Goal: Information Seeking & Learning: Find specific fact

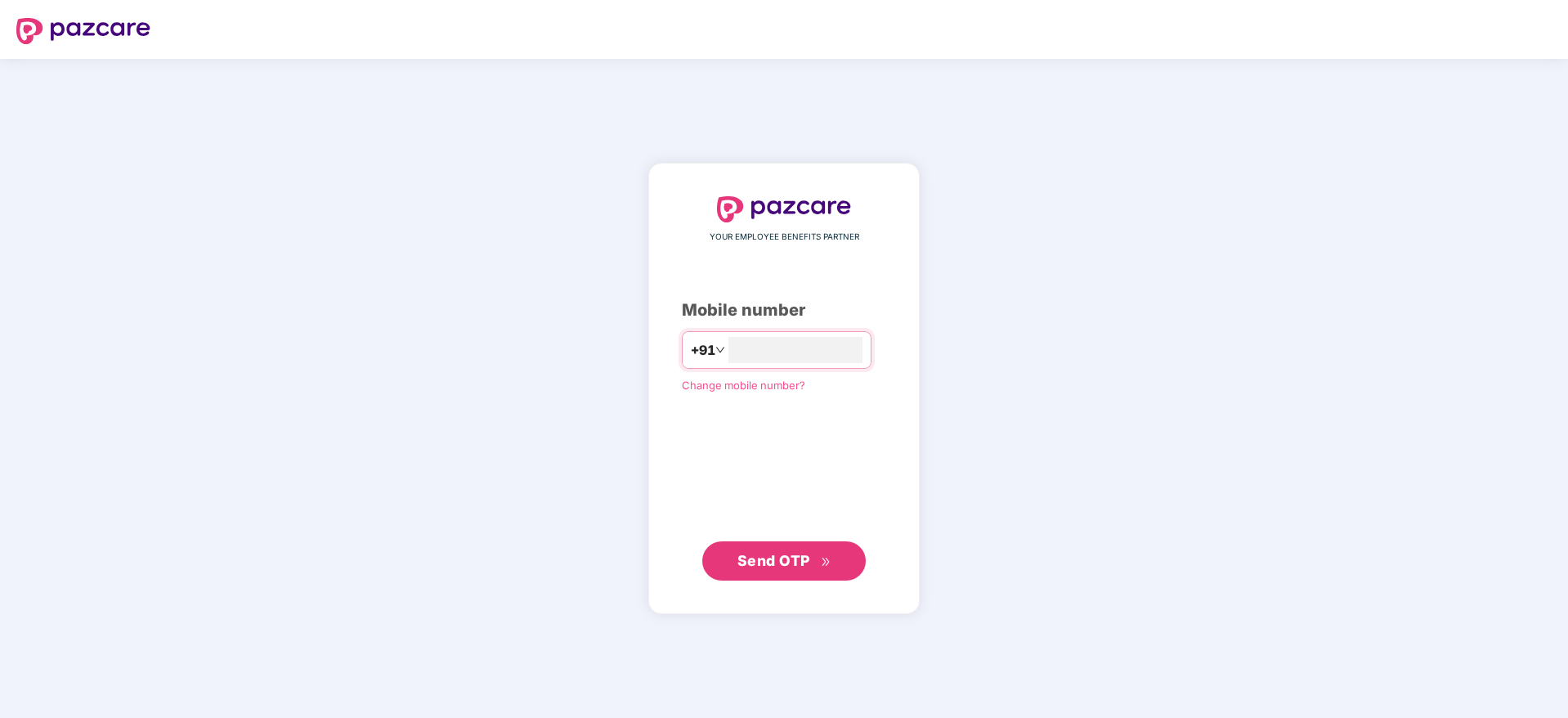
type input "**********"
click at [780, 545] on button "Send OTP" at bounding box center [784, 561] width 164 height 39
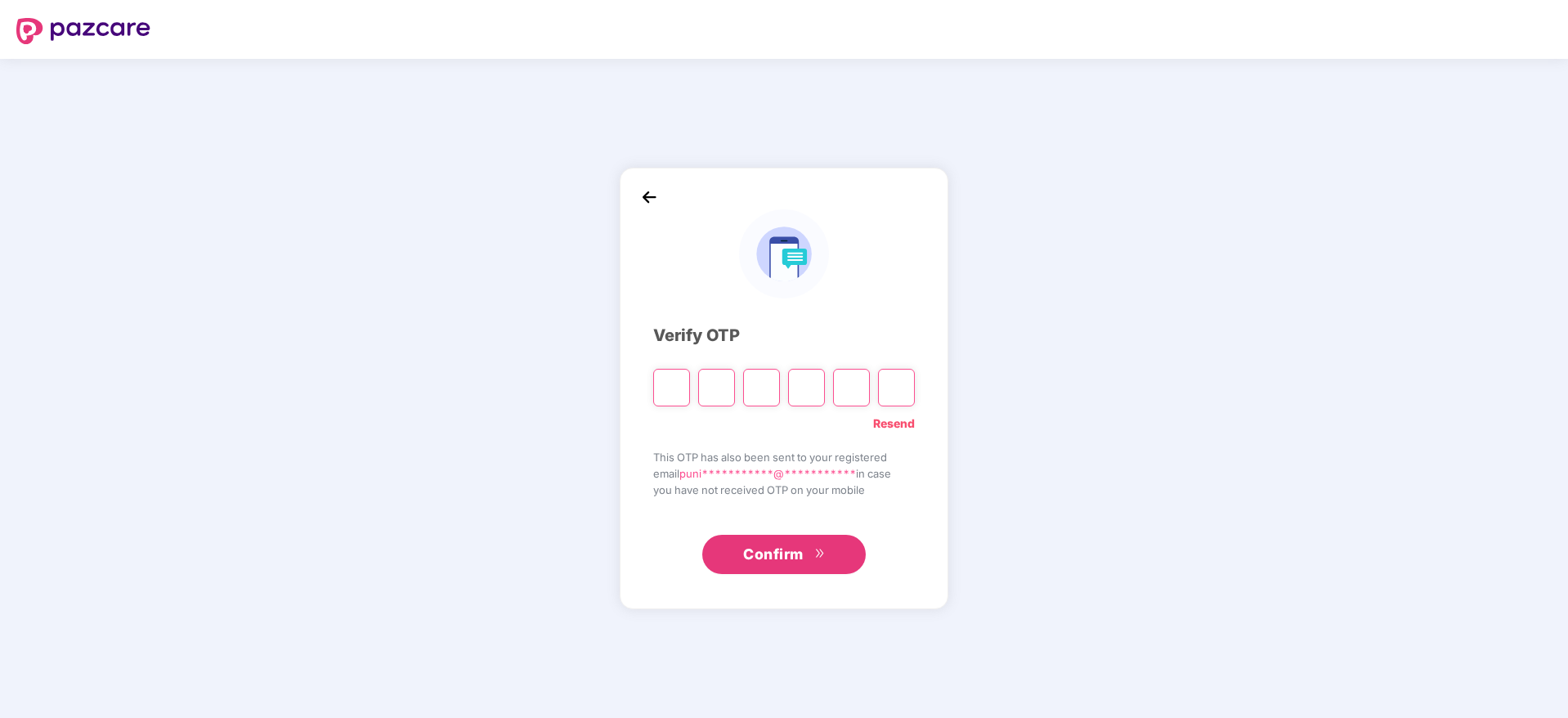
type input "*"
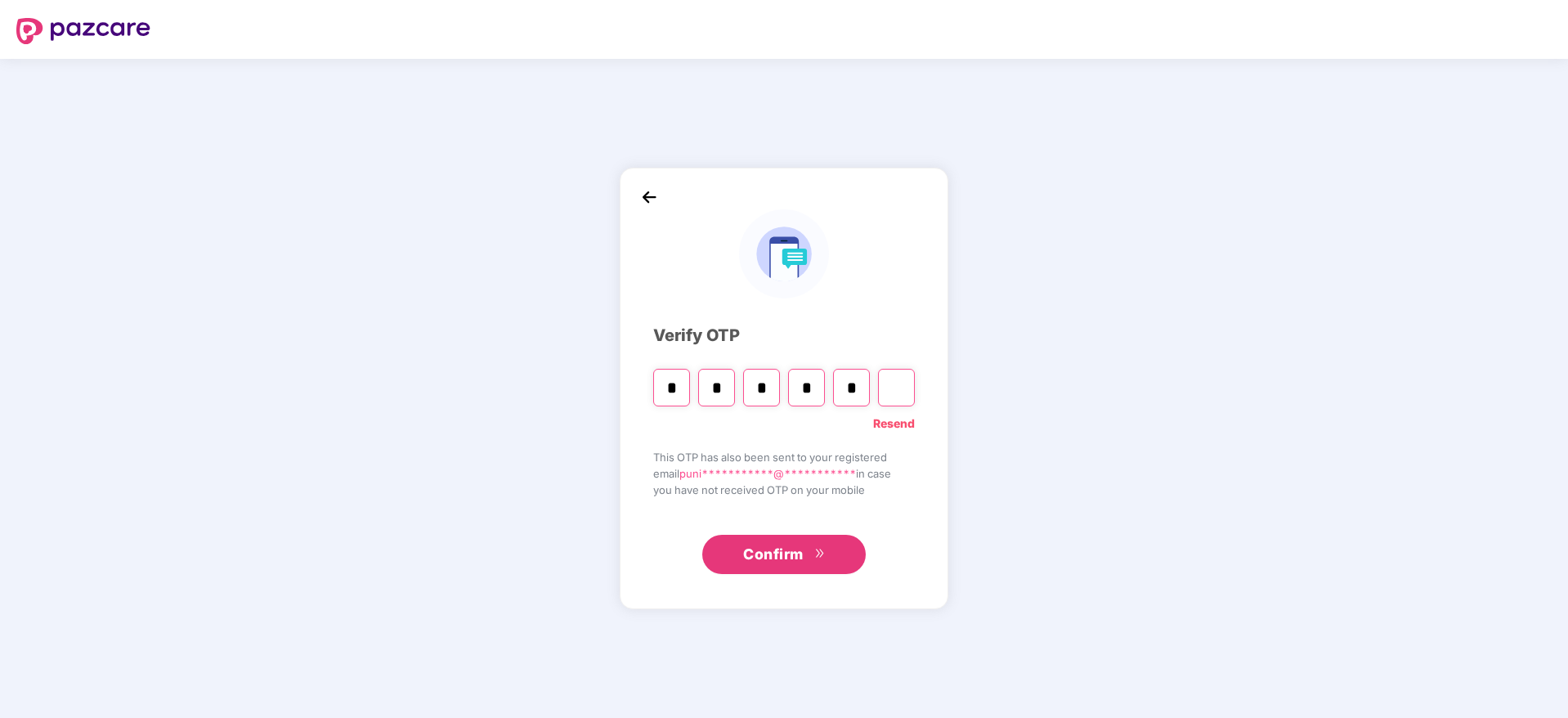
type input "*"
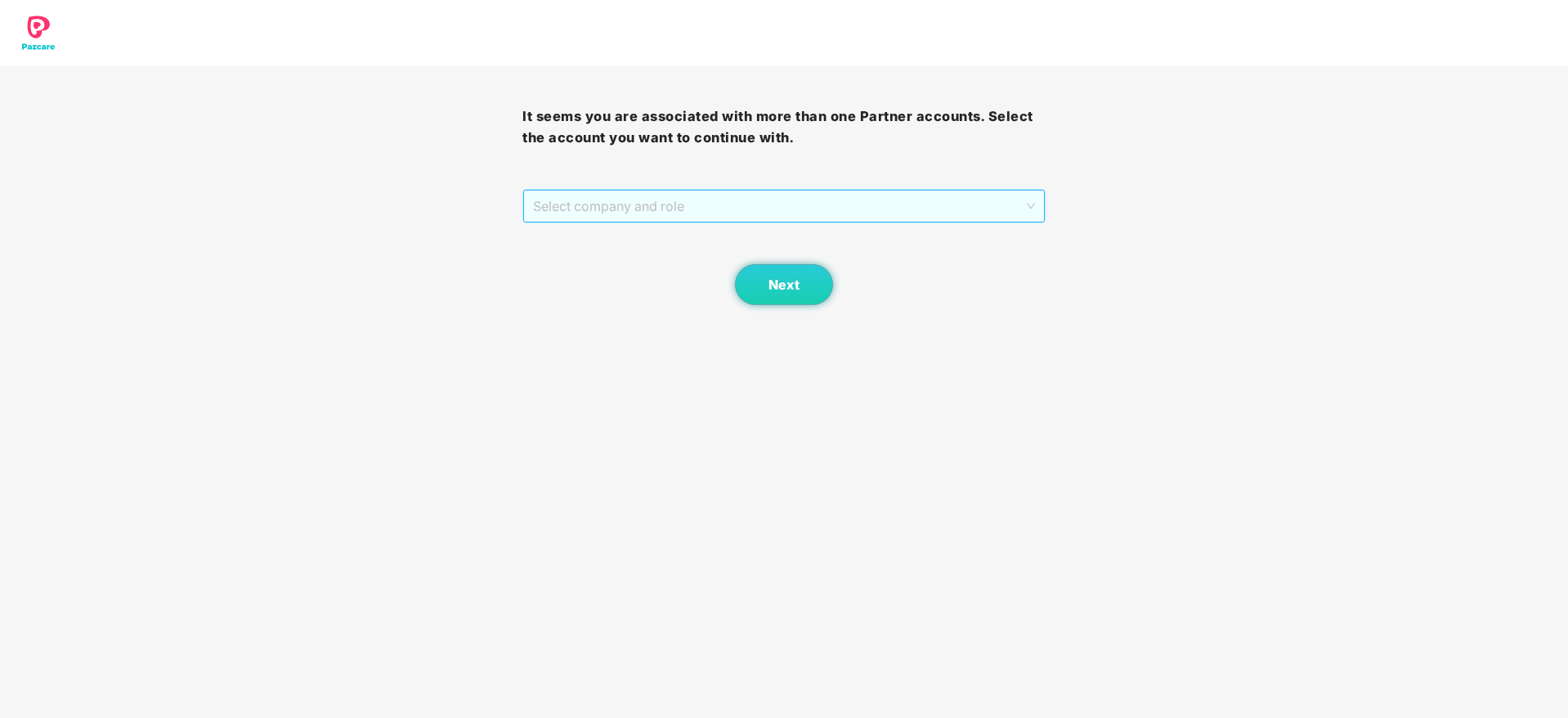
click at [634, 211] on span "Select company and role" at bounding box center [783, 207] width 502 height 31
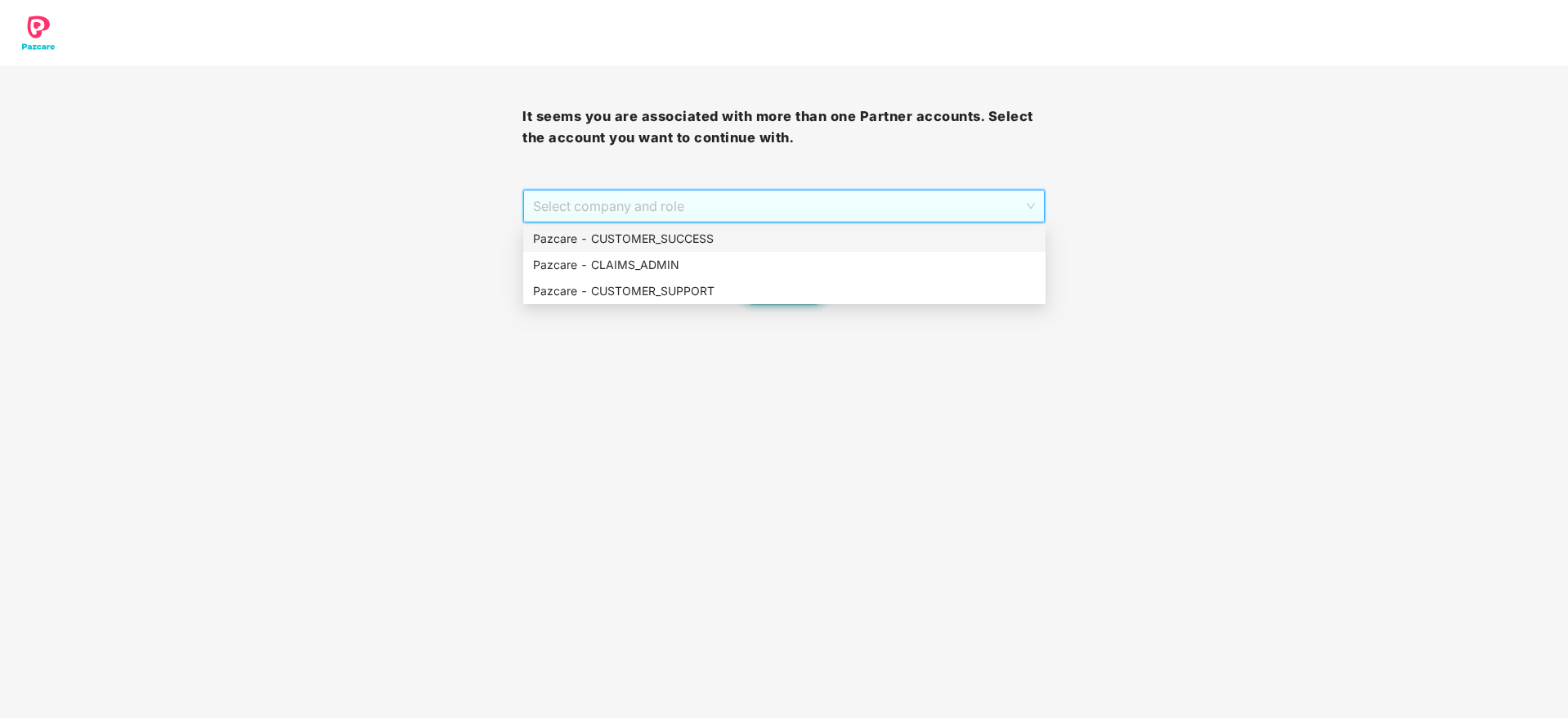
click at [640, 242] on div "Pazcare - CUSTOMER_SUCCESS" at bounding box center [784, 239] width 503 height 18
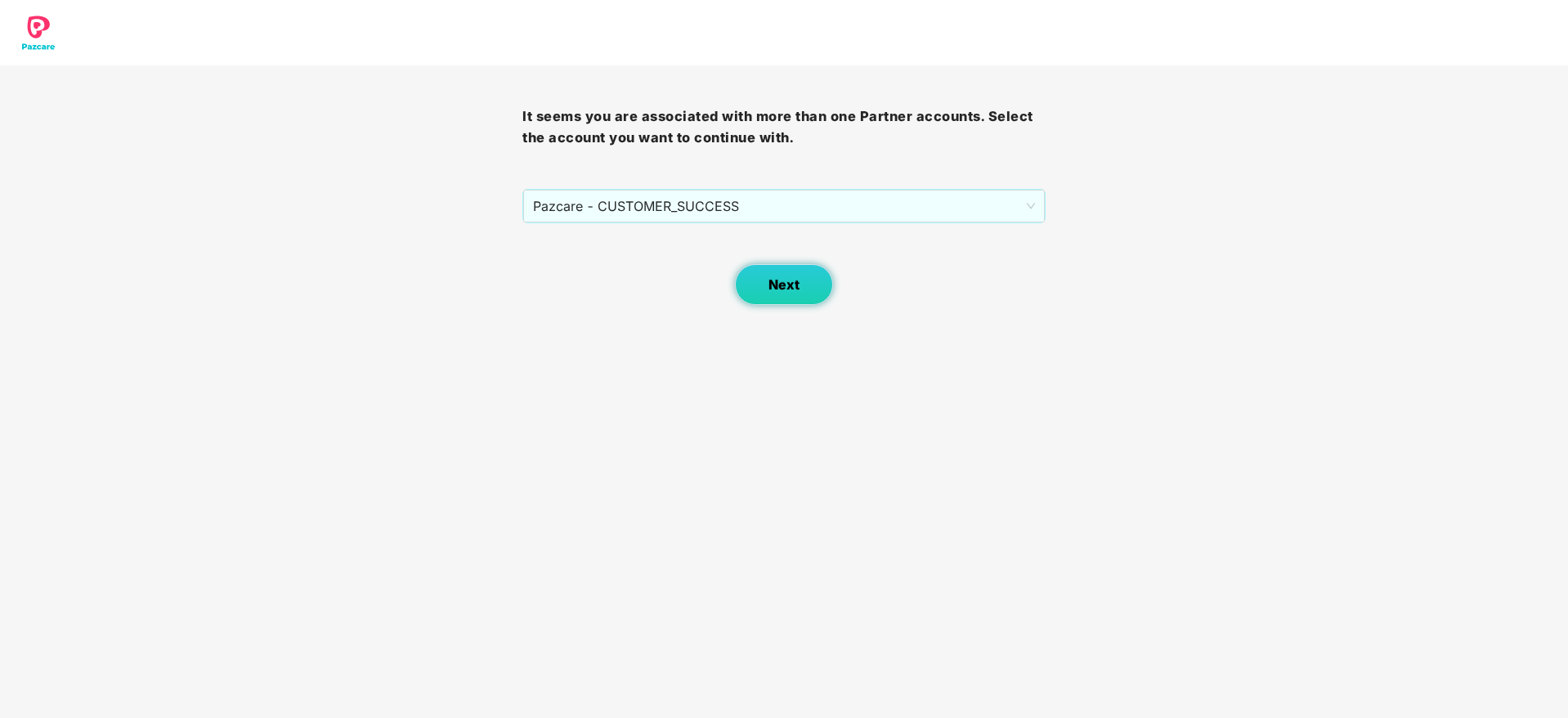
click at [758, 292] on button "Next" at bounding box center [784, 284] width 98 height 41
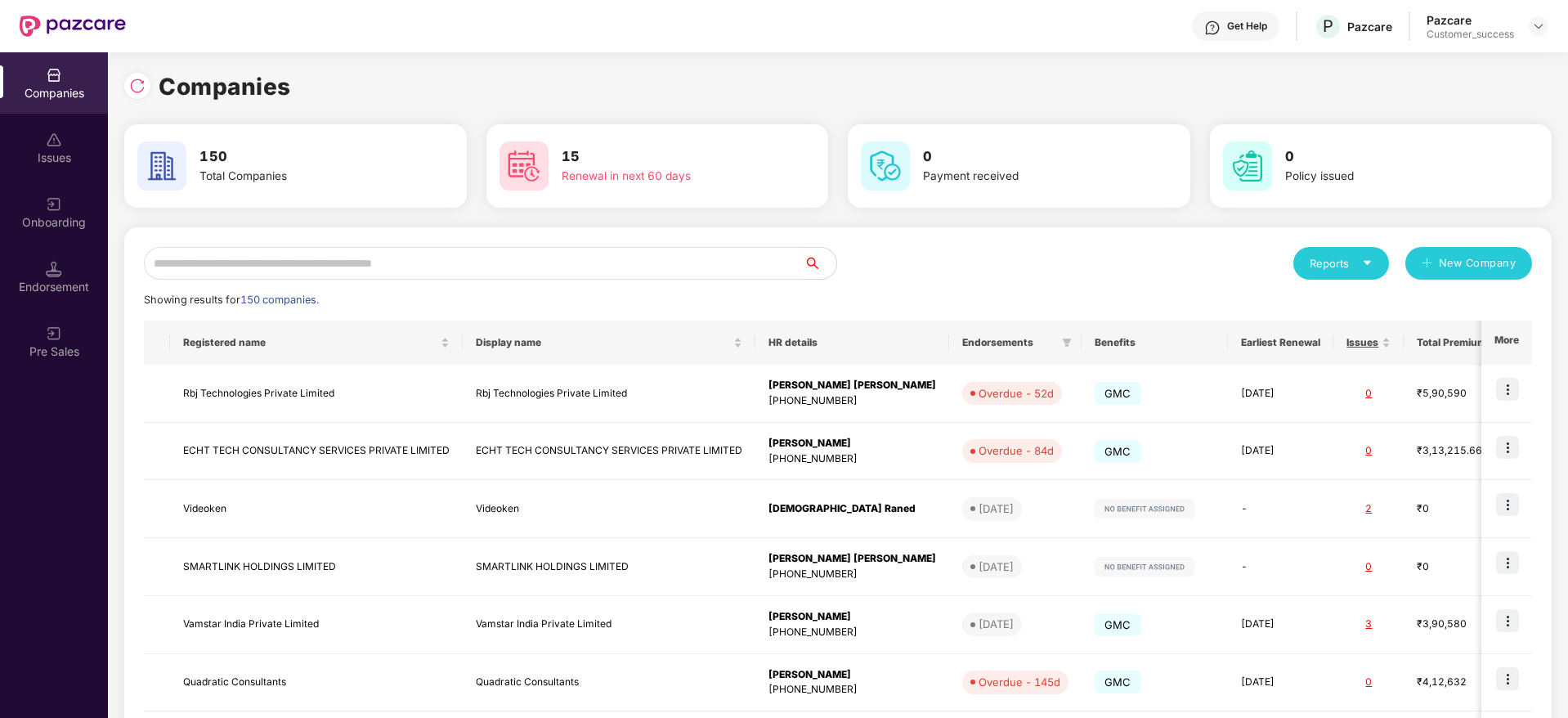
click at [464, 249] on input "text" at bounding box center [473, 264] width 659 height 33
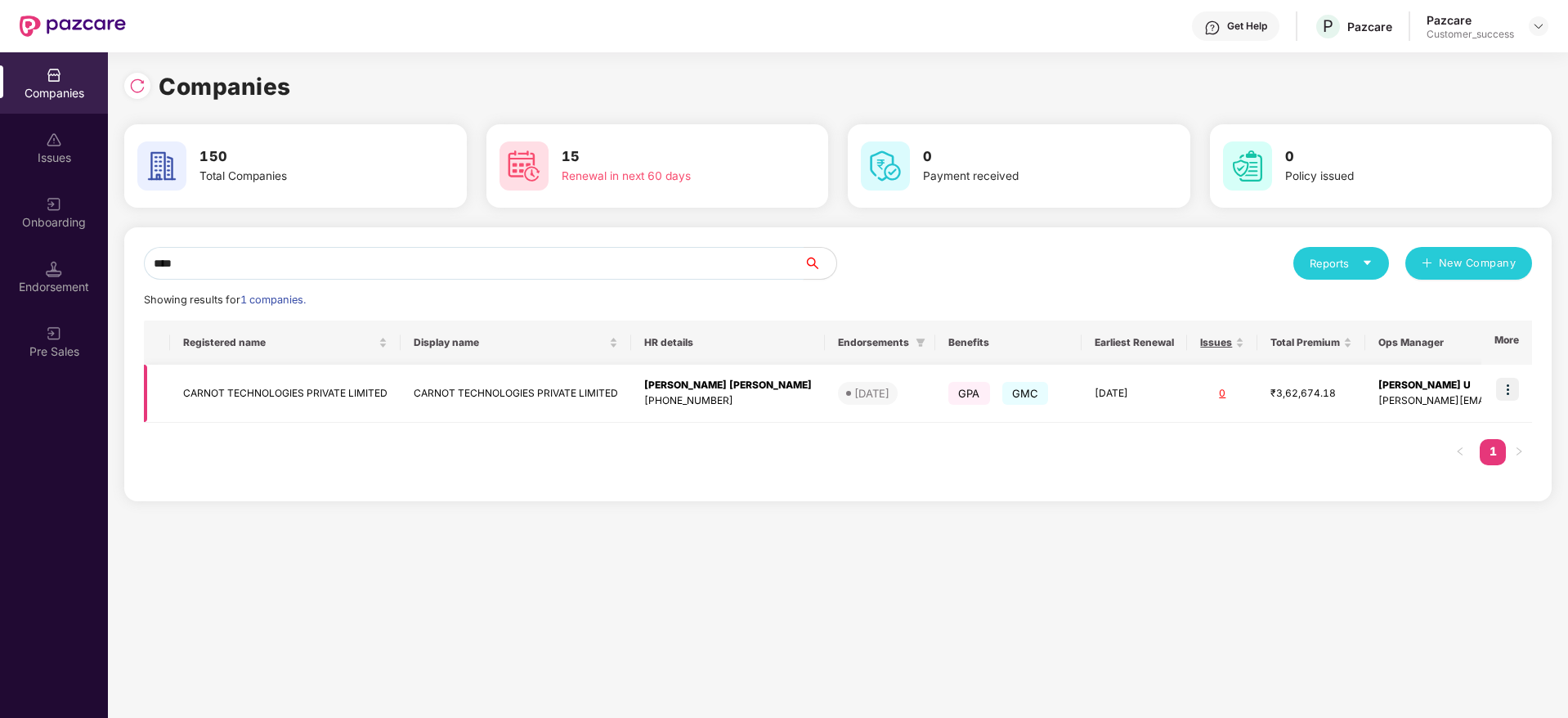
type input "****"
click at [1506, 390] on img at bounding box center [1508, 390] width 23 height 23
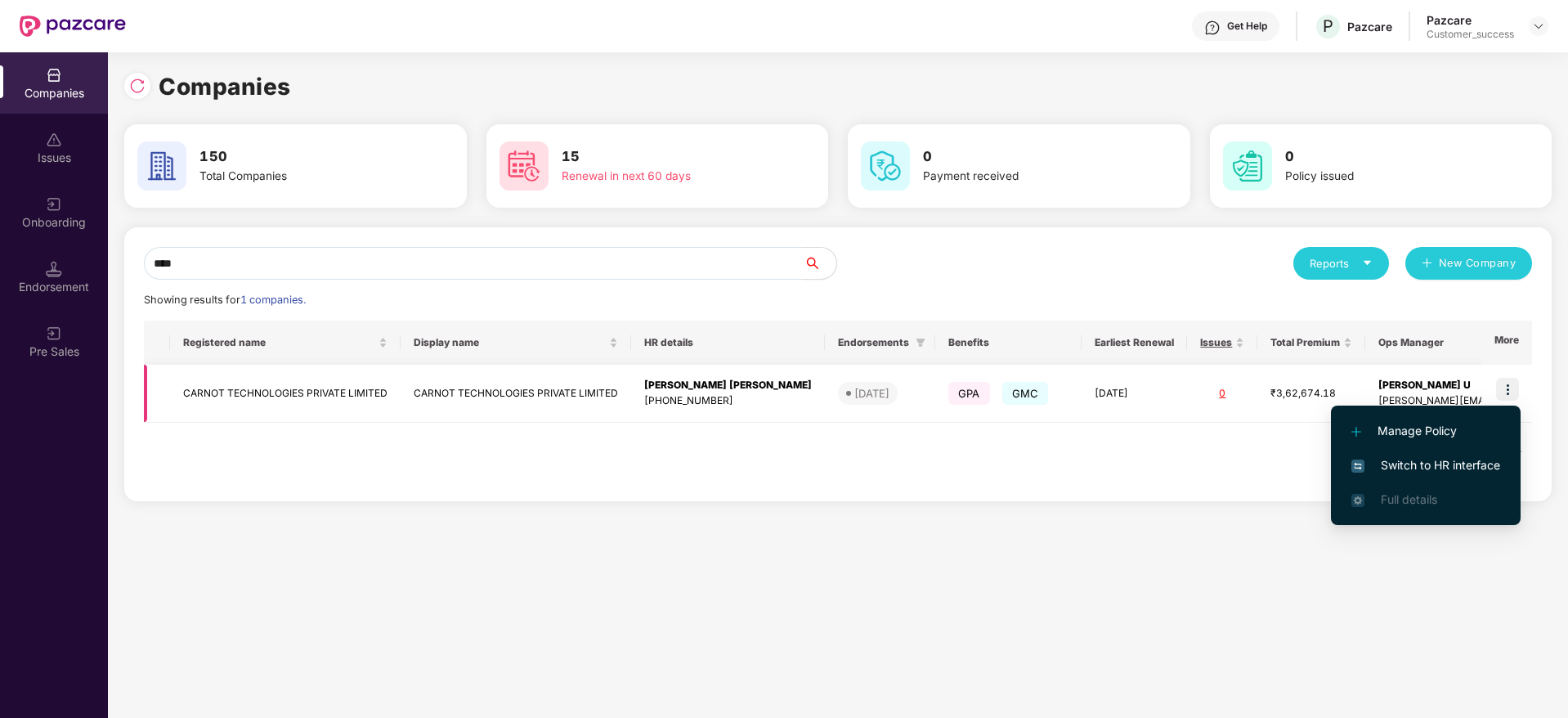
click at [1113, 405] on td "[DATE]" at bounding box center [1135, 394] width 105 height 58
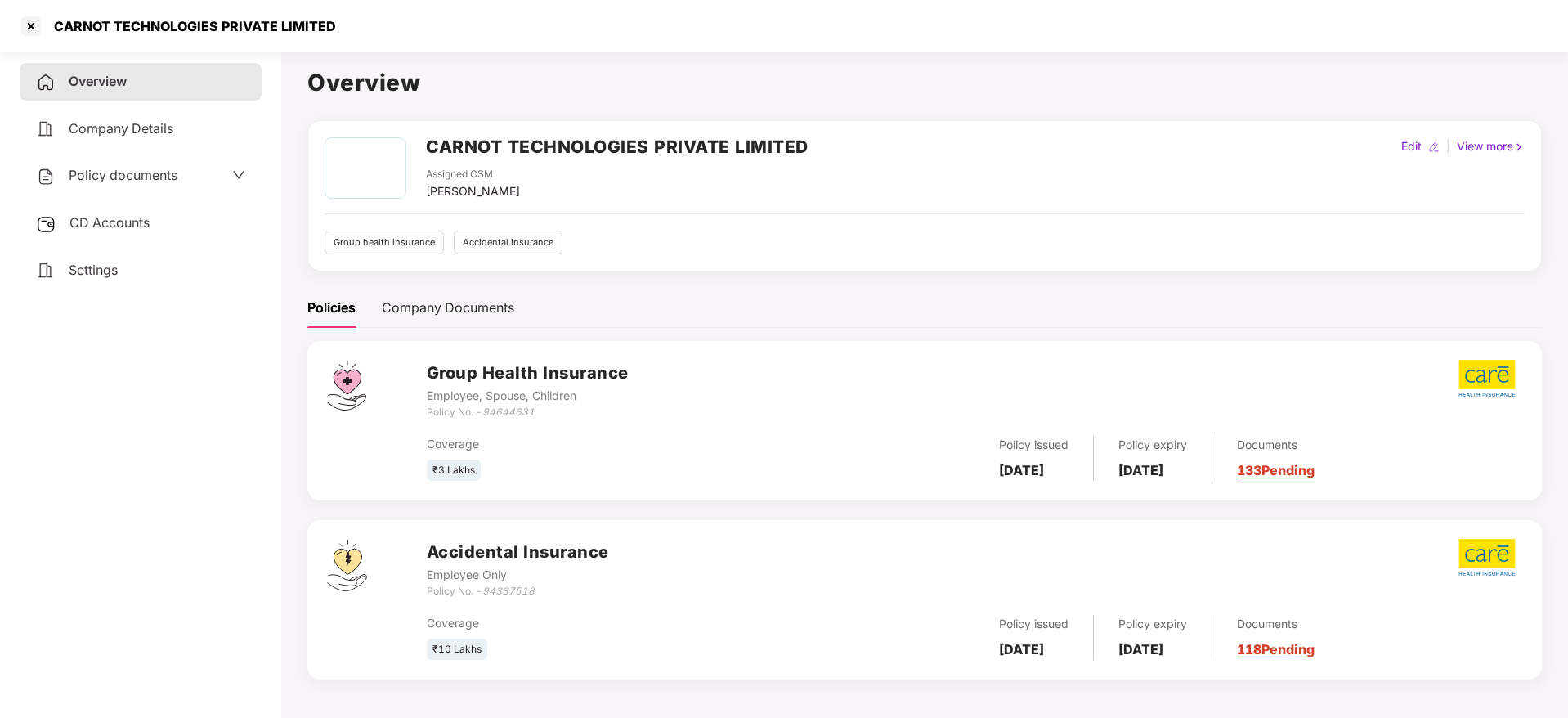
click at [95, 168] on span "Policy documents" at bounding box center [124, 174] width 109 height 17
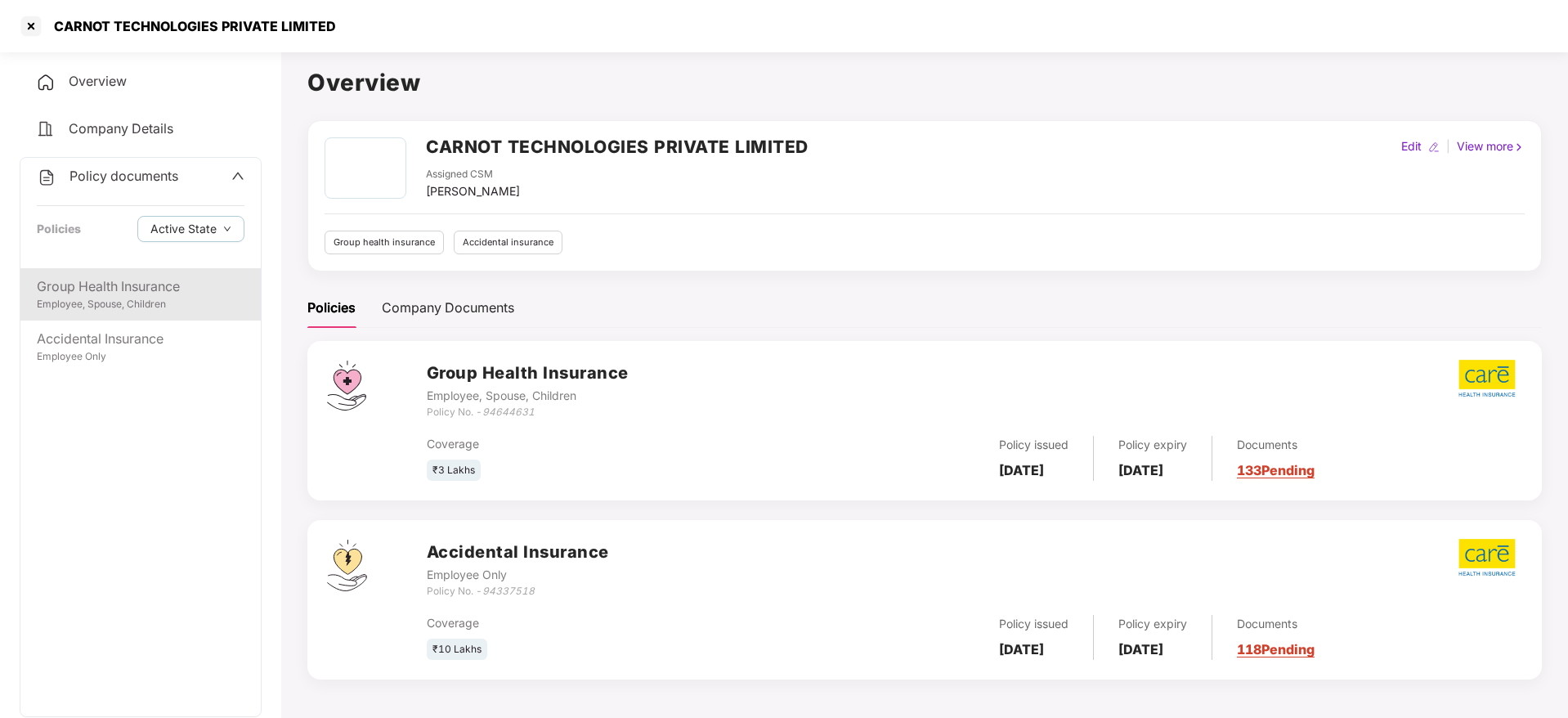
click at [126, 286] on div "Group Health Insurance" at bounding box center [140, 286] width 207 height 20
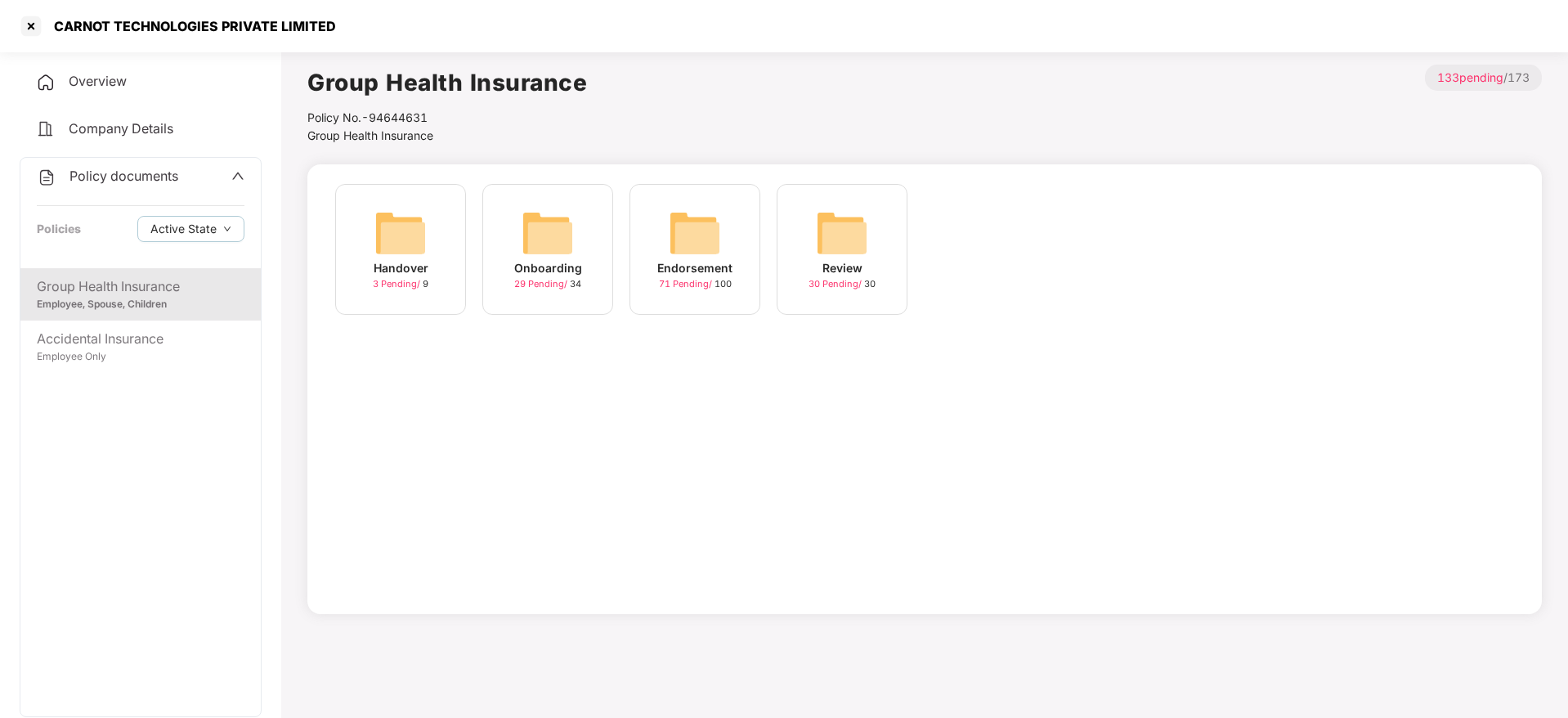
click at [724, 270] on div "Endorsement" at bounding box center [694, 268] width 75 height 18
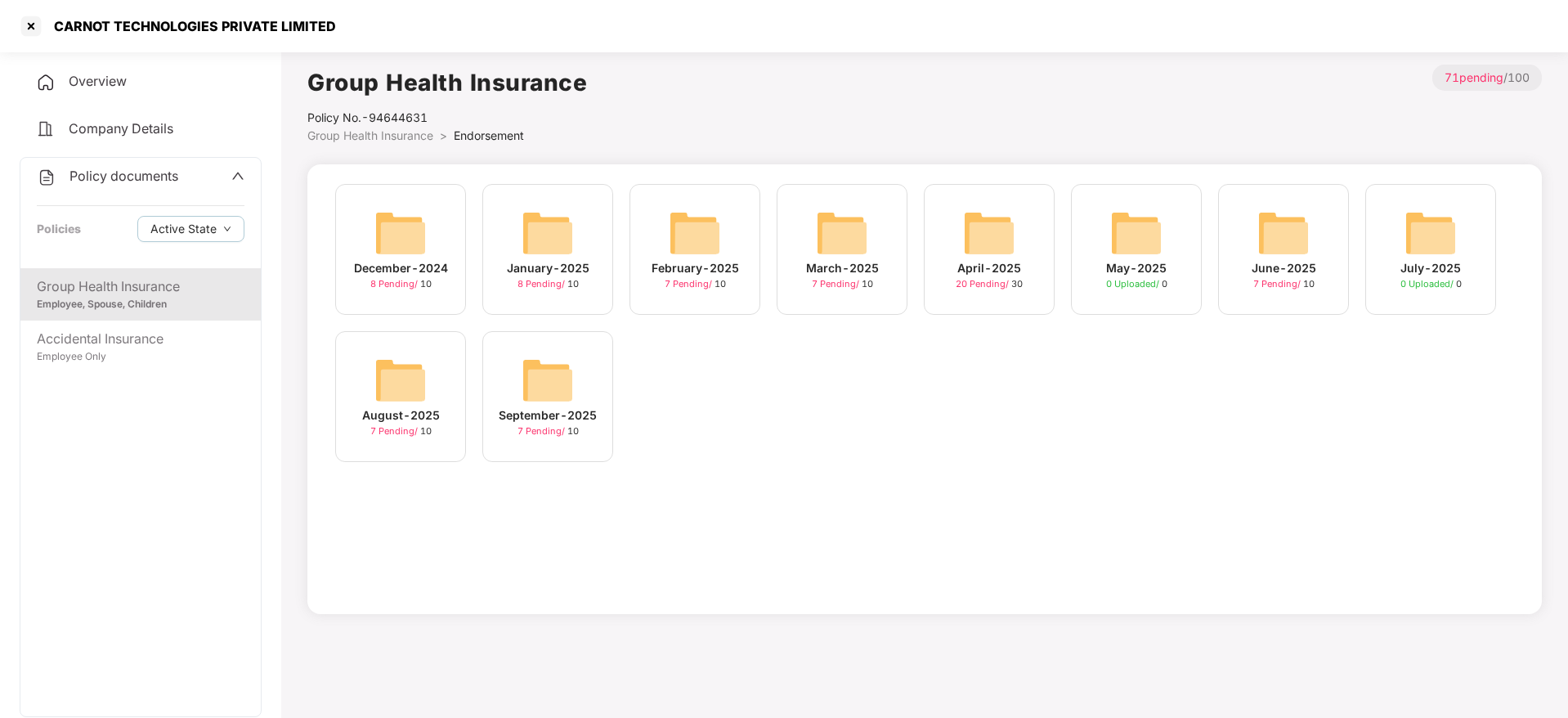
click at [566, 417] on div "September-2025" at bounding box center [547, 415] width 98 height 18
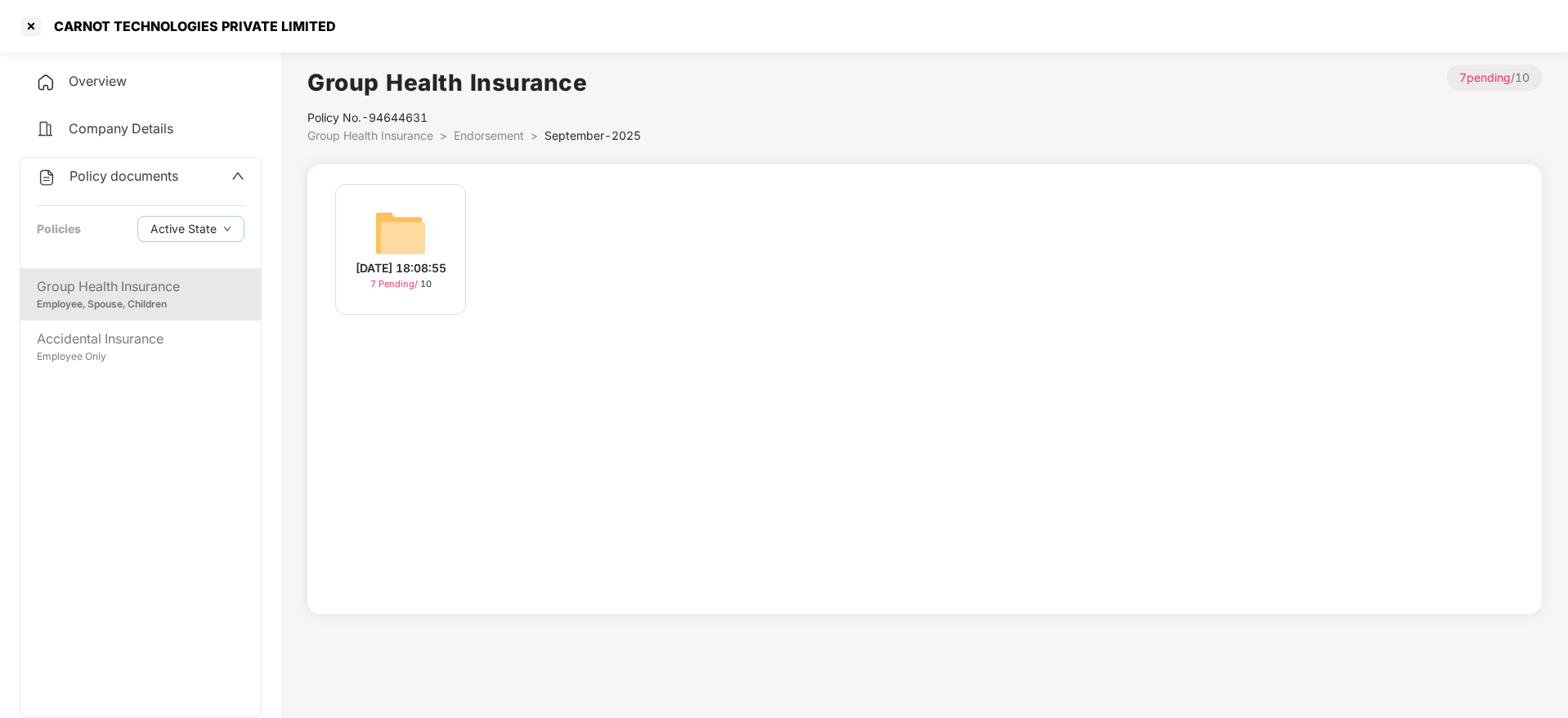
click at [417, 271] on div "[DATE] 18:08:55" at bounding box center [400, 268] width 91 height 18
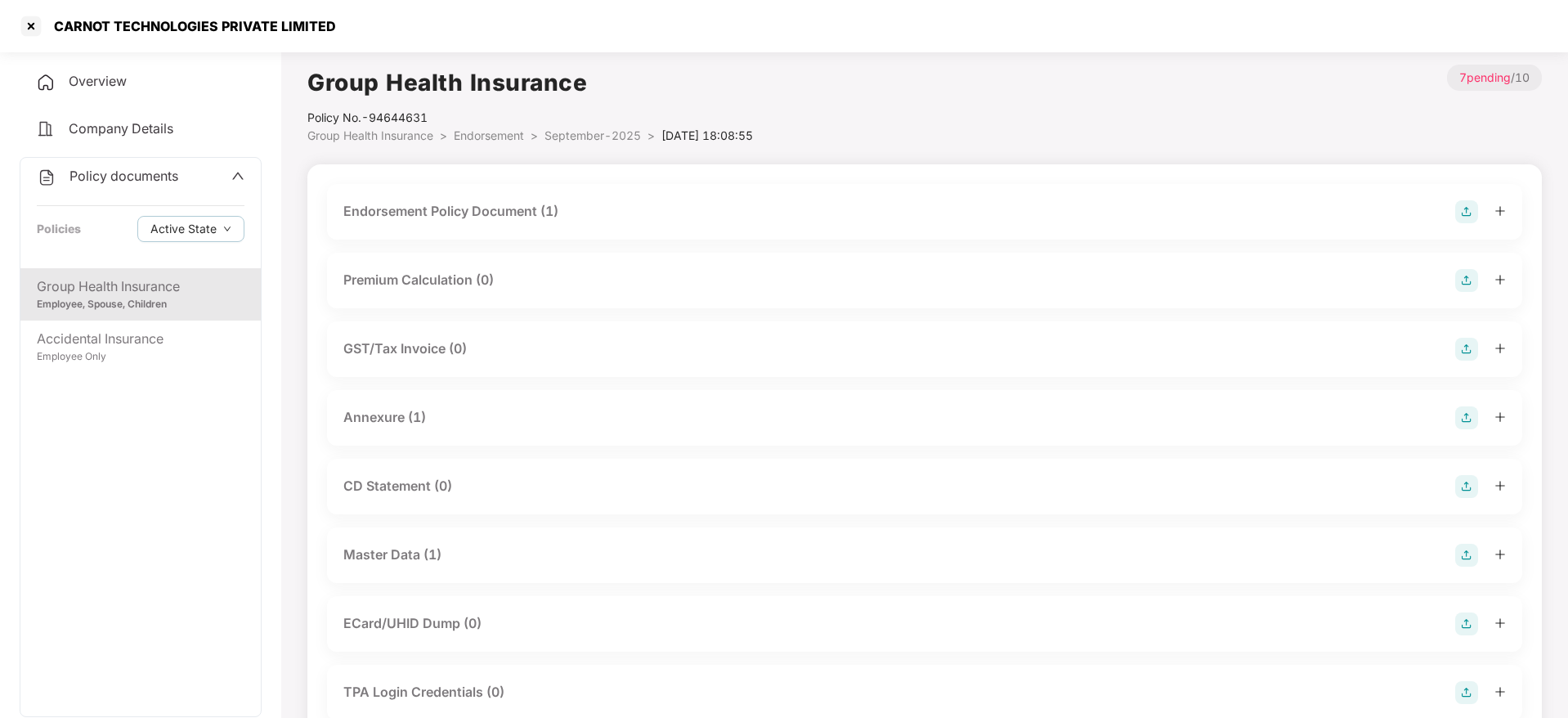
click at [483, 210] on div "Endorsement Policy Document (1)" at bounding box center [451, 211] width 215 height 20
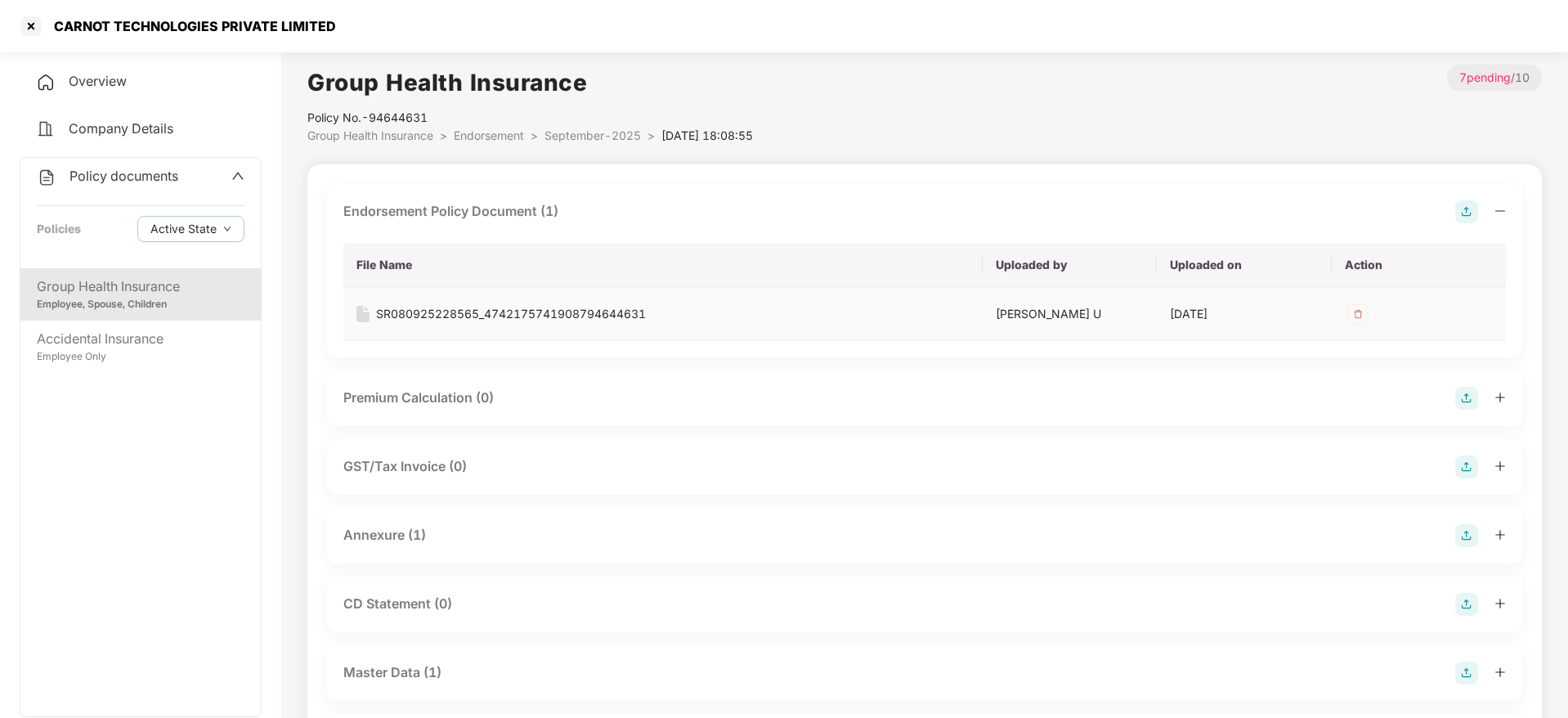
click at [464, 311] on div "SR080925228565_4742175741908794644631" at bounding box center [510, 314] width 270 height 18
click at [104, 444] on div "Group Health Insurance Employee, Spouse, Children Accidental Insurance Employee…" at bounding box center [140, 492] width 241 height 448
click at [166, 369] on div "Accidental Insurance Employee Only" at bounding box center [140, 347] width 241 height 53
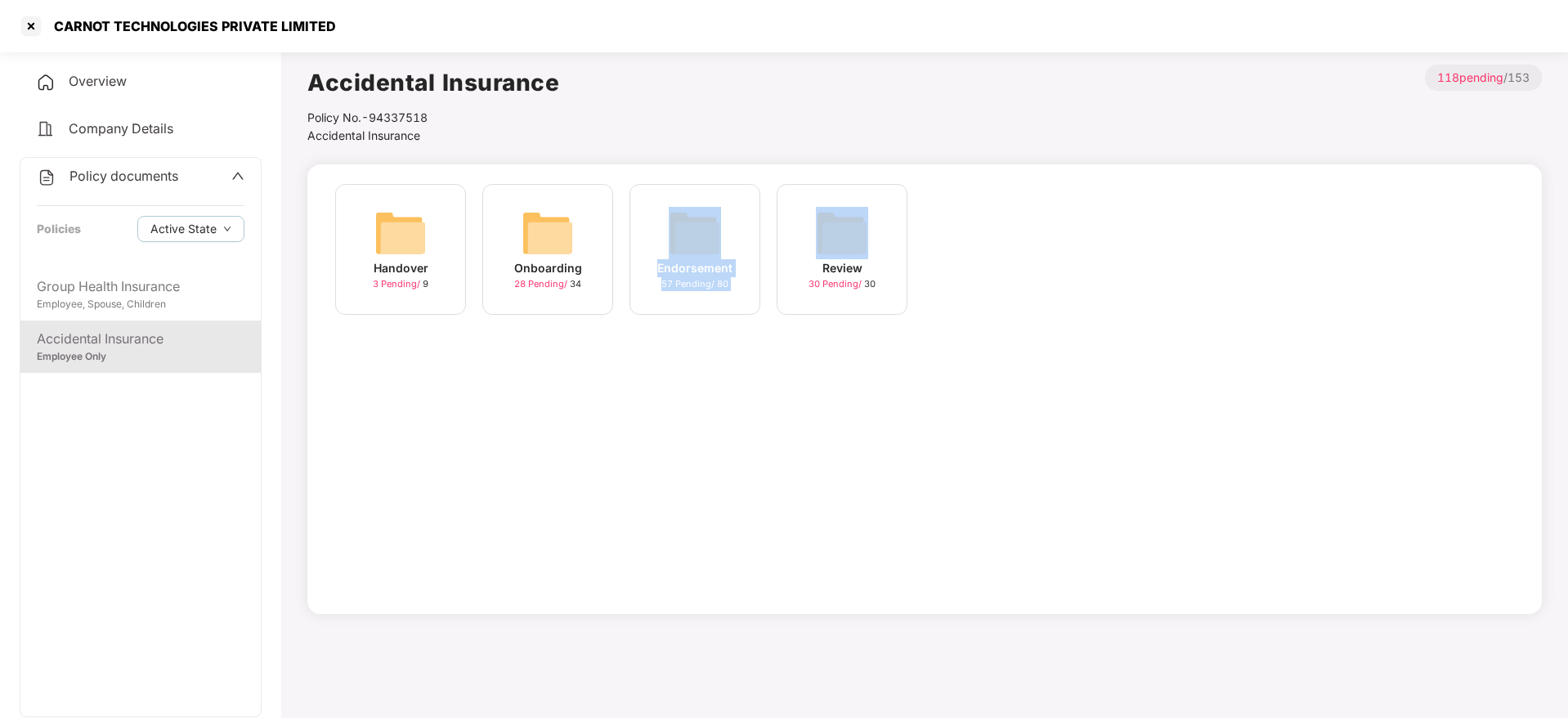
drag, startPoint x: 803, startPoint y: 263, endPoint x: 602, endPoint y: 405, distance: 246.1
click at [602, 405] on div "Handover 3 Pending / 9 Onboarding 28 Pending / 34 Endorsement 57 Pending / 80 R…" at bounding box center [925, 390] width 1235 height 450
click at [706, 295] on div "Endorsement 57 Pending / 80" at bounding box center [694, 249] width 131 height 131
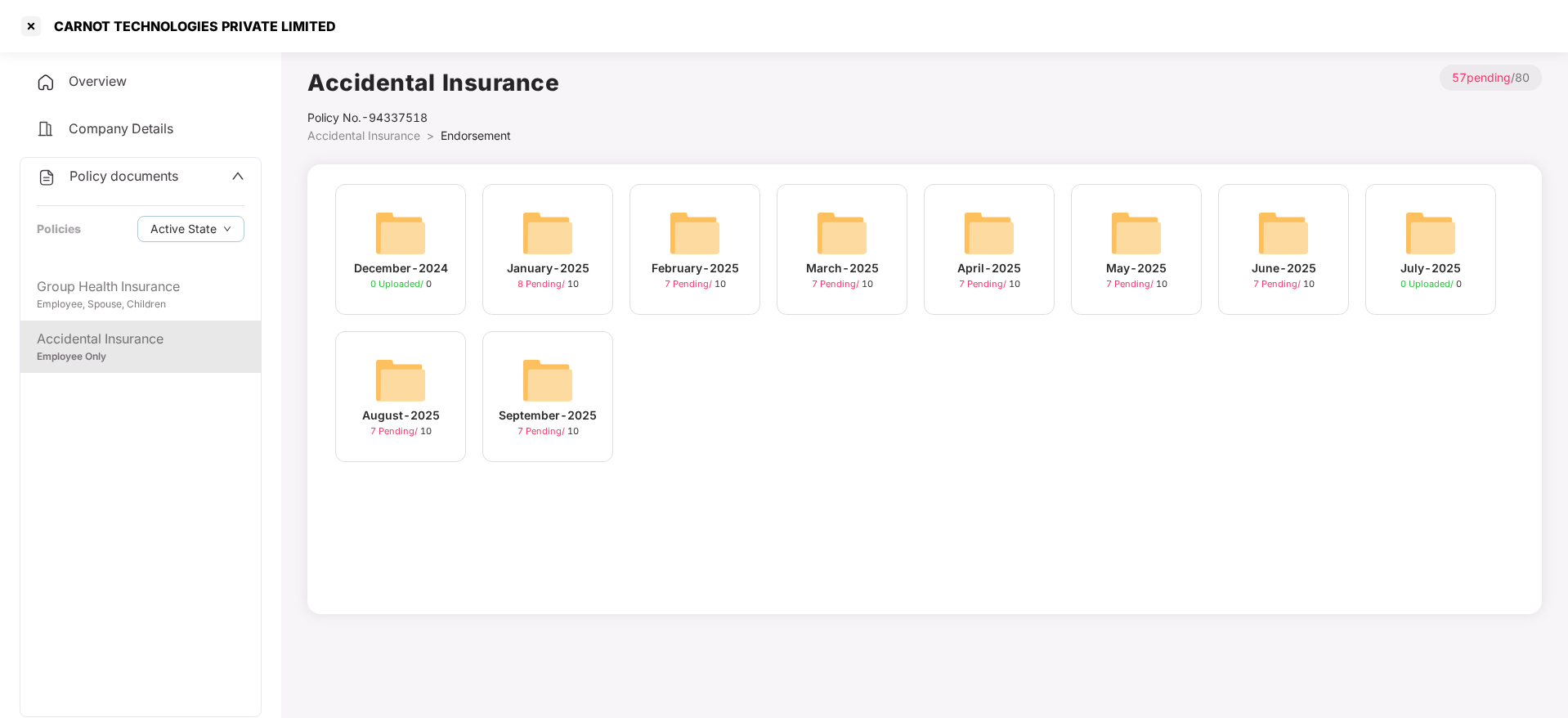
click at [600, 390] on div "September-2025 7 Pending / 10" at bounding box center [547, 397] width 131 height 131
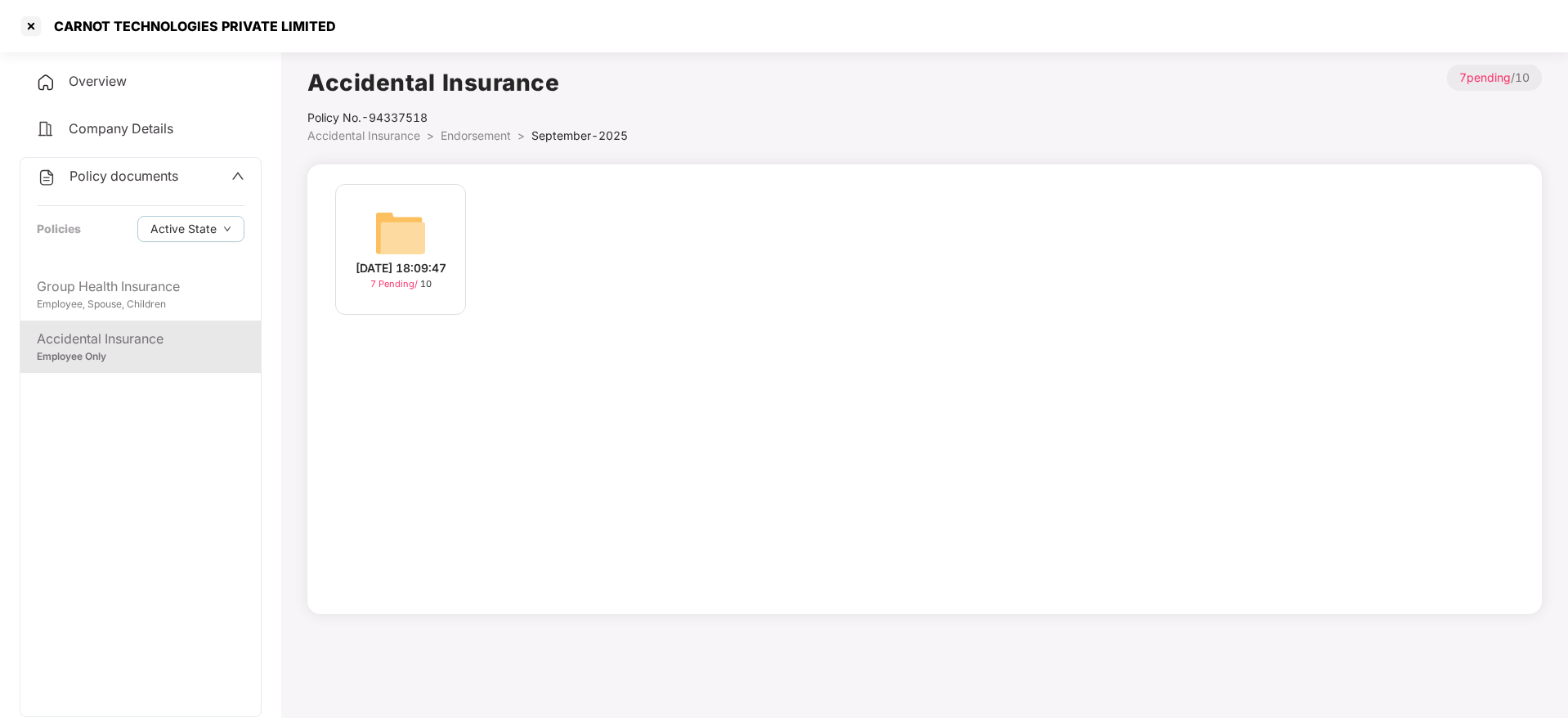
click at [416, 268] on div "[DATE] 18:09:47" at bounding box center [400, 268] width 91 height 18
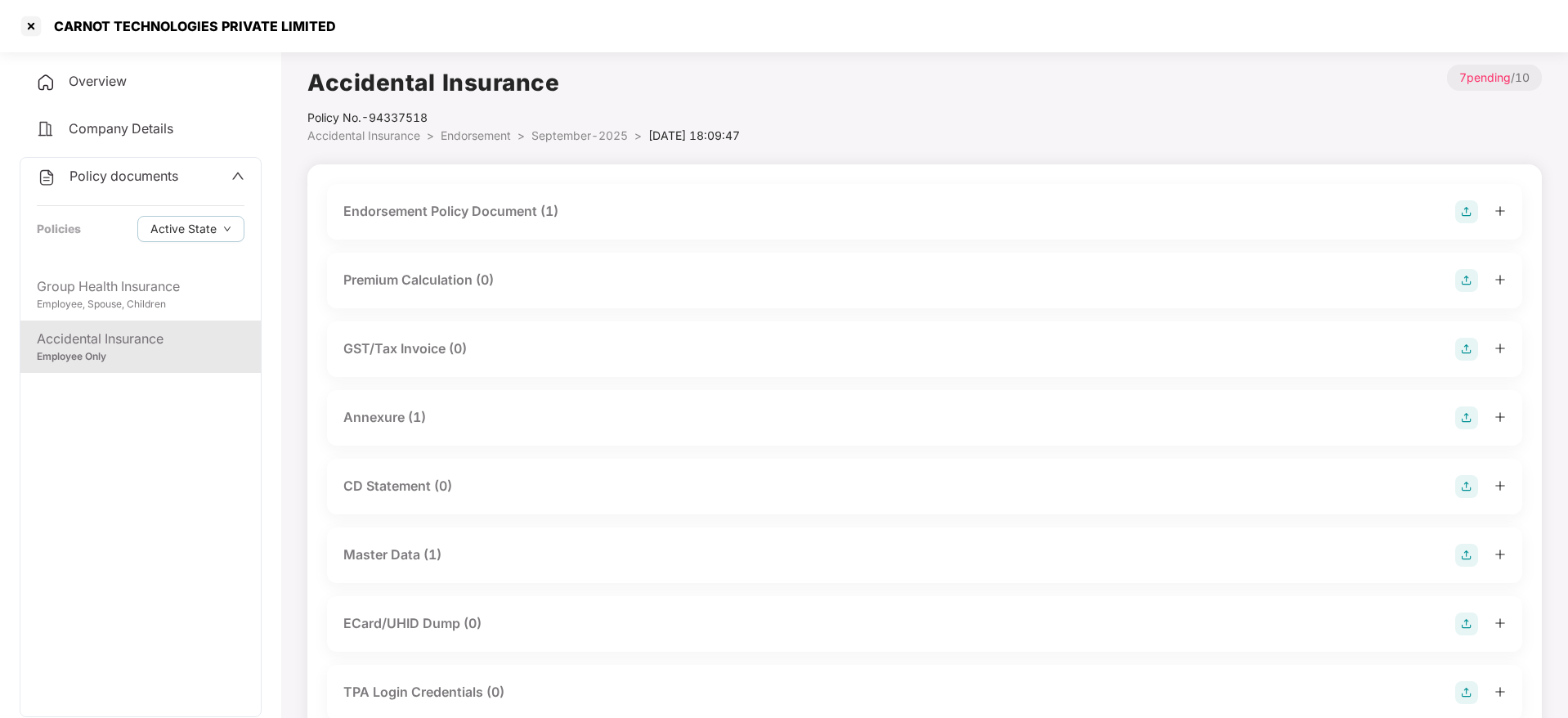
click at [547, 224] on div "Endorsement Policy Document (1)" at bounding box center [924, 211] width 1195 height 56
click at [525, 209] on div "Endorsement Policy Document (1)" at bounding box center [451, 211] width 215 height 20
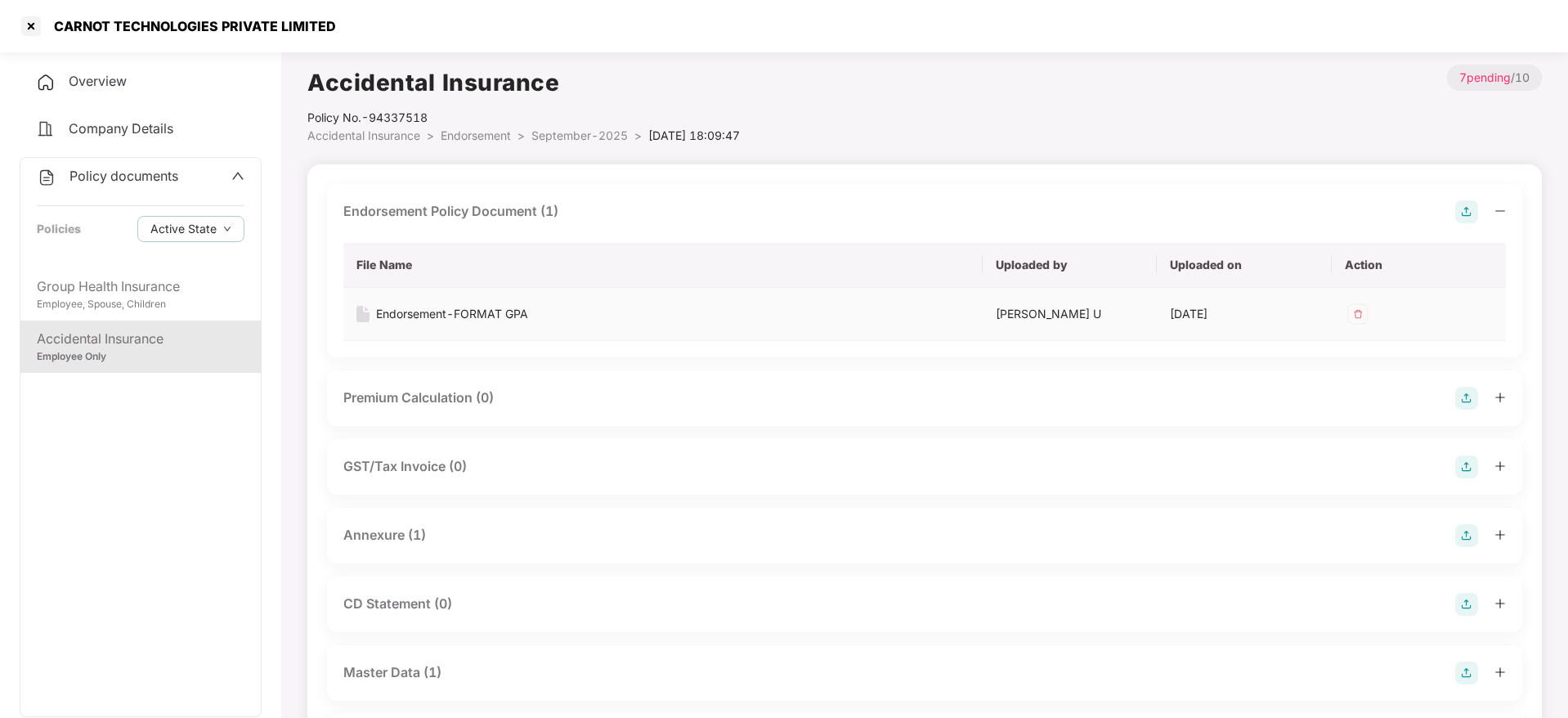
click at [464, 314] on div "Endorsement-FORMAT GPA" at bounding box center [452, 314] width 152 height 18
click at [395, 114] on div "Policy No.- 94337518" at bounding box center [524, 118] width 432 height 18
copy div "94337518"
drag, startPoint x: 435, startPoint y: 51, endPoint x: 931, endPoint y: 140, distance: 503.9
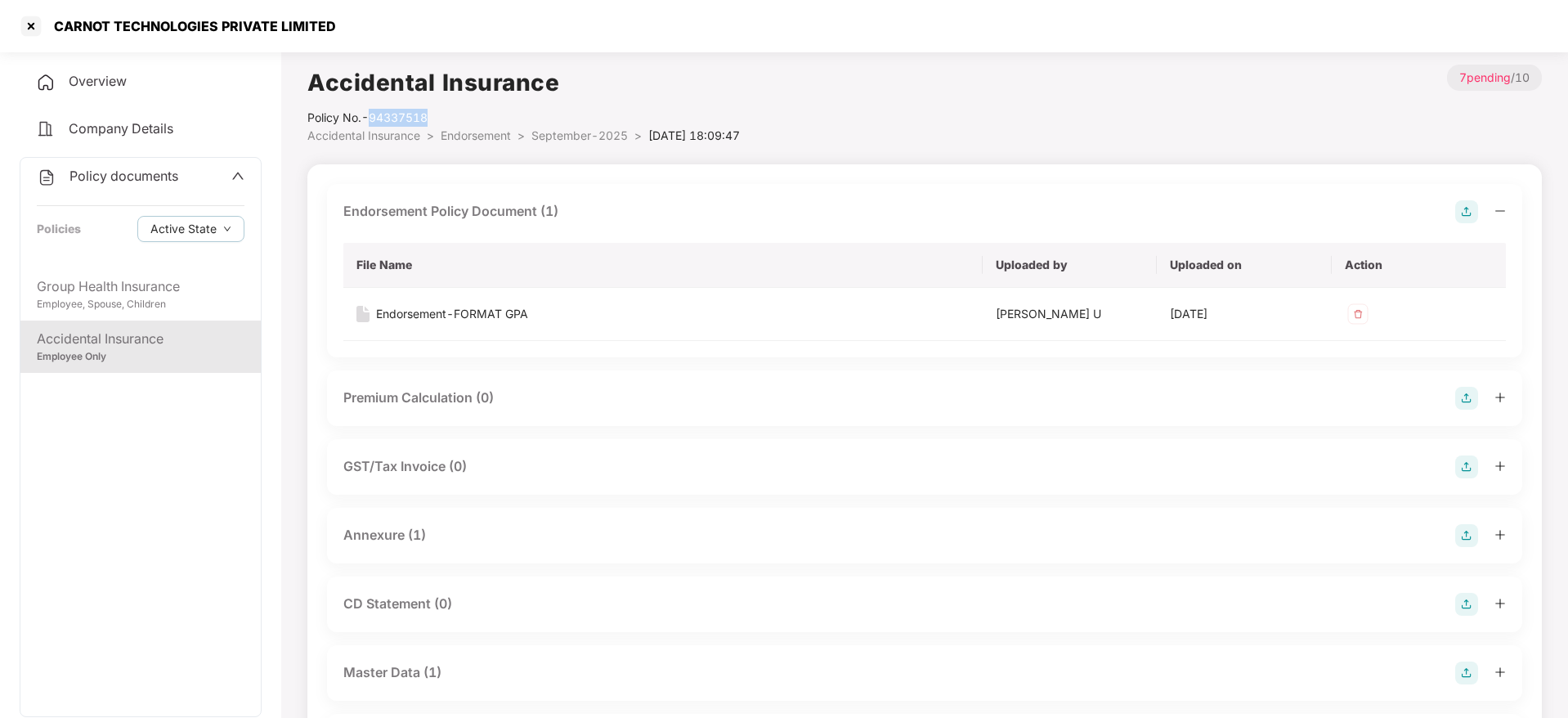
click at [931, 140] on section "CARNOT TECHNOLOGIES PRIVATE LIMITED Overview Company Details Policy documents P…" at bounding box center [784, 359] width 1568 height 718
click at [931, 140] on div "Accidental Insurance Policy No.- 94337518 Accidental Insurance > Endorsement > …" at bounding box center [925, 104] width 1235 height 80
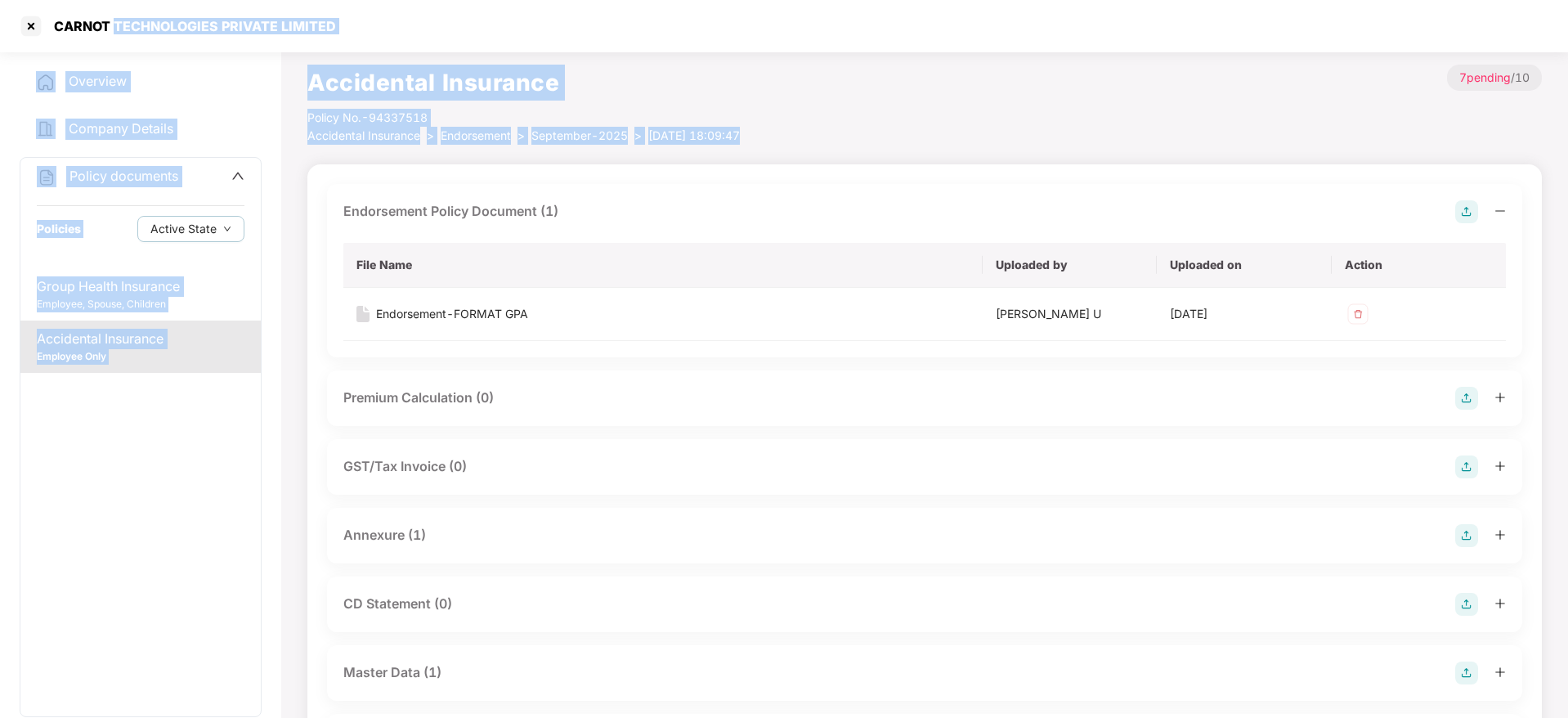
drag, startPoint x: 931, startPoint y: 140, endPoint x: 203, endPoint y: 22, distance: 737.5
click at [203, 22] on section "CARNOT TECHNOLOGIES PRIVATE LIMITED Overview Company Details Policy documents P…" at bounding box center [784, 359] width 1568 height 718
click at [203, 22] on div "CARNOT TECHNOLOGIES PRIVATE LIMITED" at bounding box center [190, 25] width 292 height 17
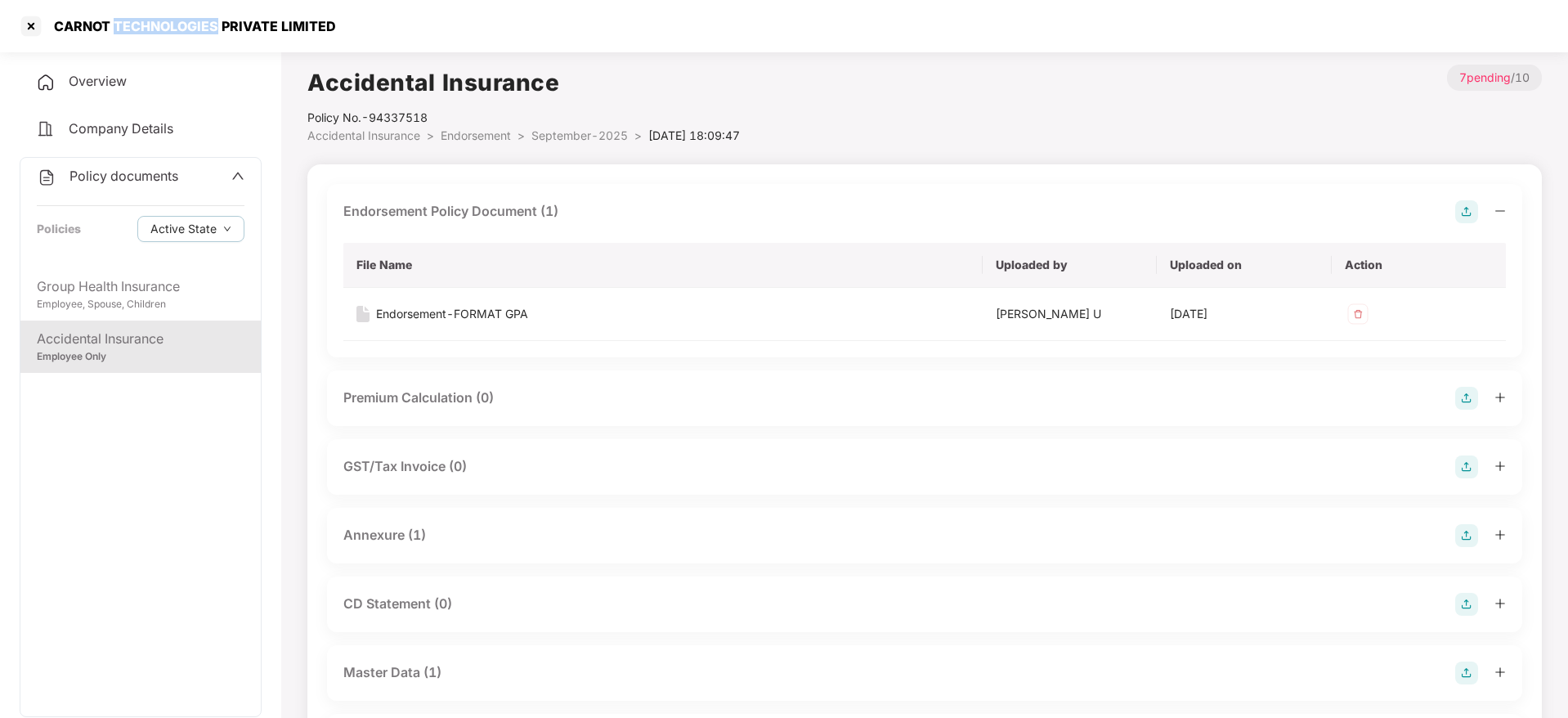
click at [203, 22] on div "CARNOT TECHNOLOGIES PRIVATE LIMITED" at bounding box center [190, 25] width 292 height 17
click at [821, 157] on div "Accidental Insurance Policy No.- 94337518 Accidental Insurance > Endorsement > …" at bounding box center [925, 536] width 1235 height 944
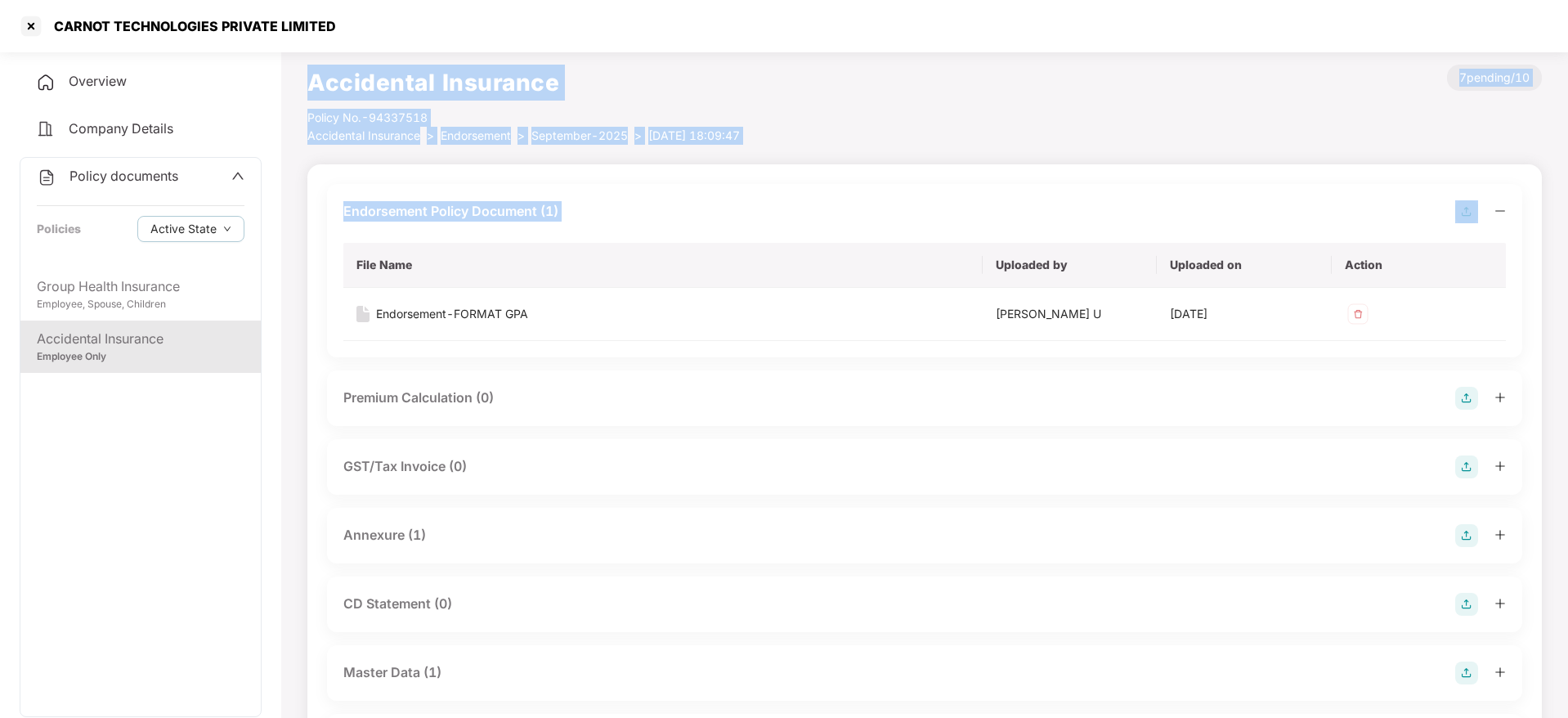
drag, startPoint x: 821, startPoint y: 157, endPoint x: 245, endPoint y: -4, distance: 598.1
click at [245, 0] on html "CARNOT TECHNOLOGIES PRIVATE LIMITED Overview Company Details Policy documents P…" at bounding box center [784, 359] width 1568 height 718
click at [968, 85] on div "Accidental Insurance Policy No.- 94337518 Accidental Insurance > Endorsement > …" at bounding box center [925, 104] width 1235 height 80
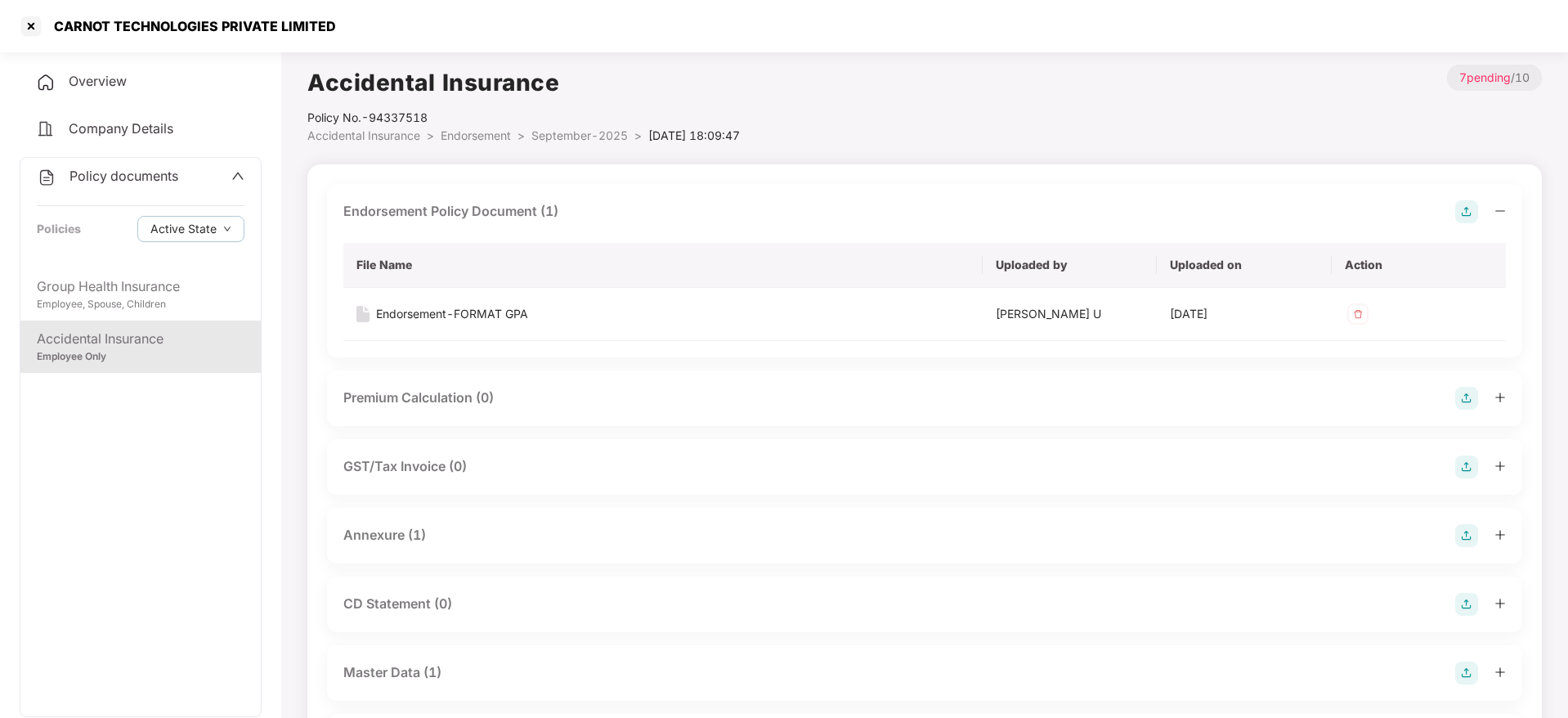
drag, startPoint x: 968, startPoint y: 85, endPoint x: 579, endPoint y: 63, distance: 389.6
click at [579, 64] on div "Accidental Insurance Policy No.- 94337518 Accidental Insurance > Endorsement > …" at bounding box center [925, 104] width 1235 height 80
click at [320, 30] on div "CARNOT TECHNOLOGIES PRIVATE LIMITED" at bounding box center [190, 25] width 292 height 17
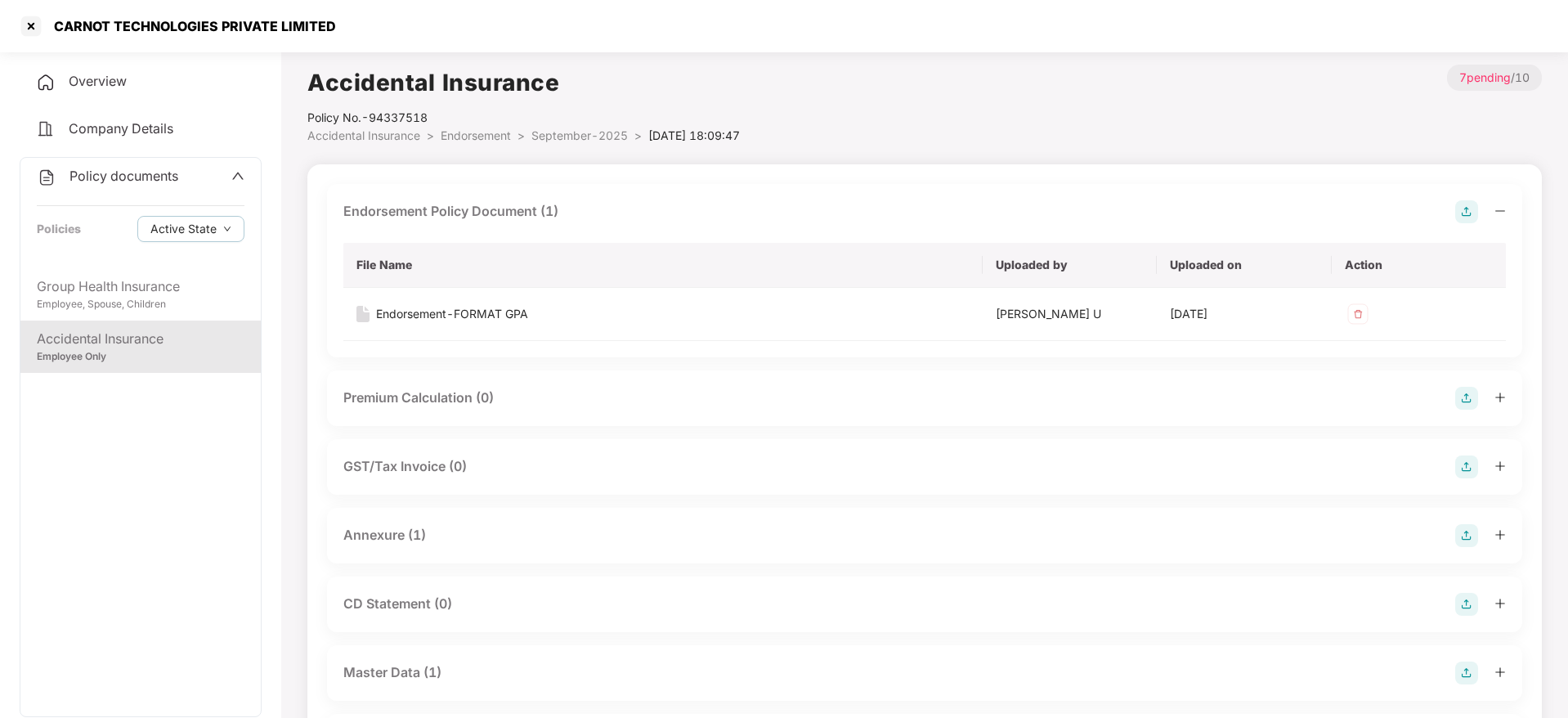
click at [917, 130] on div "Accidental Insurance Policy No.- 94337518 Accidental Insurance > Endorsement > …" at bounding box center [925, 104] width 1235 height 80
drag, startPoint x: 917, startPoint y: 130, endPoint x: 948, endPoint y: 186, distance: 64.0
click at [948, 186] on div "Accidental Insurance Policy No.- 94337518 Accidental Insurance > Endorsement > …" at bounding box center [925, 536] width 1235 height 944
click at [948, 186] on div "Endorsement Policy Document (1) File Name Uploaded by Uploaded on Action Endors…" at bounding box center [924, 271] width 1195 height 173
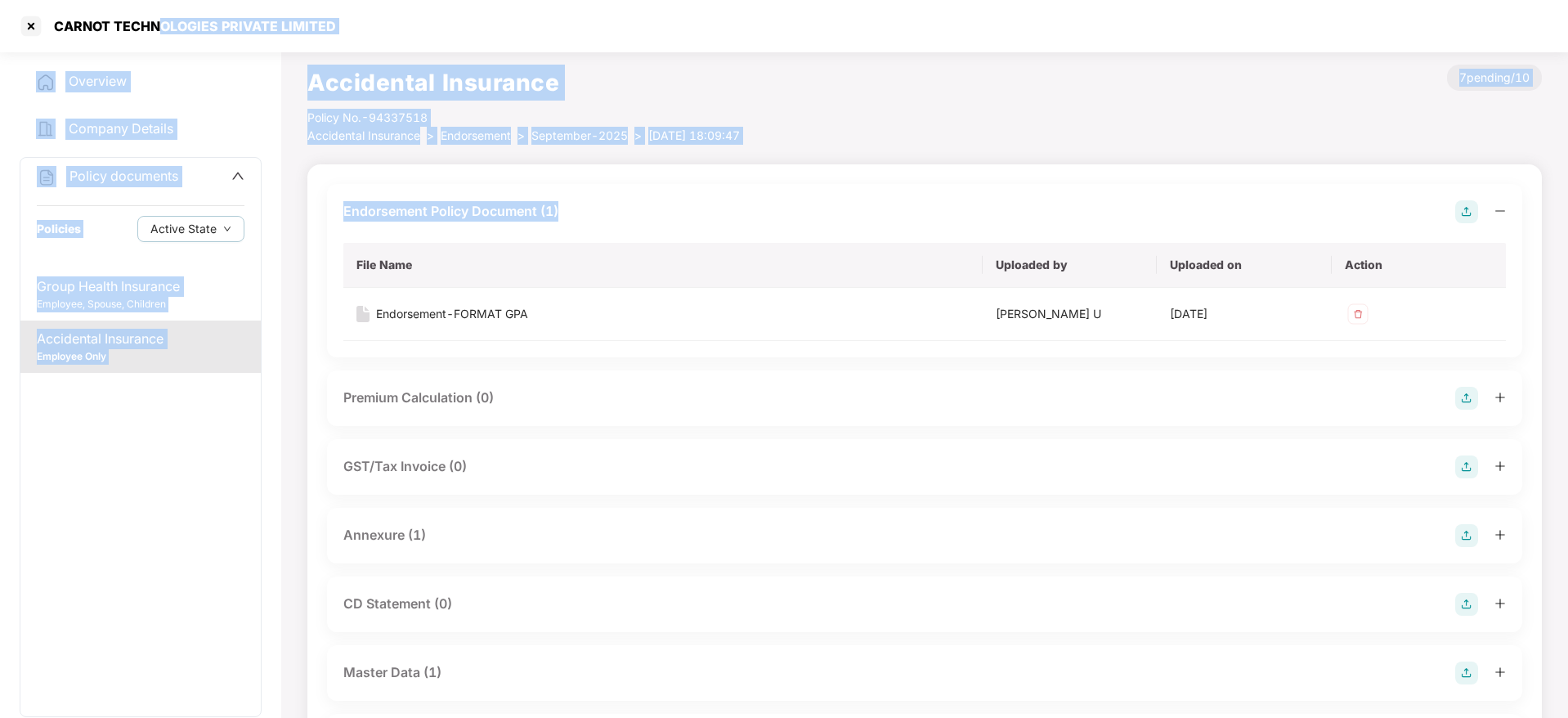
drag, startPoint x: 947, startPoint y: 164, endPoint x: 160, endPoint y: 35, distance: 797.5
click at [160, 35] on section "CARNOT TECHNOLOGIES PRIVATE LIMITED Overview Company Details Policy documents P…" at bounding box center [784, 359] width 1568 height 718
click at [160, 32] on div "CARNOT TECHNOLOGIES PRIVATE LIMITED" at bounding box center [190, 25] width 292 height 17
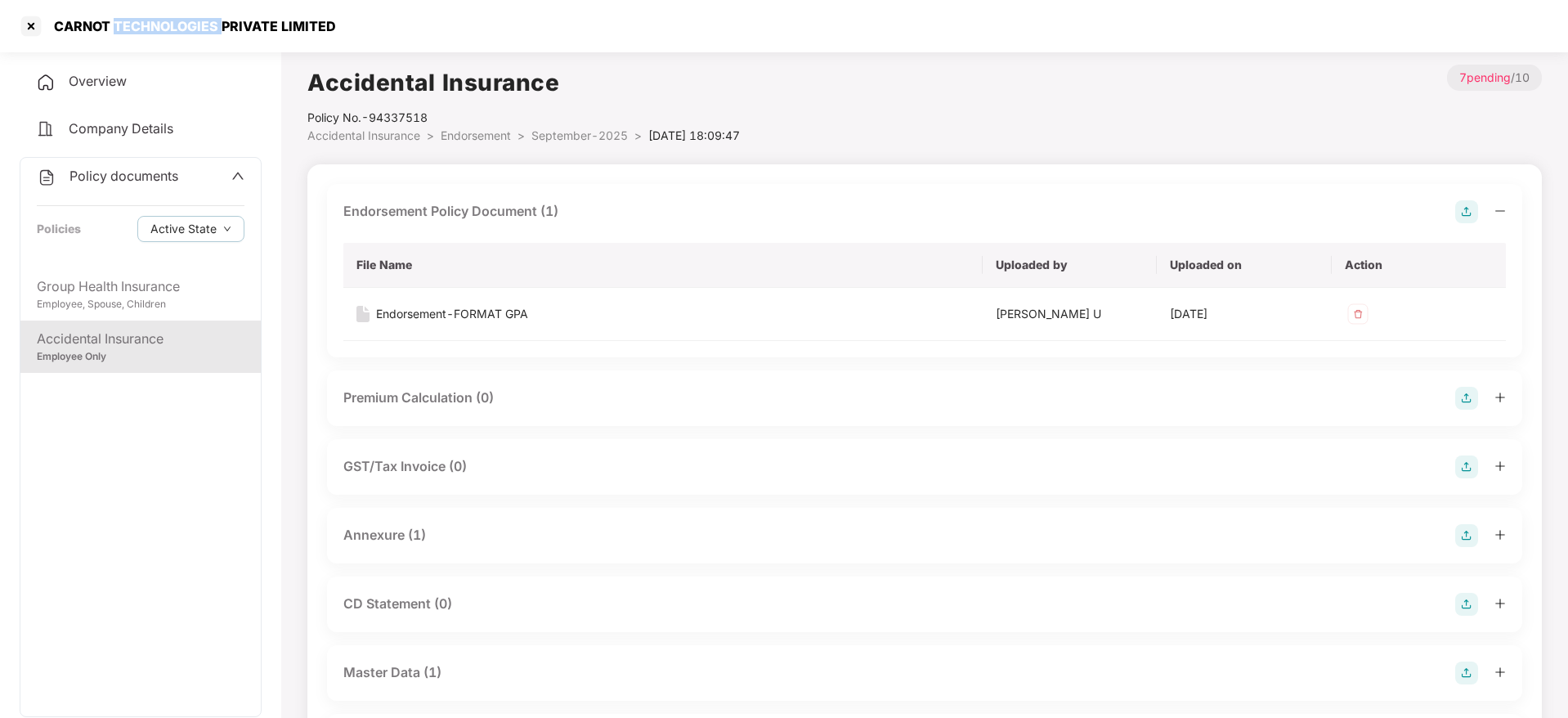
click at [160, 32] on div "CARNOT TECHNOLOGIES PRIVATE LIMITED" at bounding box center [190, 25] width 292 height 17
click at [282, 29] on div "CARNOT TECHNOLOGIES PRIVATE LIMITED" at bounding box center [190, 25] width 292 height 17
click at [31, 25] on div at bounding box center [30, 25] width 26 height 26
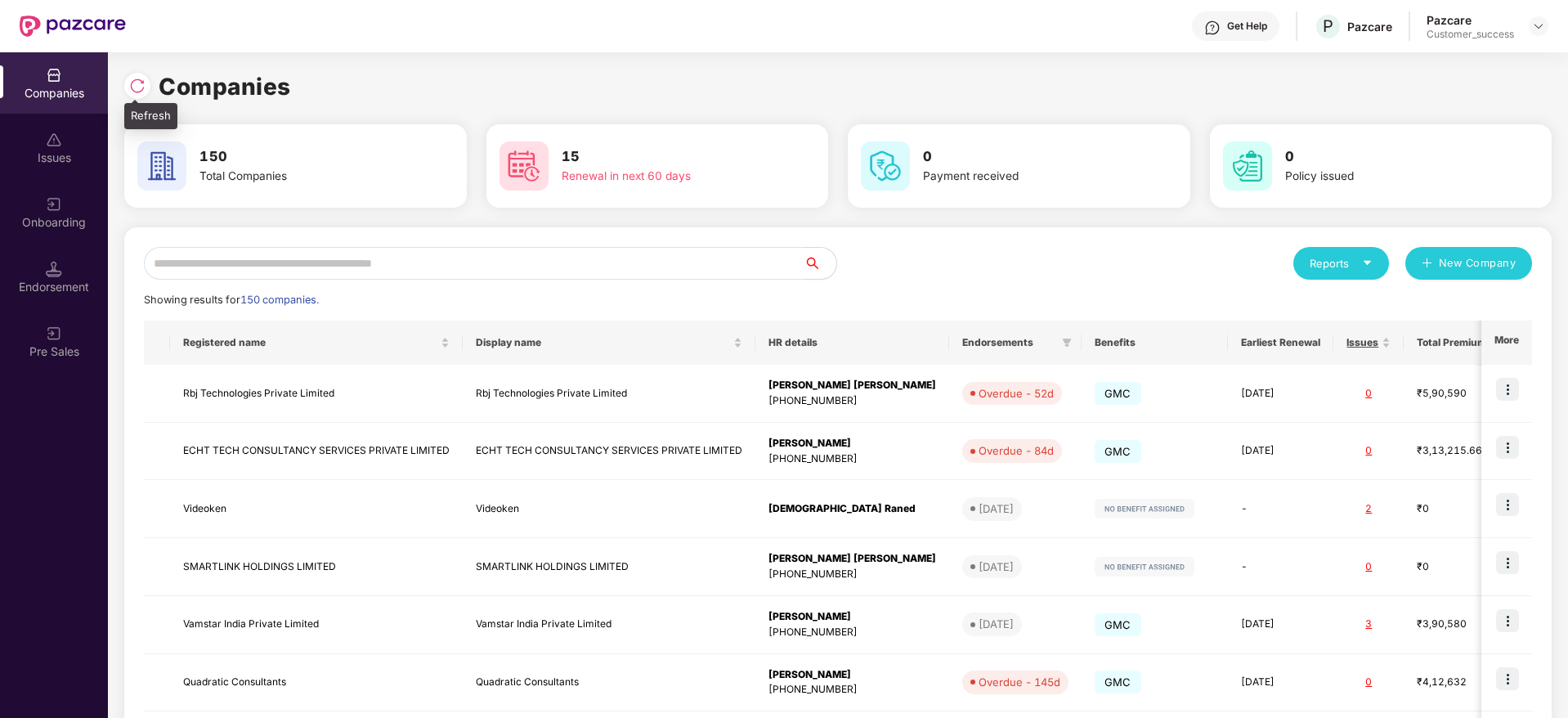
click at [132, 89] on img at bounding box center [137, 86] width 17 height 17
click at [487, 250] on input "text" at bounding box center [473, 264] width 659 height 33
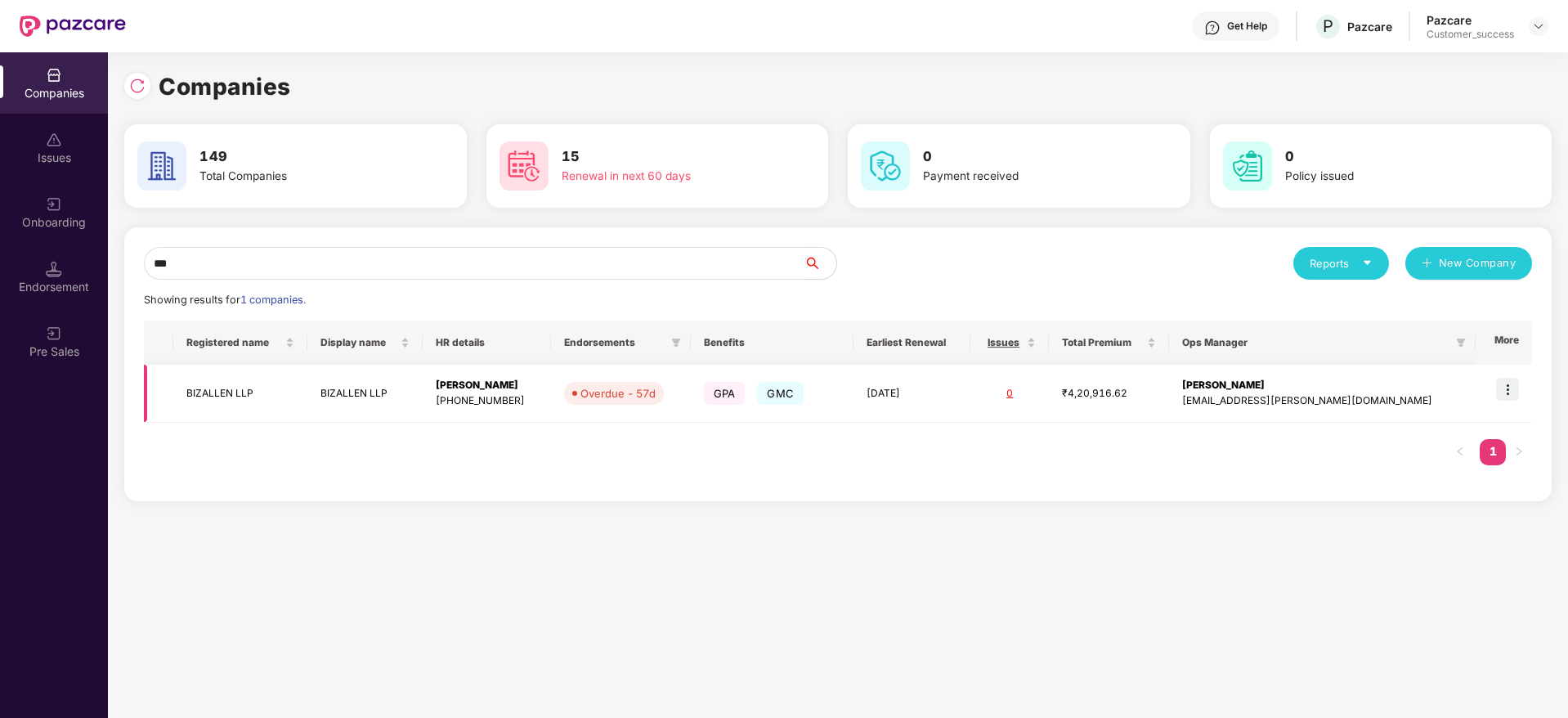
type input "***"
click at [1506, 391] on img at bounding box center [1508, 390] width 23 height 23
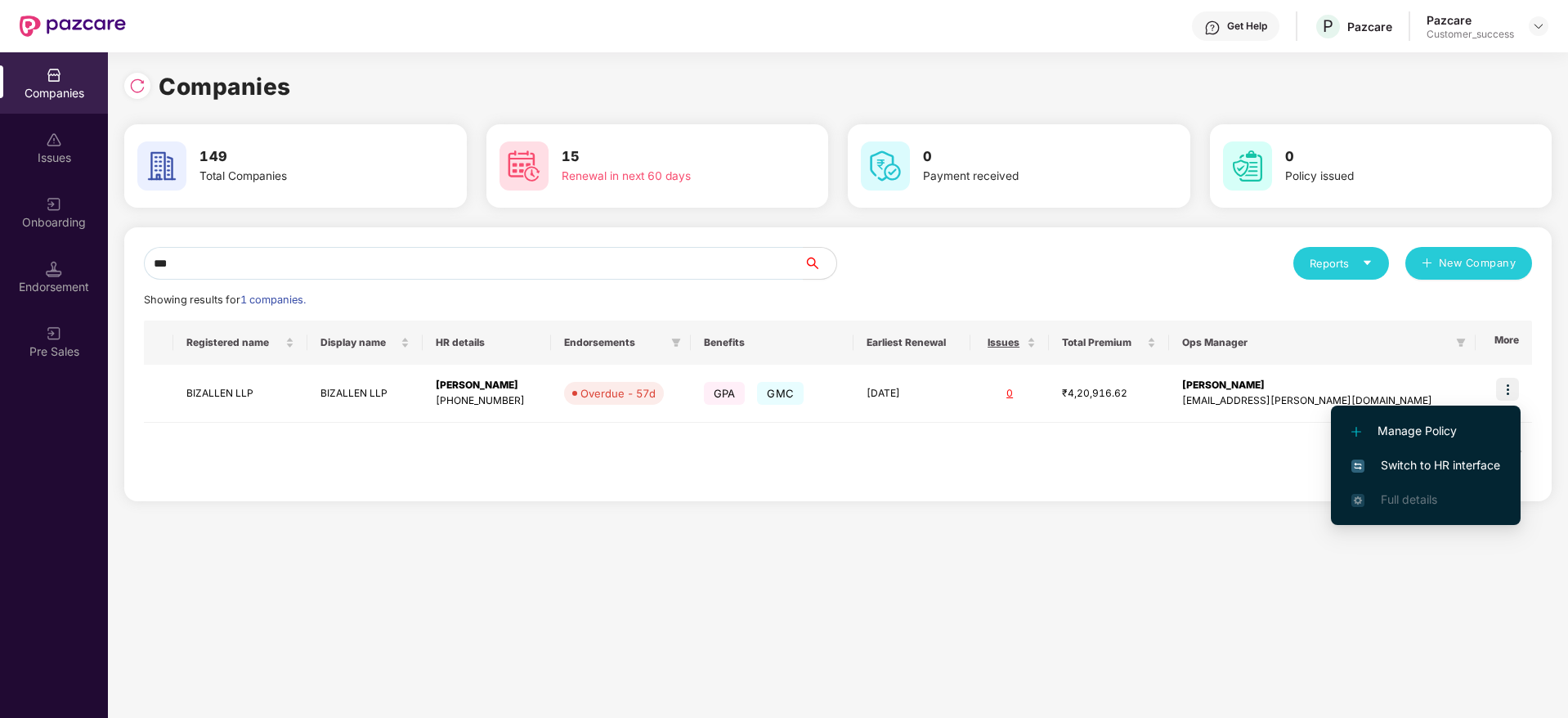
click at [1439, 462] on span "Switch to HR interface" at bounding box center [1426, 465] width 149 height 18
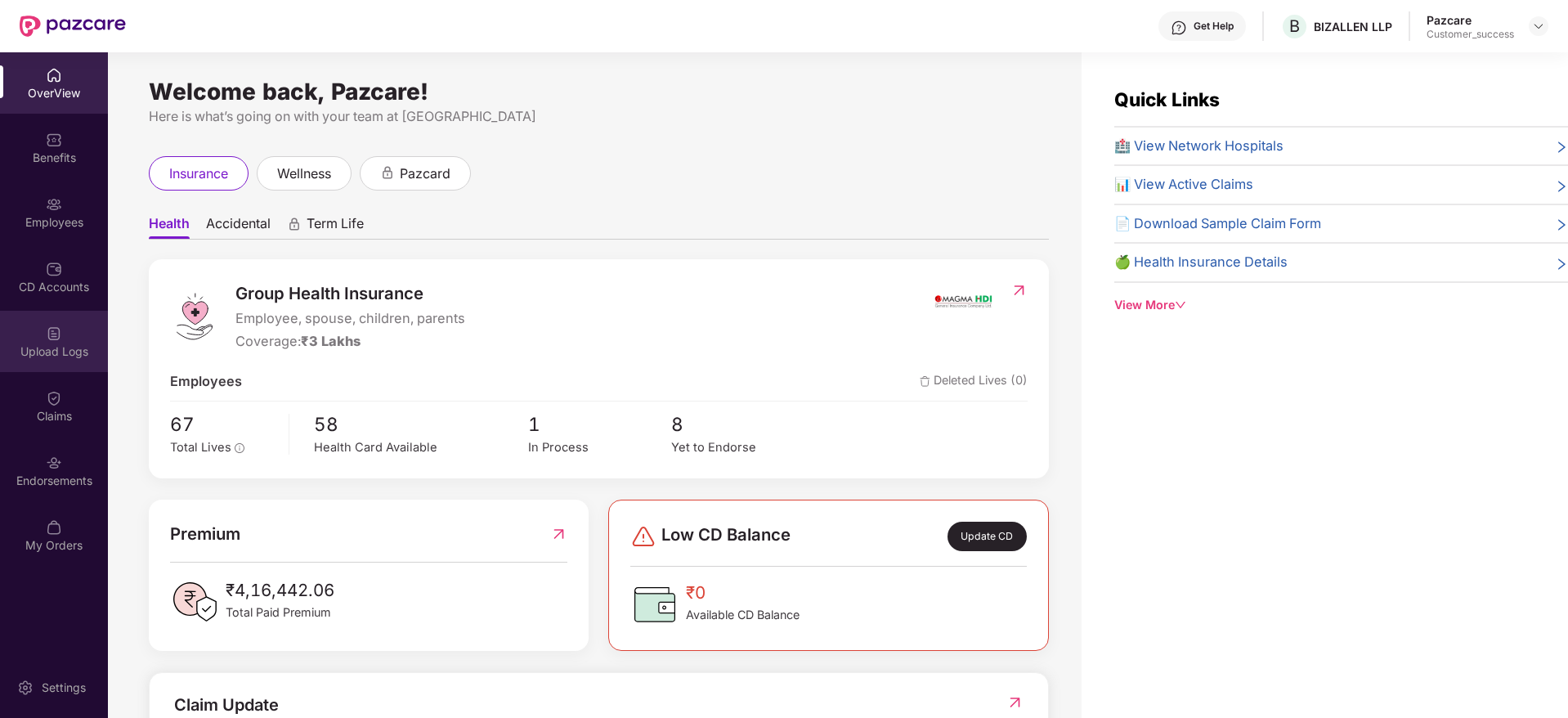
click at [58, 314] on div "Upload Logs" at bounding box center [54, 341] width 108 height 61
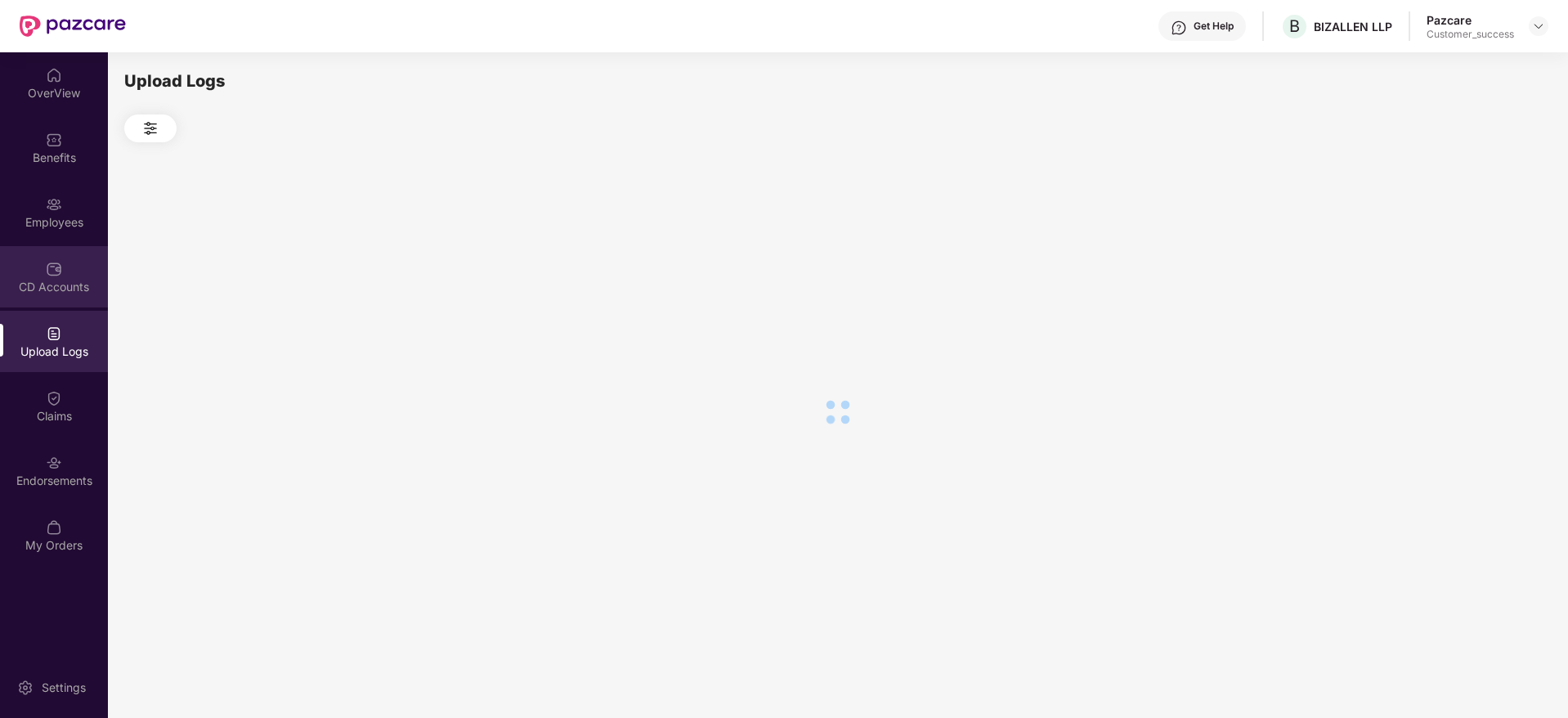
click at [68, 286] on div "CD Accounts" at bounding box center [54, 286] width 108 height 17
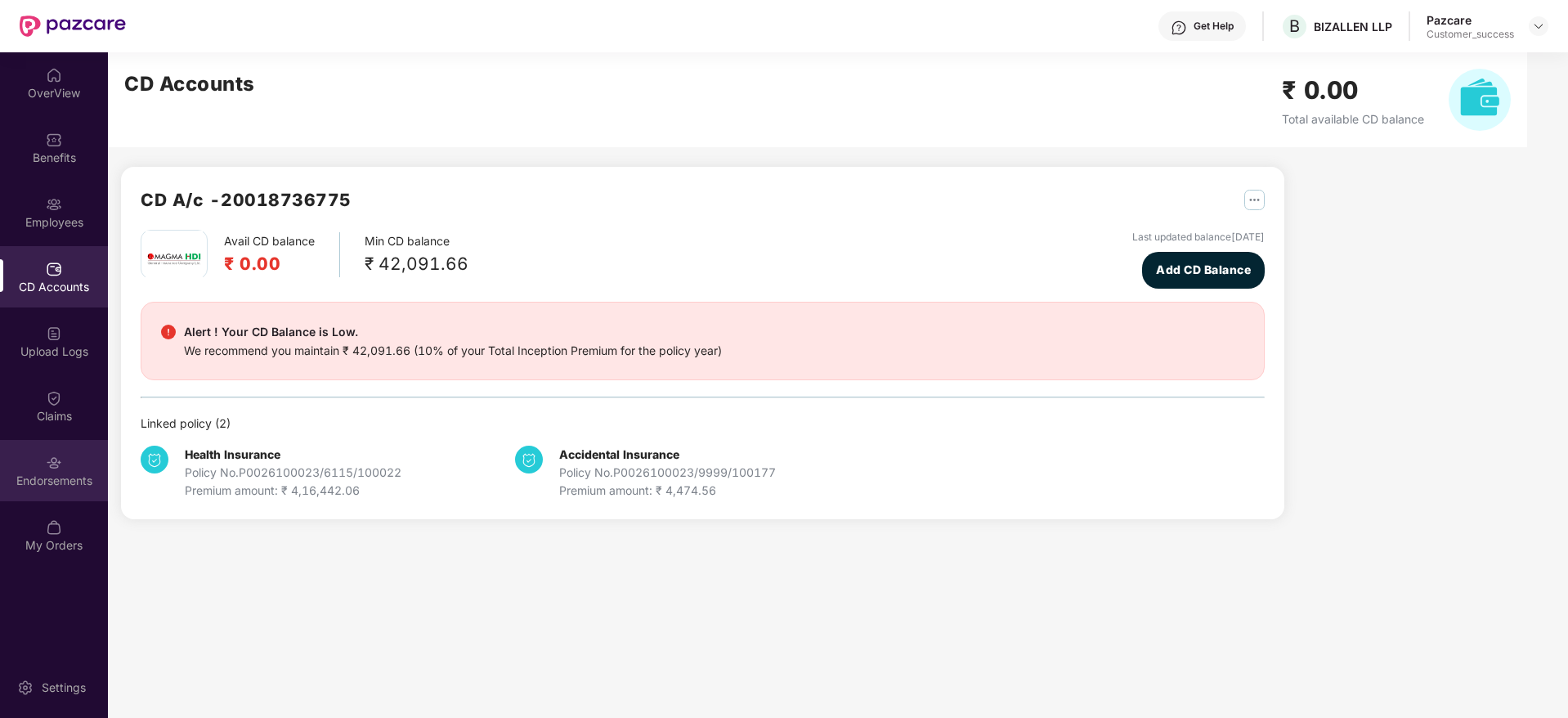
click at [61, 456] on img at bounding box center [54, 463] width 17 height 17
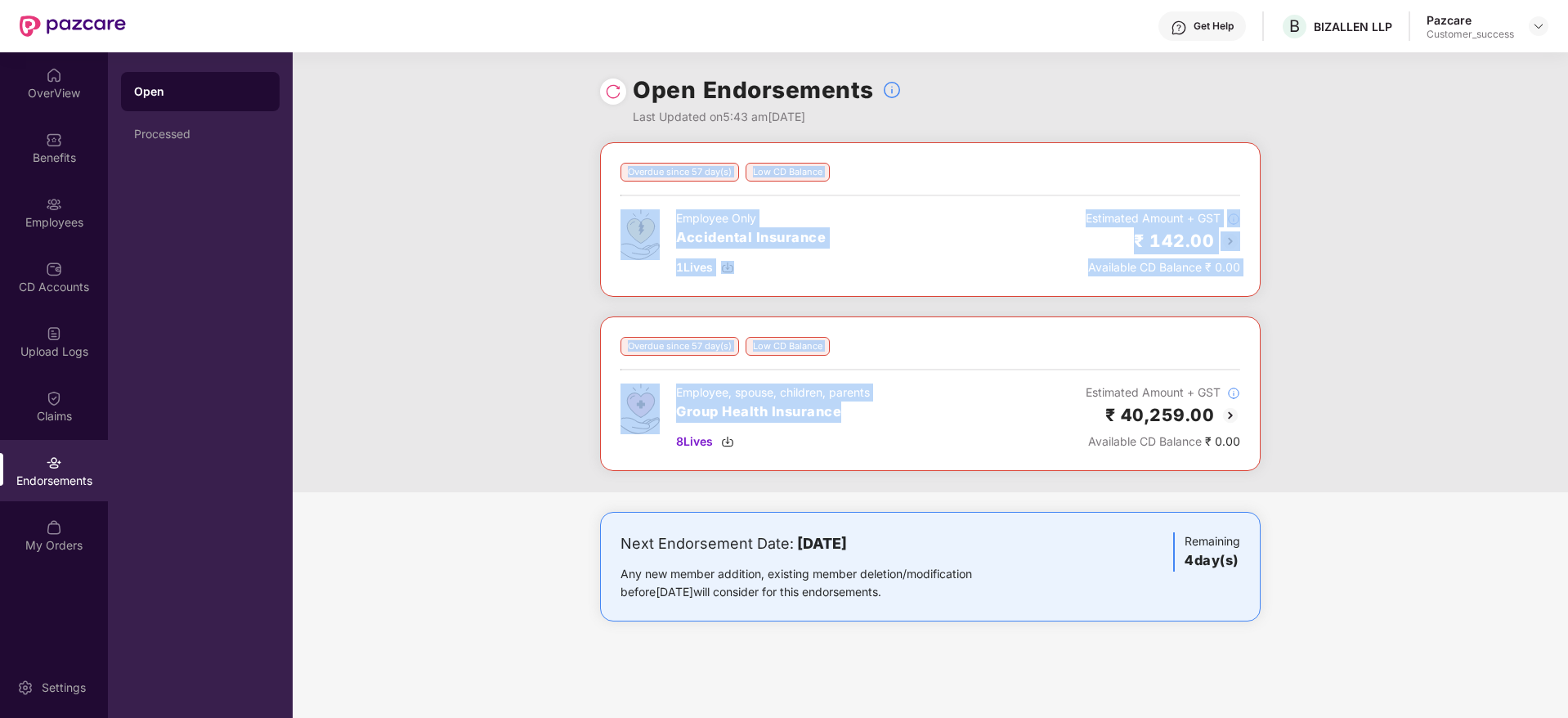
drag, startPoint x: 966, startPoint y: 451, endPoint x: 553, endPoint y: 193, distance: 487.0
click at [553, 193] on div "Overdue since 57 day(s) Low CD Balance Employee Only Accidental Insurance 1 Liv…" at bounding box center [931, 317] width 1276 height 350
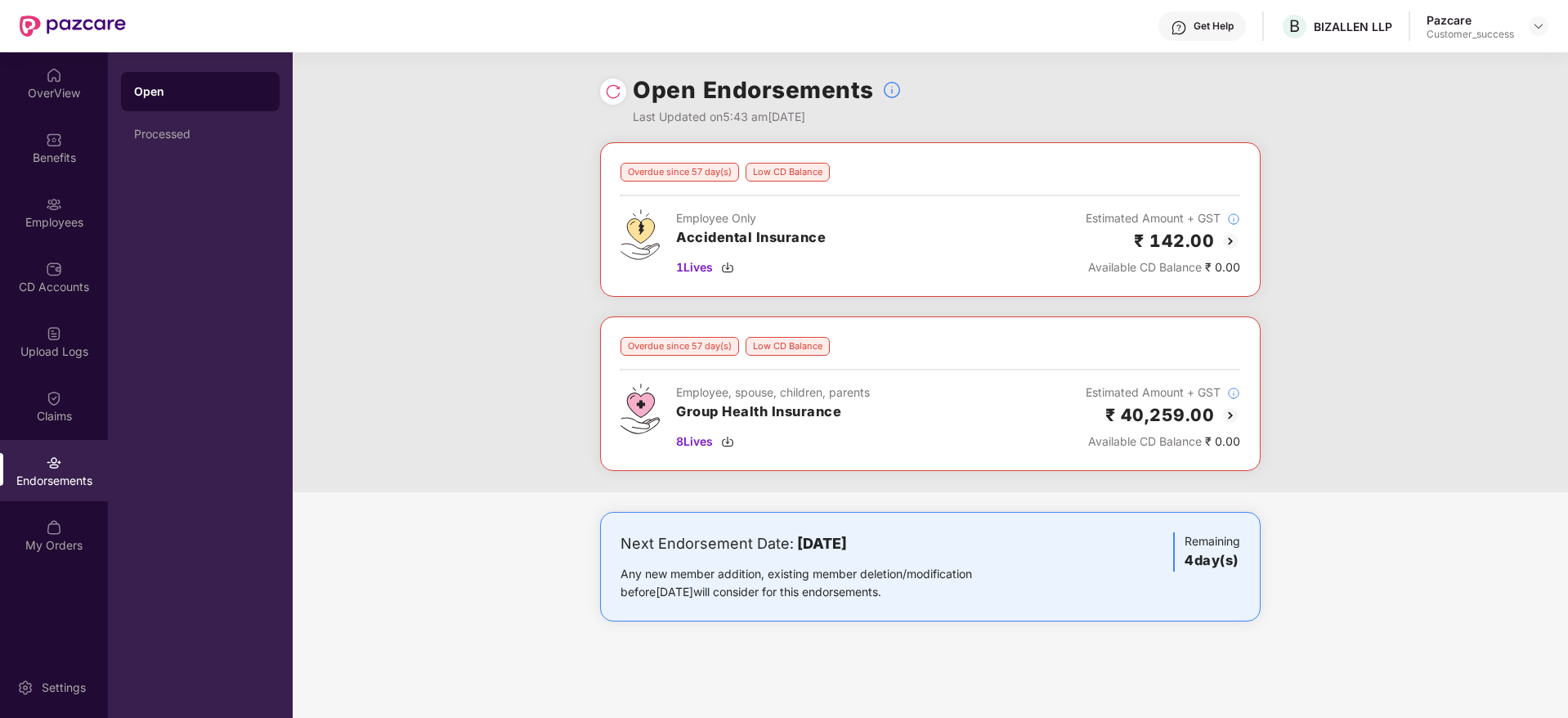
click at [1229, 414] on img at bounding box center [1230, 415] width 19 height 19
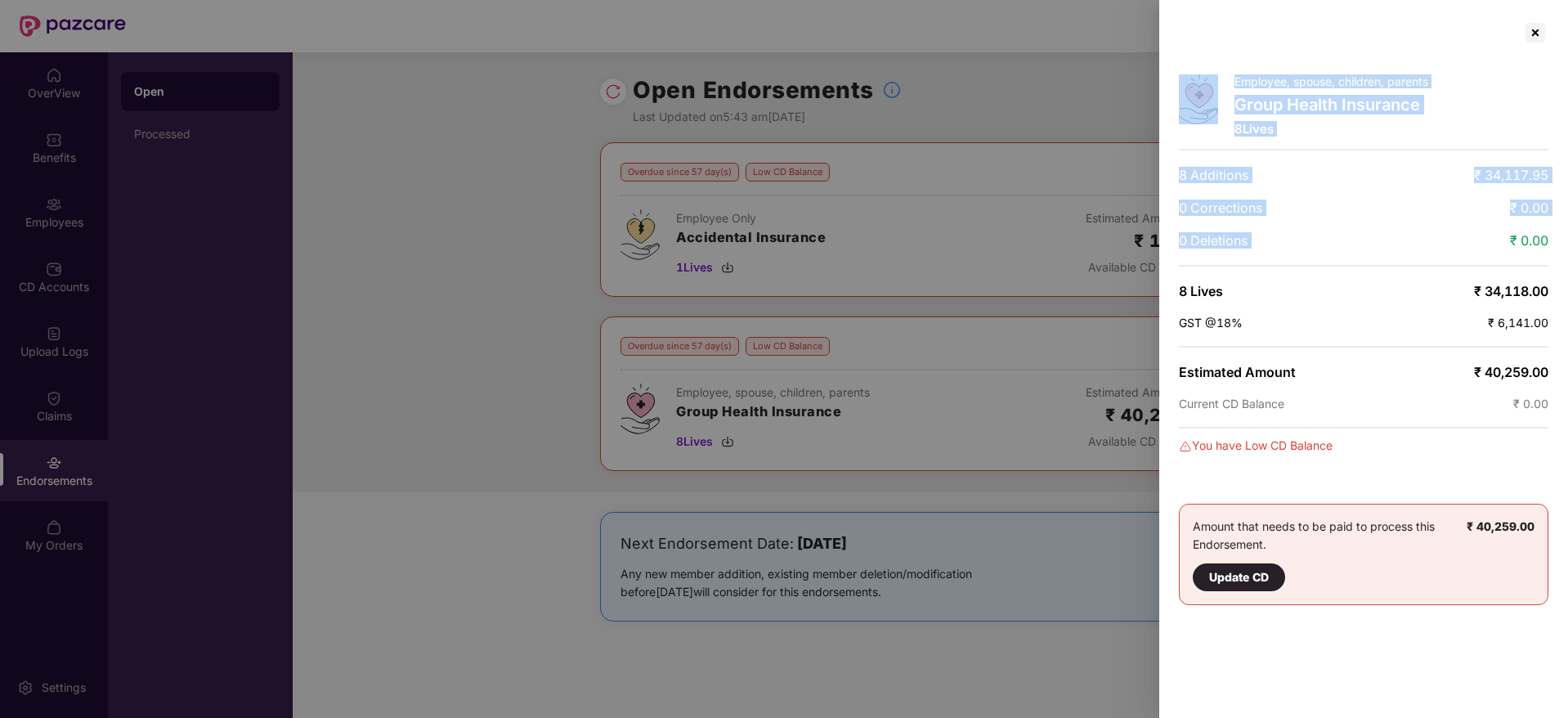
drag, startPoint x: 1486, startPoint y: 247, endPoint x: 1180, endPoint y: 140, distance: 324.2
click at [1180, 140] on div "Employee, spouse, children, parents Group Health Insurance 8 Lives 8 Additions …" at bounding box center [1363, 359] width 409 height 718
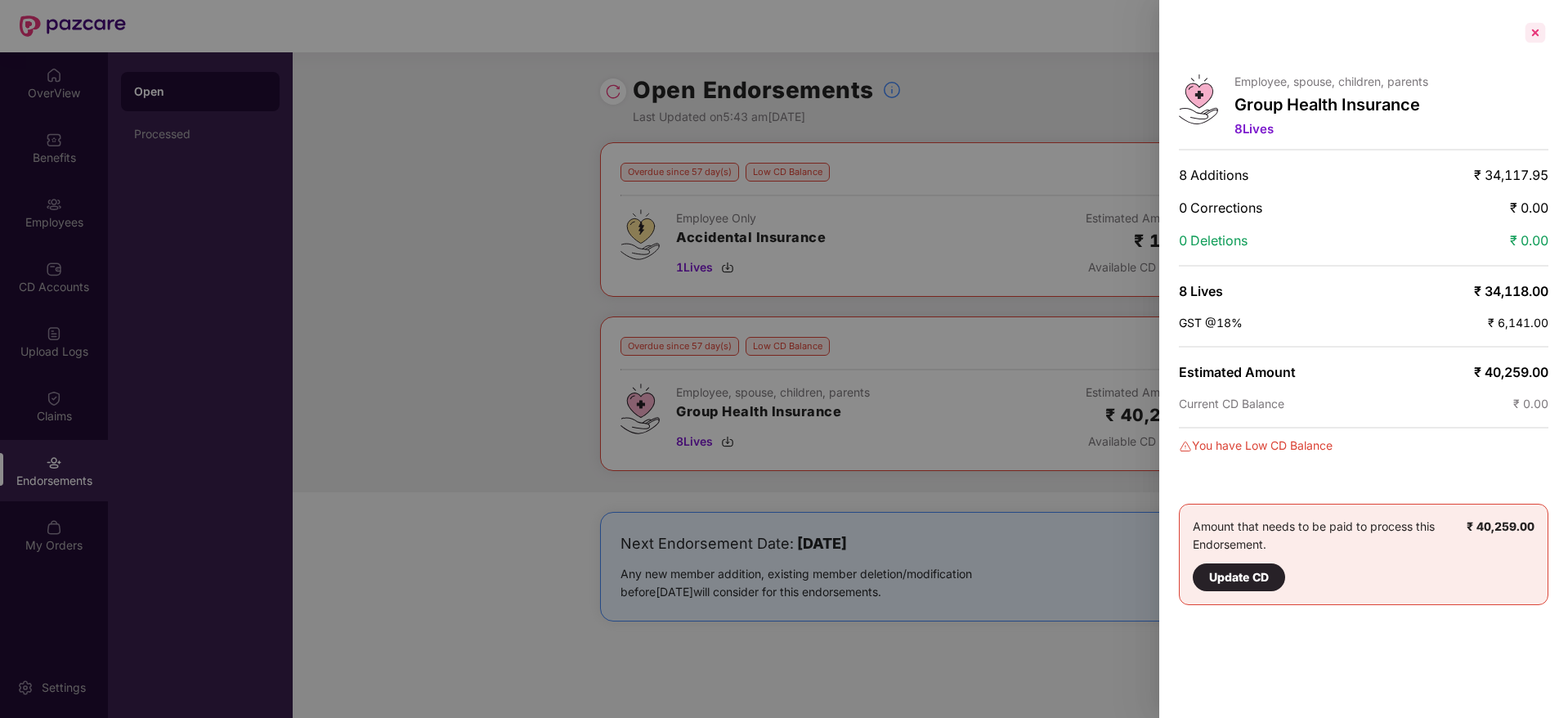
click at [1543, 43] on div at bounding box center [1535, 32] width 26 height 26
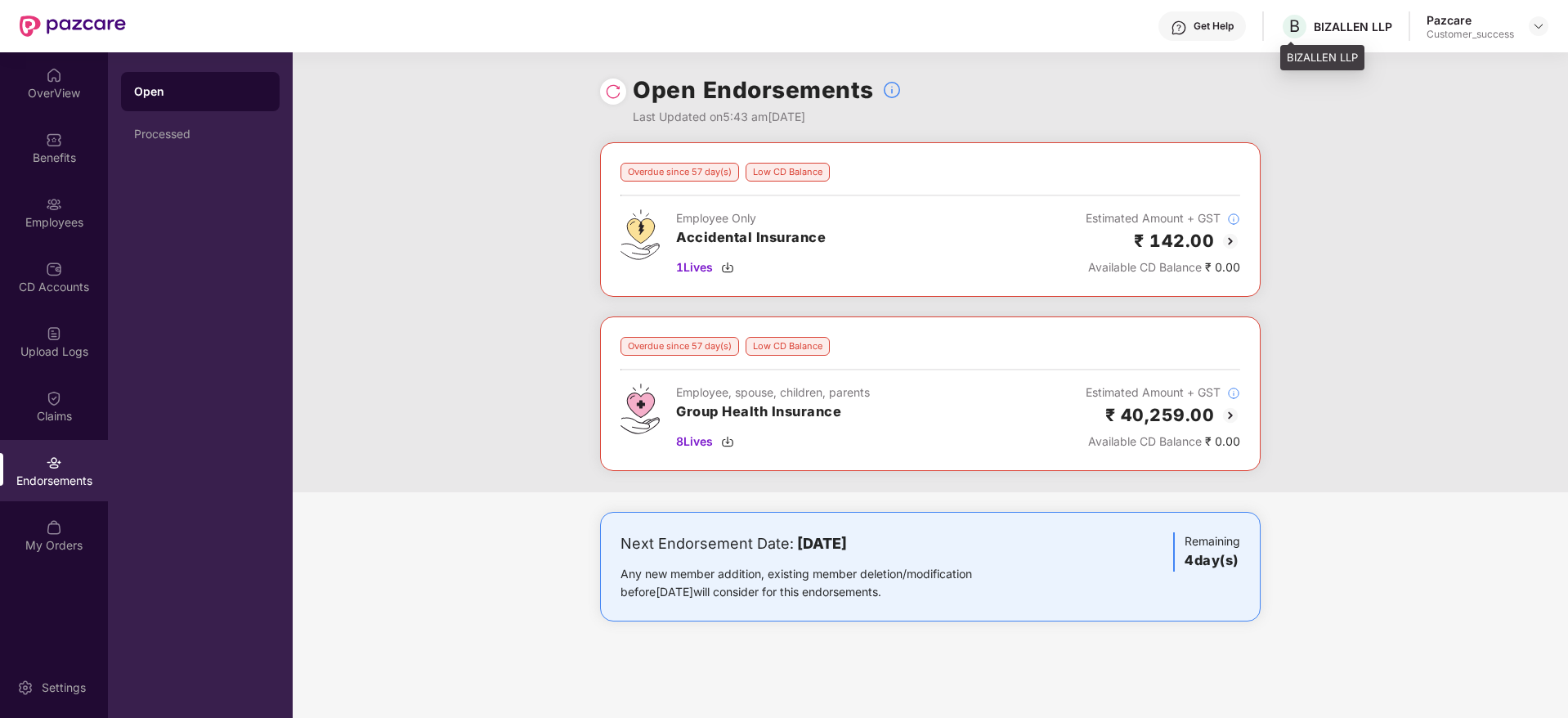
click at [1340, 33] on div "B BIZALLEN LLP" at bounding box center [1336, 26] width 112 height 28
copy div "BIZALLEN LLP"
click at [1541, 32] on img at bounding box center [1538, 25] width 13 height 13
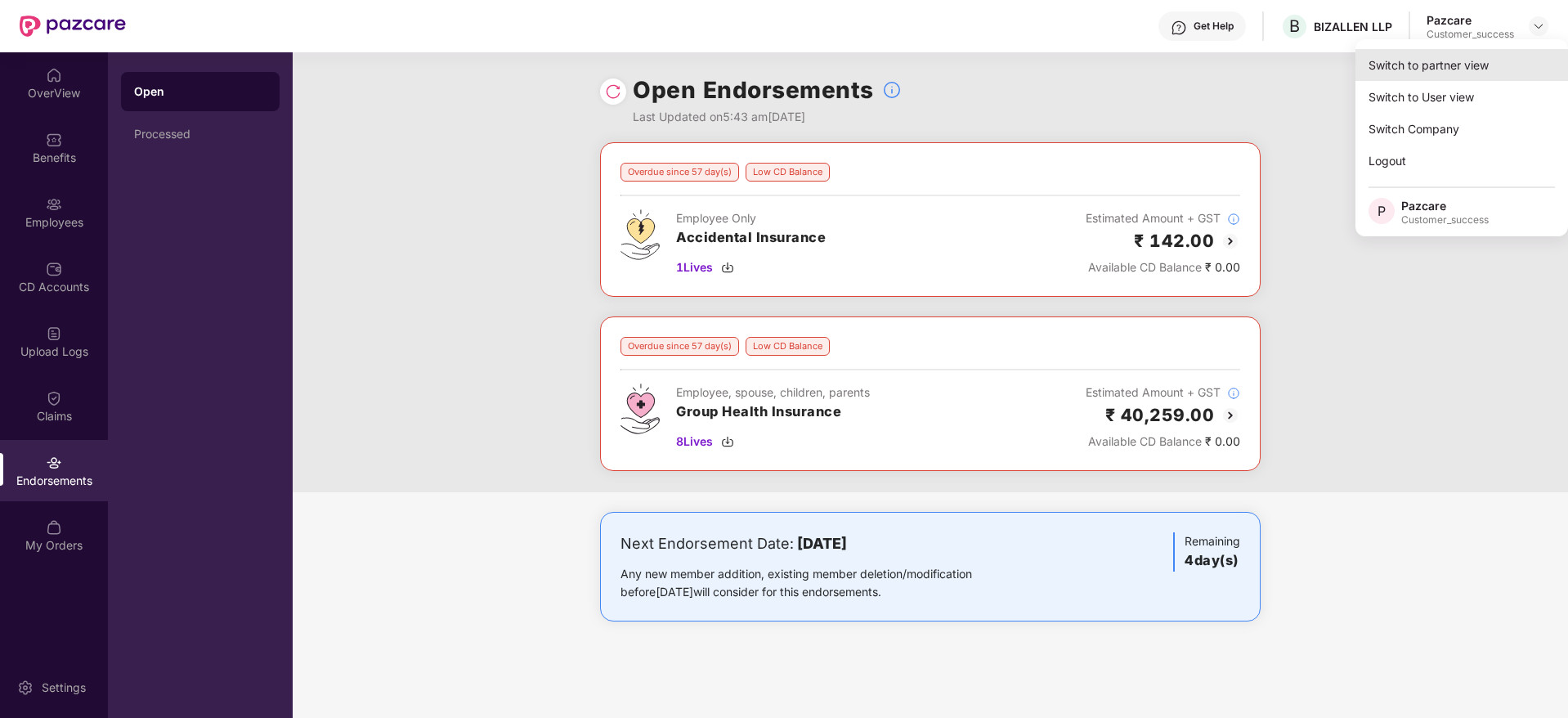
click at [1429, 63] on div "Switch to partner view" at bounding box center [1462, 64] width 212 height 32
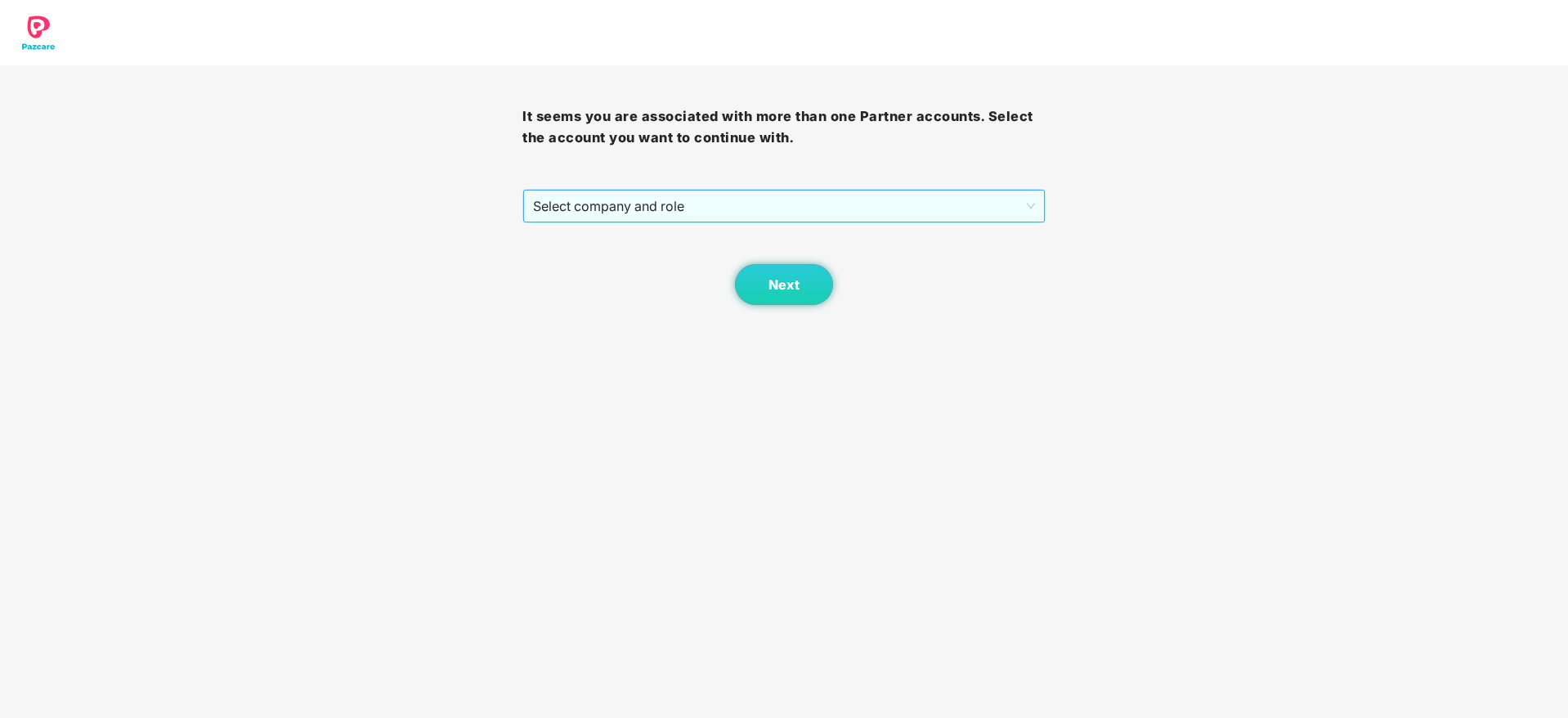
click at [907, 205] on span "Select company and role" at bounding box center [783, 207] width 502 height 31
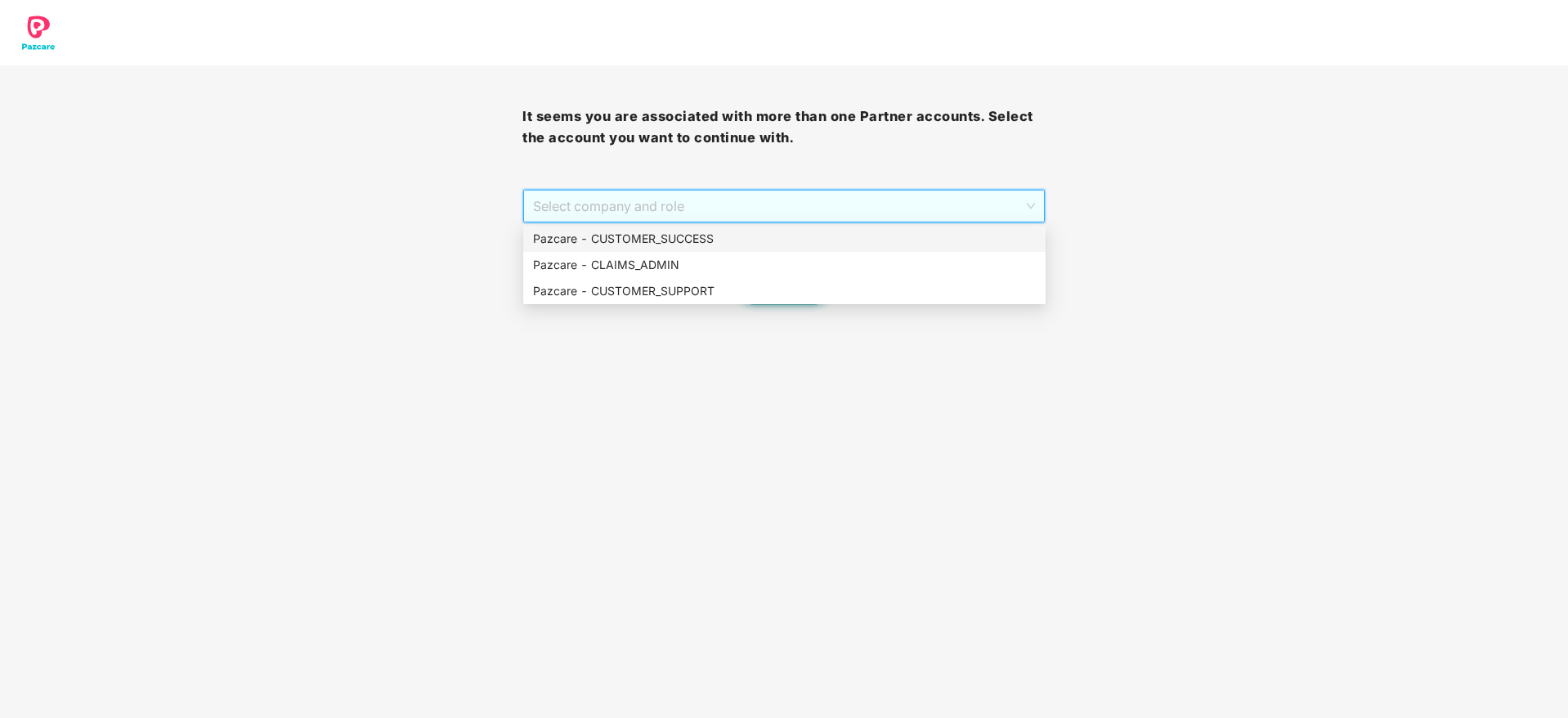
drag, startPoint x: 807, startPoint y: 261, endPoint x: 754, endPoint y: 240, distance: 57.0
click at [754, 240] on div "Pazcare - CUSTOMER_SUCCESS Pazcare - CLAIMS_ADMIN Pazcare - CUSTOMER_SUPPORT" at bounding box center [784, 265] width 522 height 79
click at [754, 240] on div "Pazcare - CUSTOMER_SUCCESS" at bounding box center [784, 239] width 503 height 18
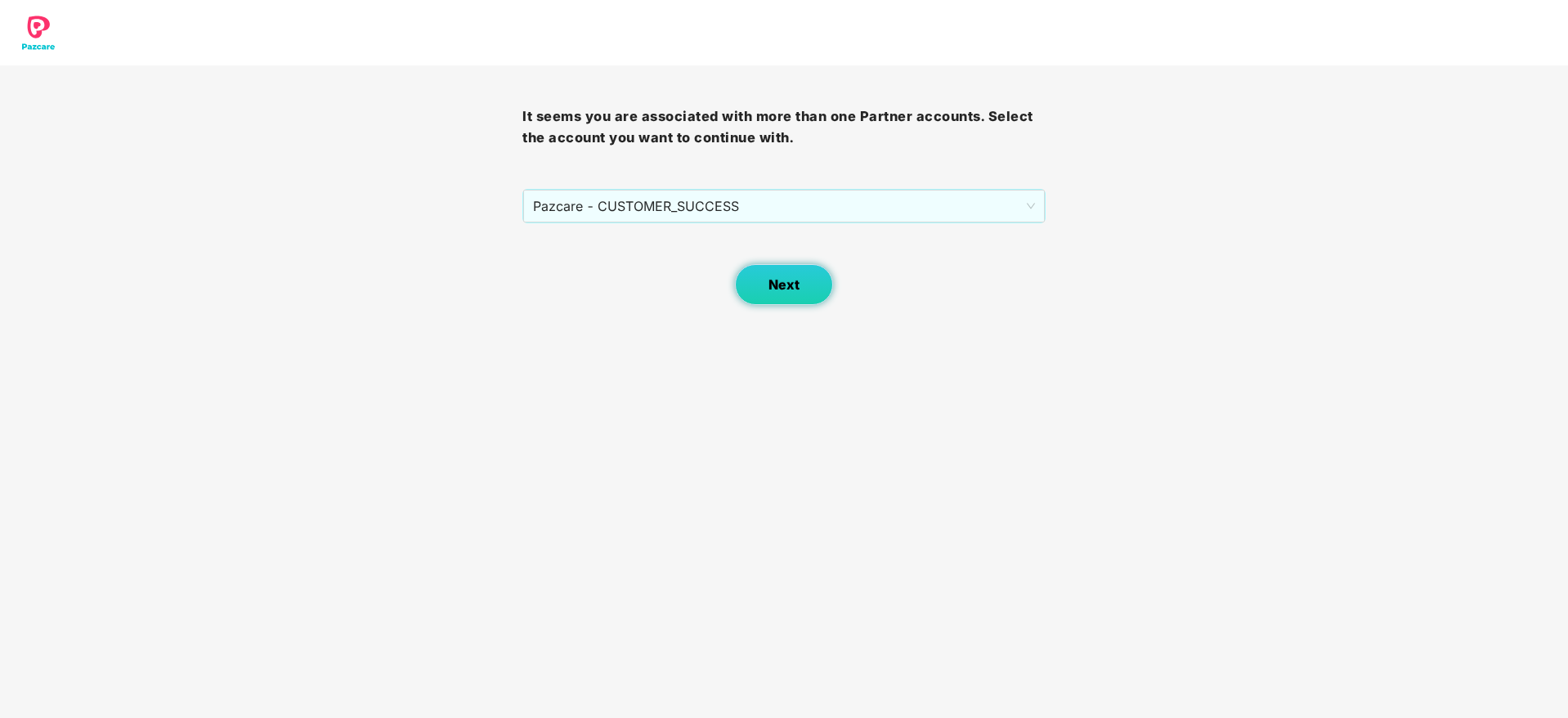
click at [805, 272] on button "Next" at bounding box center [784, 284] width 98 height 41
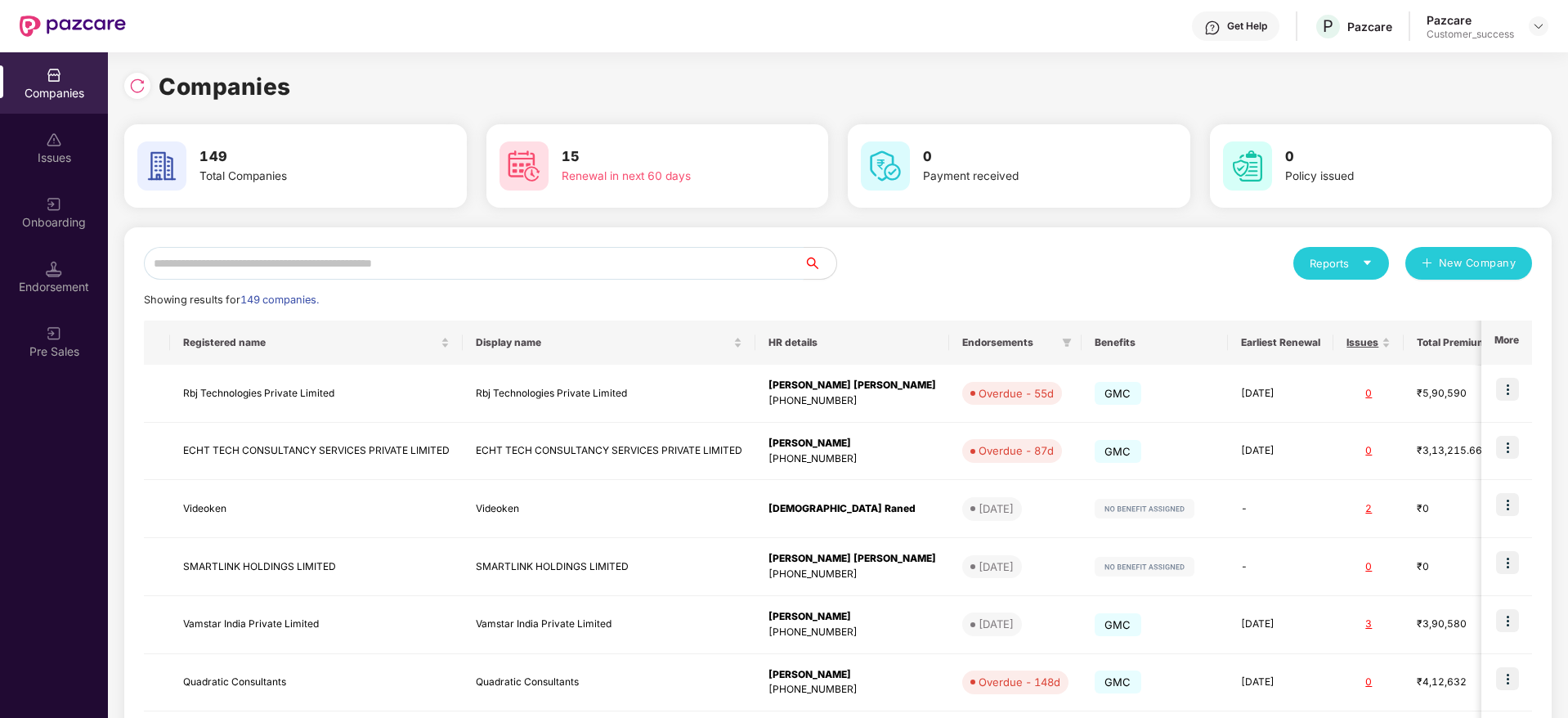
click at [590, 249] on input "text" at bounding box center [473, 264] width 659 height 33
paste input "**********"
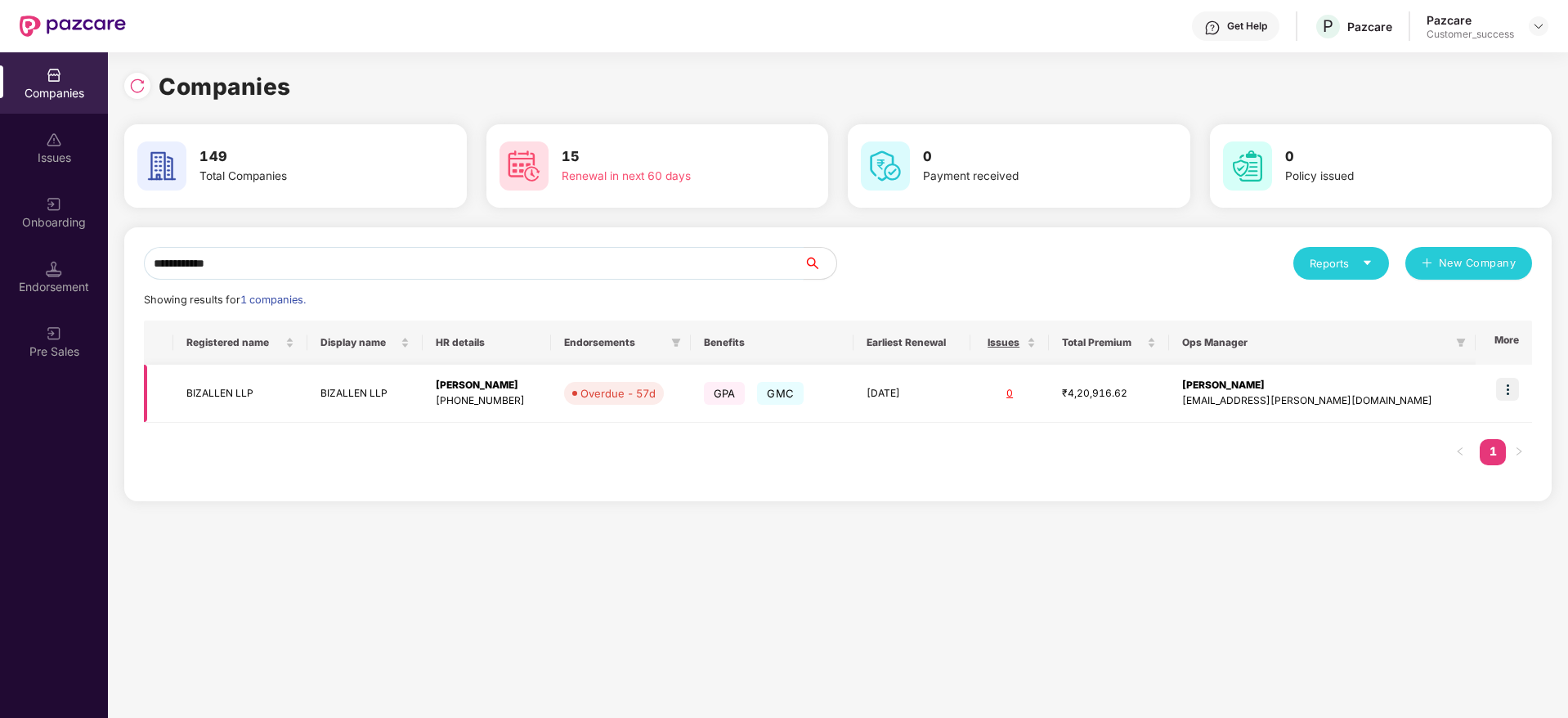
type input "**********"
click at [538, 394] on div "[PHONE_NUMBER]" at bounding box center [486, 401] width 102 height 16
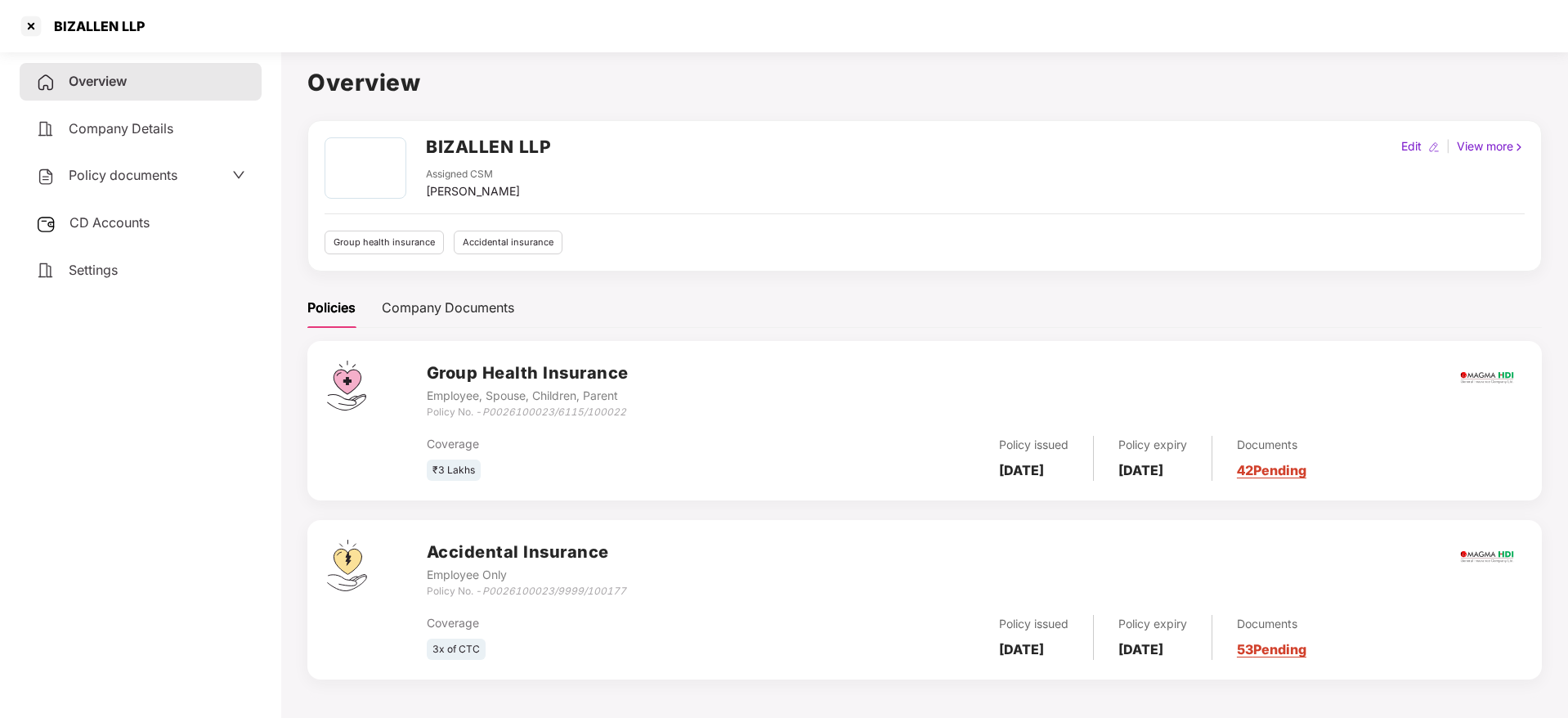
click at [461, 149] on h2 "BIZALLEN LLP" at bounding box center [488, 147] width 125 height 27
copy h2 "BIZALLEN"
click at [34, 26] on div at bounding box center [30, 25] width 26 height 26
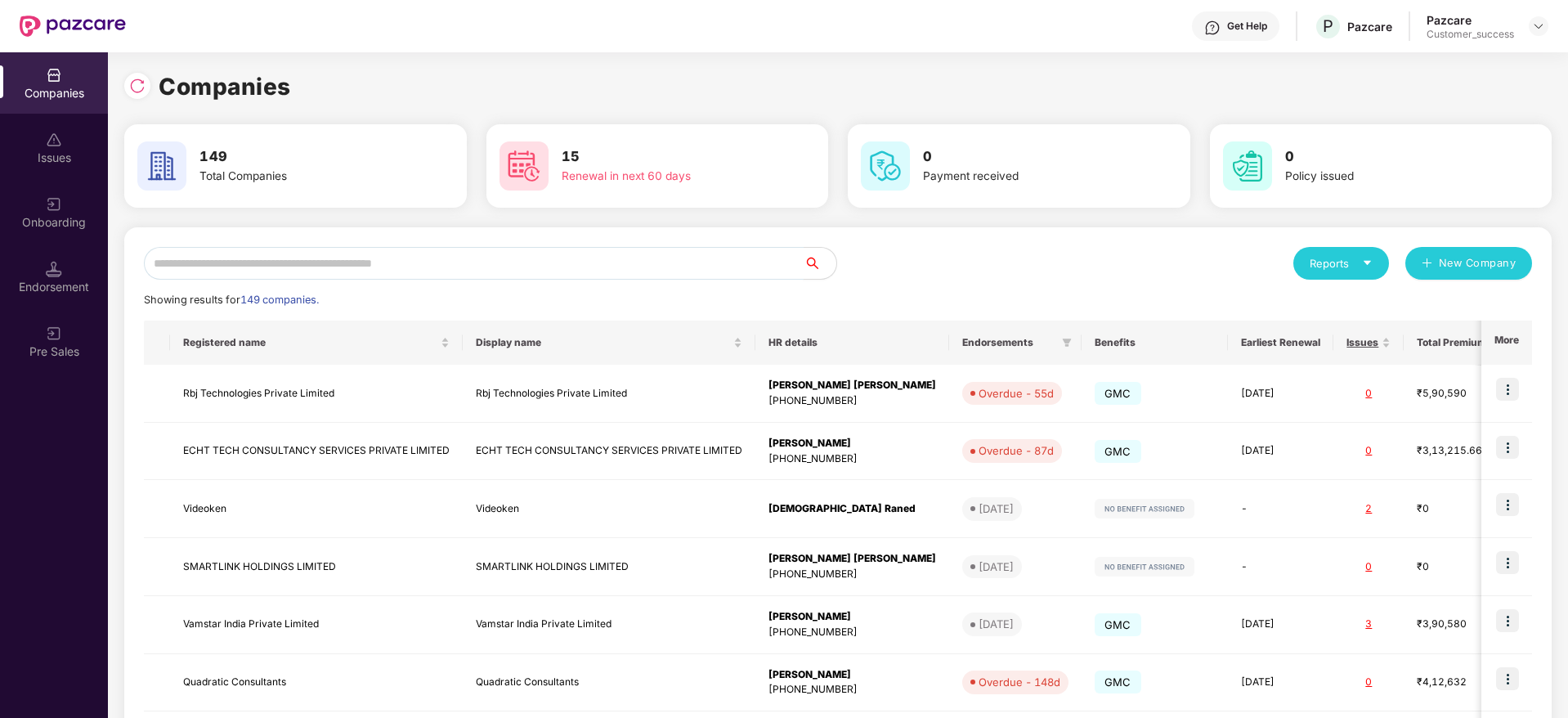
click at [398, 268] on input "text" at bounding box center [473, 264] width 659 height 33
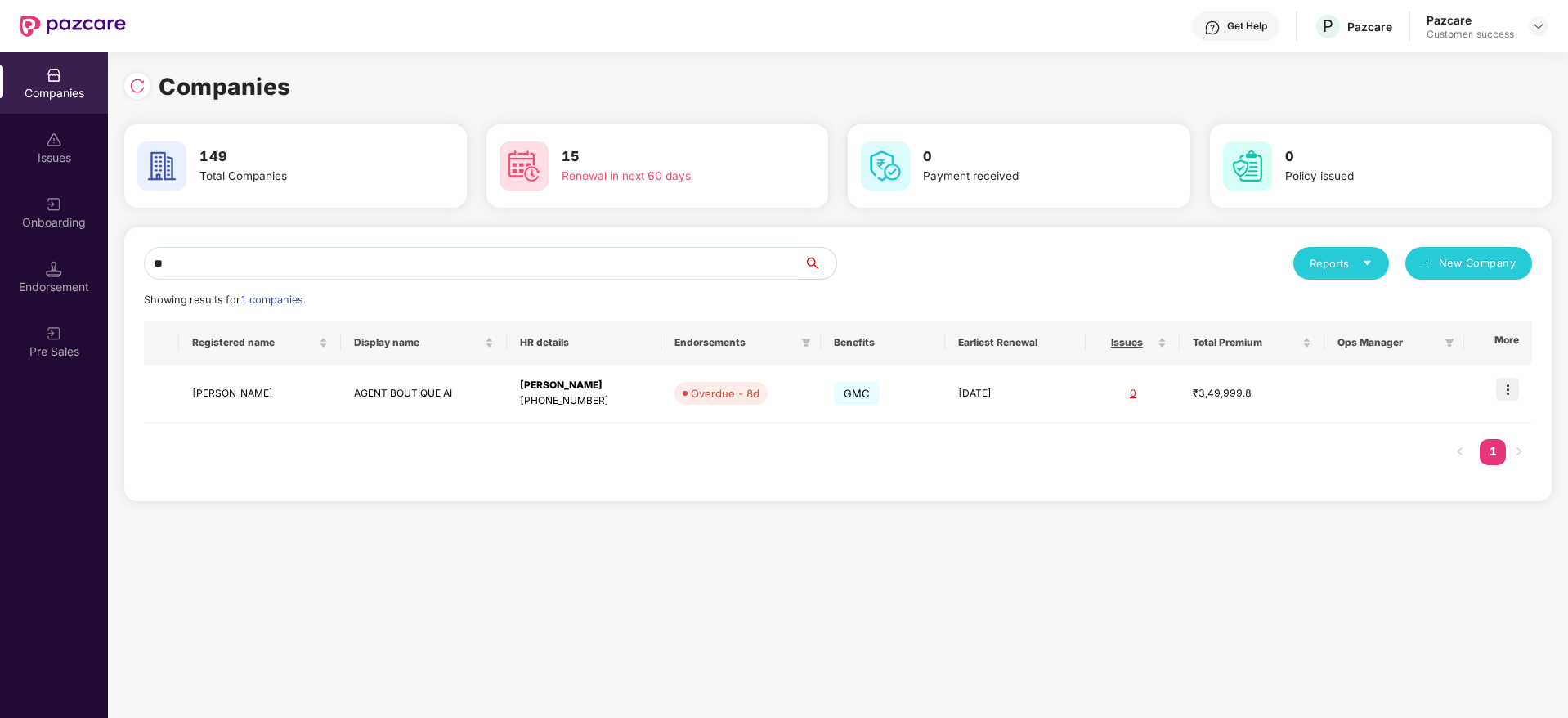
type input "*"
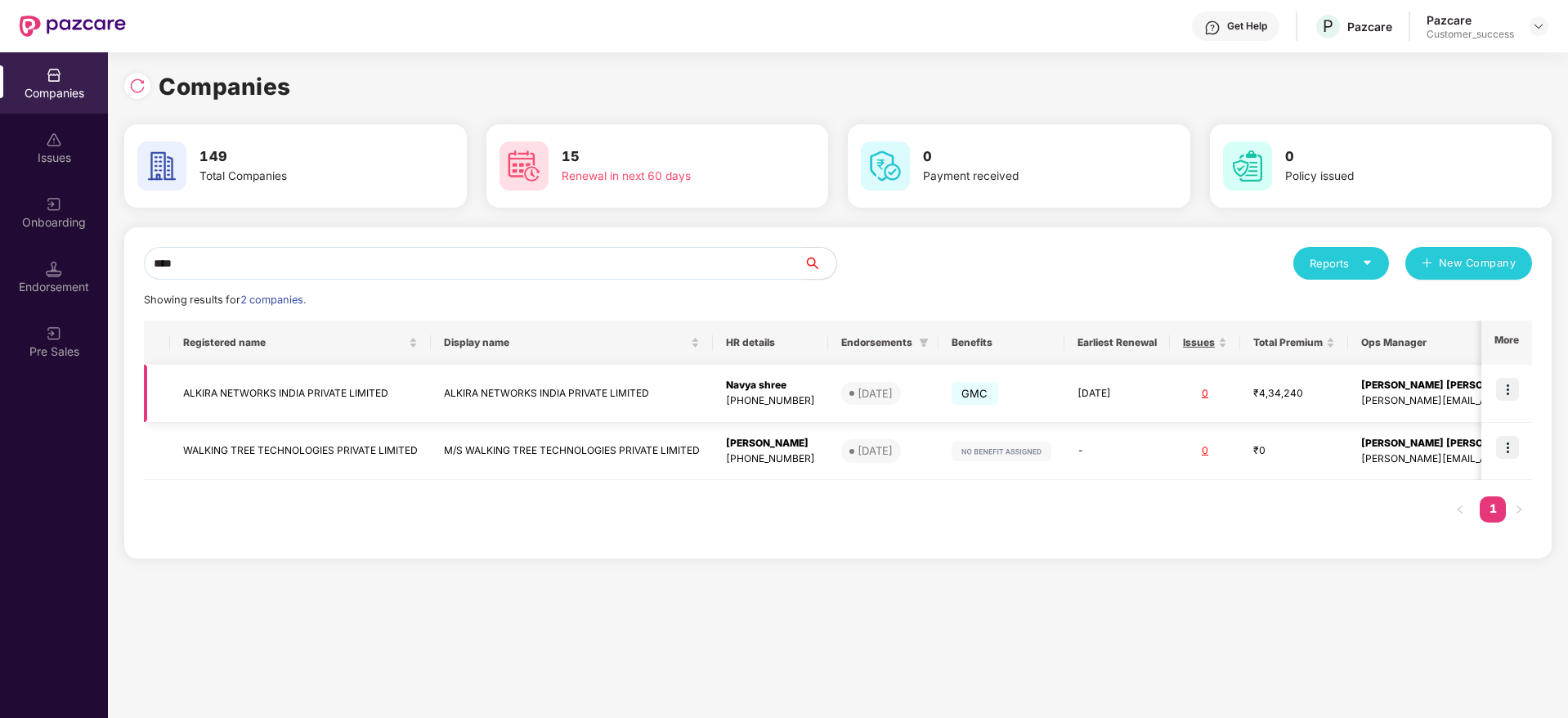
type input "****"
click at [1522, 384] on td at bounding box center [1507, 394] width 51 height 58
click at [1510, 393] on img at bounding box center [1508, 390] width 23 height 23
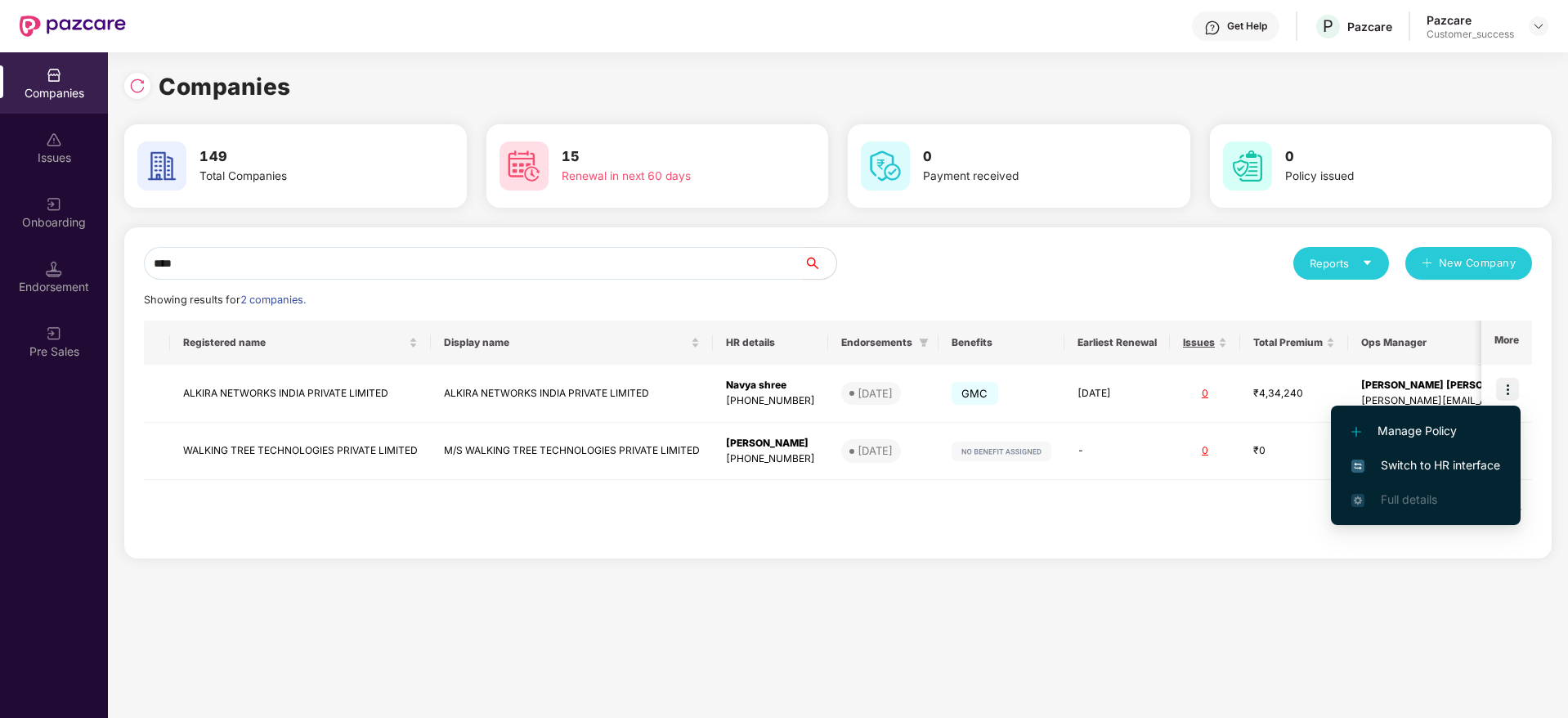
click at [1479, 467] on span "Switch to HR interface" at bounding box center [1426, 465] width 149 height 18
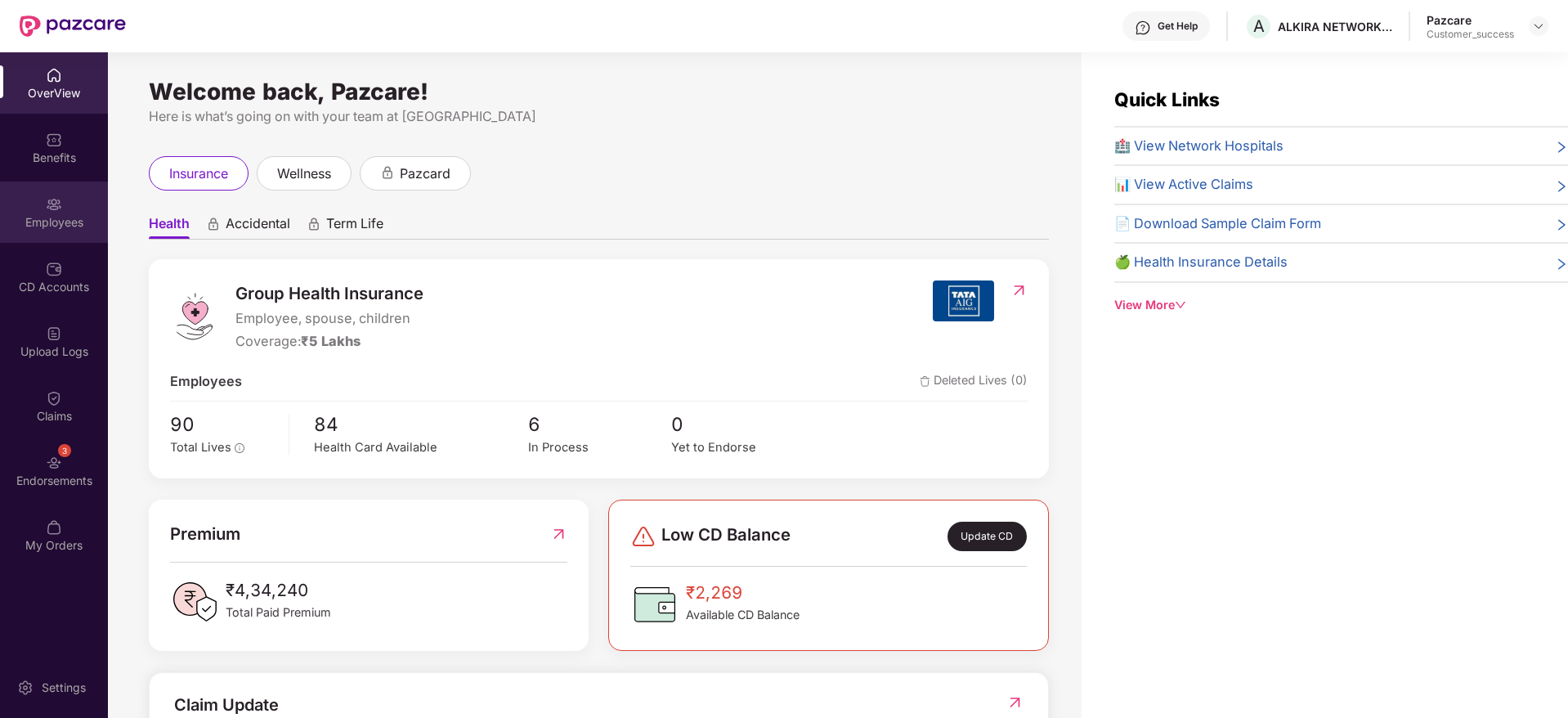
click at [41, 225] on div "Employees" at bounding box center [54, 222] width 108 height 17
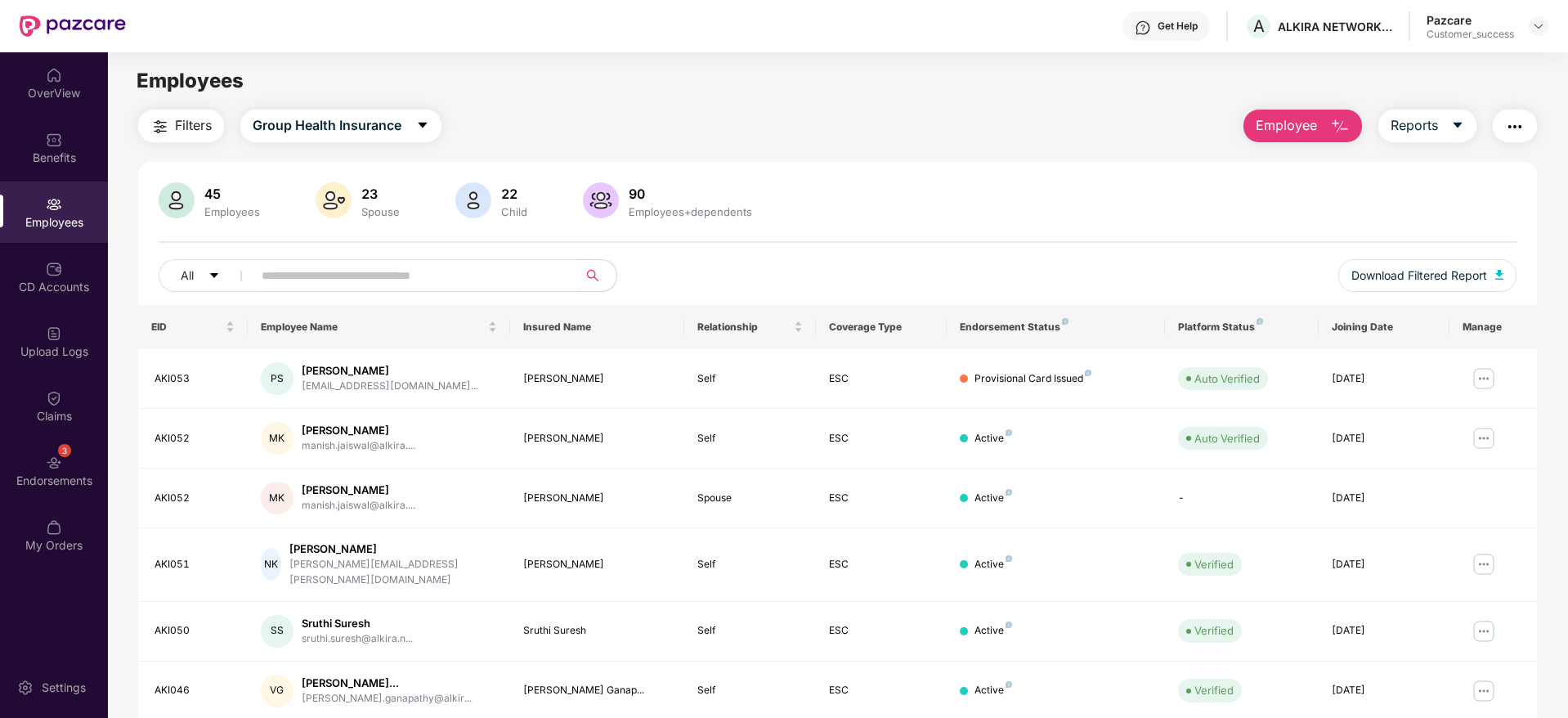
click at [527, 278] on input "text" at bounding box center [408, 275] width 293 height 24
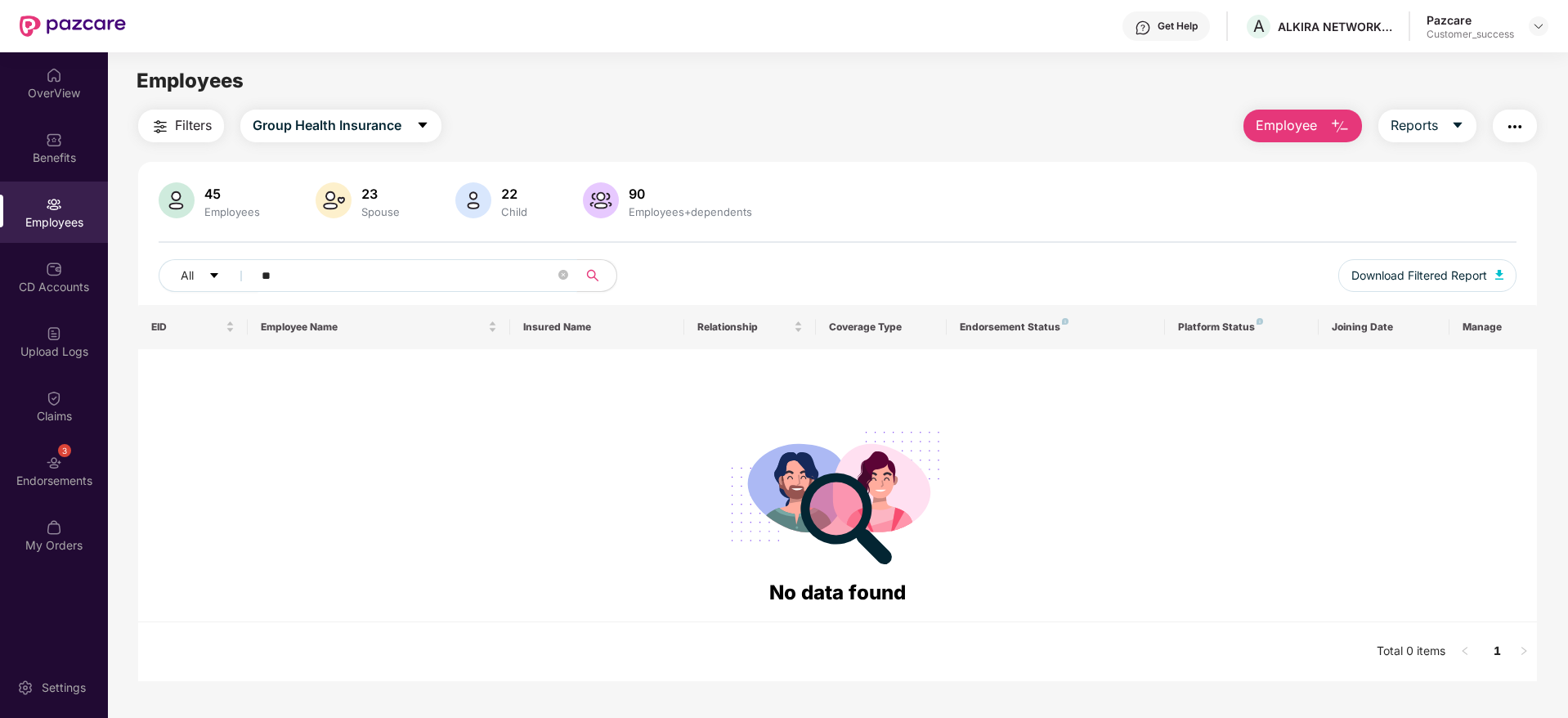
type input "*"
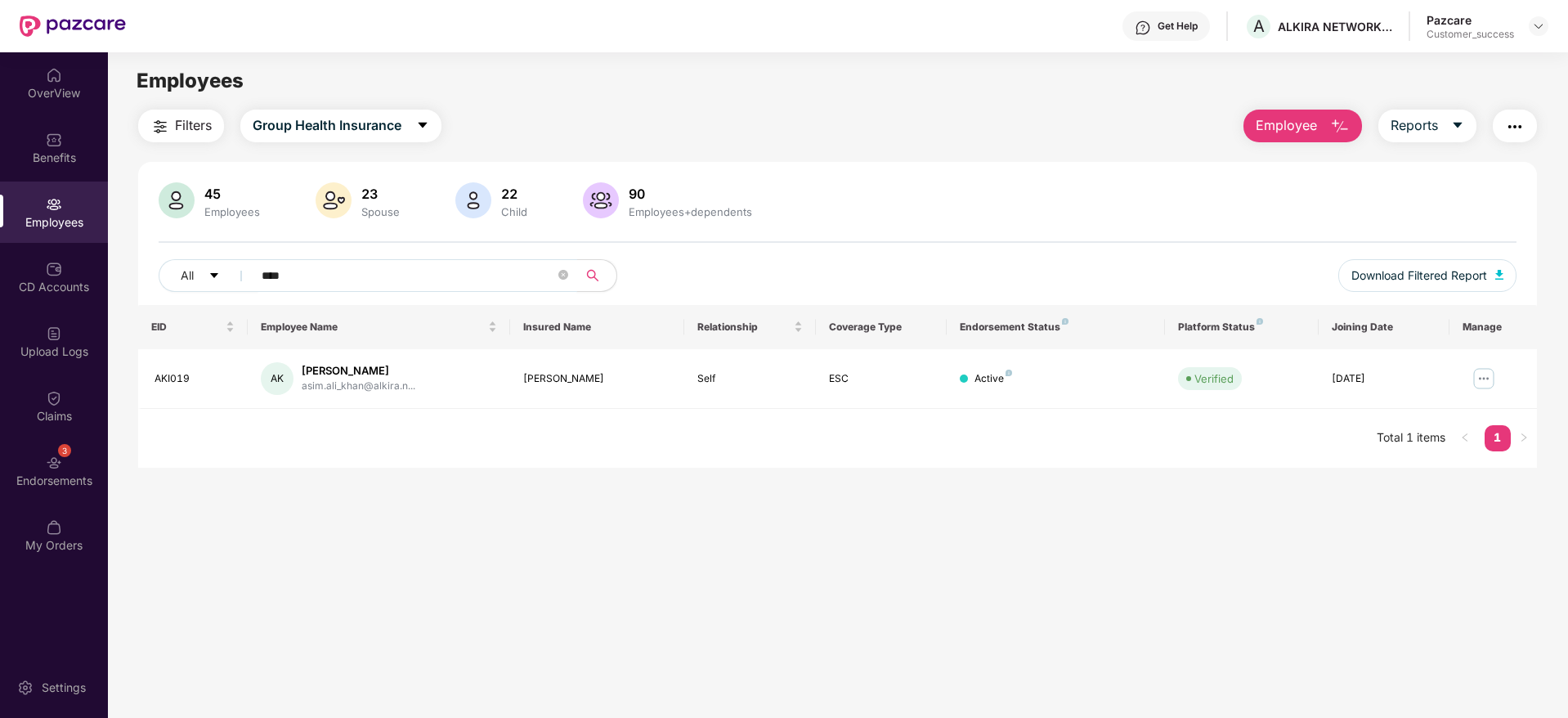
type input "****"
click at [949, 615] on main "Employees Filters Group Health Insurance Employee Reports 45 Employees 23 Spous…" at bounding box center [838, 411] width 1460 height 718
click at [1487, 373] on img at bounding box center [1483, 378] width 26 height 26
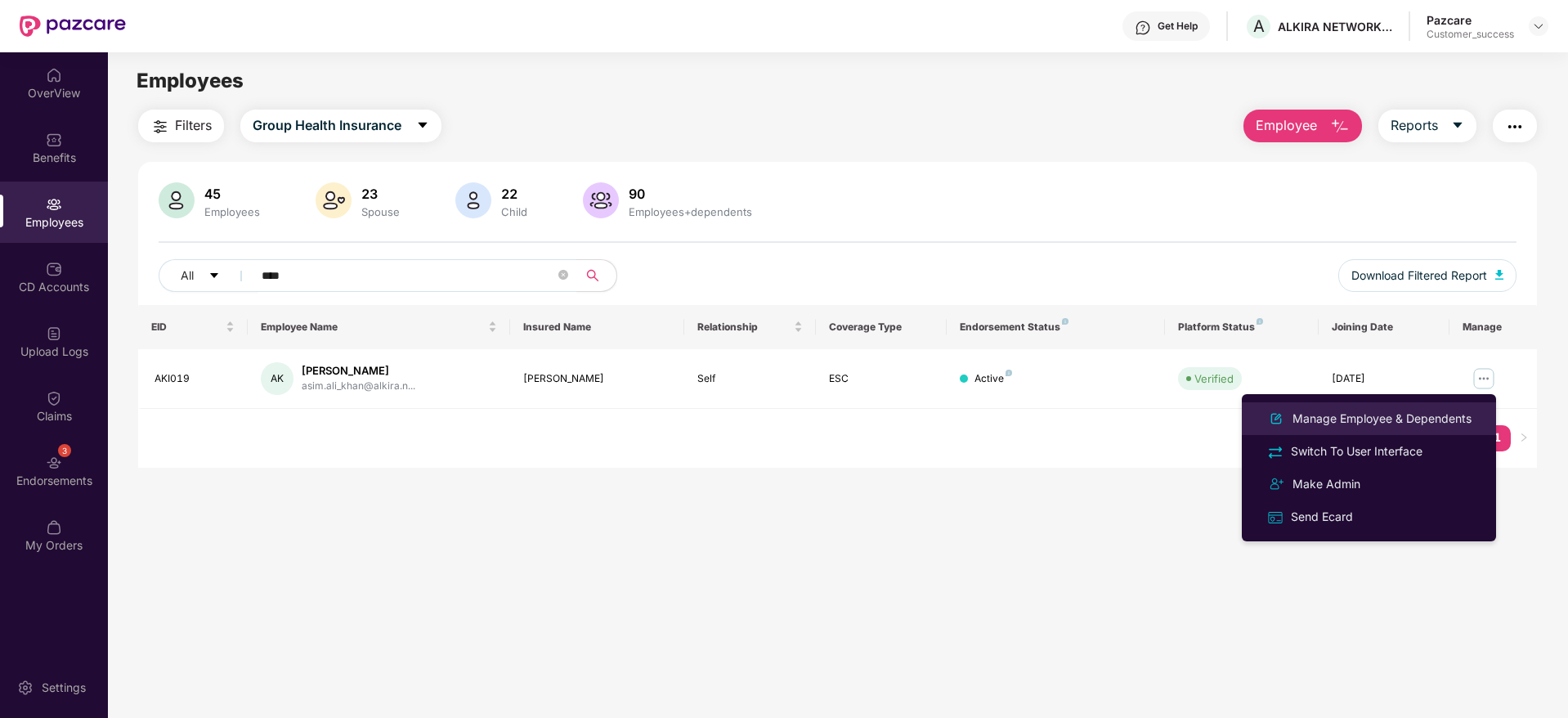
click at [1423, 414] on div "Manage Employee & Dependents" at bounding box center [1382, 419] width 186 height 18
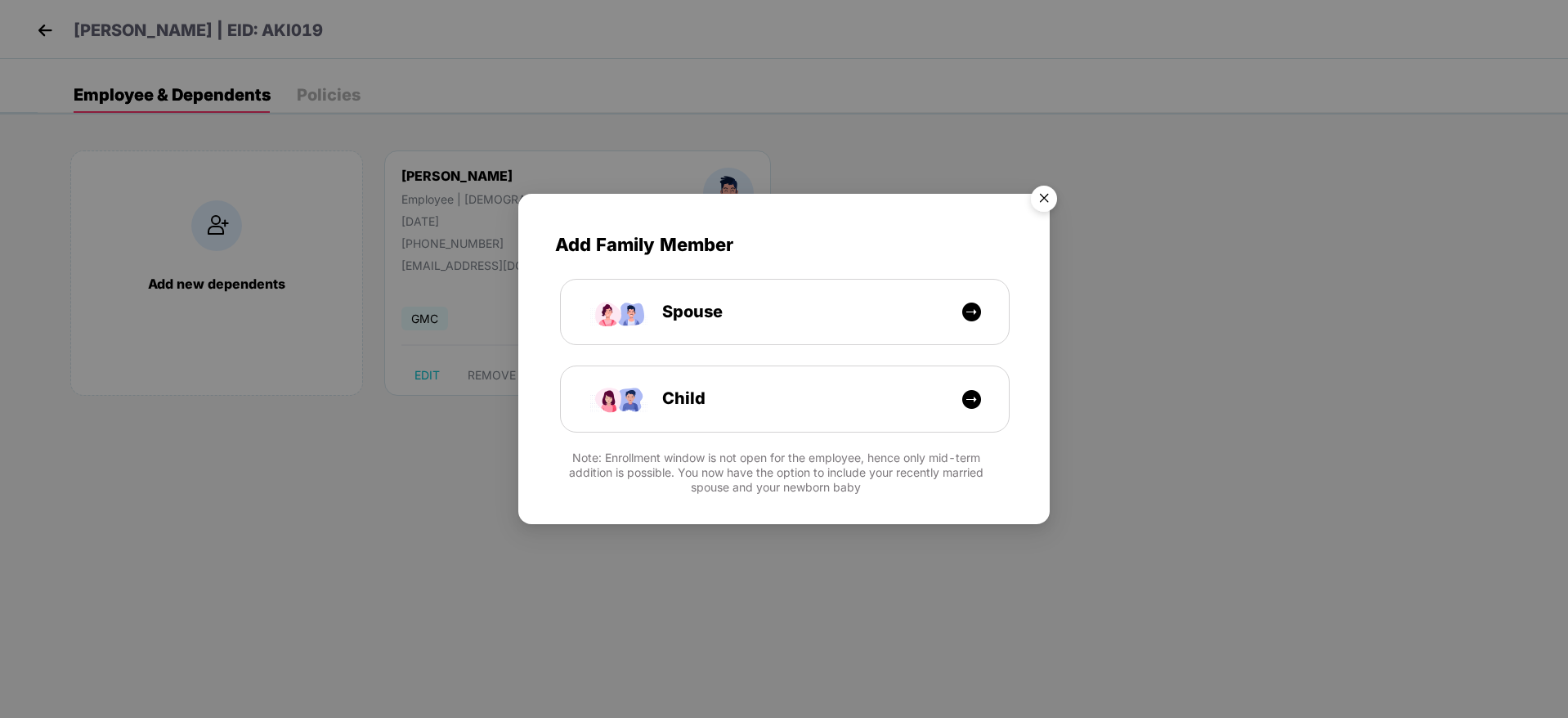
click at [1038, 208] on img "Close" at bounding box center [1044, 201] width 46 height 46
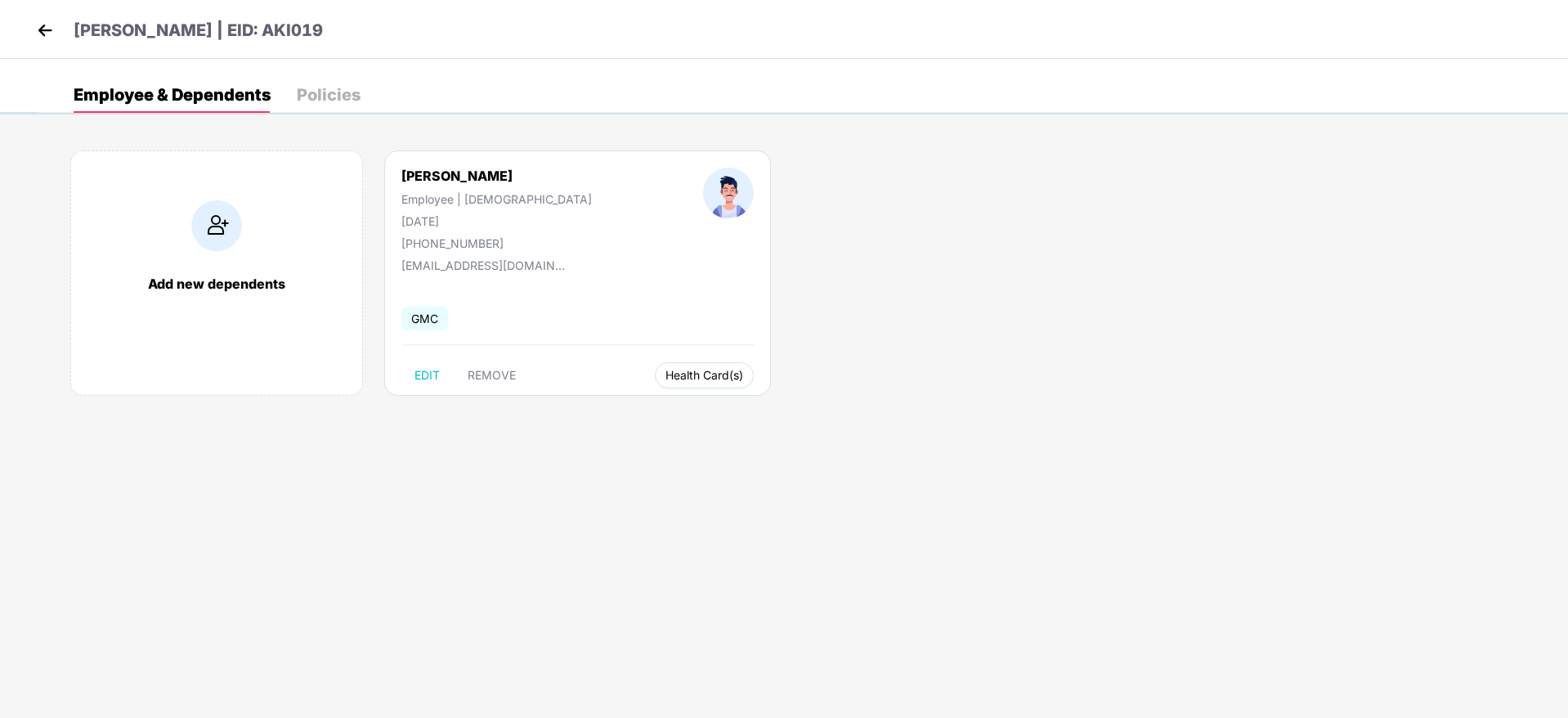
click at [654, 387] on button "Health Card(s)" at bounding box center [704, 375] width 99 height 26
click at [642, 405] on span "Health Insurance(ESC)" at bounding box center [640, 408] width 143 height 18
click at [49, 24] on img at bounding box center [45, 29] width 24 height 24
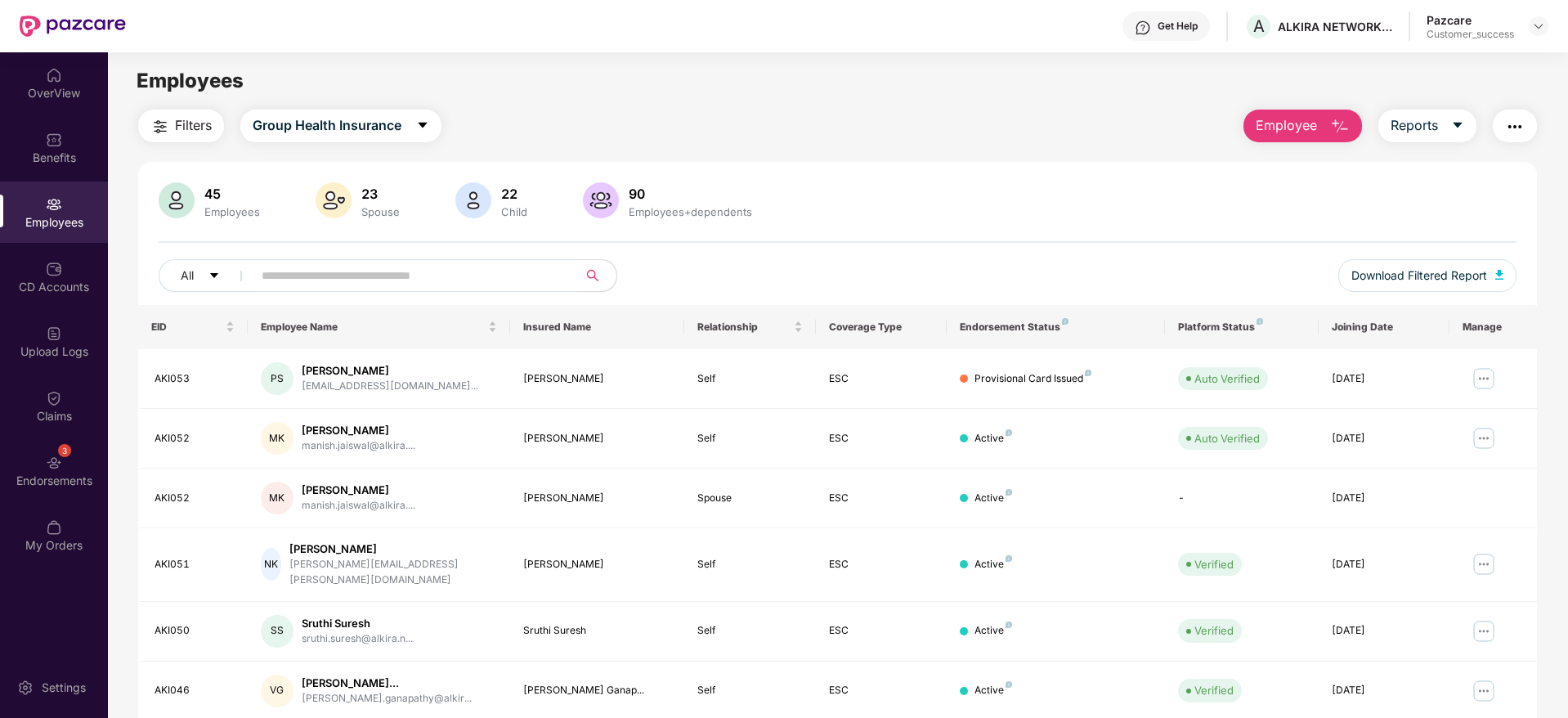
click at [314, 264] on input "text" at bounding box center [408, 275] width 293 height 24
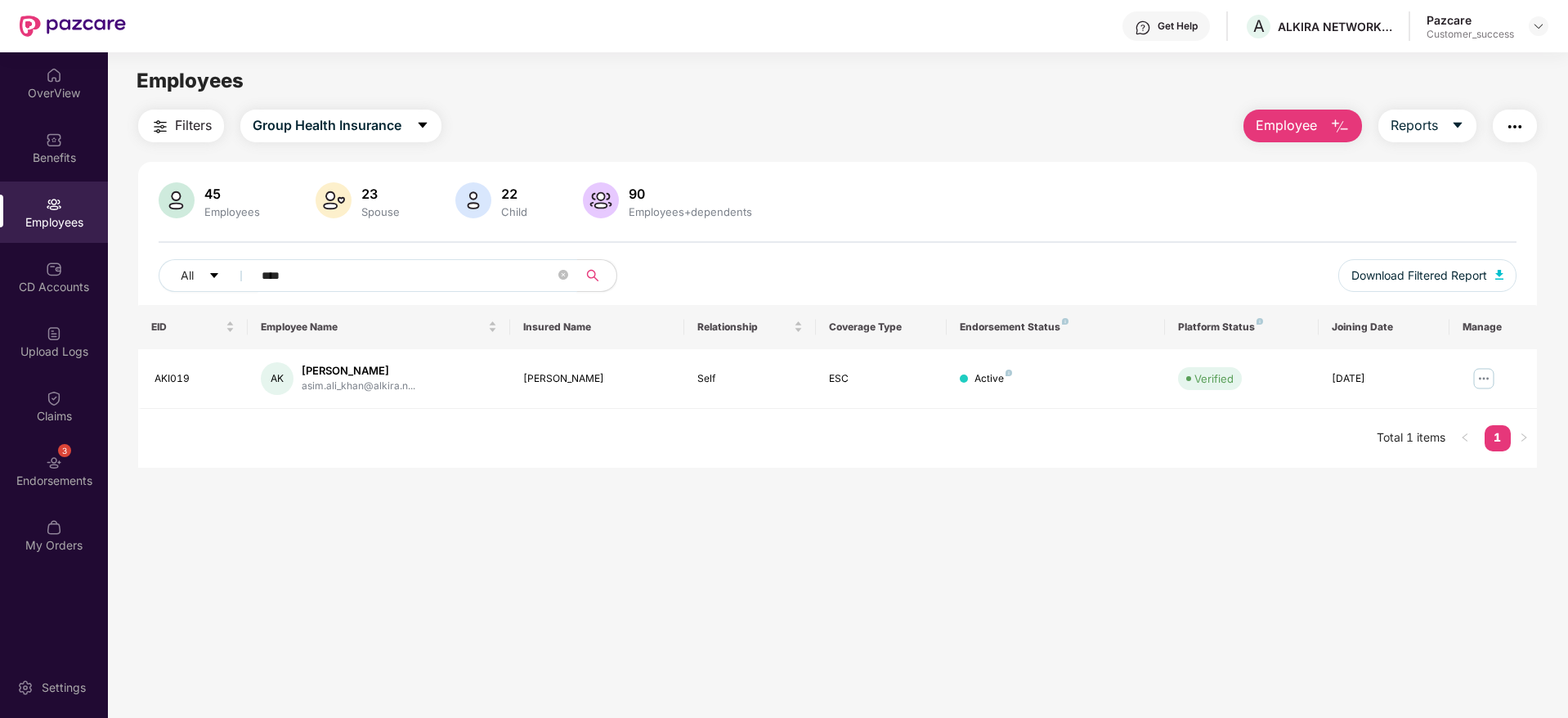
type input "****"
click at [1175, 534] on main "Employees Filters Group Health Insurance Employee Reports 45 Employees 23 Spous…" at bounding box center [838, 411] width 1460 height 718
drag, startPoint x: 1461, startPoint y: 323, endPoint x: 1526, endPoint y: 332, distance: 65.6
click at [1526, 332] on th "Manage" at bounding box center [1493, 326] width 88 height 44
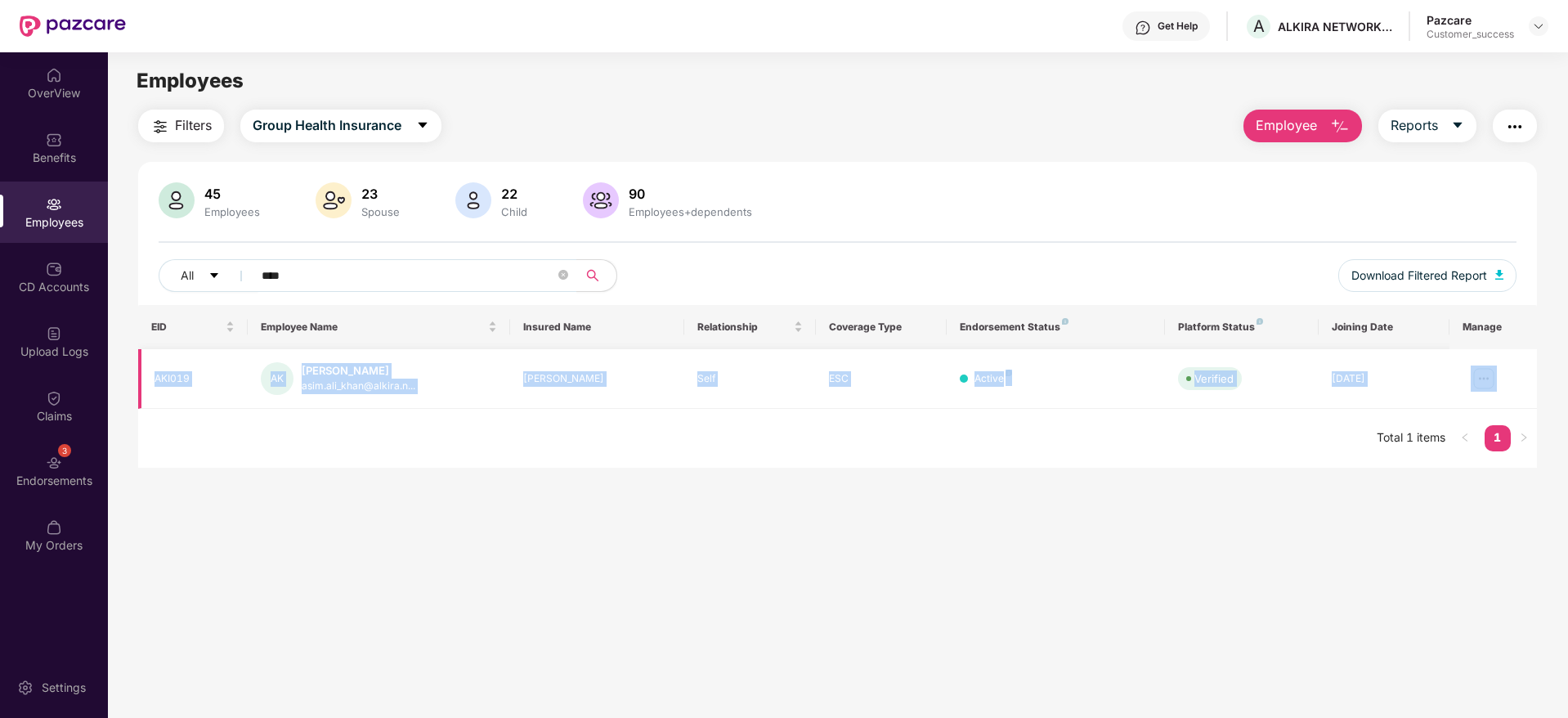
drag, startPoint x: 1526, startPoint y: 332, endPoint x: 1509, endPoint y: 387, distance: 57.6
click at [1509, 387] on table "EID Employee Name Insured Name Relationship Coverage Type Endorsement Status Pl…" at bounding box center [838, 357] width 1399 height 104
click at [1509, 387] on td at bounding box center [1493, 378] width 88 height 59
click at [1485, 384] on img at bounding box center [1483, 378] width 26 height 26
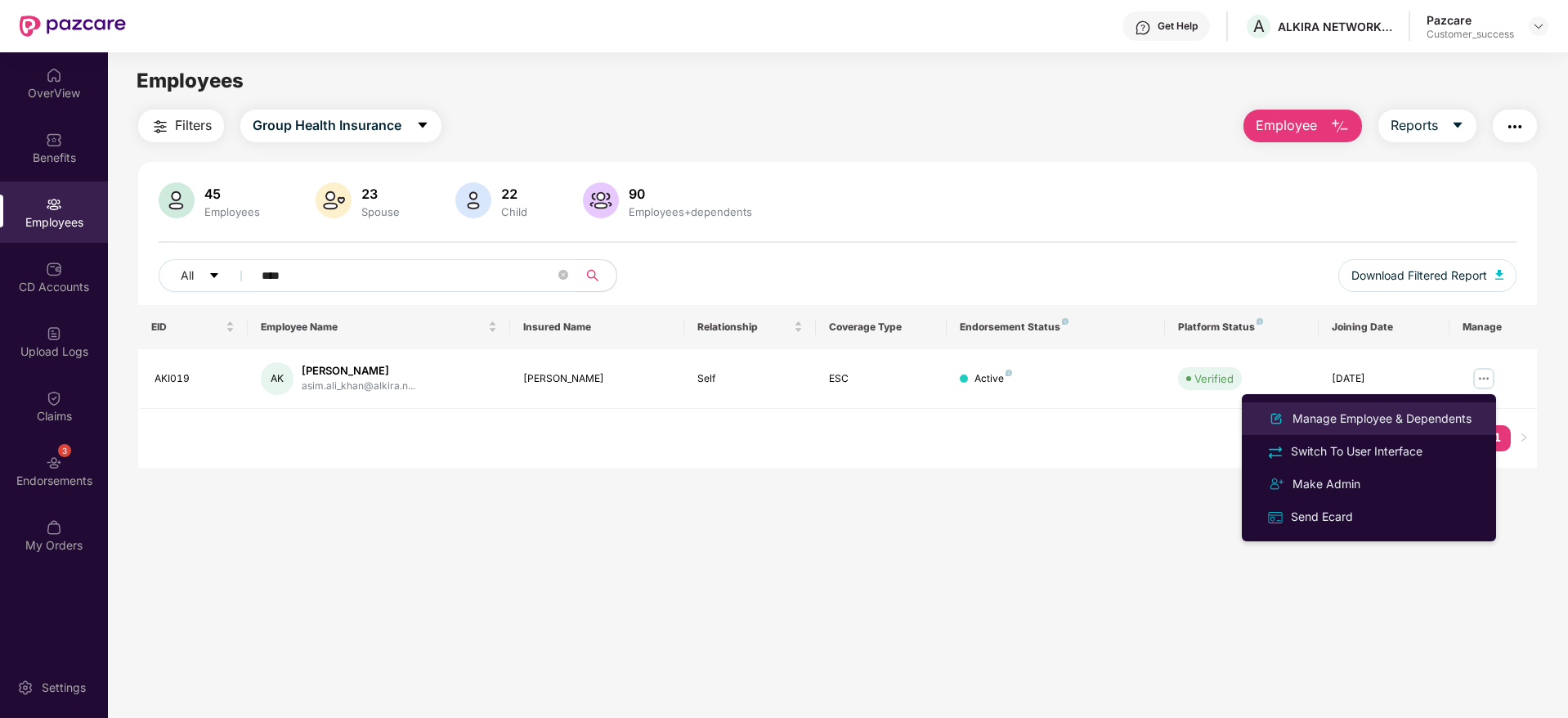
click at [1421, 421] on div "Manage Employee & Dependents" at bounding box center [1382, 419] width 186 height 18
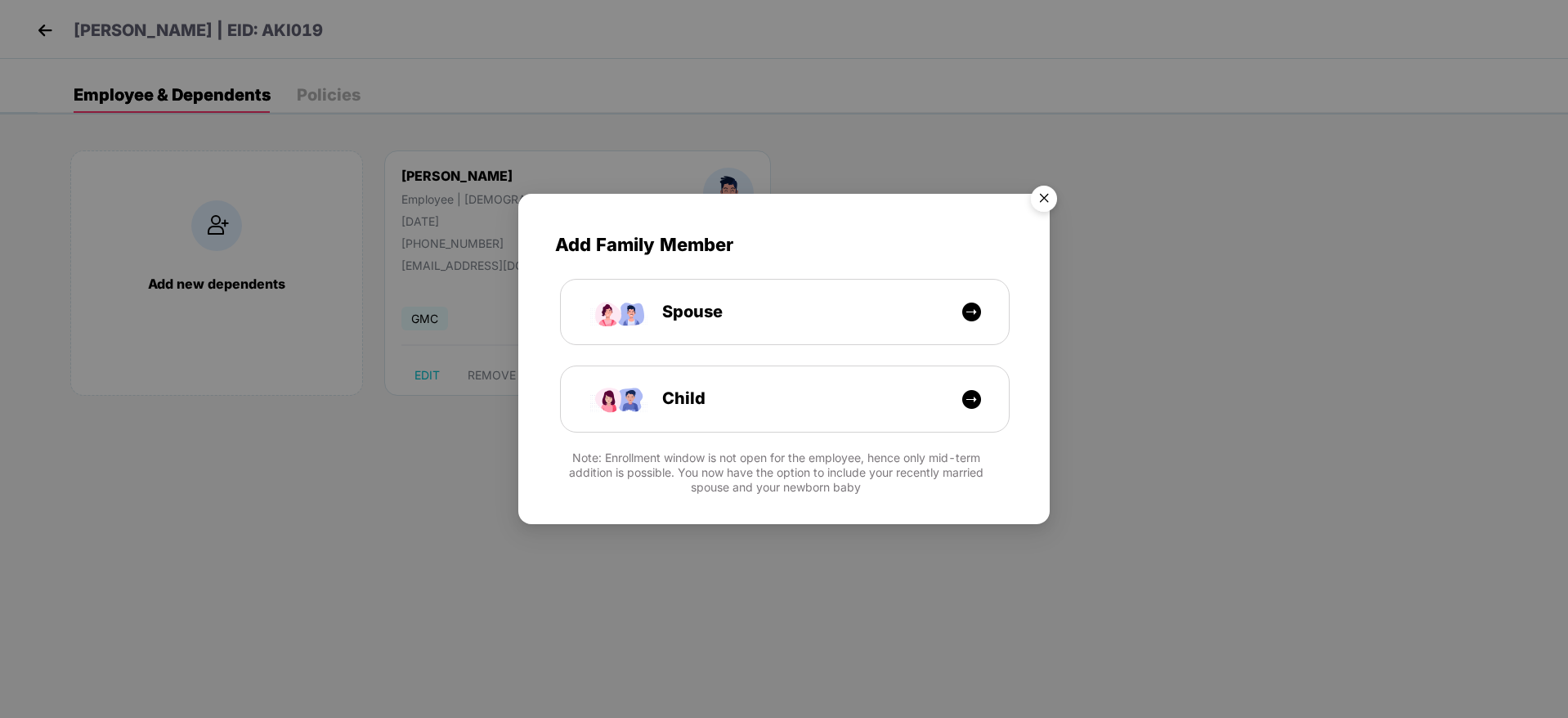
click at [1047, 204] on img "Close" at bounding box center [1044, 201] width 46 height 46
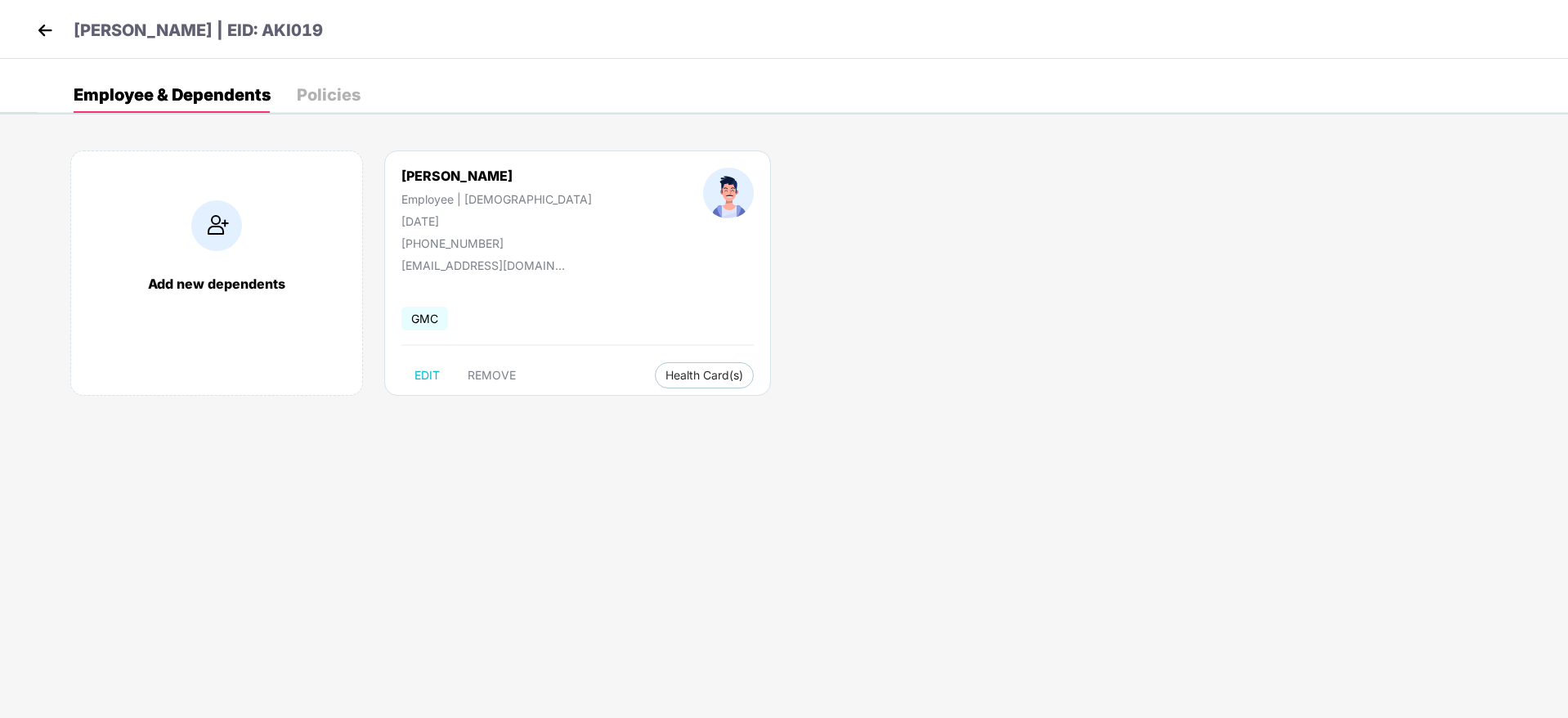
click at [42, 34] on img at bounding box center [45, 29] width 24 height 24
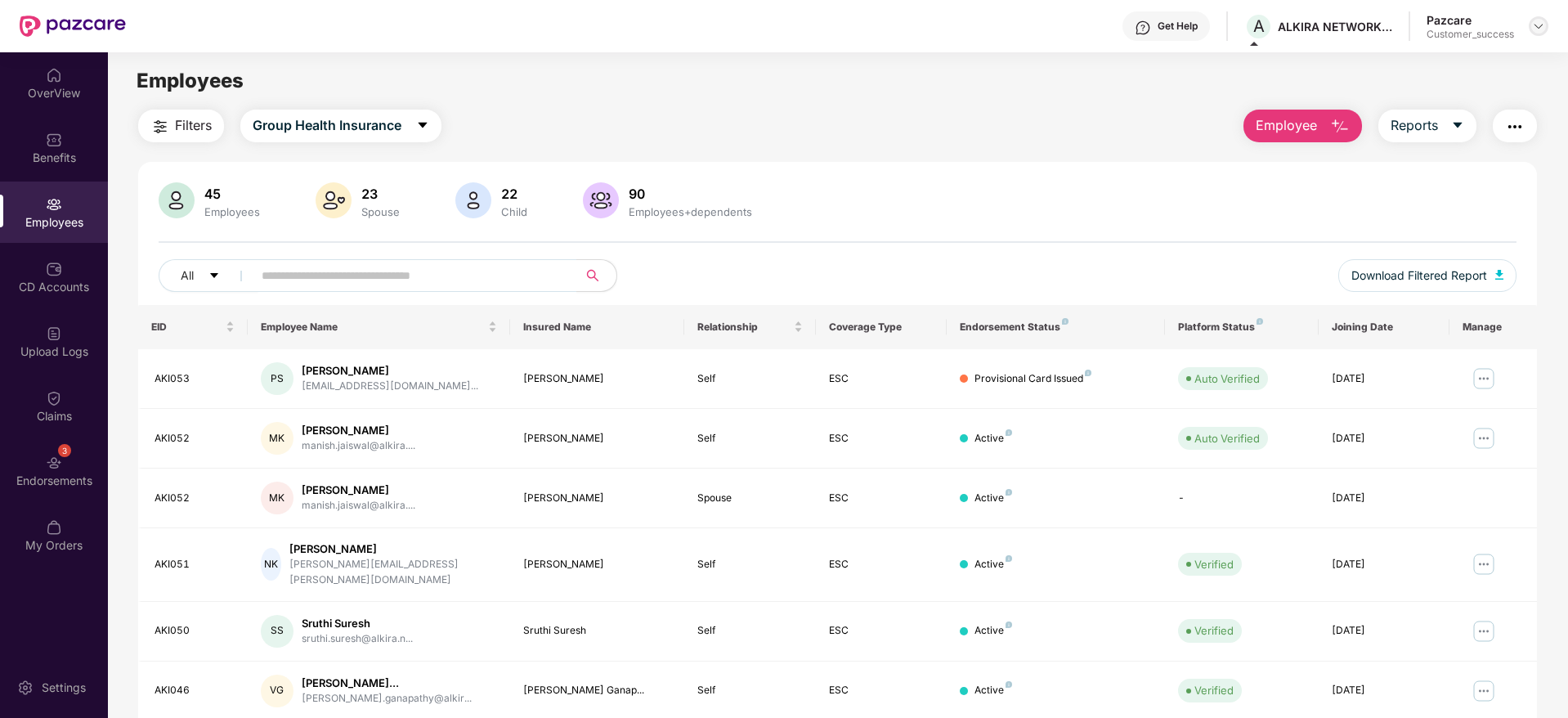
click at [1544, 33] on div at bounding box center [1539, 26] width 19 height 19
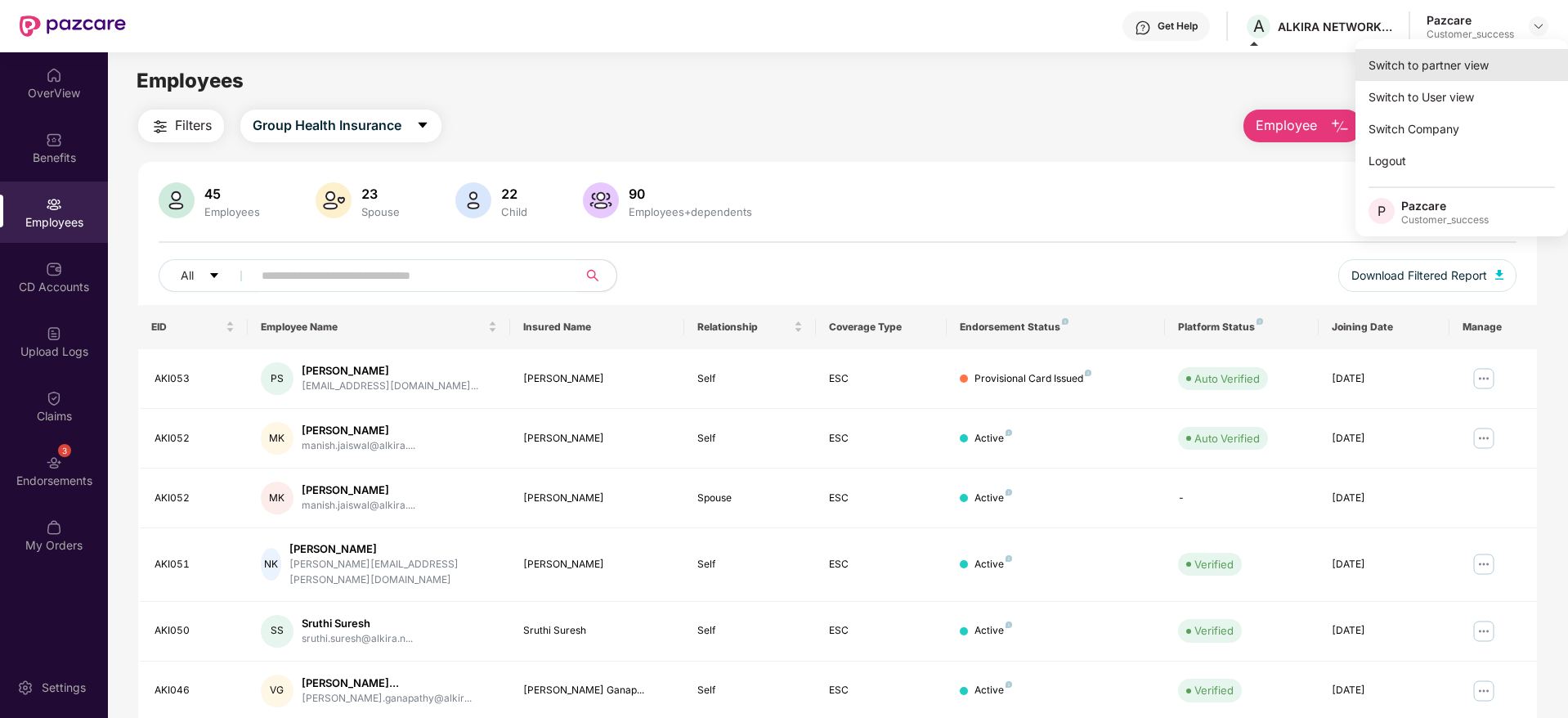
click at [1491, 65] on div "Switch to partner view" at bounding box center [1462, 64] width 212 height 32
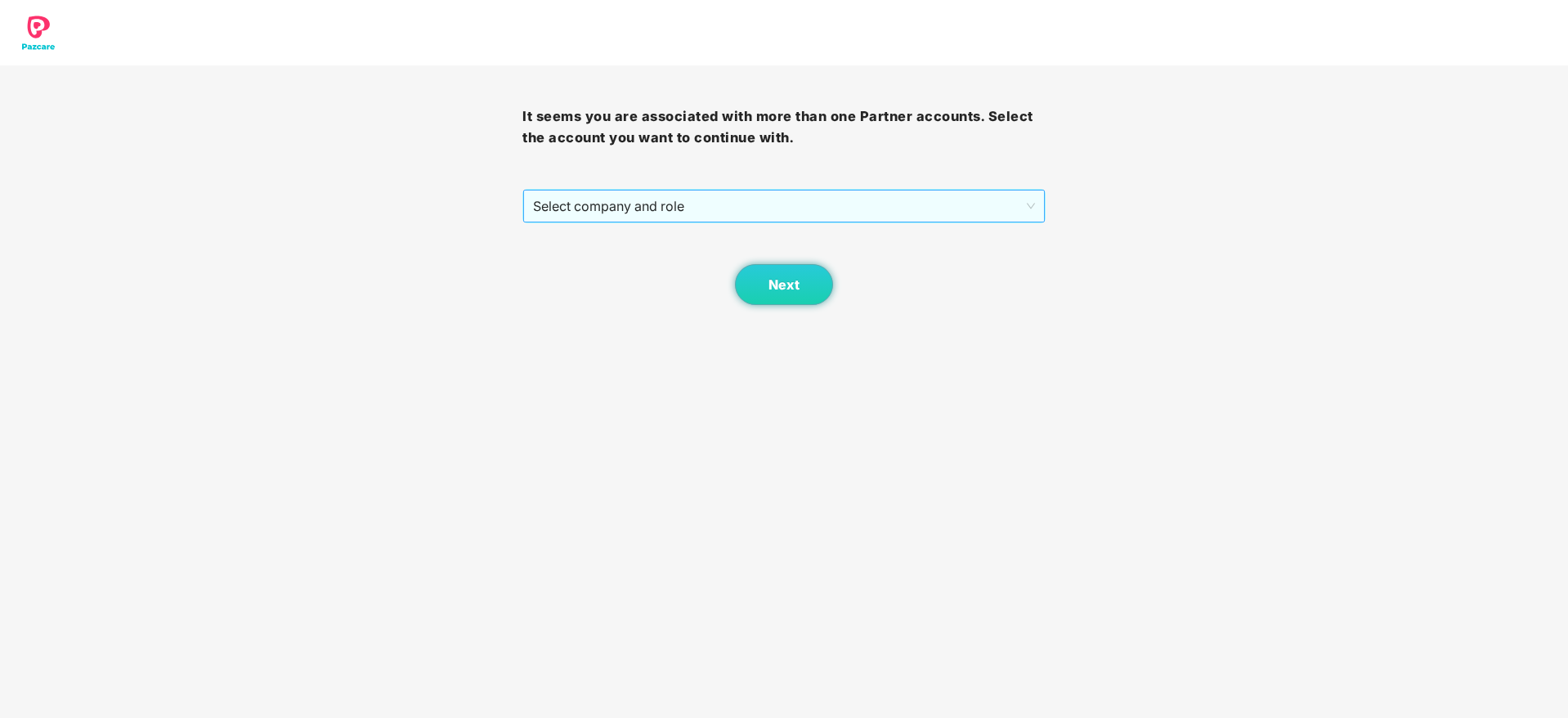
click at [915, 216] on span "Select company and role" at bounding box center [783, 207] width 502 height 31
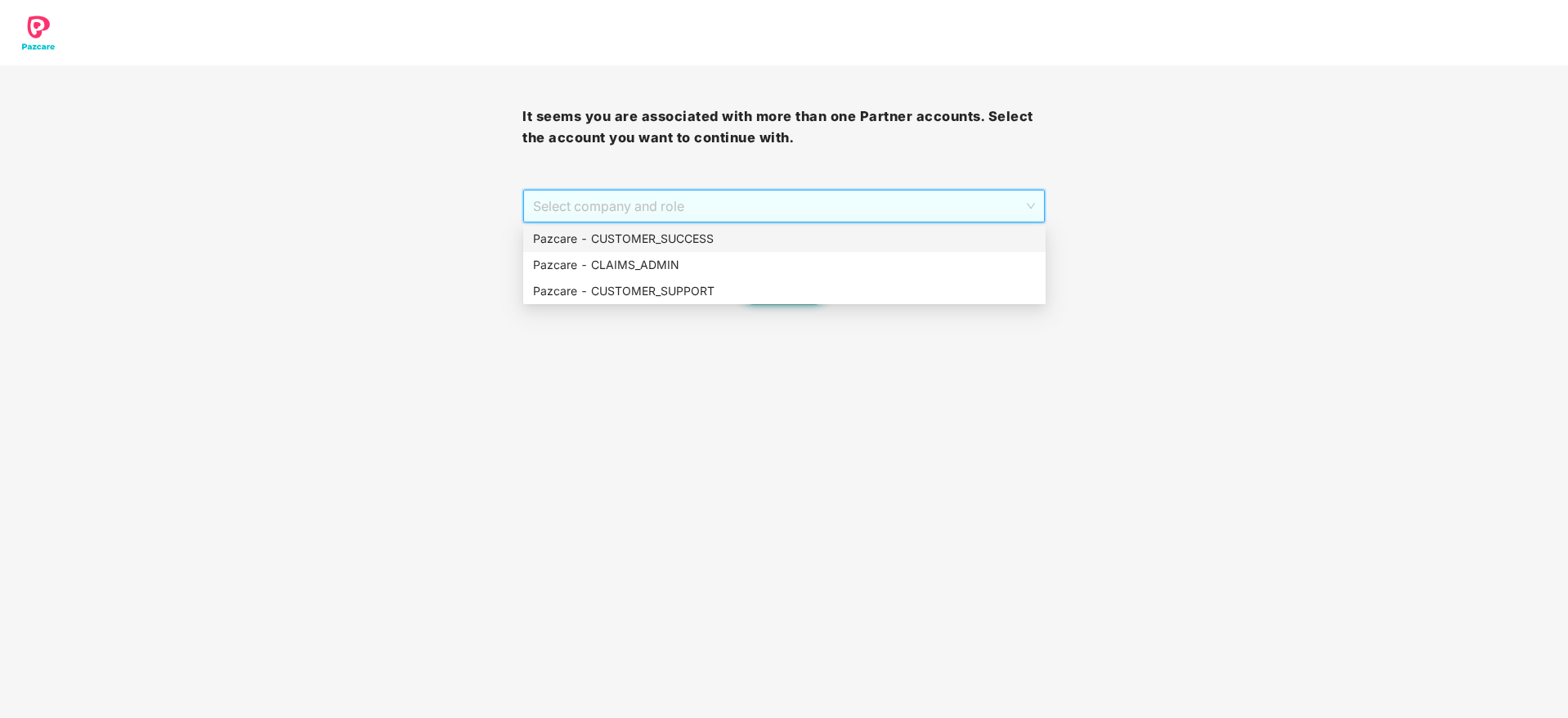
click at [874, 232] on div "Pazcare - CUSTOMER_SUCCESS" at bounding box center [784, 239] width 503 height 18
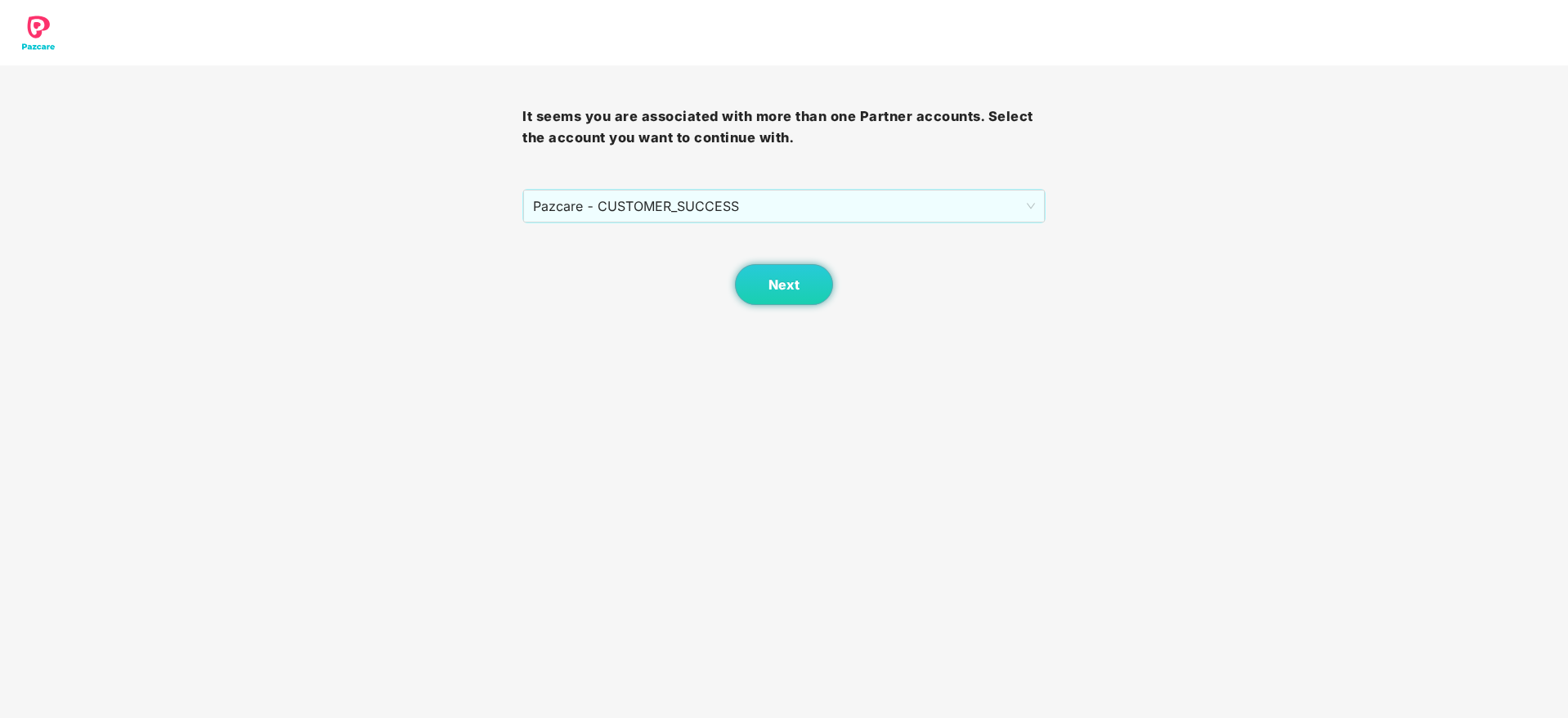
click at [837, 268] on div "Next" at bounding box center [783, 264] width 522 height 82
click at [772, 288] on span "Next" at bounding box center [784, 285] width 31 height 16
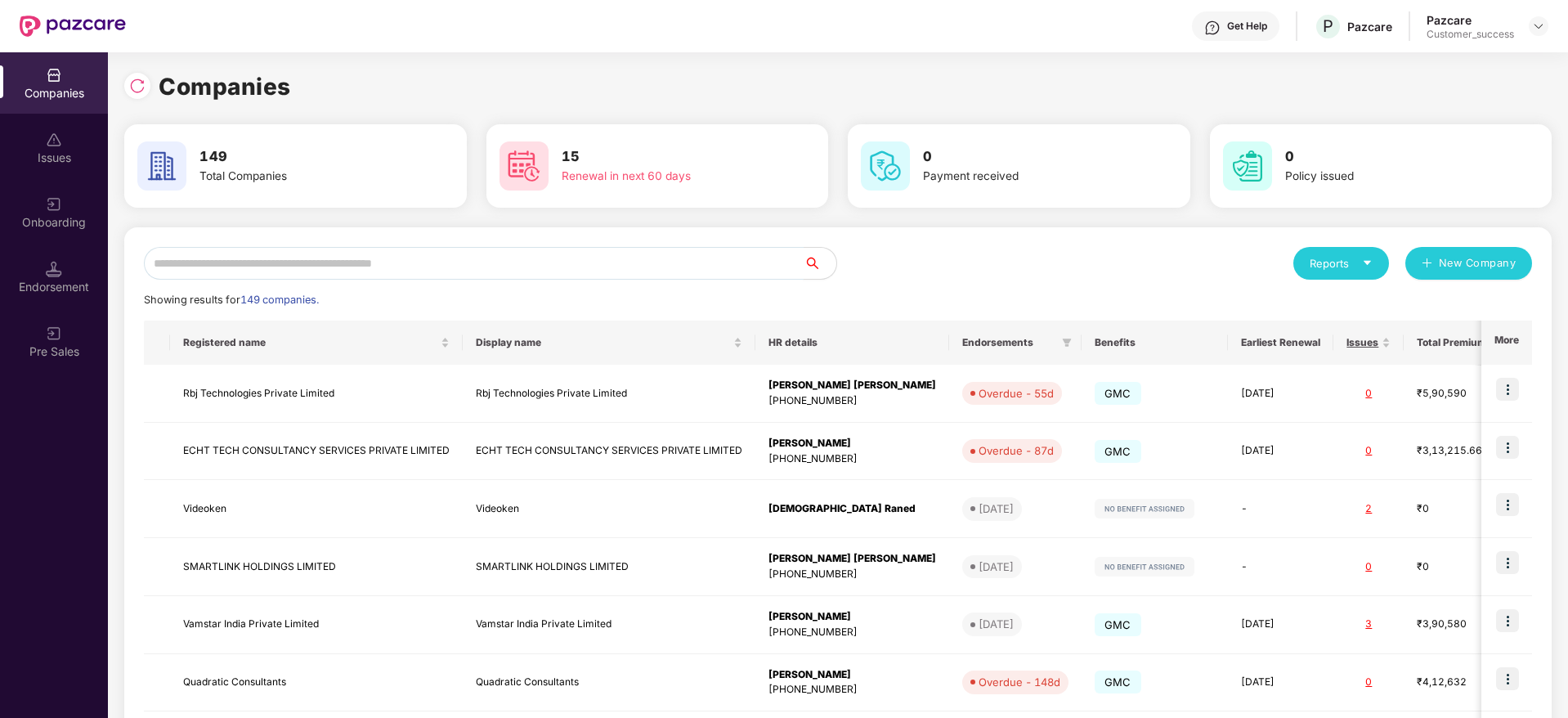
click at [542, 273] on input "text" at bounding box center [473, 264] width 659 height 33
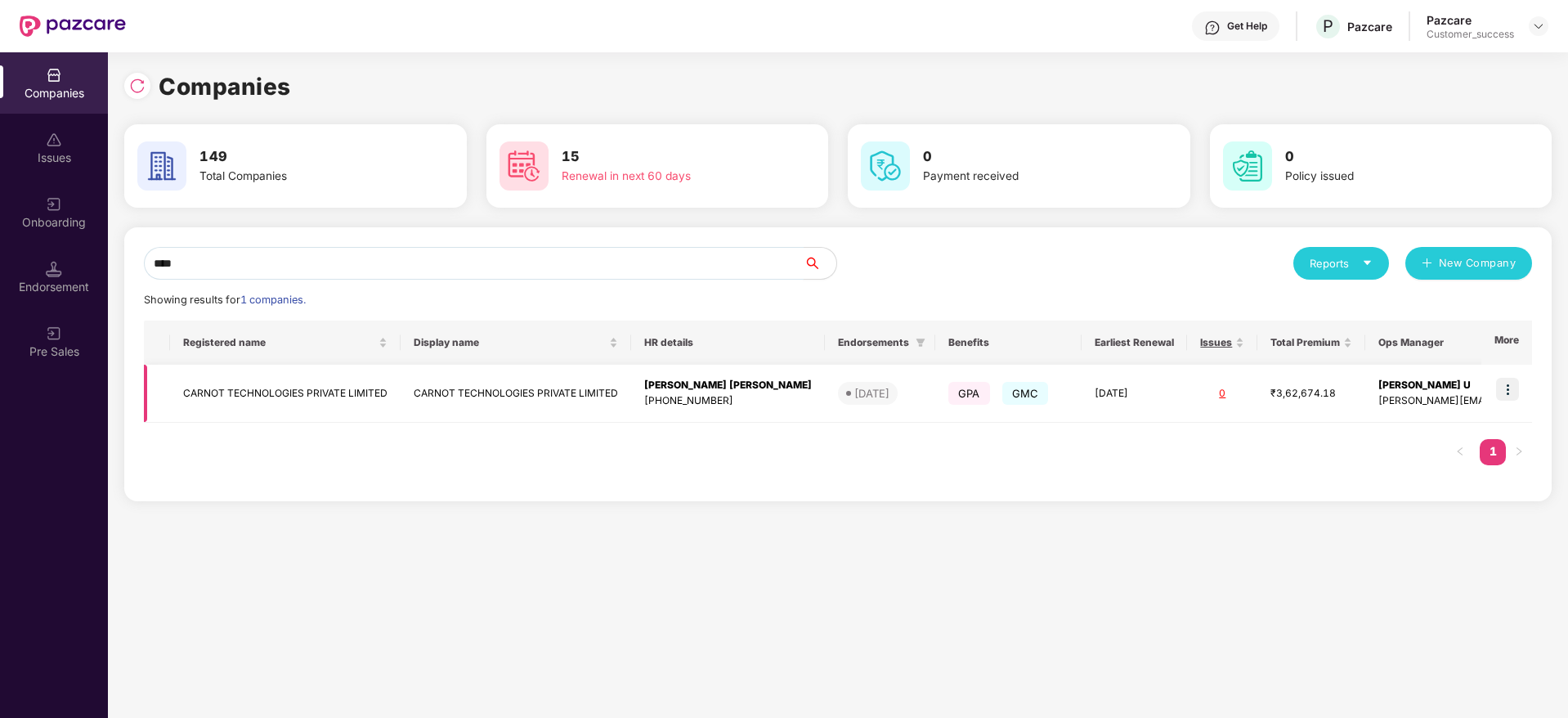
type input "****"
click at [444, 380] on td "CARNOT TECHNOLOGIES PRIVATE LIMITED" at bounding box center [515, 394] width 231 height 58
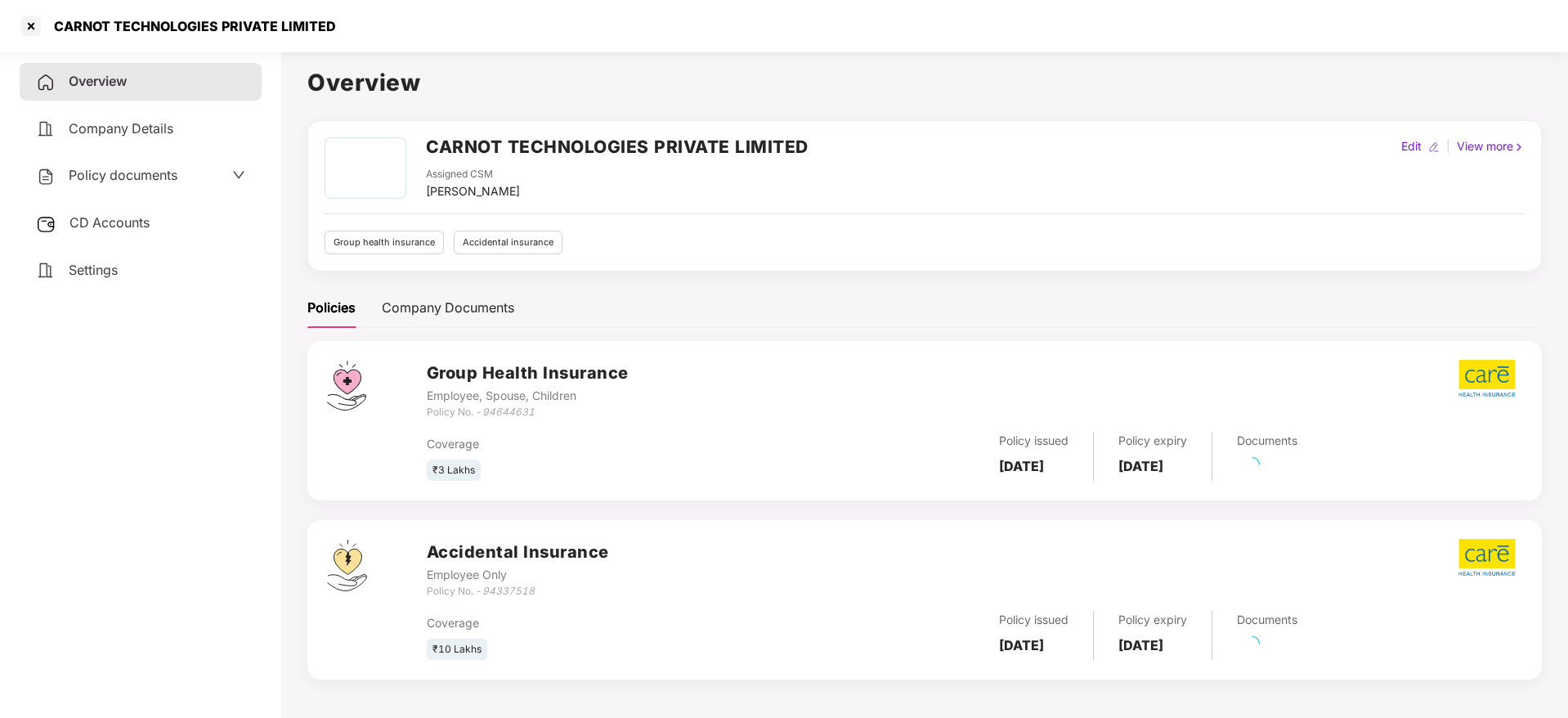
click at [135, 178] on span "Policy documents" at bounding box center [124, 174] width 109 height 17
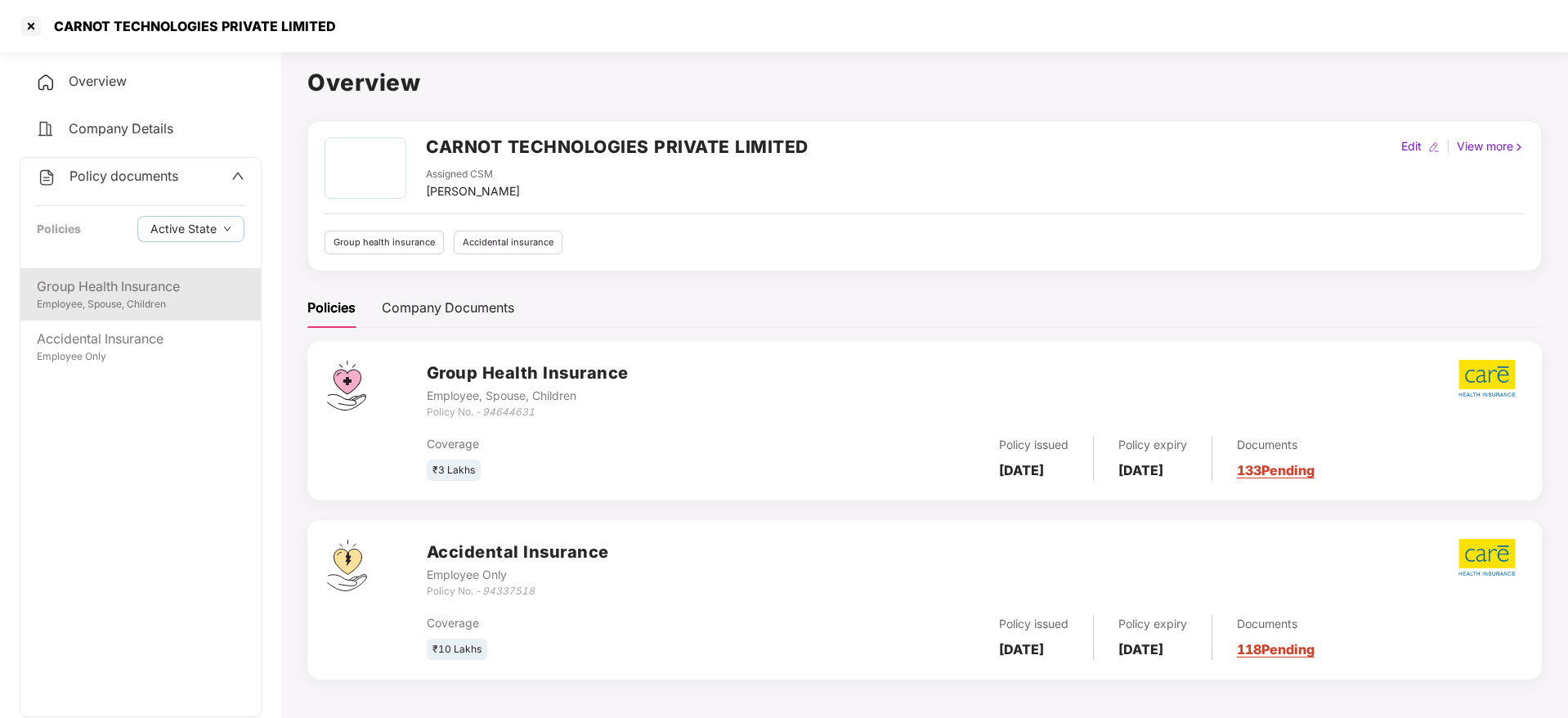
click at [182, 297] on div "Employee, Spouse, Children" at bounding box center [140, 305] width 207 height 16
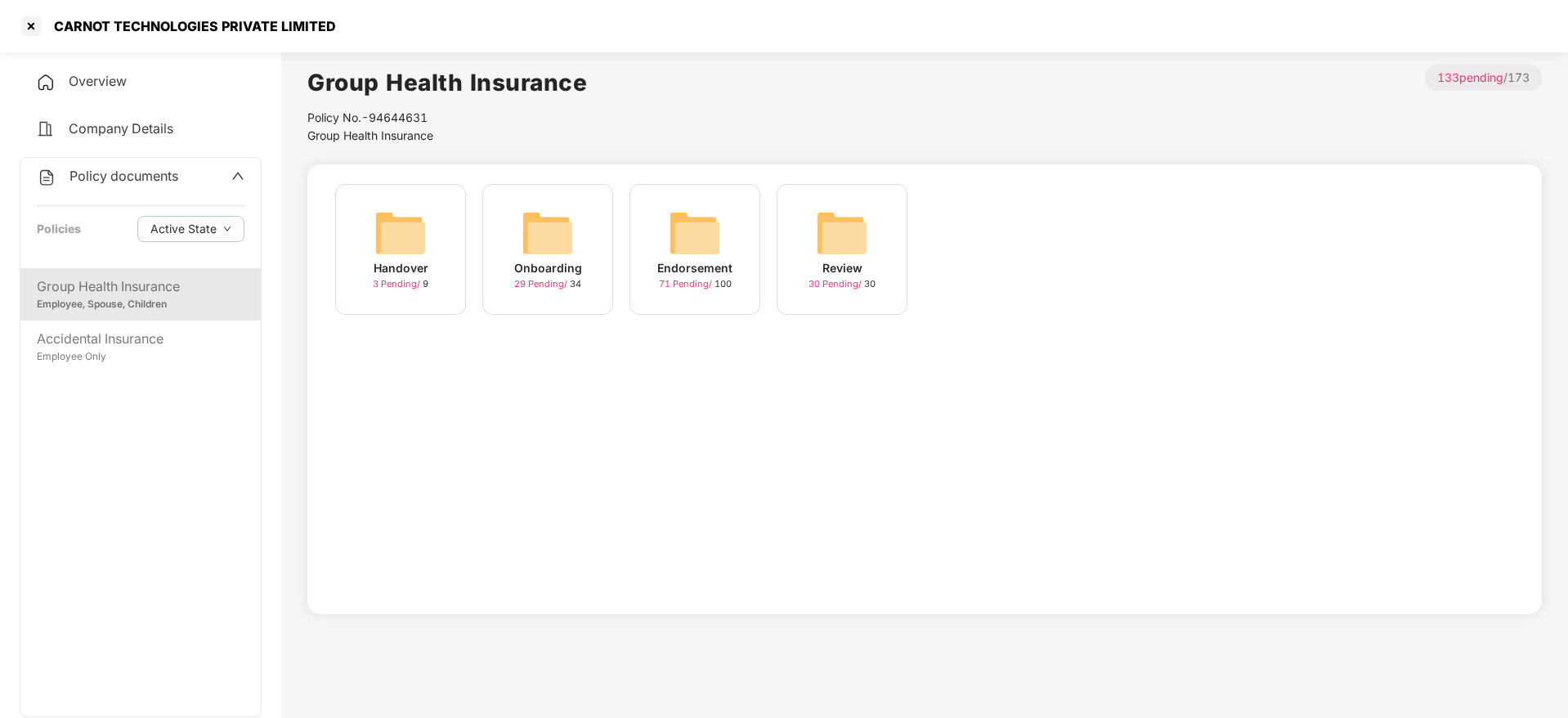
click at [666, 263] on div "Endorsement" at bounding box center [694, 268] width 75 height 18
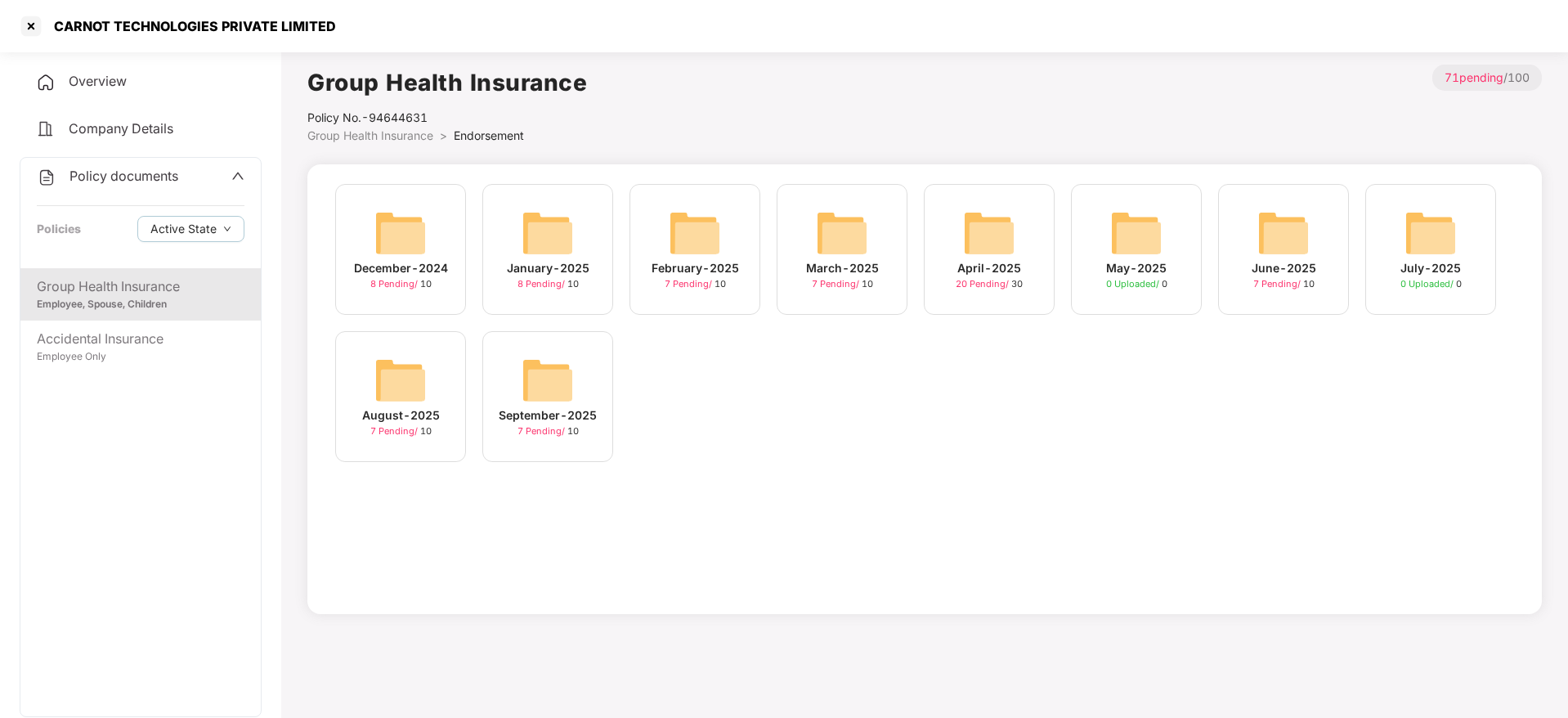
click at [538, 409] on div "September-2025" at bounding box center [547, 415] width 98 height 18
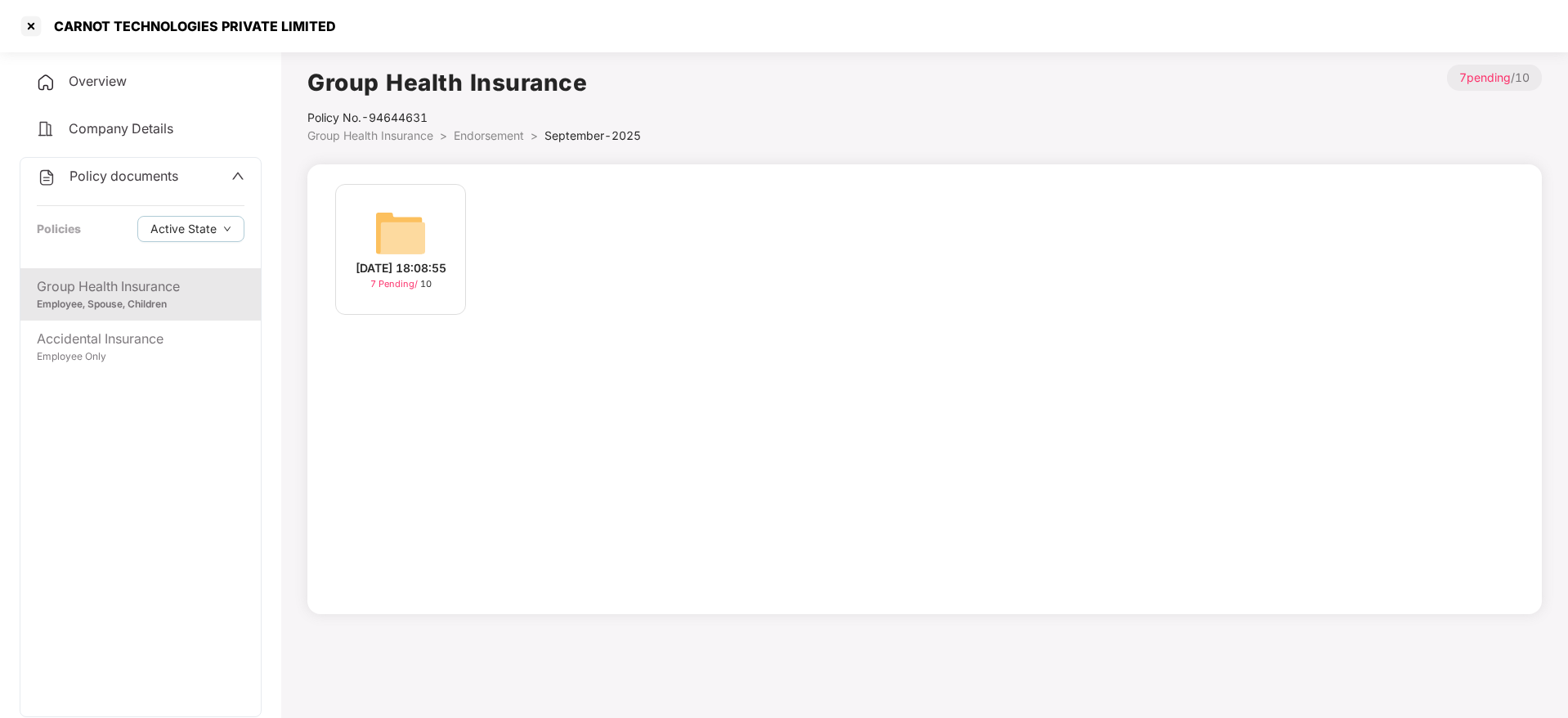
click at [400, 278] on div "[DATE] 18:08:55" at bounding box center [400, 268] width 91 height 18
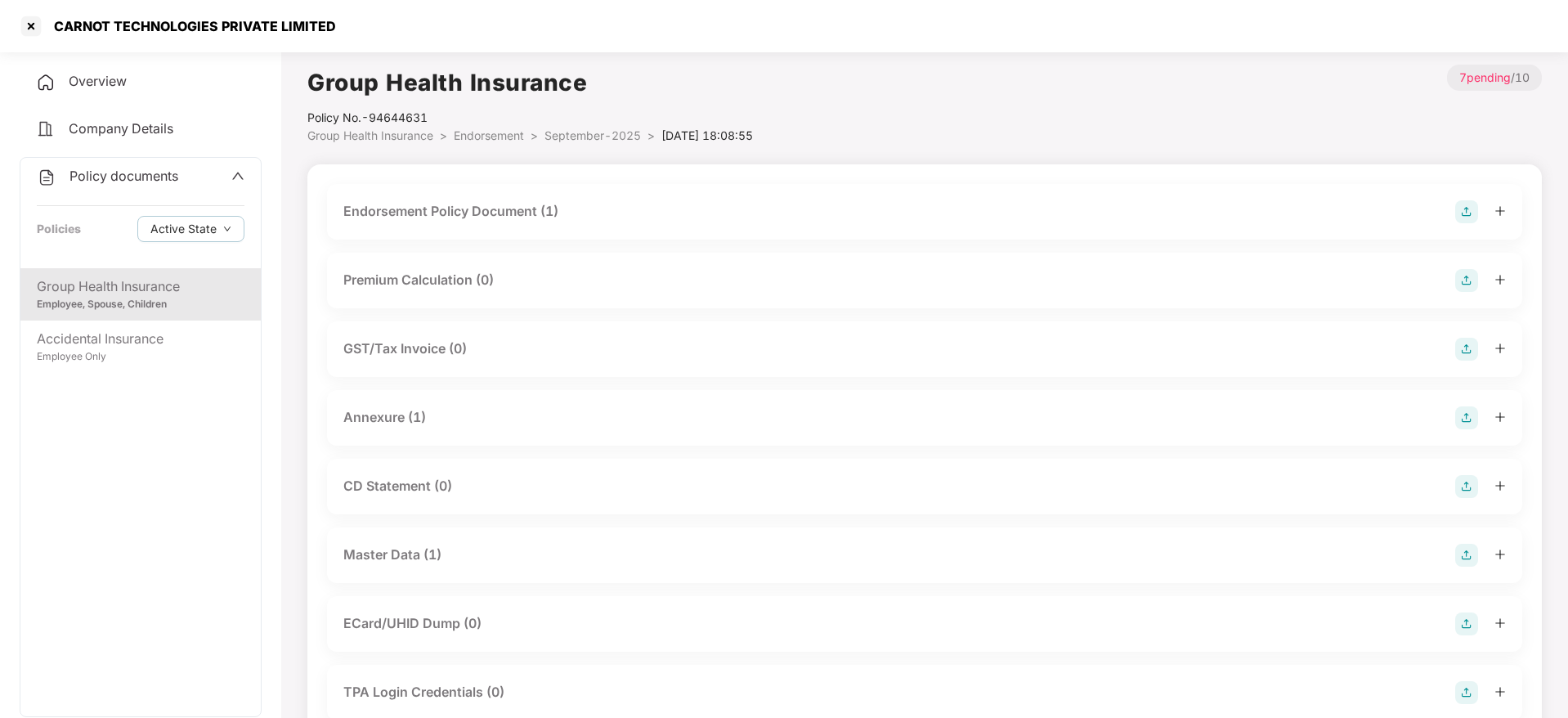
click at [422, 548] on div "Master Data (1)" at bounding box center [392, 554] width 98 height 20
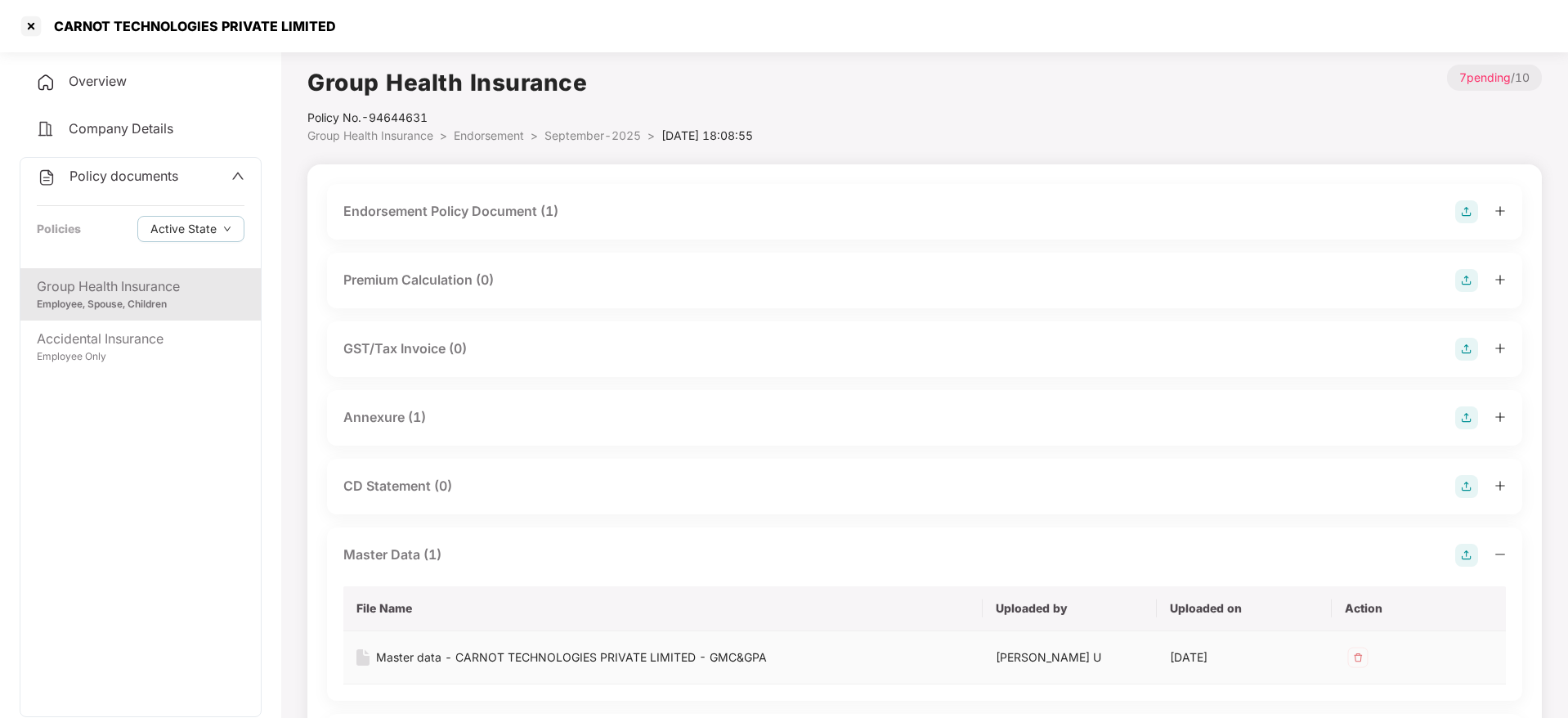
click at [488, 660] on div "Master data - CARNOT TECHNOLOGIES PRIVATE LIMITED - GMC&GPA" at bounding box center [571, 658] width 391 height 18
click at [37, 26] on div at bounding box center [30, 25] width 26 height 26
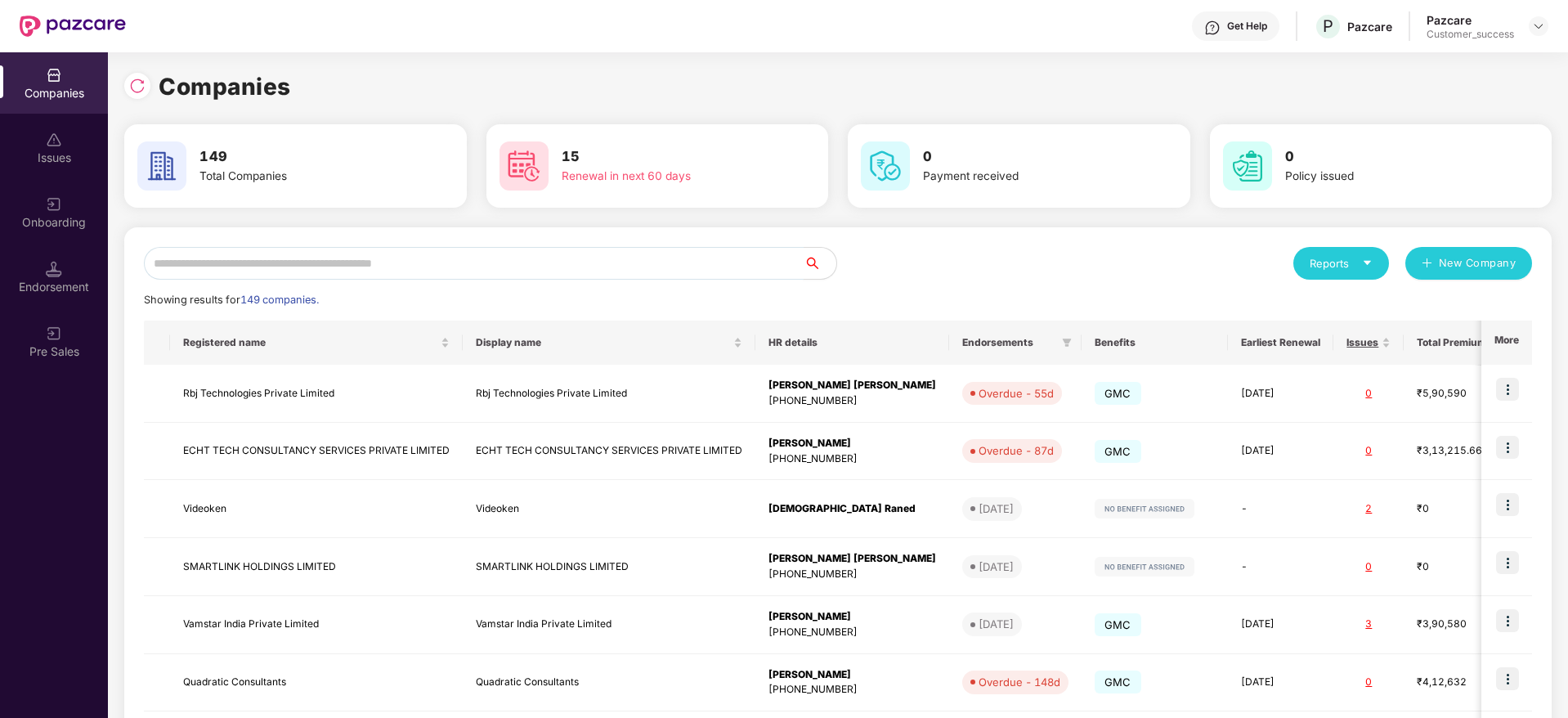
click at [383, 264] on input "text" at bounding box center [473, 264] width 659 height 33
paste input "**********"
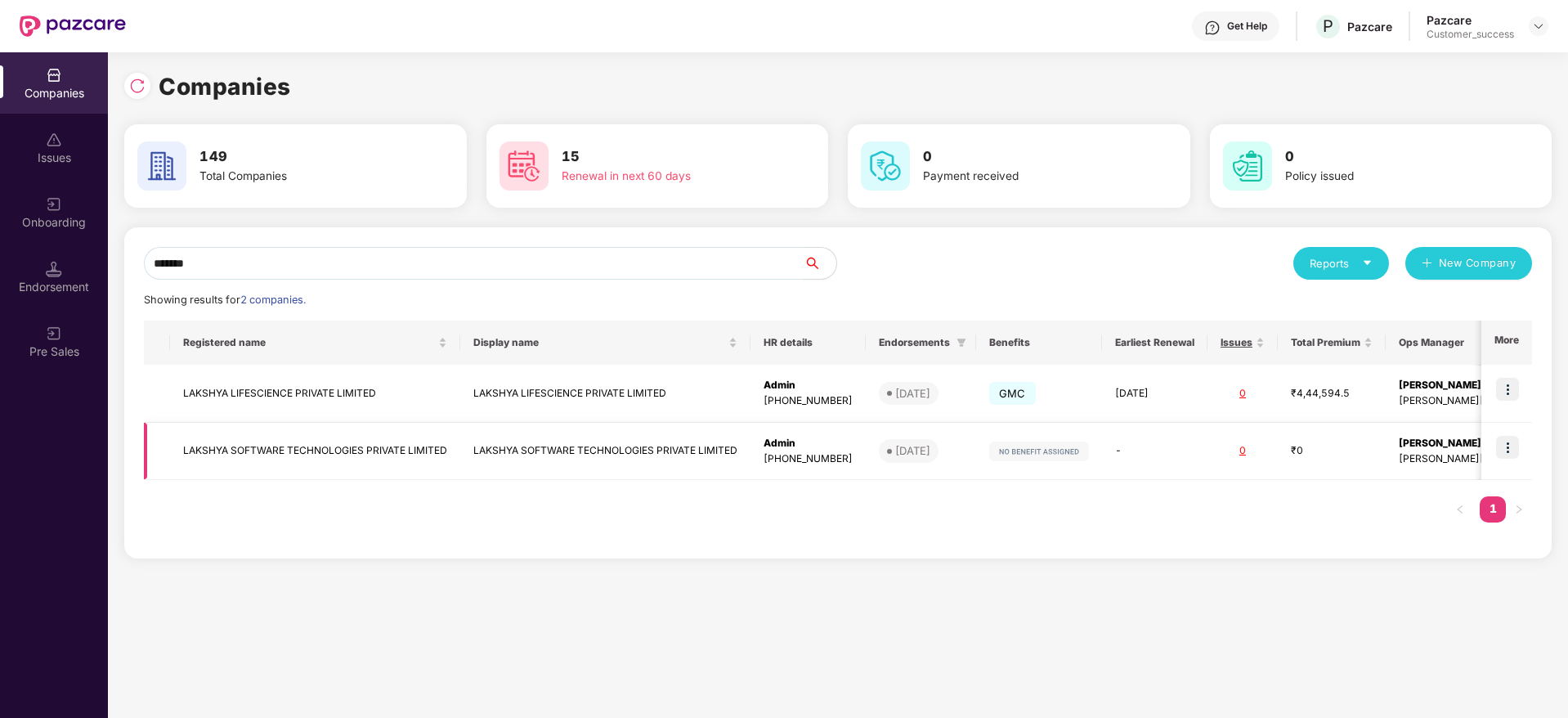
type input "*******"
click at [359, 456] on td "LAKSHYA SOFTWARE TECHNOLOGIES PRIVATE LIMITED" at bounding box center [316, 452] width 290 height 58
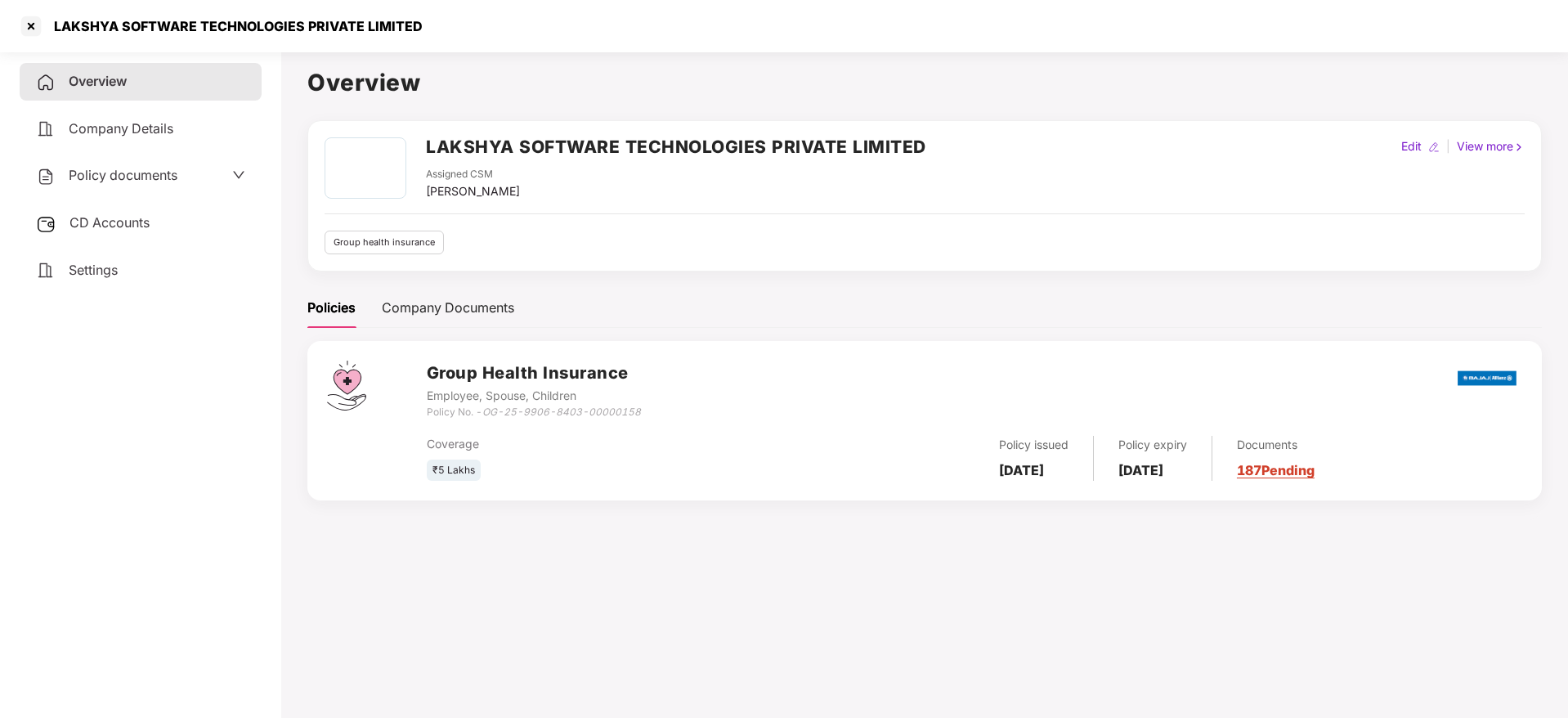
click at [135, 192] on div "Policy documents" at bounding box center [140, 175] width 242 height 38
click at [145, 182] on span "Policy documents" at bounding box center [124, 174] width 109 height 17
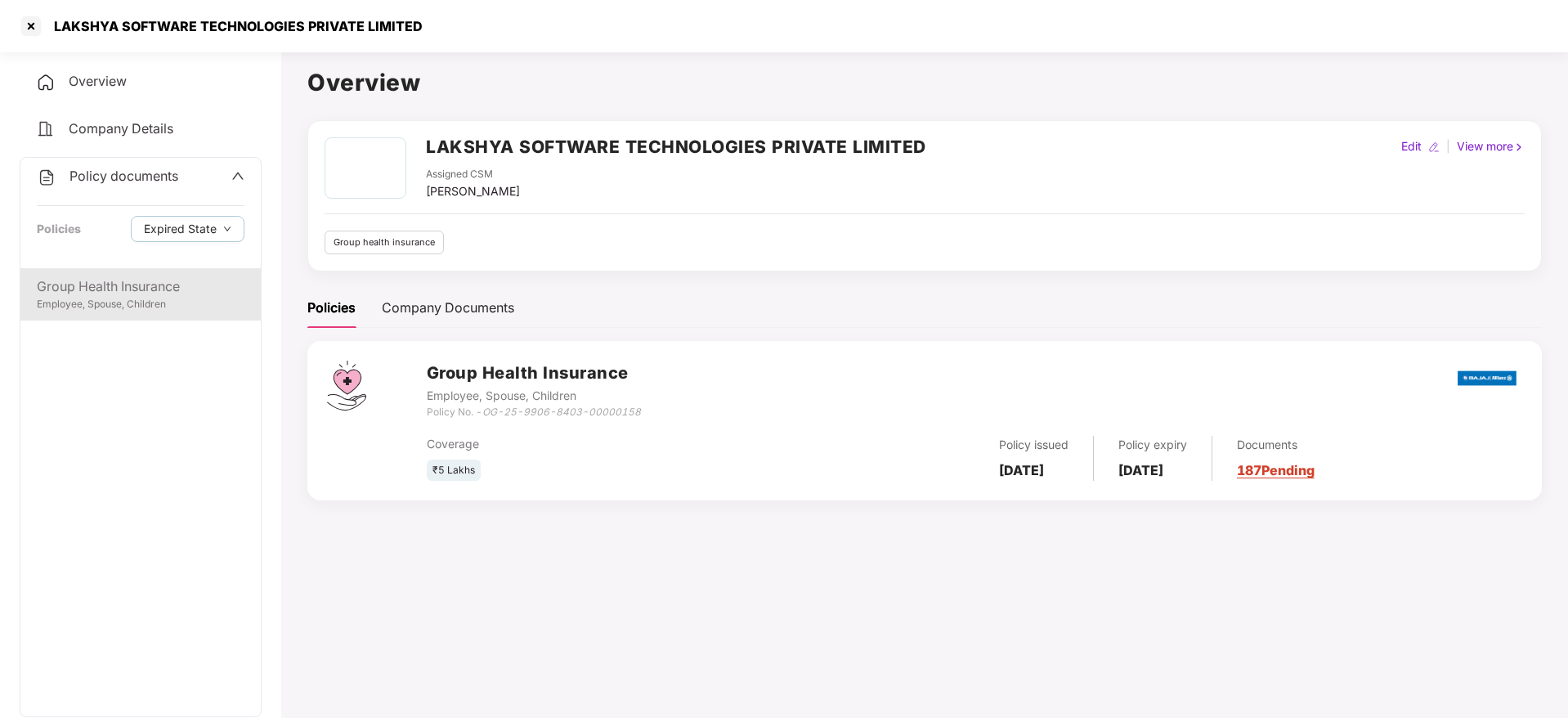
click at [201, 278] on div "Group Health Insurance" at bounding box center [140, 286] width 207 height 20
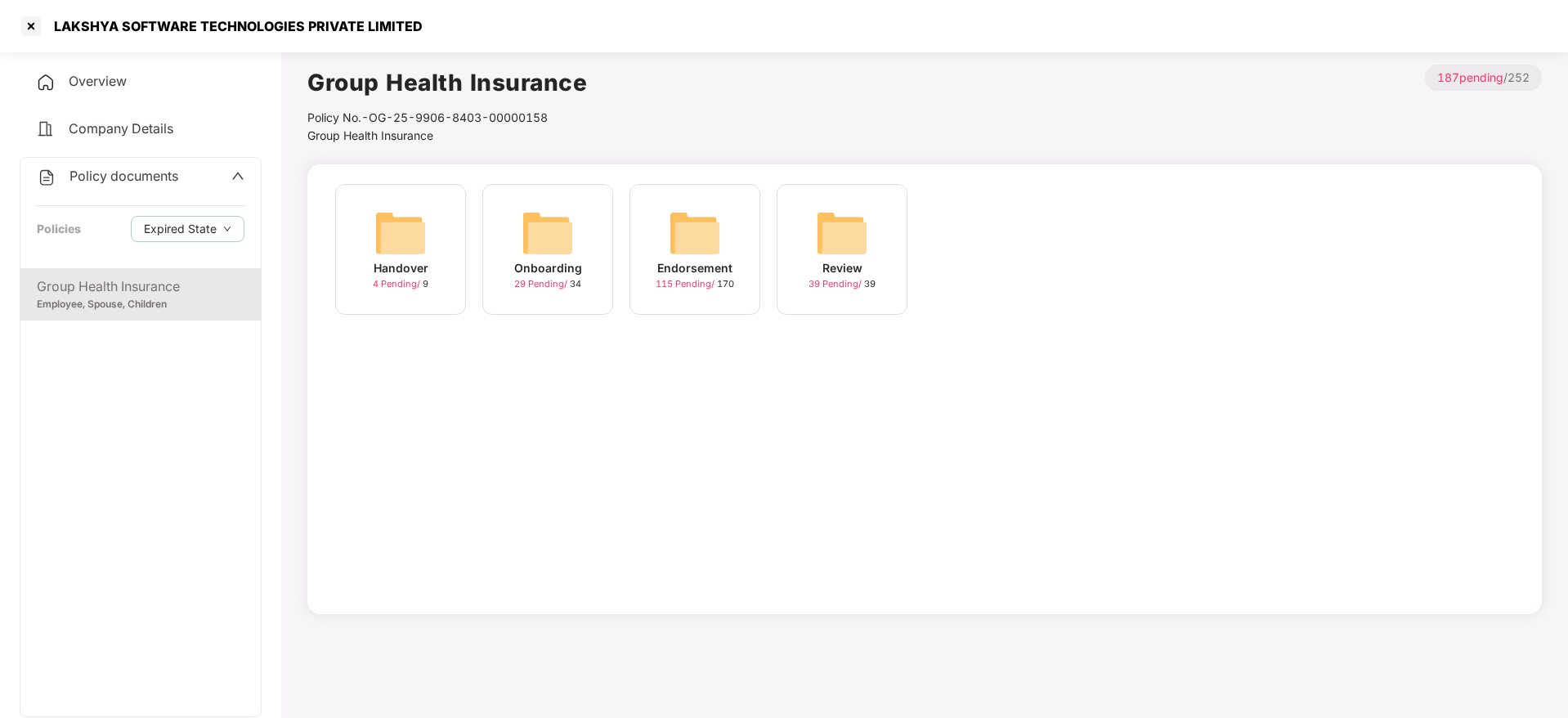
click at [522, 260] on div "Onboarding" at bounding box center [548, 268] width 68 height 18
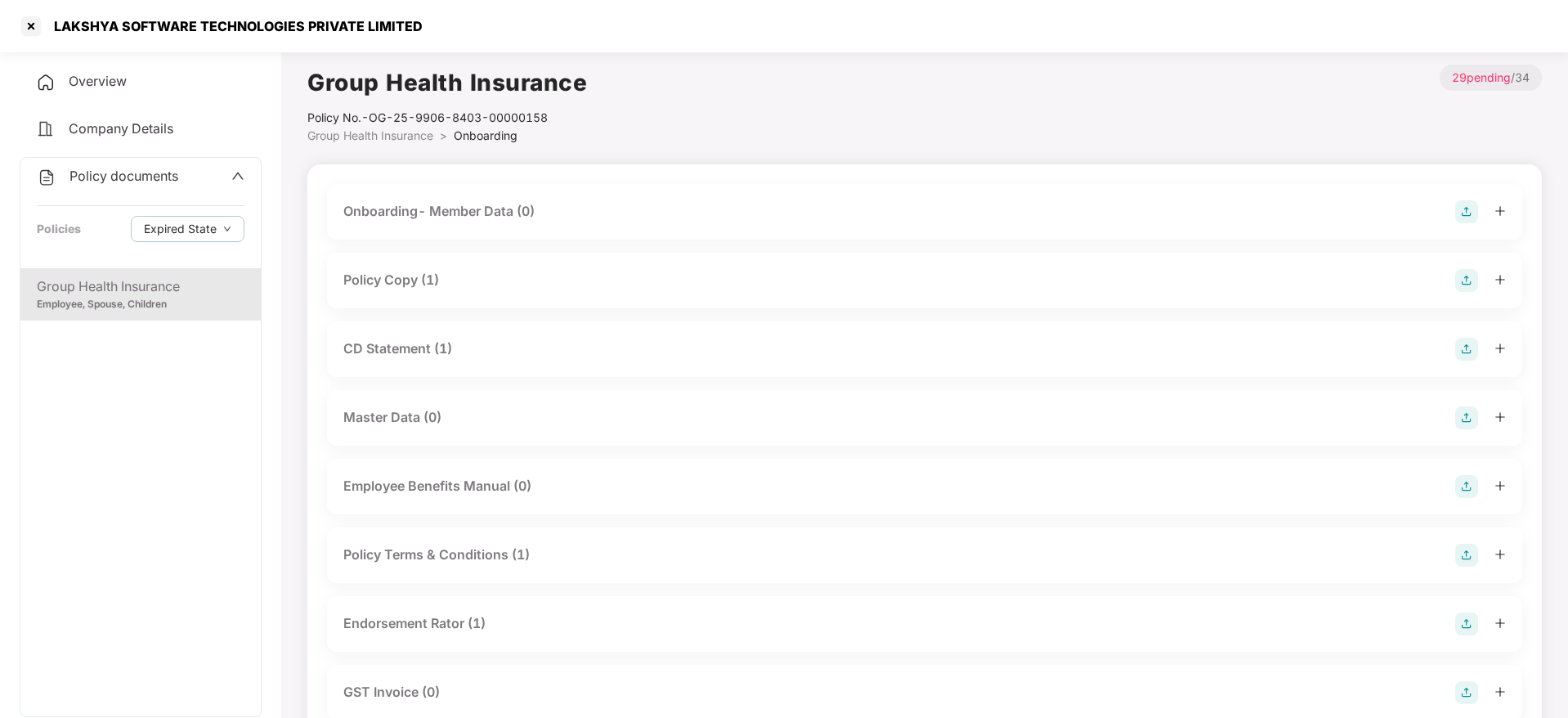
click at [437, 279] on div "Policy Copy (1)" at bounding box center [392, 280] width 95 height 20
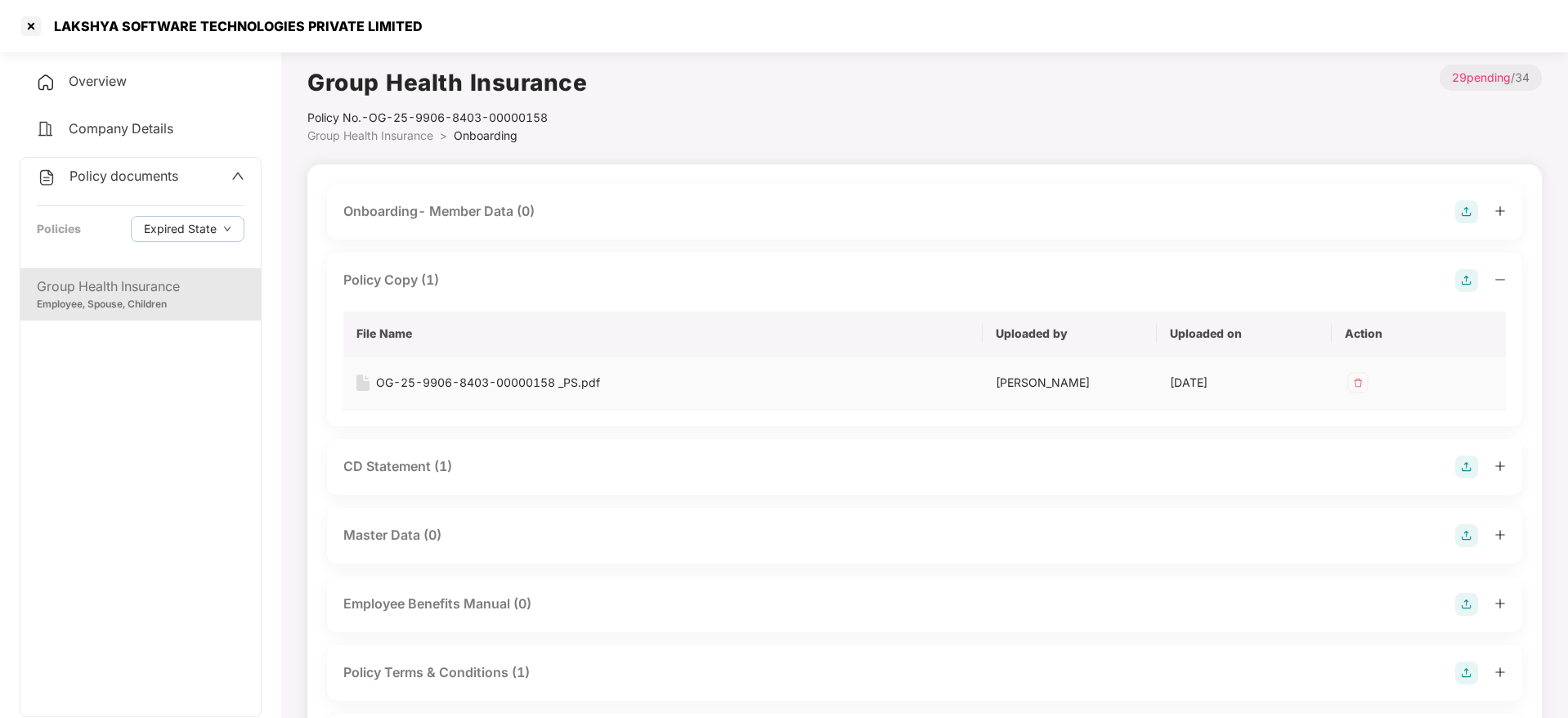
click at [482, 387] on div "OG-25-9906-8403-00000158 _PS.pdf" at bounding box center [488, 383] width 224 height 18
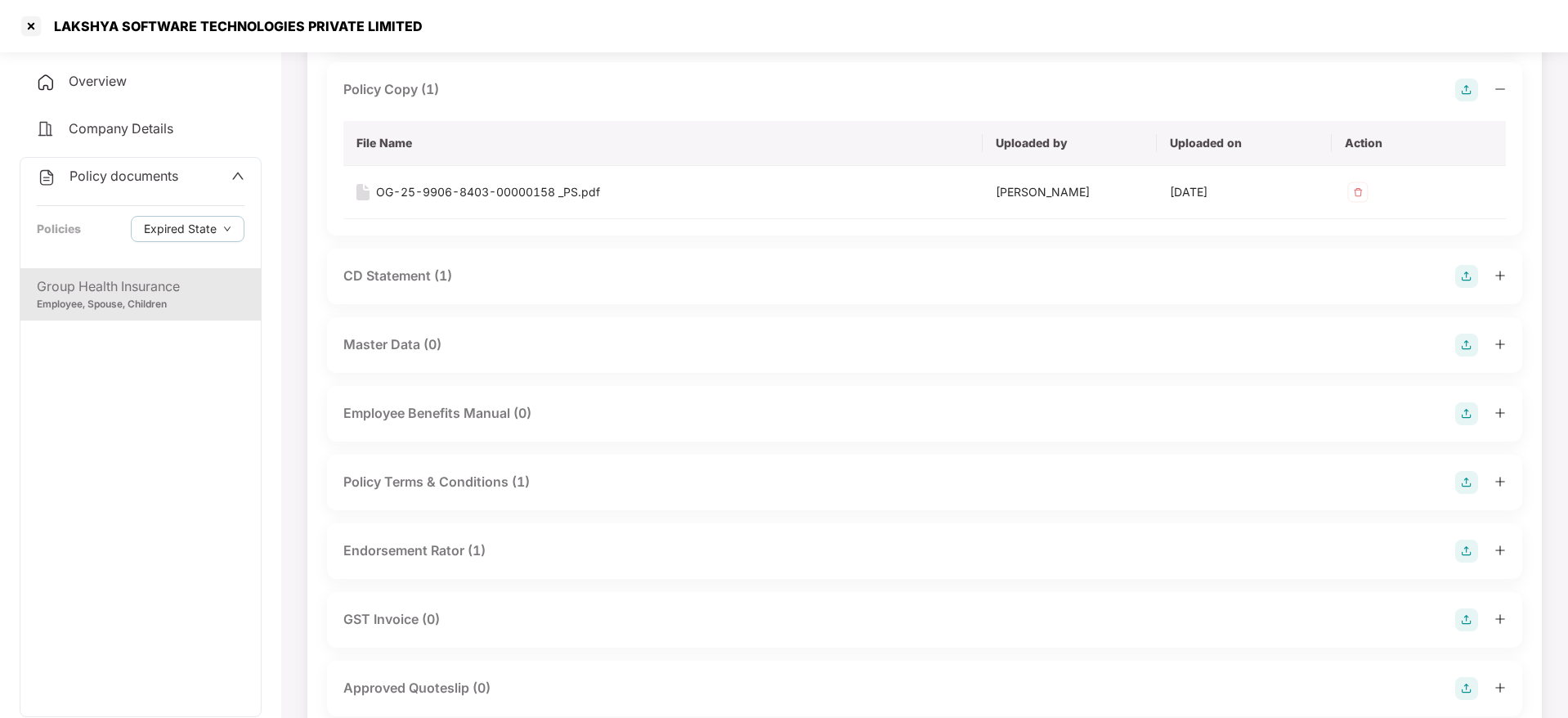
scroll to position [196, 0]
click at [501, 476] on div "Policy Terms & Conditions (1)" at bounding box center [436, 476] width 186 height 20
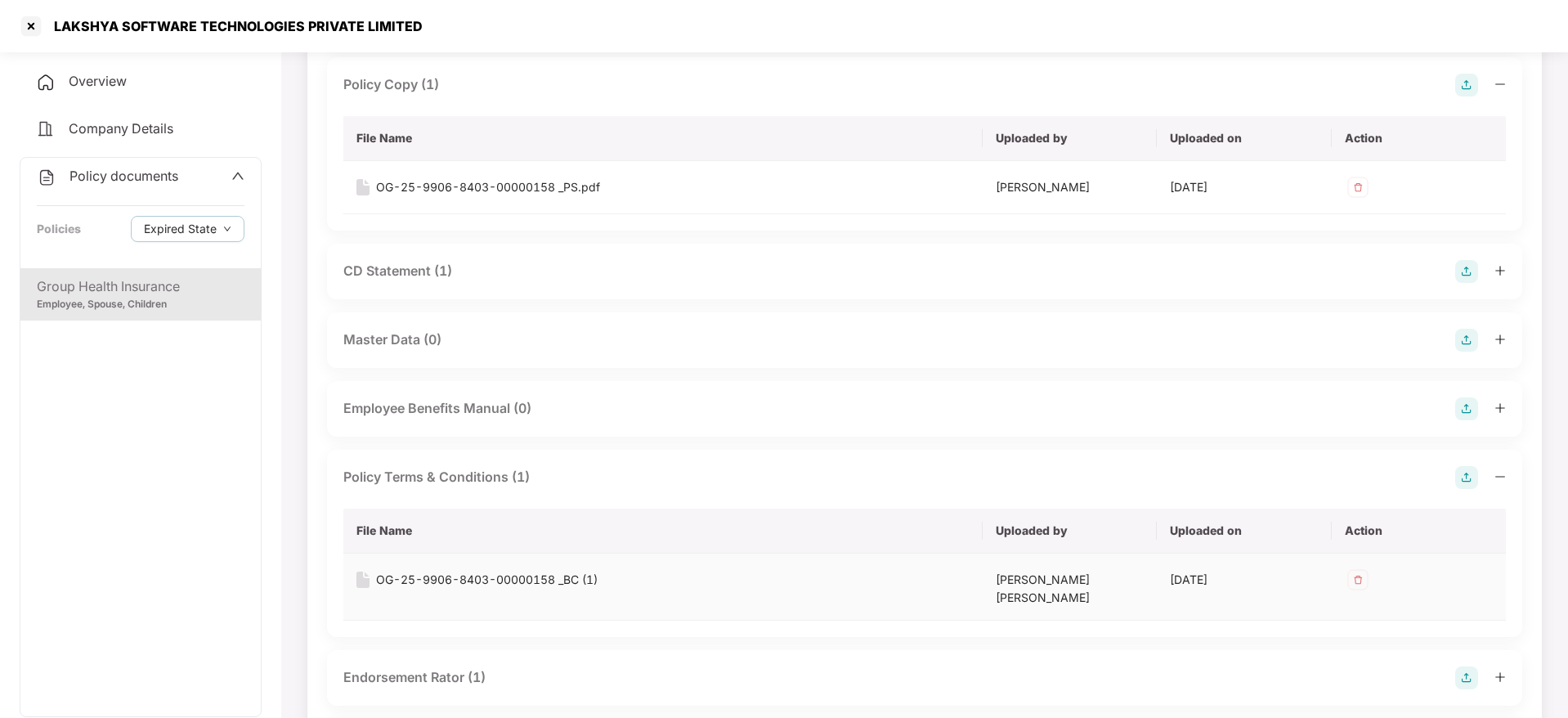
click at [542, 588] on div "OG-25-9906-8403-00000158 _BC (1)" at bounding box center [487, 580] width 222 height 18
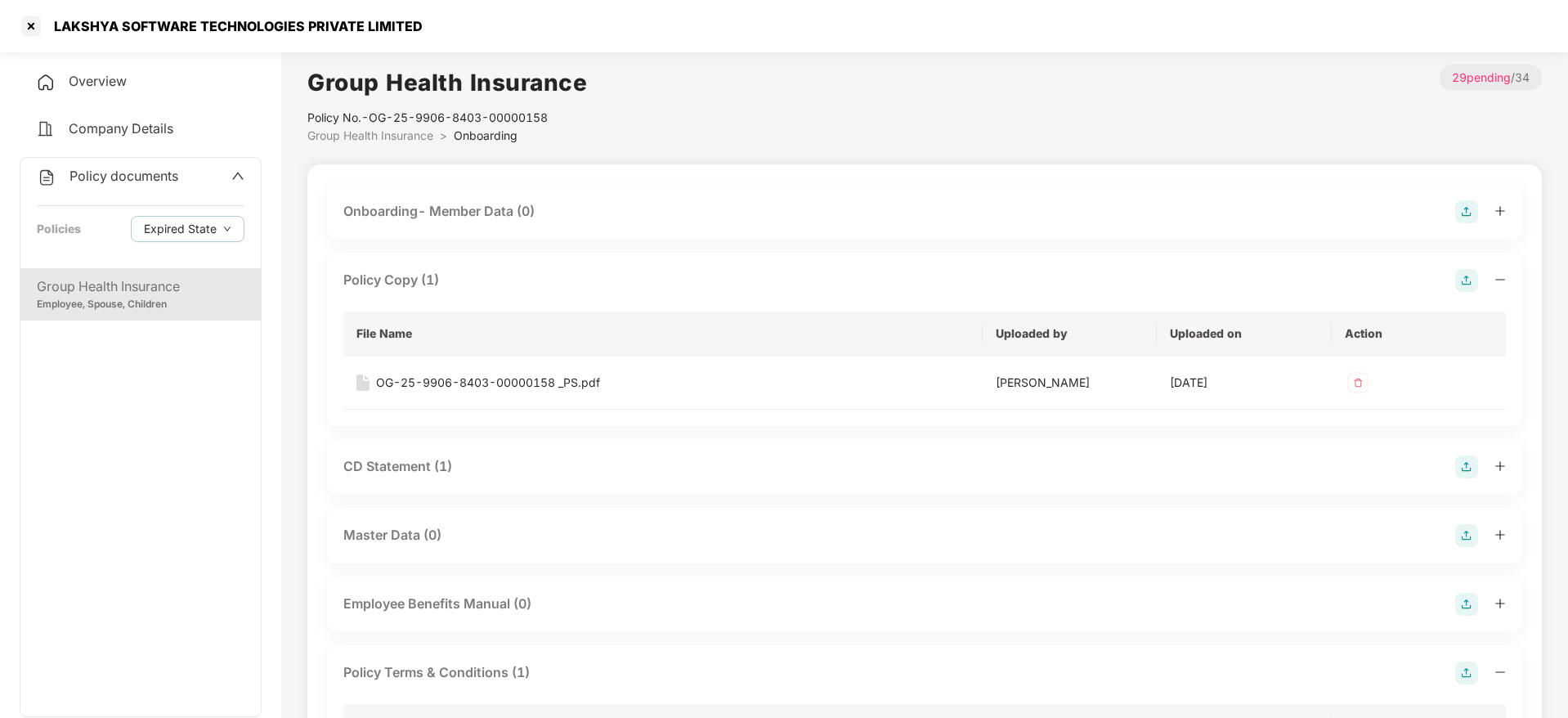
click at [369, 122] on div "Policy No.- OG-25-9906-8403-00000158" at bounding box center [447, 118] width 280 height 18
copy div "Policy No.- OG-25-9906-8403-00000158"
click at [262, 35] on div "LAKSHYA SOFTWARE TECHNOLOGIES PRIVATE LIMITED" at bounding box center [220, 25] width 405 height 26
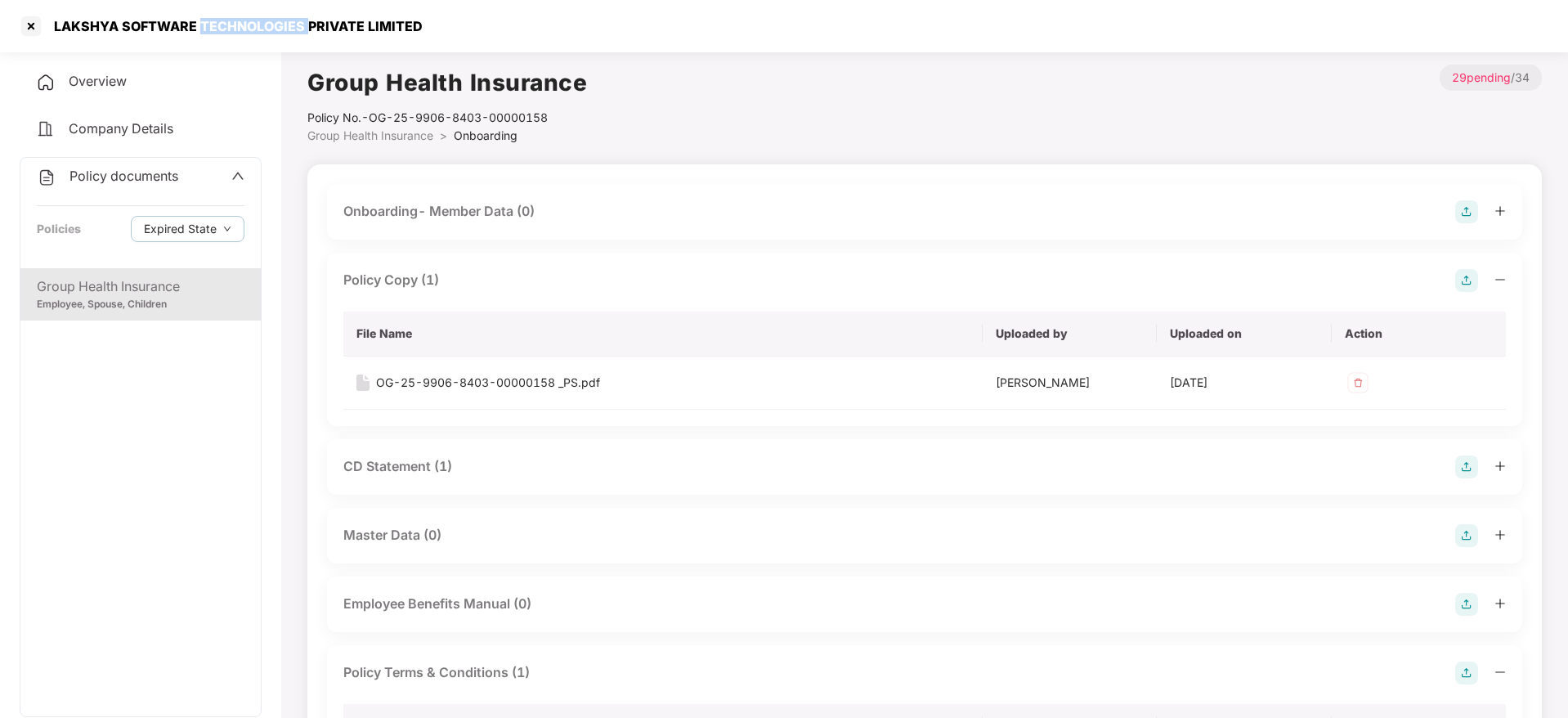
click at [262, 35] on div "LAKSHYA SOFTWARE TECHNOLOGIES PRIVATE LIMITED" at bounding box center [220, 25] width 405 height 26
copy div "LAKSHYA SOFTWARE TECHNOLOGIES PRIVATE LIMITED"
click at [161, 639] on div "Group Health Insurance Employee, Spouse, Children" at bounding box center [140, 492] width 241 height 448
click at [216, 233] on button "Expired State" at bounding box center [187, 229] width 114 height 26
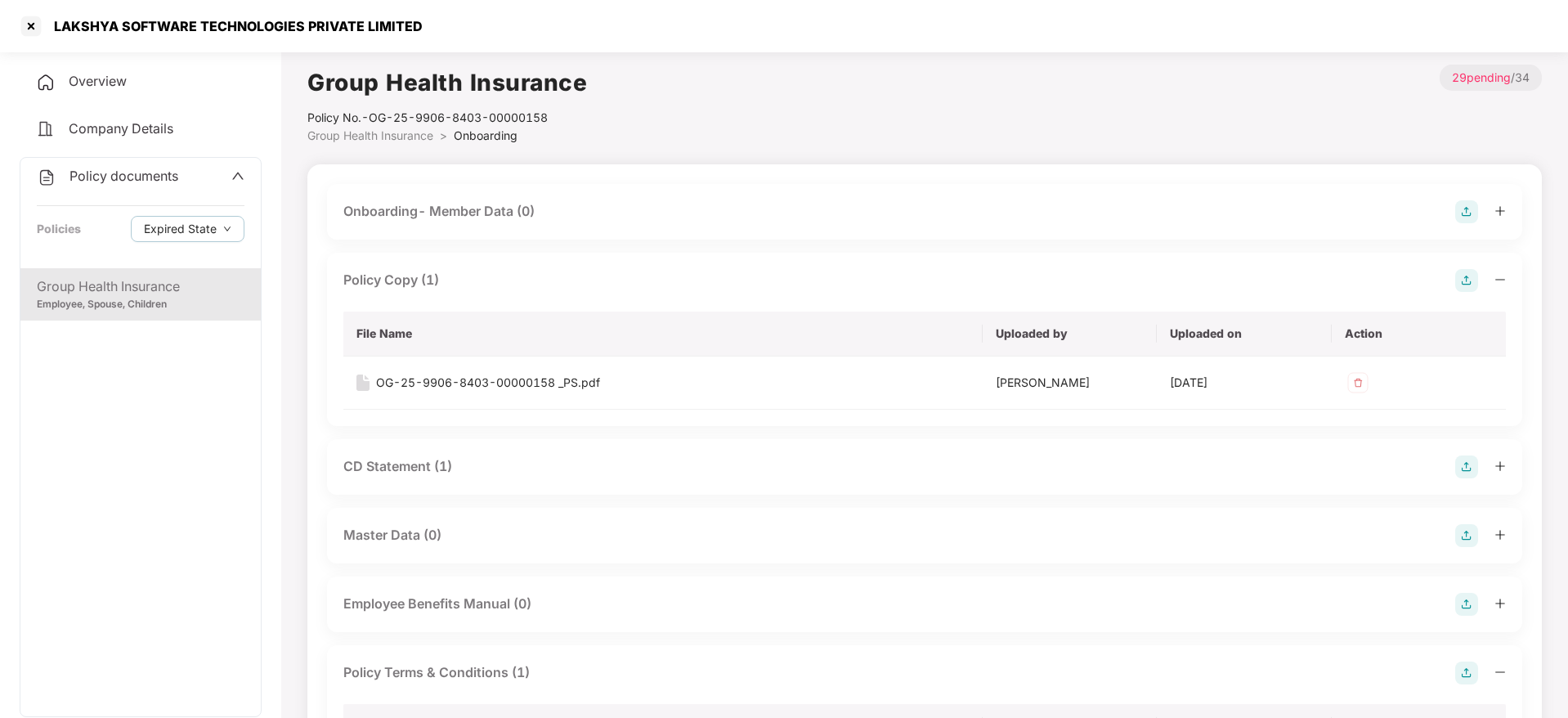
click at [171, 194] on div "Policy documents Policies Expired State" at bounding box center [140, 212] width 241 height 110
click at [257, 174] on div "Policy documents Policies Expired State" at bounding box center [140, 212] width 241 height 110
click at [227, 168] on div "Policy documents" at bounding box center [140, 176] width 207 height 21
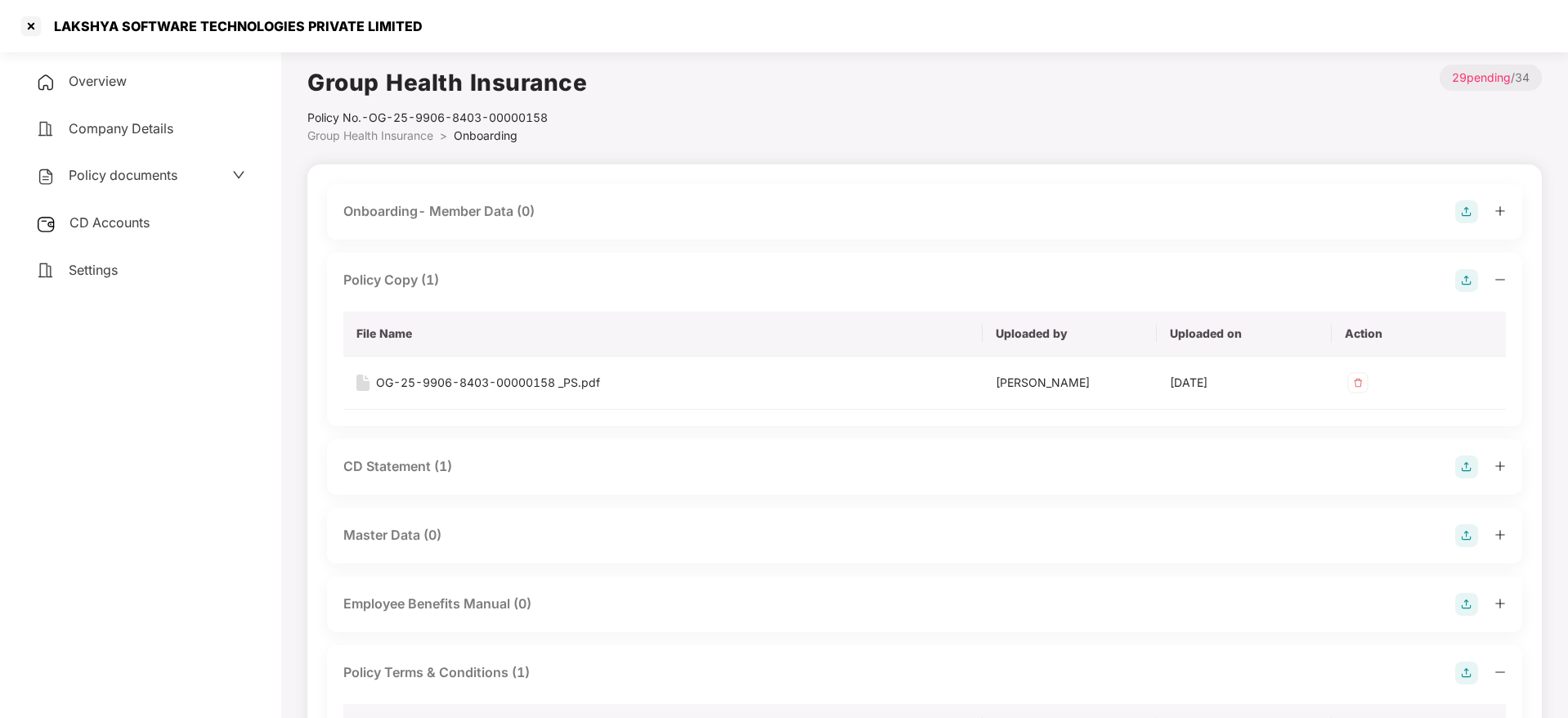
click at [171, 207] on div "CD Accounts" at bounding box center [140, 223] width 242 height 38
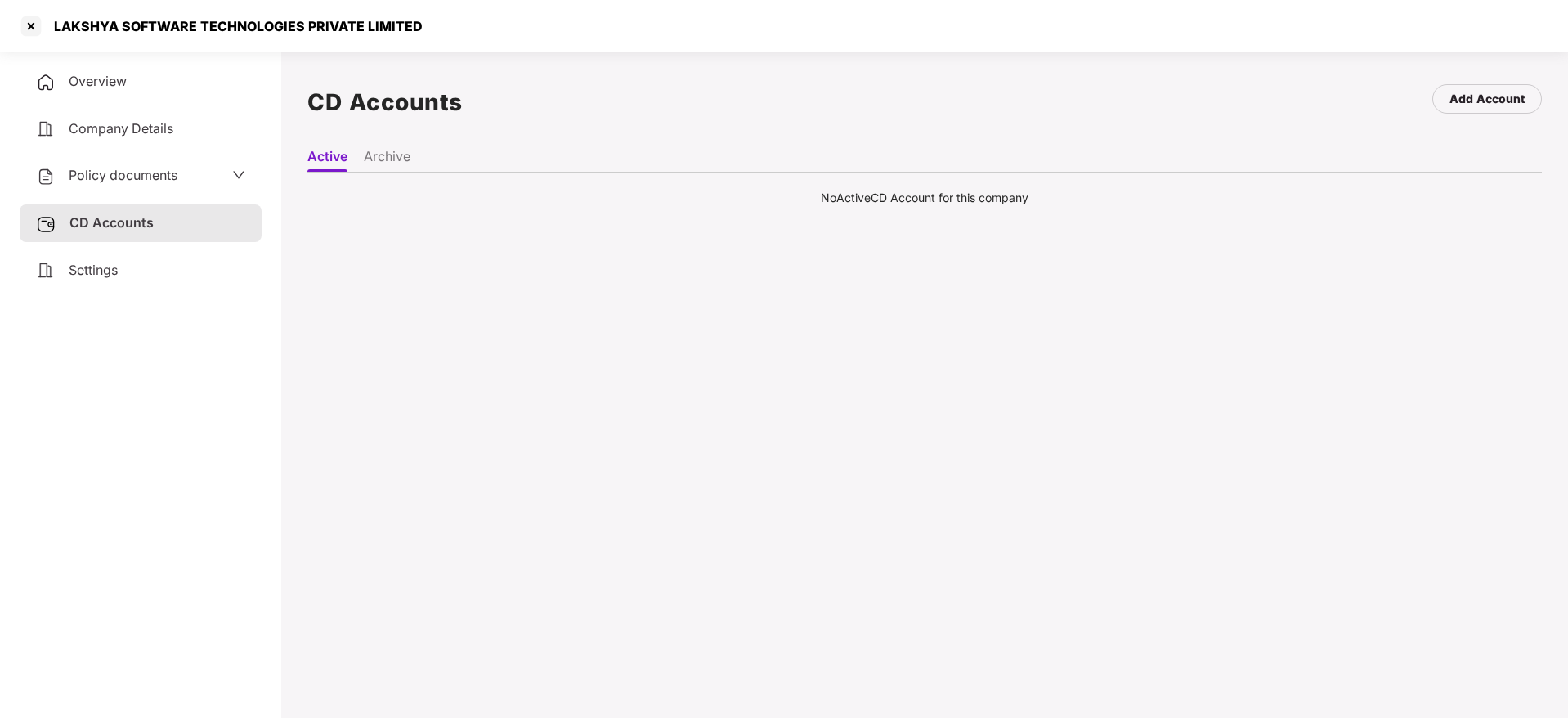
click at [410, 162] on li "Archive" at bounding box center [388, 160] width 47 height 23
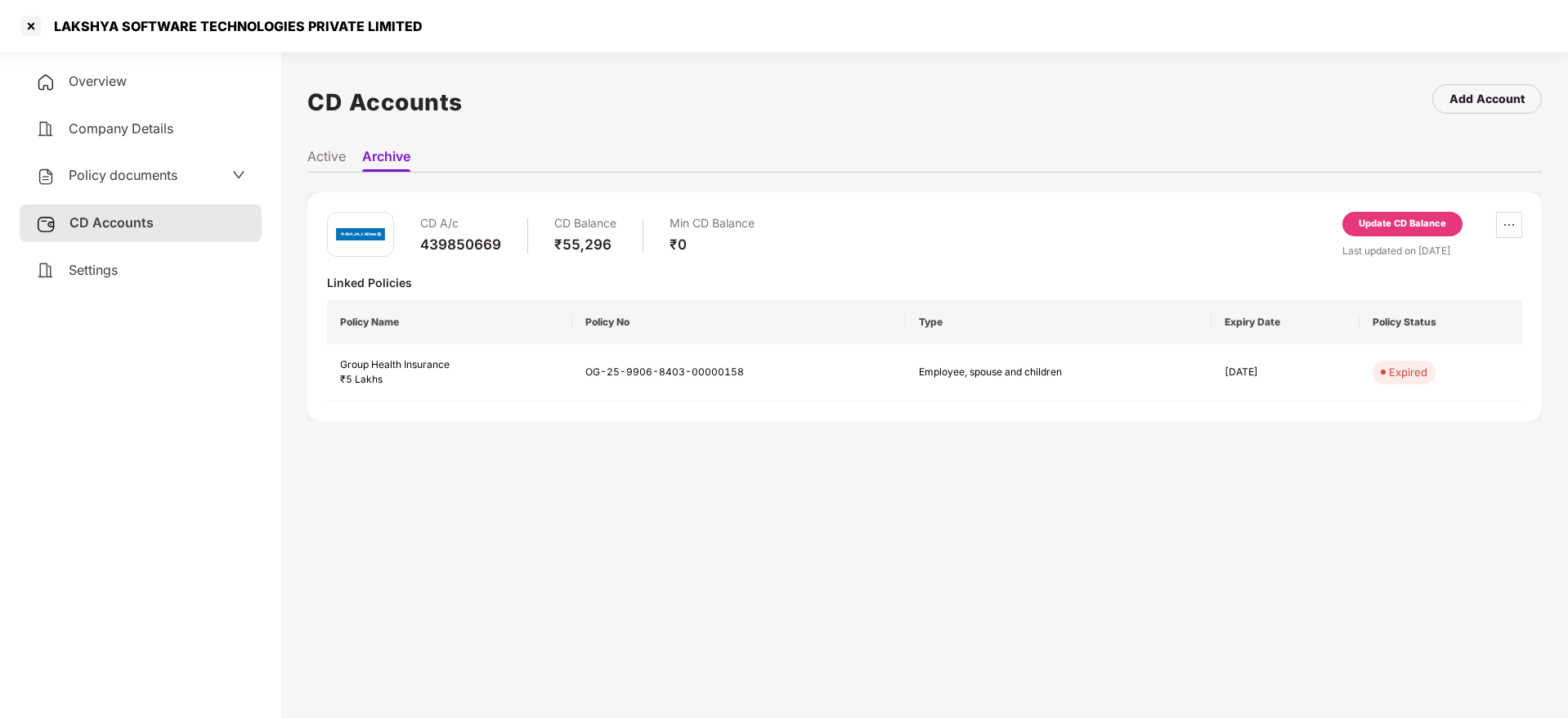
click at [450, 242] on div "439850669" at bounding box center [461, 245] width 81 height 18
click at [482, 233] on div "CD A/c" at bounding box center [461, 223] width 81 height 23
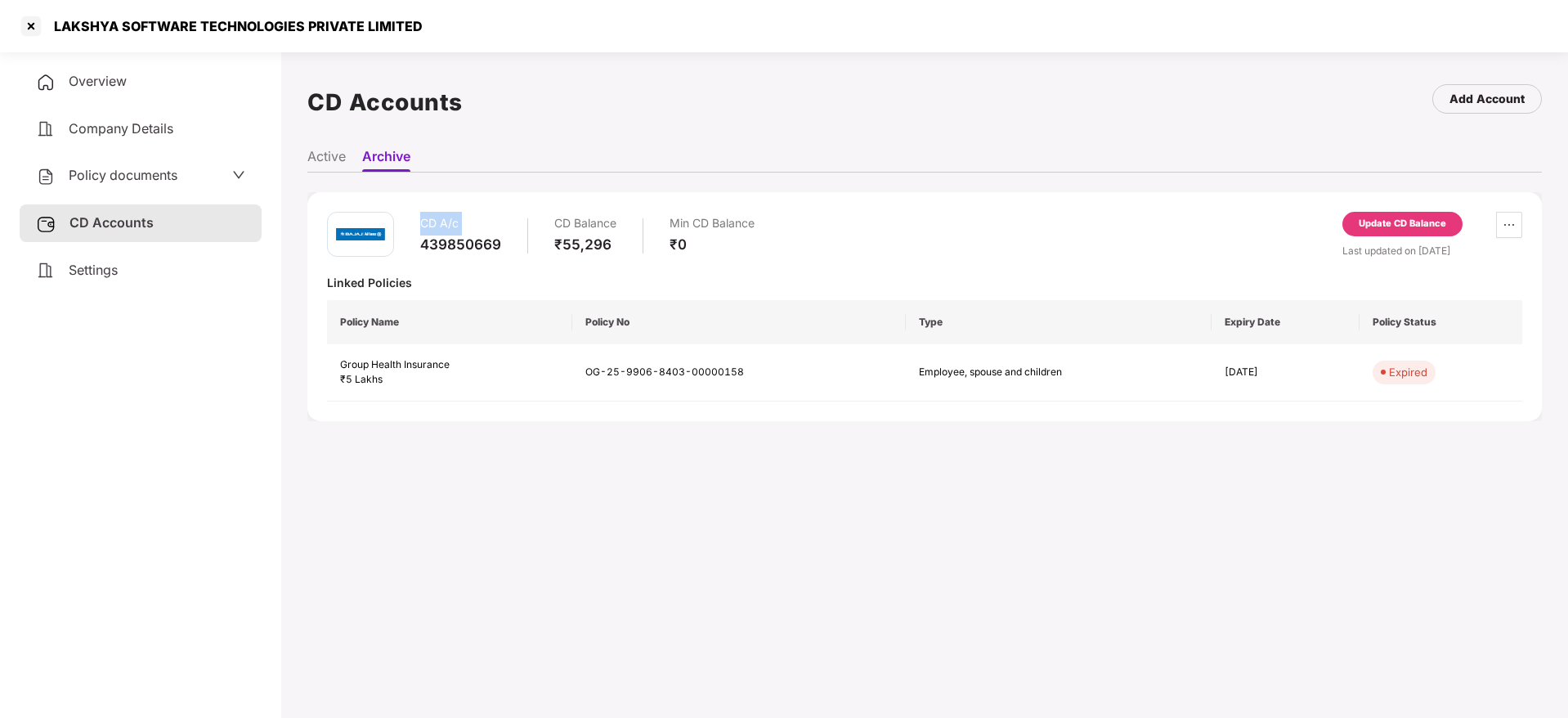
click at [482, 233] on div "CD A/c" at bounding box center [461, 223] width 81 height 23
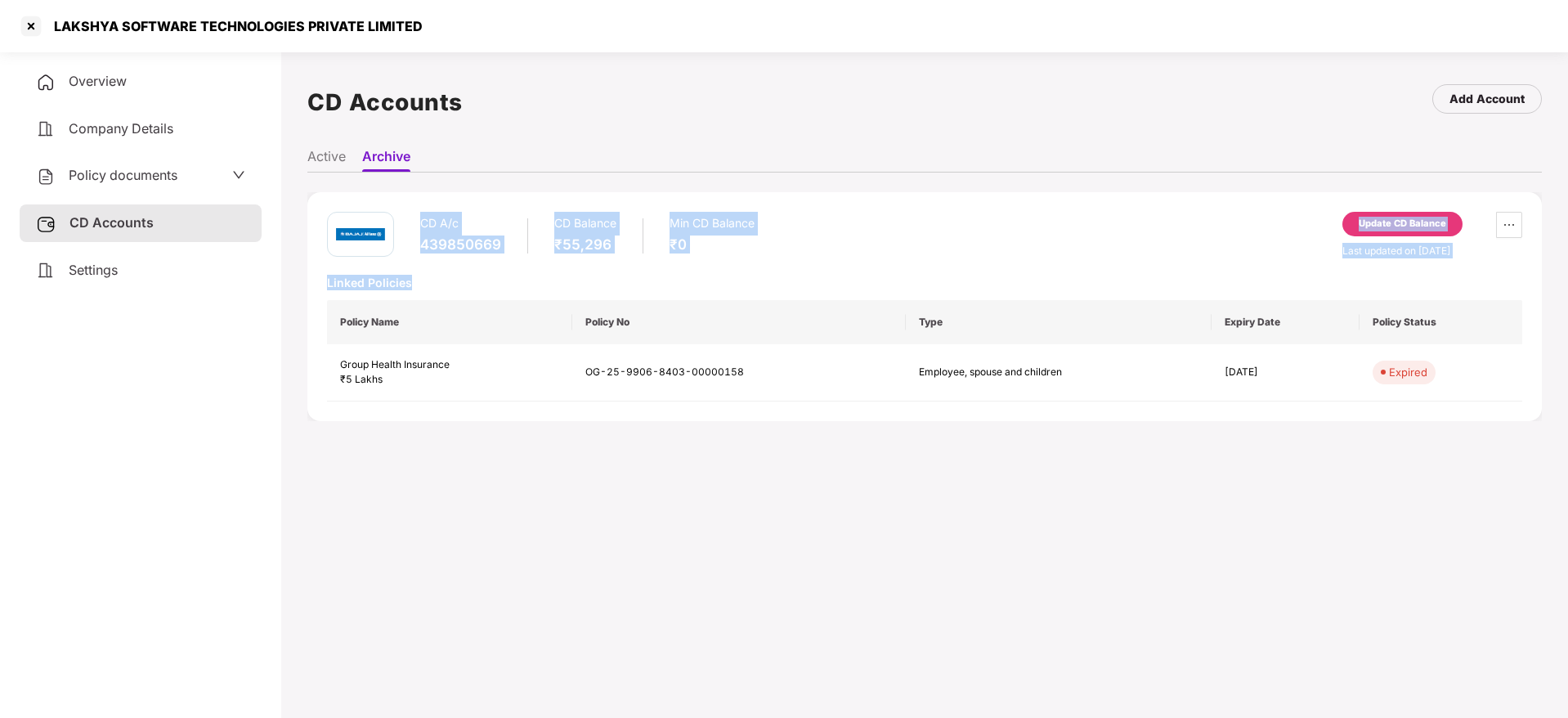
drag, startPoint x: 482, startPoint y: 233, endPoint x: 522, endPoint y: 259, distance: 47.7
click at [522, 259] on div "CD A/c 439850669 CD Balance ₹55,296 Min CD Balance ₹0 Update CD Balance Last up…" at bounding box center [924, 306] width 1195 height 190
drag, startPoint x: 522, startPoint y: 259, endPoint x: 402, endPoint y: 181, distance: 143.1
click at [402, 181] on div "CD A/c 439850669 CD Balance ₹55,296 Min CD Balance ₹0 Update CD Balance Last up…" at bounding box center [925, 306] width 1235 height 268
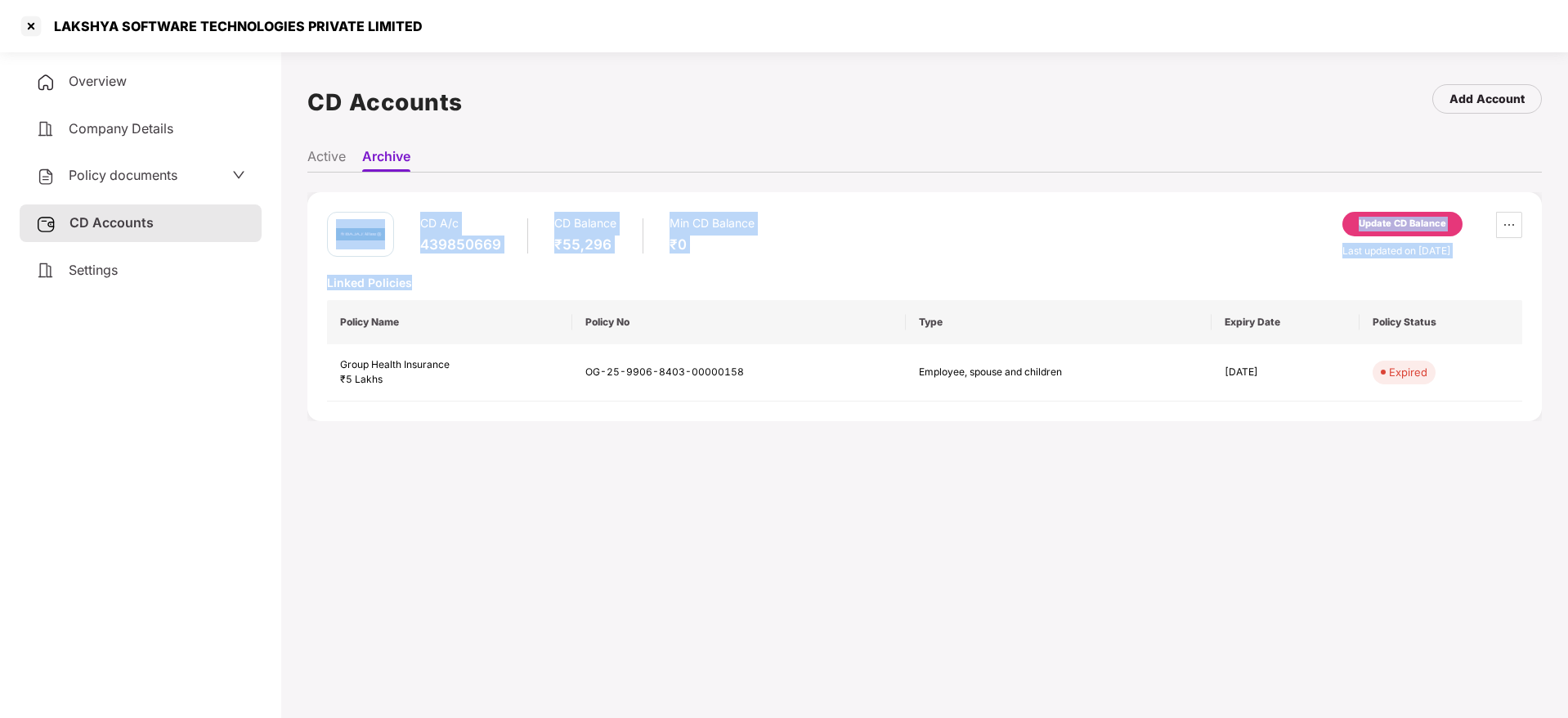
click at [402, 181] on div "CD A/c 439850669 CD Balance ₹55,296 Min CD Balance ₹0 Update CD Balance Last up…" at bounding box center [925, 306] width 1235 height 268
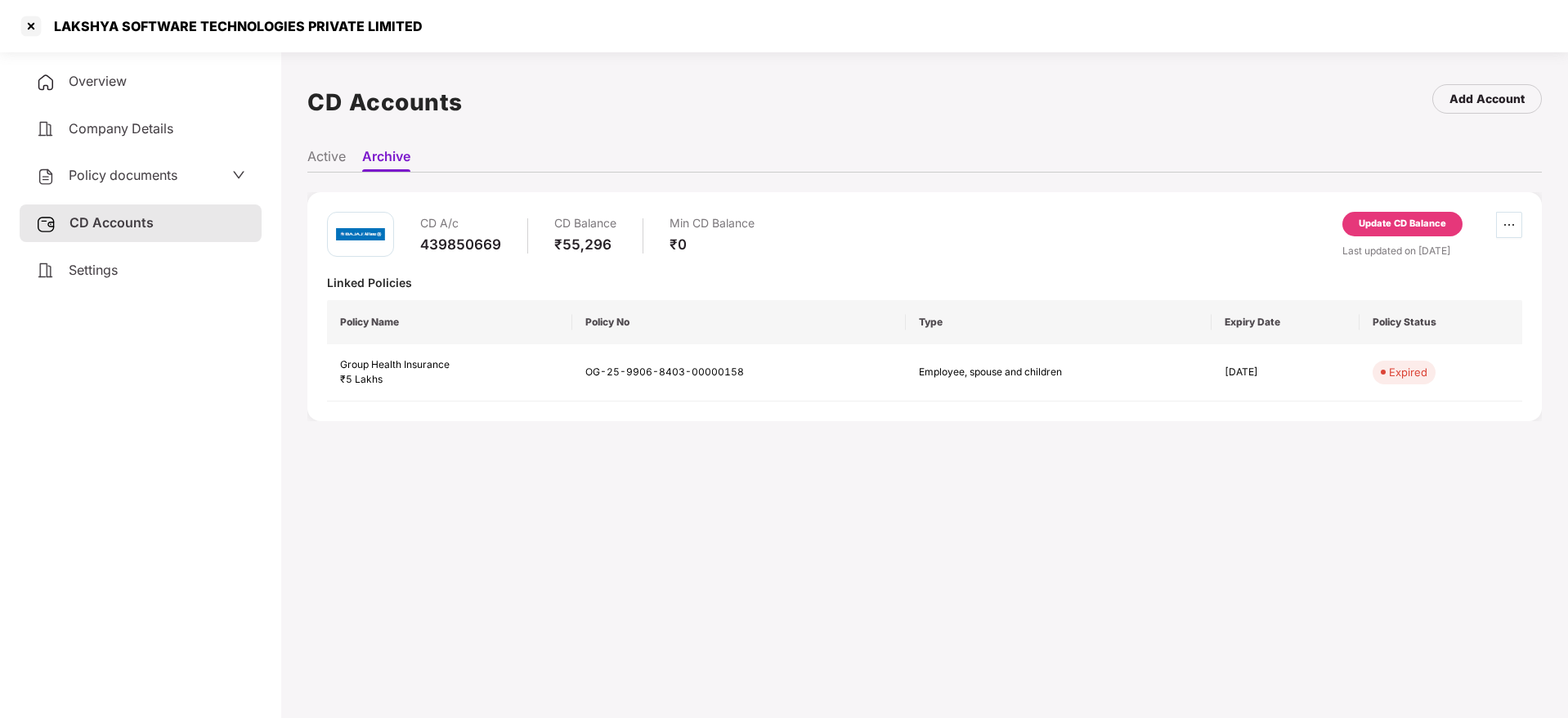
click at [1511, 237] on button "button" at bounding box center [1509, 224] width 26 height 26
click at [31, 30] on div at bounding box center [30, 25] width 26 height 26
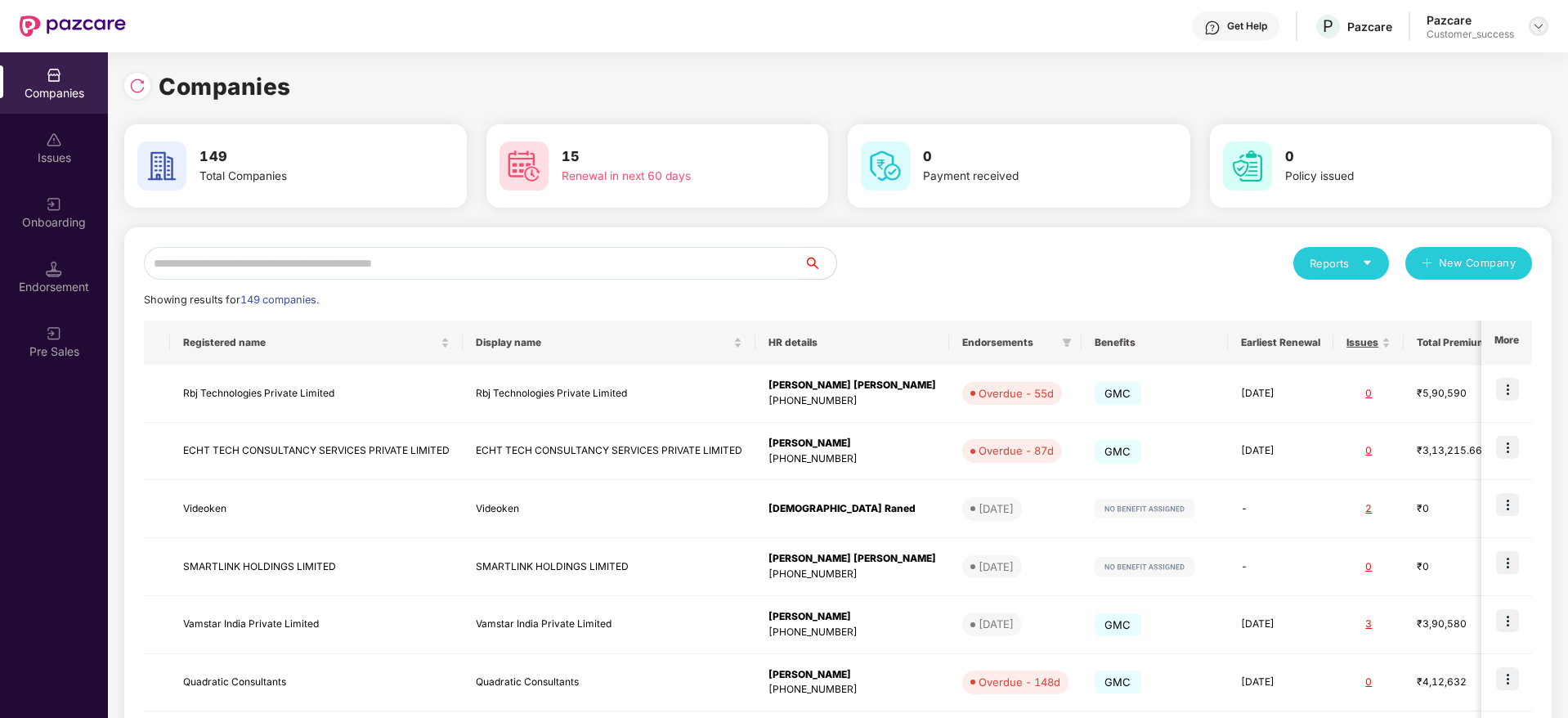
click at [1541, 32] on img at bounding box center [1538, 25] width 13 height 13
click at [1465, 67] on div "User view" at bounding box center [1464, 64] width 212 height 32
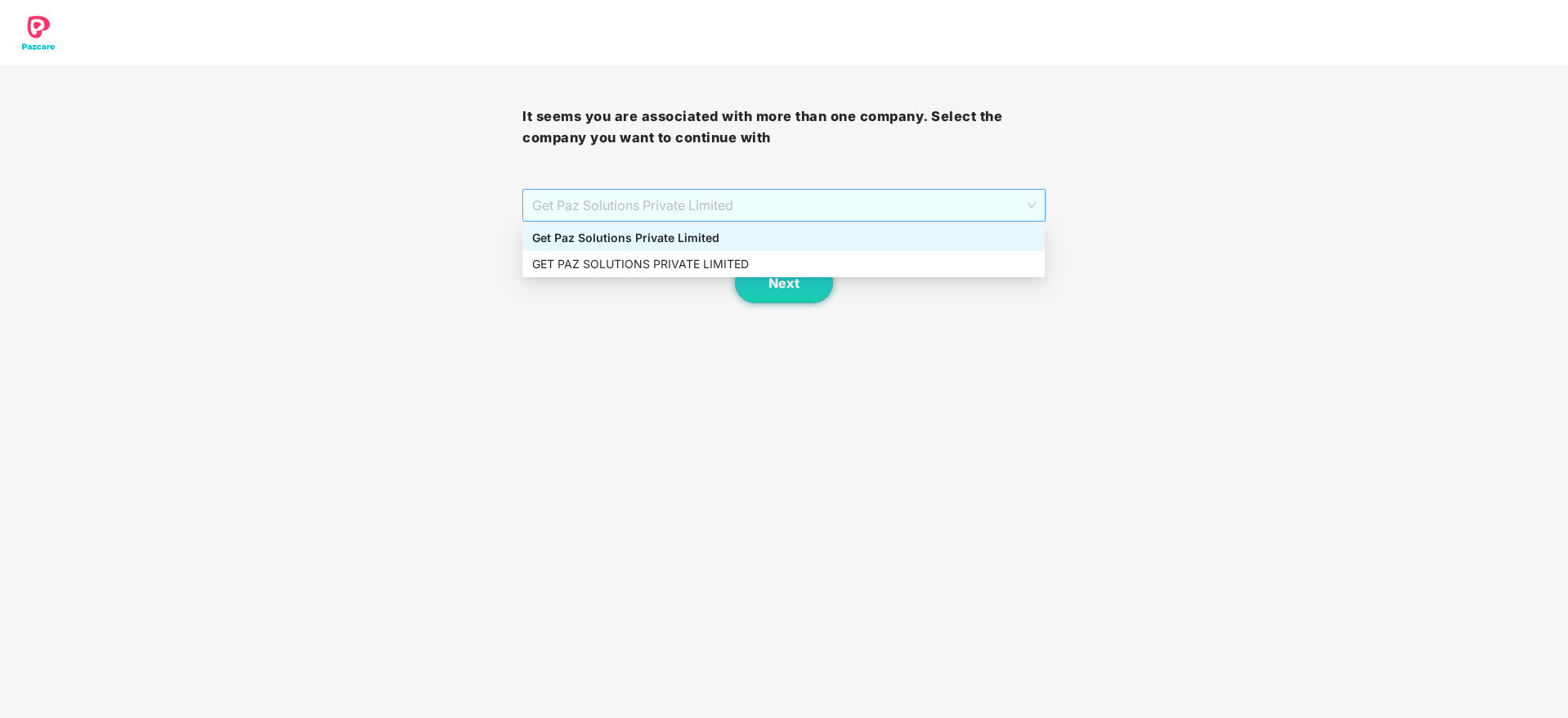
click at [969, 215] on span "Get Paz Solutions Private Limited" at bounding box center [784, 206] width 503 height 31
click at [834, 262] on div "GET PAZ SOLUTIONS PRIVATE LIMITED" at bounding box center [784, 264] width 503 height 18
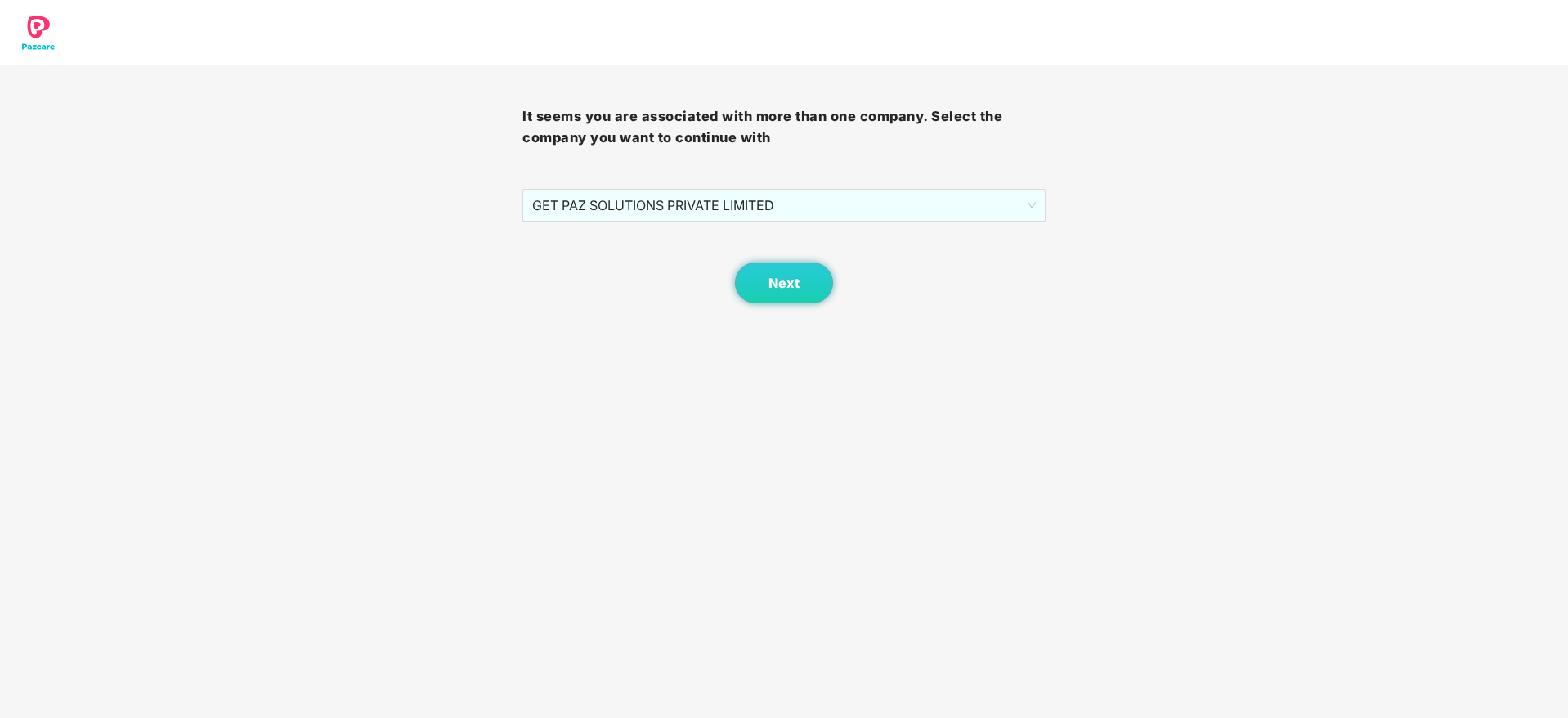
click at [800, 304] on body "It seems you are associated with more than one company. Select the company you …" at bounding box center [784, 359] width 1568 height 718
click at [809, 278] on button "Next" at bounding box center [784, 283] width 98 height 41
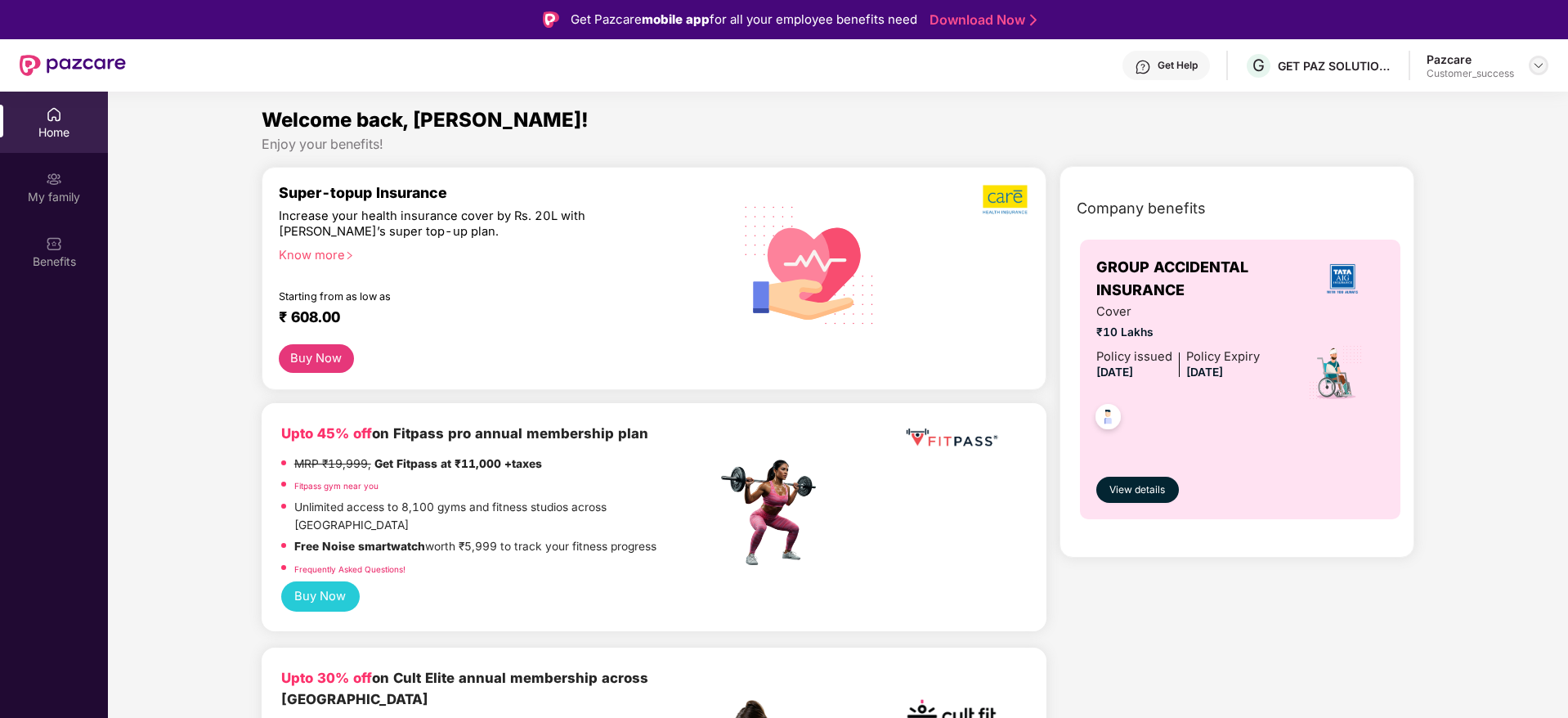
click at [1542, 73] on div at bounding box center [1539, 65] width 19 height 19
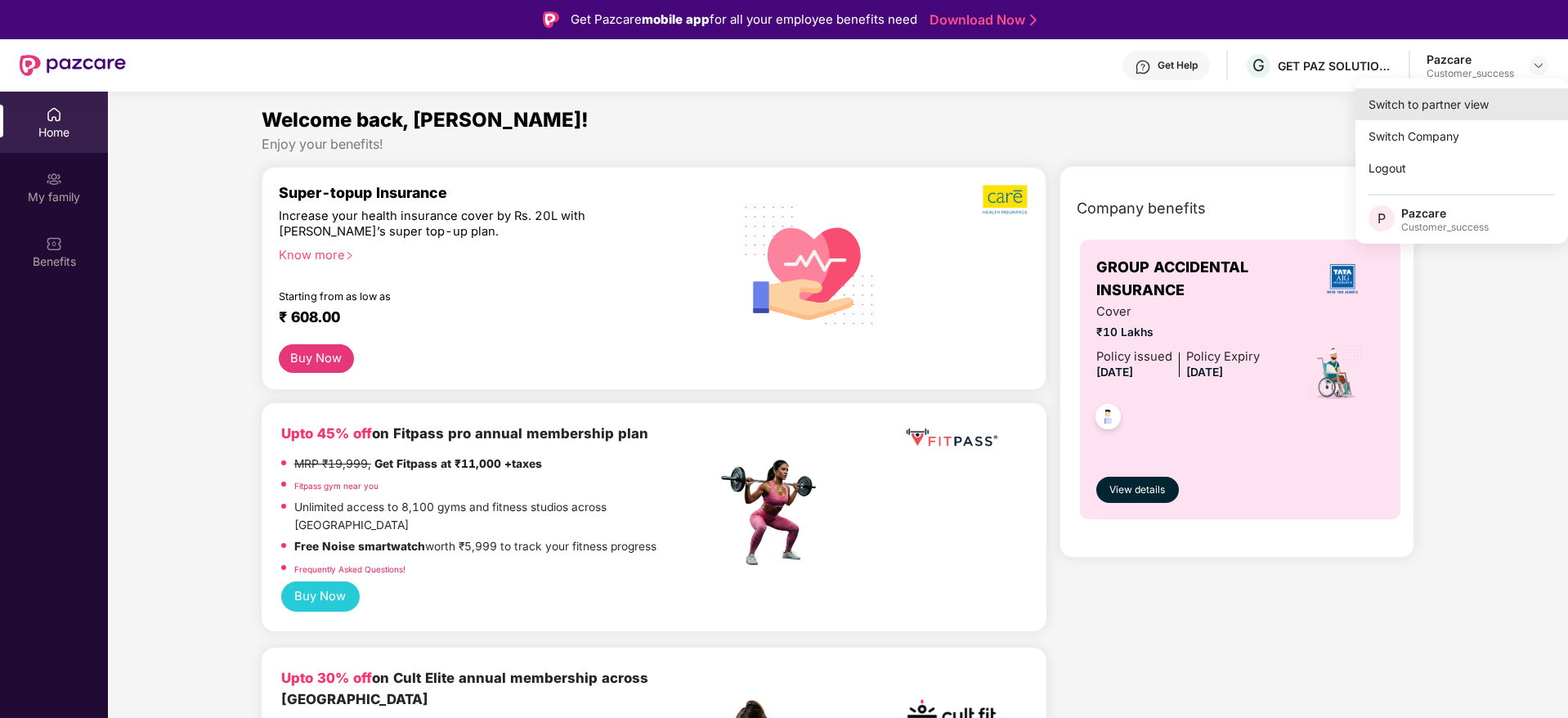
click at [1467, 111] on div "Switch to partner view" at bounding box center [1462, 104] width 212 height 32
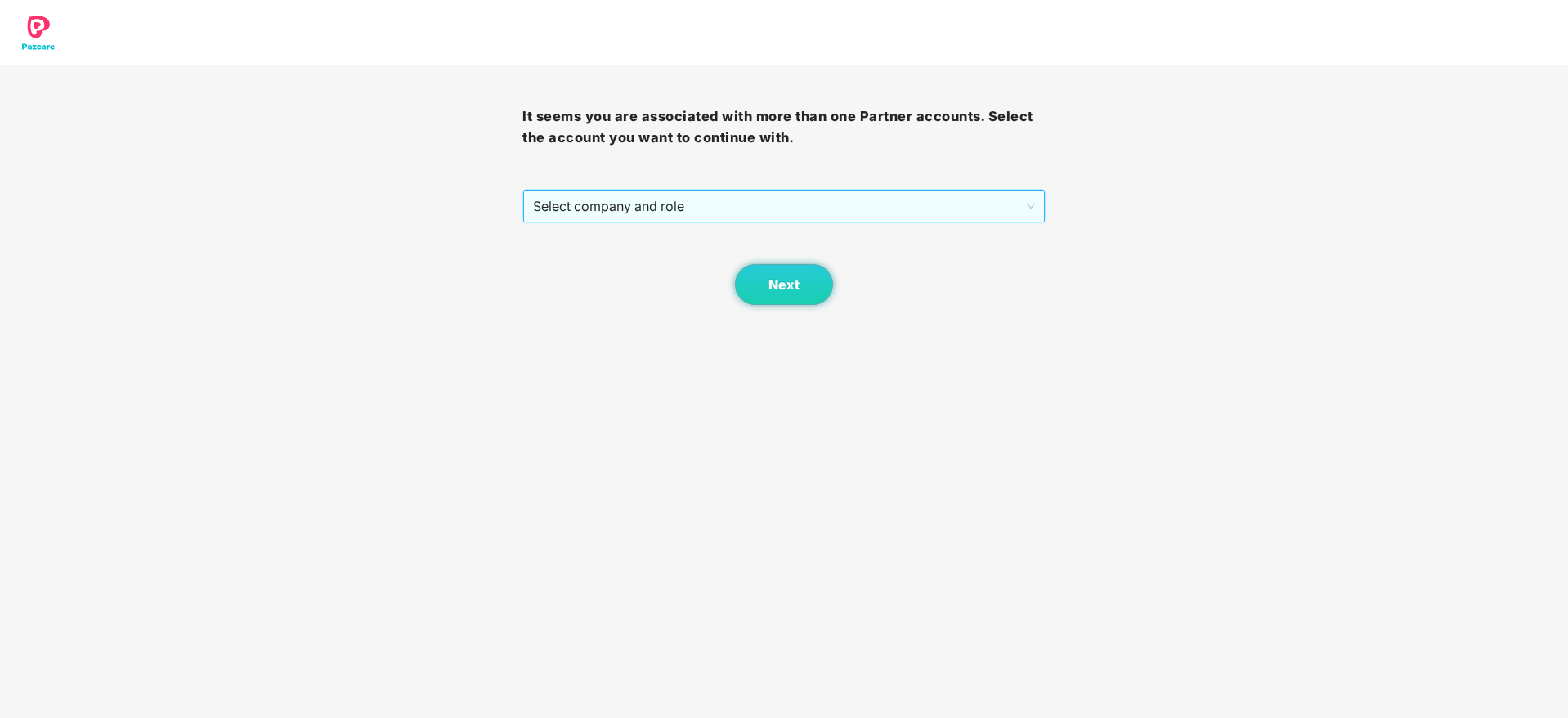
click at [799, 191] on span "Select company and role" at bounding box center [783, 207] width 502 height 31
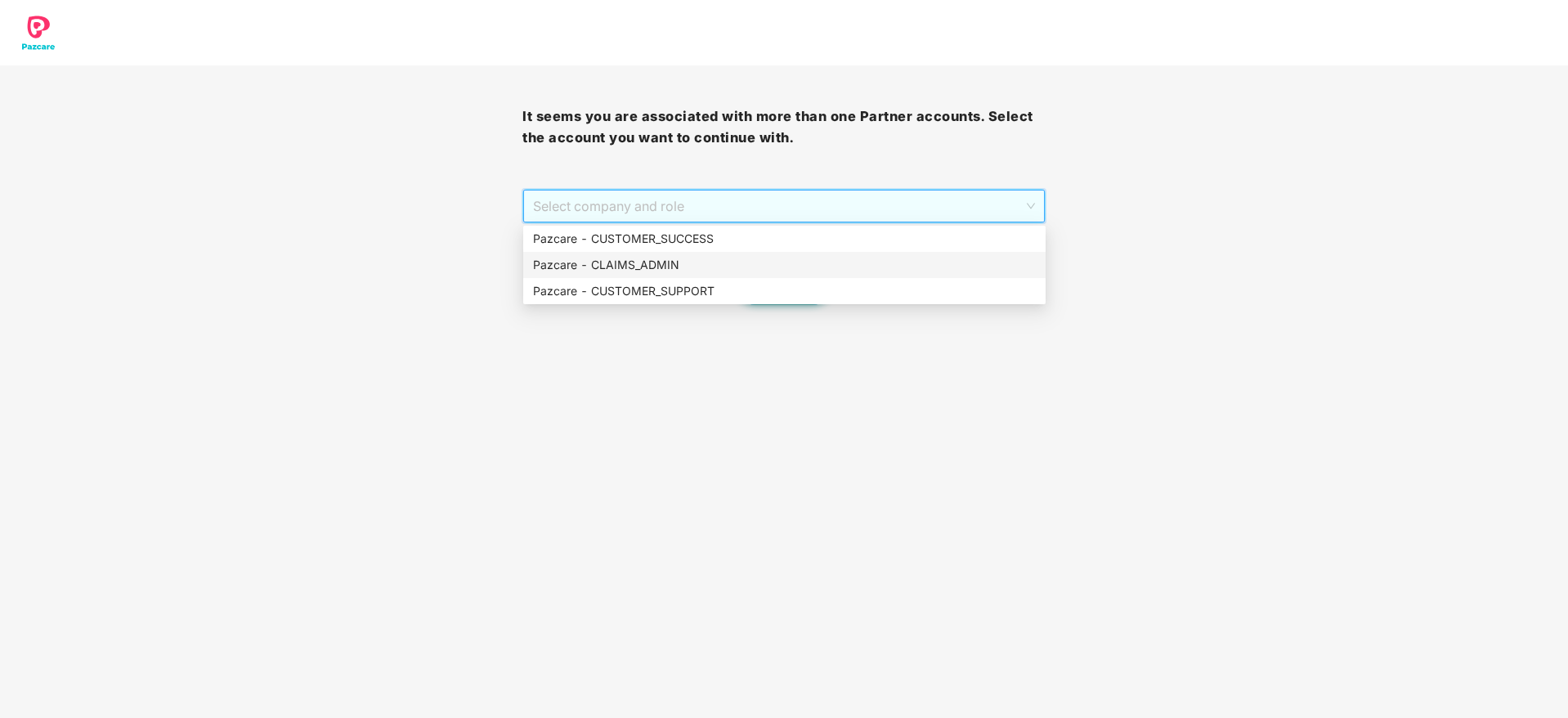
click at [757, 274] on div "Pazcare - CLAIMS_ADMIN" at bounding box center [784, 265] width 522 height 26
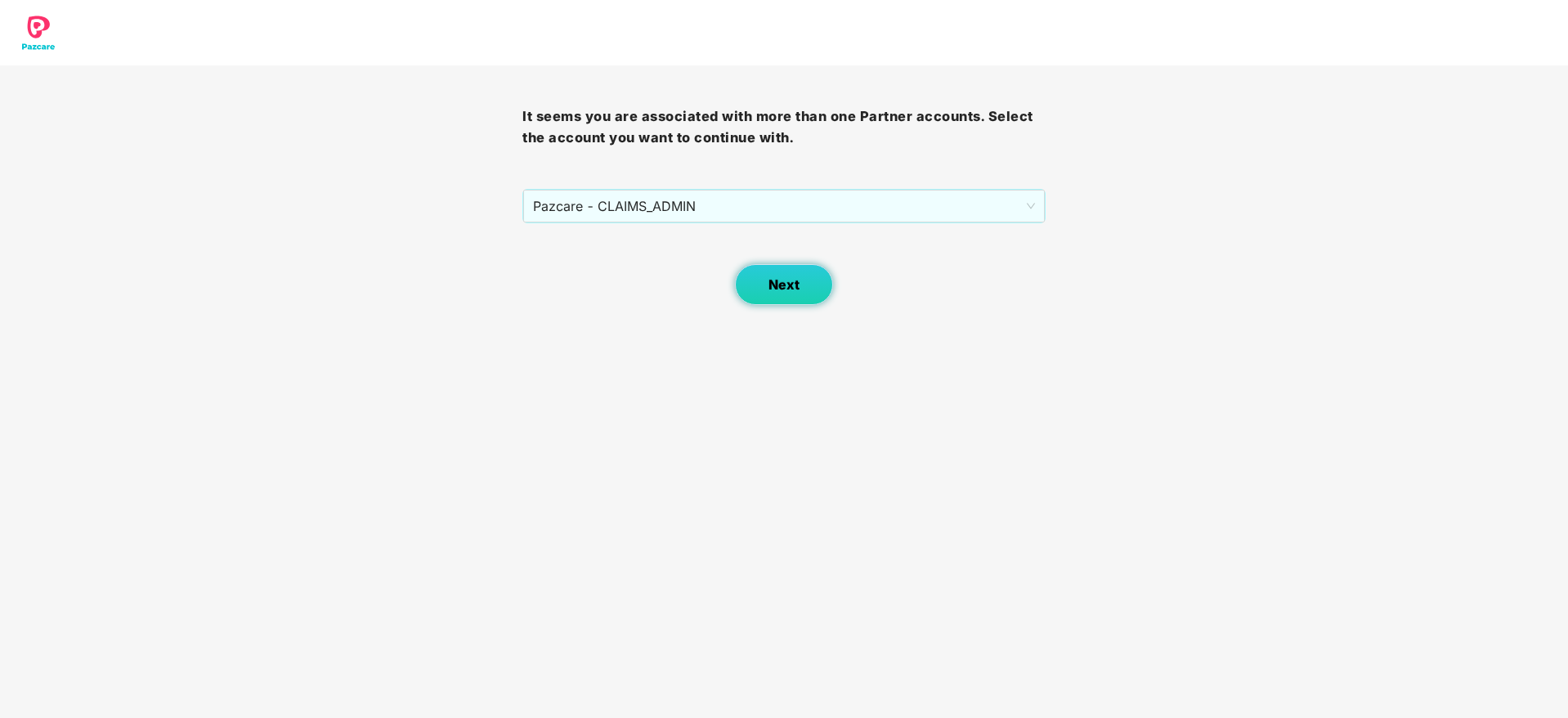
click at [757, 276] on button "Next" at bounding box center [784, 284] width 98 height 41
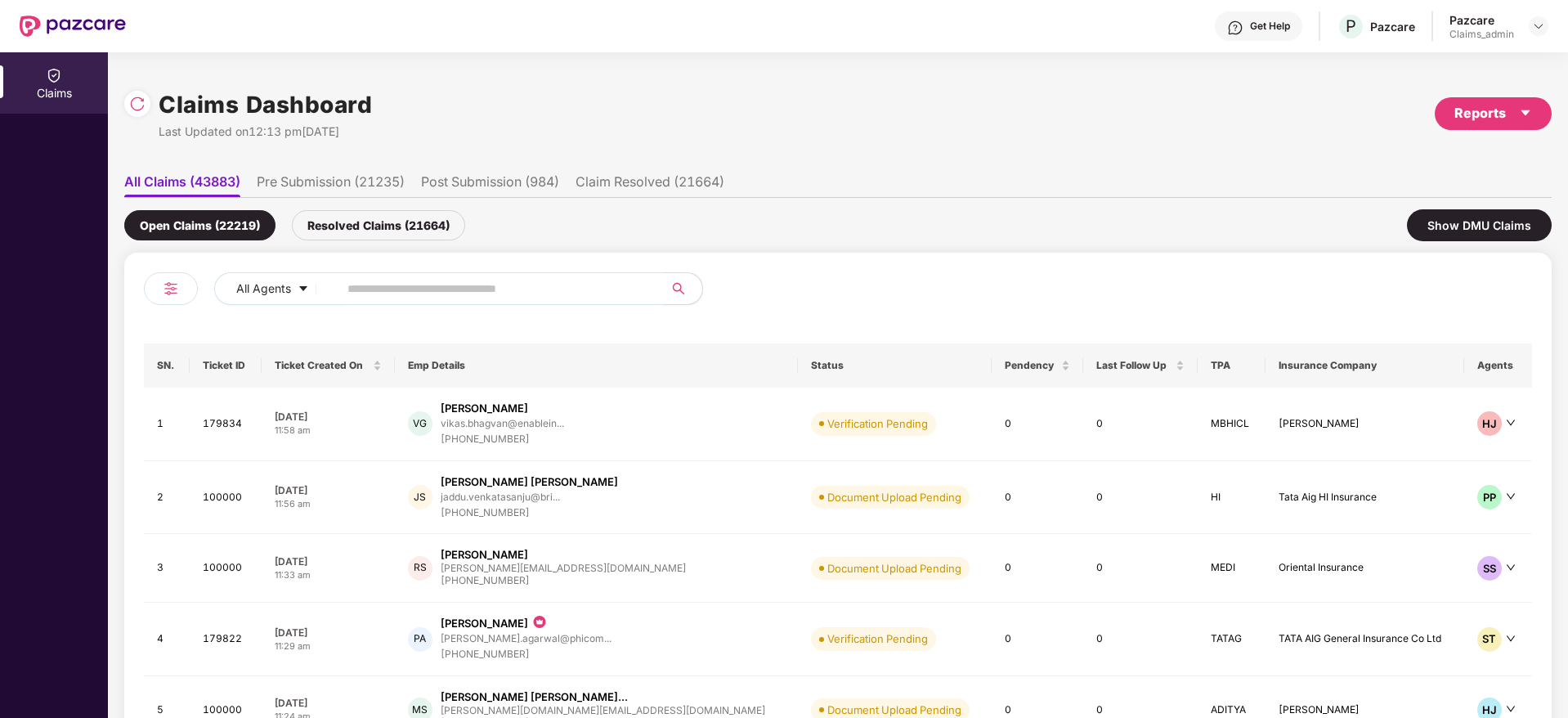
click at [385, 281] on input "text" at bounding box center [494, 288] width 293 height 24
paste input "**********"
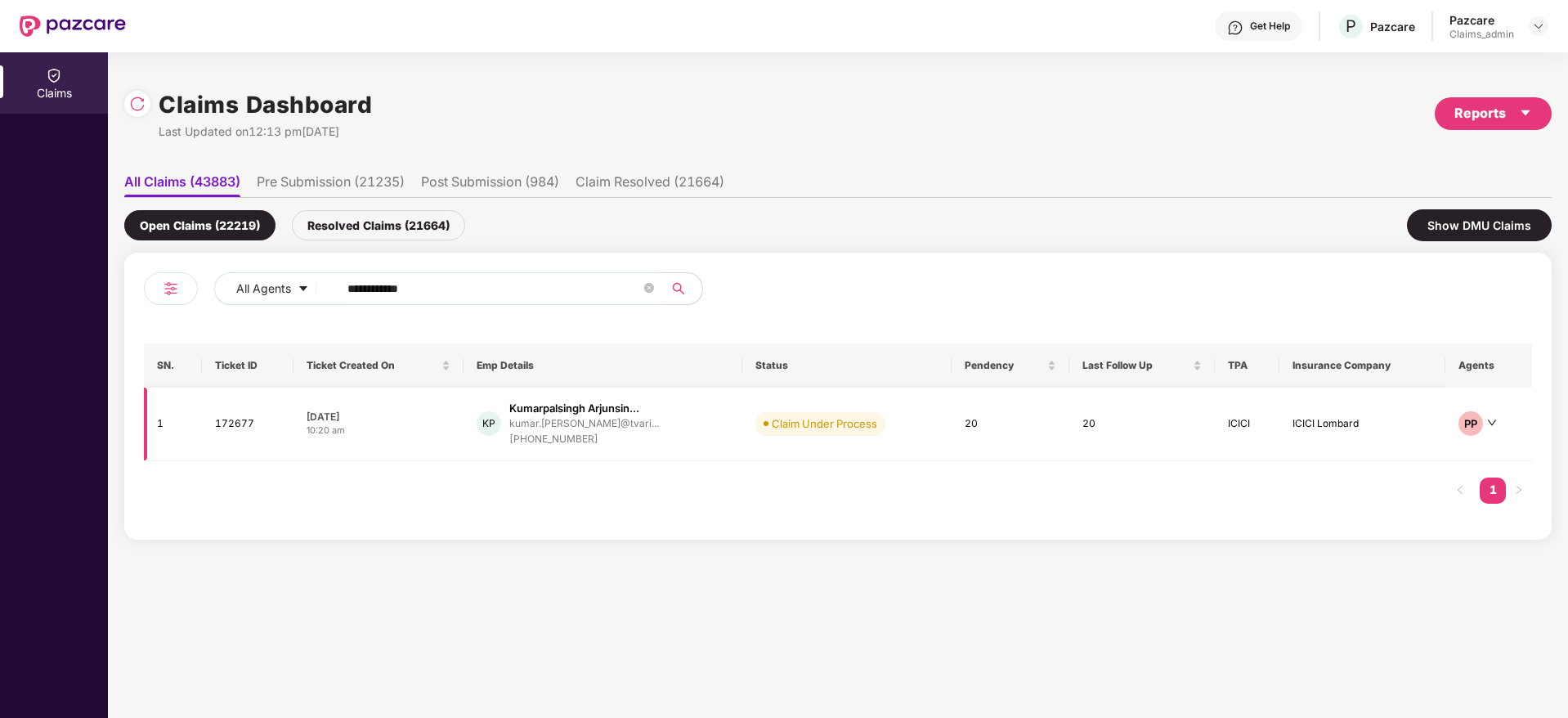
type input "**********"
click at [360, 420] on div "[DATE]" at bounding box center [379, 417] width 144 height 14
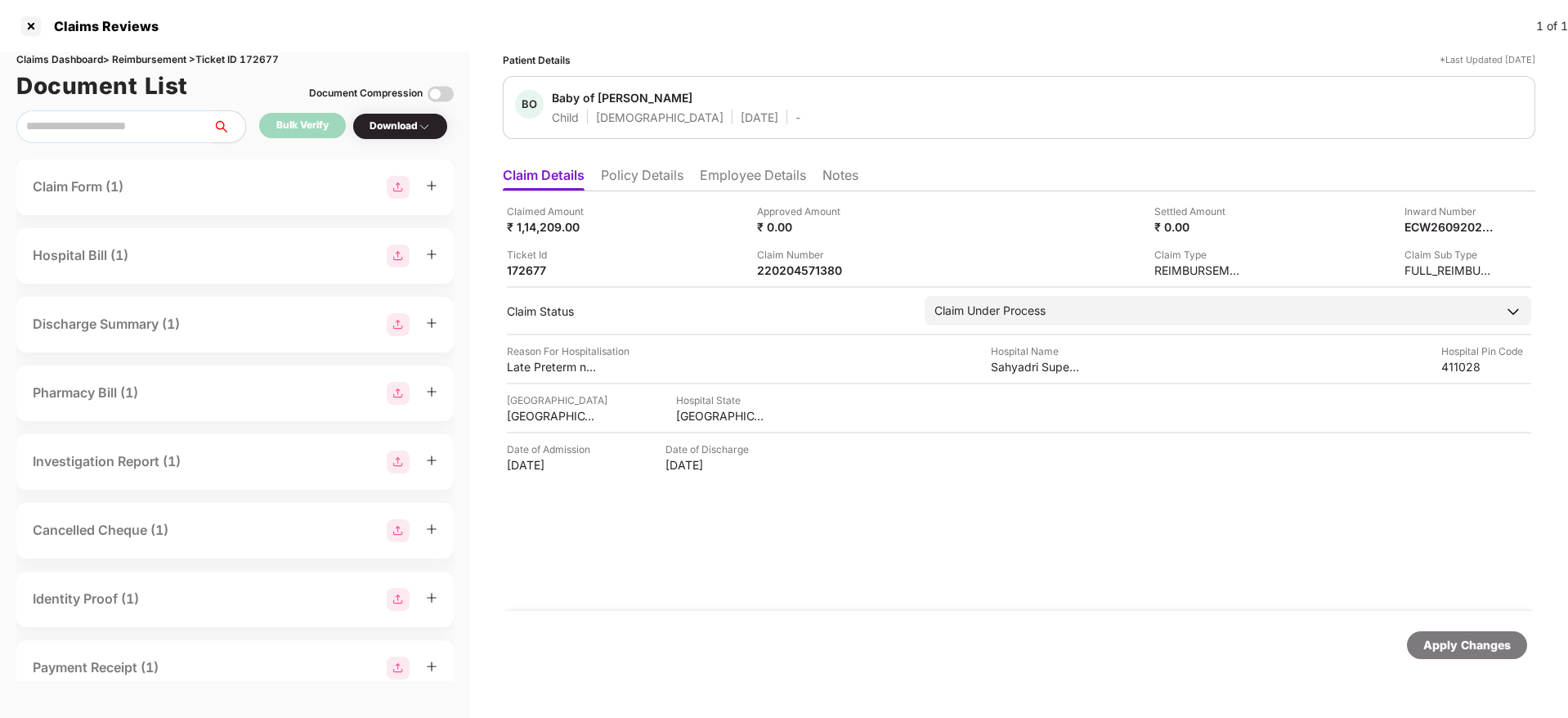
click at [530, 31] on div "Claims Reviews 1 of 1" at bounding box center [784, 26] width 1568 height 53
click at [628, 187] on li "Policy Details" at bounding box center [642, 178] width 83 height 23
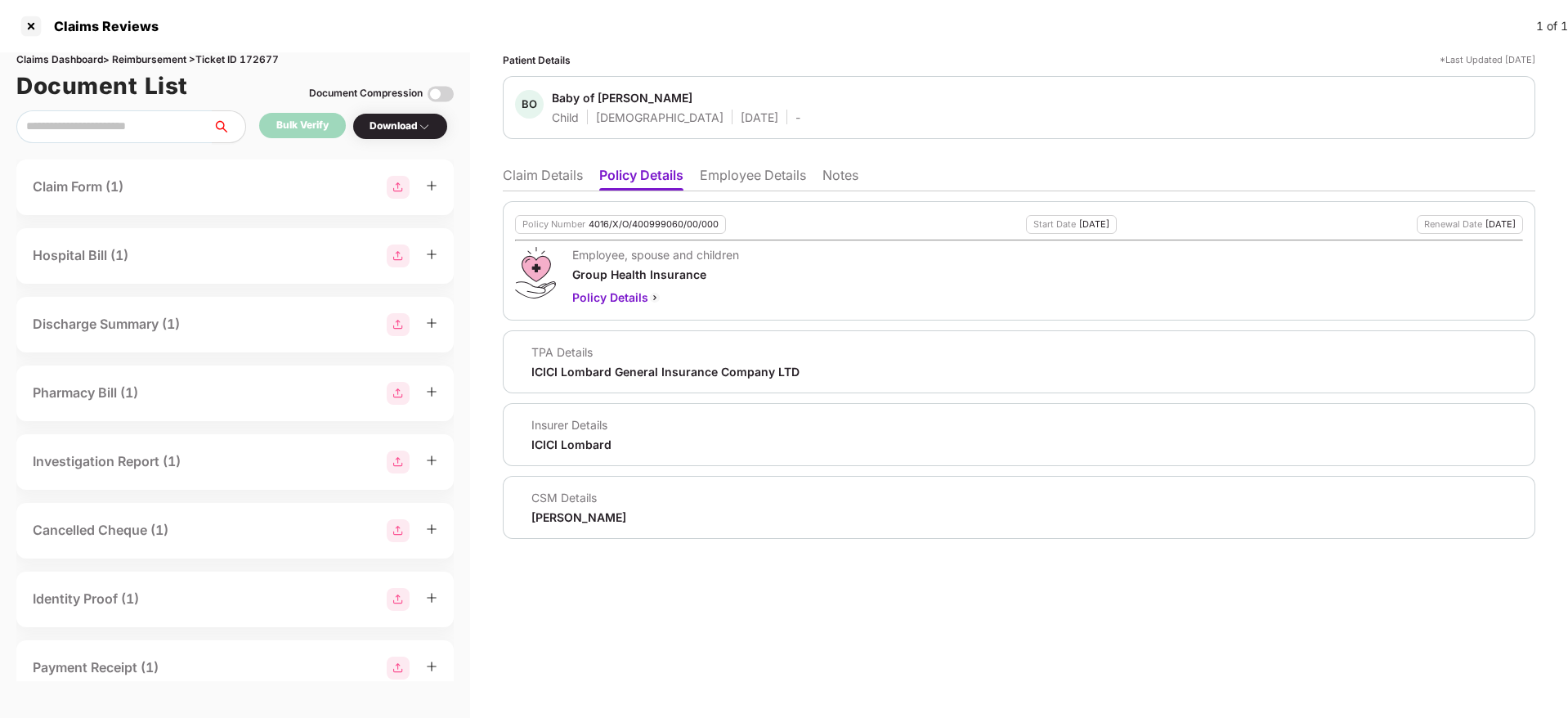
click at [625, 223] on div "4016/X/O/400999060/00/000" at bounding box center [653, 224] width 130 height 11
copy div "4016/X/O/400999060/00/000"
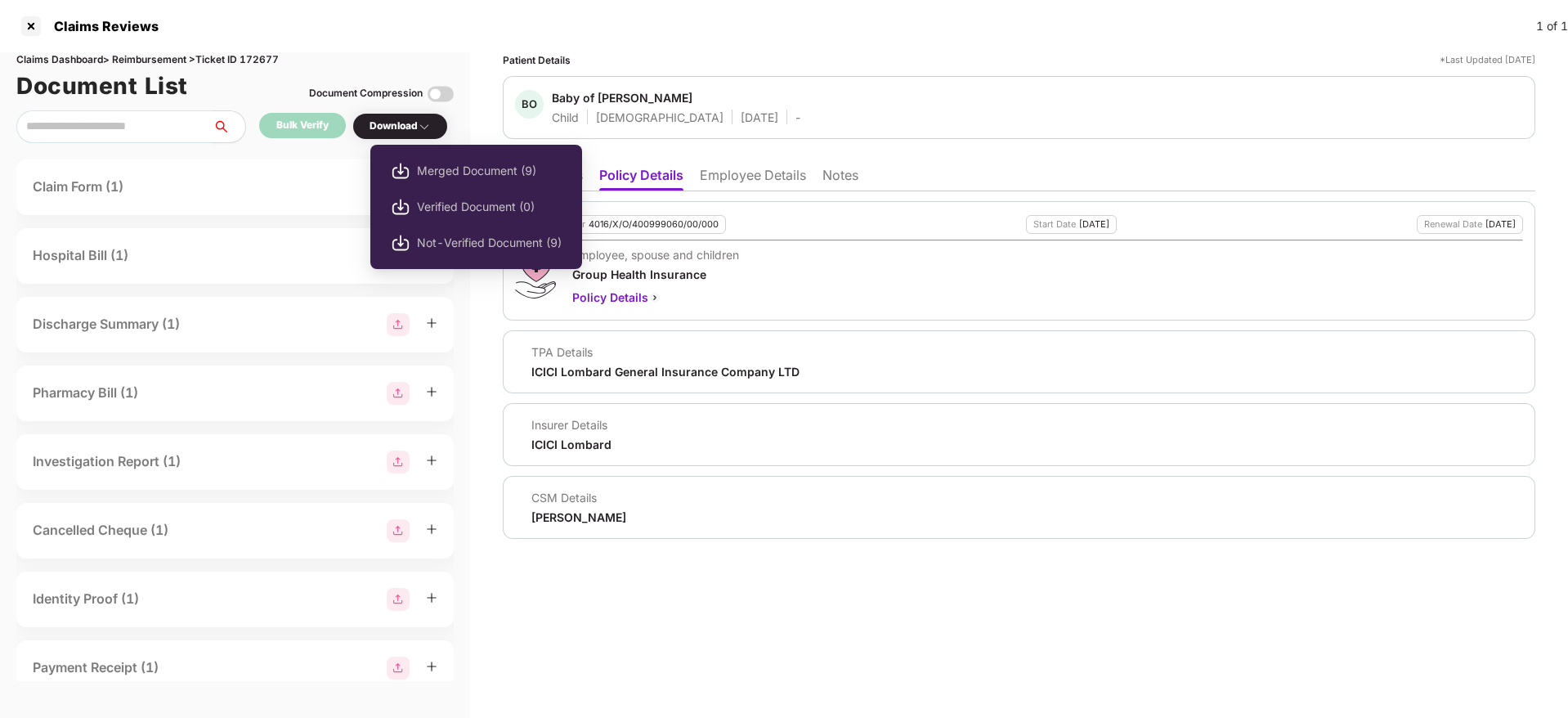
click at [421, 125] on div "Download" at bounding box center [399, 127] width 61 height 16
click at [424, 124] on img at bounding box center [424, 126] width 13 height 13
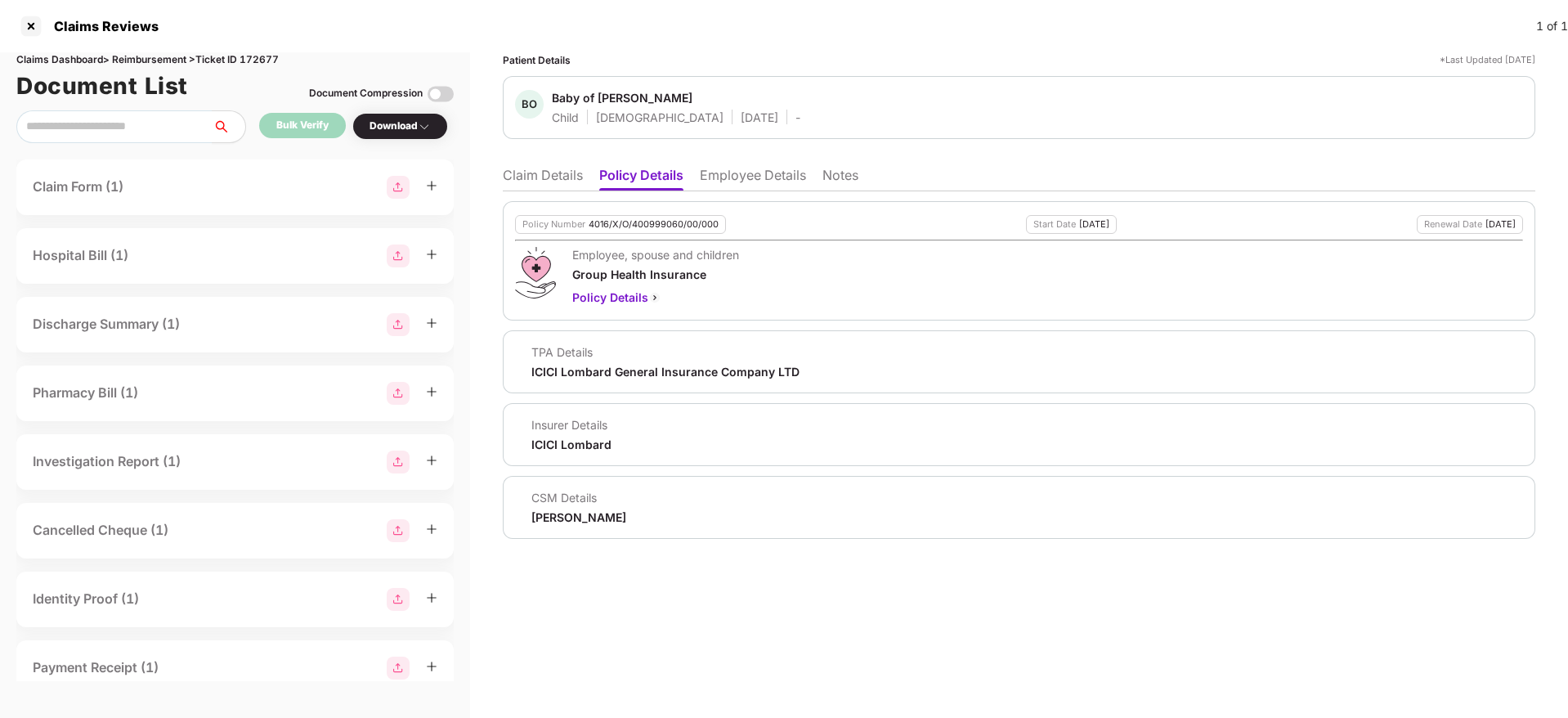
click at [409, 131] on div "Download" at bounding box center [399, 127] width 61 height 16
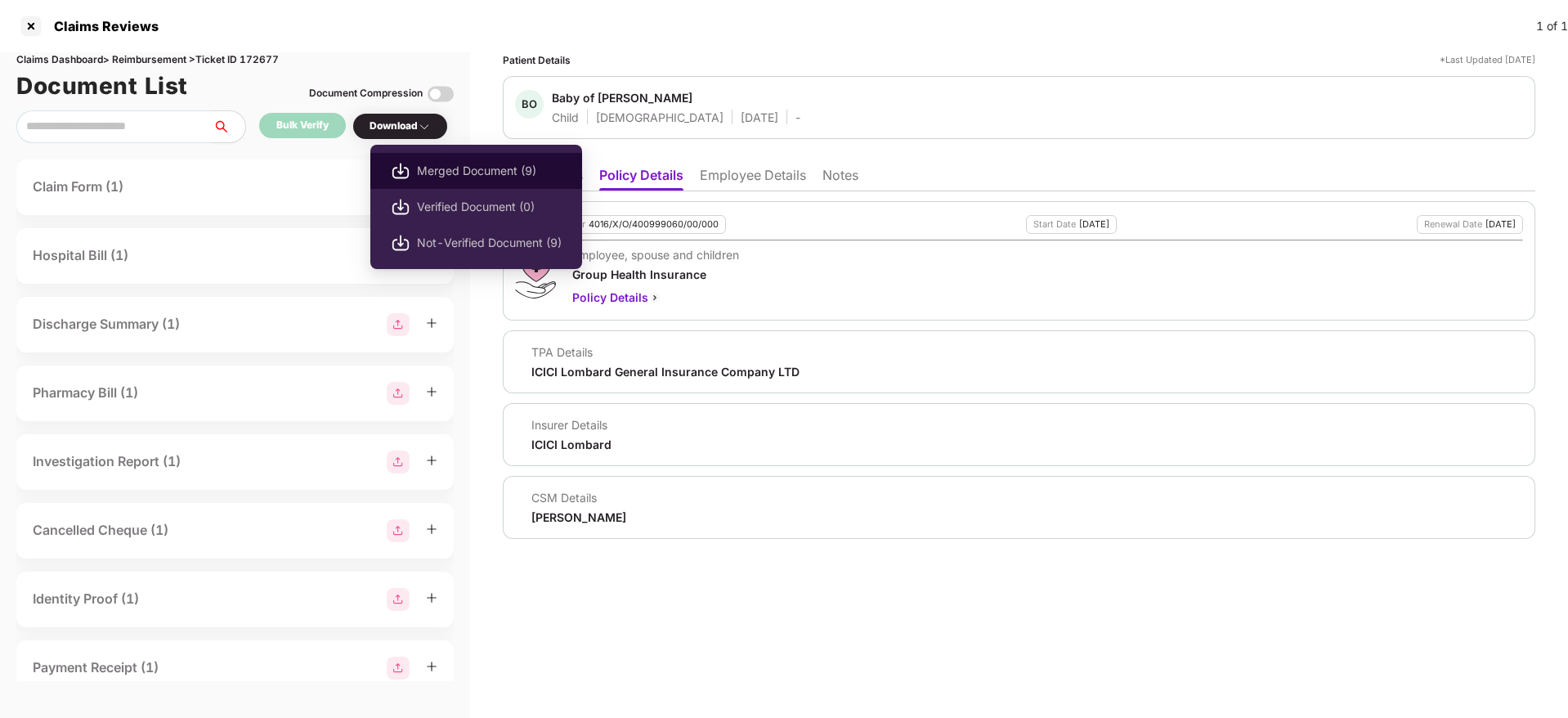
click at [407, 162] on img at bounding box center [400, 170] width 19 height 19
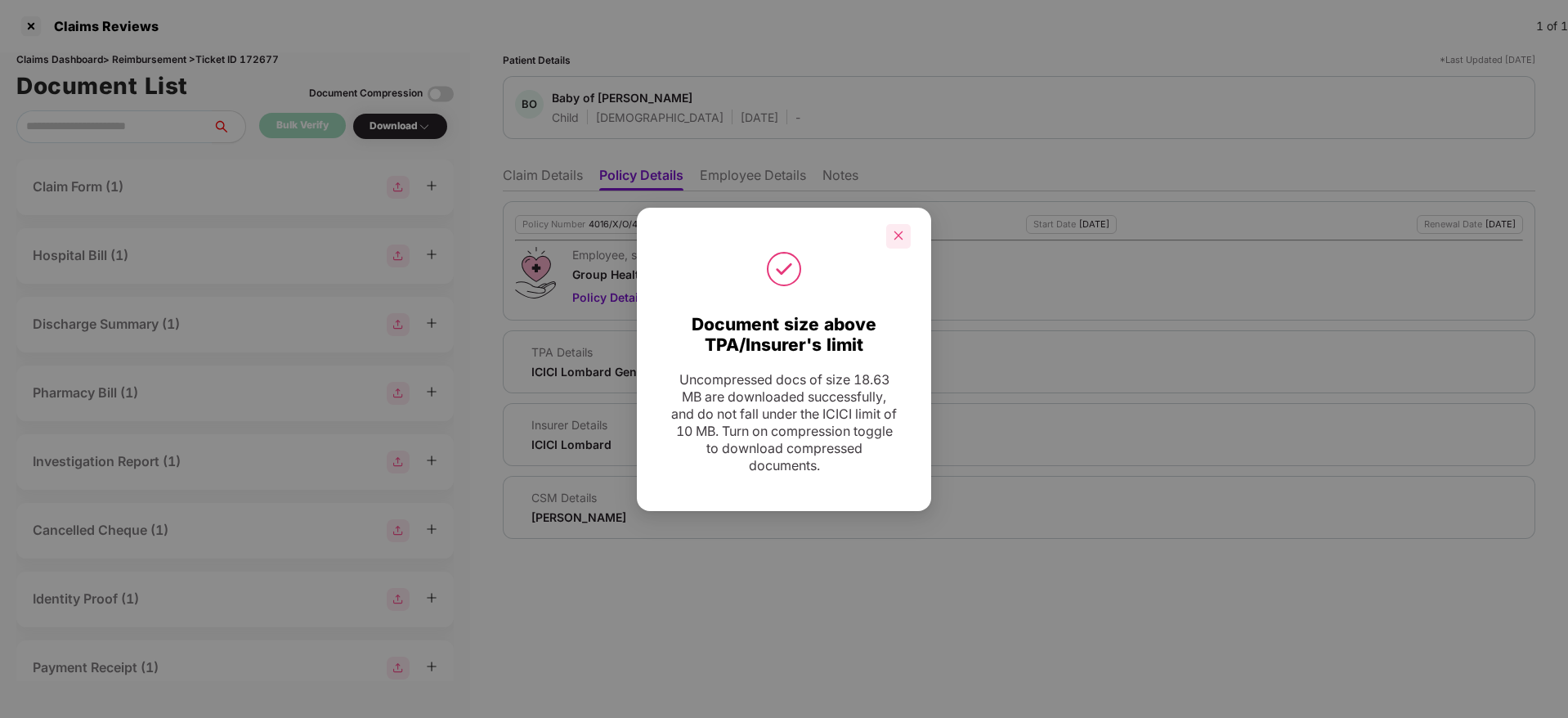
click at [891, 230] on div at bounding box center [898, 236] width 24 height 24
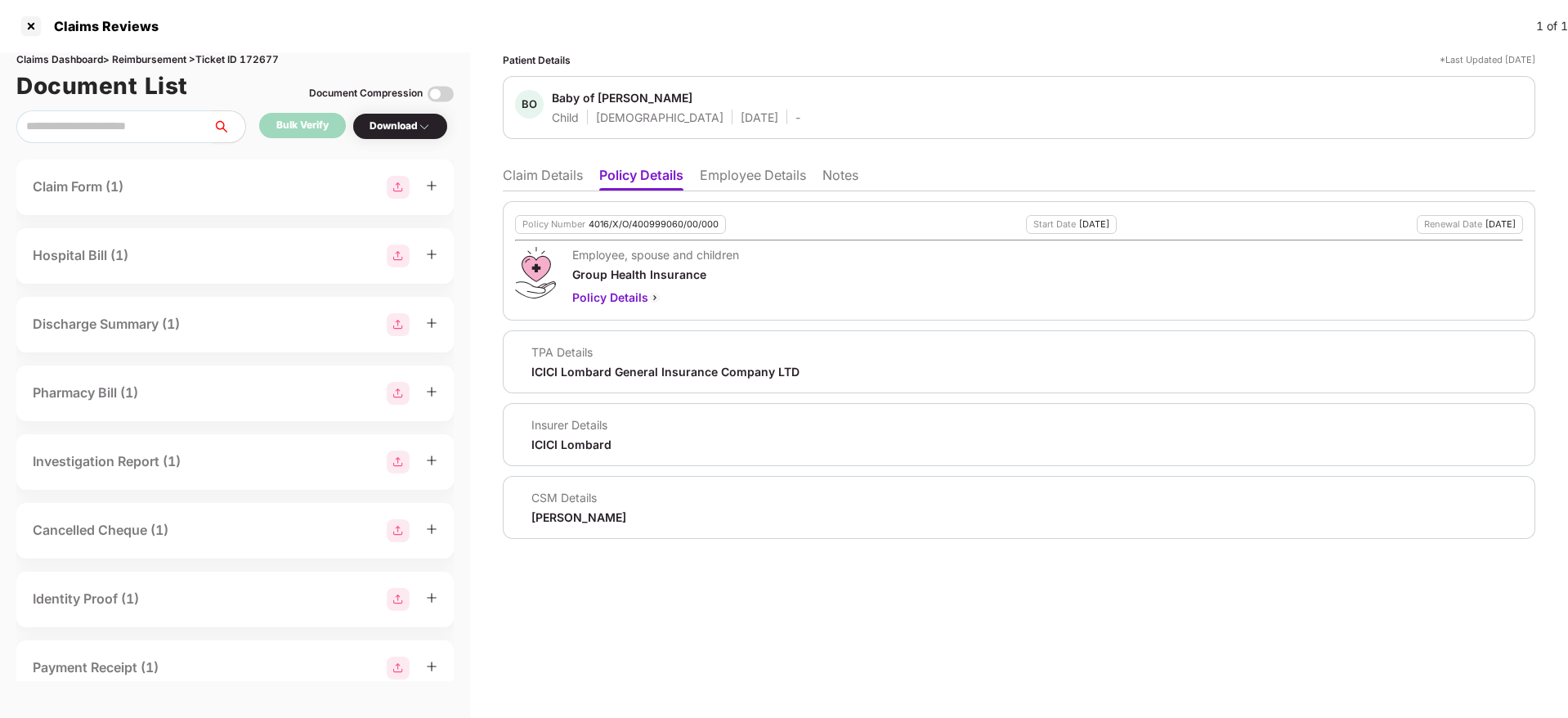
click at [565, 177] on li "Claim Details" at bounding box center [542, 178] width 80 height 23
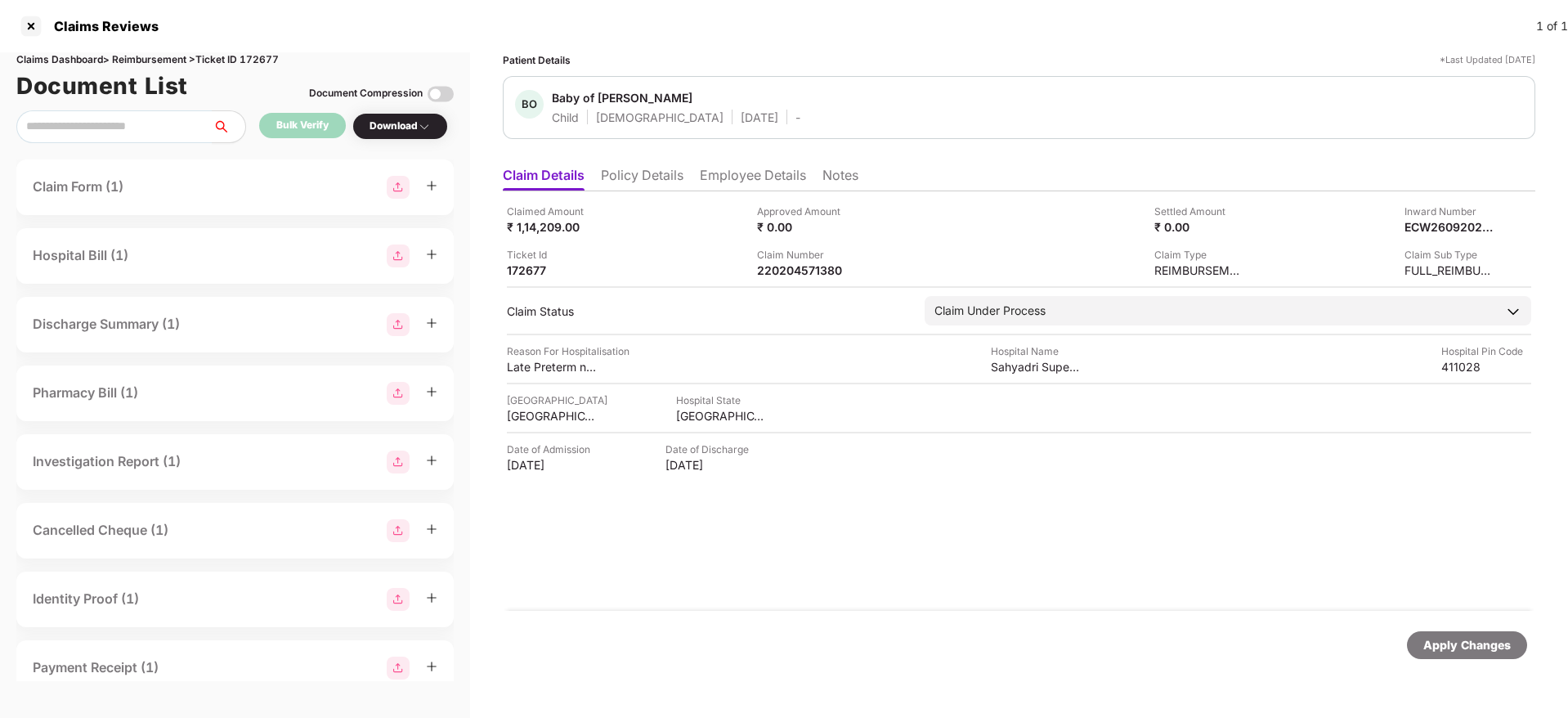
click at [785, 174] on li "Employee Details" at bounding box center [753, 178] width 106 height 23
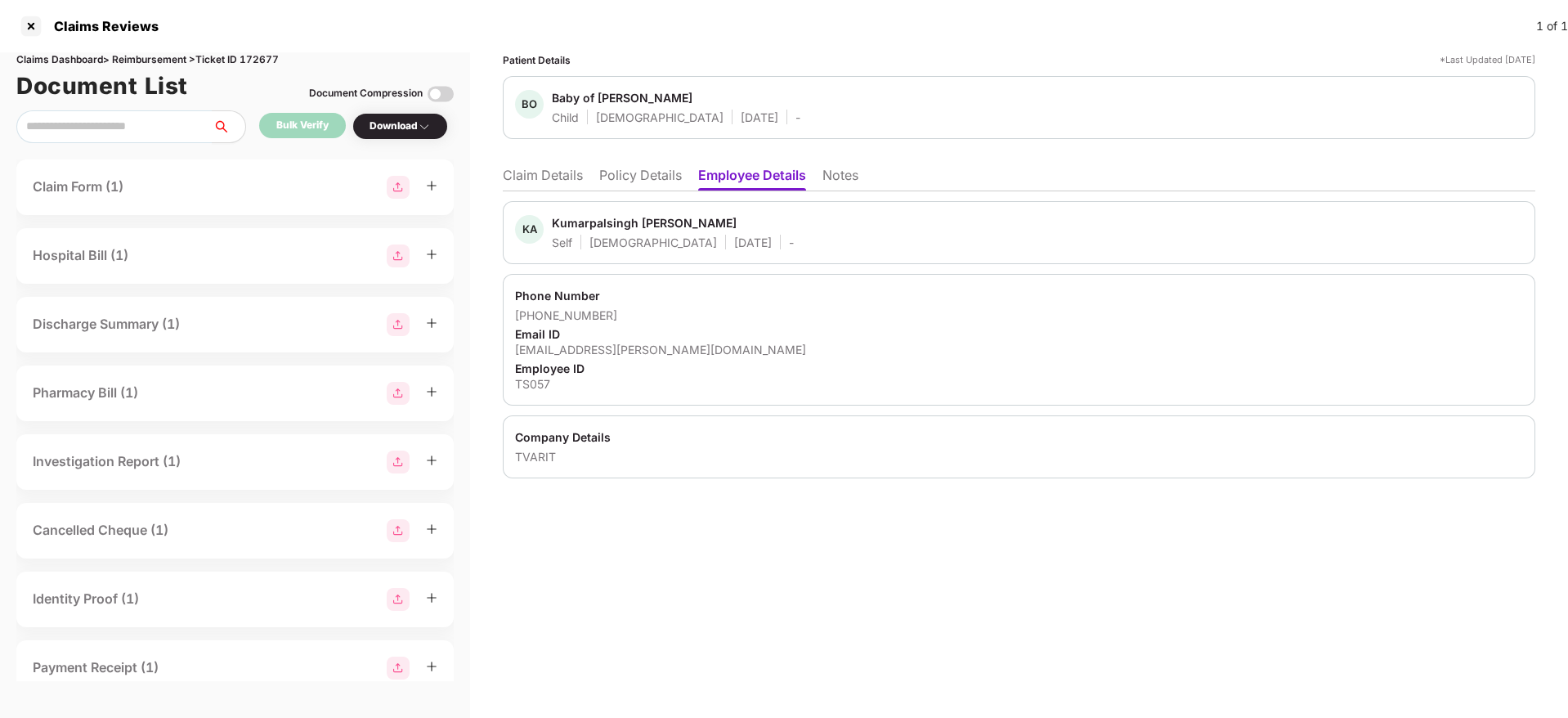
click at [579, 170] on li "Claim Details" at bounding box center [542, 178] width 80 height 23
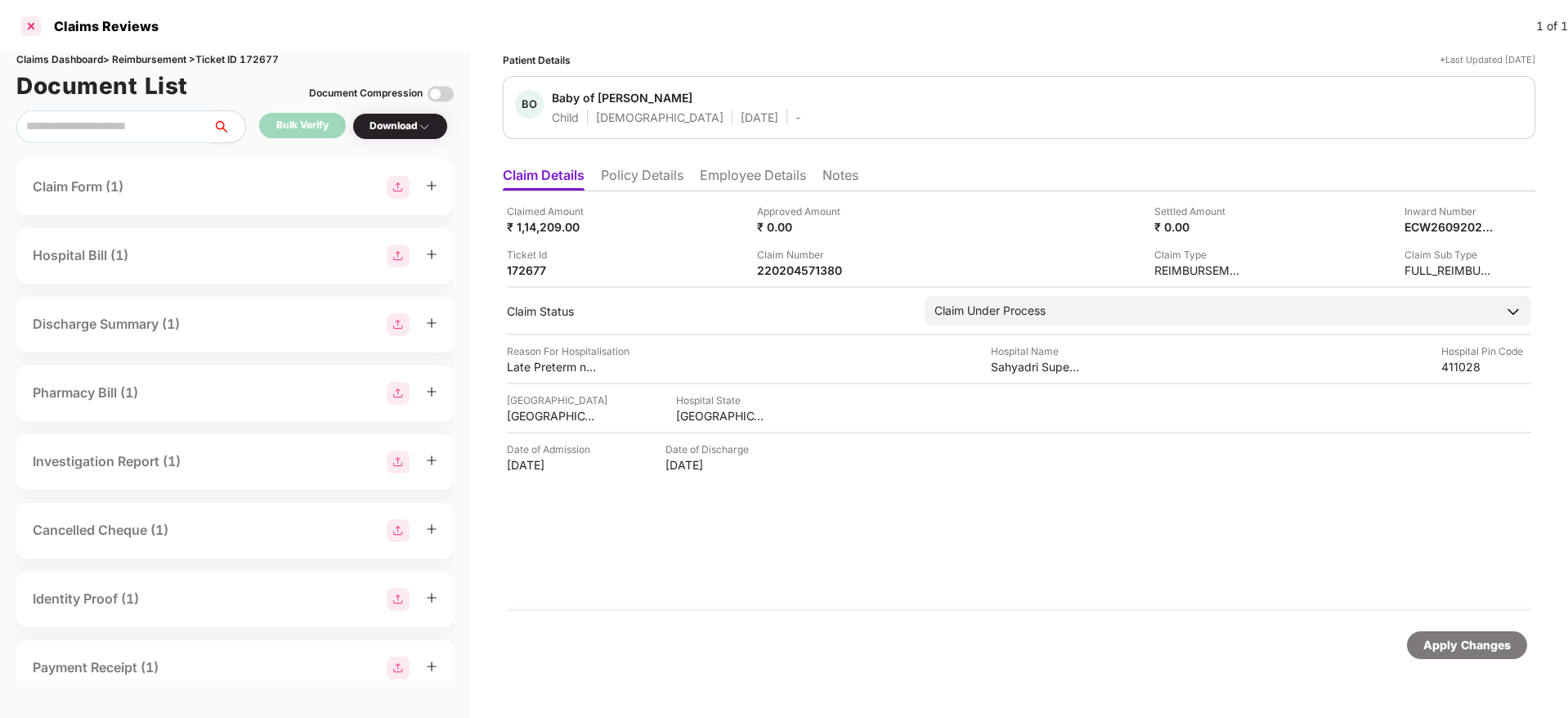
click at [35, 32] on div at bounding box center [30, 25] width 26 height 26
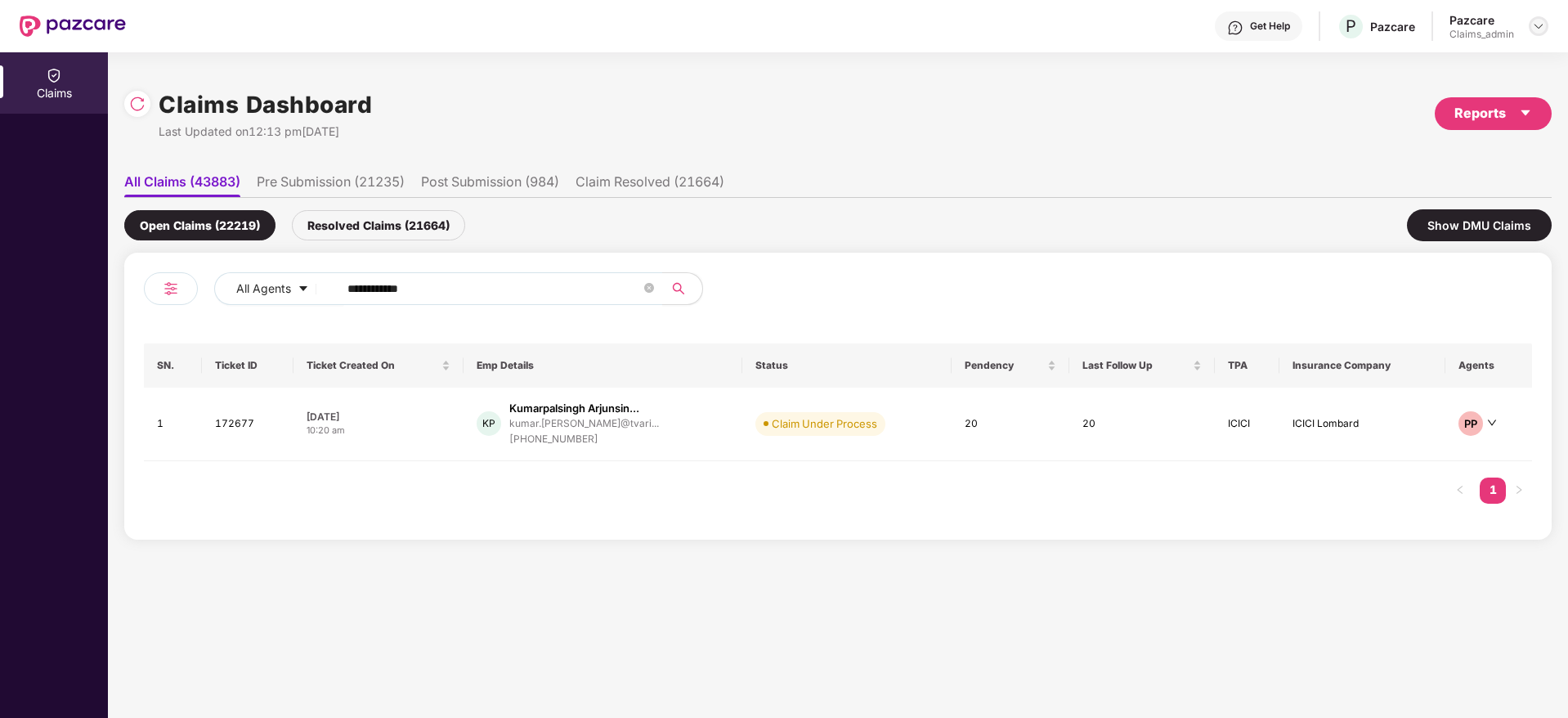
click at [1541, 24] on img at bounding box center [1538, 25] width 13 height 13
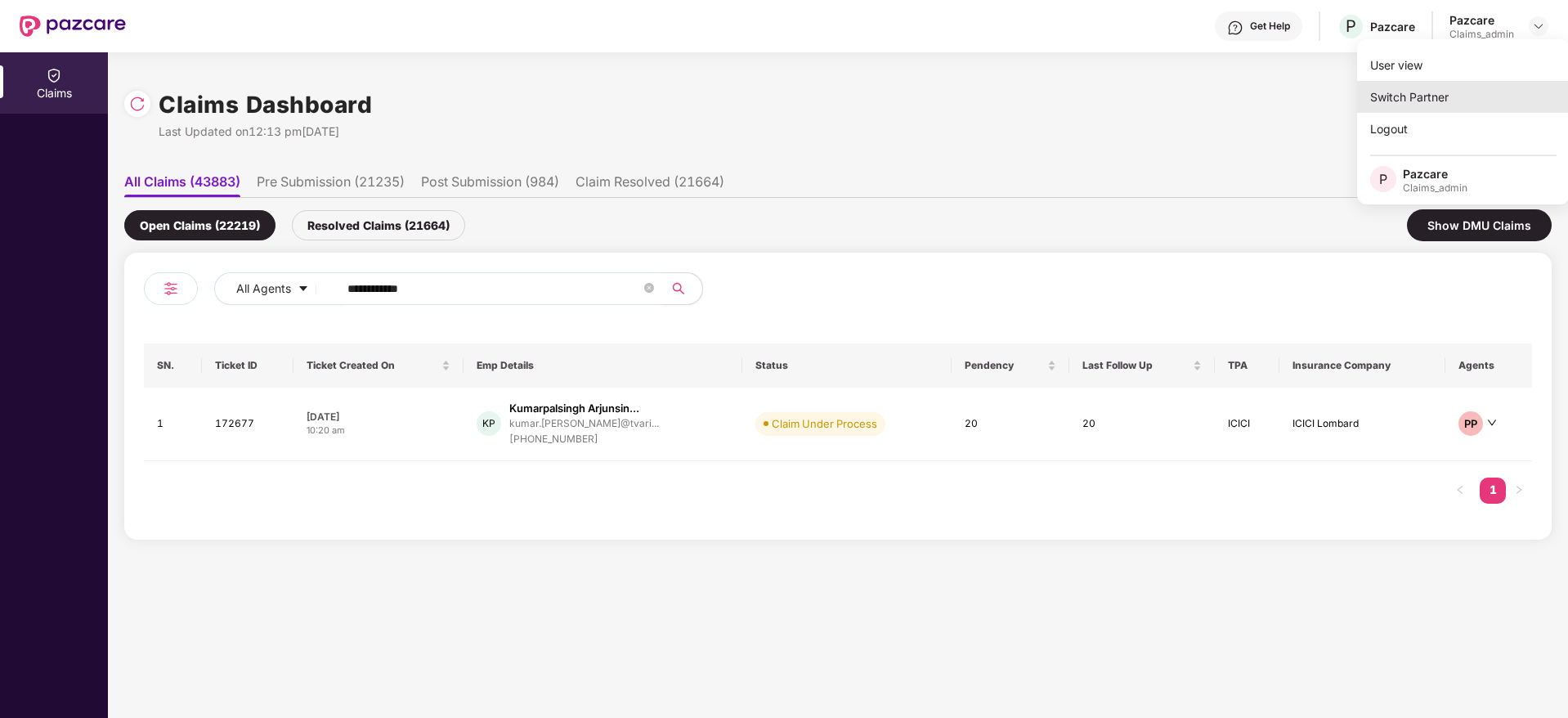
click at [1465, 92] on div "Switch Partner" at bounding box center [1464, 96] width 212 height 32
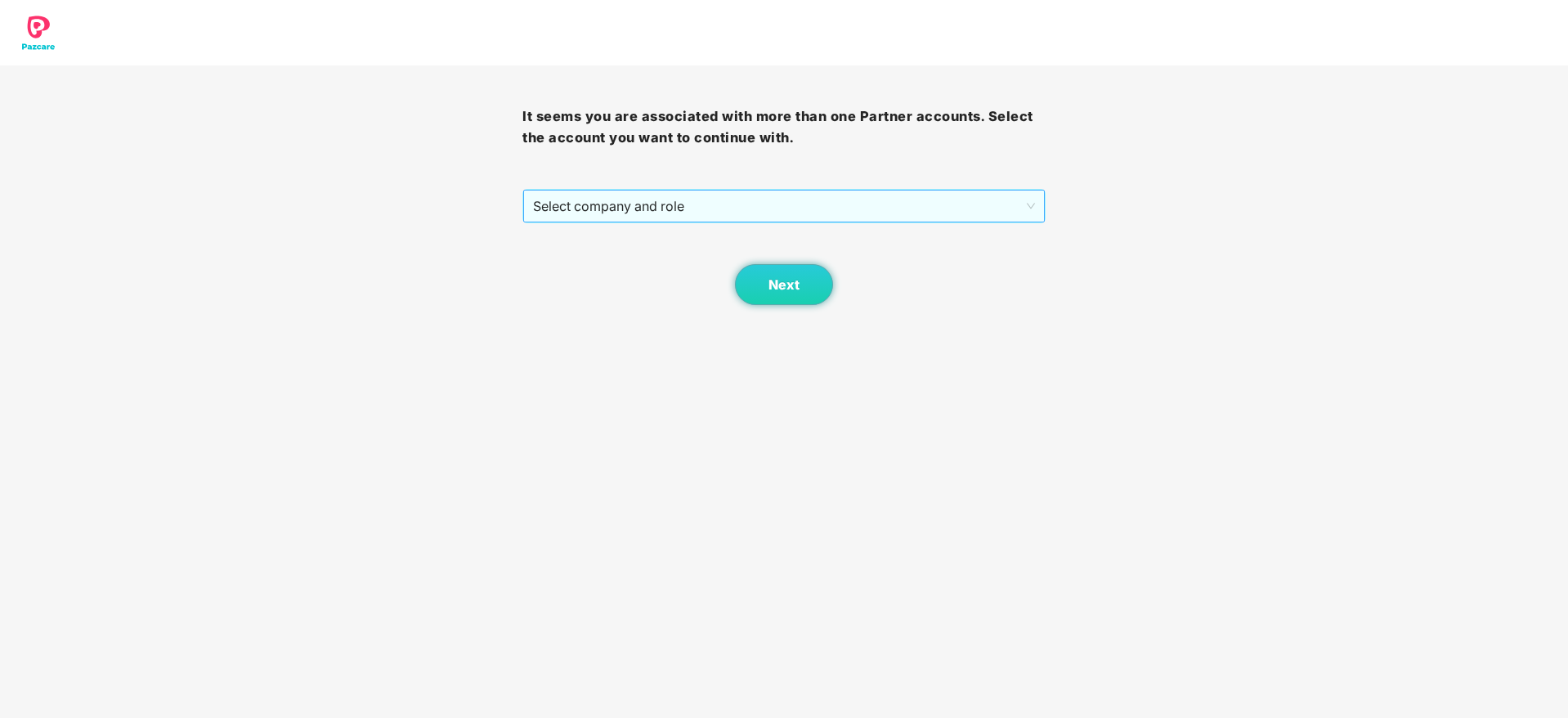
click at [881, 214] on span "Select company and role" at bounding box center [783, 207] width 502 height 31
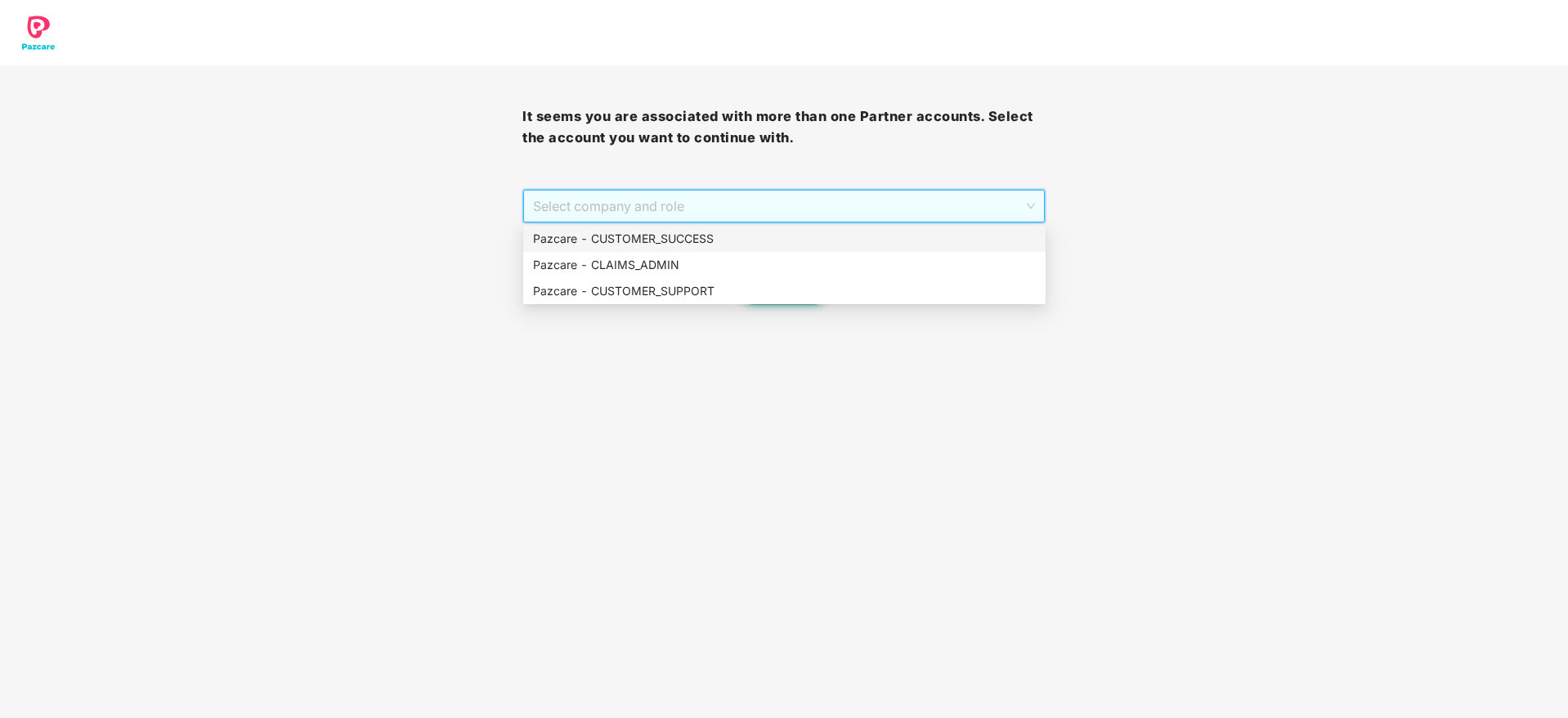
click at [820, 237] on div "Pazcare - CUSTOMER_SUCCESS" at bounding box center [784, 239] width 503 height 18
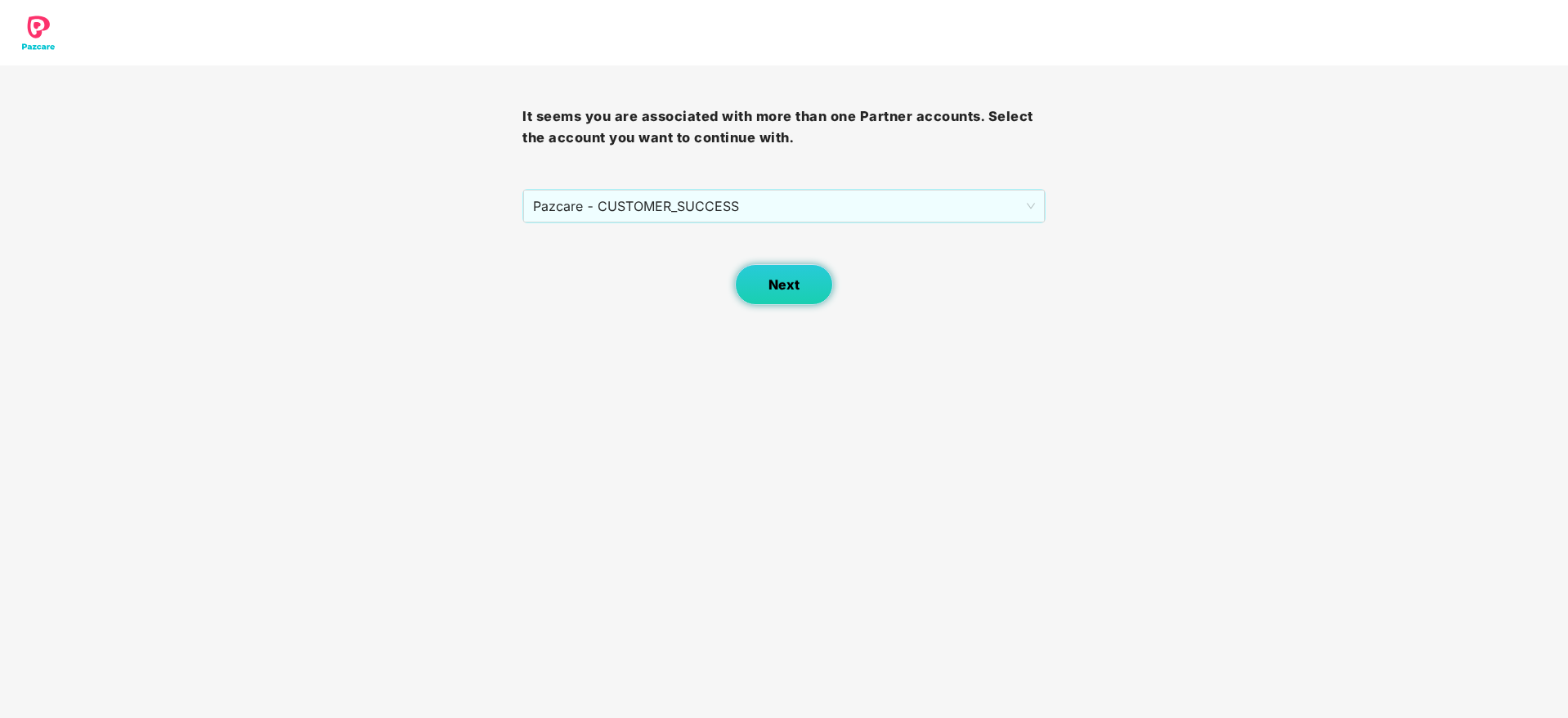
click at [819, 300] on button "Next" at bounding box center [784, 284] width 98 height 41
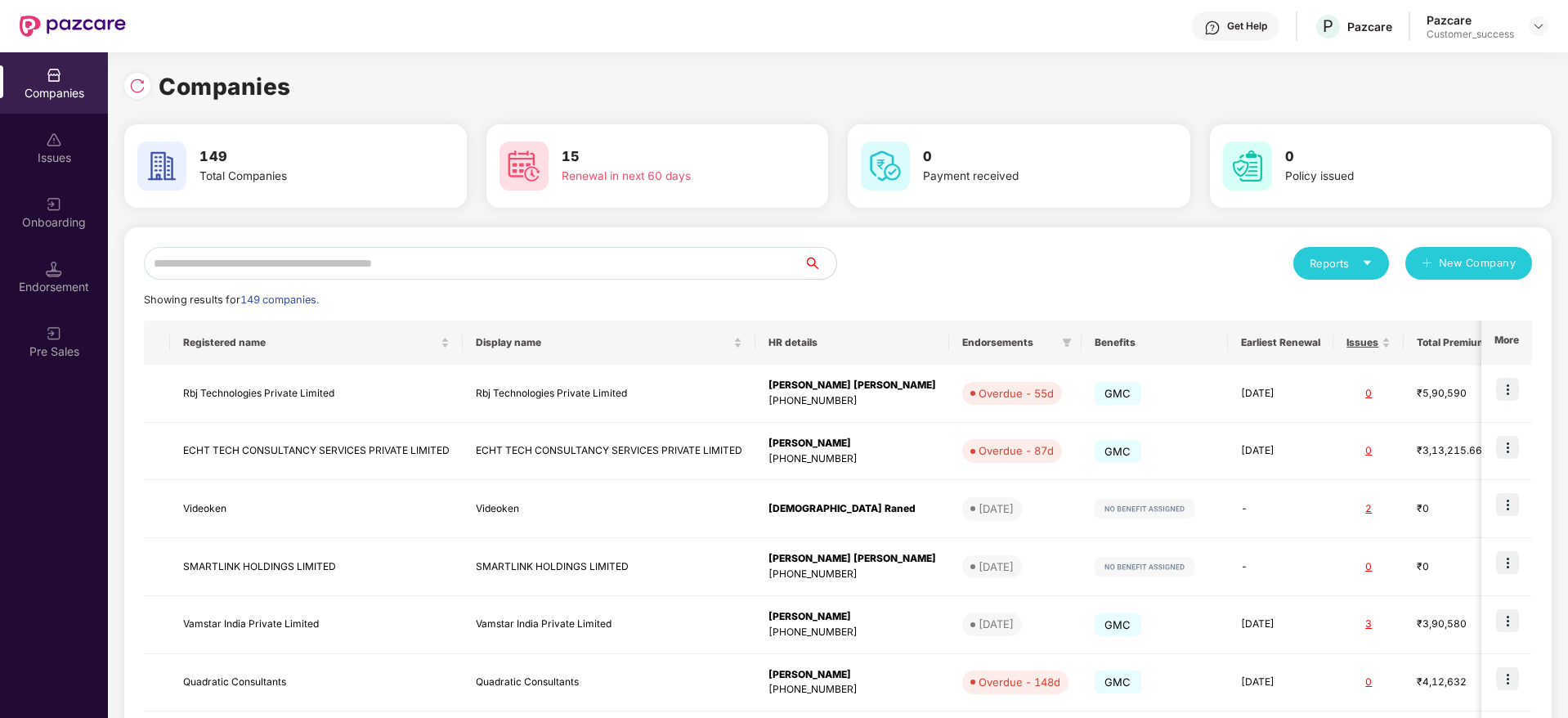
click at [678, 231] on div "Reports New Company Showing results for 149 companies. Registered name Display …" at bounding box center [839, 624] width 1428 height 794
click at [636, 273] on input "text" at bounding box center [473, 264] width 659 height 33
paste input "**********"
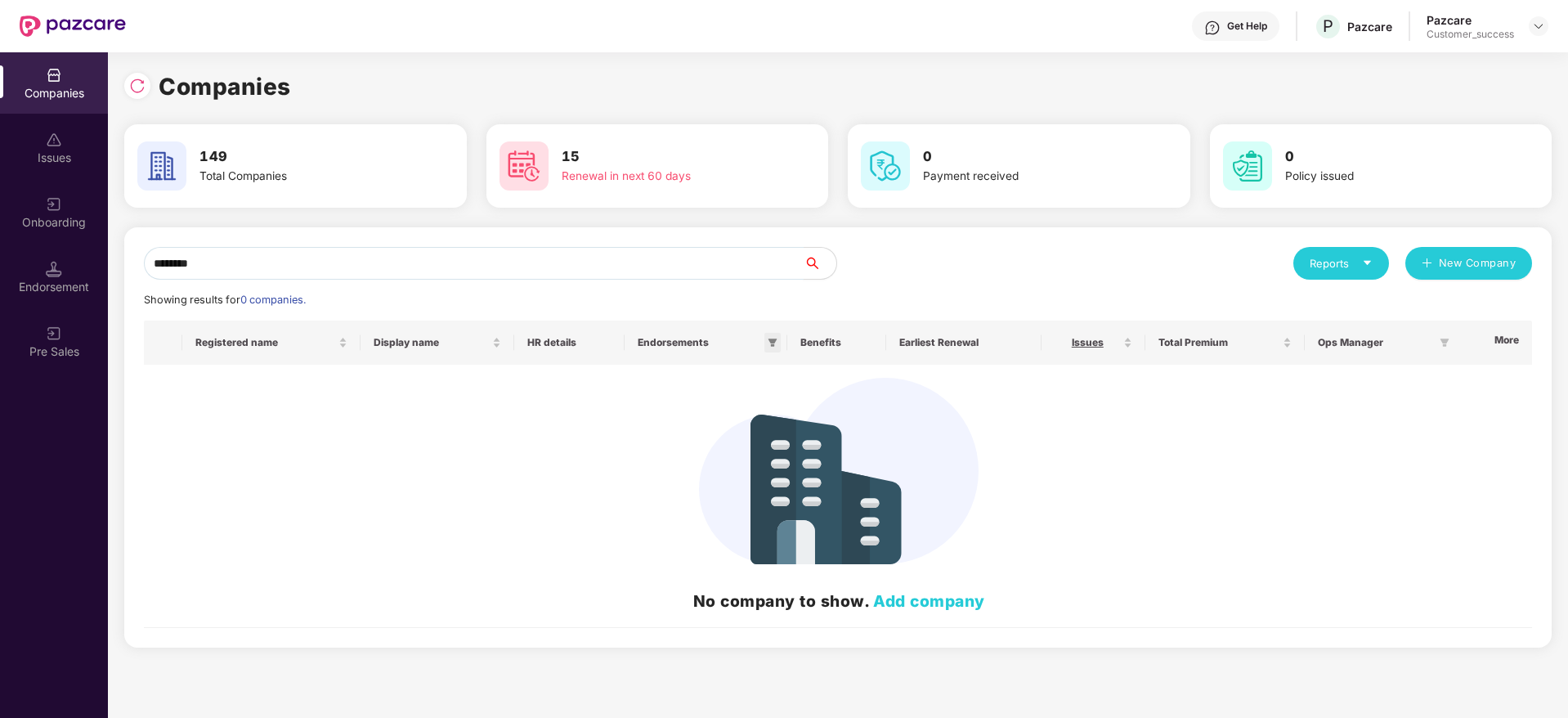
type input "*******"
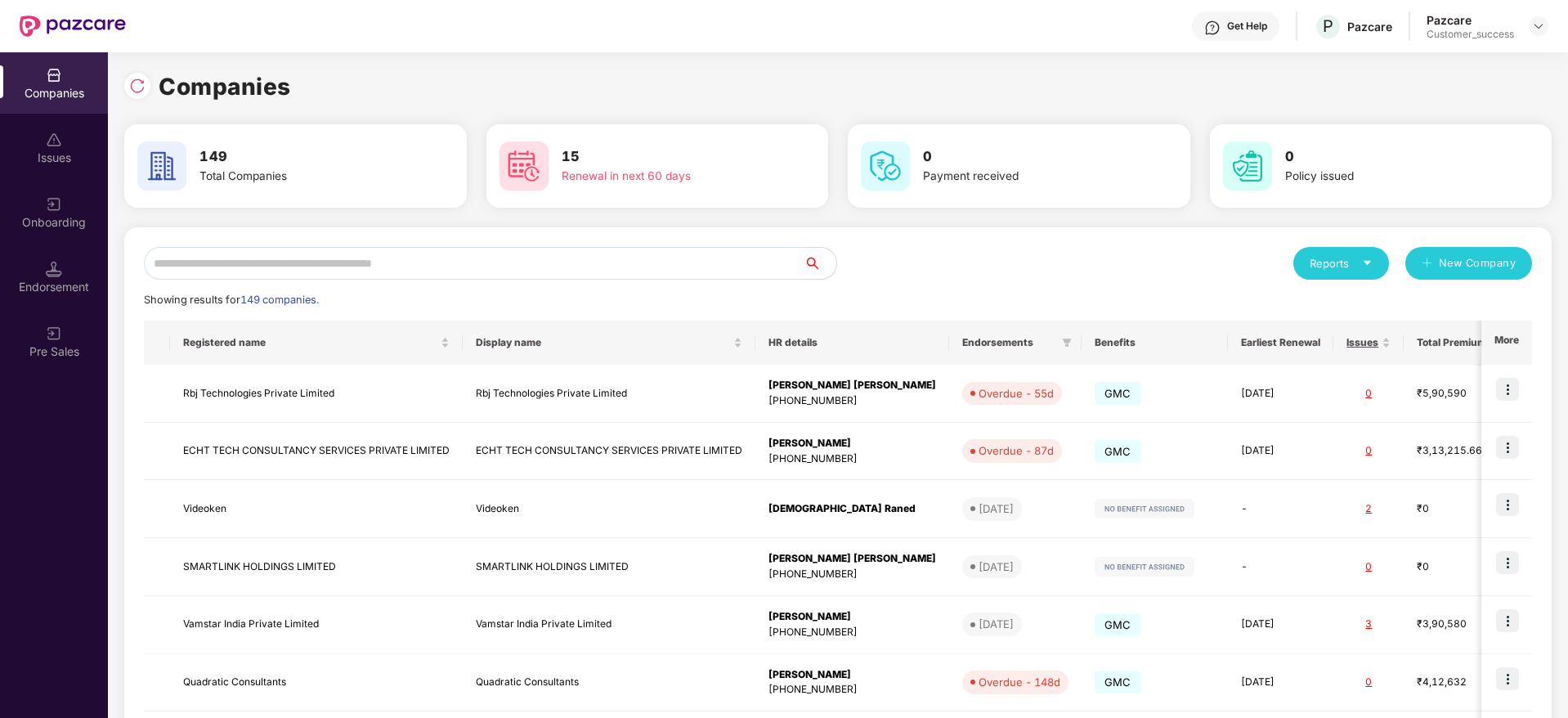
click at [58, 283] on div "Endorsement" at bounding box center [54, 286] width 108 height 17
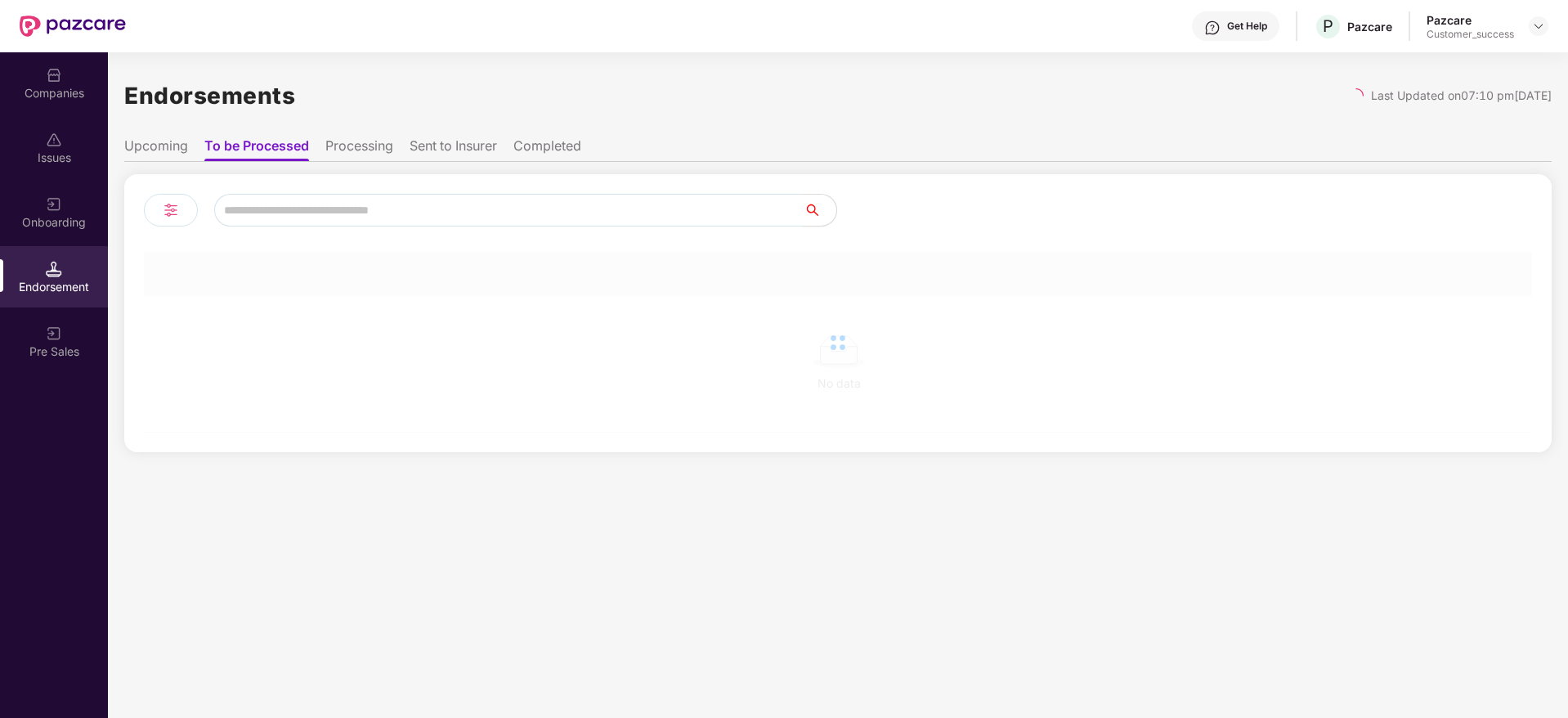
click at [74, 234] on div "Onboarding" at bounding box center [54, 211] width 108 height 61
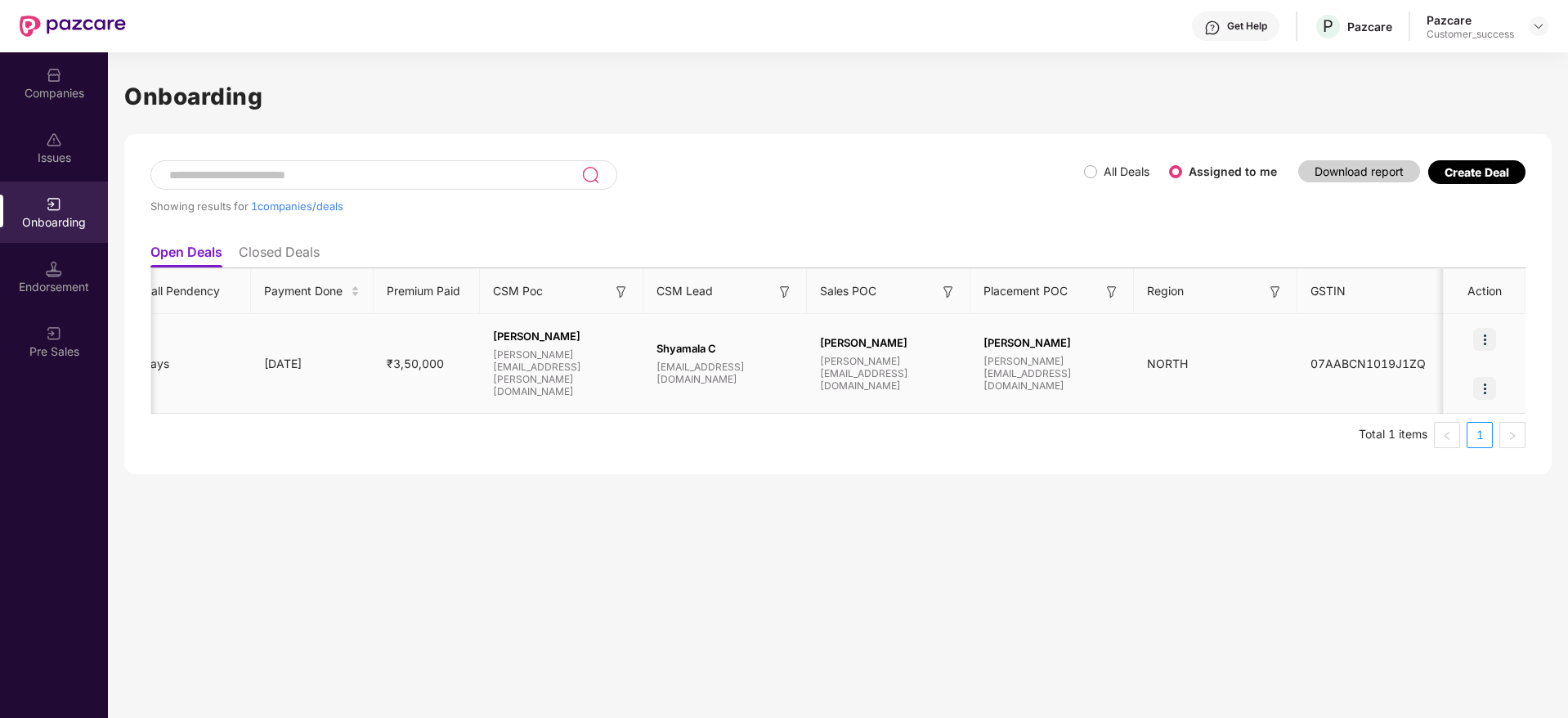
scroll to position [0, 1057]
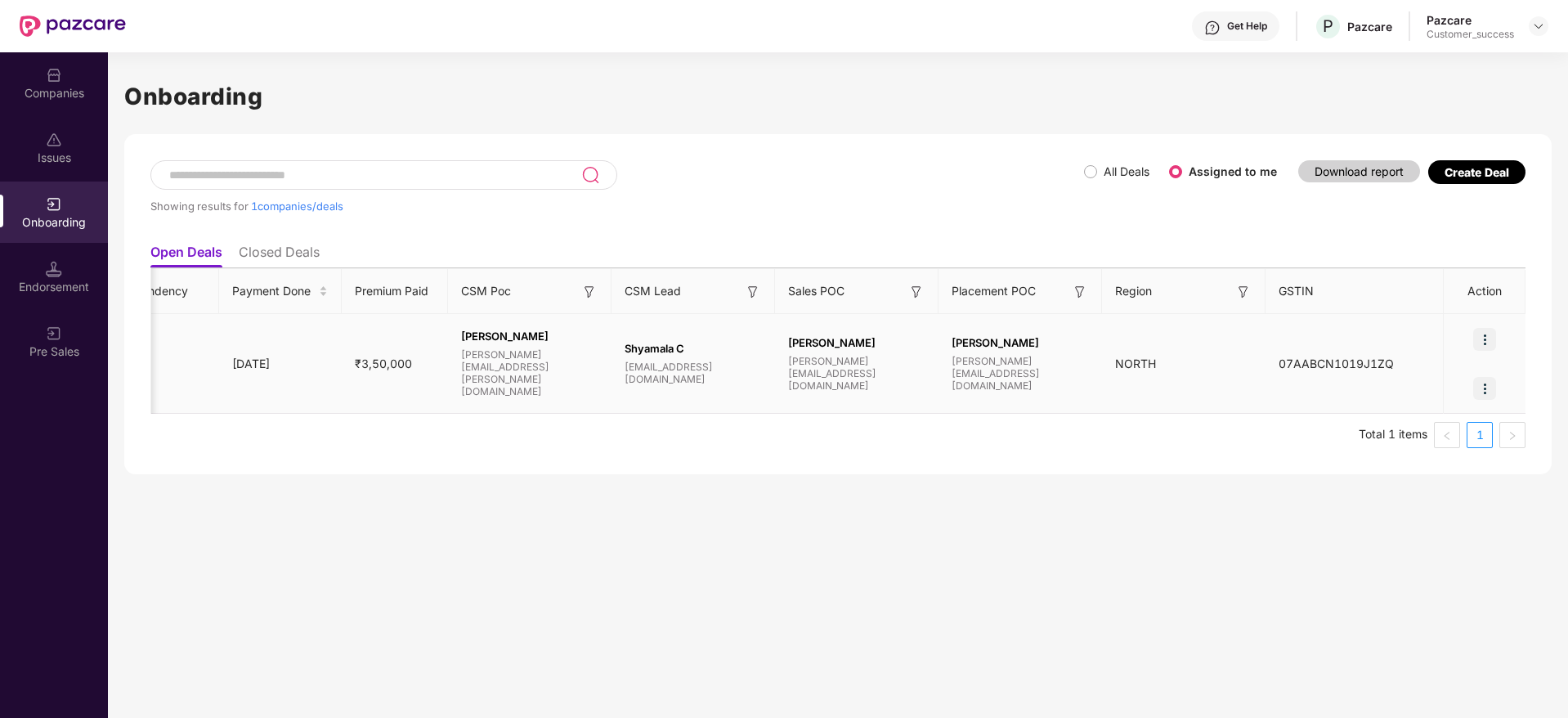
click at [1484, 346] on img at bounding box center [1485, 340] width 23 height 23
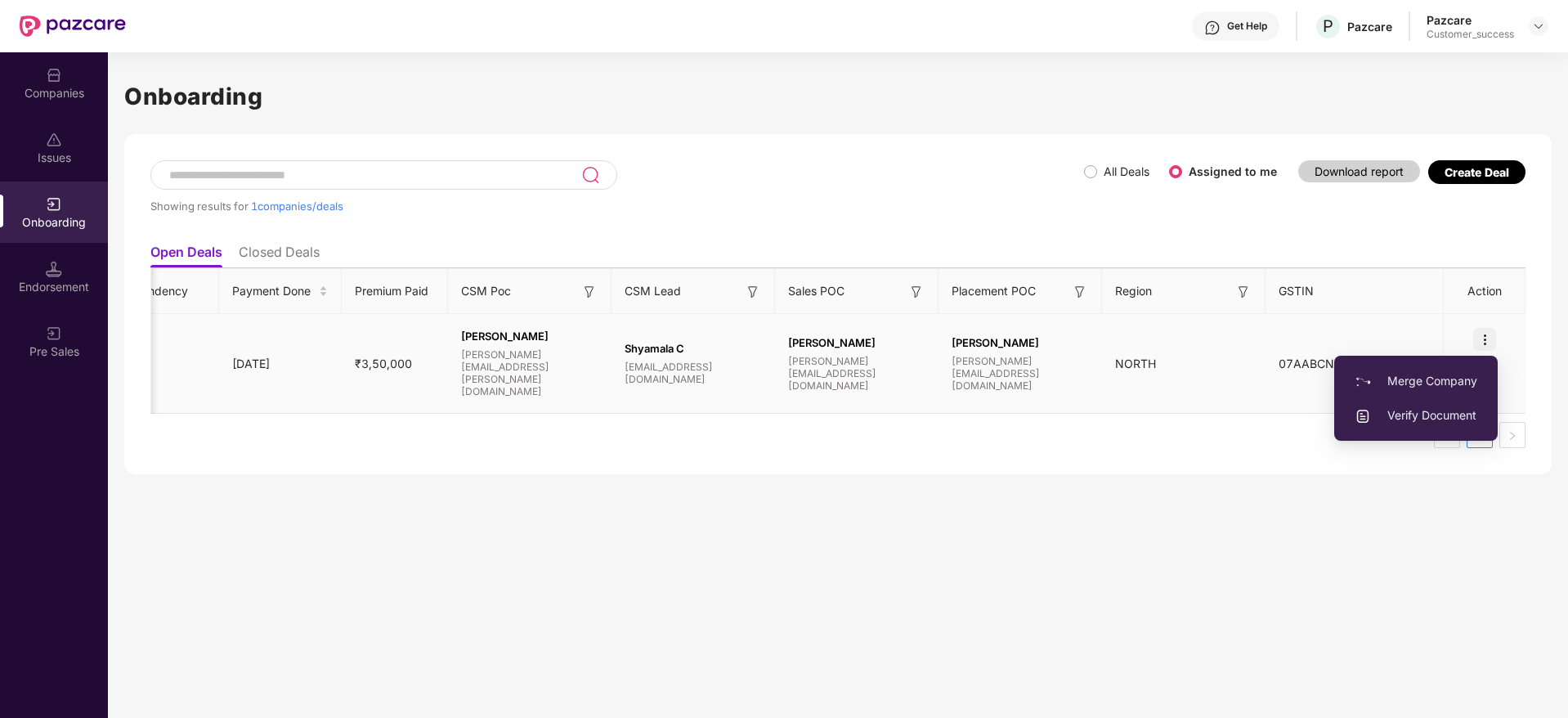
click at [1405, 409] on span "Verify Document" at bounding box center [1416, 415] width 123 height 18
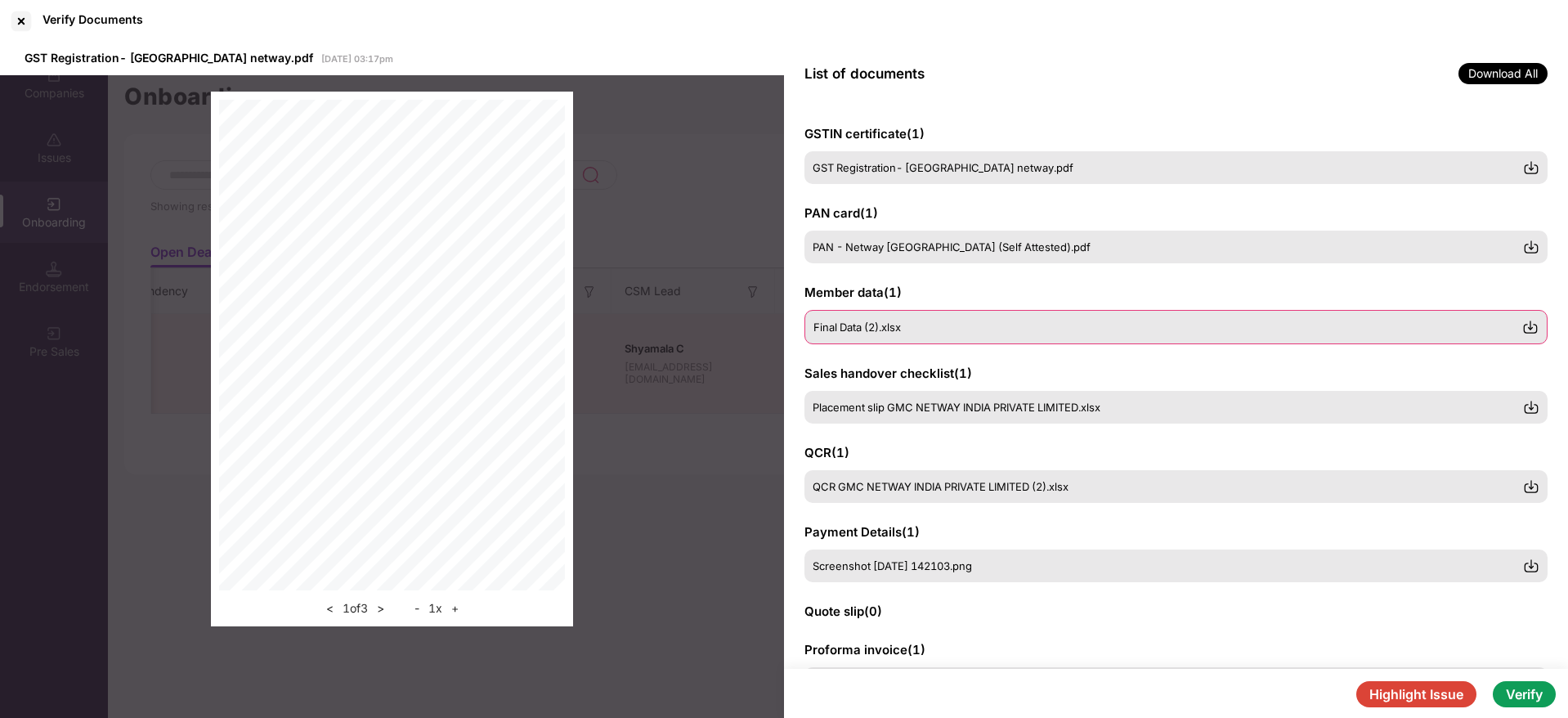
click at [1016, 326] on div "Final Data (2).xlsx" at bounding box center [1168, 326] width 709 height 13
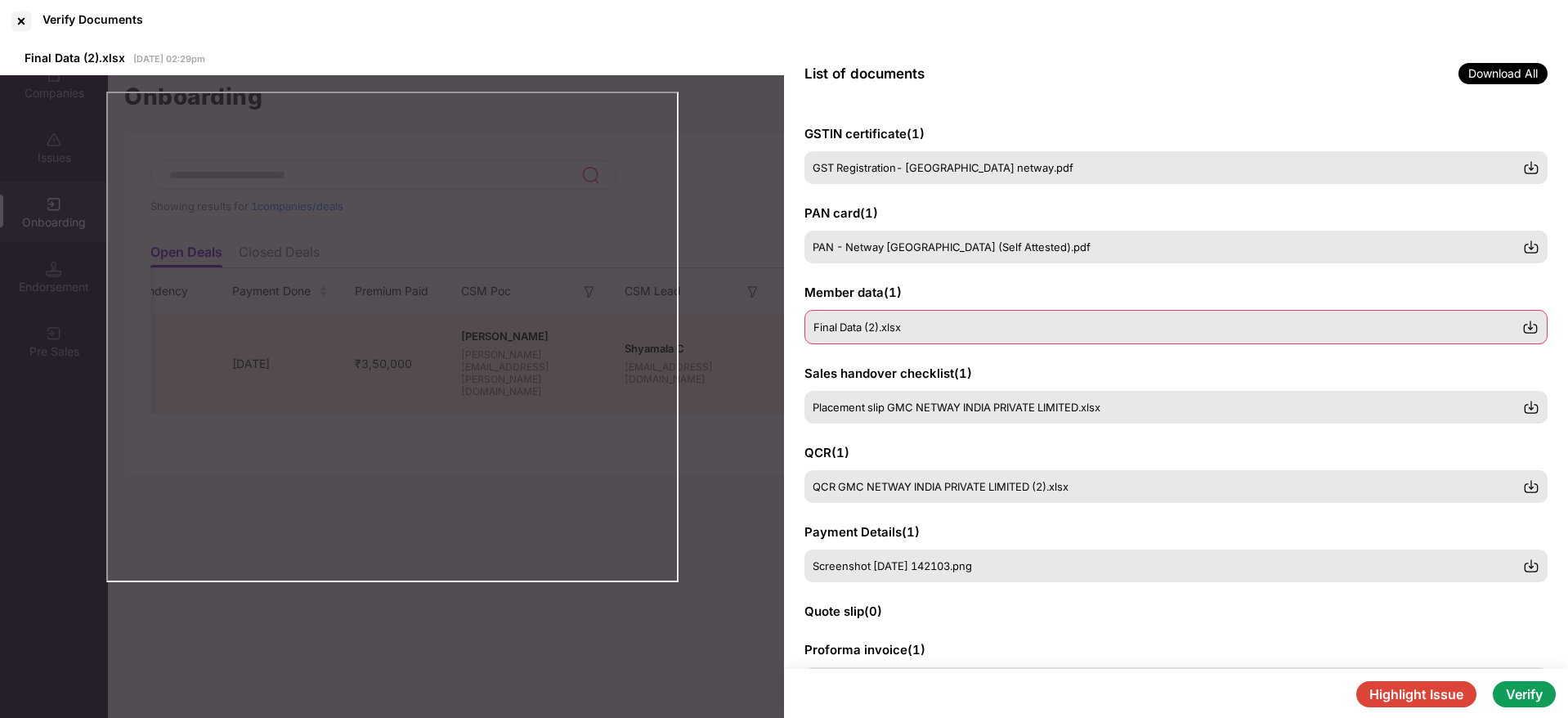
click at [1533, 325] on img at bounding box center [1530, 326] width 17 height 17
click at [894, 463] on div "QCR ( 1 ) QCR GMC NETWAY INDIA PRIVATE LIMITED (2).xlsx" at bounding box center [1176, 472] width 743 height 58
click at [885, 469] on div "QCR GMC NETWAY INDIA PRIVATE LIMITED (2).xlsx" at bounding box center [1176, 485] width 743 height 34
click at [889, 568] on span "Screenshot [DATE] 142103.png" at bounding box center [893, 564] width 160 height 13
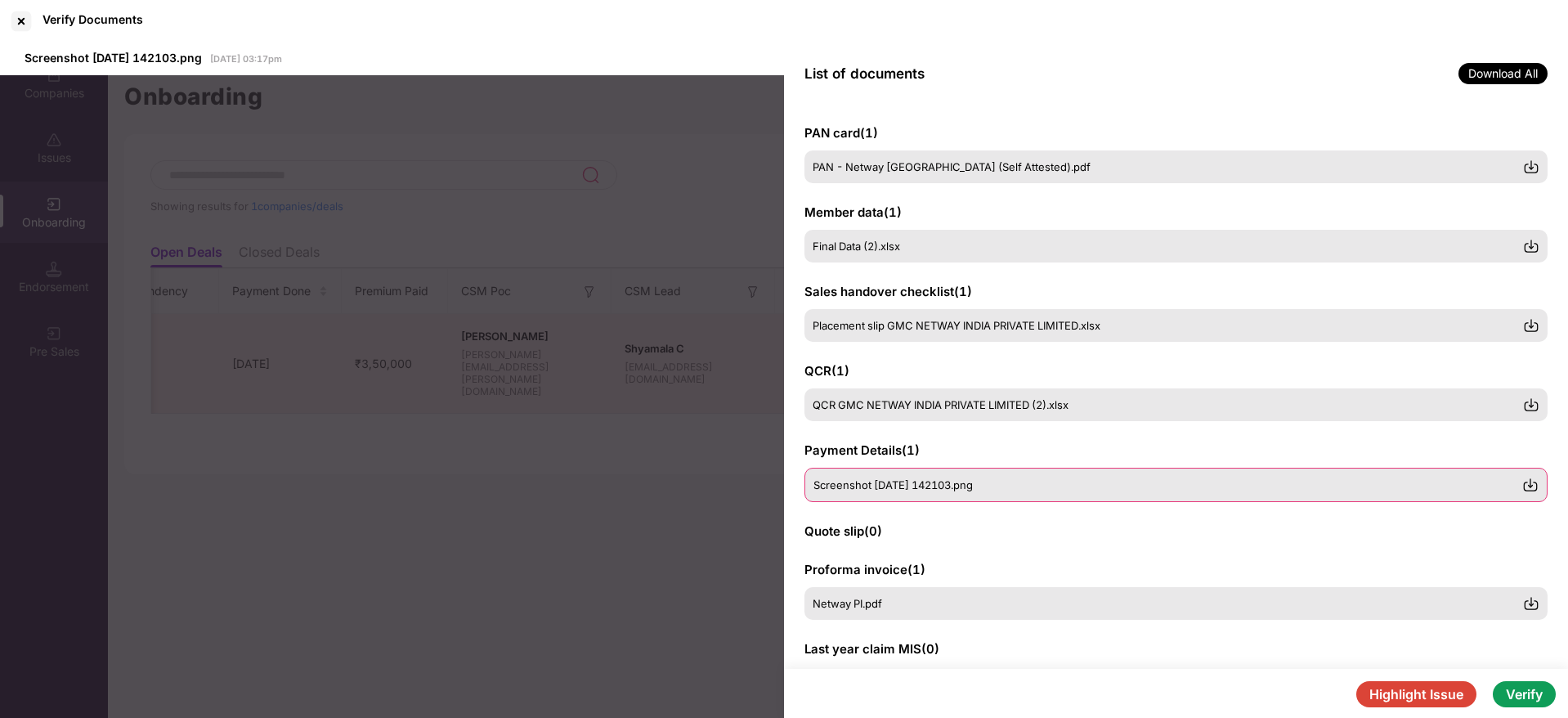
scroll to position [122, 0]
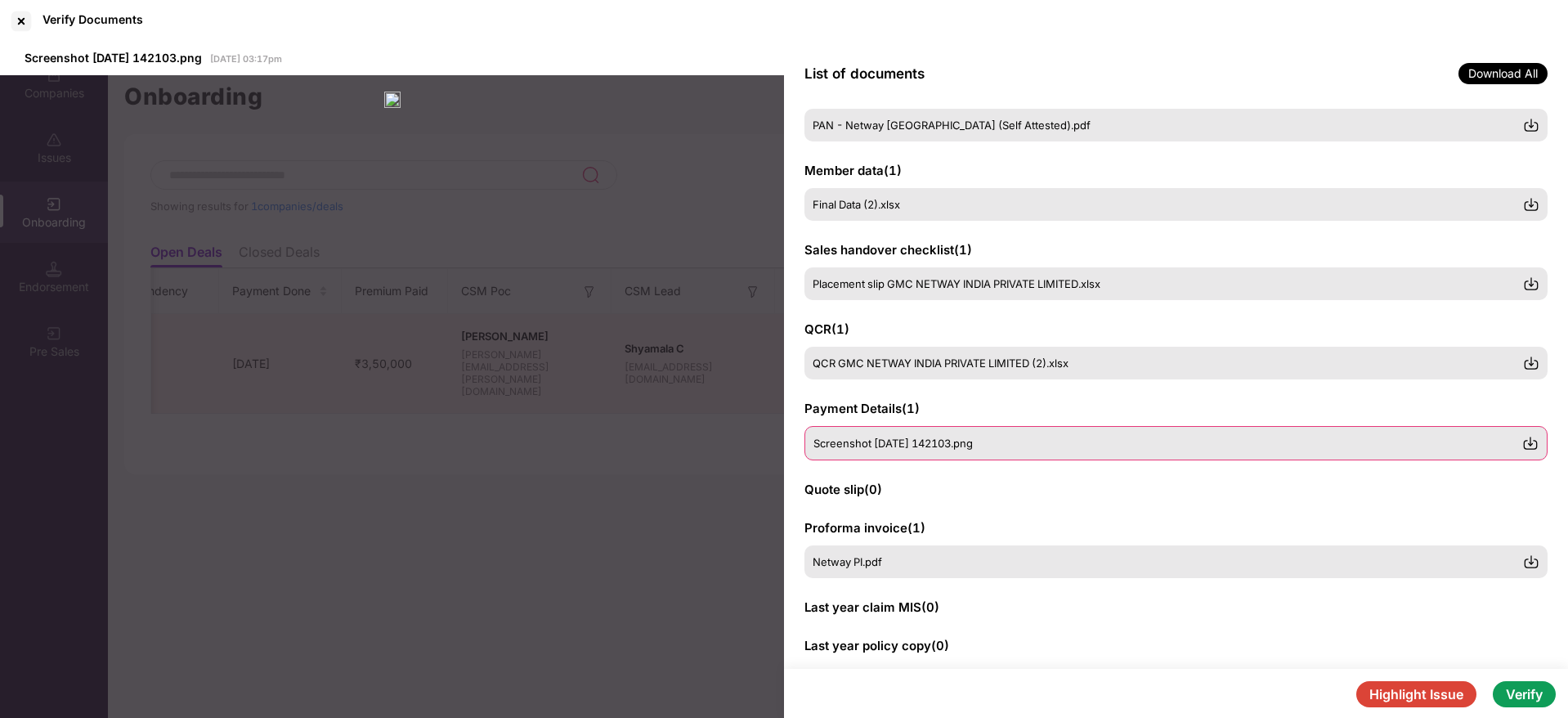
click at [889, 568] on div "Netway PI.pdf" at bounding box center [1176, 562] width 743 height 33
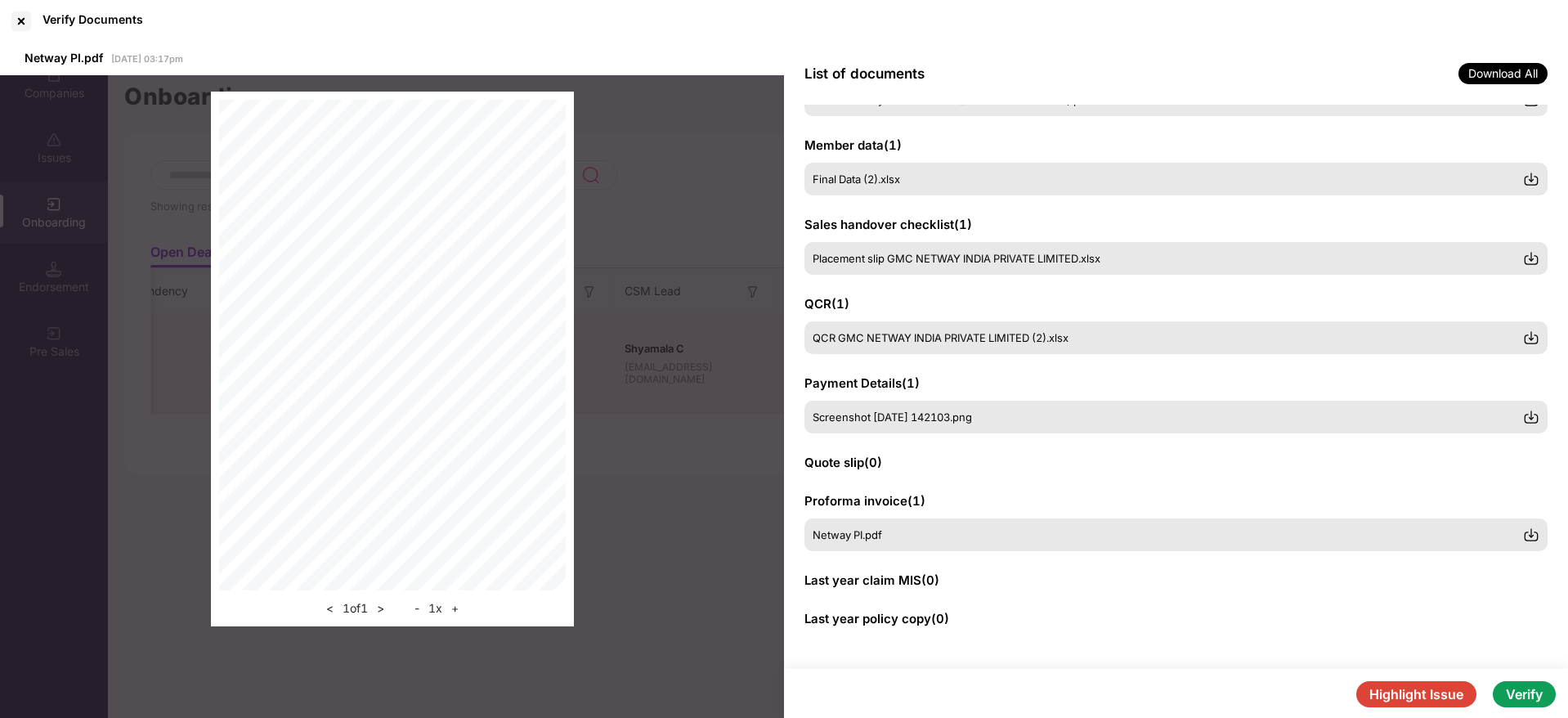
click at [1527, 687] on button "Verify" at bounding box center [1524, 694] width 63 height 26
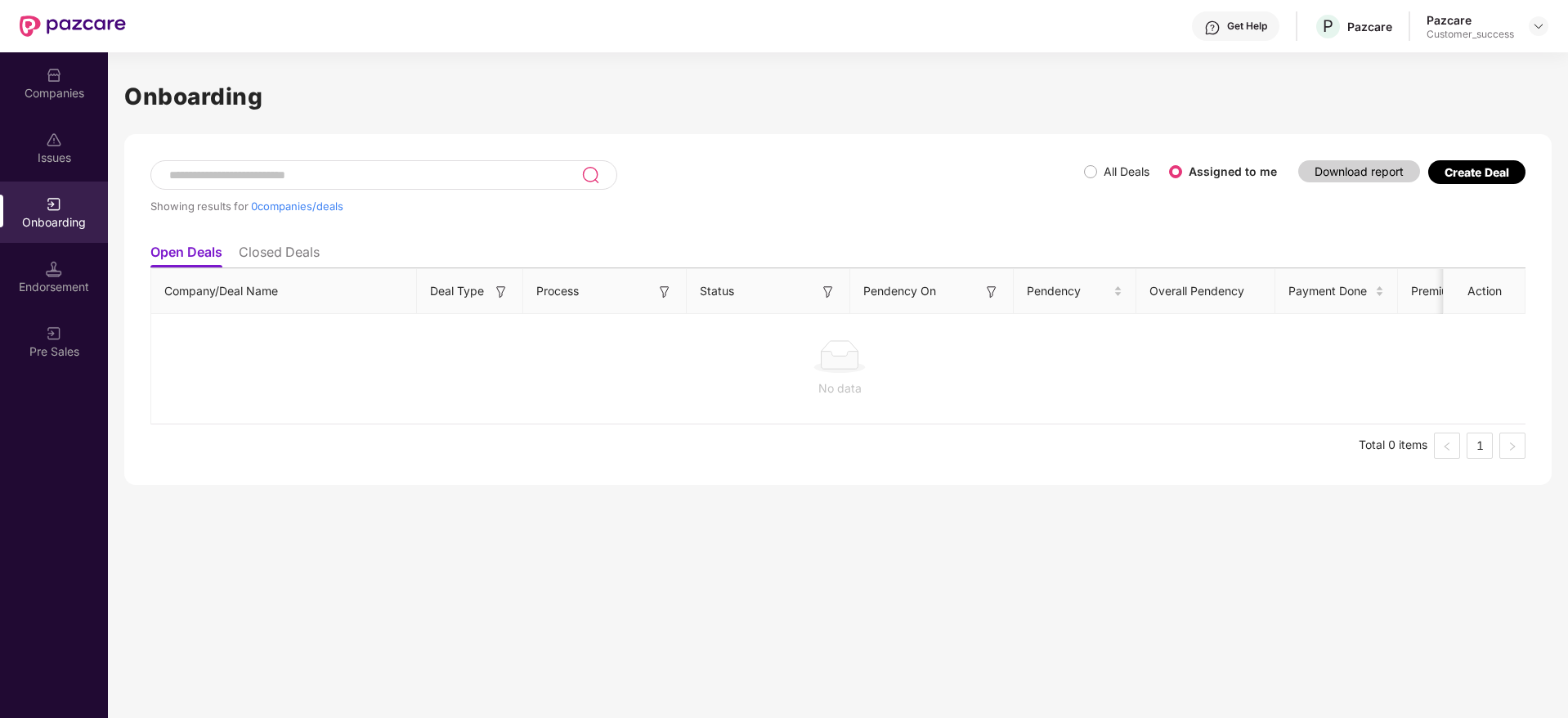
click at [18, 83] on div "Companies" at bounding box center [54, 83] width 108 height 61
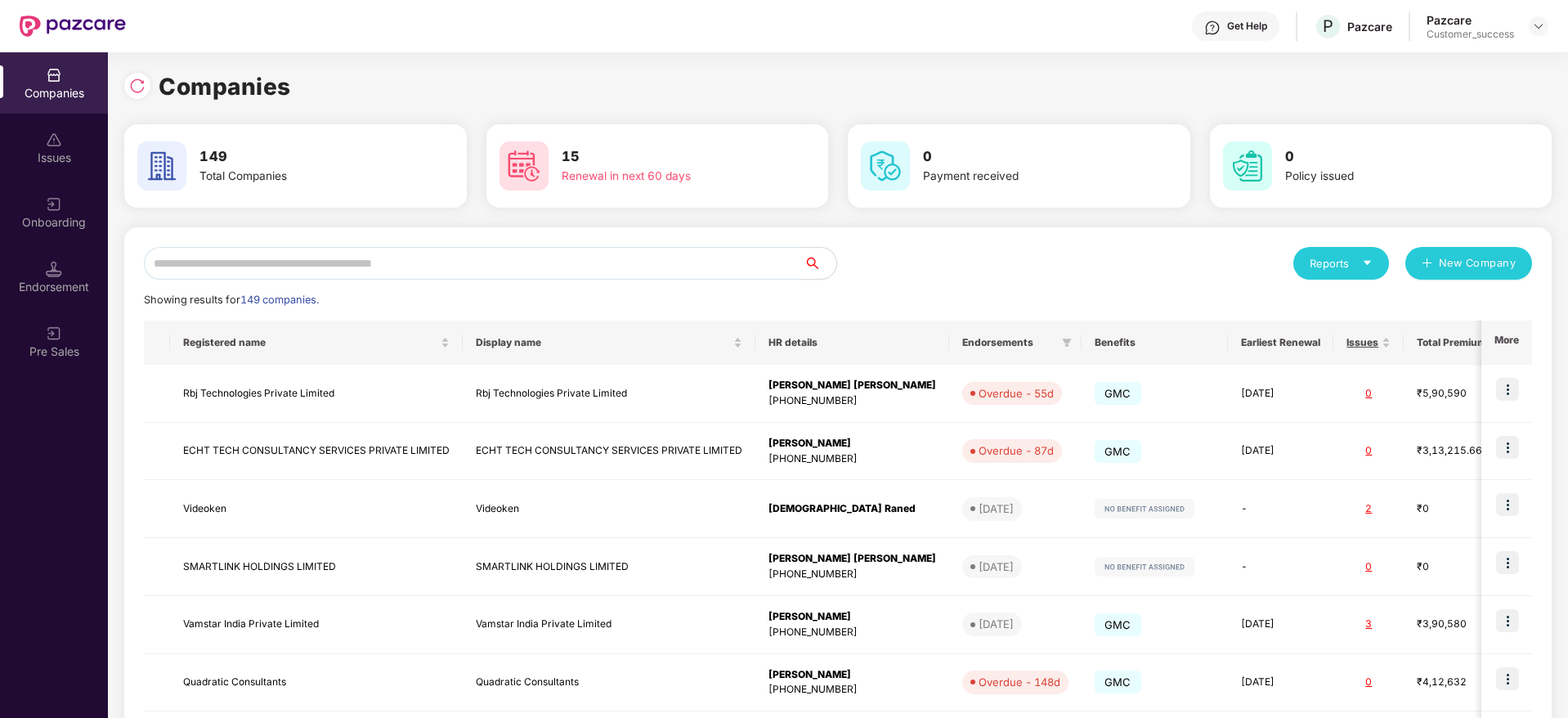
click at [476, 258] on input "text" at bounding box center [473, 264] width 659 height 33
paste input "**********"
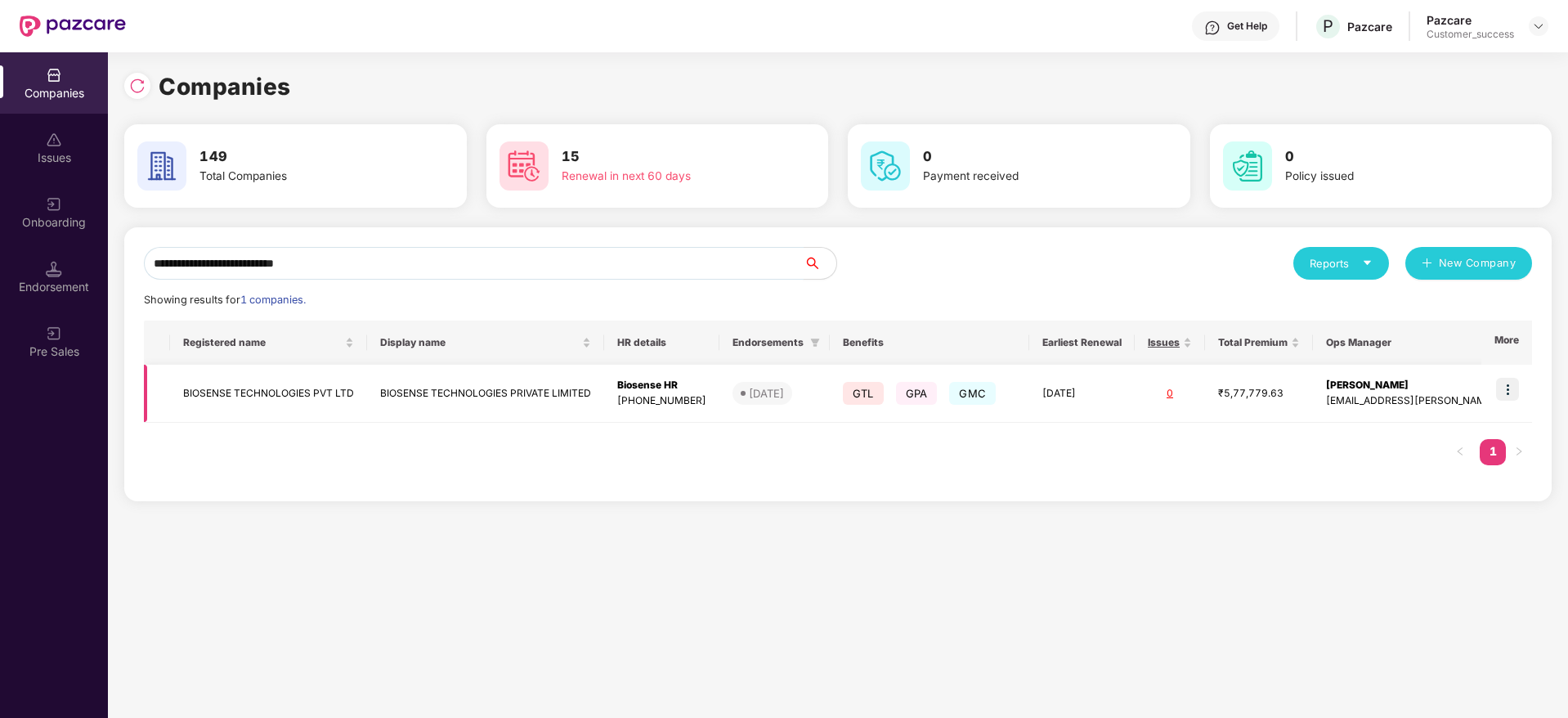
type input "**********"
click at [1523, 388] on td at bounding box center [1507, 394] width 51 height 58
click at [1511, 390] on img at bounding box center [1508, 390] width 23 height 23
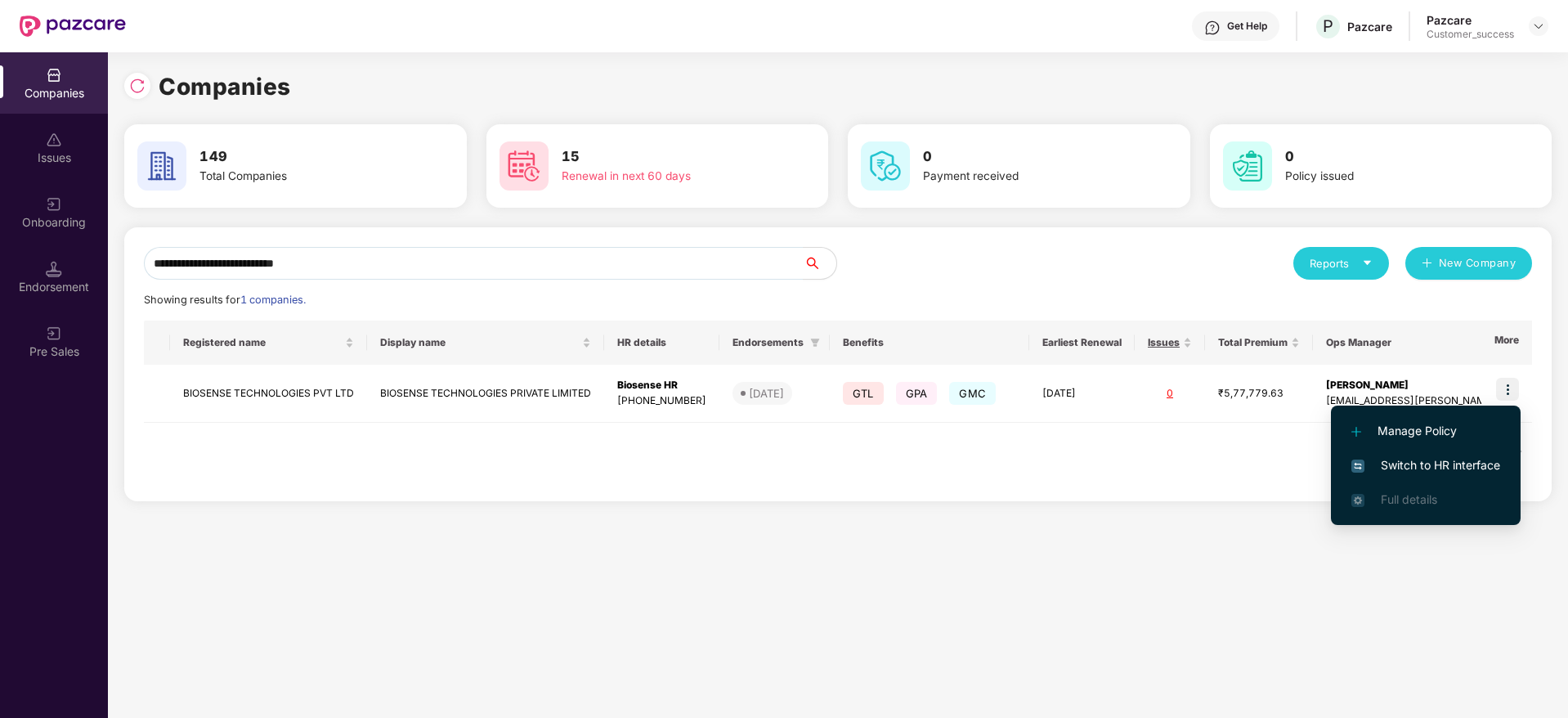
click at [1465, 467] on span "Switch to HR interface" at bounding box center [1426, 465] width 149 height 18
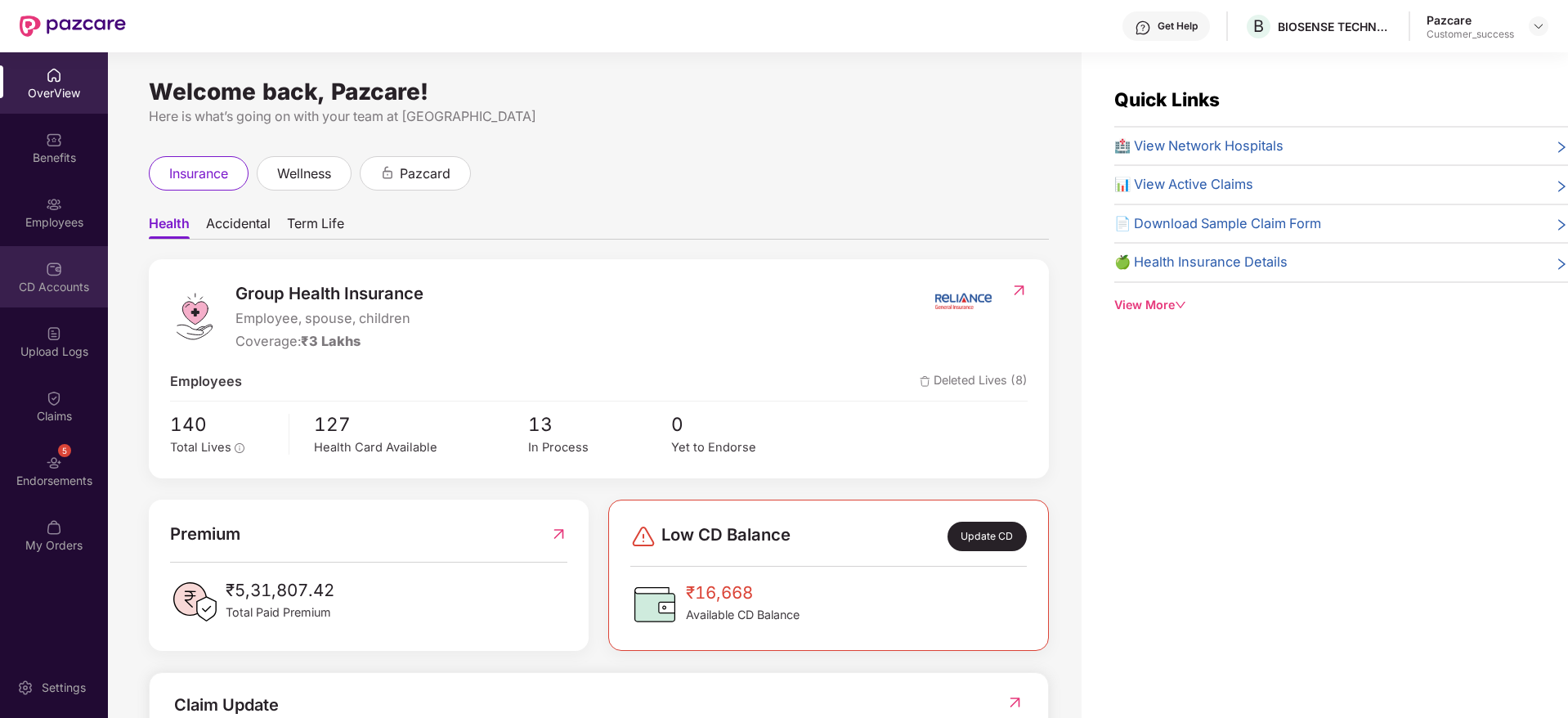
click at [83, 248] on div "CD Accounts" at bounding box center [54, 277] width 108 height 61
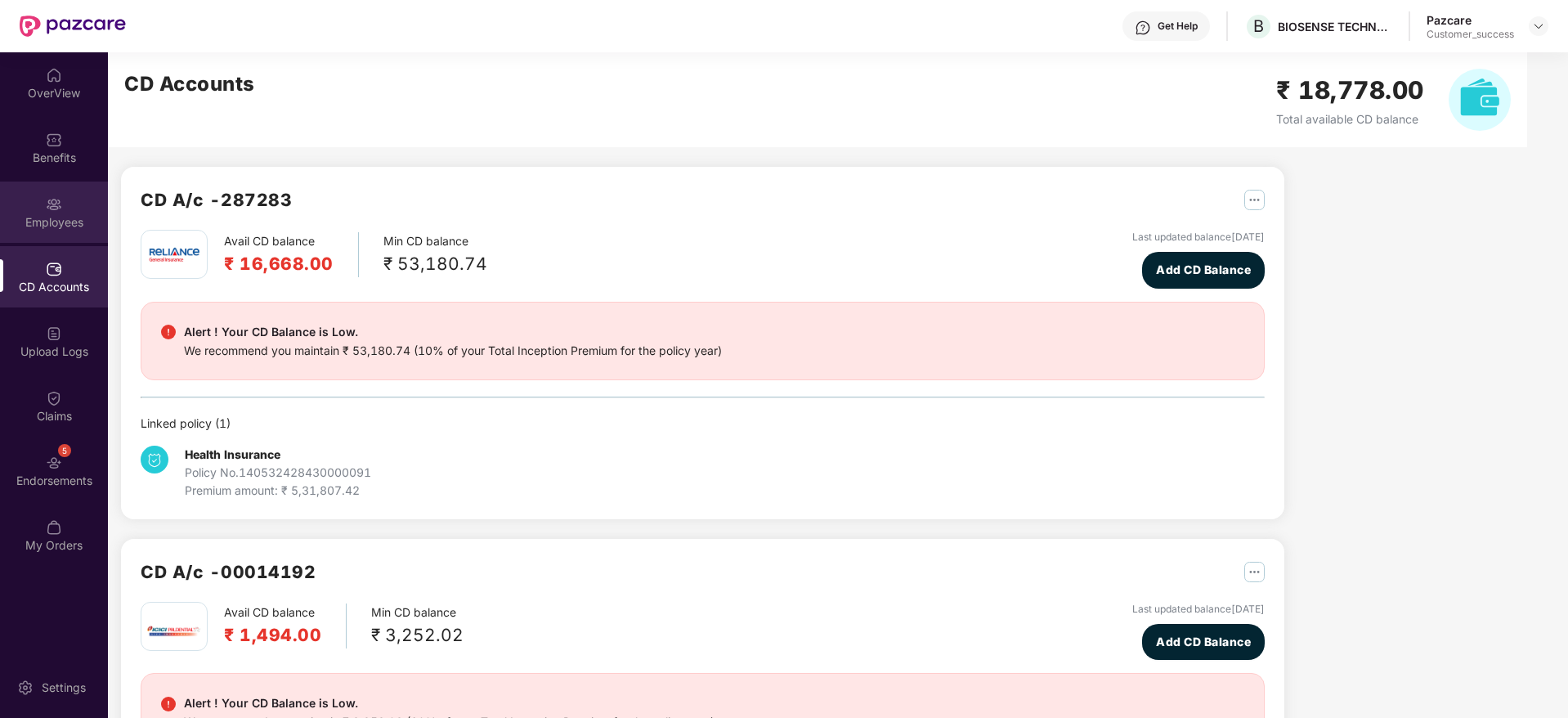
click at [74, 232] on div "Employees" at bounding box center [54, 211] width 108 height 61
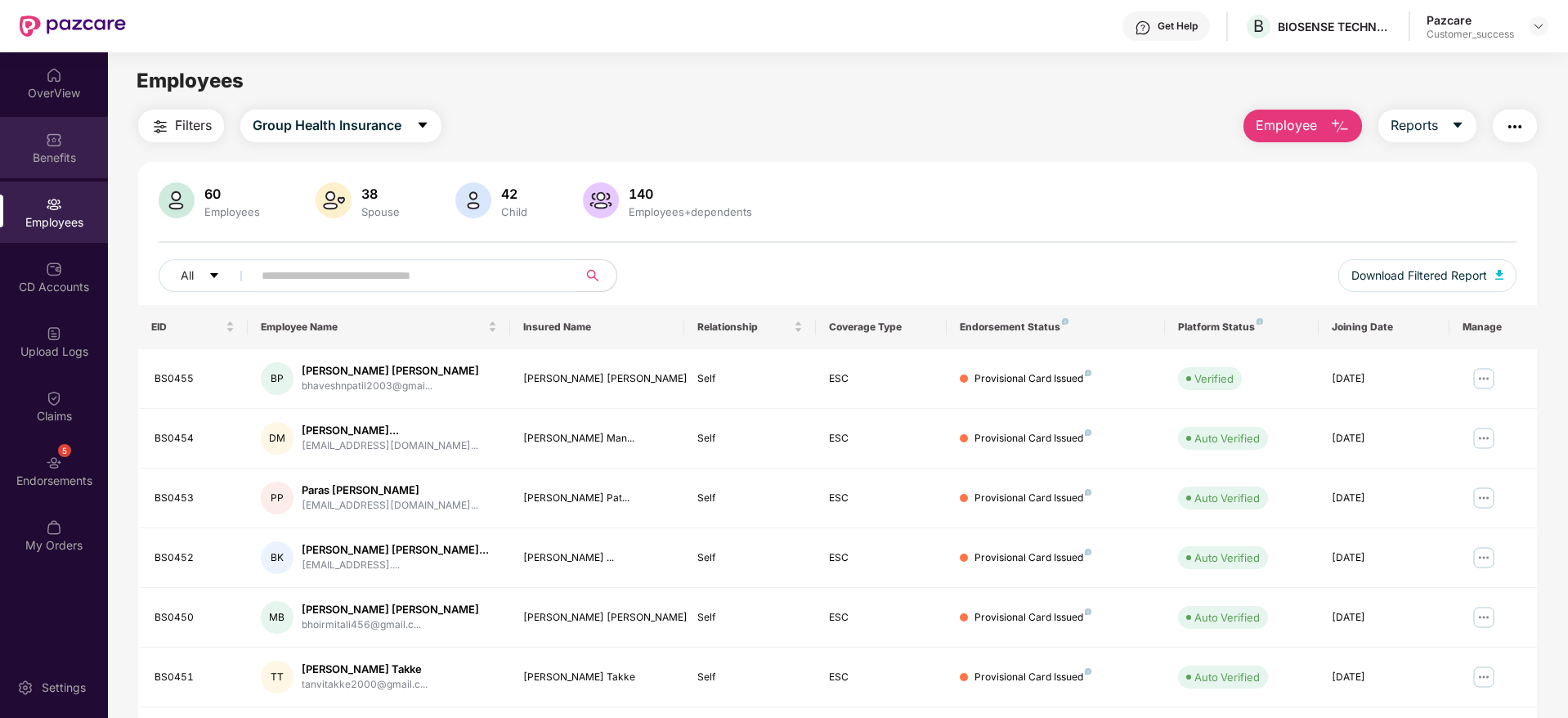
click at [55, 161] on div "Benefits" at bounding box center [54, 158] width 108 height 17
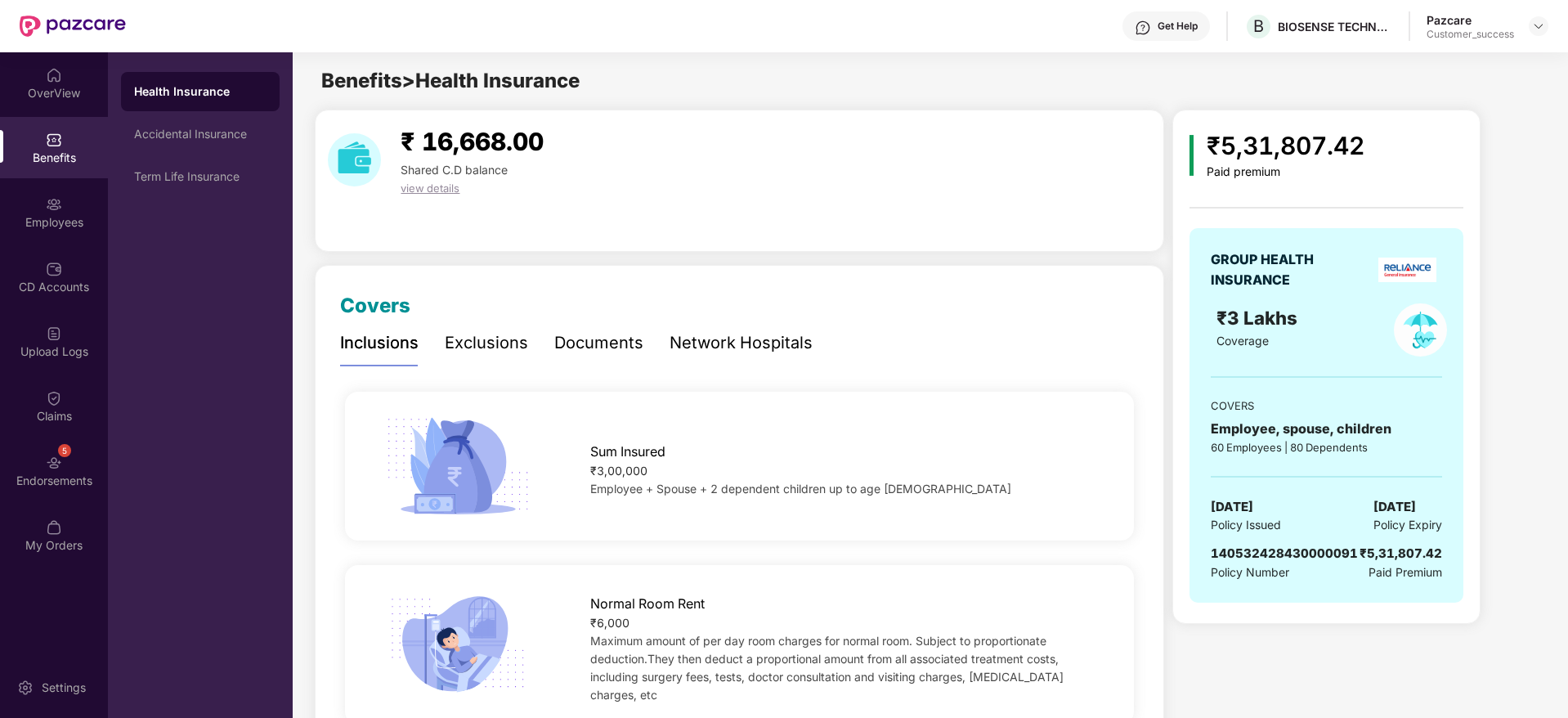
click at [1333, 558] on span "140532428430000091" at bounding box center [1284, 553] width 147 height 16
copy span "140532428430000091"
click at [1530, 26] on div at bounding box center [1539, 26] width 19 height 19
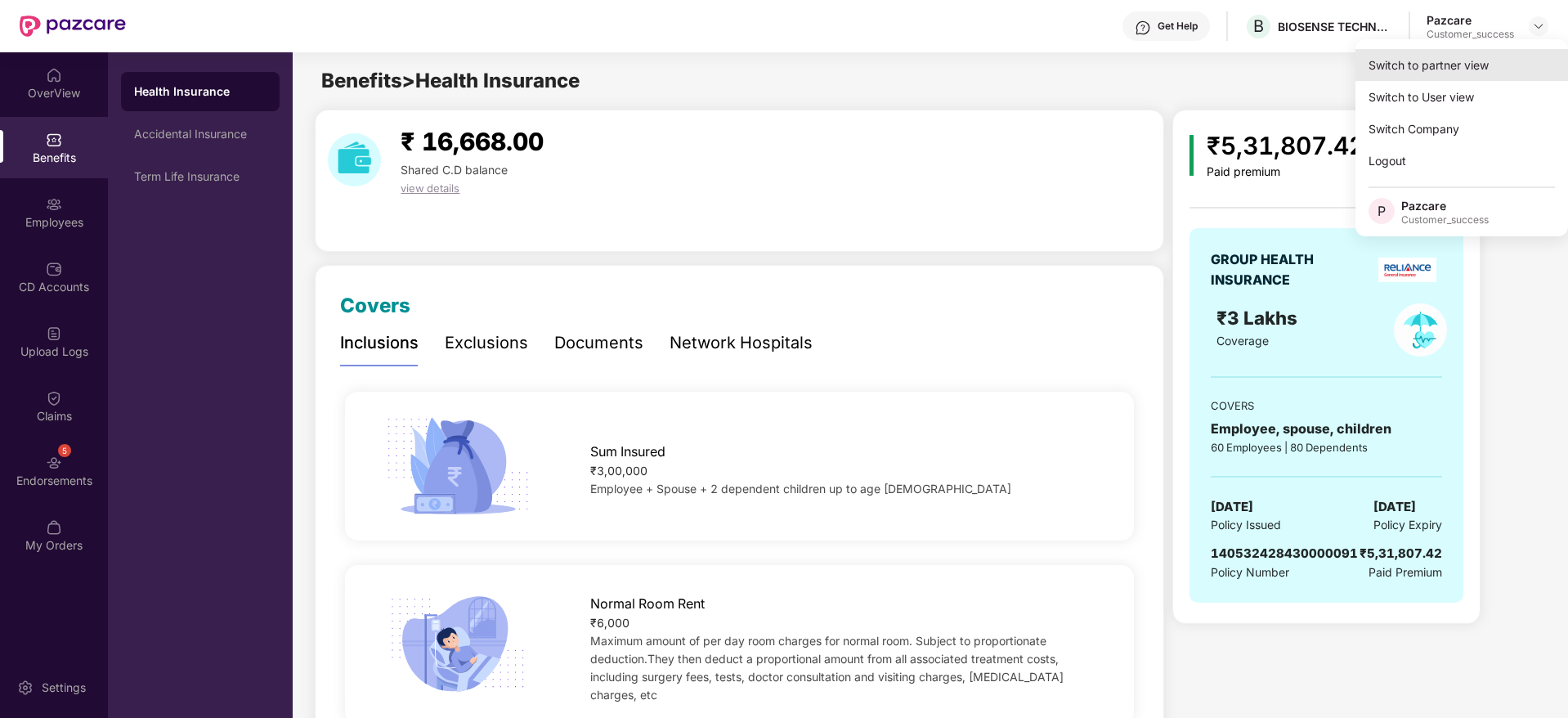
click at [1495, 70] on div "Switch to partner view" at bounding box center [1462, 64] width 212 height 32
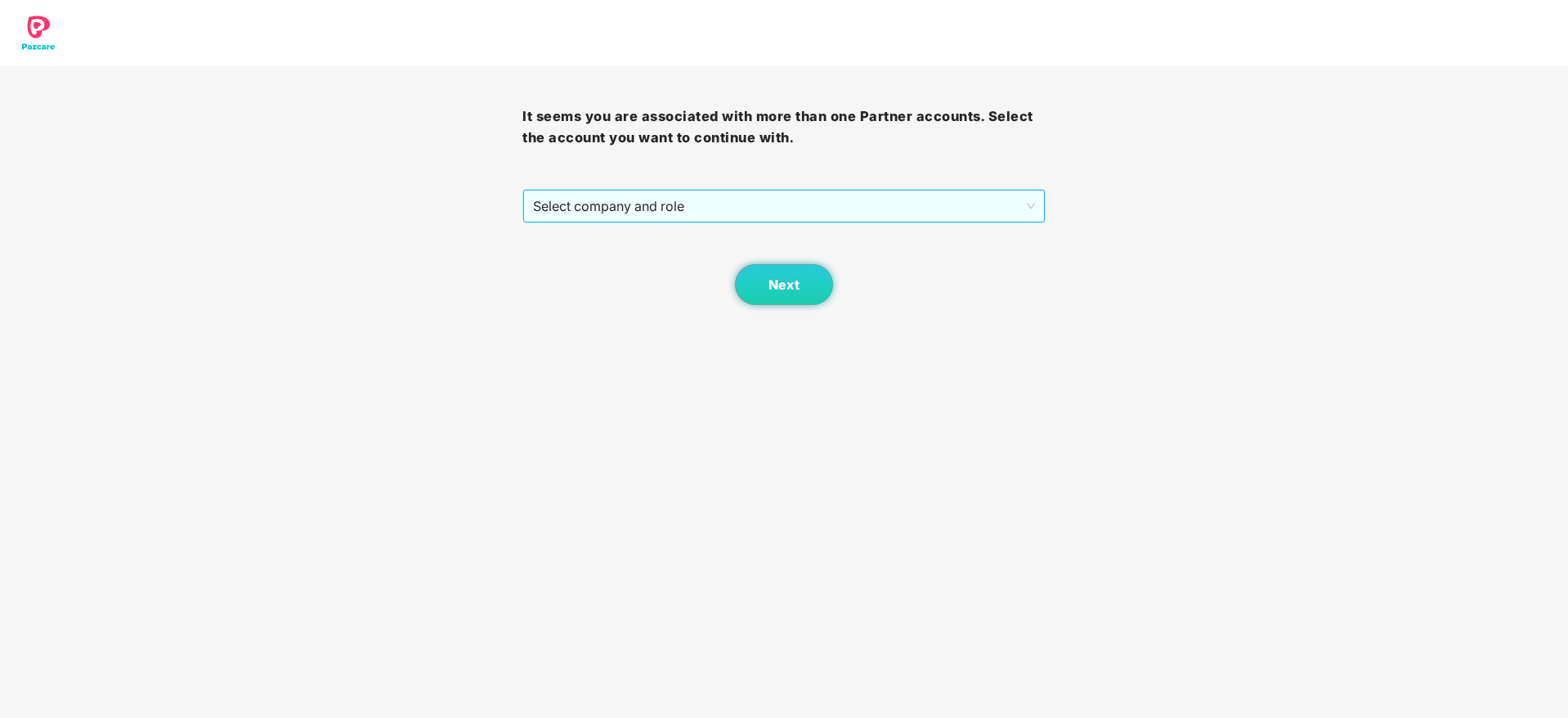
click at [833, 196] on span "Select company and role" at bounding box center [783, 207] width 502 height 31
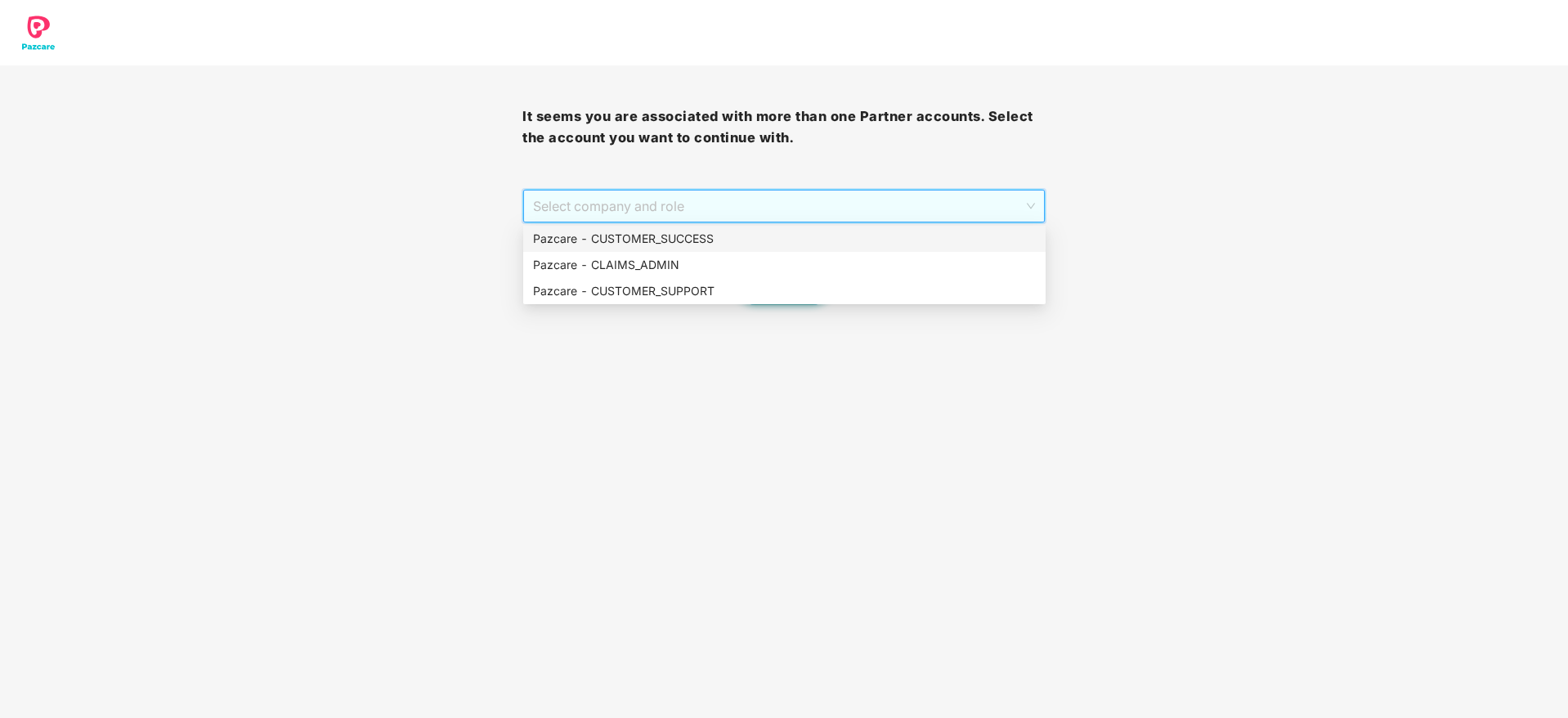
click at [762, 247] on div "Pazcare - CUSTOMER_SUCCESS" at bounding box center [784, 239] width 503 height 18
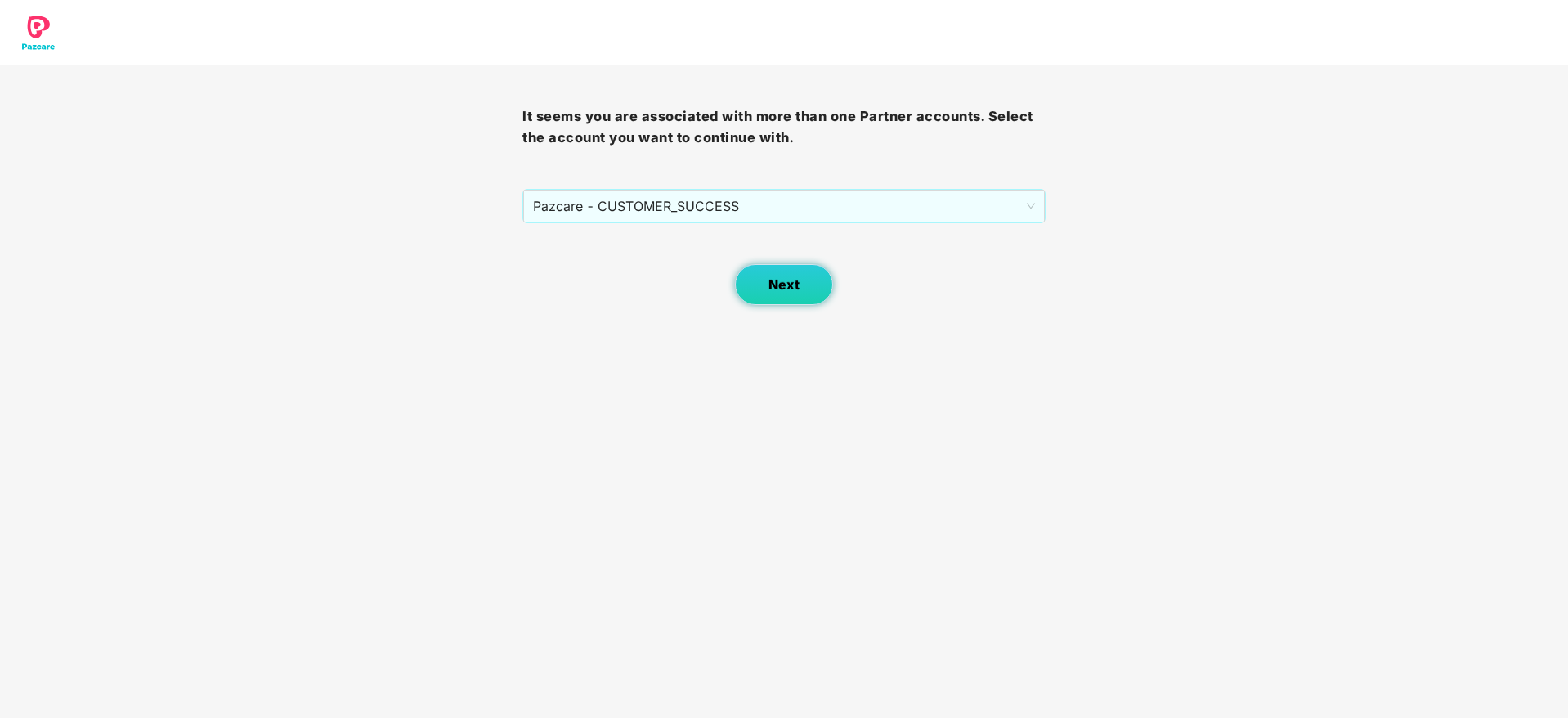
click at [748, 270] on button "Next" at bounding box center [784, 284] width 98 height 41
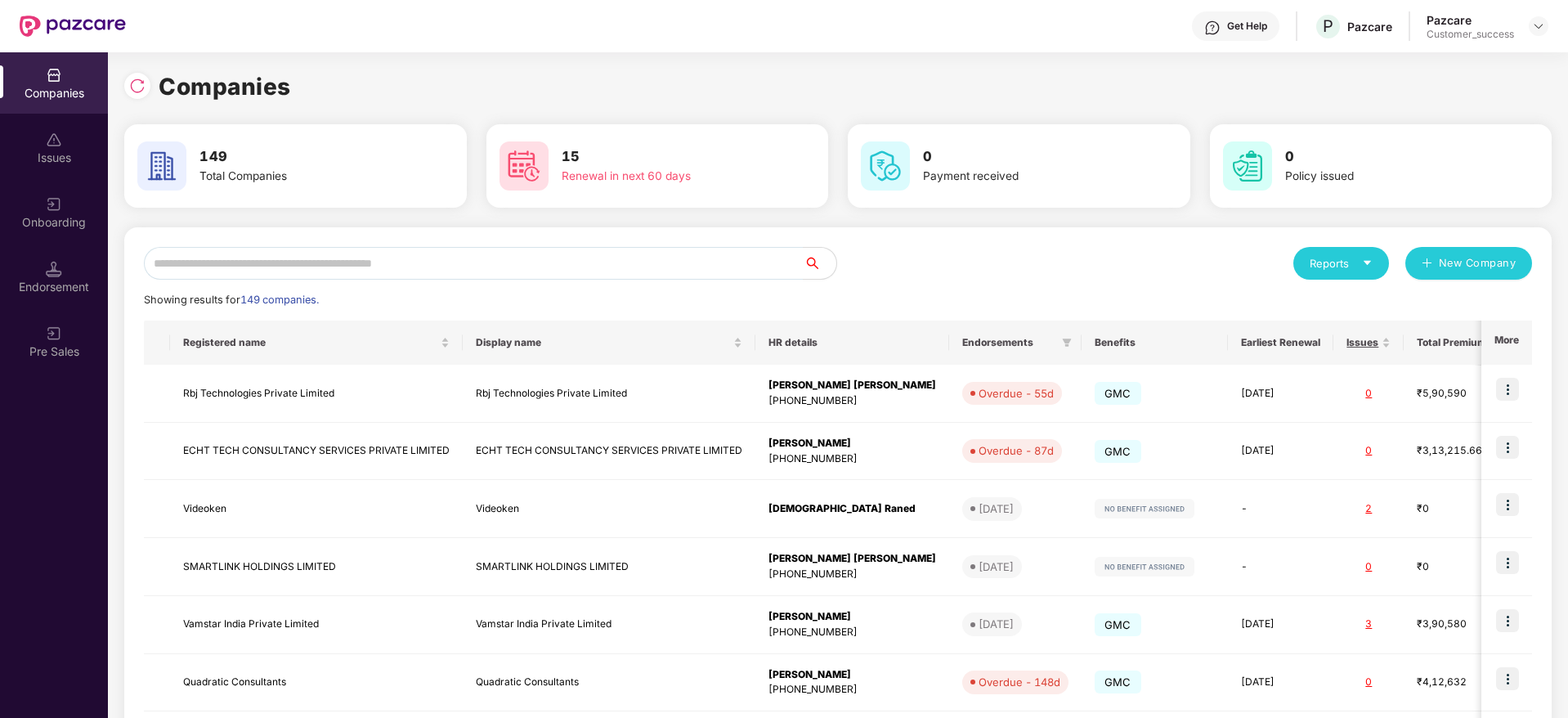
click at [44, 232] on div "Onboarding" at bounding box center [54, 211] width 108 height 61
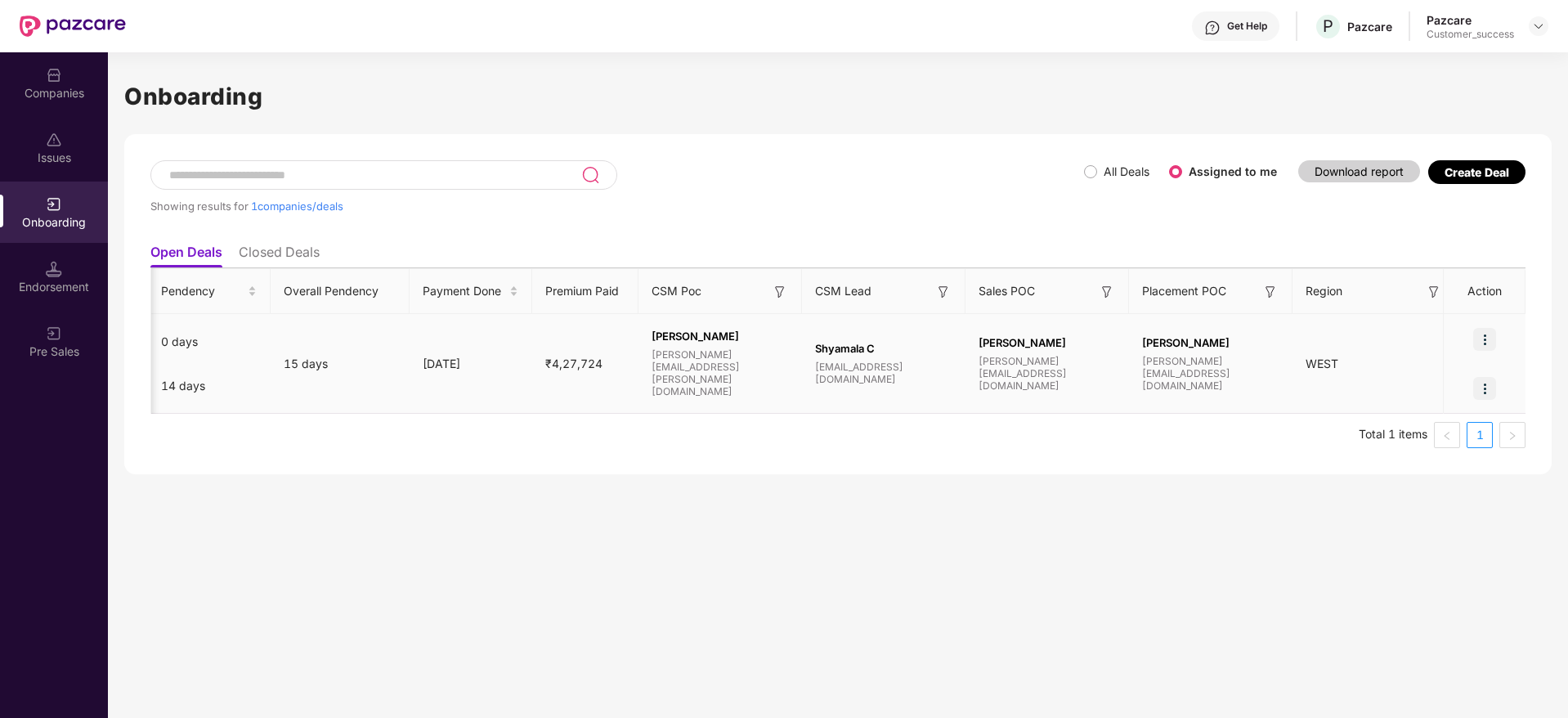
scroll to position [0, 1057]
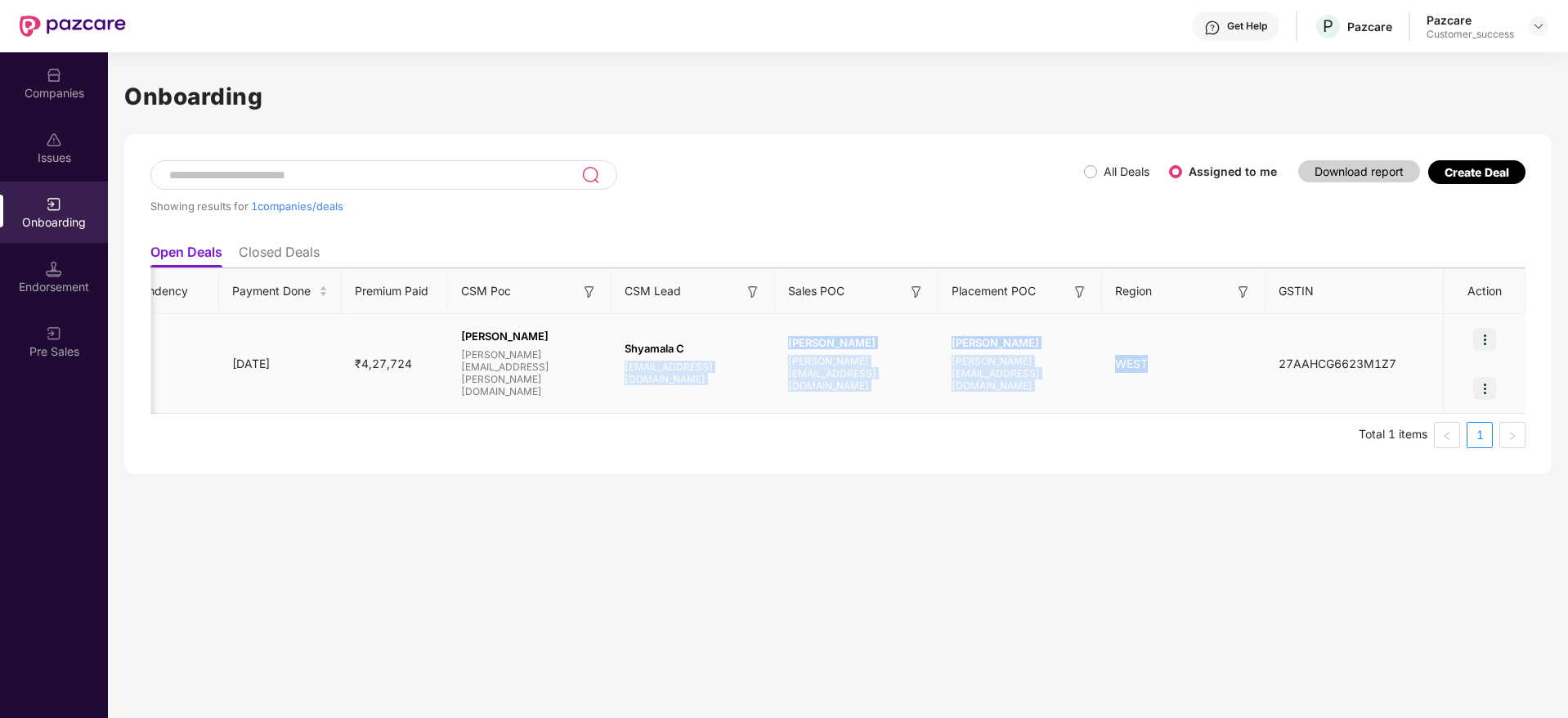
drag, startPoint x: 753, startPoint y: 342, endPoint x: 1269, endPoint y: 403, distance: 519.6
click at [1269, 403] on tr "G GENEPATH DIAGNOSTICS - GMC - SEPTEMBER Rollover Platform Onboarding Policy On…" at bounding box center [312, 363] width 2433 height 99
click at [1269, 403] on td "27AAHCG6623M1Z7" at bounding box center [1356, 363] width 180 height 99
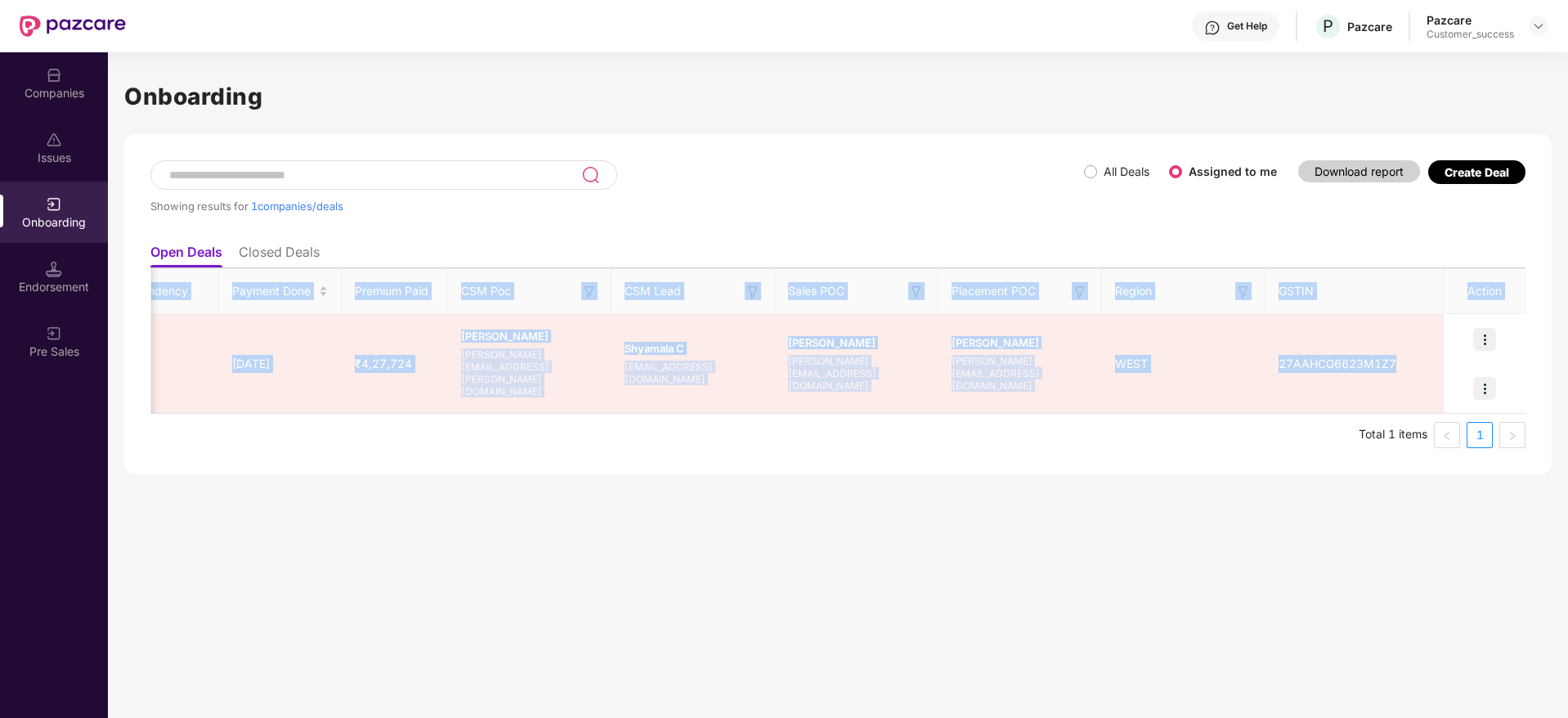
drag, startPoint x: 1269, startPoint y: 403, endPoint x: 363, endPoint y: 258, distance: 917.5
click at [363, 258] on div "Open Deals Closed Deals Company/Deal Name Deal Type Process Status Pendency On …" at bounding box center [838, 342] width 1375 height 212
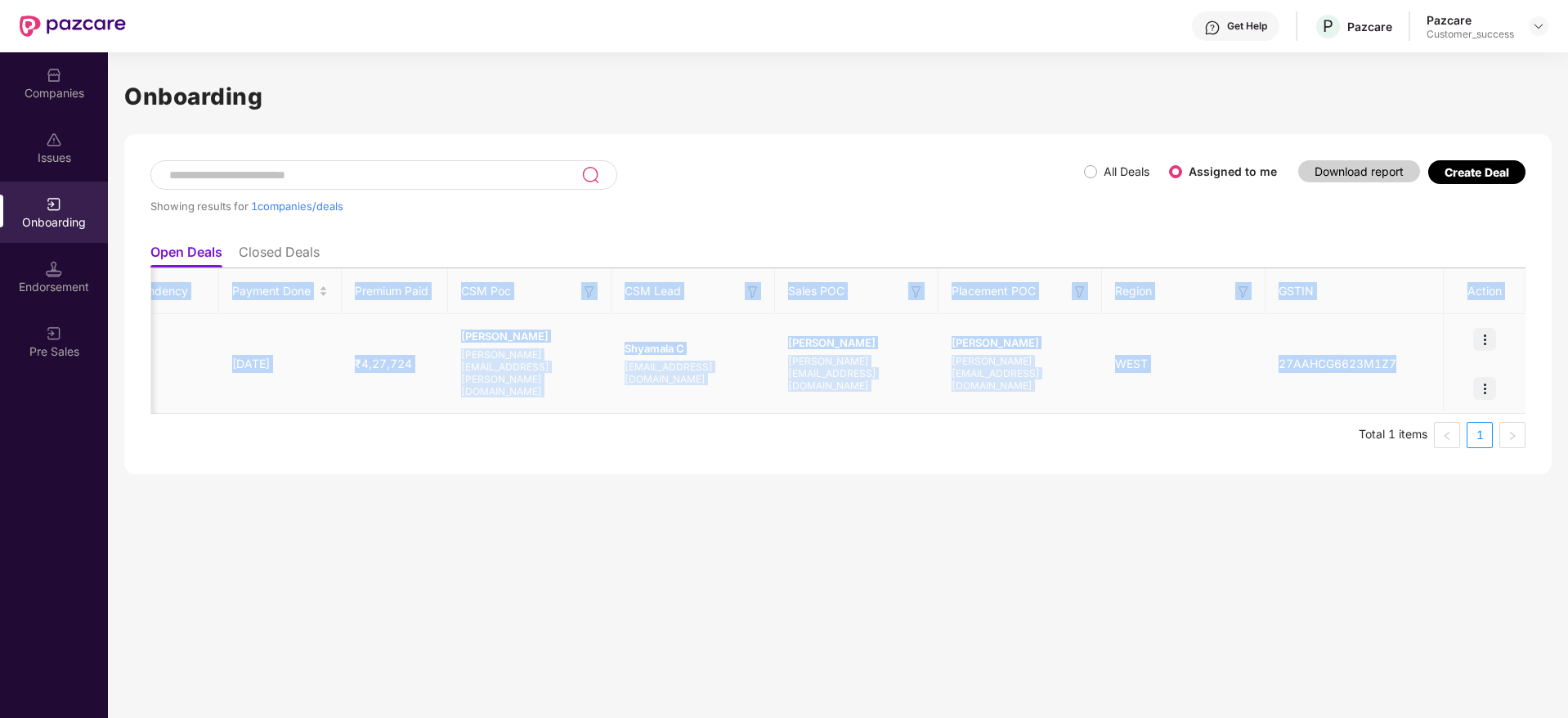
click at [373, 375] on td "₹4,27,724" at bounding box center [394, 363] width 106 height 99
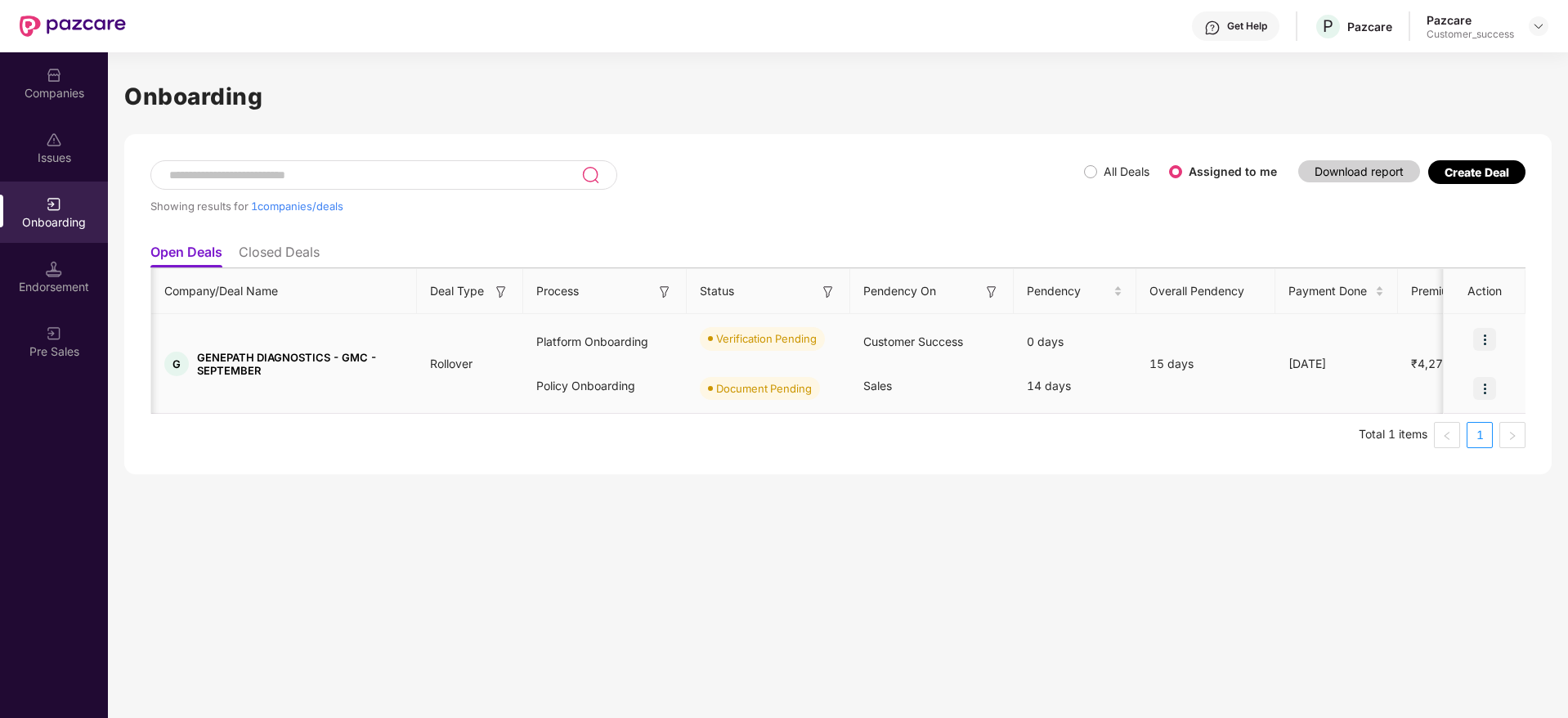
scroll to position [0, 108]
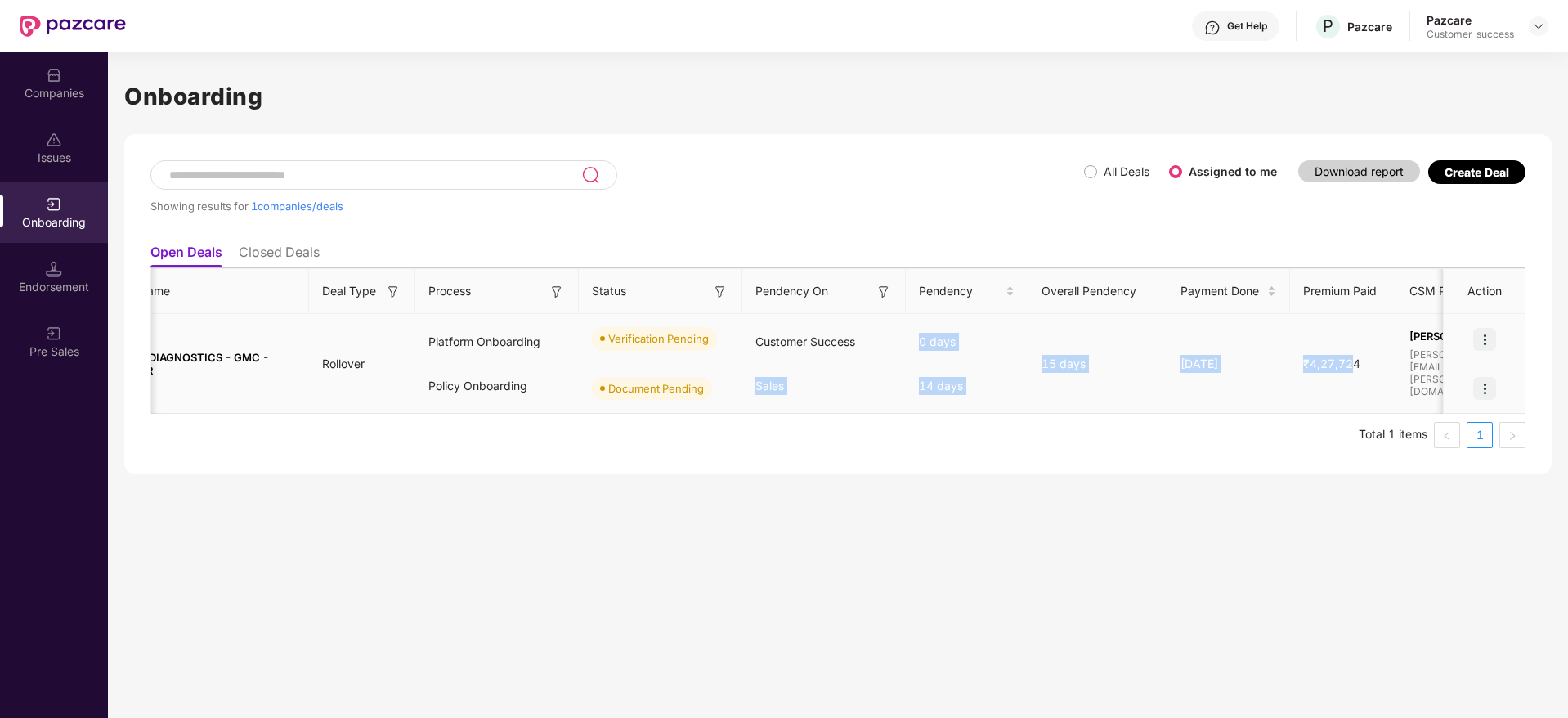
drag, startPoint x: 869, startPoint y: 334, endPoint x: 1353, endPoint y: 390, distance: 487.2
click at [1353, 390] on tr "G GENEPATH DIAGNOSTICS - GMC - SEPTEMBER Rollover Platform Onboarding Policy On…" at bounding box center [1259, 363] width 2433 height 99
click at [1353, 390] on td "₹4,27,724" at bounding box center [1343, 363] width 106 height 99
drag, startPoint x: 1353, startPoint y: 390, endPoint x: 981, endPoint y: 410, distance: 372.5
click at [981, 410] on tr "G GENEPATH DIAGNOSTICS - GMC - SEPTEMBER Rollover Platform Onboarding Policy On…" at bounding box center [1259, 363] width 2433 height 99
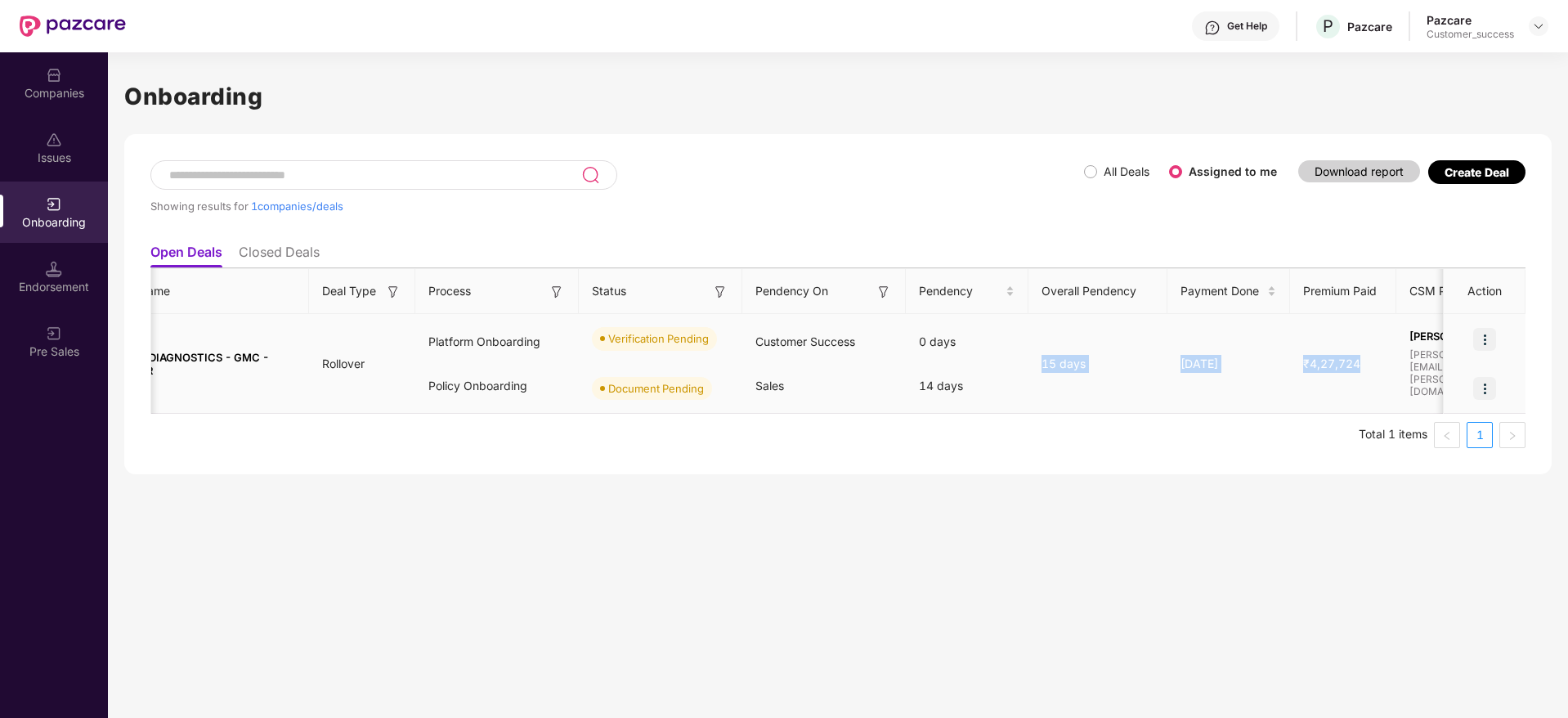
click at [981, 410] on td "0 days 14 days" at bounding box center [967, 363] width 123 height 99
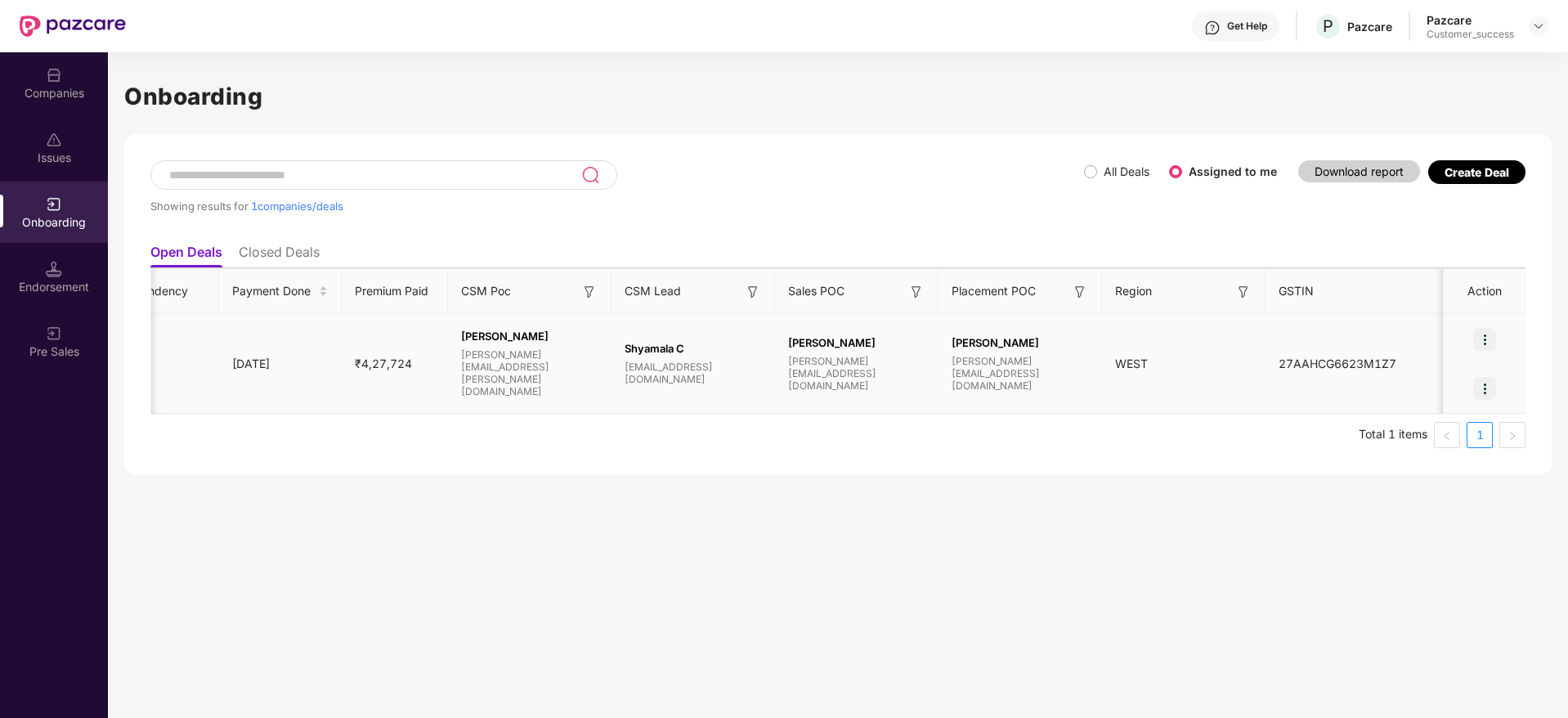
scroll to position [0, 0]
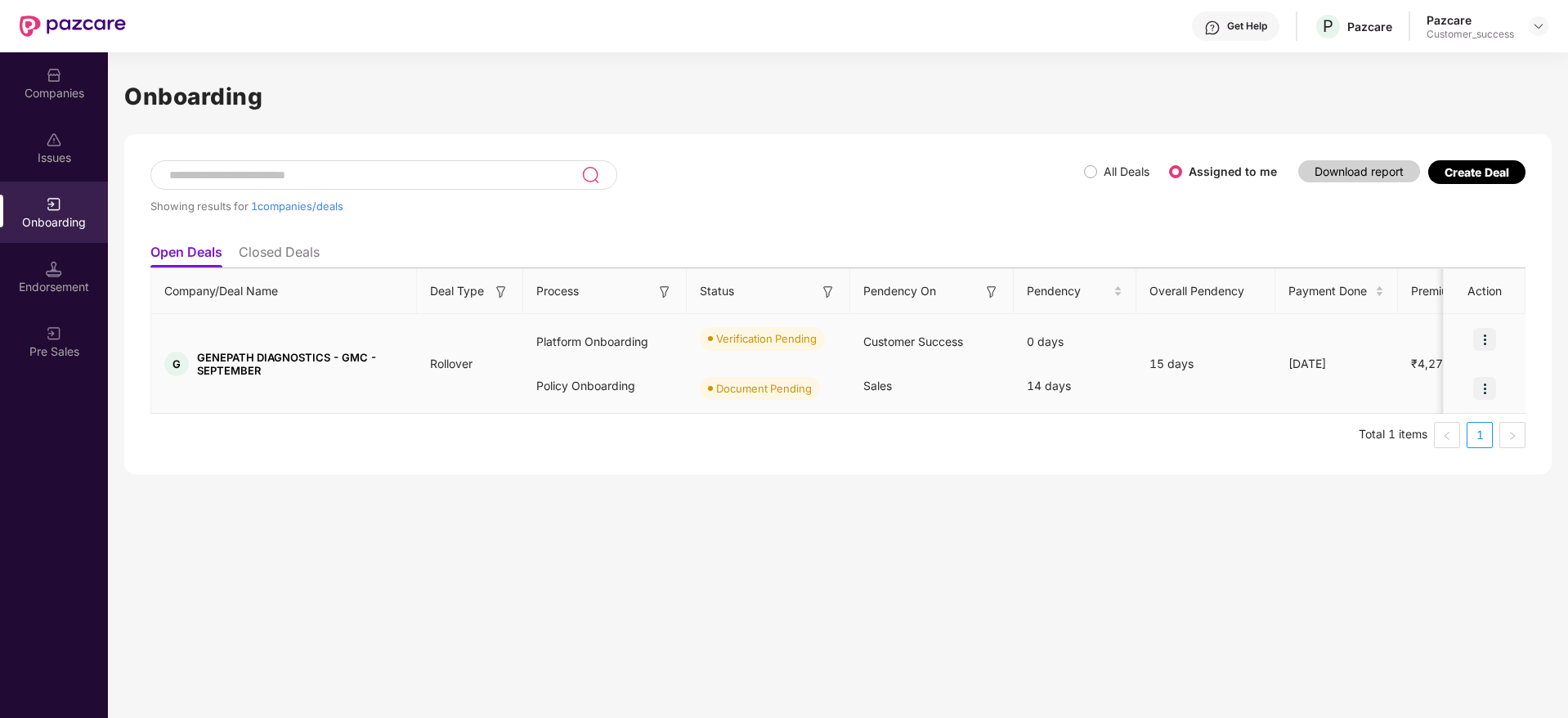
click at [1488, 341] on img at bounding box center [1485, 340] width 23 height 23
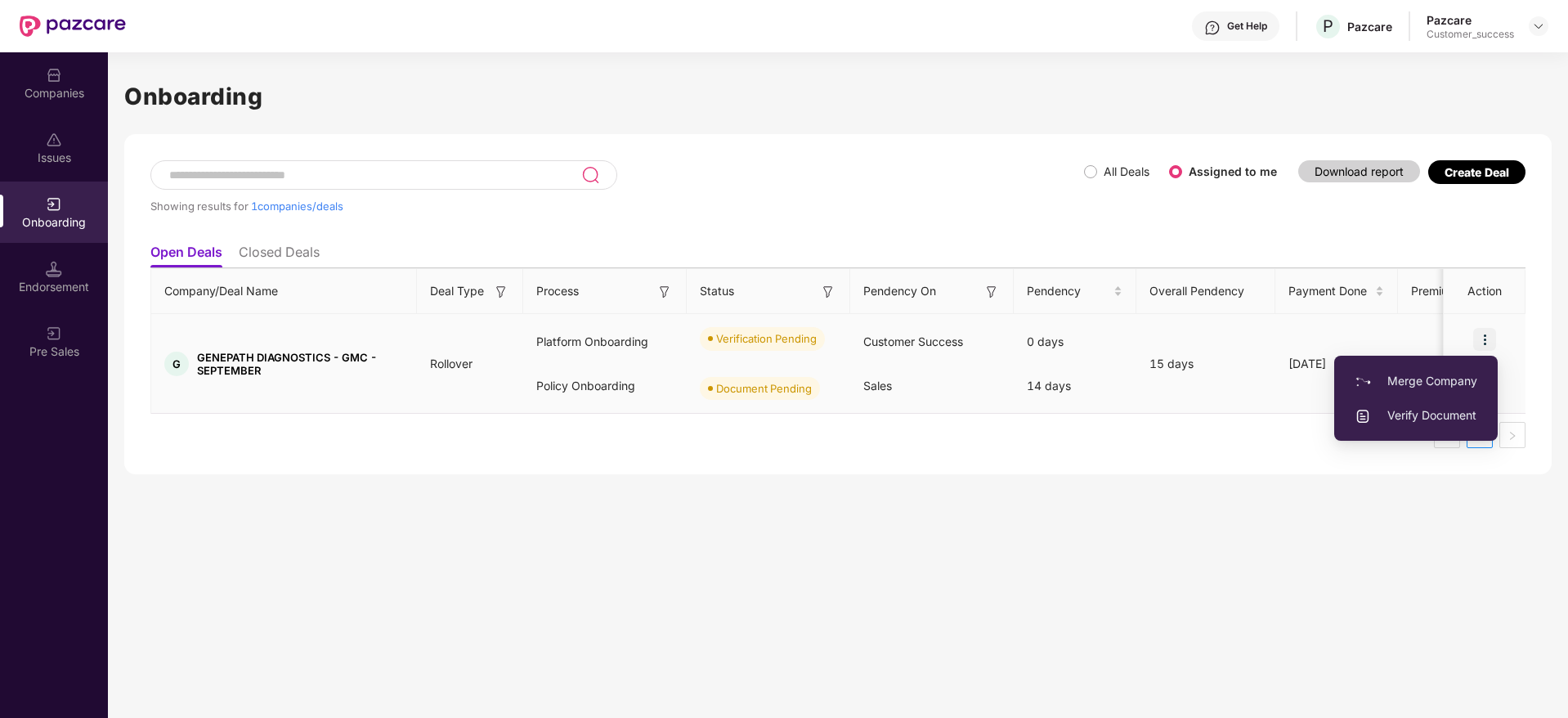
click at [1406, 417] on span "Verify Document" at bounding box center [1416, 415] width 123 height 18
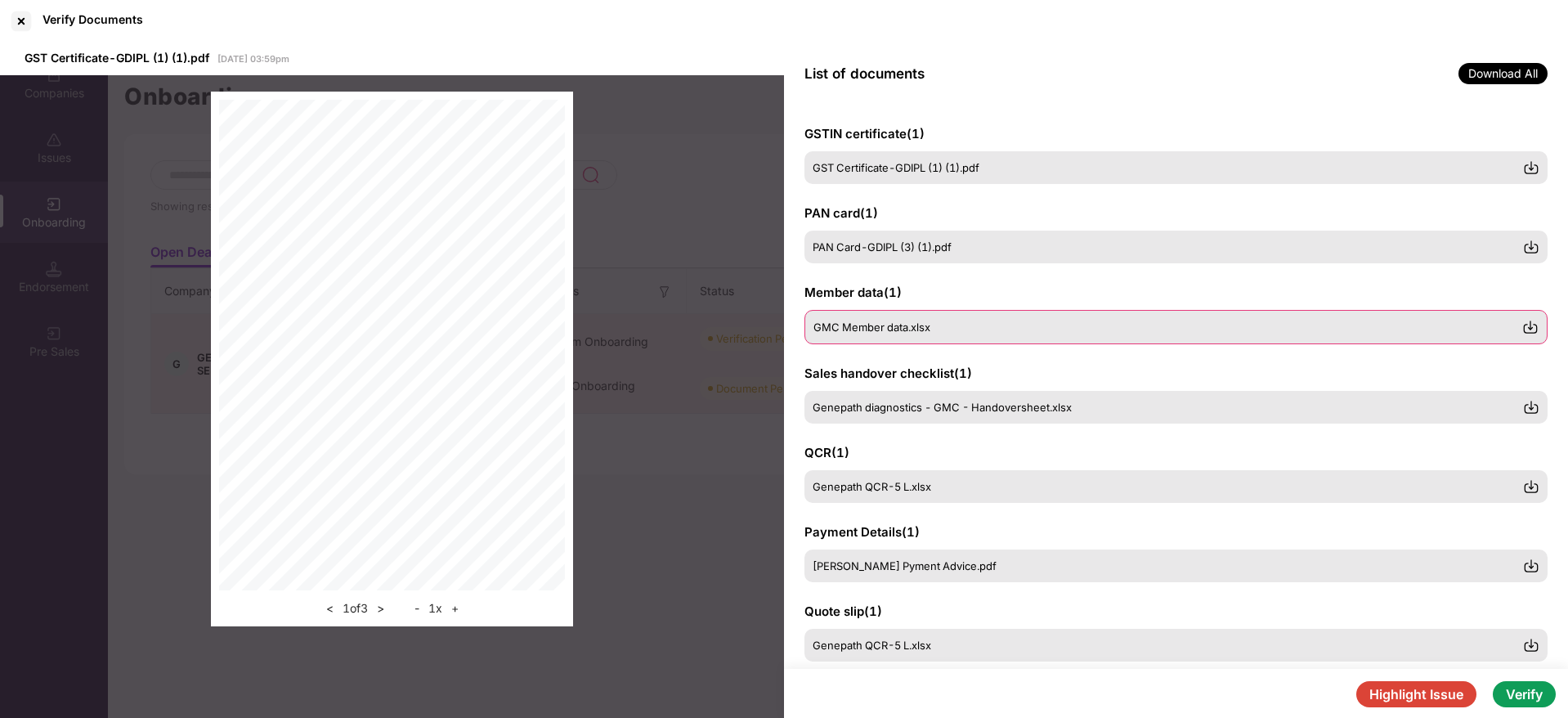
click at [945, 315] on div "GMC Member data.xlsx" at bounding box center [1176, 326] width 743 height 34
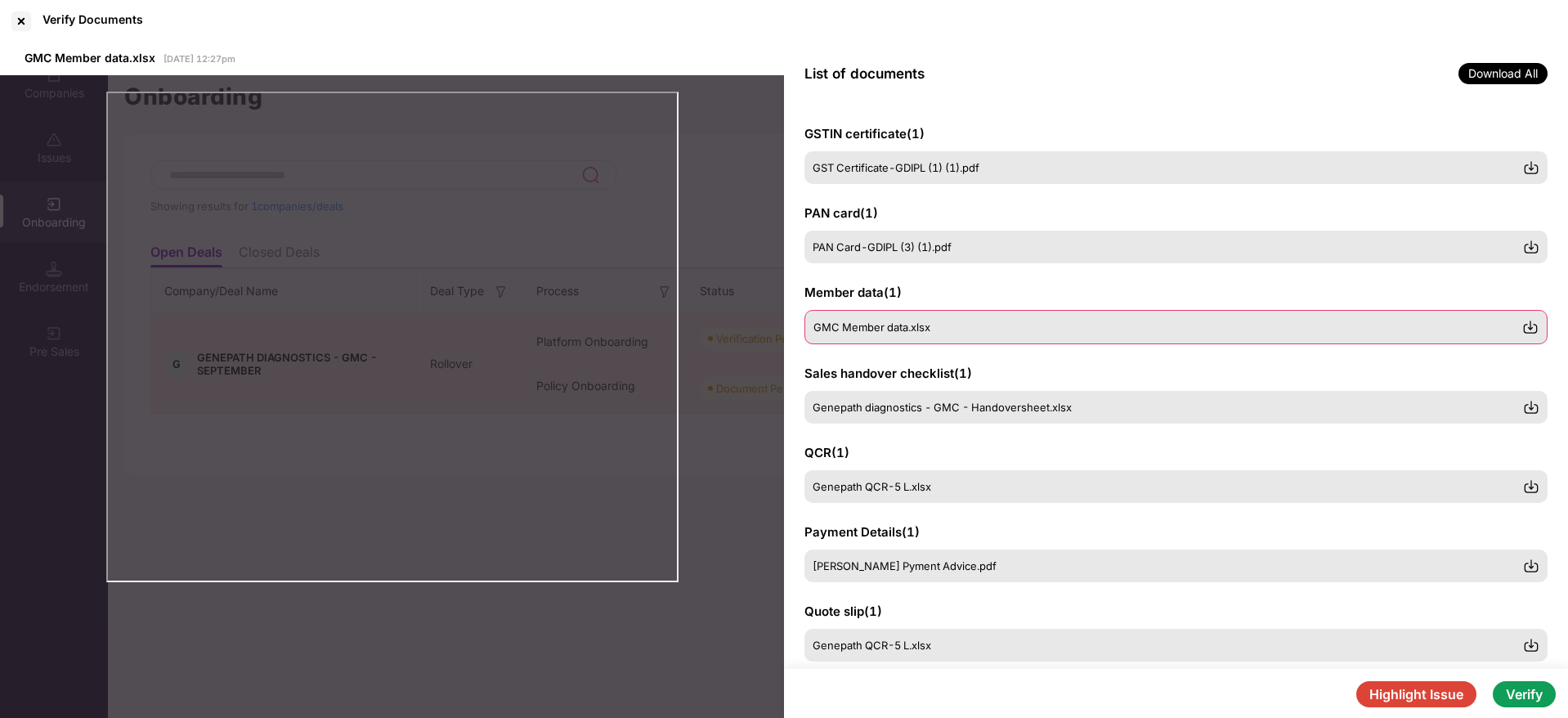
click at [1542, 319] on div "GMC Member data.xlsx" at bounding box center [1176, 326] width 743 height 34
click at [1531, 326] on img at bounding box center [1530, 326] width 17 height 17
click at [955, 415] on div "Genepath diagnostics - GMC - Handoversheet.xlsx" at bounding box center [1176, 406] width 743 height 34
click at [950, 500] on div "Genepath QCR-5 L.xlsx" at bounding box center [1176, 485] width 743 height 34
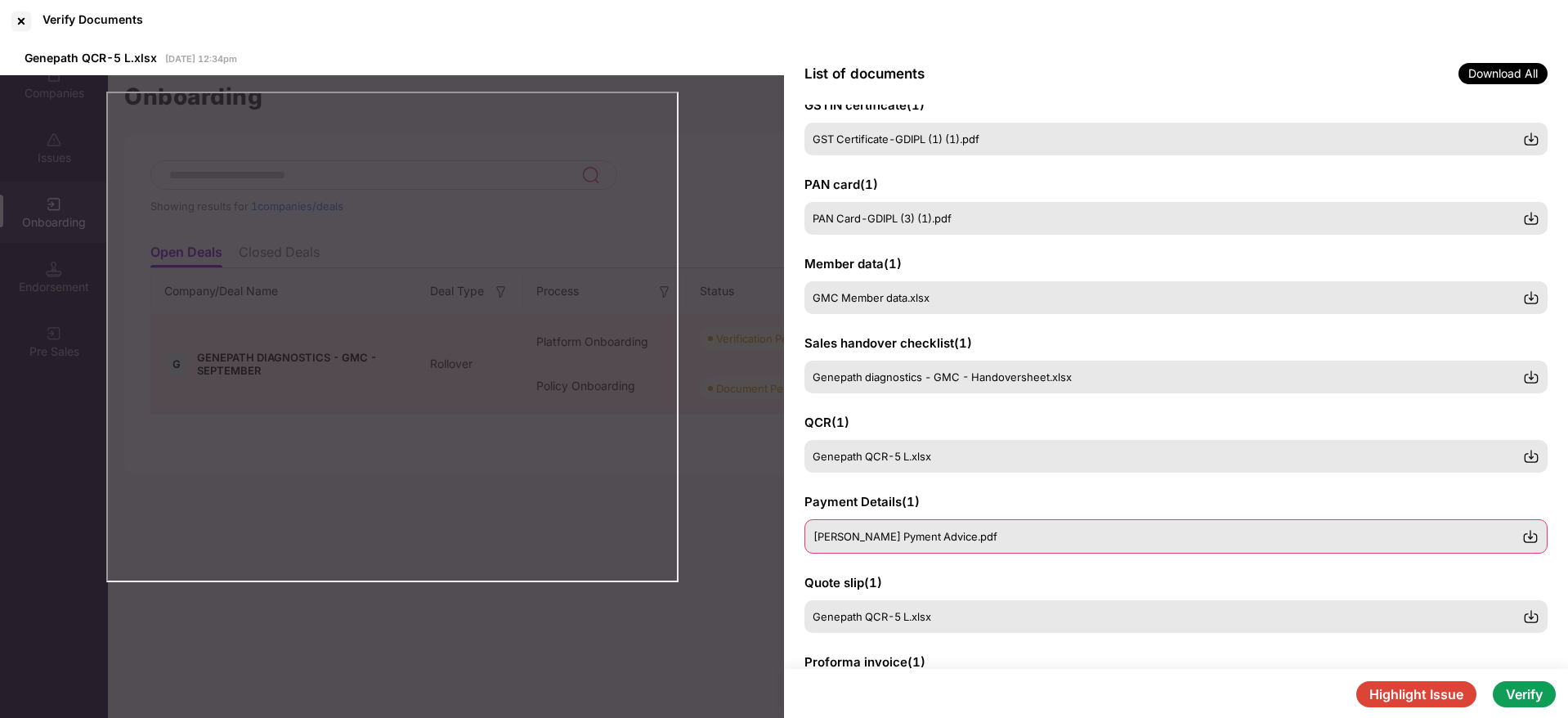
click at [1084, 540] on div "[PERSON_NAME] Pyment Advice.pdf" at bounding box center [1168, 536] width 709 height 13
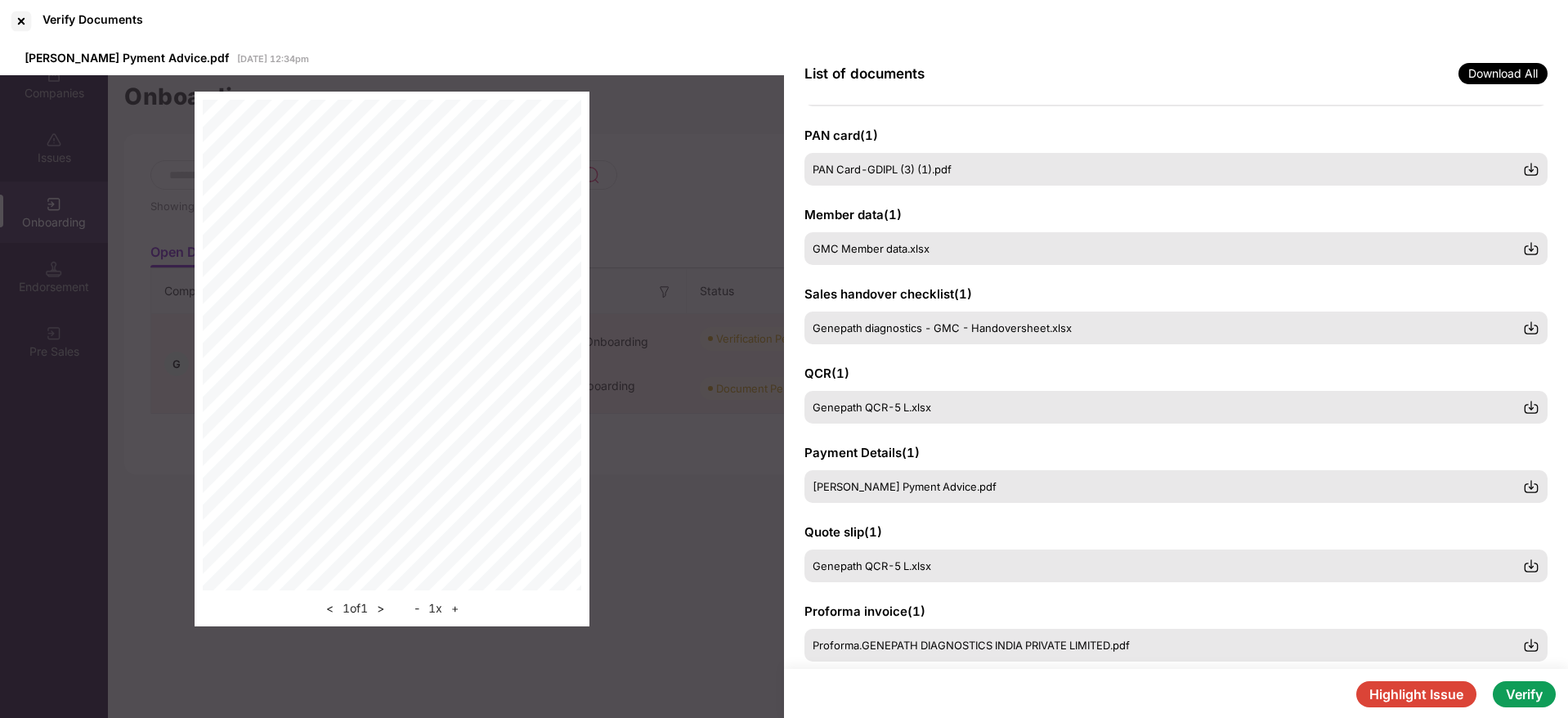
scroll to position [134, 0]
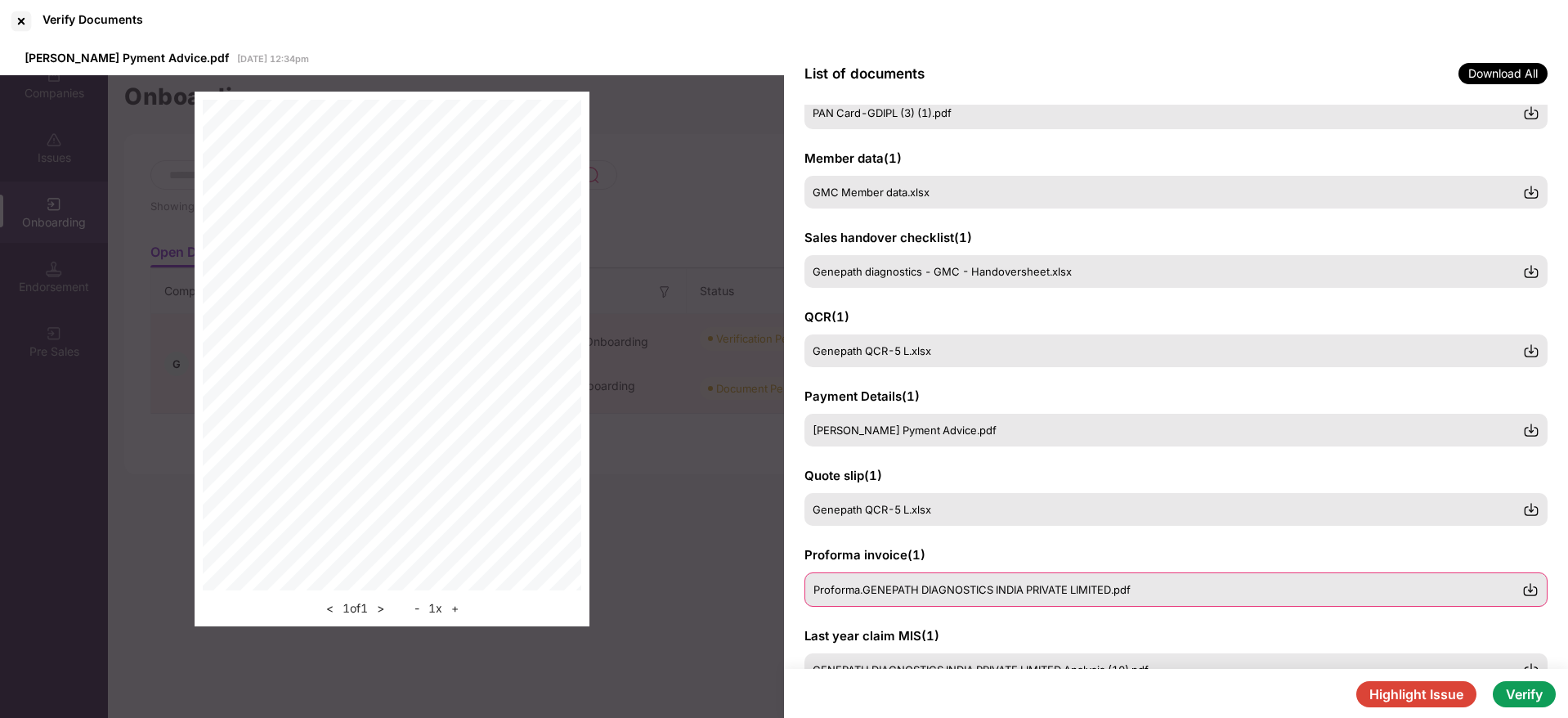
click at [1531, 592] on img at bounding box center [1530, 589] width 17 height 17
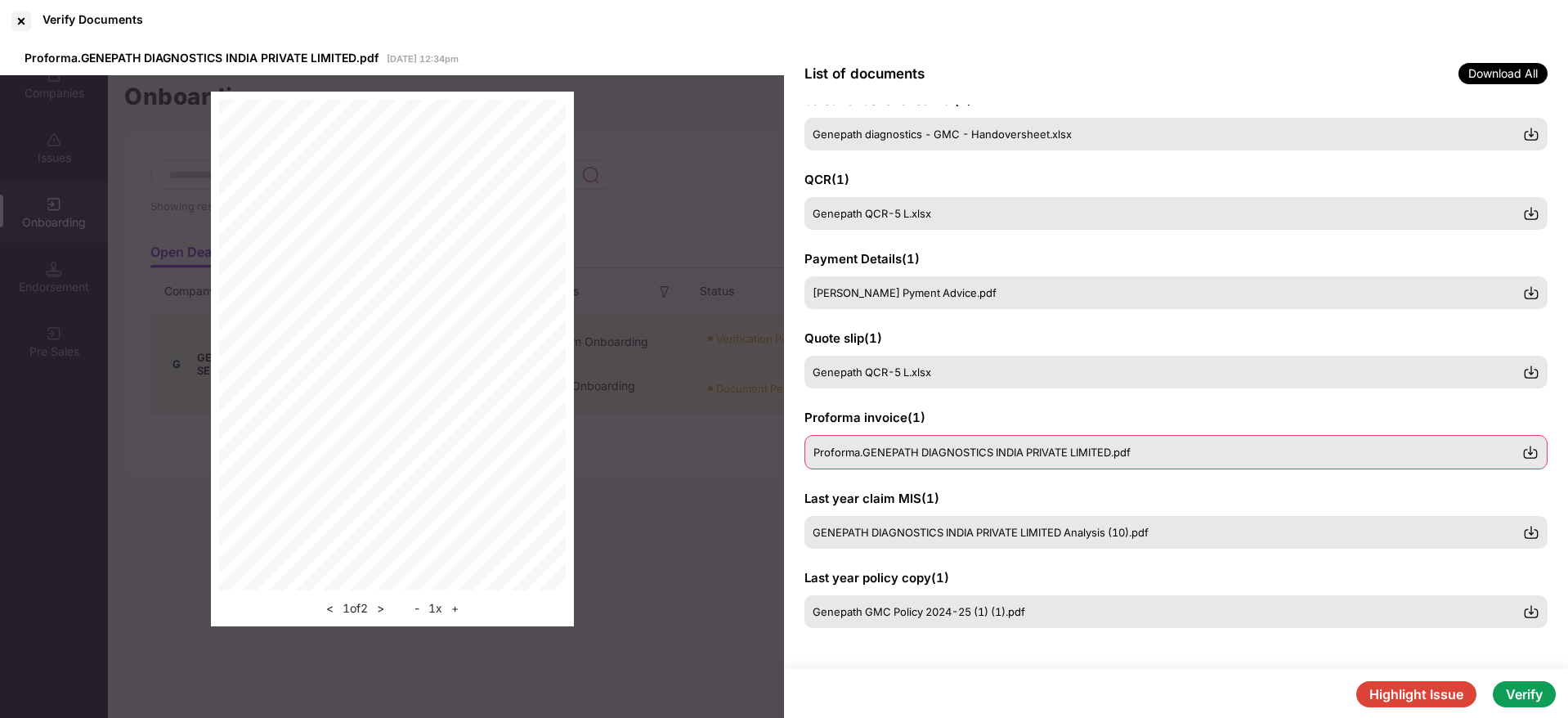
scroll to position [0, 0]
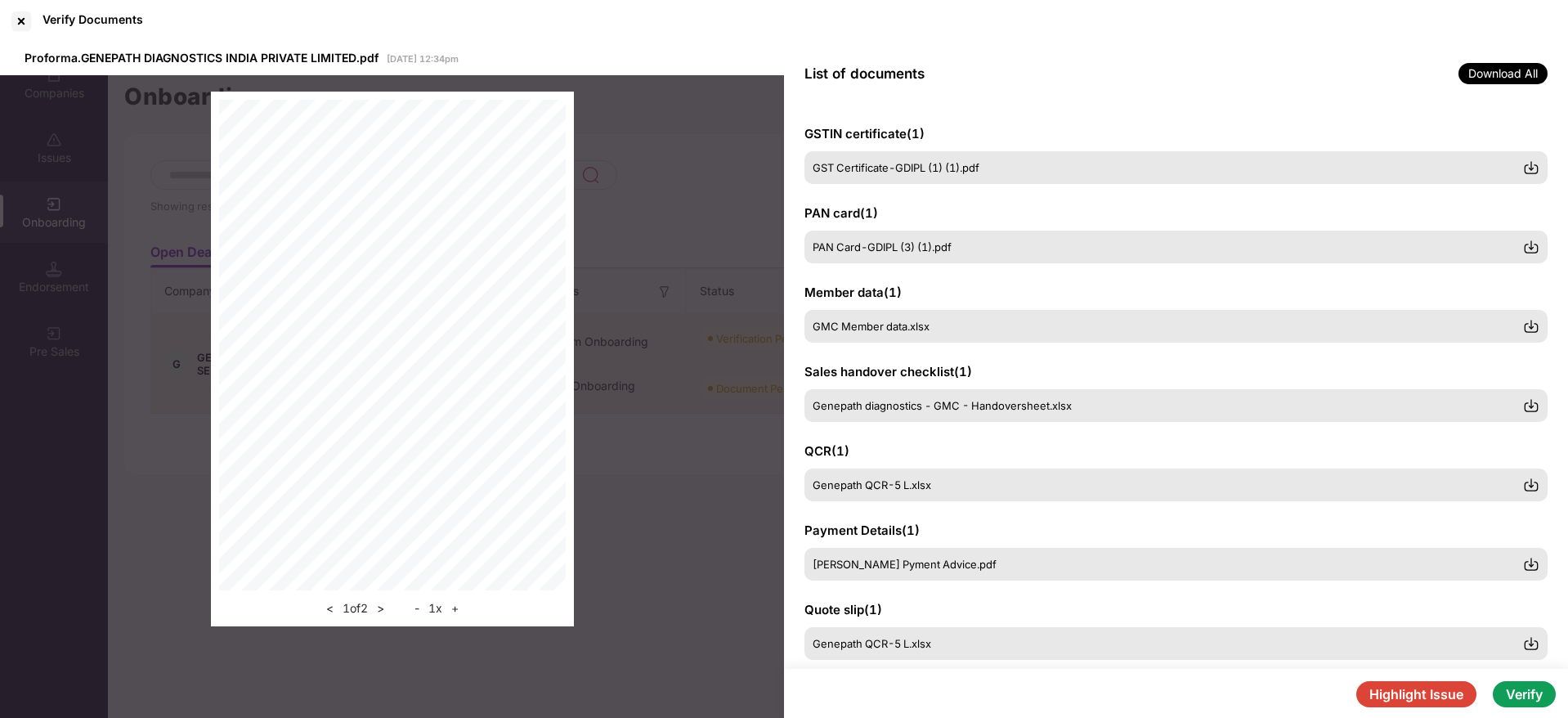
click at [1512, 686] on button "Verify" at bounding box center [1524, 694] width 63 height 26
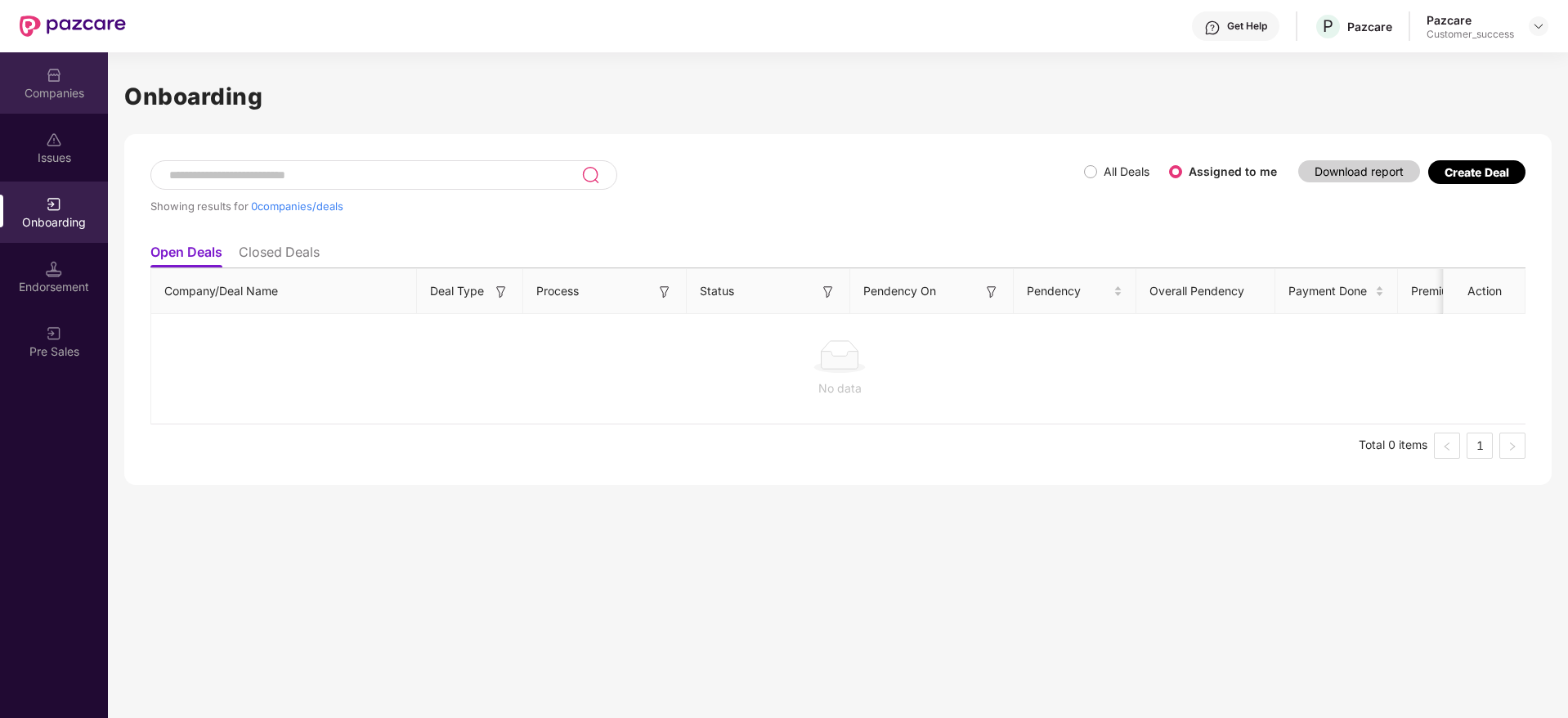
click at [64, 91] on div "Companies" at bounding box center [54, 93] width 108 height 17
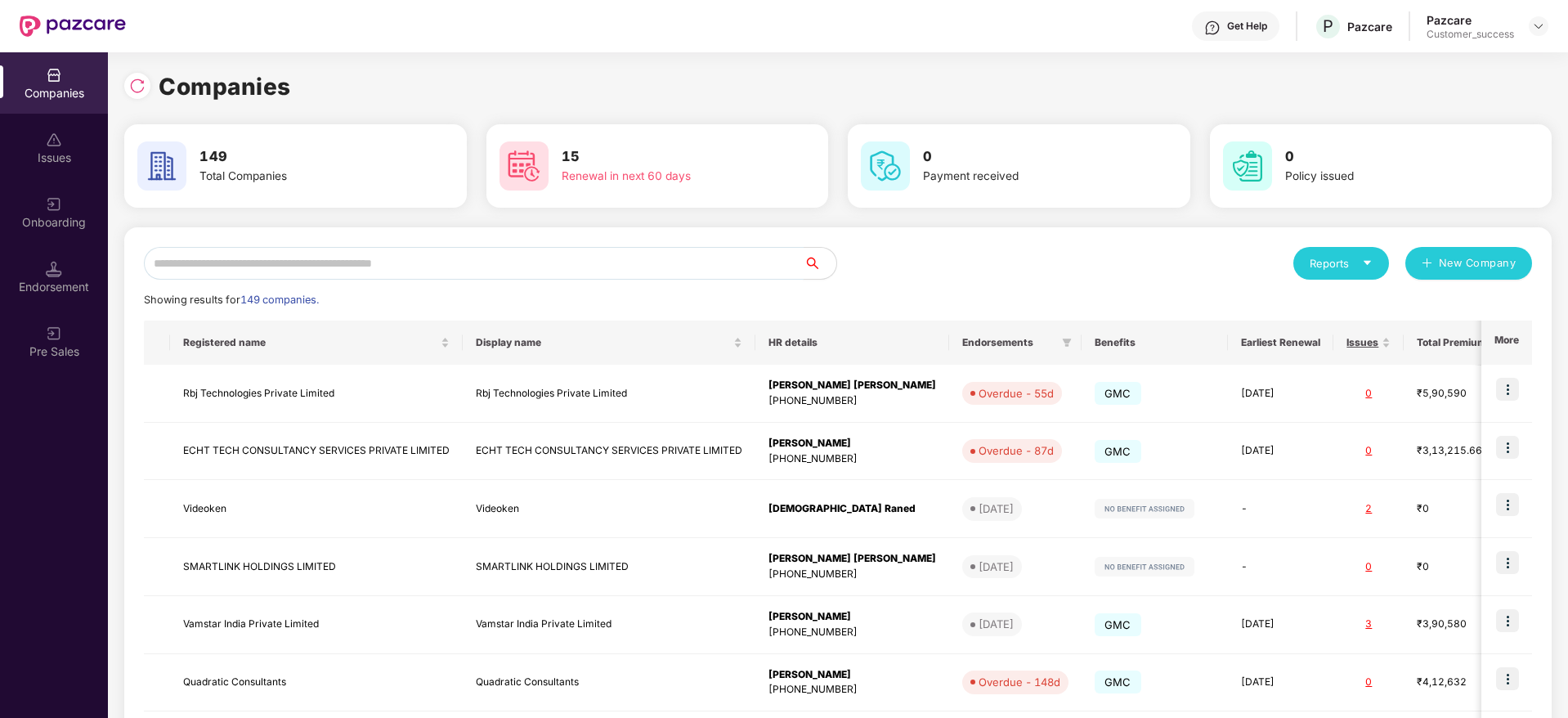
click at [706, 267] on input "text" at bounding box center [473, 264] width 659 height 33
paste input "**********"
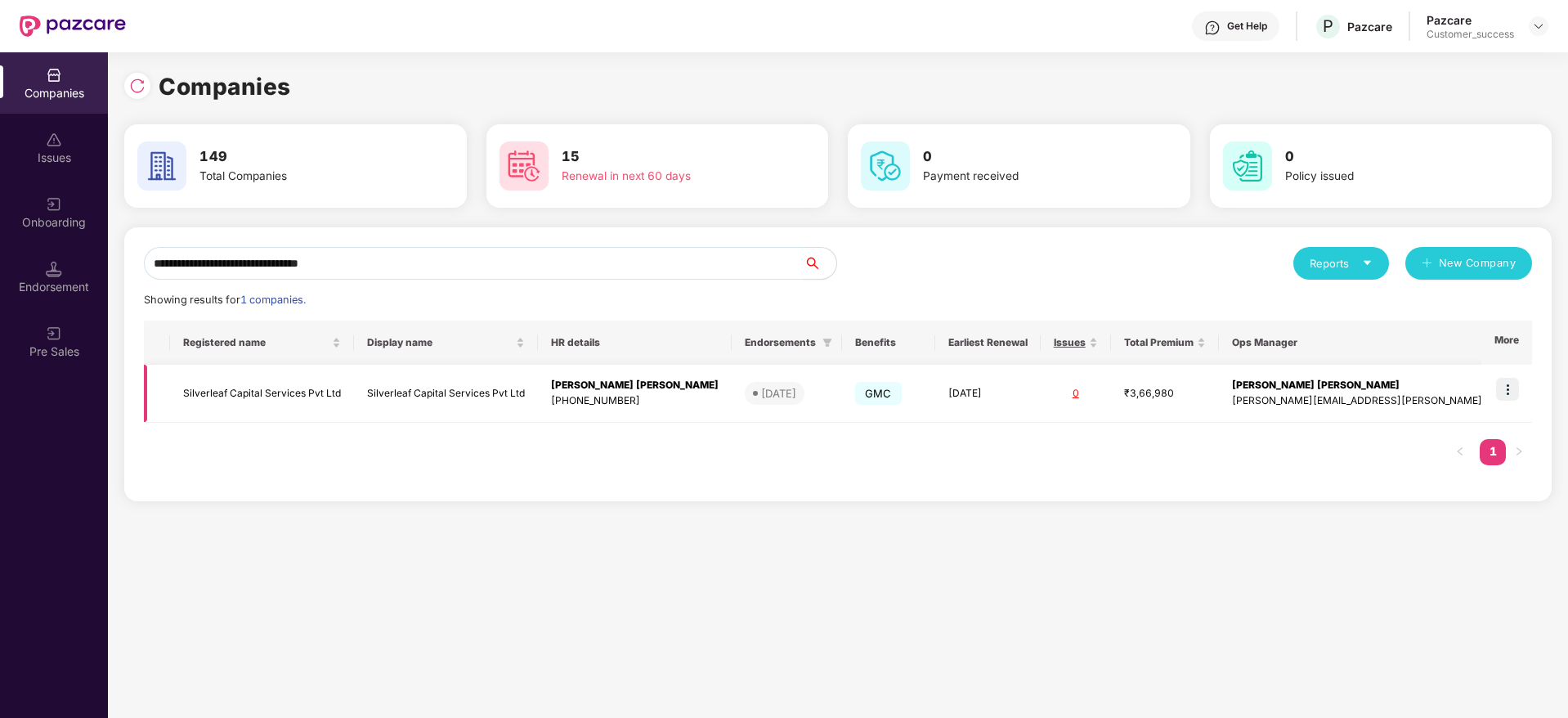
type input "**********"
click at [1521, 386] on td at bounding box center [1507, 394] width 51 height 58
click at [1508, 382] on img at bounding box center [1508, 390] width 23 height 23
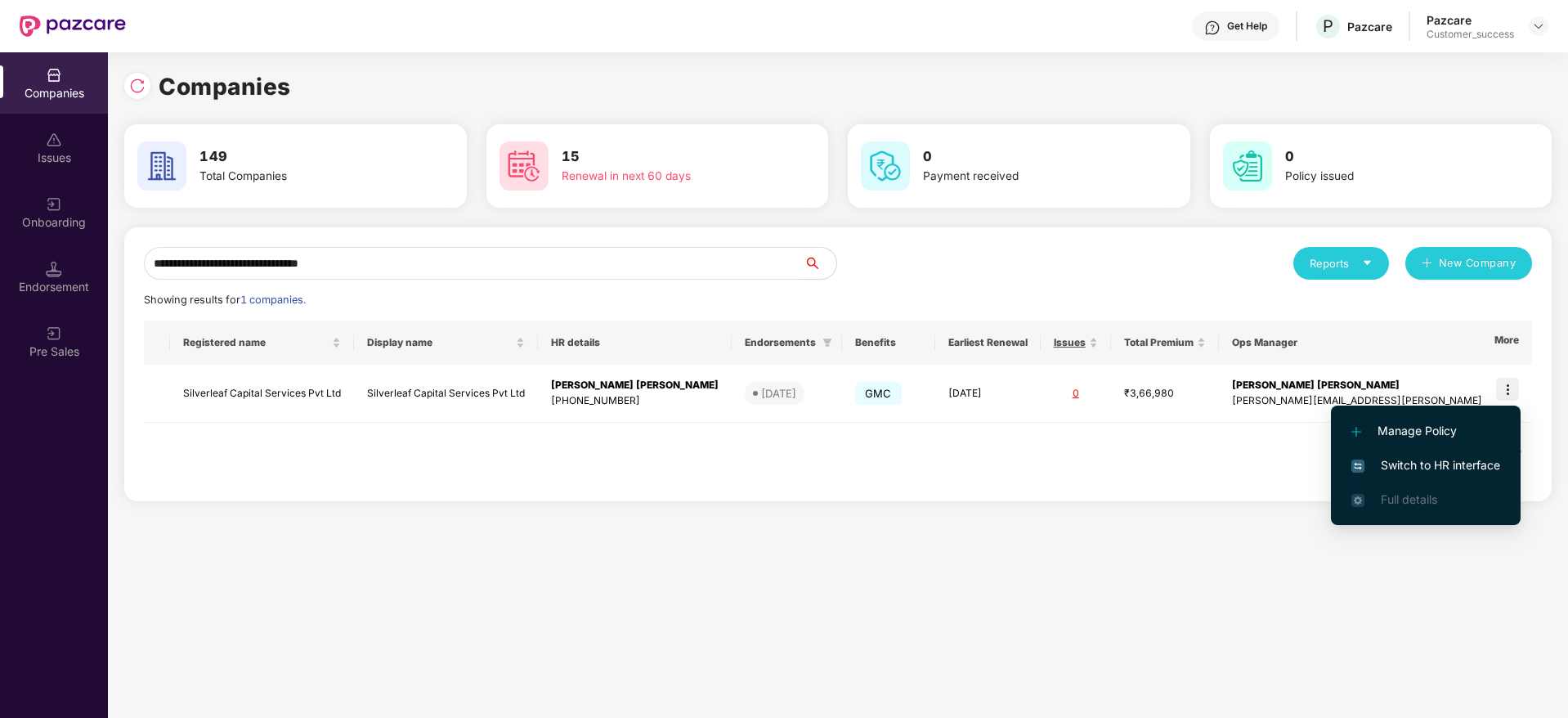
click at [1471, 458] on span "Switch to HR interface" at bounding box center [1426, 465] width 149 height 18
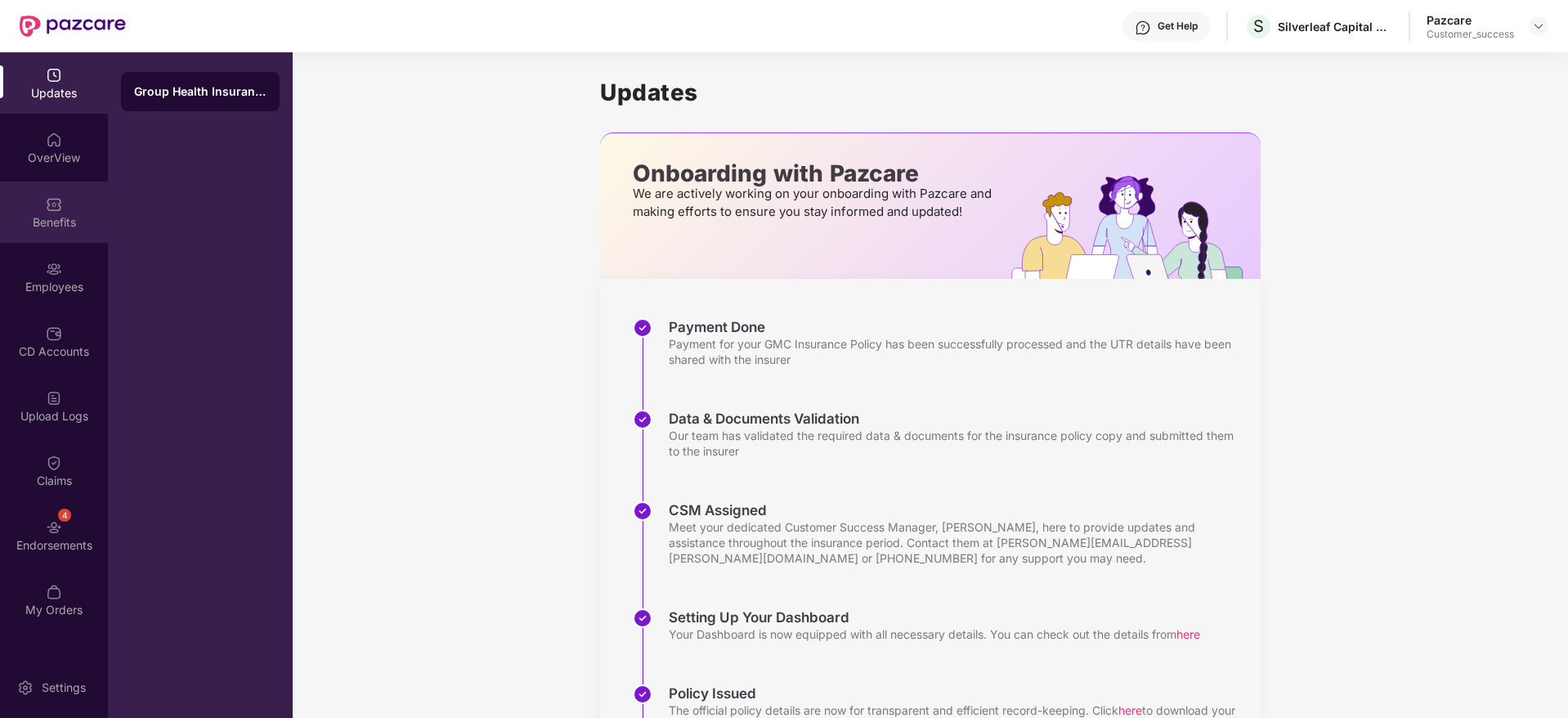
click at [58, 224] on div "Benefits" at bounding box center [54, 222] width 108 height 17
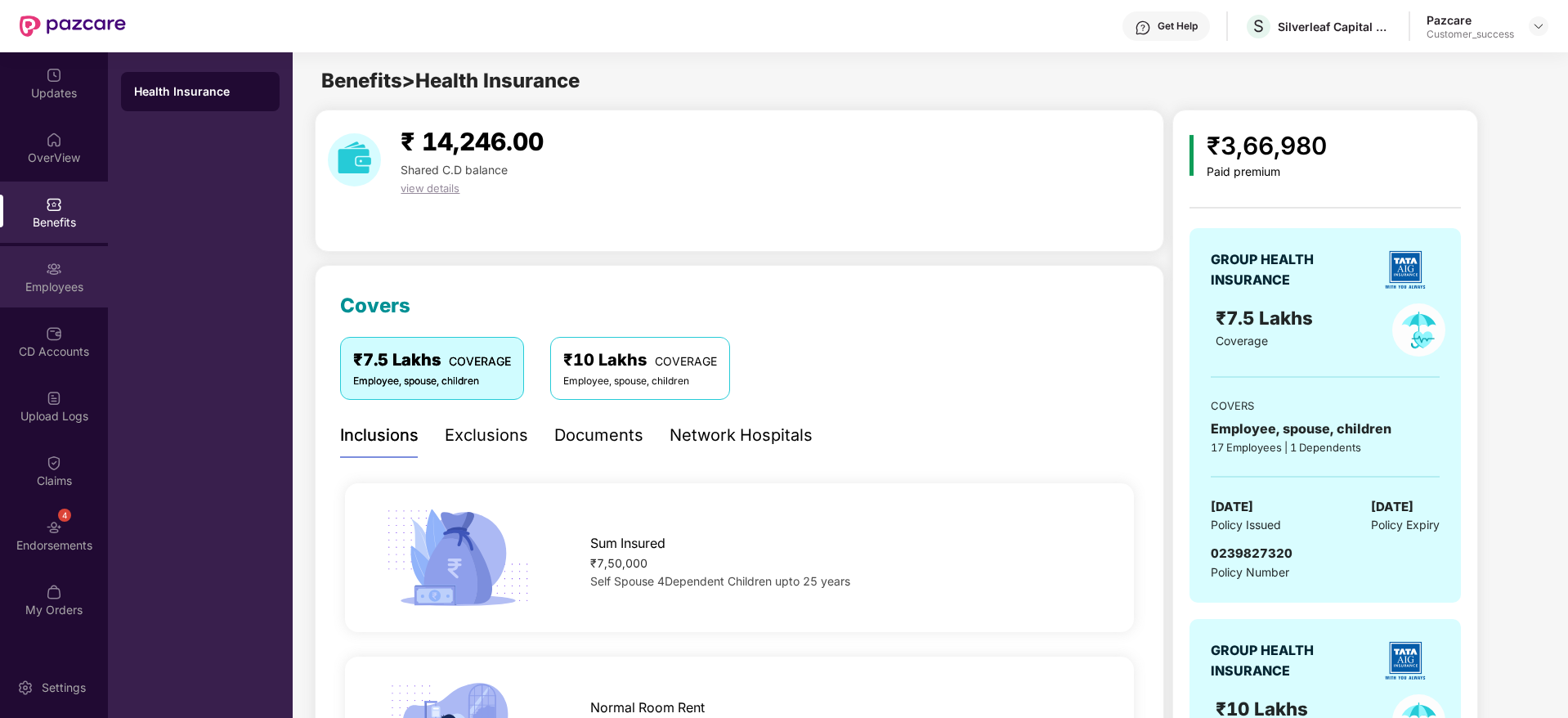
click at [31, 281] on div "Employees" at bounding box center [54, 286] width 108 height 17
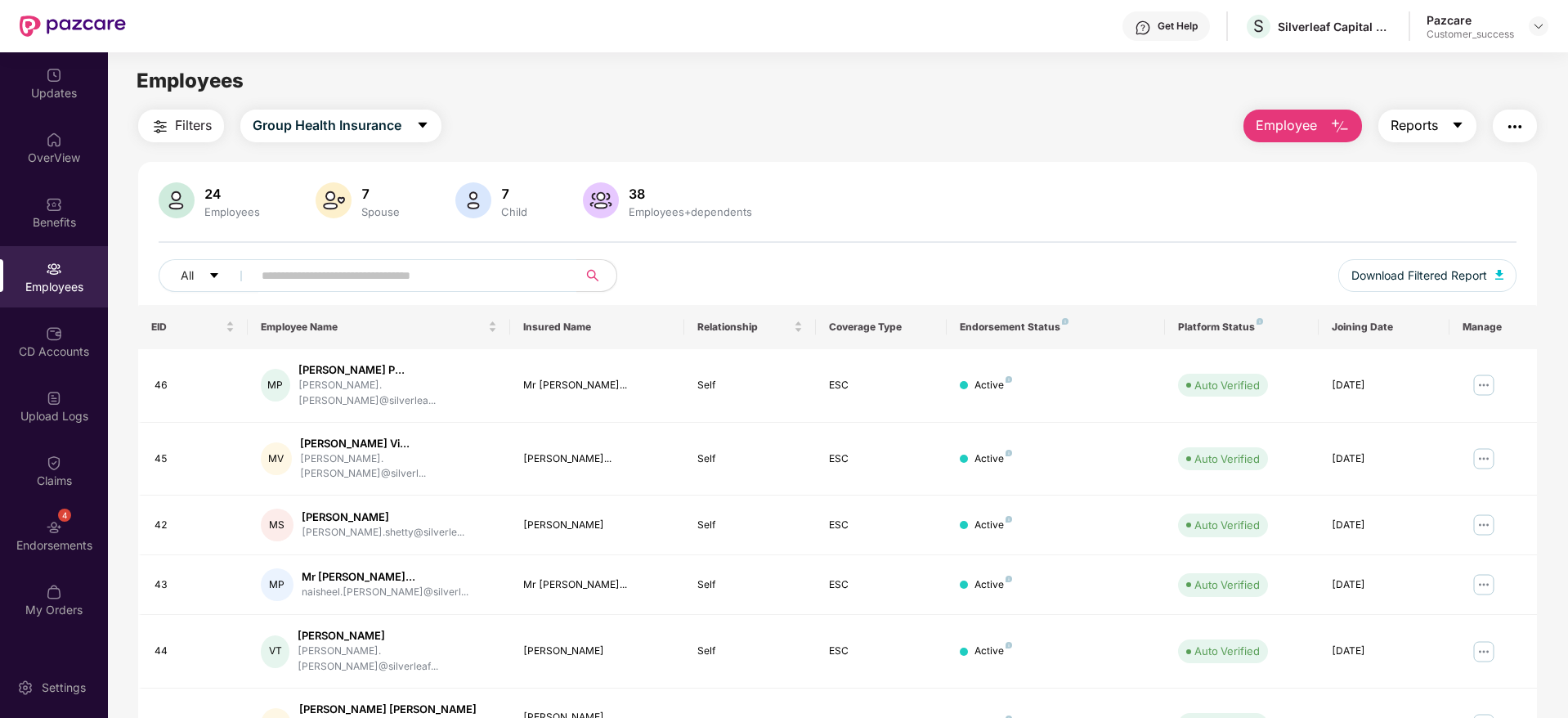
click at [1432, 137] on button "Reports" at bounding box center [1427, 126] width 98 height 33
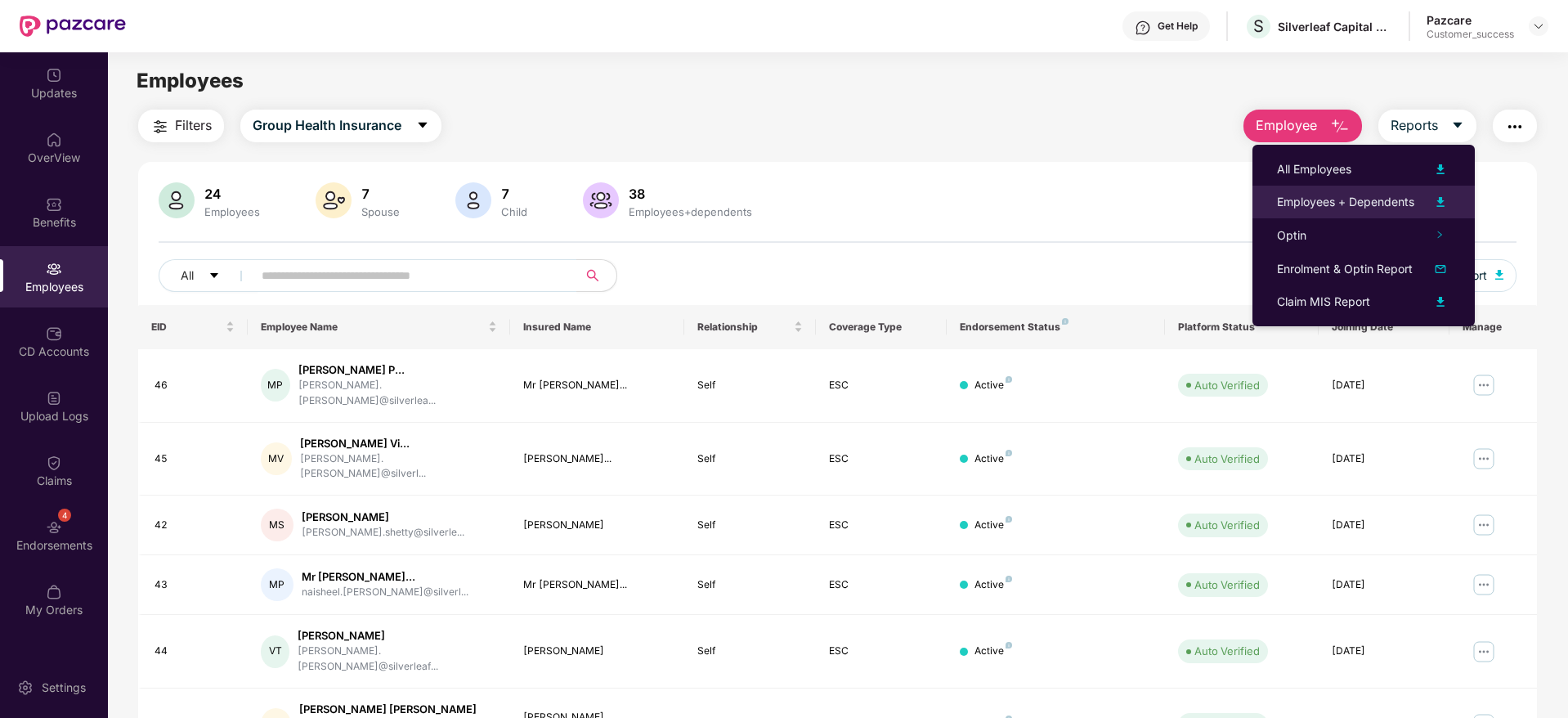
click at [1393, 200] on div "Employees + Dependents" at bounding box center [1345, 202] width 137 height 18
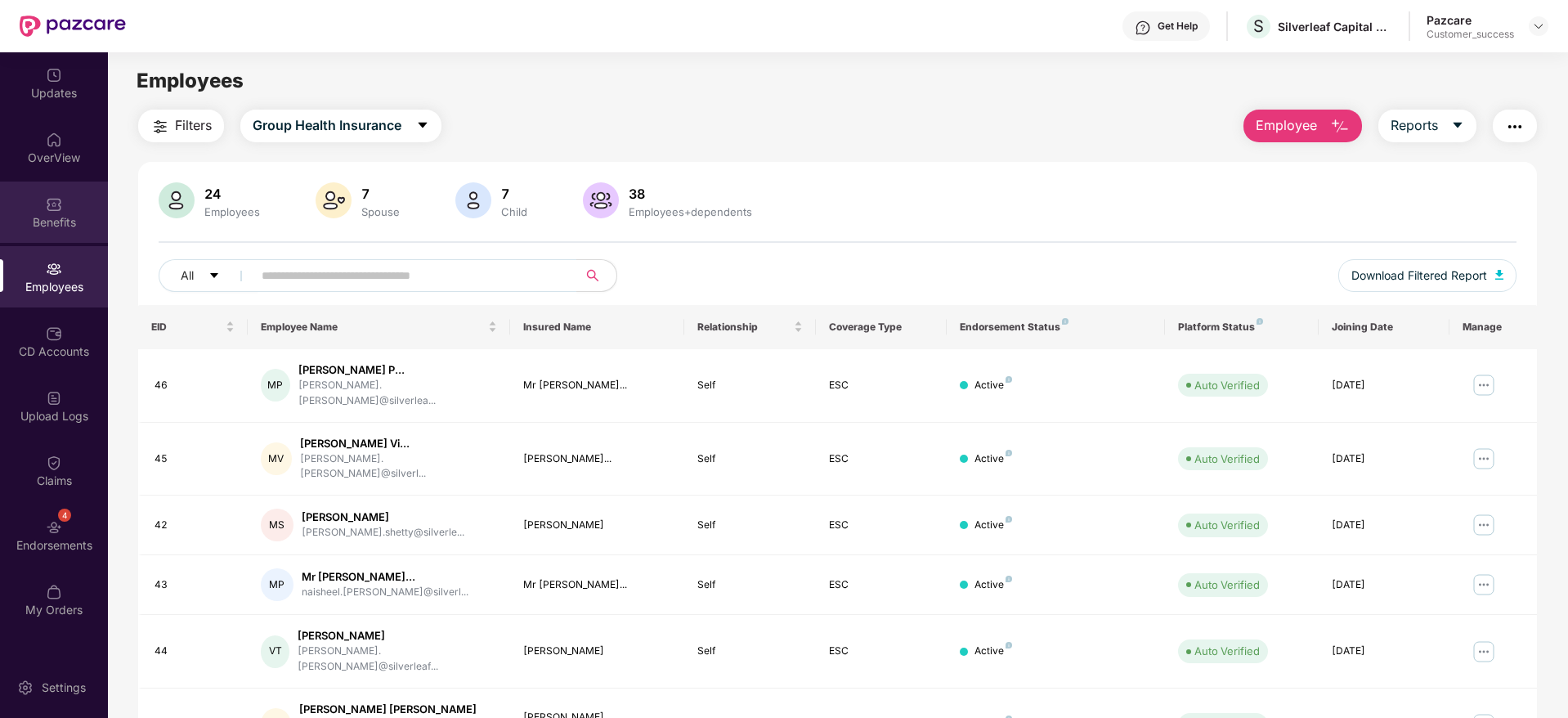
click at [54, 209] on img at bounding box center [54, 204] width 17 height 17
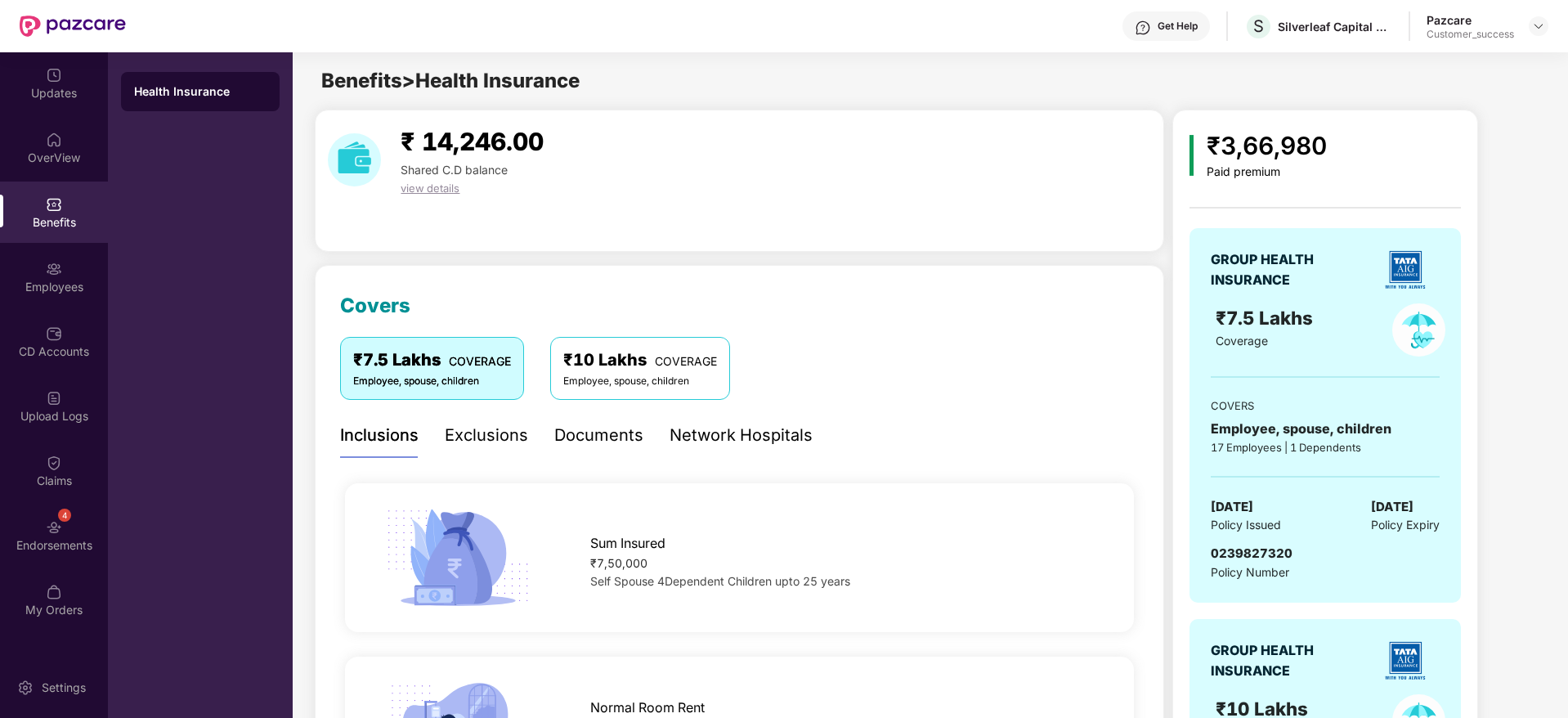
click at [605, 450] on div "Documents" at bounding box center [599, 435] width 90 height 45
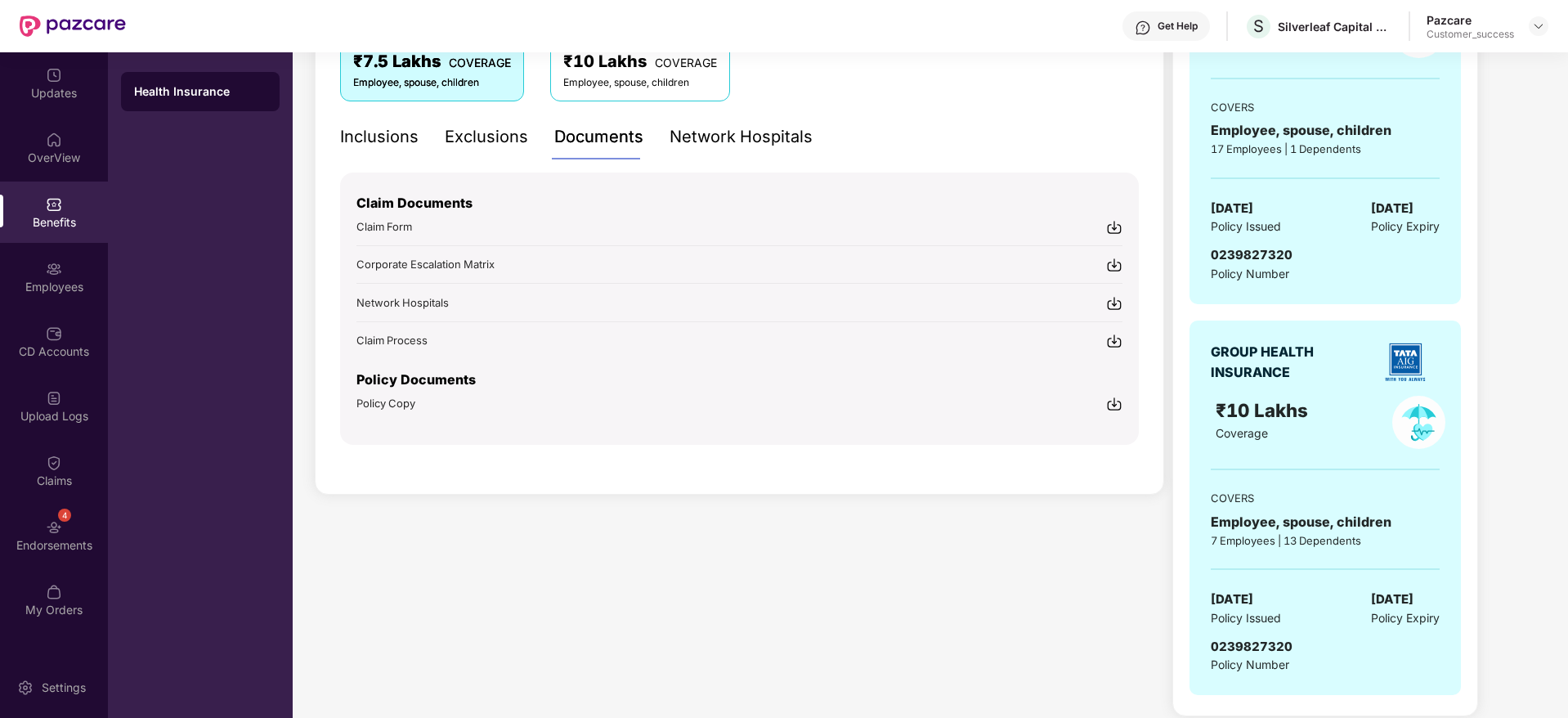
scroll to position [310, 0]
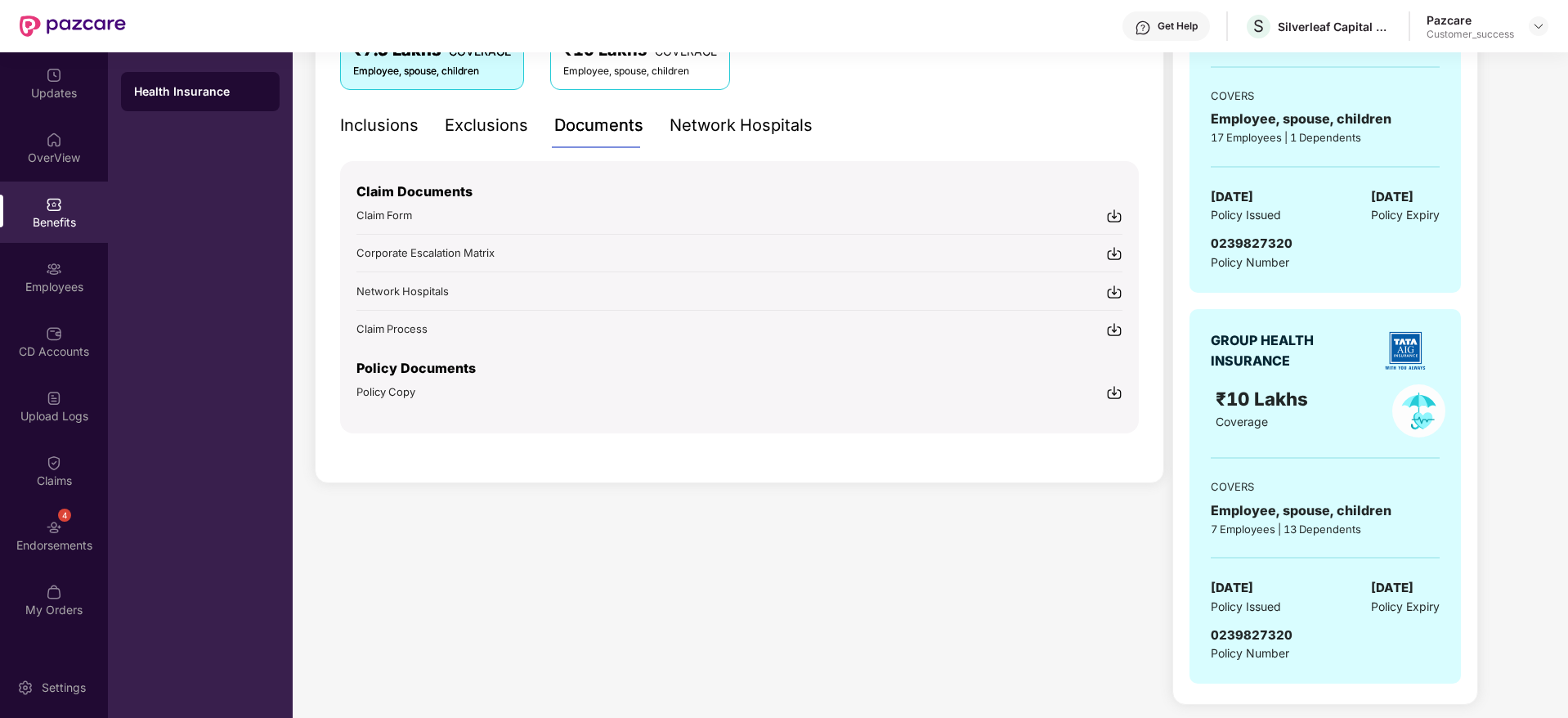
click at [1113, 400] on div "Claim Documents Claim Form Corporate Escalation Matrix Network Hospitals Claim …" at bounding box center [739, 297] width 799 height 273
click at [1114, 389] on img at bounding box center [1114, 393] width 17 height 17
click at [1536, 28] on img at bounding box center [1538, 25] width 13 height 13
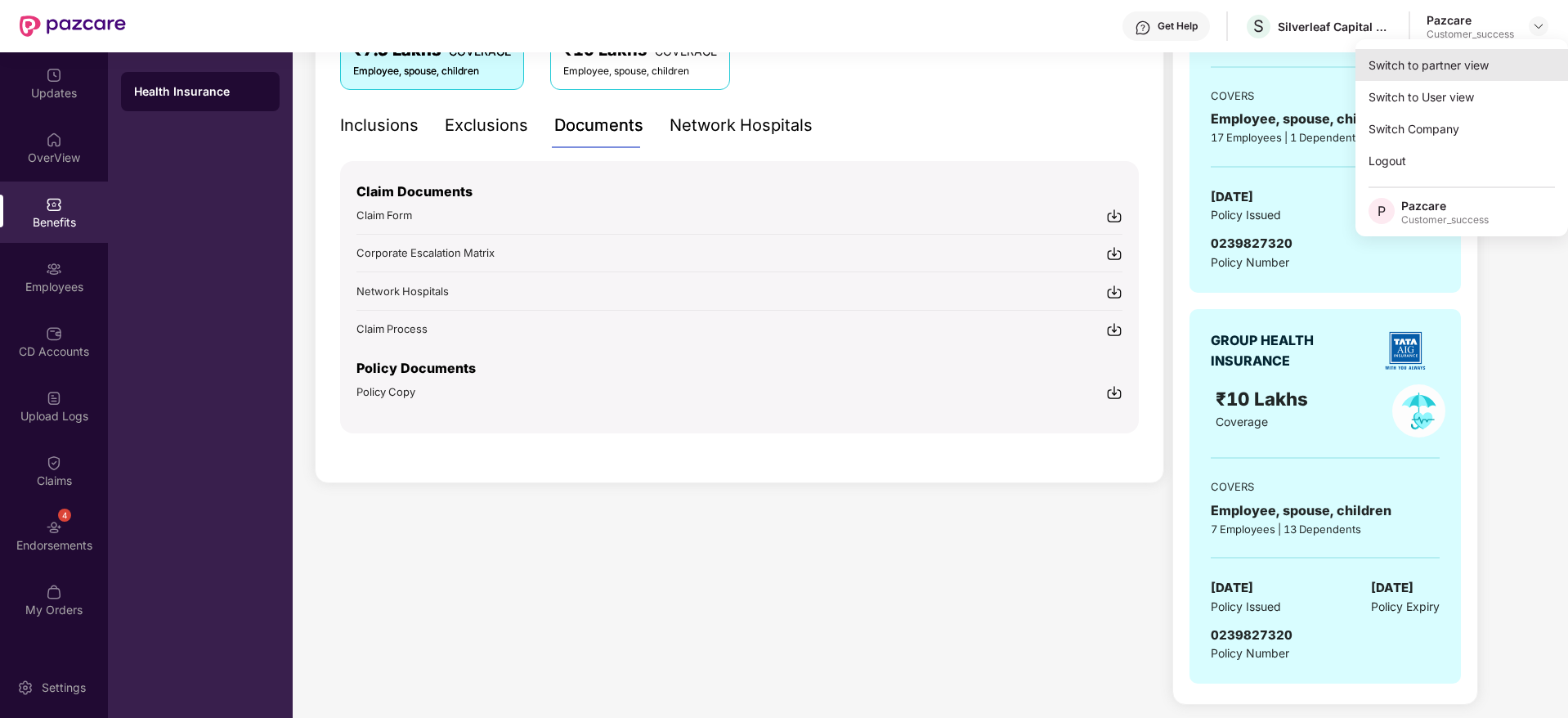
click at [1512, 74] on div "Switch to partner view" at bounding box center [1462, 64] width 212 height 32
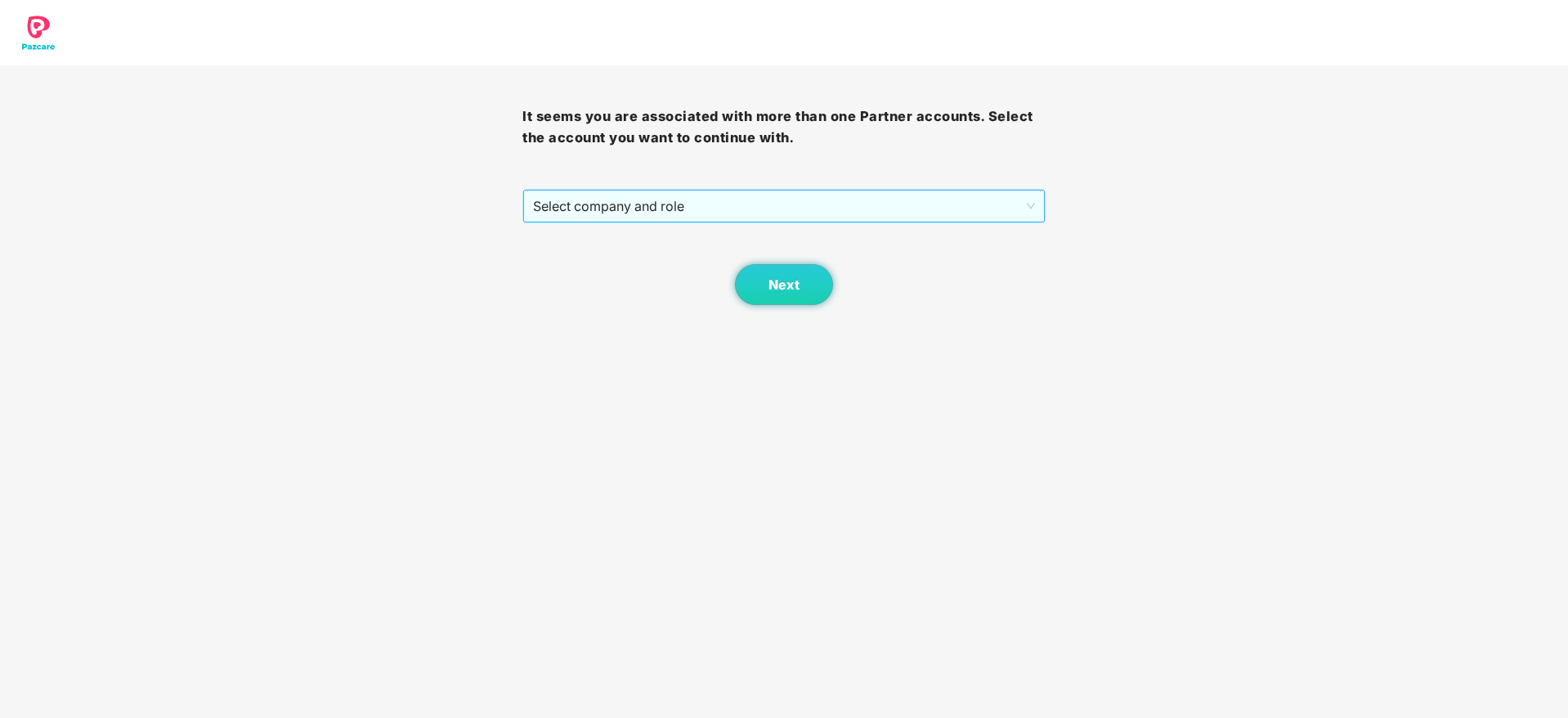
click at [858, 191] on span "Select company and role" at bounding box center [783, 207] width 502 height 31
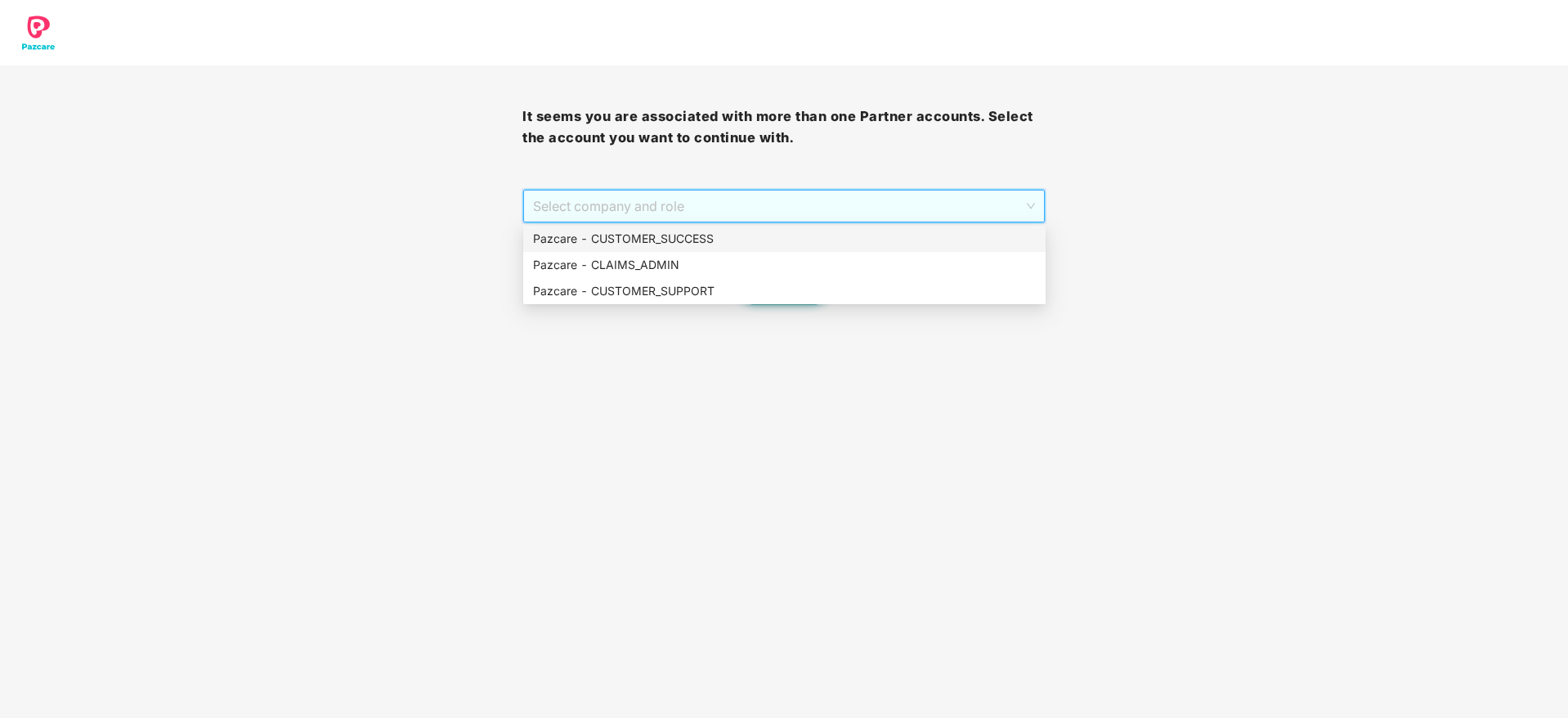
click at [853, 245] on div "Pazcare - CUSTOMER_SUCCESS" at bounding box center [784, 239] width 503 height 18
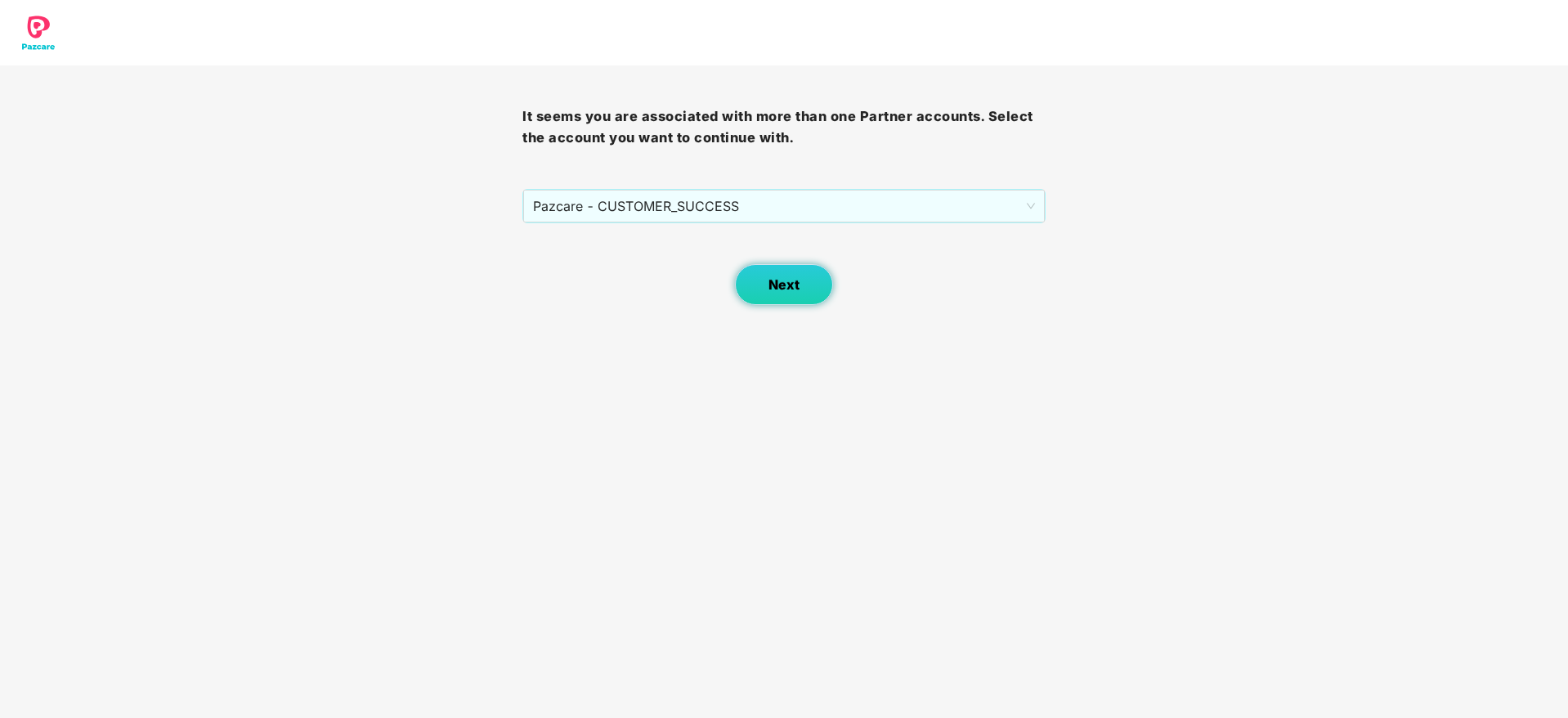
click at [809, 282] on button "Next" at bounding box center [784, 284] width 98 height 41
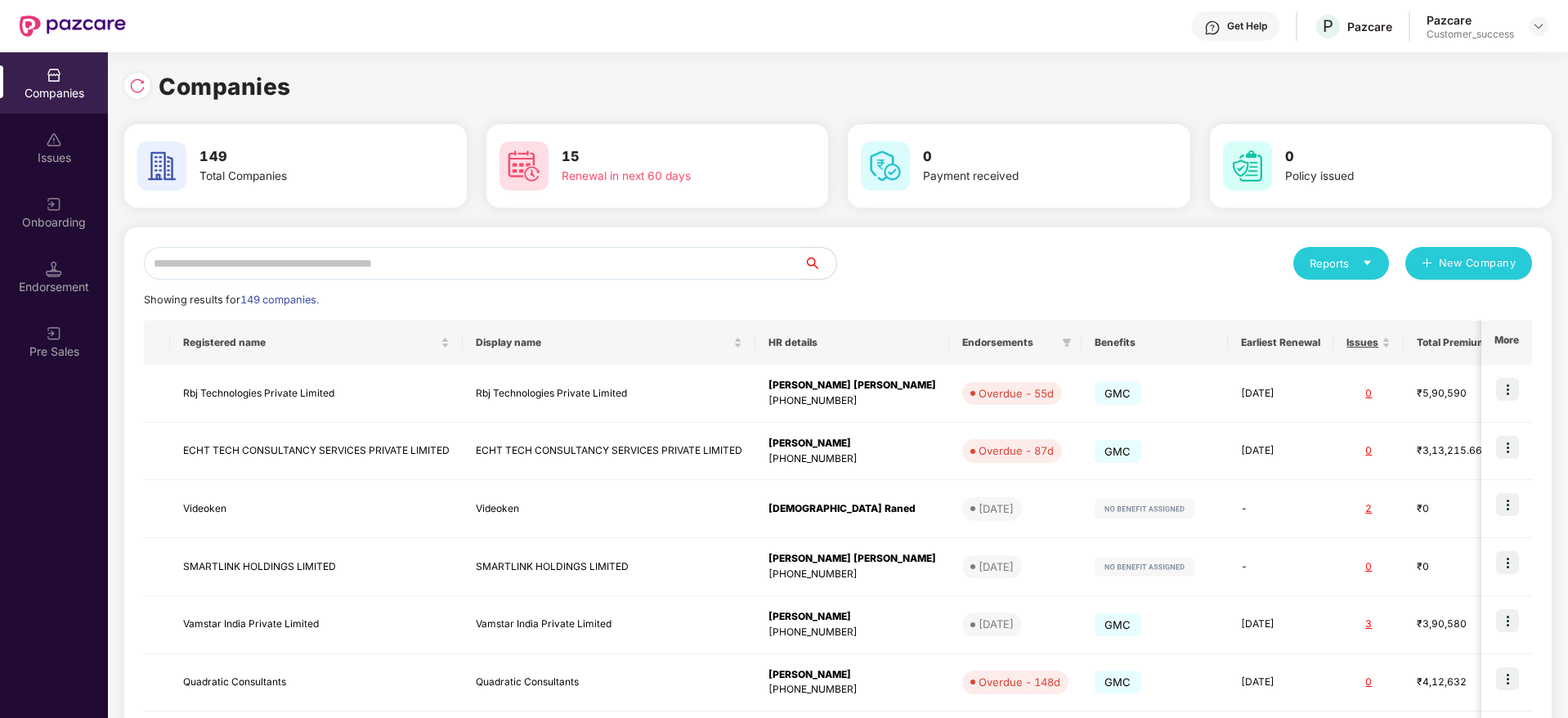
click at [673, 265] on input "text" at bounding box center [473, 264] width 659 height 33
paste input "**********"
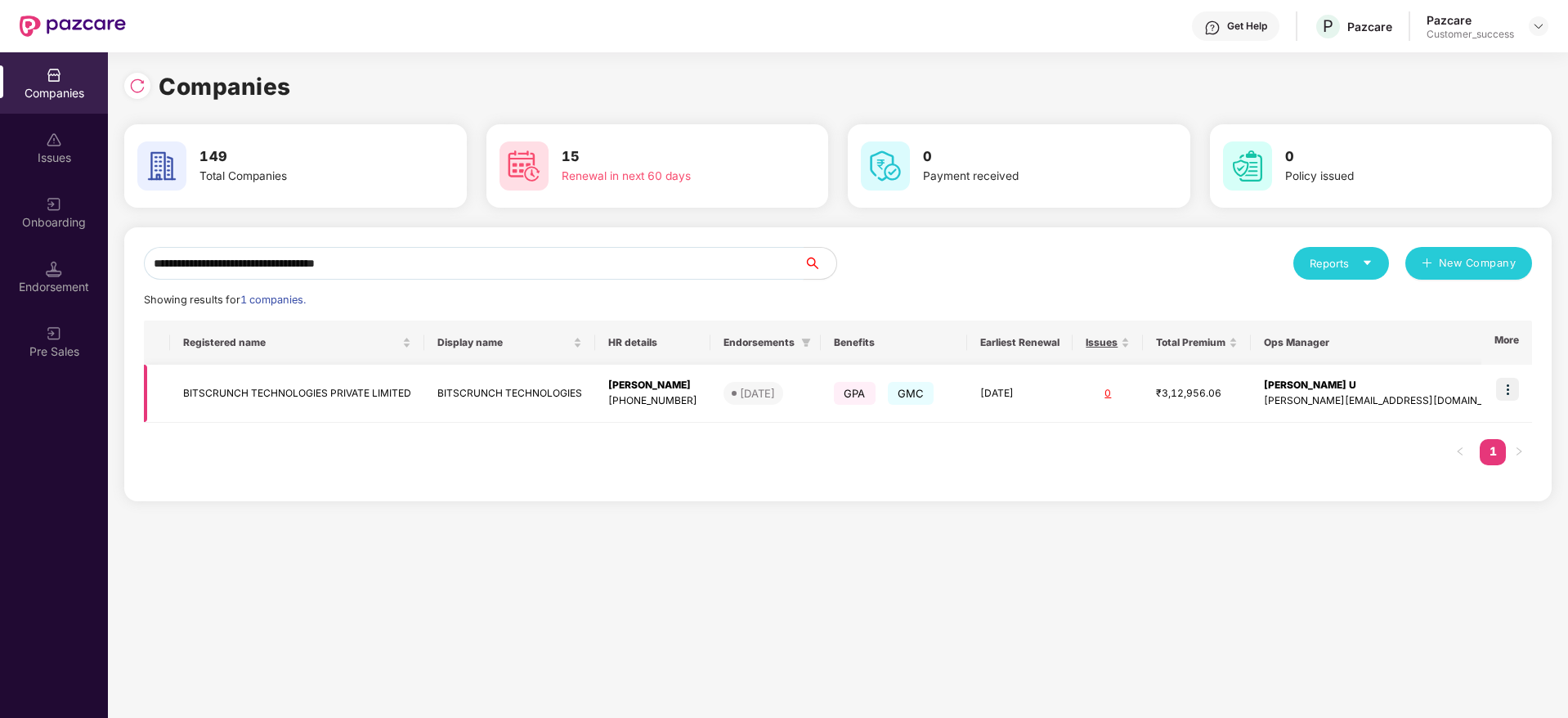
type input "**********"
drag, startPoint x: 1512, startPoint y: 379, endPoint x: 1504, endPoint y: 391, distance: 14.4
click at [1512, 379] on img at bounding box center [1508, 390] width 23 height 23
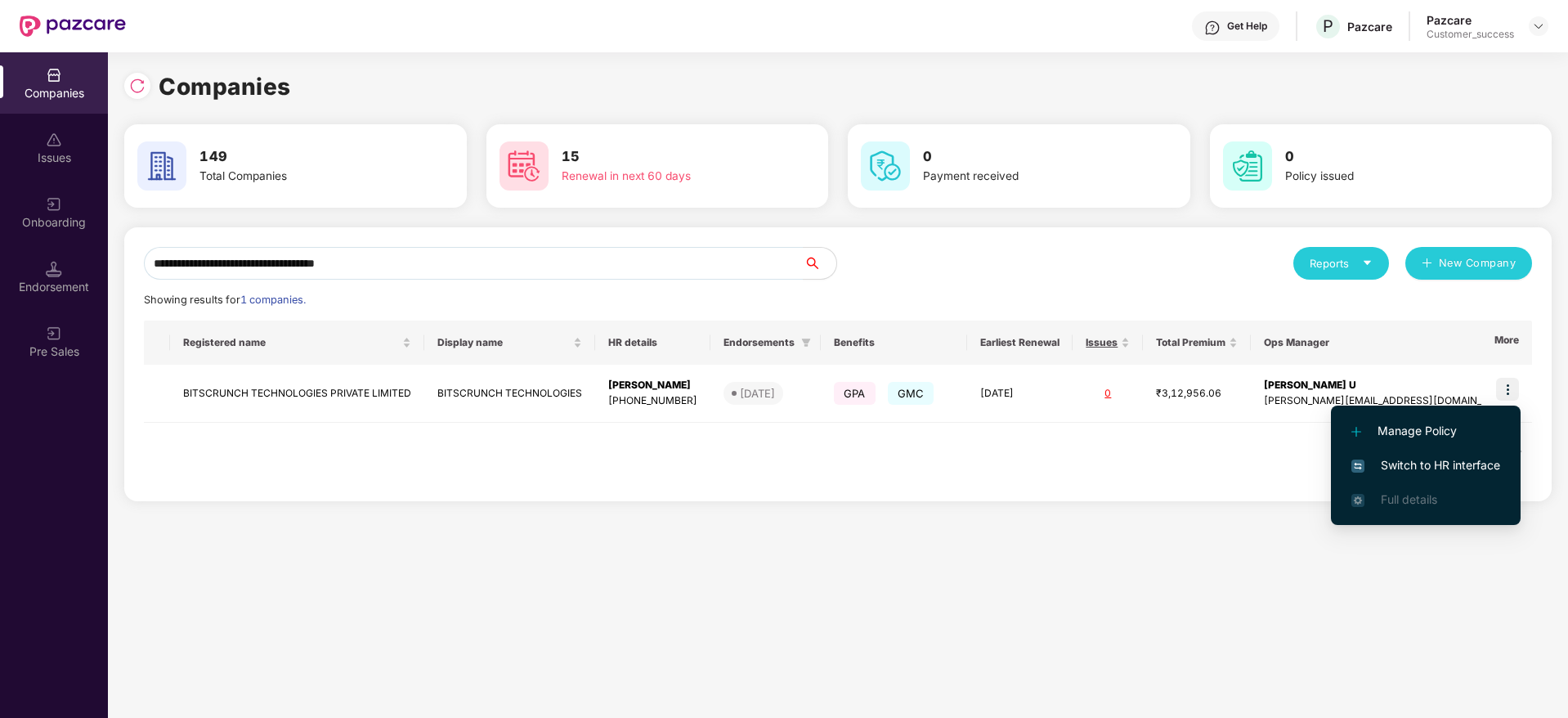
click at [1463, 454] on li "Switch to HR interface" at bounding box center [1426, 465] width 190 height 34
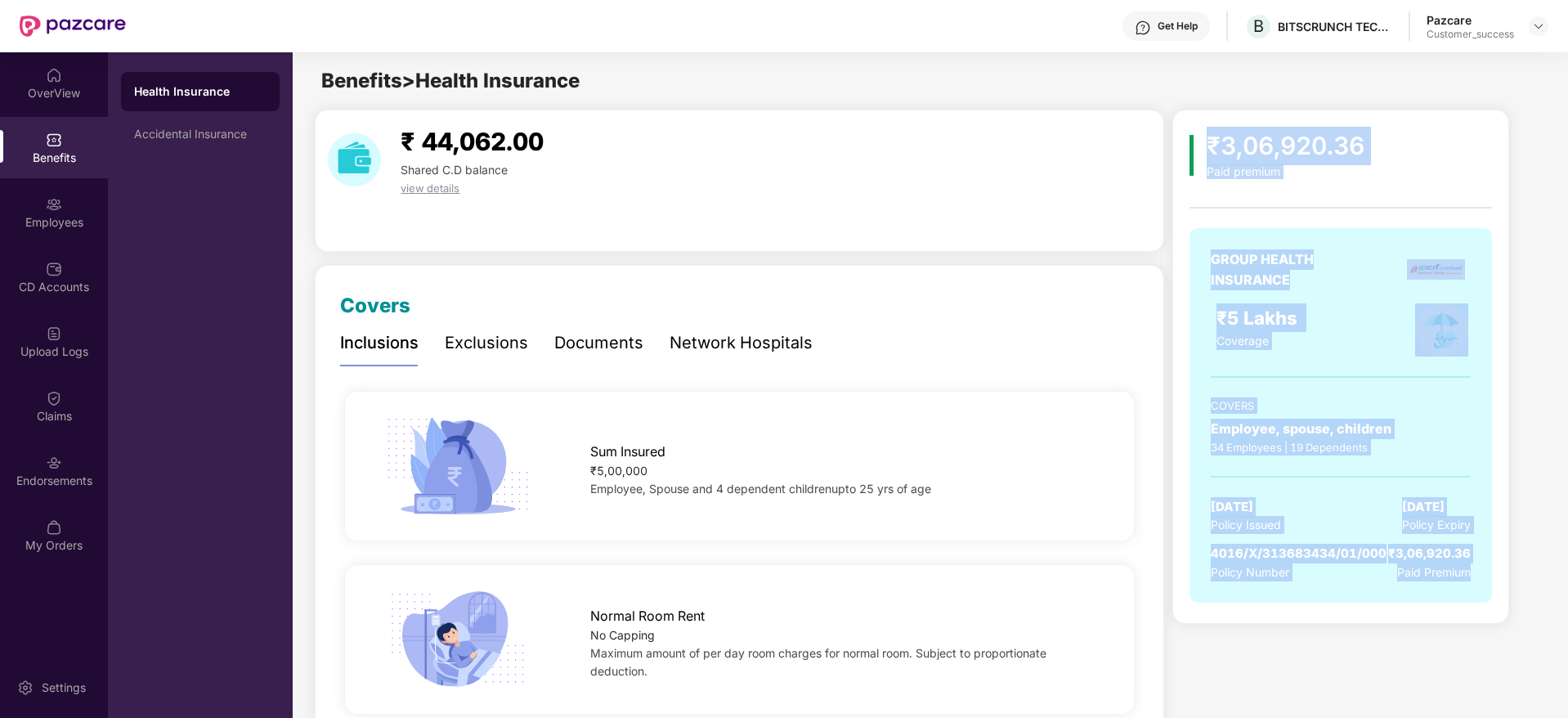
drag, startPoint x: 1461, startPoint y: 610, endPoint x: 1189, endPoint y: 104, distance: 574.5
drag, startPoint x: 1189, startPoint y: 104, endPoint x: 1464, endPoint y: 653, distance: 614.0
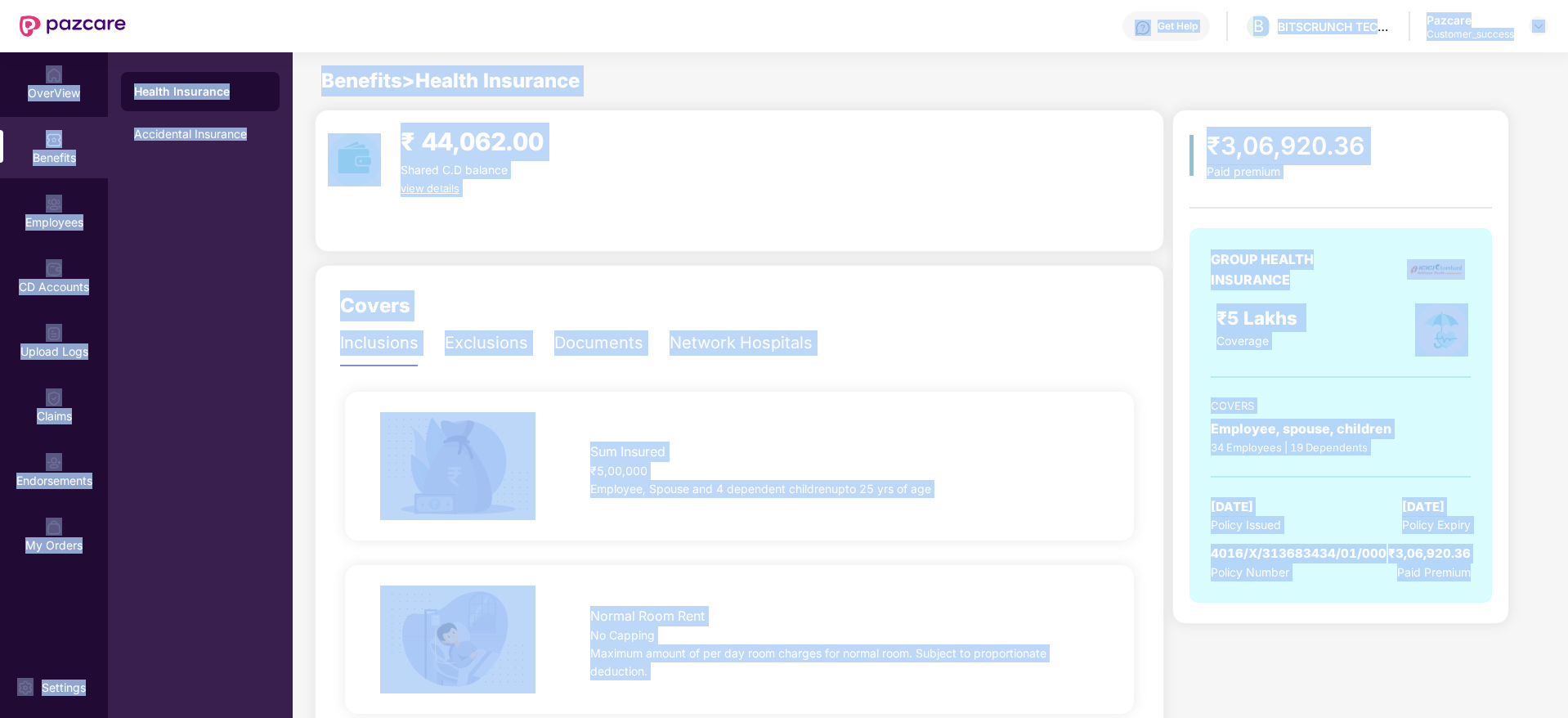
drag, startPoint x: 1465, startPoint y: 653, endPoint x: 791, endPoint y: 48, distance: 905.7
click at [791, 48] on div "Get Help B BITSCRUNCH TECHNOLOGIES Pazcare Customer_success OverView Benefits E…" at bounding box center [784, 359] width 1568 height 718
click at [791, 48] on div "Get Help B BITSCRUNCH TECHNOLOGIES Pazcare Customer_success" at bounding box center [837, 26] width 1423 height 53
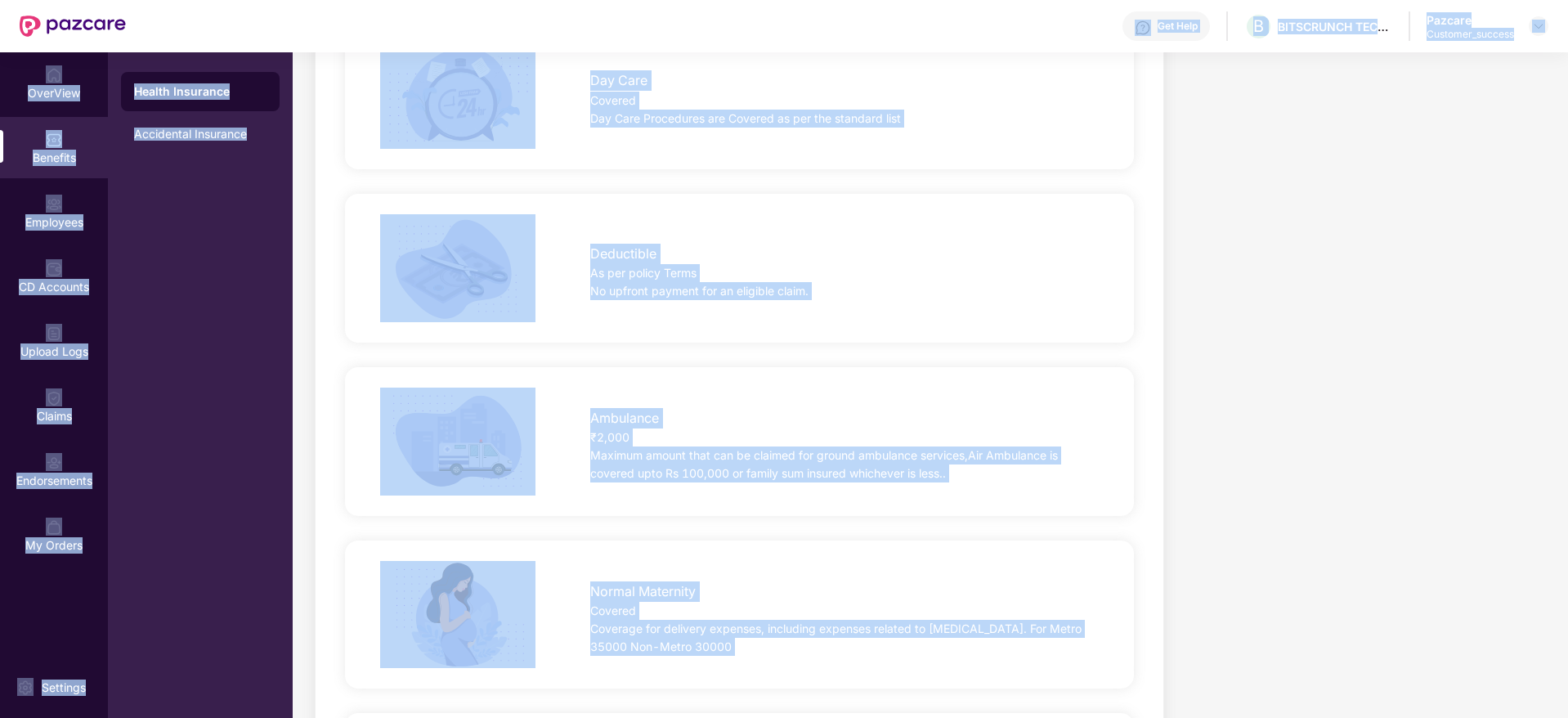
drag, startPoint x: 791, startPoint y: 48, endPoint x: 1569, endPoint y: 775, distance: 1064.8
click at [1567, 717] on html "Get Help B BITSCRUNCH TECHNOLOGIES Pazcare Customer_success OverView Benefits E…" at bounding box center [784, 359] width 1568 height 718
click at [1432, 631] on div "₹3,06,920.36 Paid premium GROUP HEALTH INSURANCE ₹5 Lakhs Coverage COVERS Emplo…" at bounding box center [1358, 597] width 371 height 3452
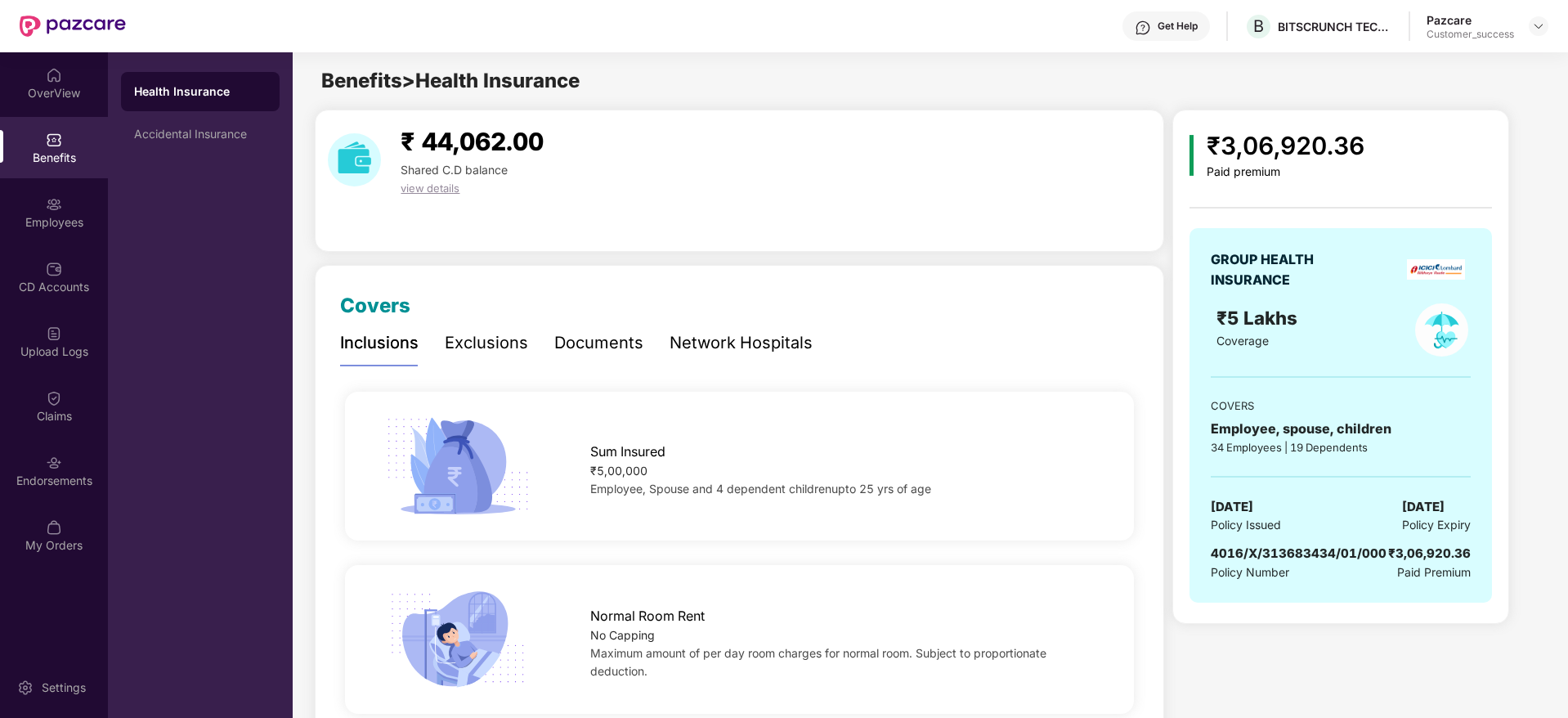
click at [564, 330] on div "Documents" at bounding box center [599, 343] width 90 height 25
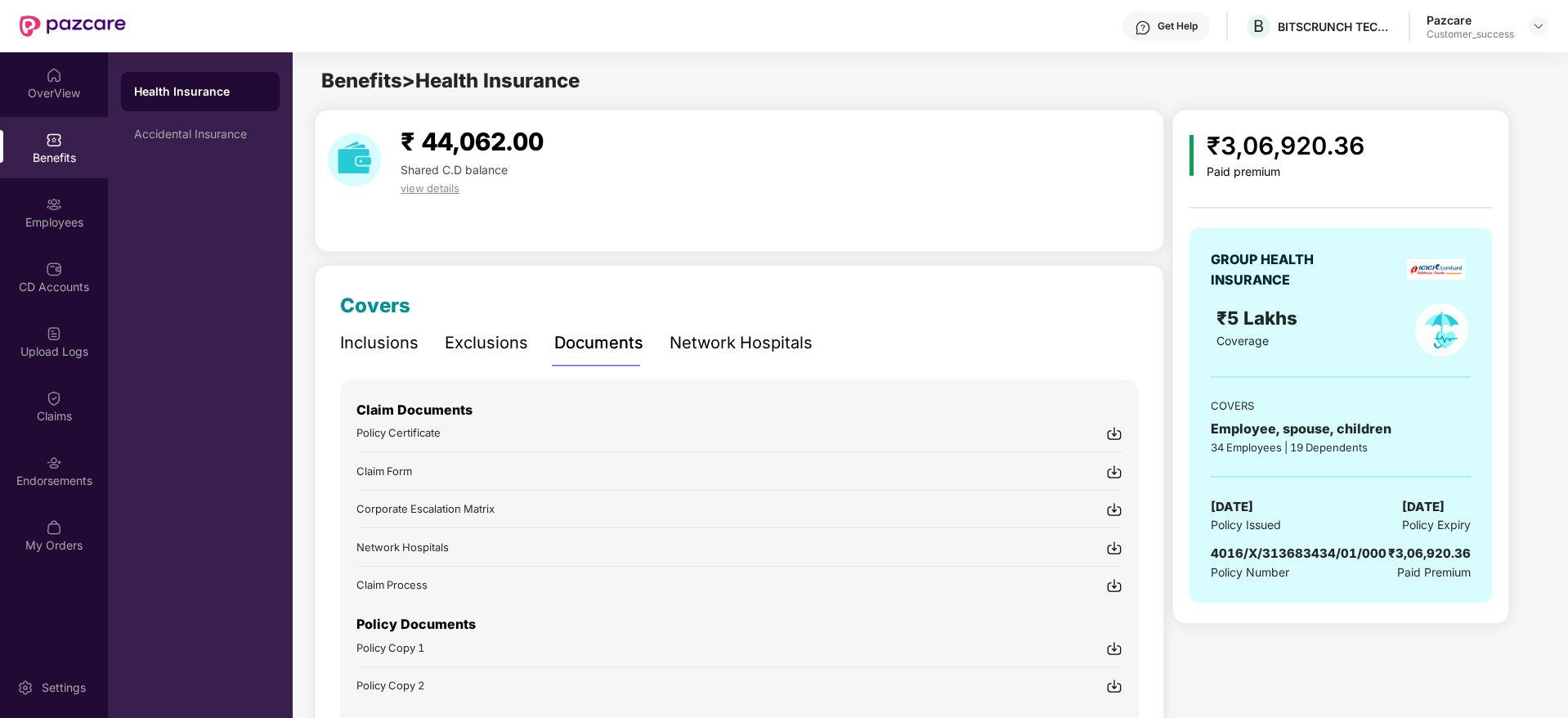
scroll to position [85, 0]
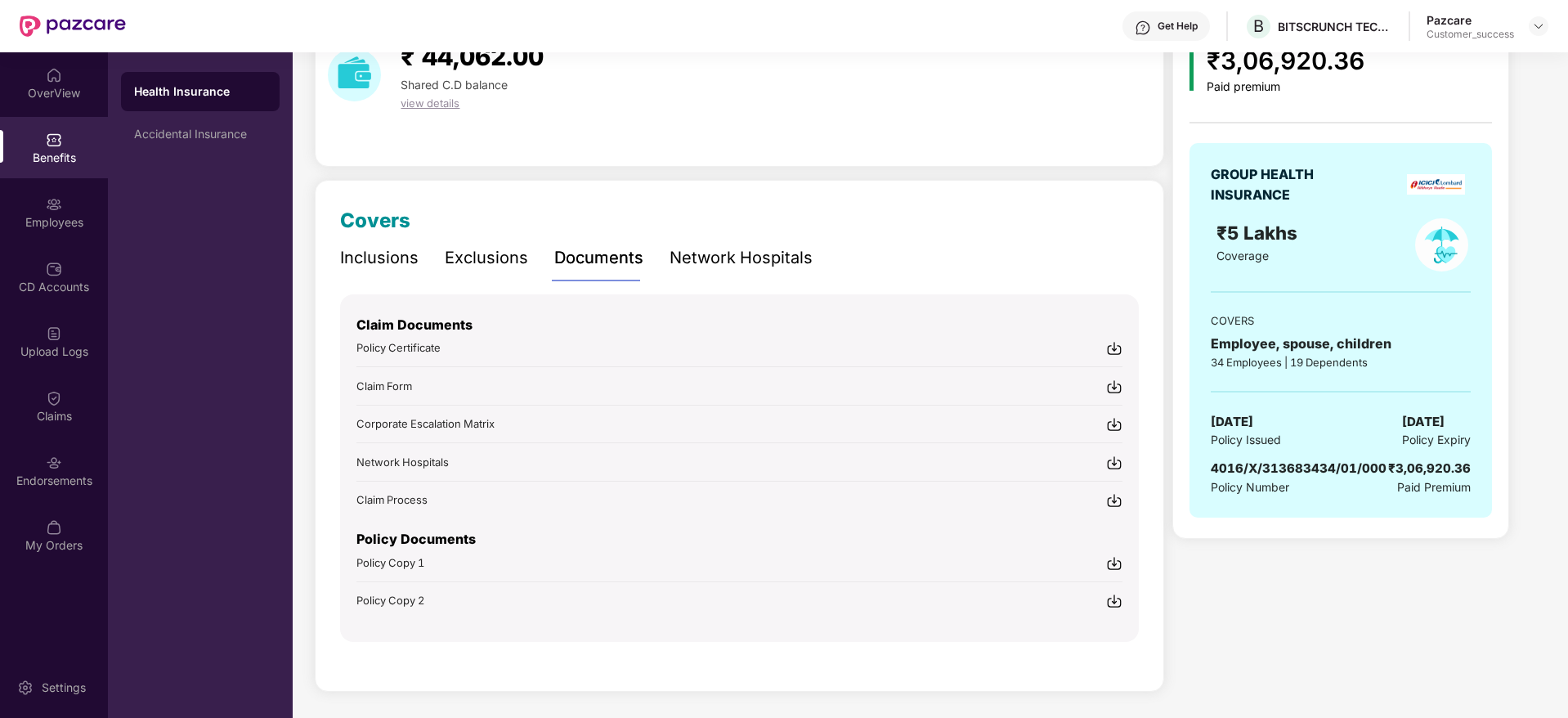
click at [1113, 553] on div at bounding box center [1114, 562] width 17 height 18
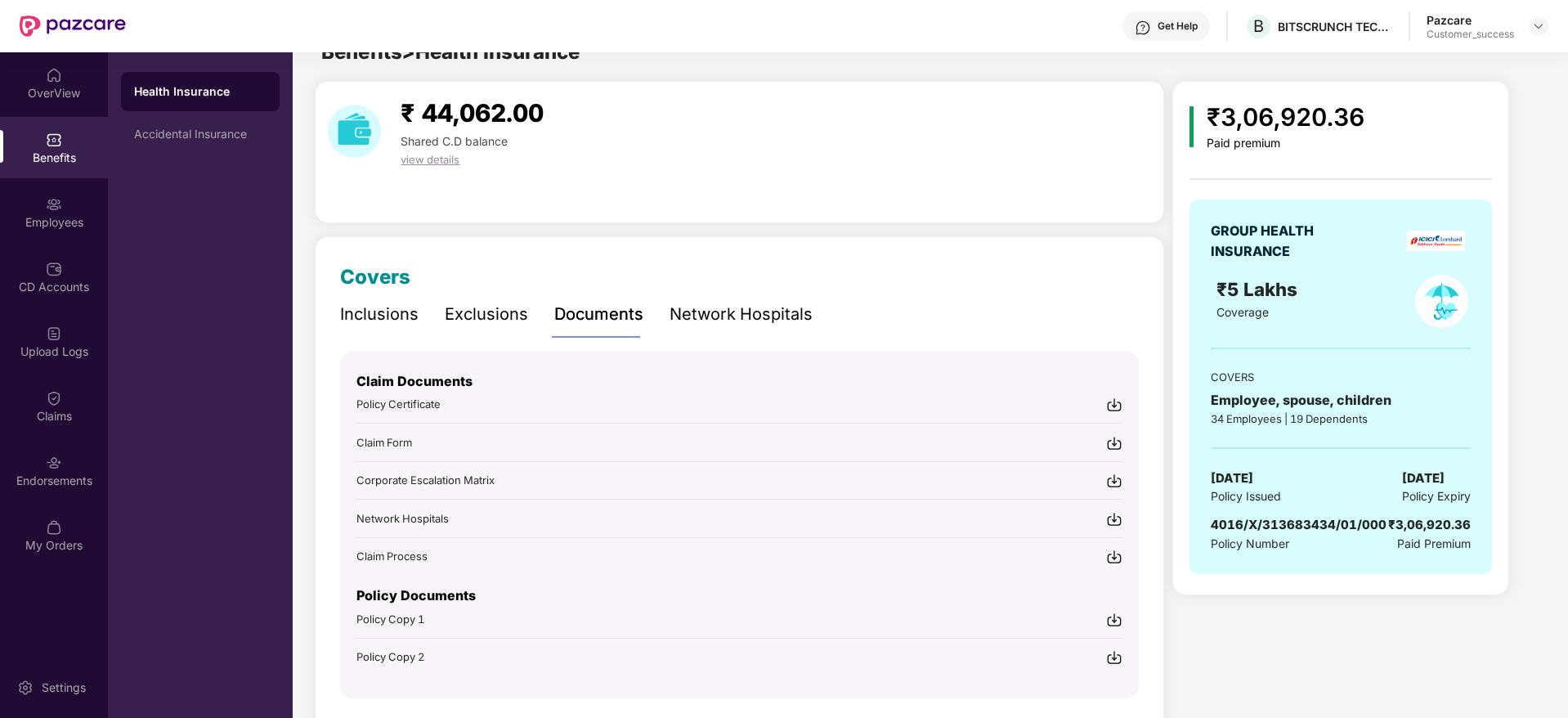
scroll to position [0, 0]
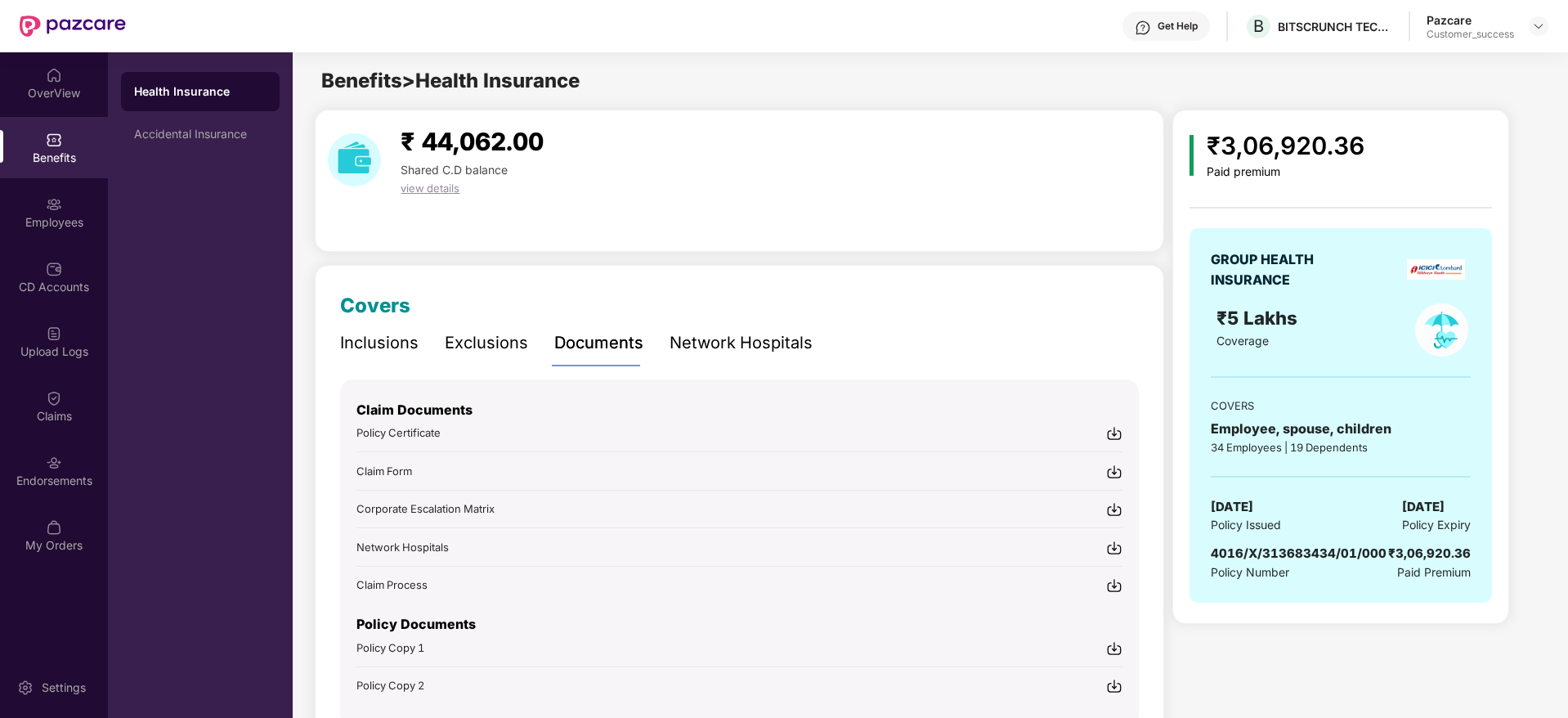
click at [1356, 549] on span "4016/X/313683434/01/000" at bounding box center [1298, 553] width 175 height 16
copy span "4016/X/313683434/01/000"
click at [1536, 99] on main "Benefits > Health Insurance ₹ 44,062.00 Shared C.D balance view details Covers …" at bounding box center [930, 428] width 1274 height 751
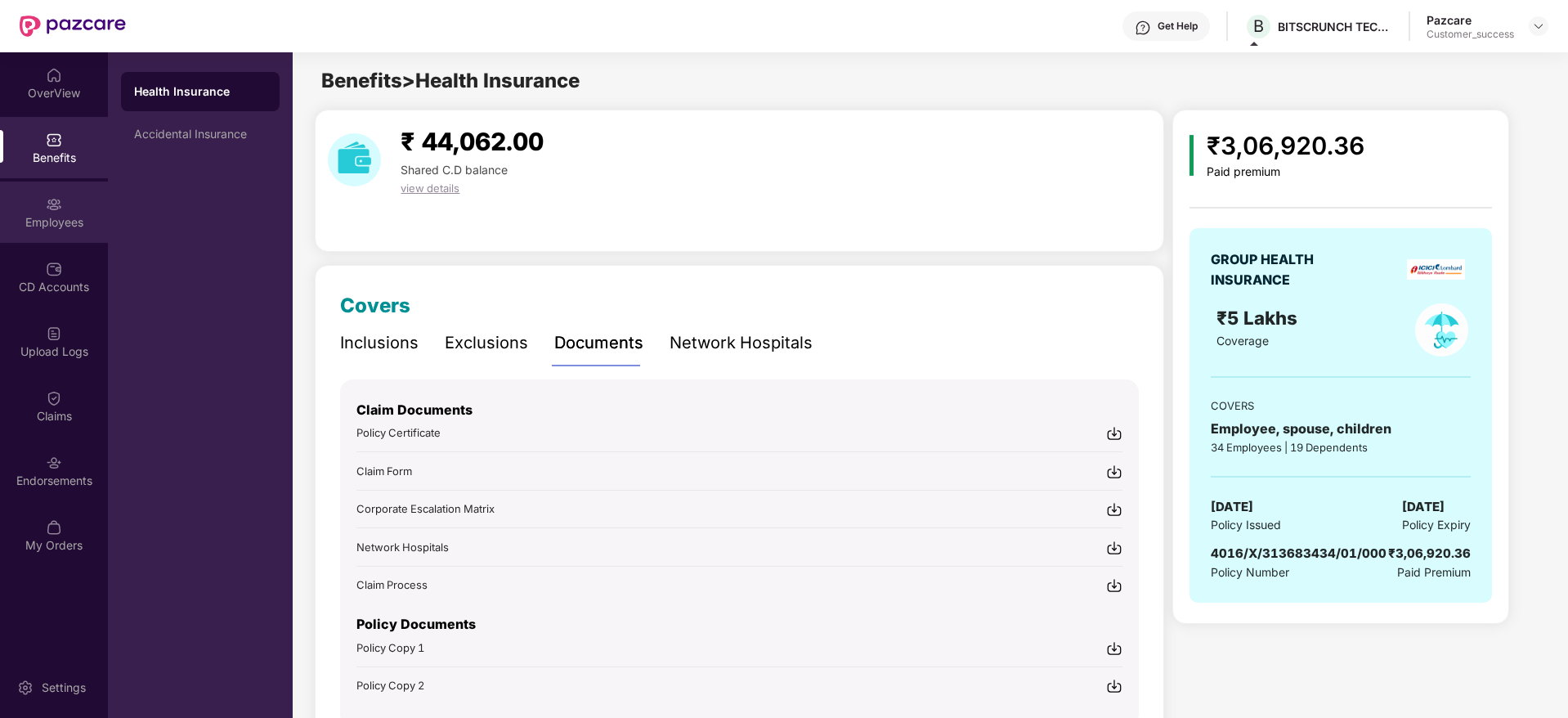
click at [54, 211] on img at bounding box center [54, 204] width 17 height 17
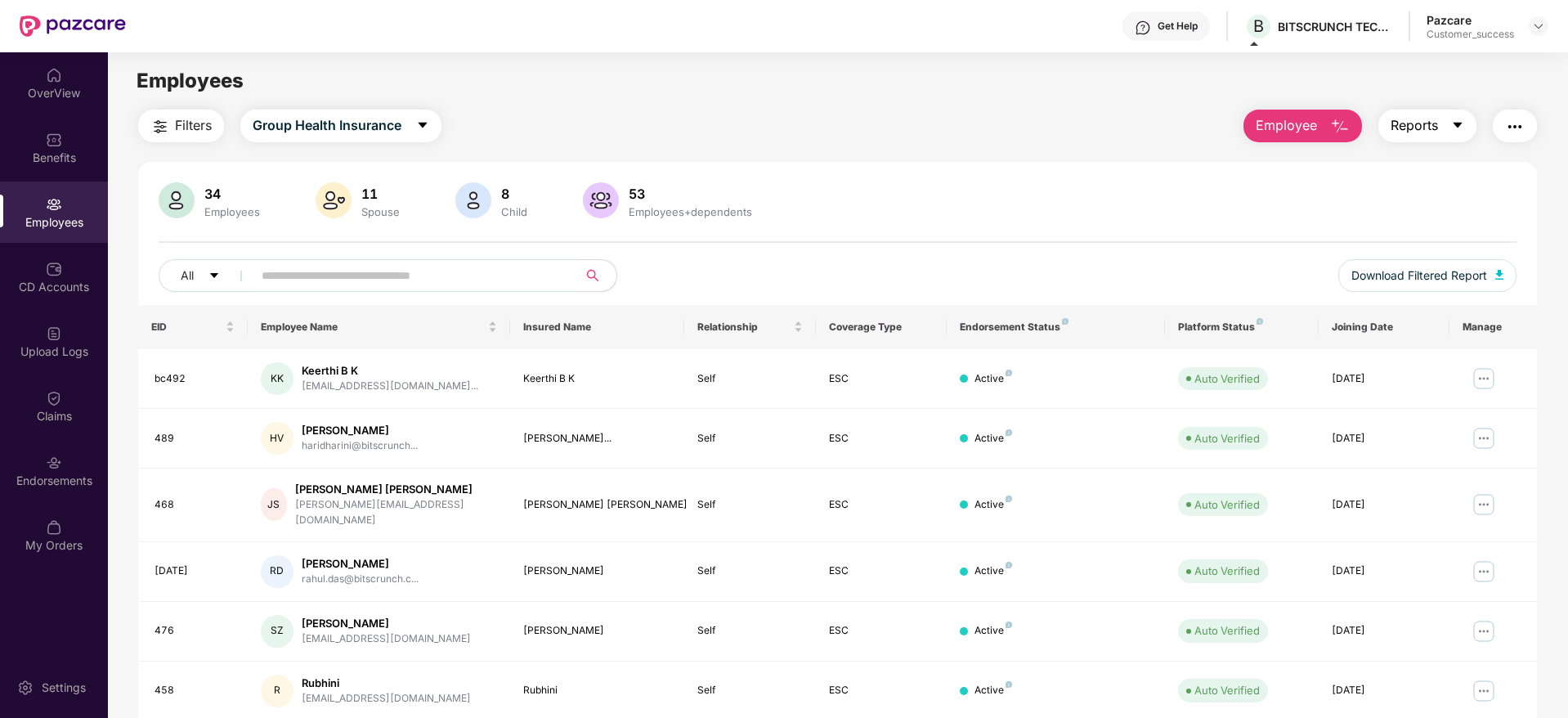
click at [1400, 120] on span "Reports" at bounding box center [1414, 125] width 48 height 20
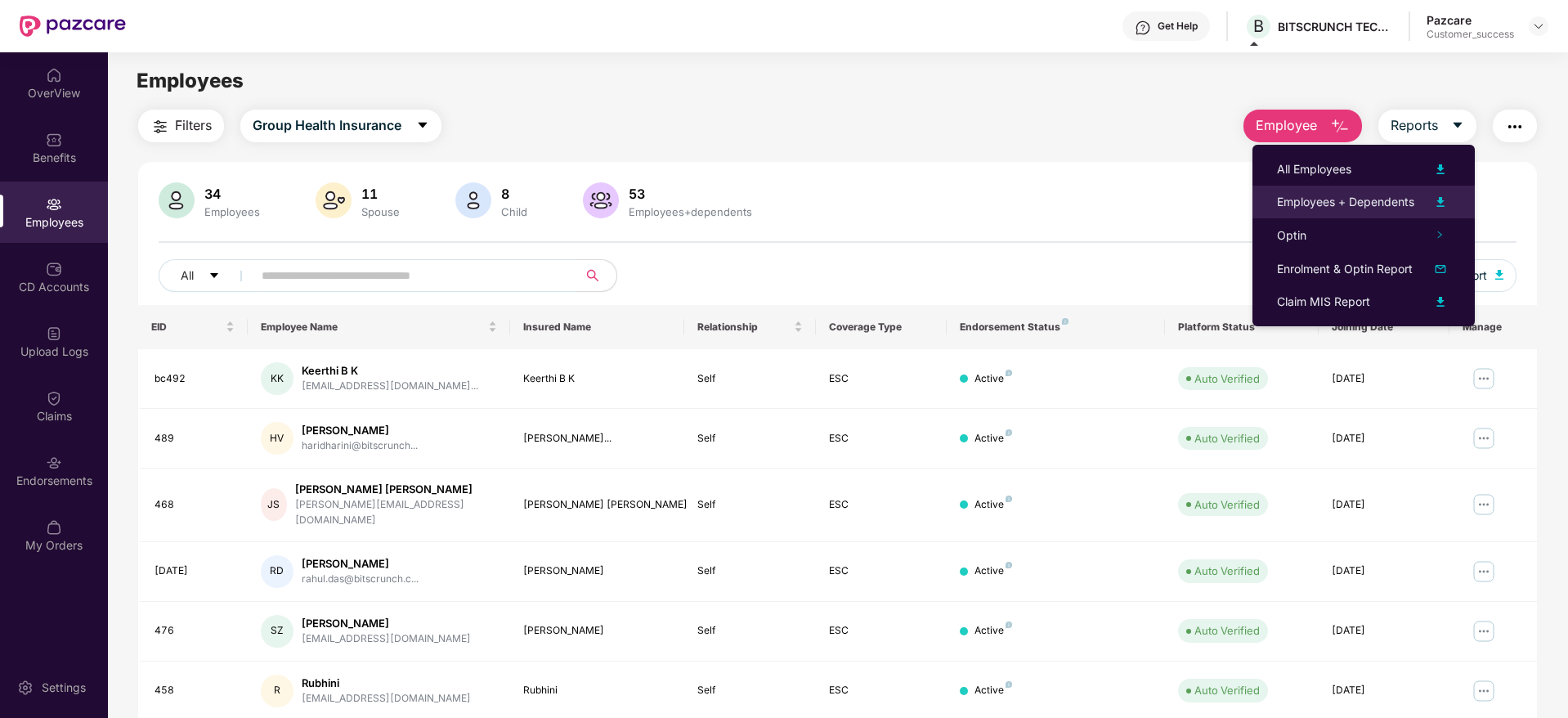
click at [1368, 190] on li "Employees + Dependents" at bounding box center [1363, 203] width 222 height 33
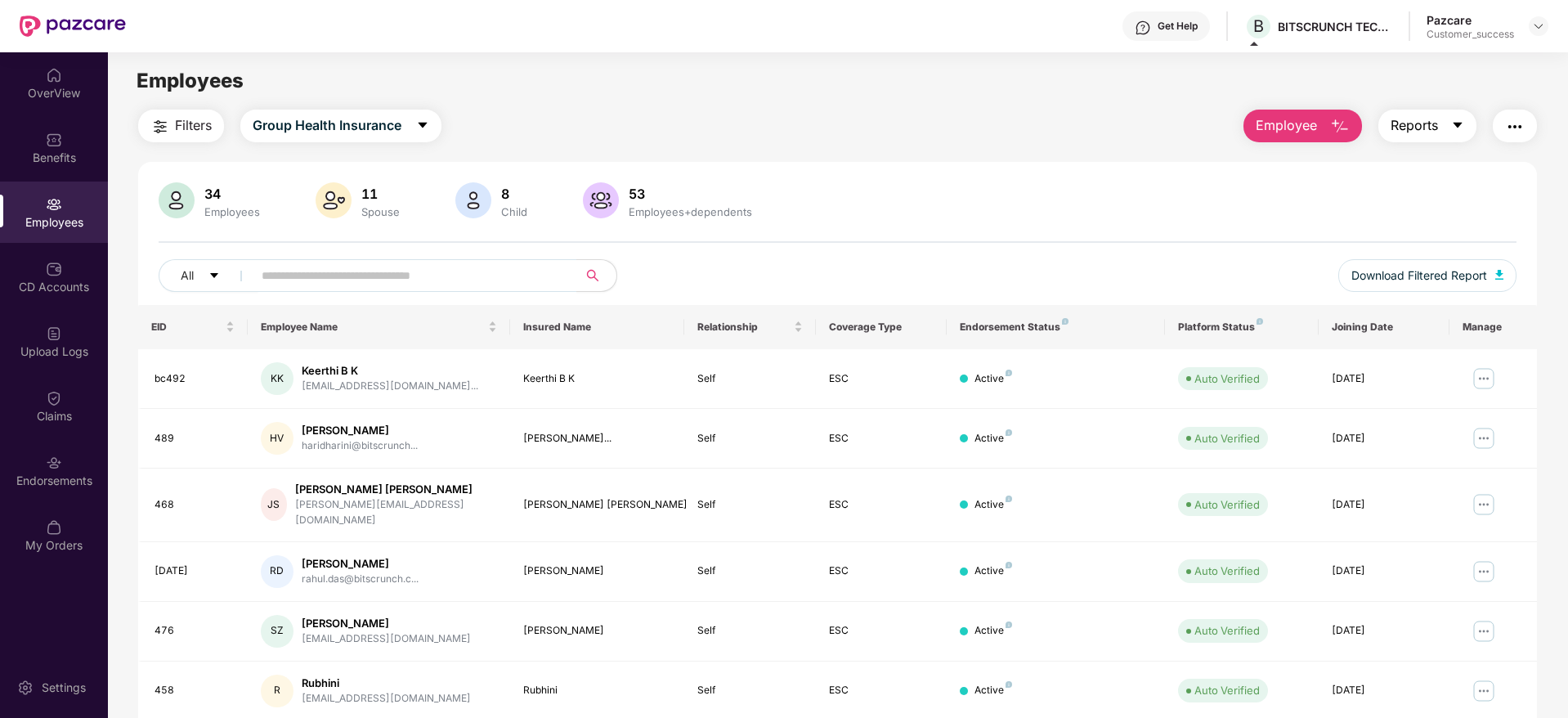
click at [1409, 128] on span "Reports" at bounding box center [1414, 125] width 48 height 20
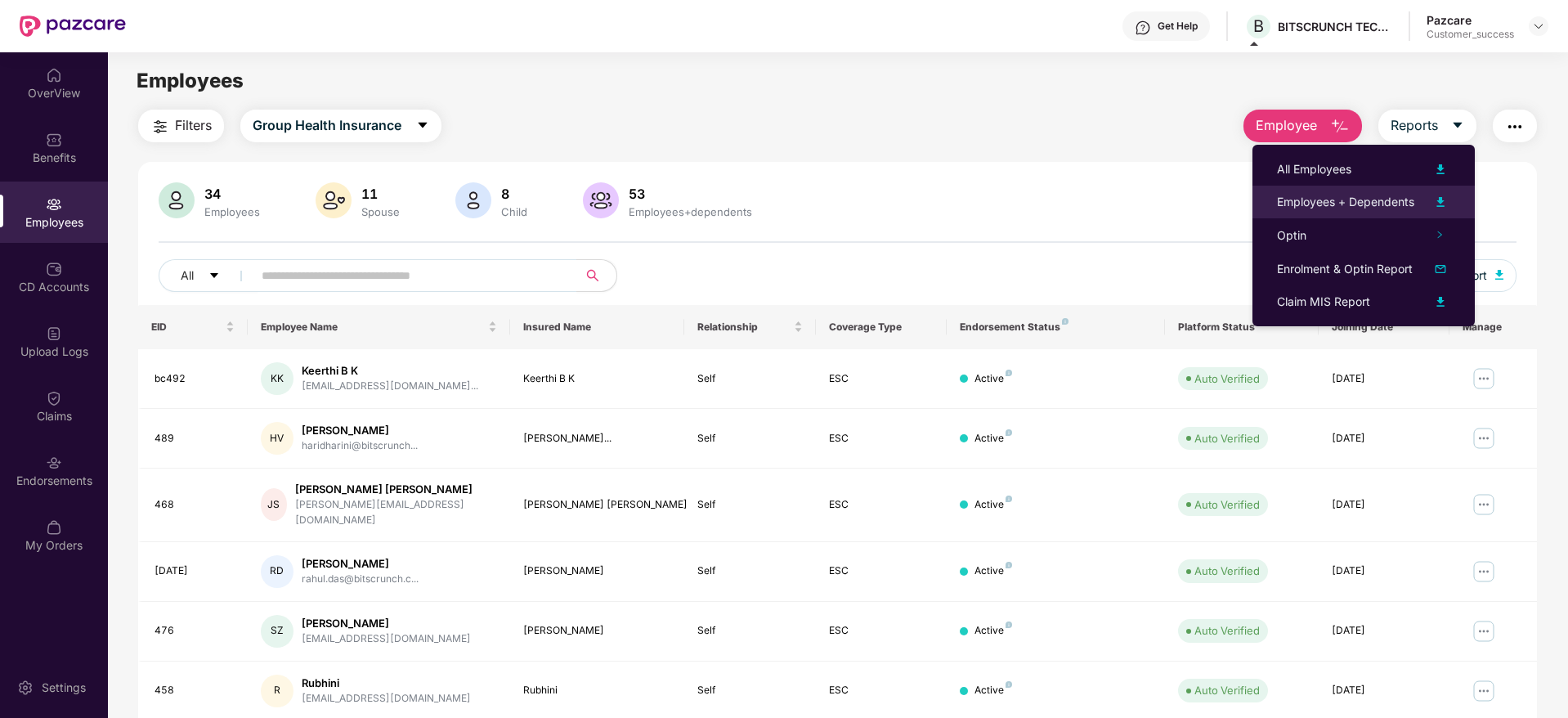
click at [1376, 196] on div "Employees + Dependents" at bounding box center [1345, 202] width 137 height 18
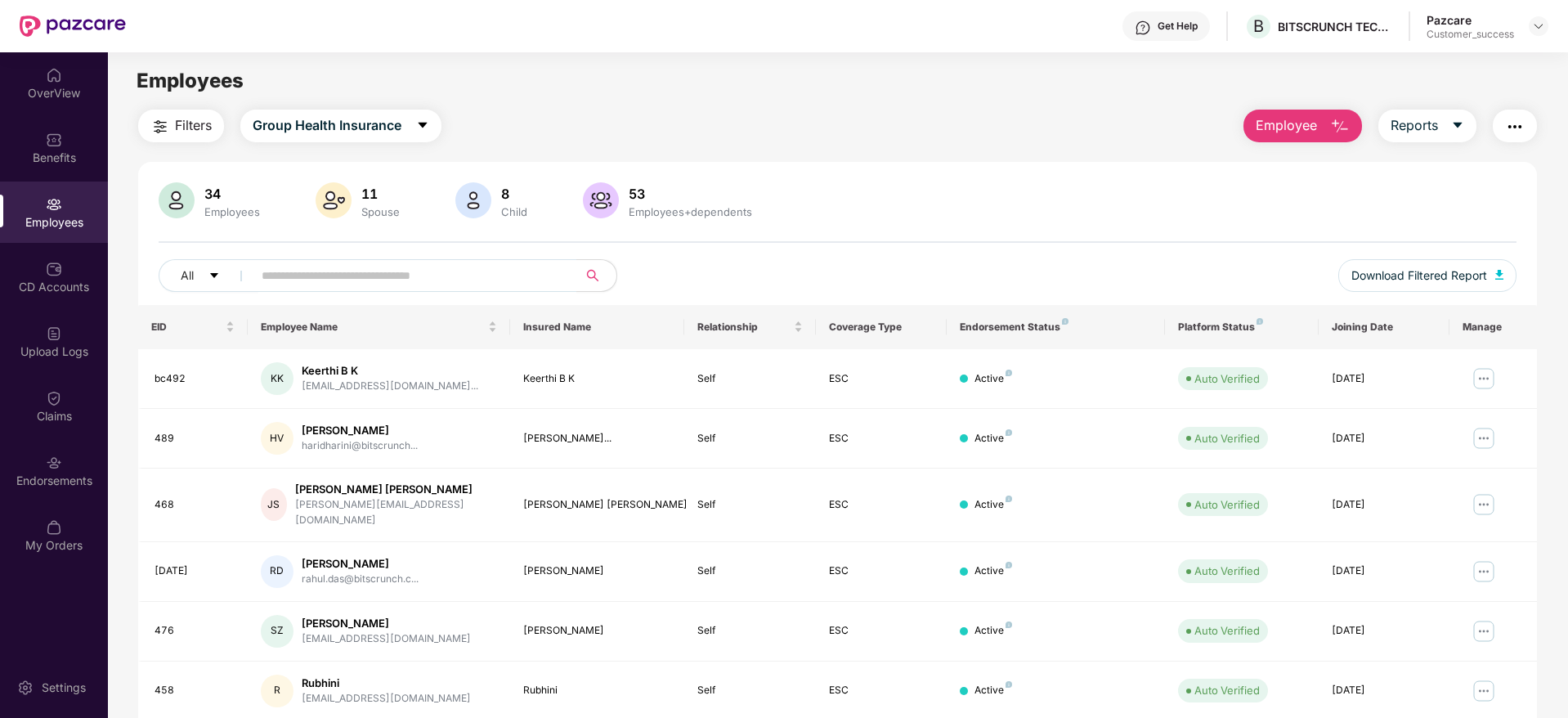
click at [843, 125] on div "Filters Group Health Insurance Employee Reports" at bounding box center [838, 126] width 1399 height 33
click at [1308, 41] on div "Get Help B BITSCRUNCH TECHNOLOGIES Pazcare Customer_success" at bounding box center [837, 26] width 1423 height 53
click at [1308, 38] on div "B BITSCRUNCH TECHNOLOGIES" at bounding box center [1319, 26] width 148 height 28
click at [1318, 50] on div "Get Help B BITSCRUNCH TECHNOLOGIES Pazcare Customer_success" at bounding box center [837, 26] width 1423 height 53
click at [1360, 37] on div "B BITSCRUNCH TECHNOLOGIES" at bounding box center [1319, 26] width 148 height 28
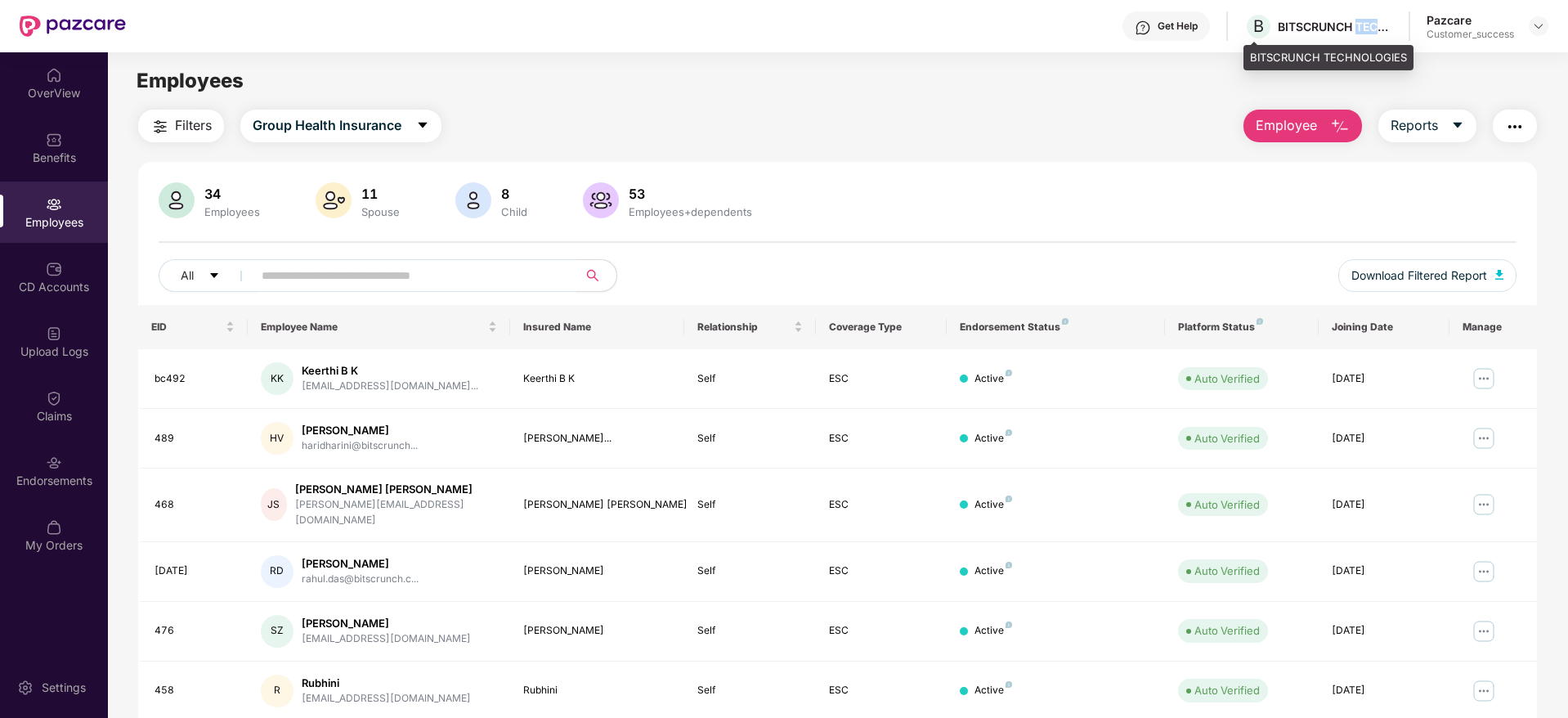
click at [1360, 37] on div "B BITSCRUNCH TECHNOLOGIES" at bounding box center [1319, 26] width 148 height 28
click at [1329, 38] on div "B BITSCRUNCH TECHNOLOGIES" at bounding box center [1319, 26] width 148 height 28
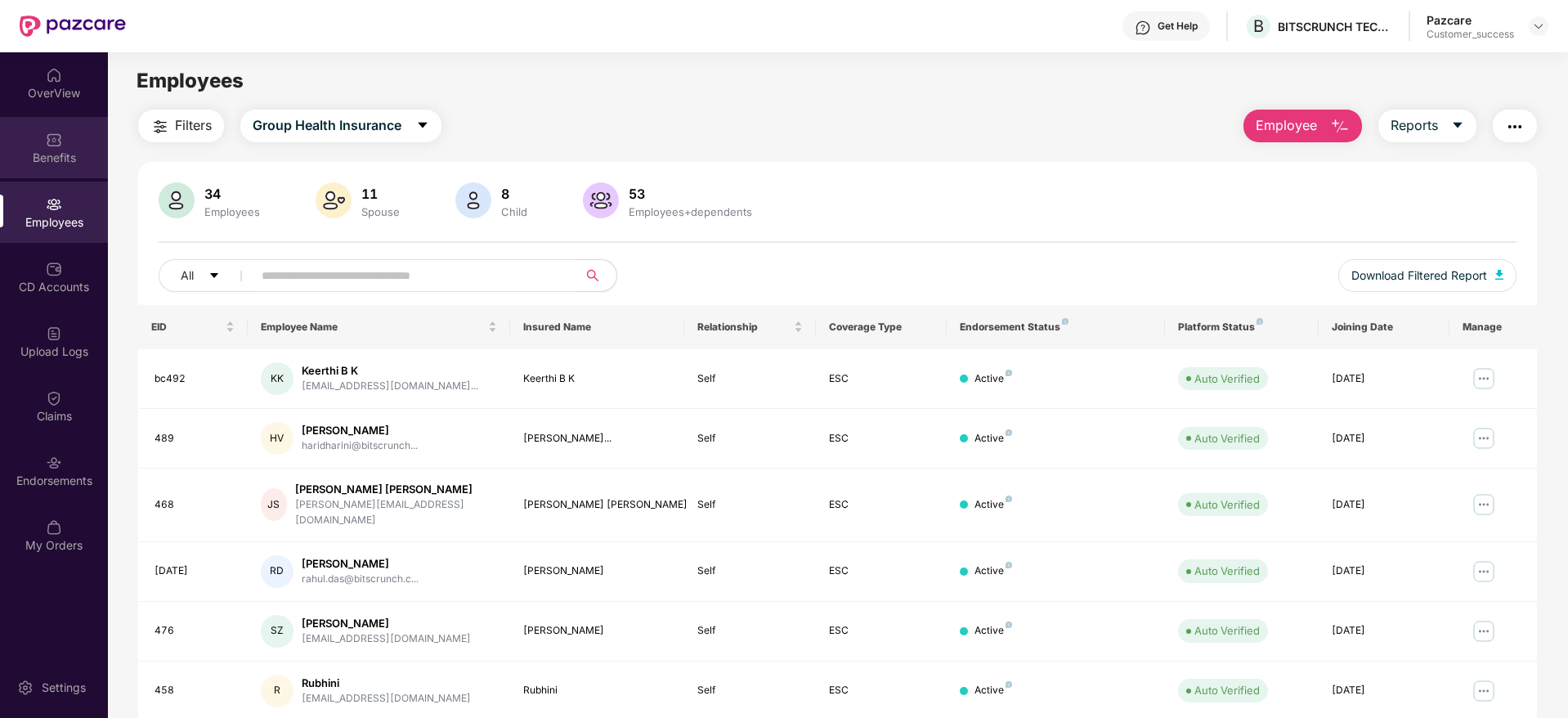
click at [77, 128] on div "Benefits" at bounding box center [54, 147] width 108 height 61
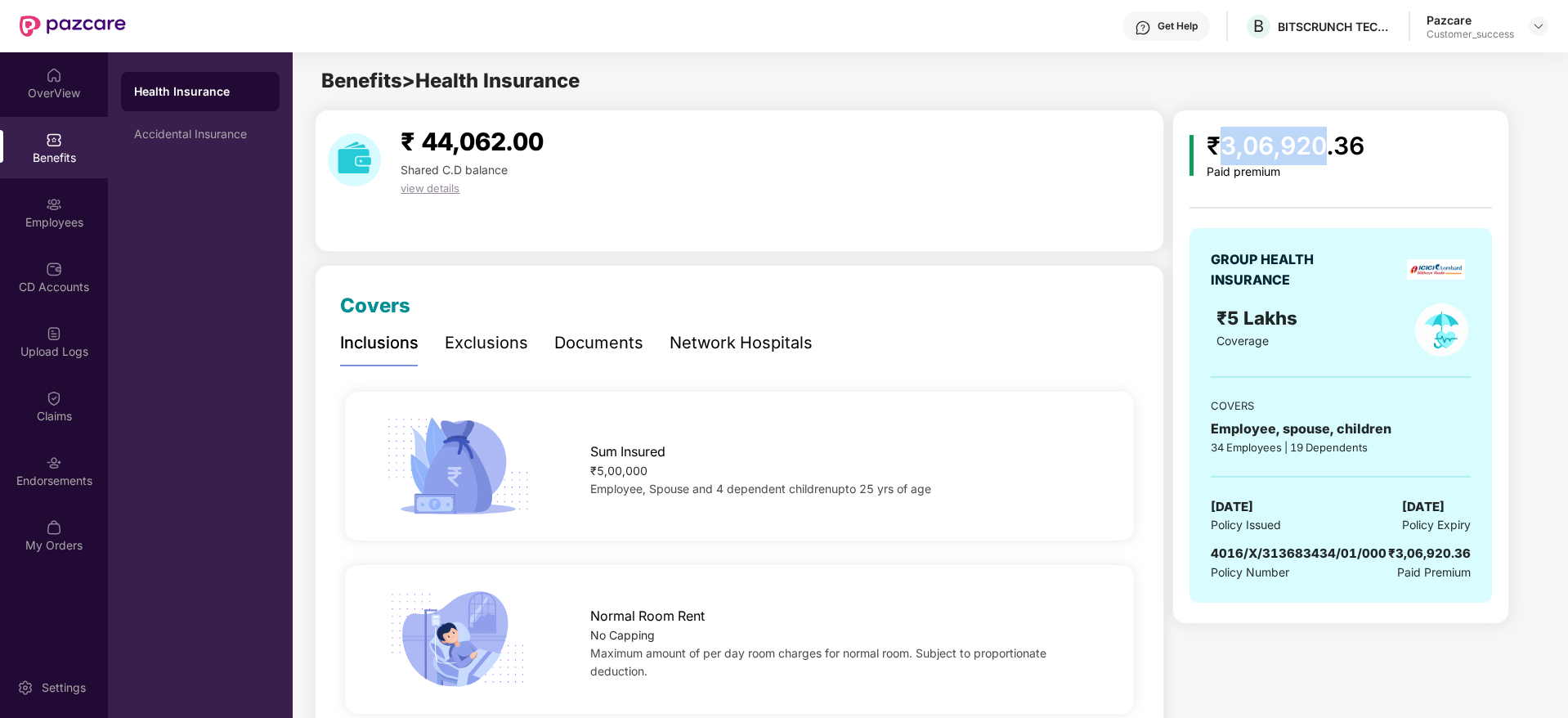
drag, startPoint x: 1225, startPoint y: 141, endPoint x: 1323, endPoint y: 127, distance: 99.0
click at [1323, 127] on div "₹3,06,920.36" at bounding box center [1286, 145] width 158 height 38
copy div "3,06,920"
click at [1540, 41] on div "Get Help B BITSCRUNCH TECHNOLOGIES Pazcare Customer_success" at bounding box center [837, 26] width 1423 height 53
click at [1540, 28] on img at bounding box center [1538, 25] width 13 height 13
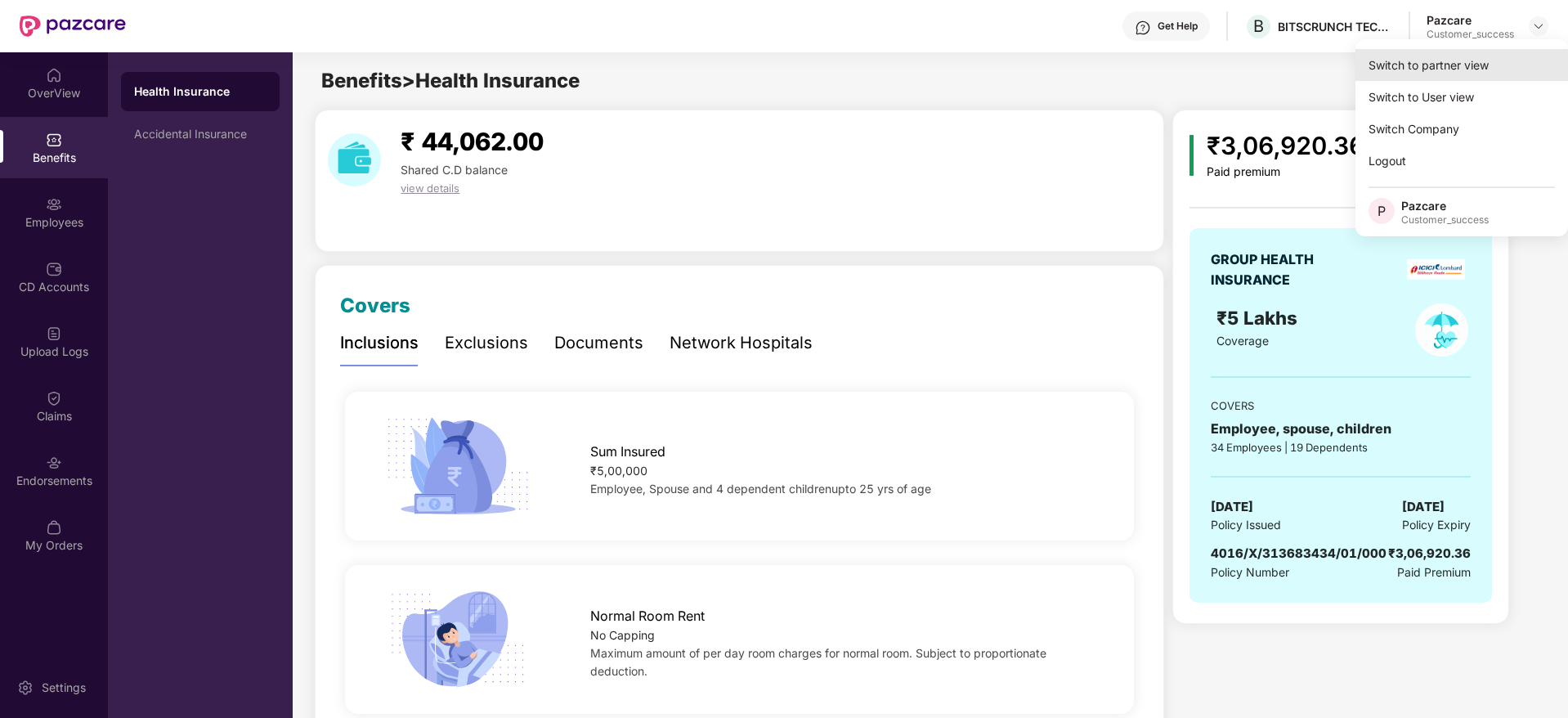
click at [1491, 63] on div "Switch to partner view" at bounding box center [1462, 64] width 212 height 32
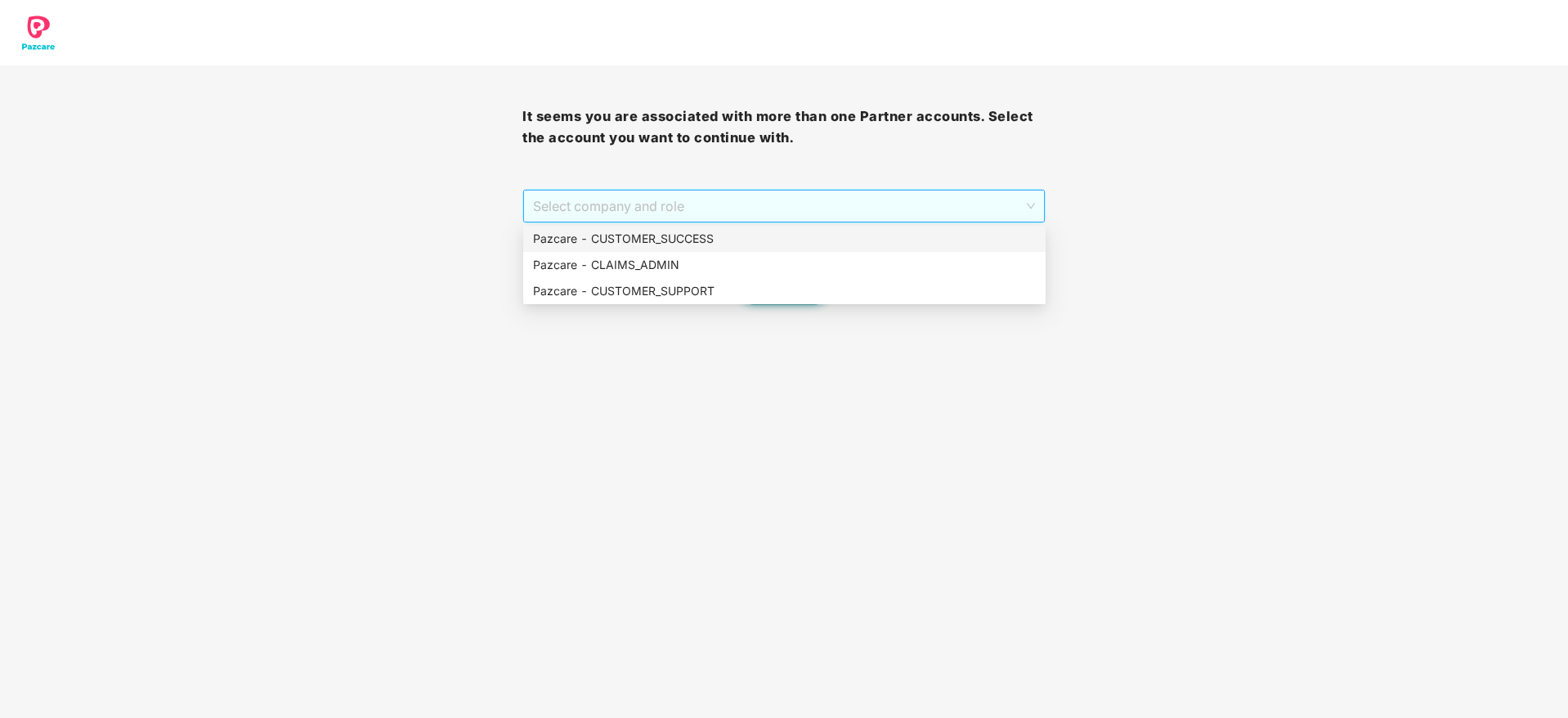
click at [1001, 200] on span "Select company and role" at bounding box center [783, 207] width 502 height 31
click at [915, 246] on div "Pazcare - CUSTOMER_SUCCESS" at bounding box center [784, 239] width 503 height 18
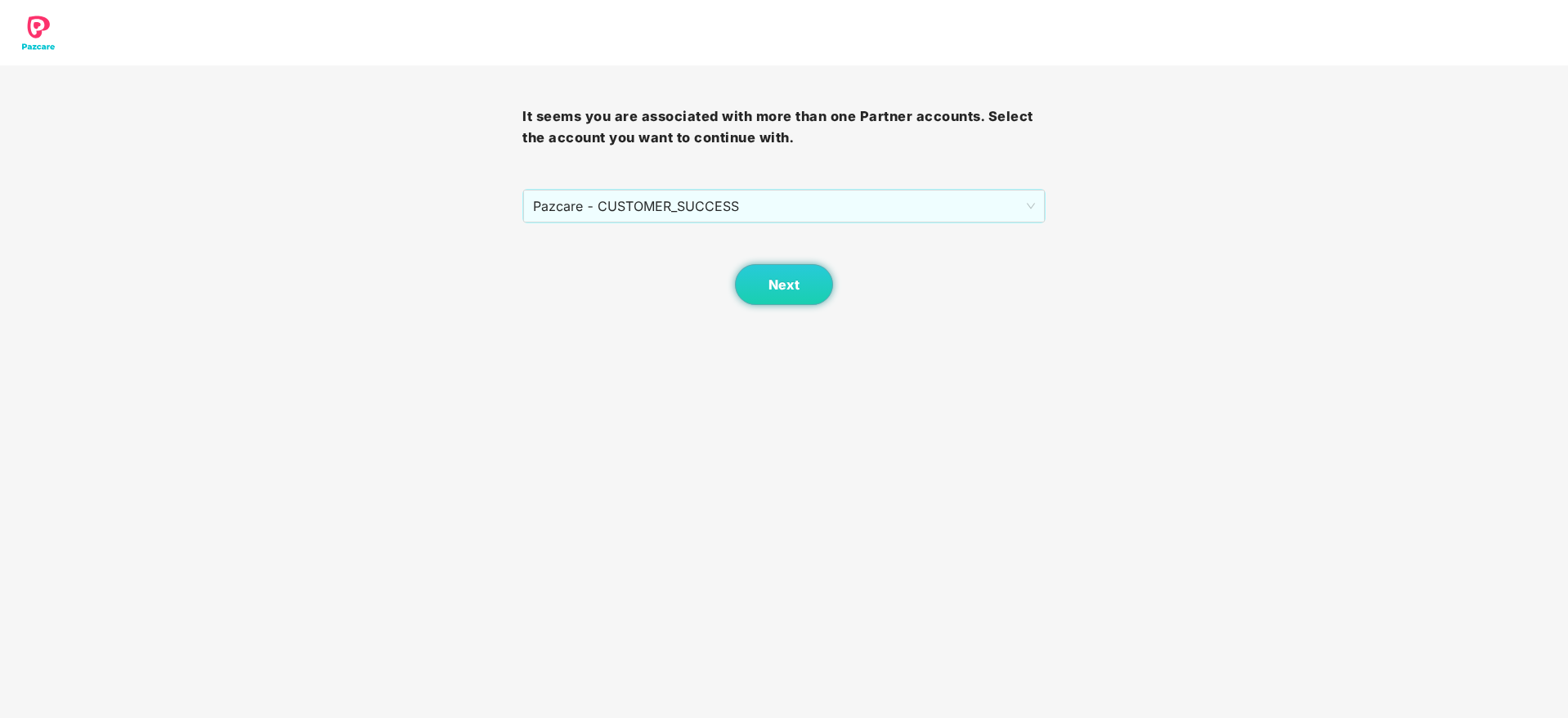
click at [837, 284] on div "Next" at bounding box center [783, 264] width 522 height 82
click at [832, 284] on button "Next" at bounding box center [784, 284] width 98 height 41
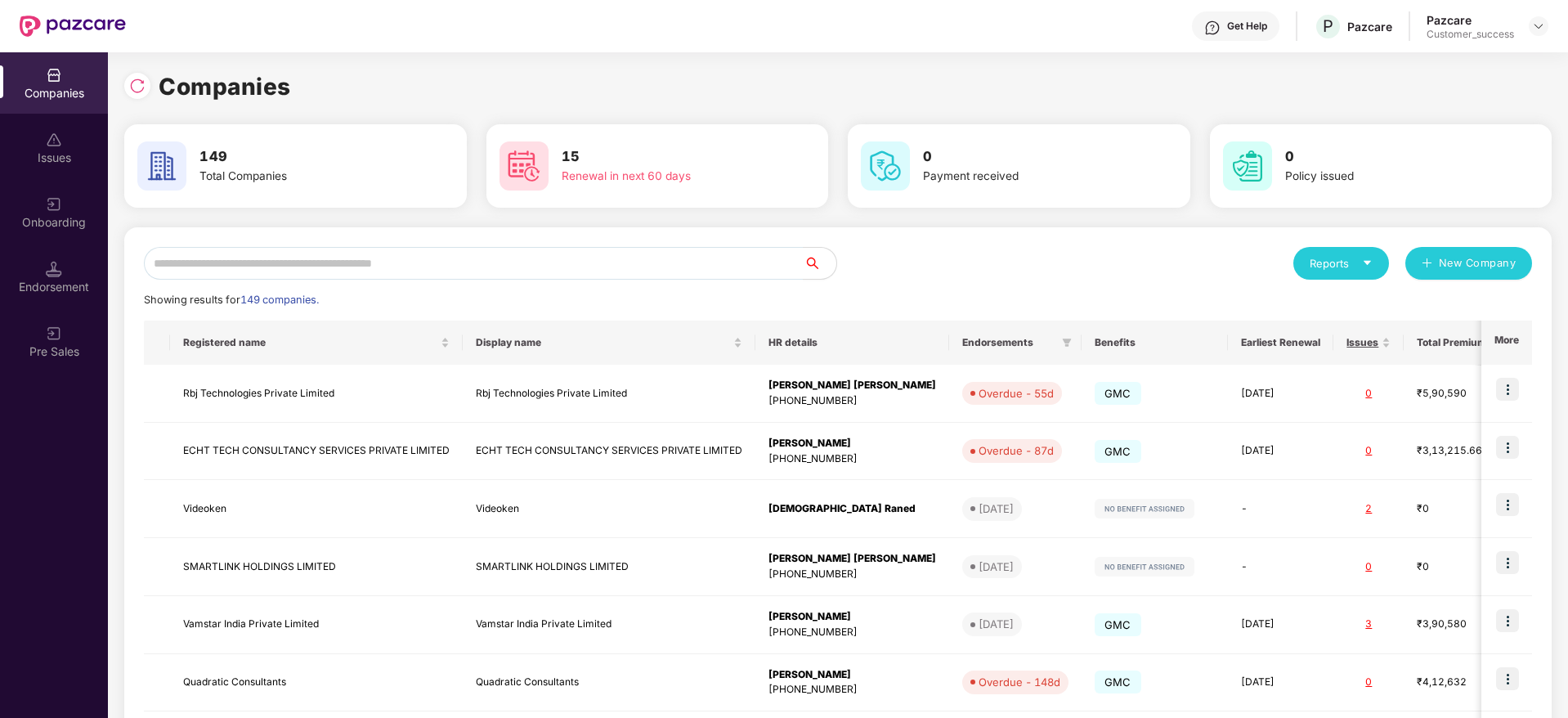
click at [721, 236] on div "Reports New Company Showing results for 149 companies. Registered name Display …" at bounding box center [839, 624] width 1428 height 794
click at [700, 252] on input "text" at bounding box center [473, 264] width 659 height 33
paste input "**********"
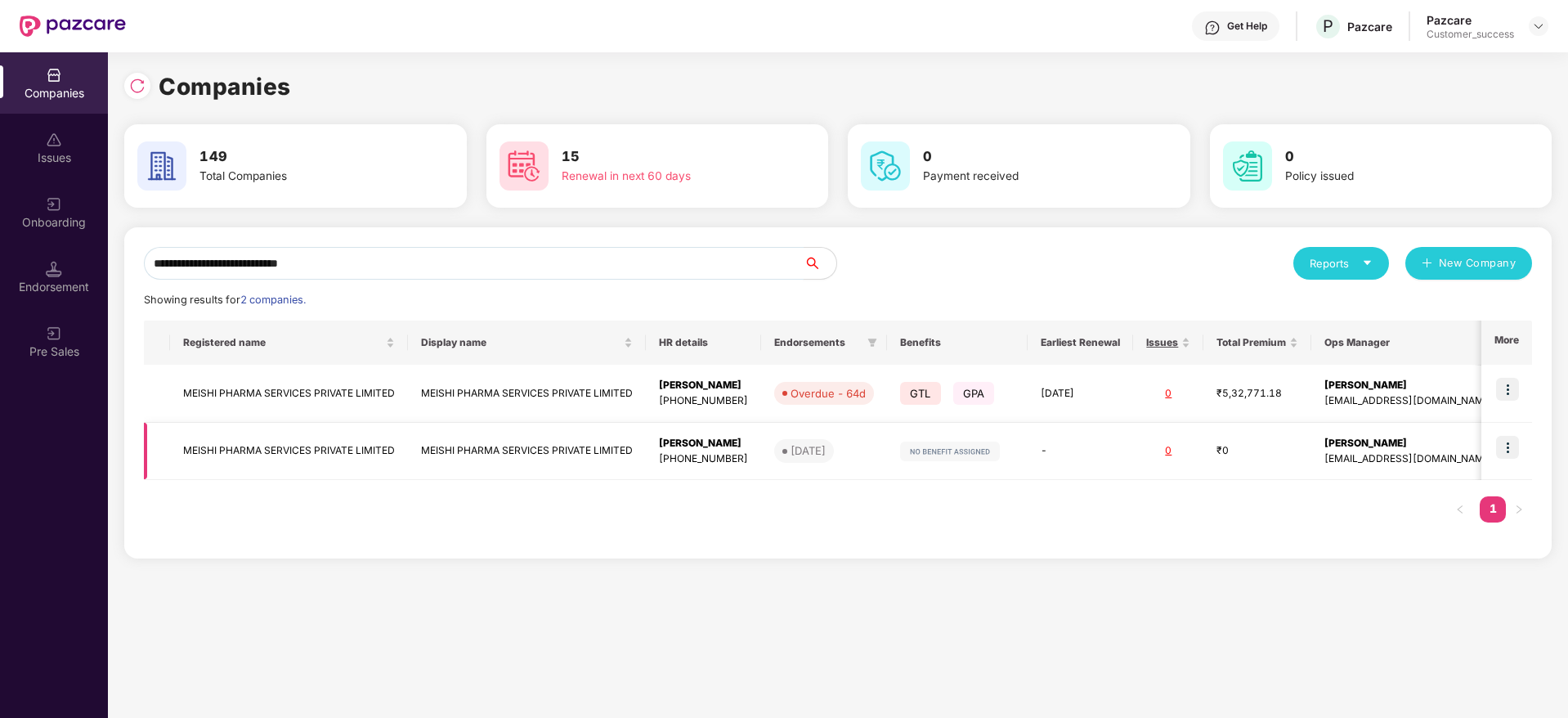
type input "**********"
click at [1515, 450] on img at bounding box center [1508, 447] width 23 height 23
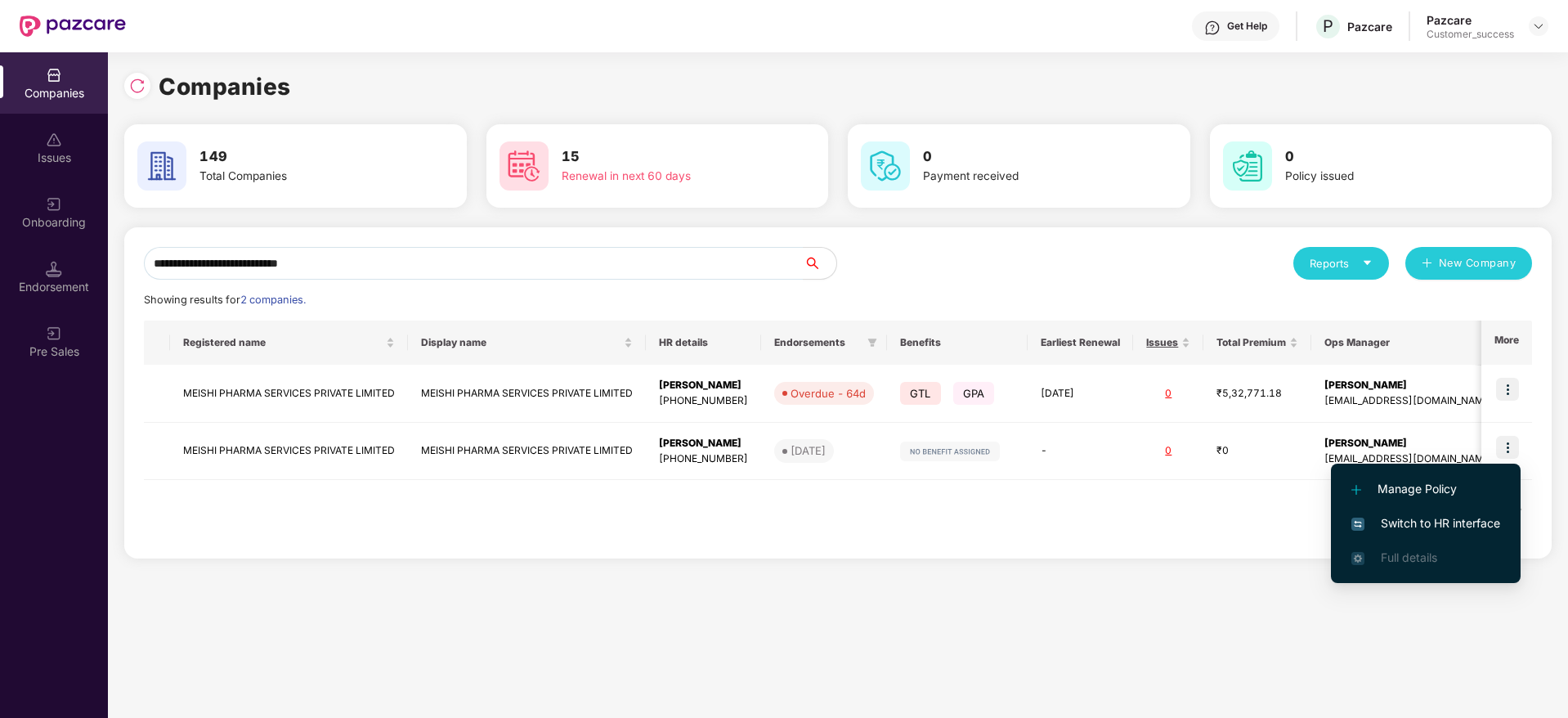
click at [1451, 516] on span "Switch to HR interface" at bounding box center [1426, 523] width 149 height 18
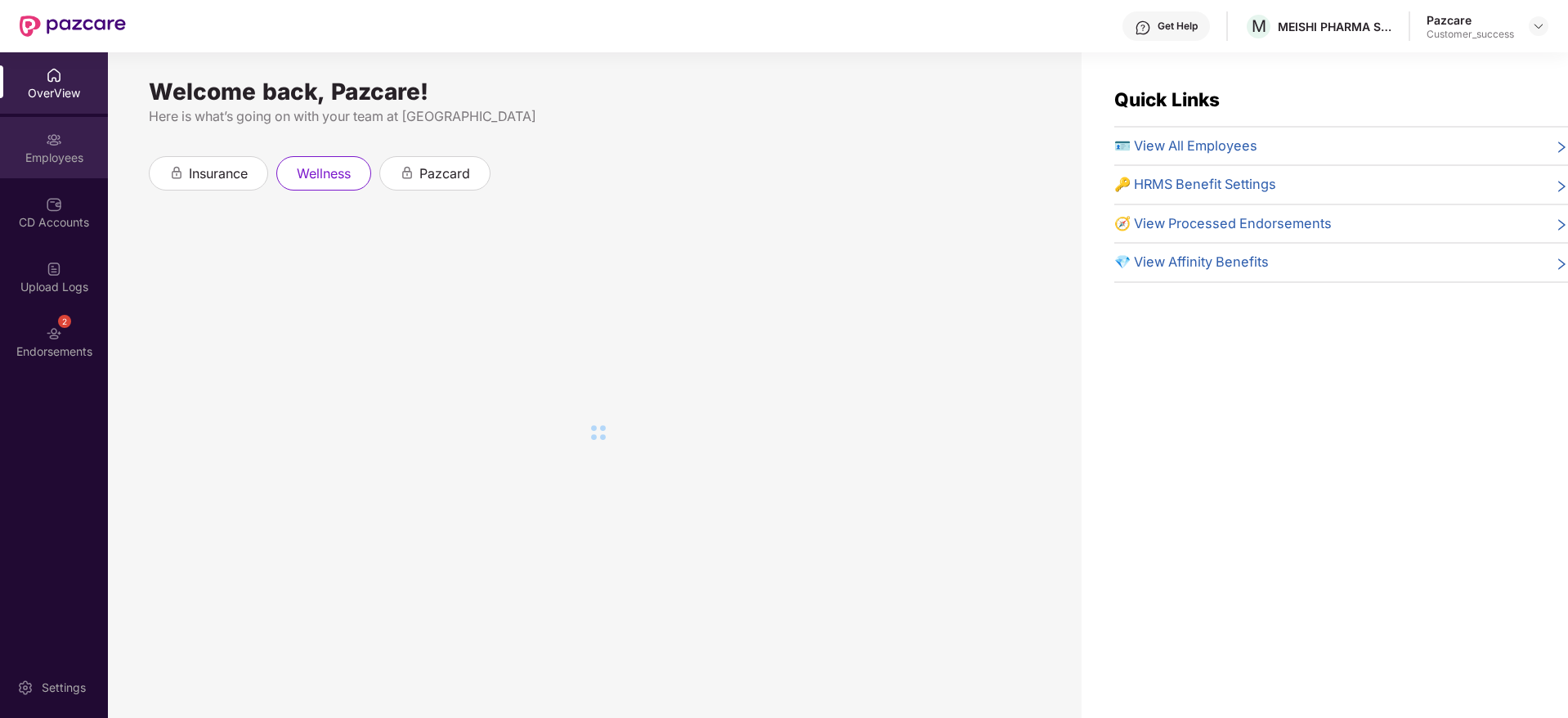
click at [93, 162] on div "Employees" at bounding box center [54, 158] width 108 height 17
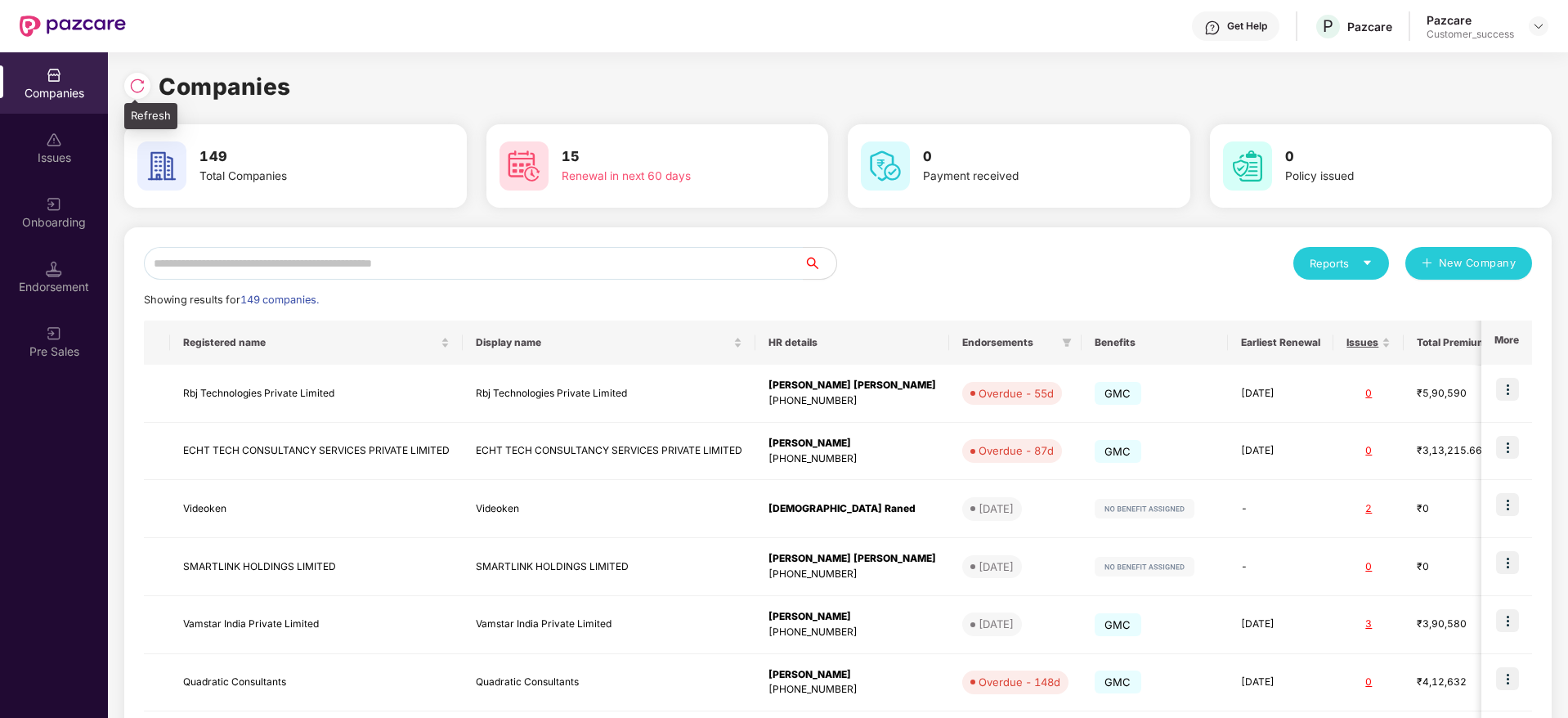
click at [127, 78] on div at bounding box center [137, 86] width 26 height 26
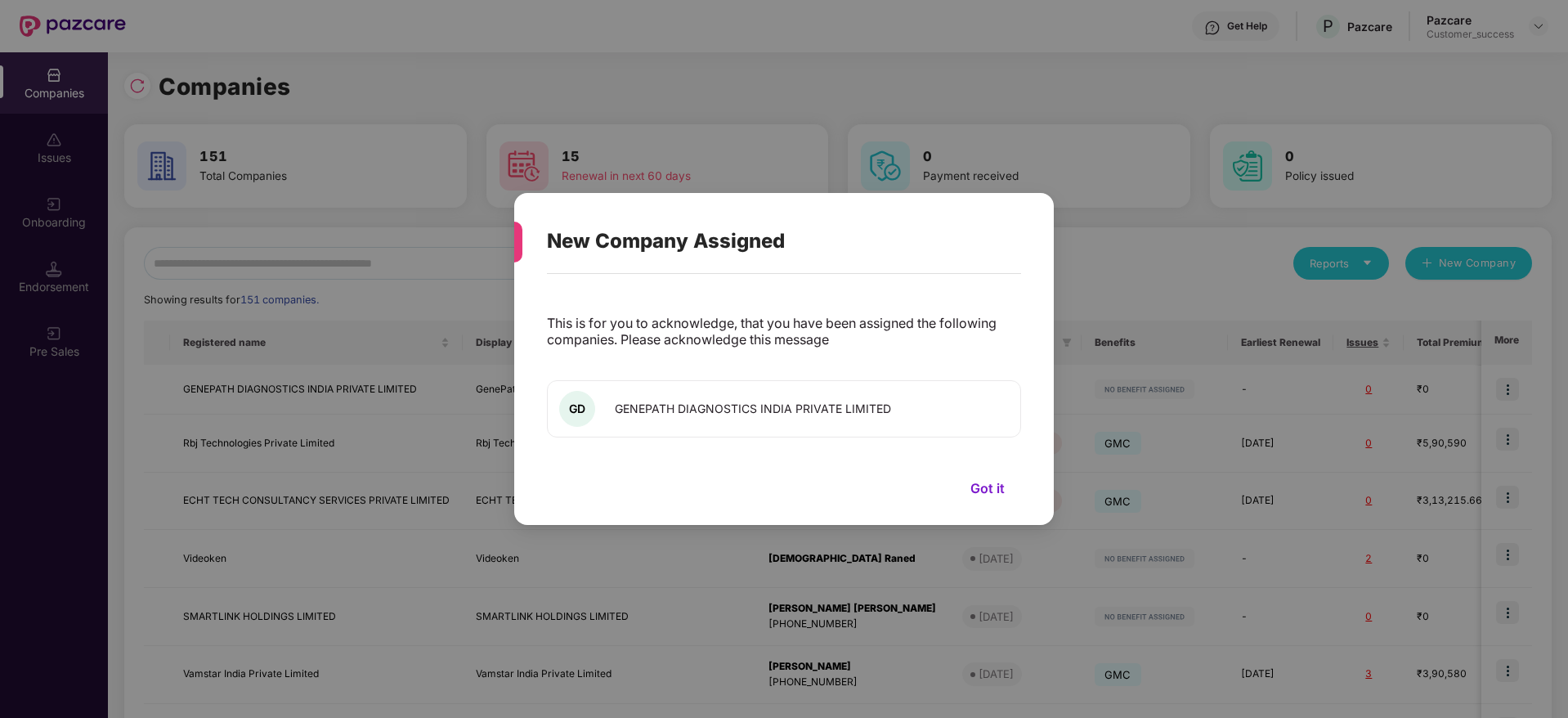
click at [977, 490] on button "Got it" at bounding box center [988, 488] width 67 height 24
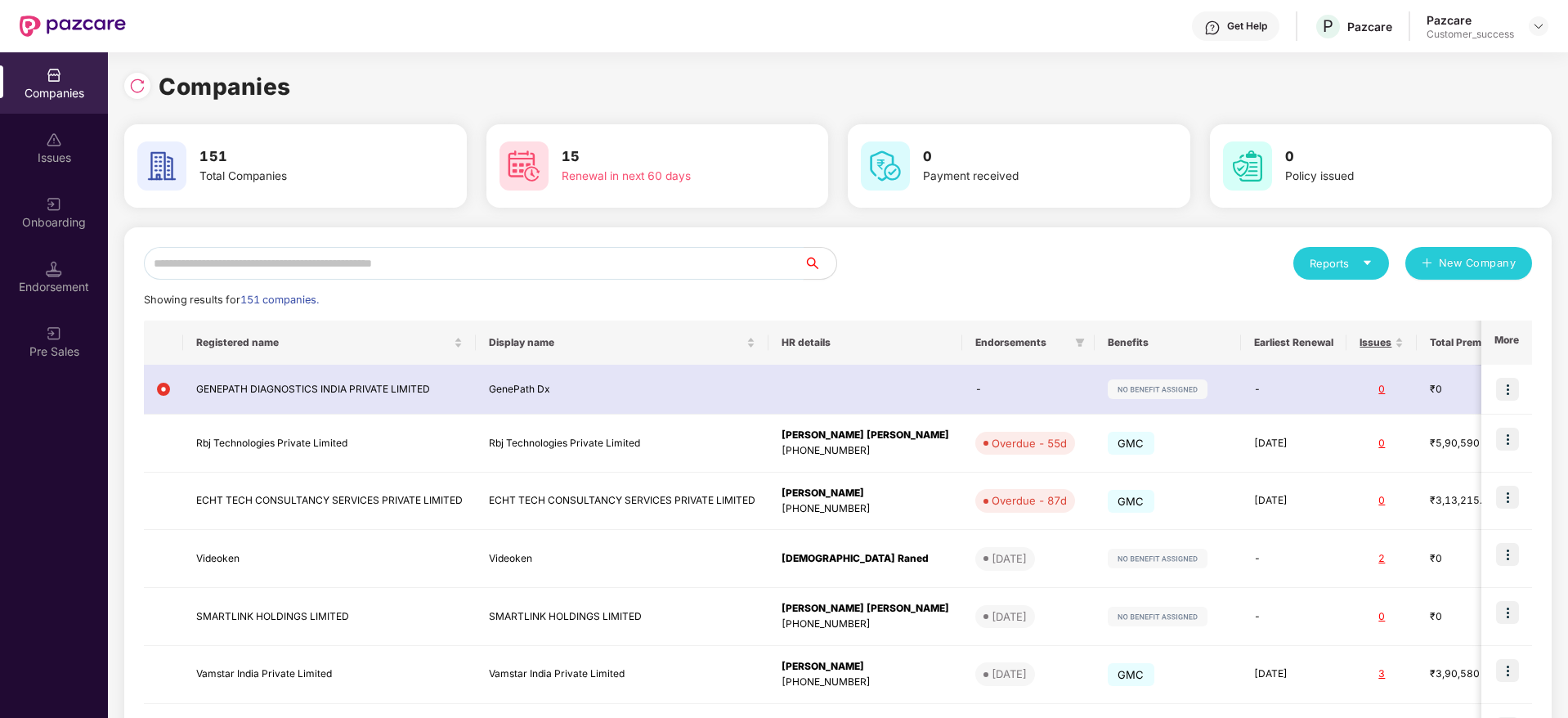
click at [614, 257] on input "text" at bounding box center [473, 264] width 659 height 33
paste input "**********"
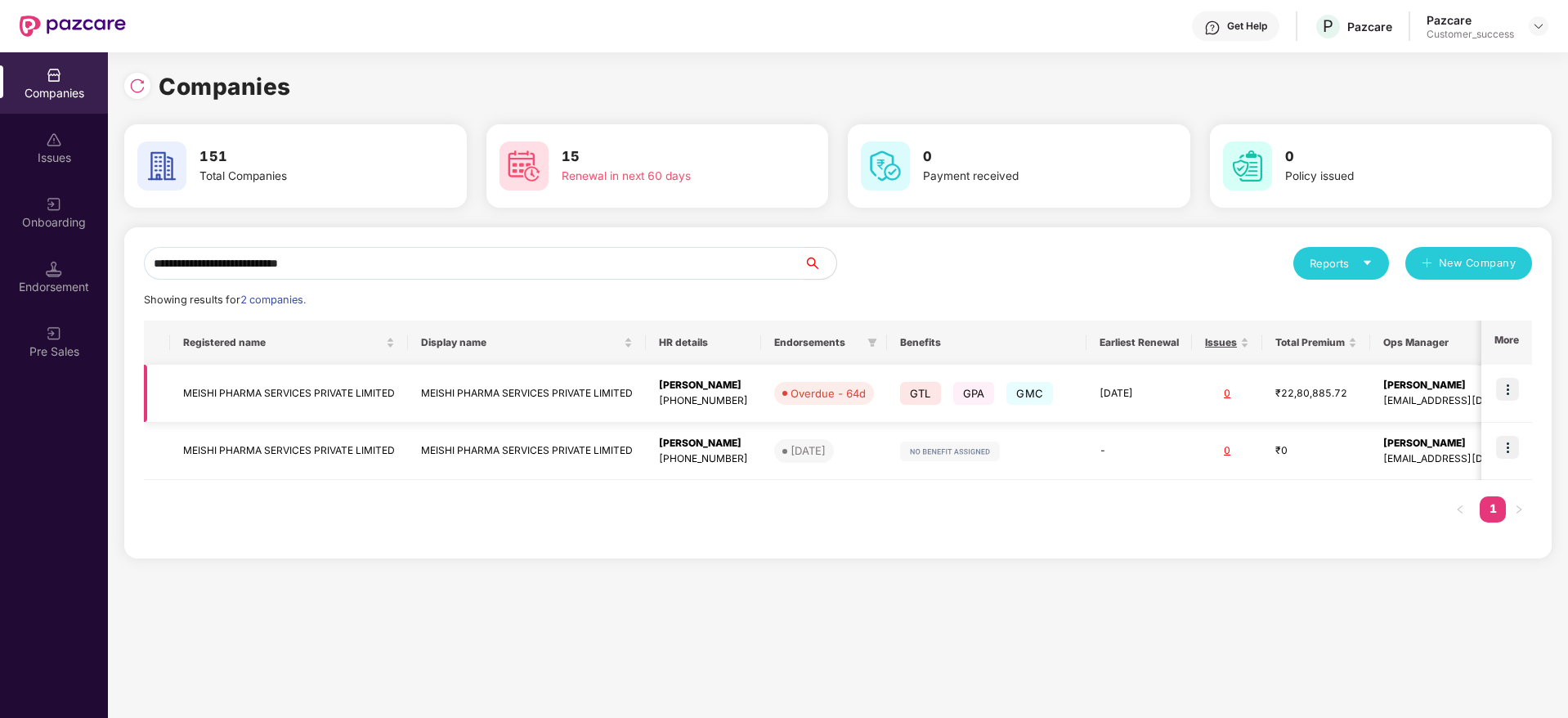
type input "**********"
click at [1515, 391] on img at bounding box center [1508, 390] width 23 height 23
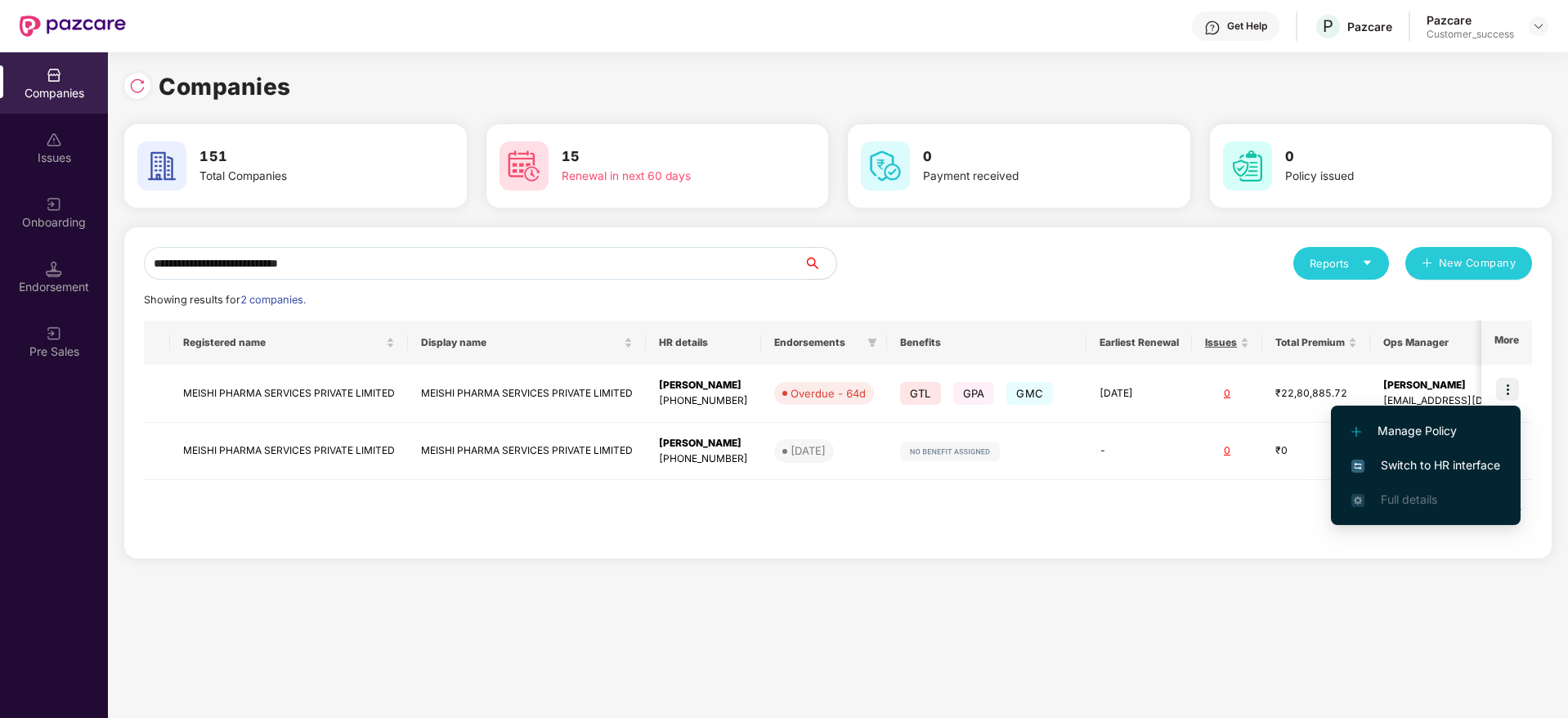
click at [1451, 452] on li "Switch to HR interface" at bounding box center [1426, 465] width 190 height 34
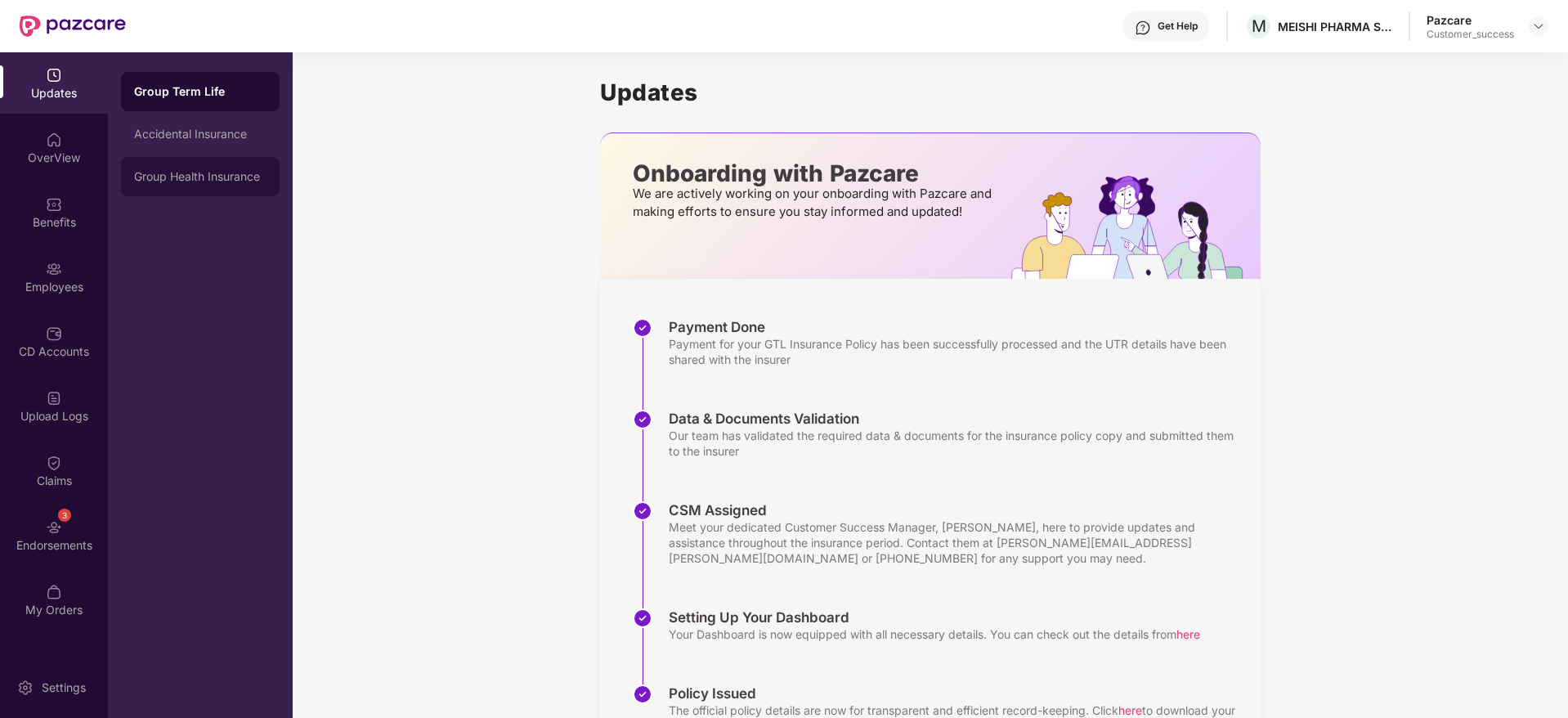
click at [181, 178] on div "Group Health Insurance" at bounding box center [201, 176] width 132 height 13
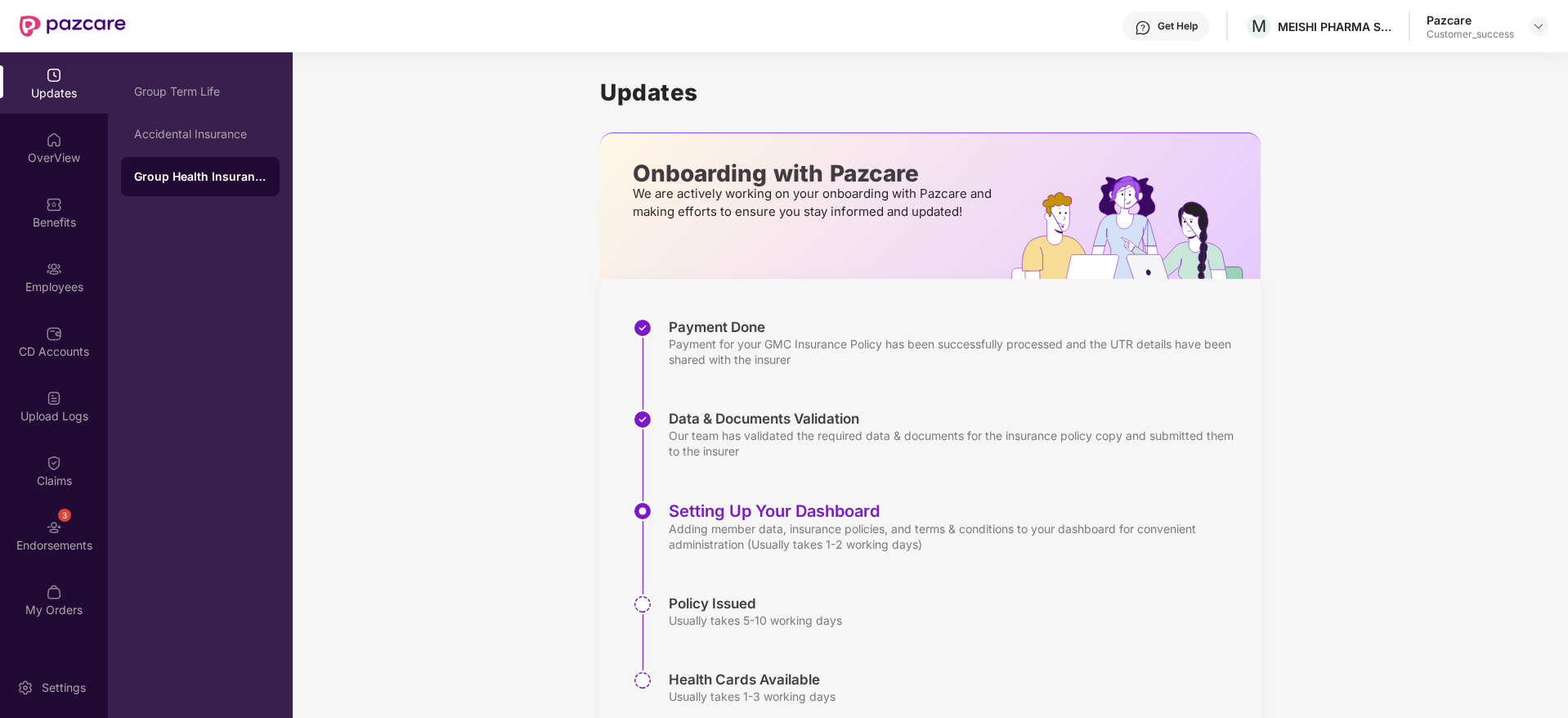
scroll to position [59, 0]
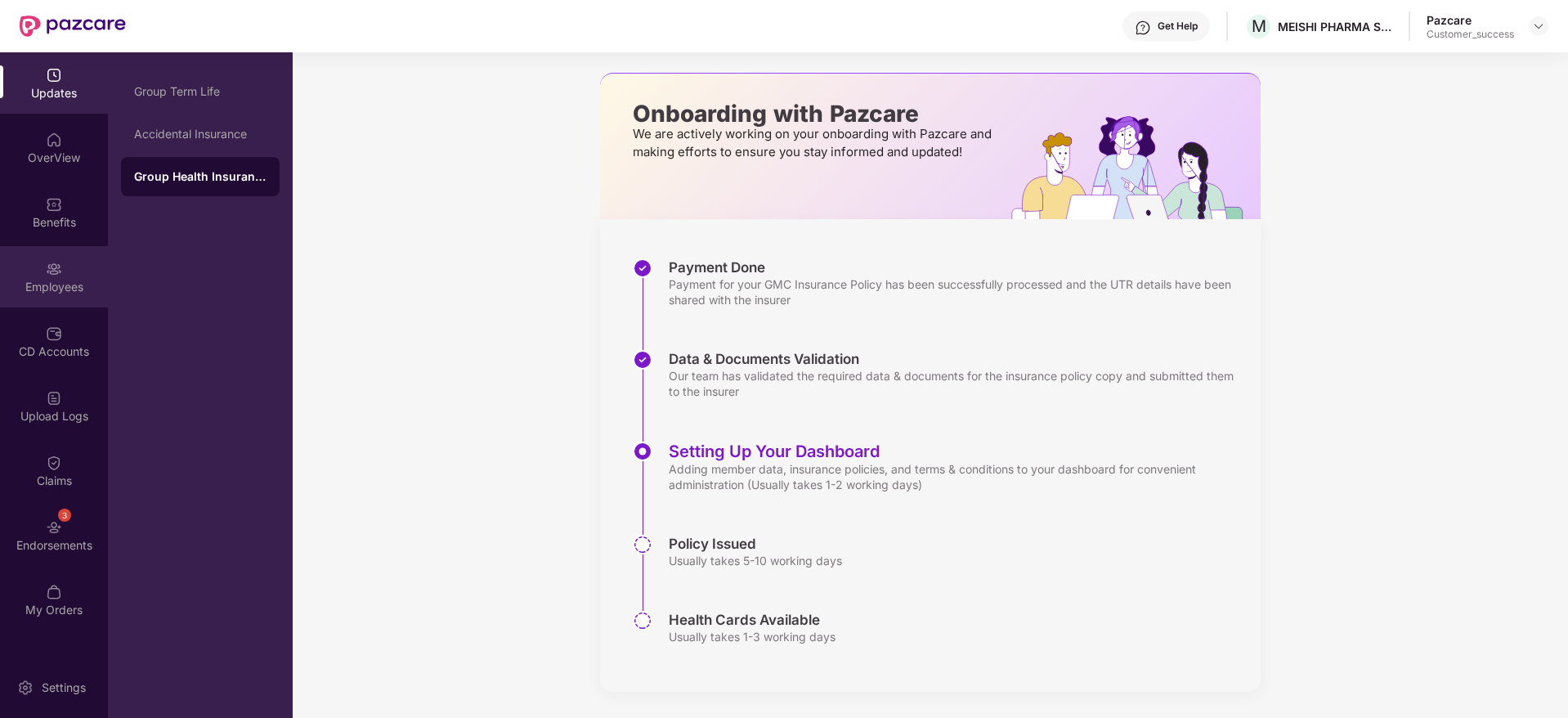
click at [0, 269] on div "Employees" at bounding box center [54, 277] width 108 height 61
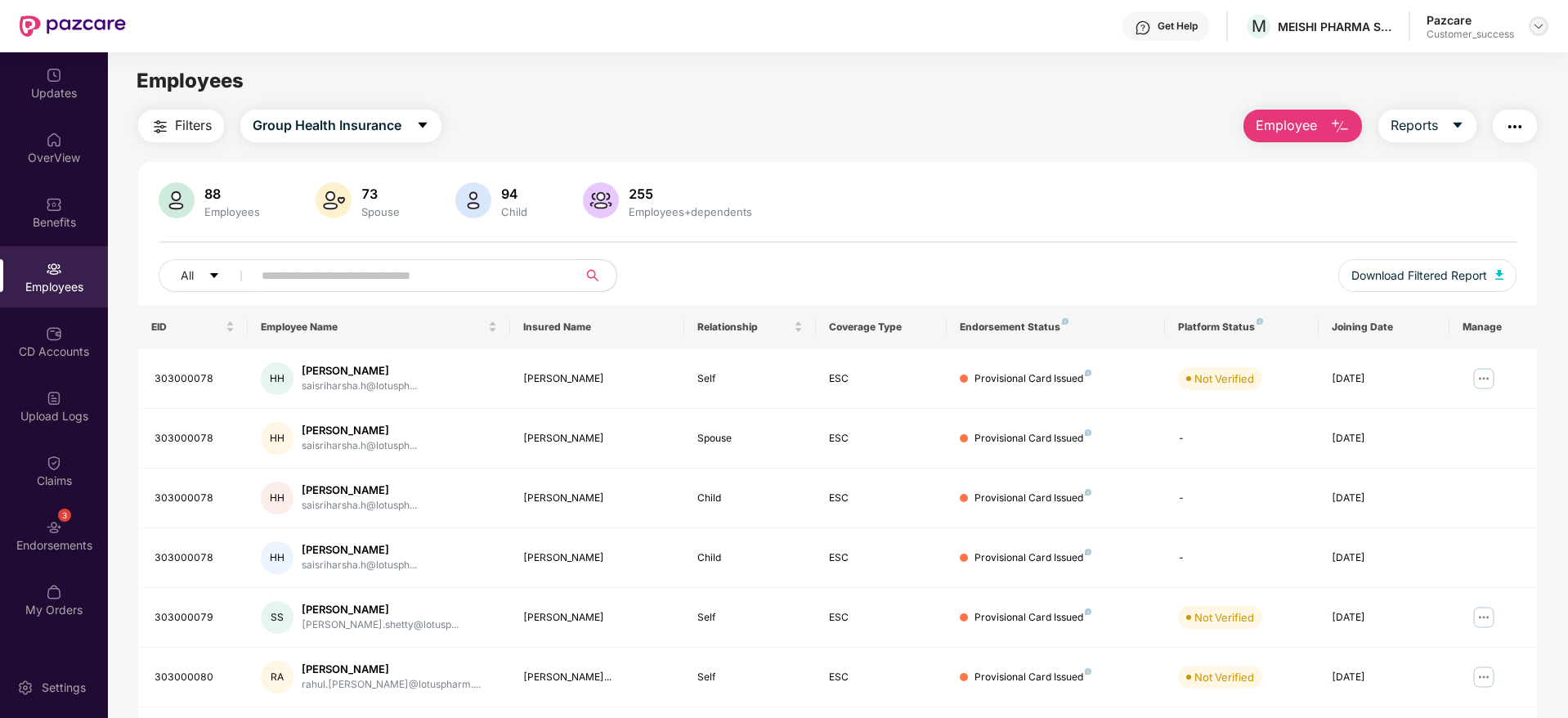
click at [1536, 30] on img at bounding box center [1538, 25] width 13 height 13
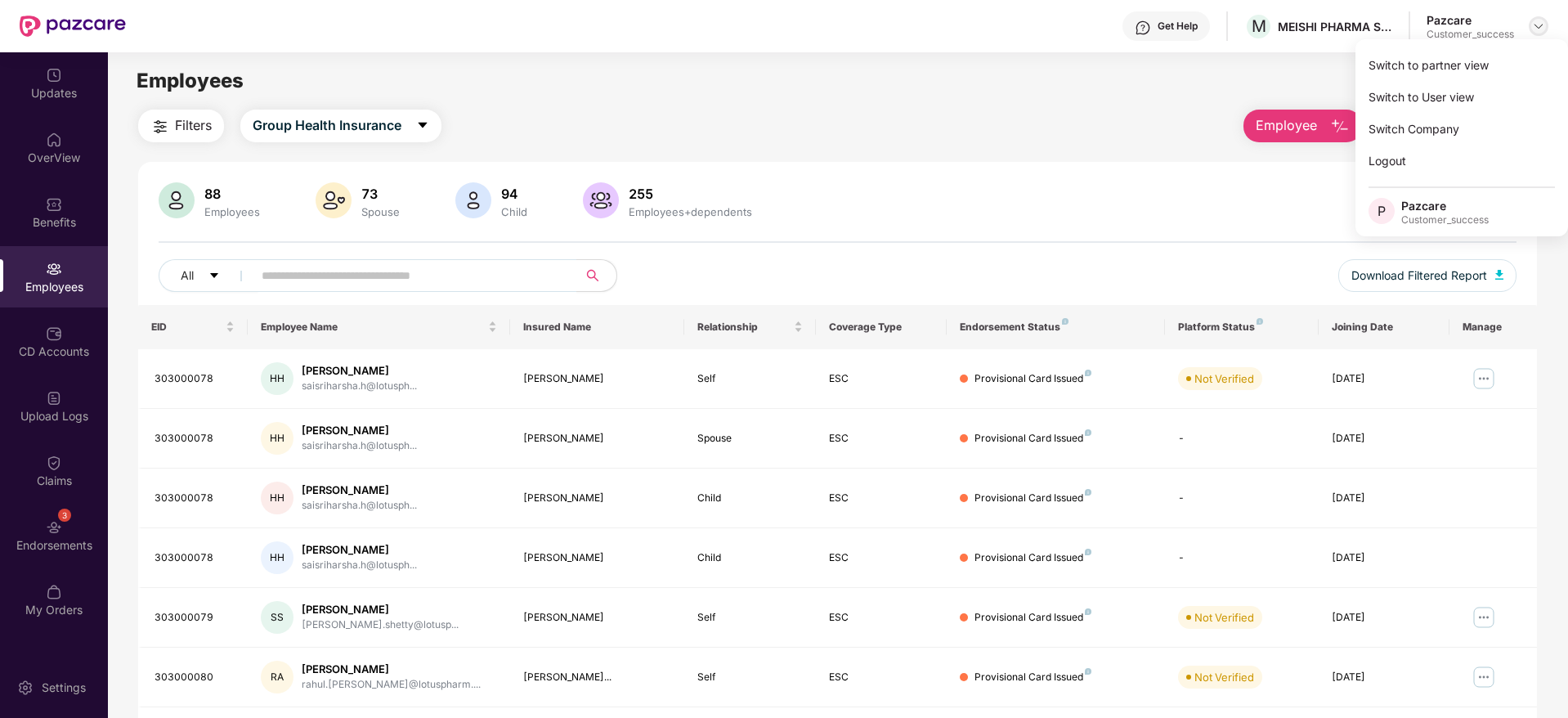
click at [1516, 60] on div "Switch to partner view" at bounding box center [1462, 64] width 212 height 32
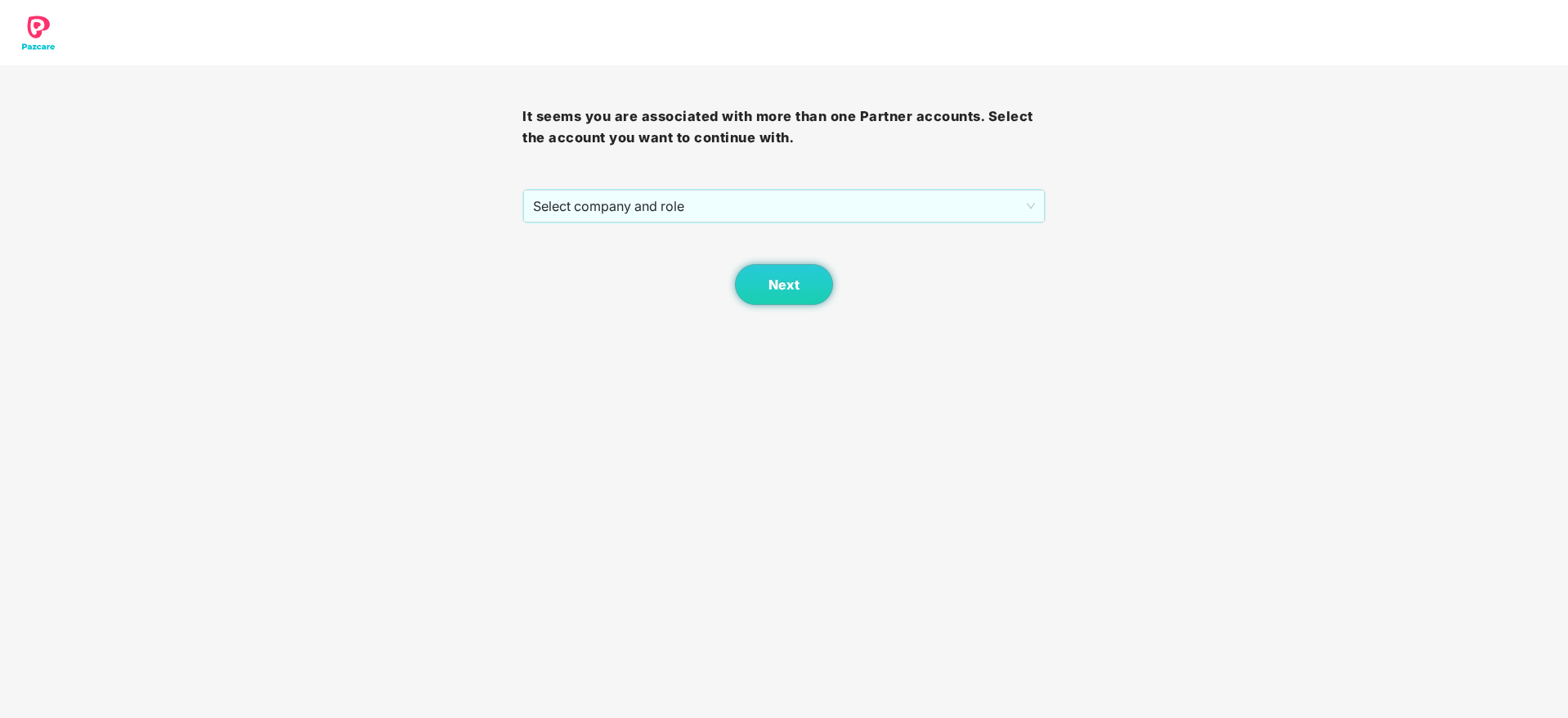
click at [918, 181] on div "It seems you are associated with more than one Partner accounts. Select the acc…" at bounding box center [783, 185] width 522 height 240
click at [921, 194] on span "Select company and role" at bounding box center [783, 207] width 502 height 31
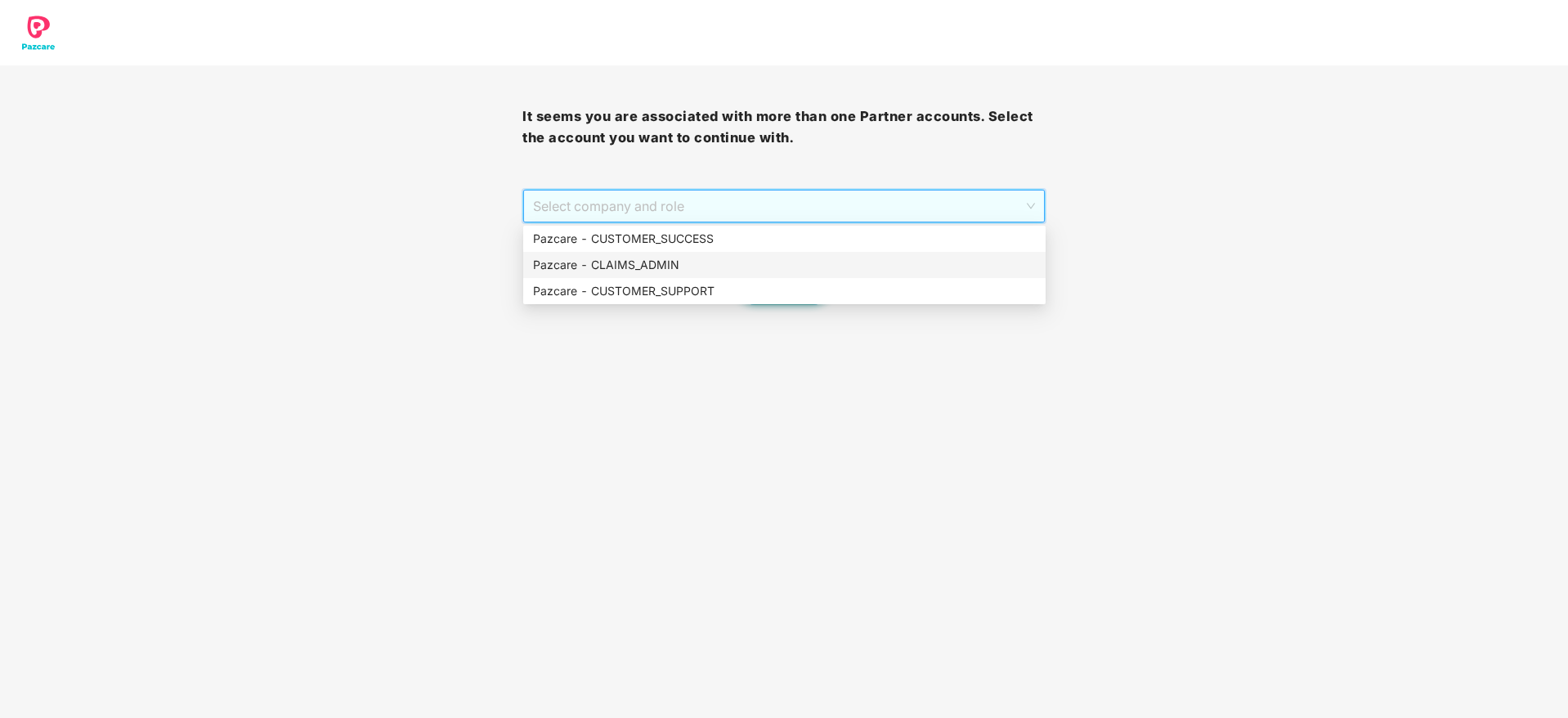
click at [890, 252] on div "Pazcare - CLAIMS_ADMIN" at bounding box center [784, 265] width 522 height 26
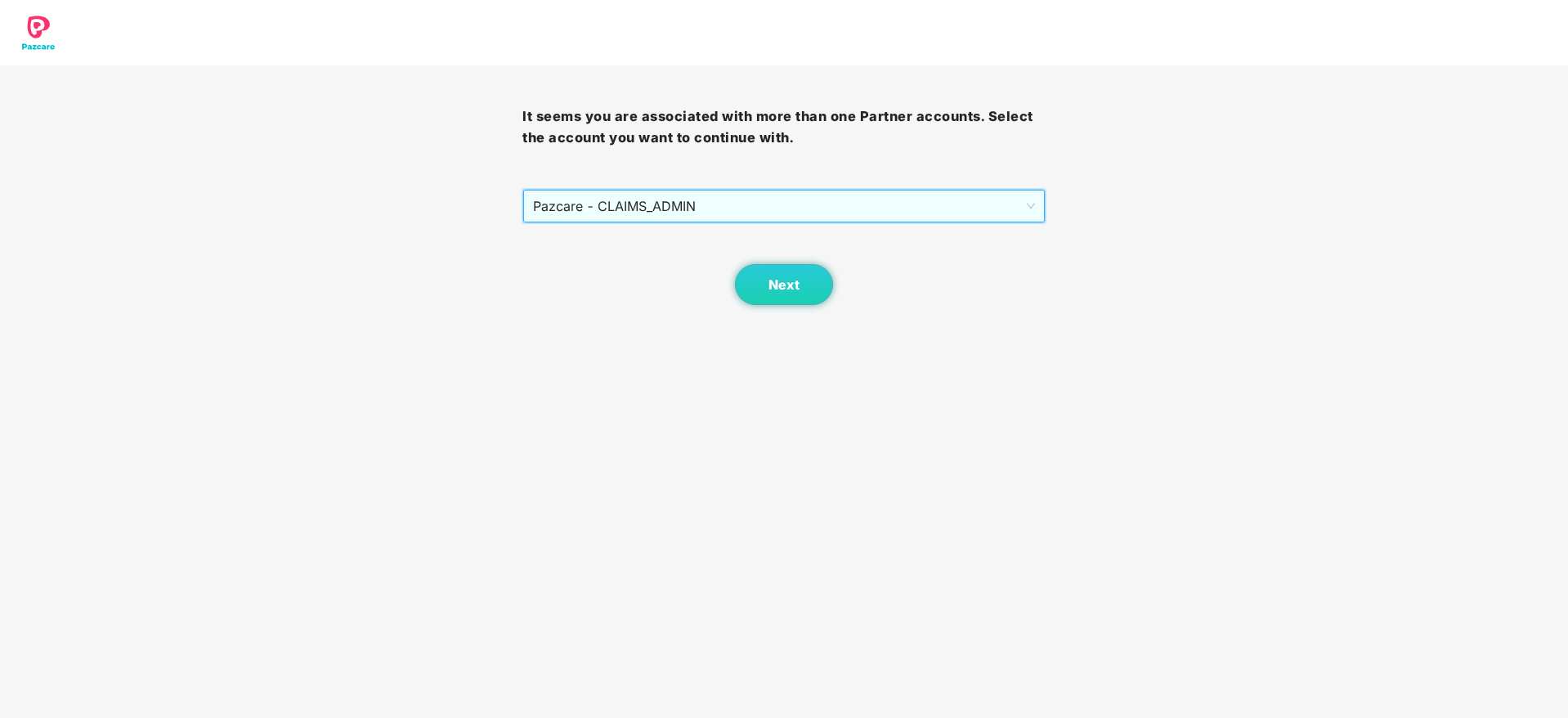
click at [858, 246] on div "Next" at bounding box center [783, 264] width 522 height 82
click at [838, 209] on span "Pazcare - CLAIMS_ADMIN" at bounding box center [783, 207] width 502 height 31
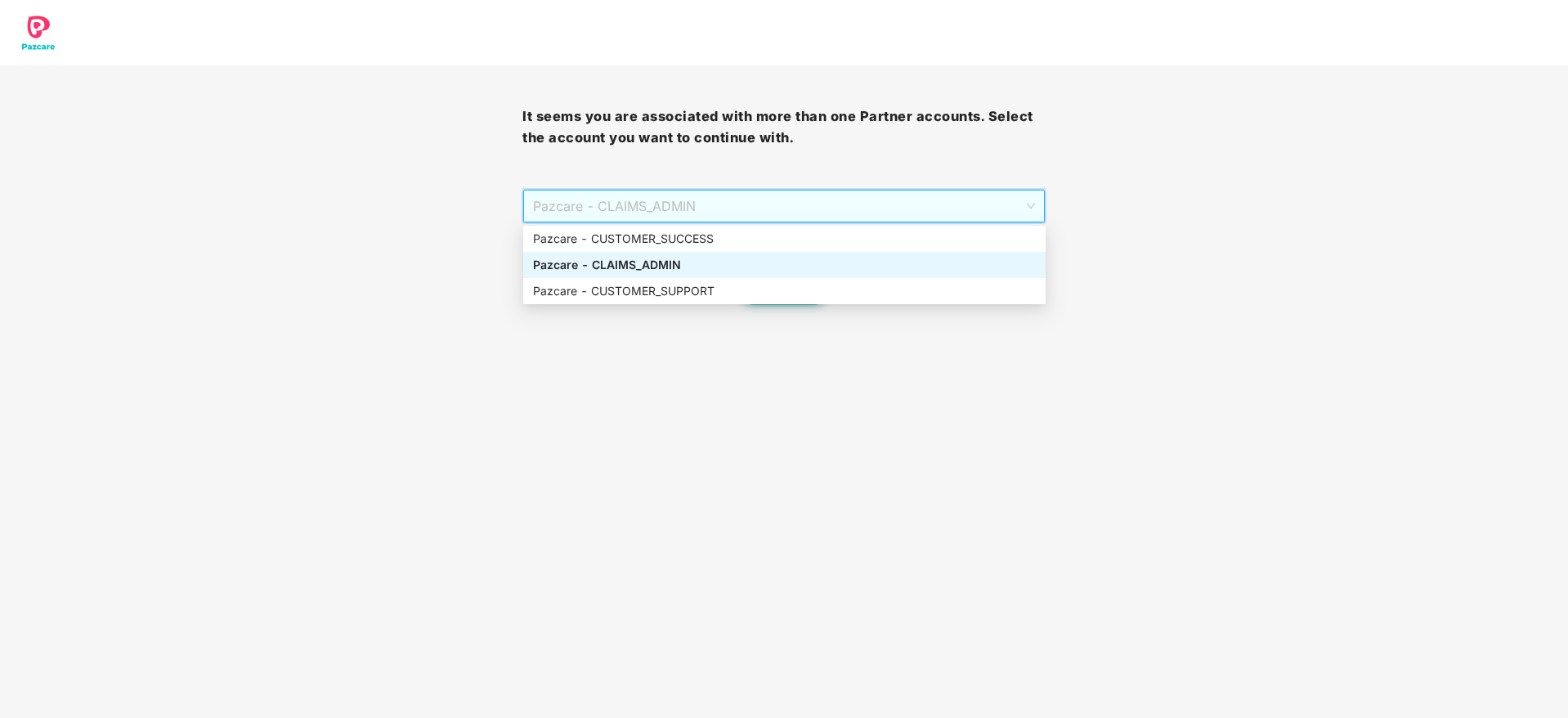
click at [824, 228] on div "Pazcare - CUSTOMER_SUCCESS" at bounding box center [784, 239] width 522 height 26
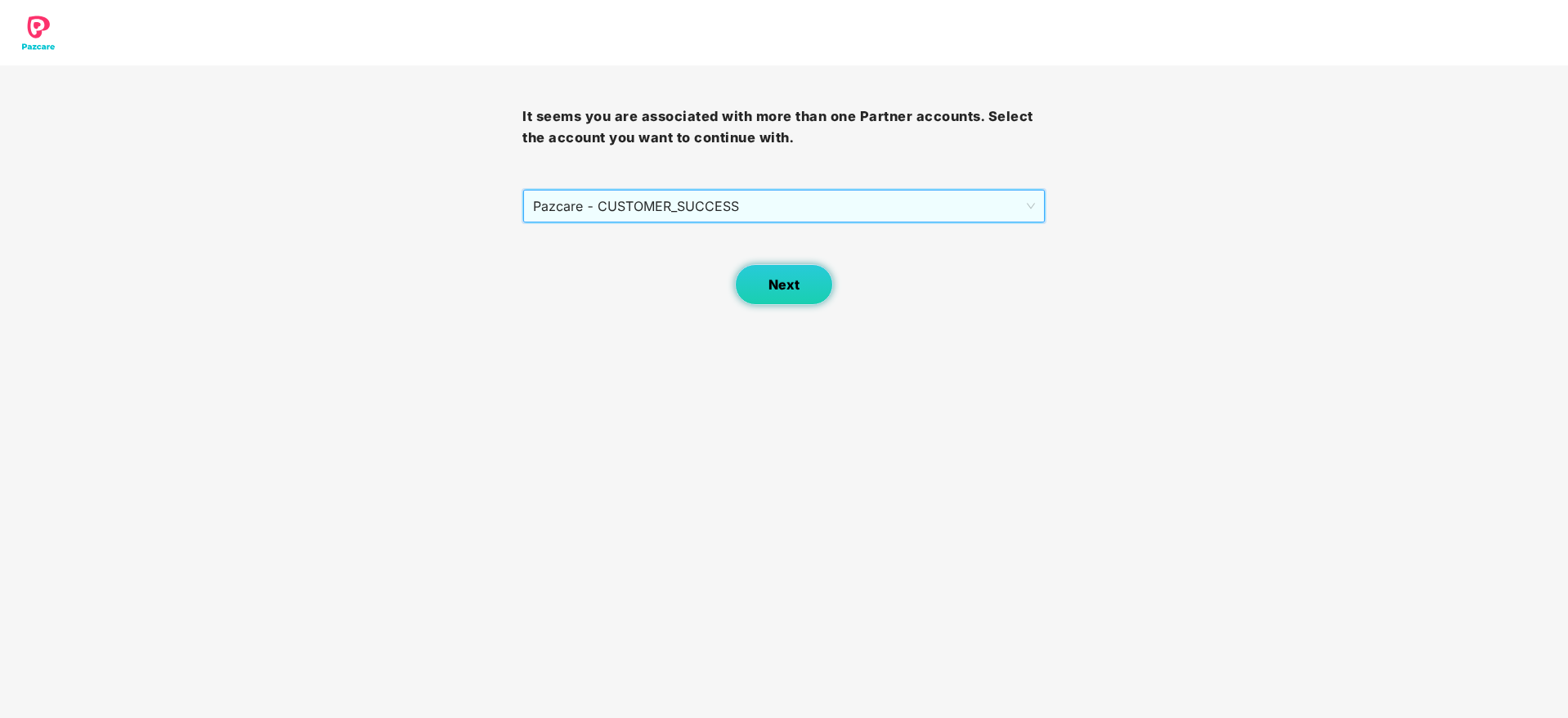
click at [781, 291] on span "Next" at bounding box center [784, 285] width 31 height 16
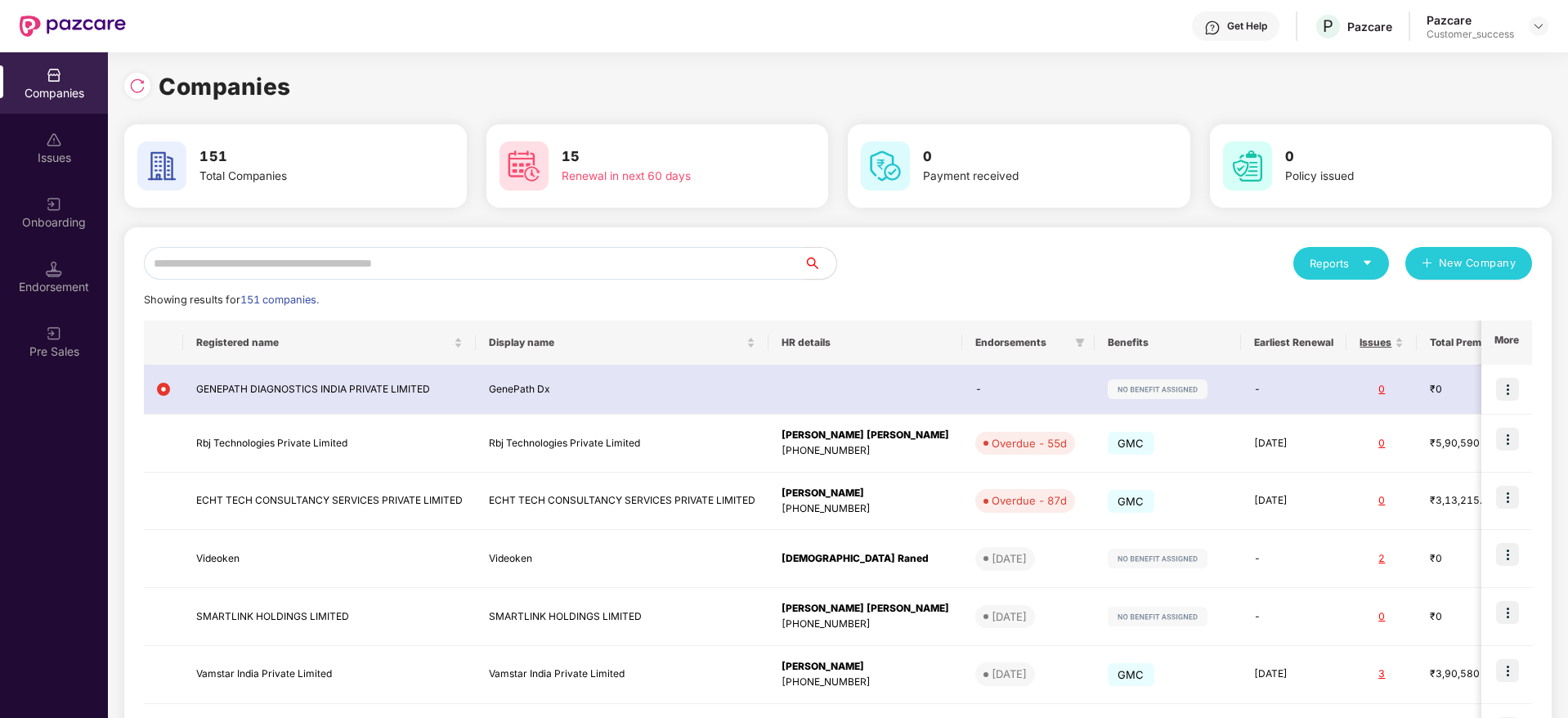
click at [687, 258] on input "text" at bounding box center [473, 264] width 659 height 33
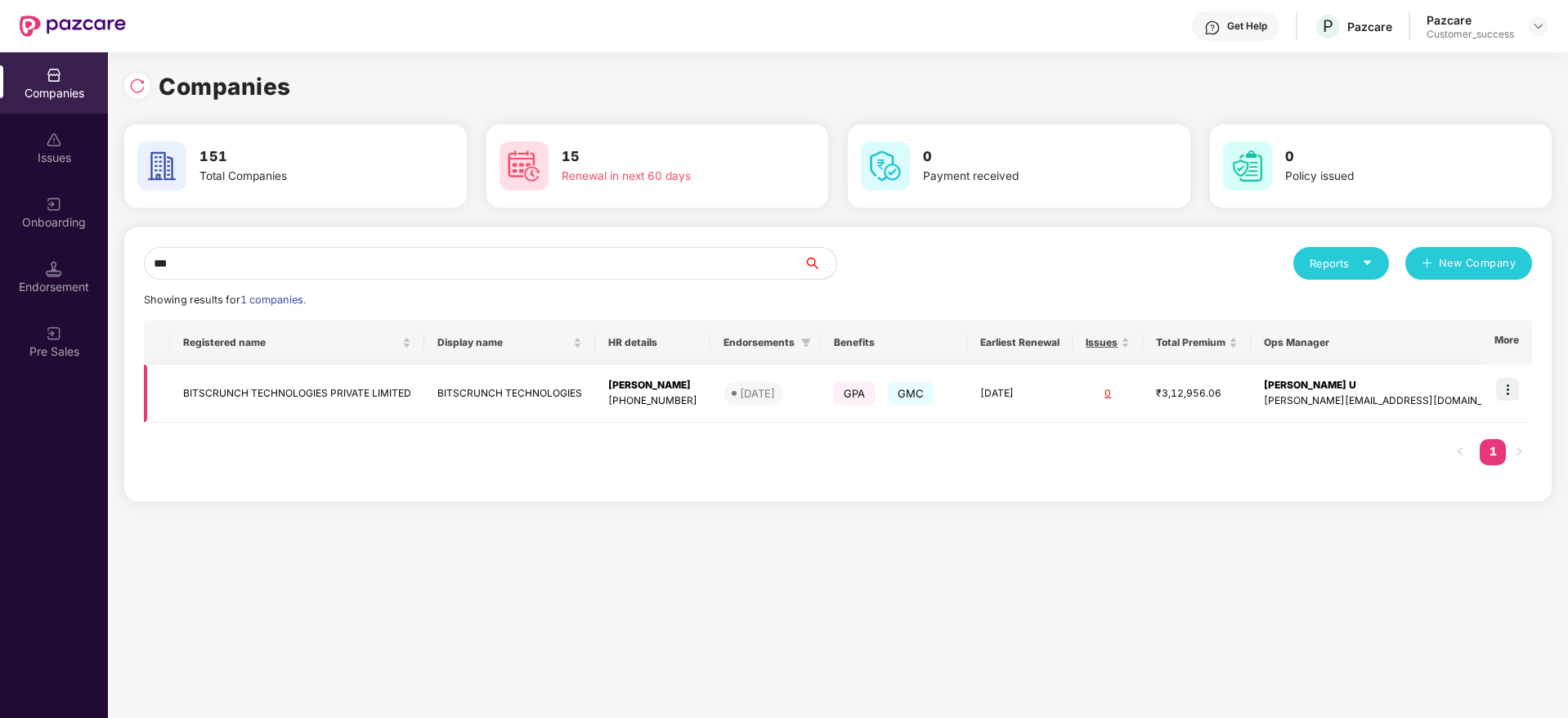
type input "***"
click at [474, 391] on td "BITSCRUNCH TECHNOLOGIES" at bounding box center [509, 394] width 170 height 58
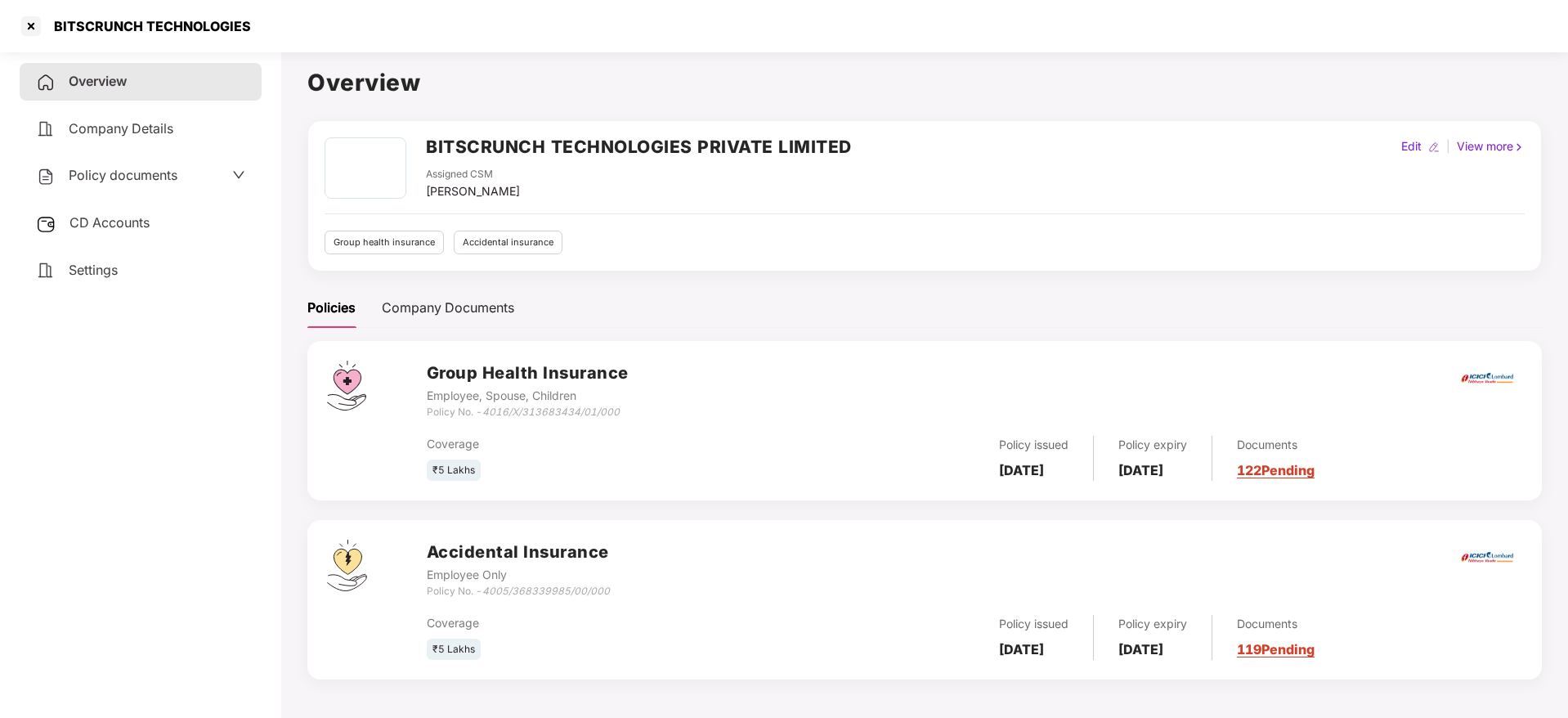
click at [540, 140] on h2 "BITSCRUNCH TECHNOLOGIES PRIVATE LIMITED" at bounding box center [638, 147] width 426 height 27
copy h2 "BITSCRUNCH TECHNOLOGIES PRIVATE LIMITED"
click at [164, 175] on span "Policy documents" at bounding box center [124, 174] width 109 height 17
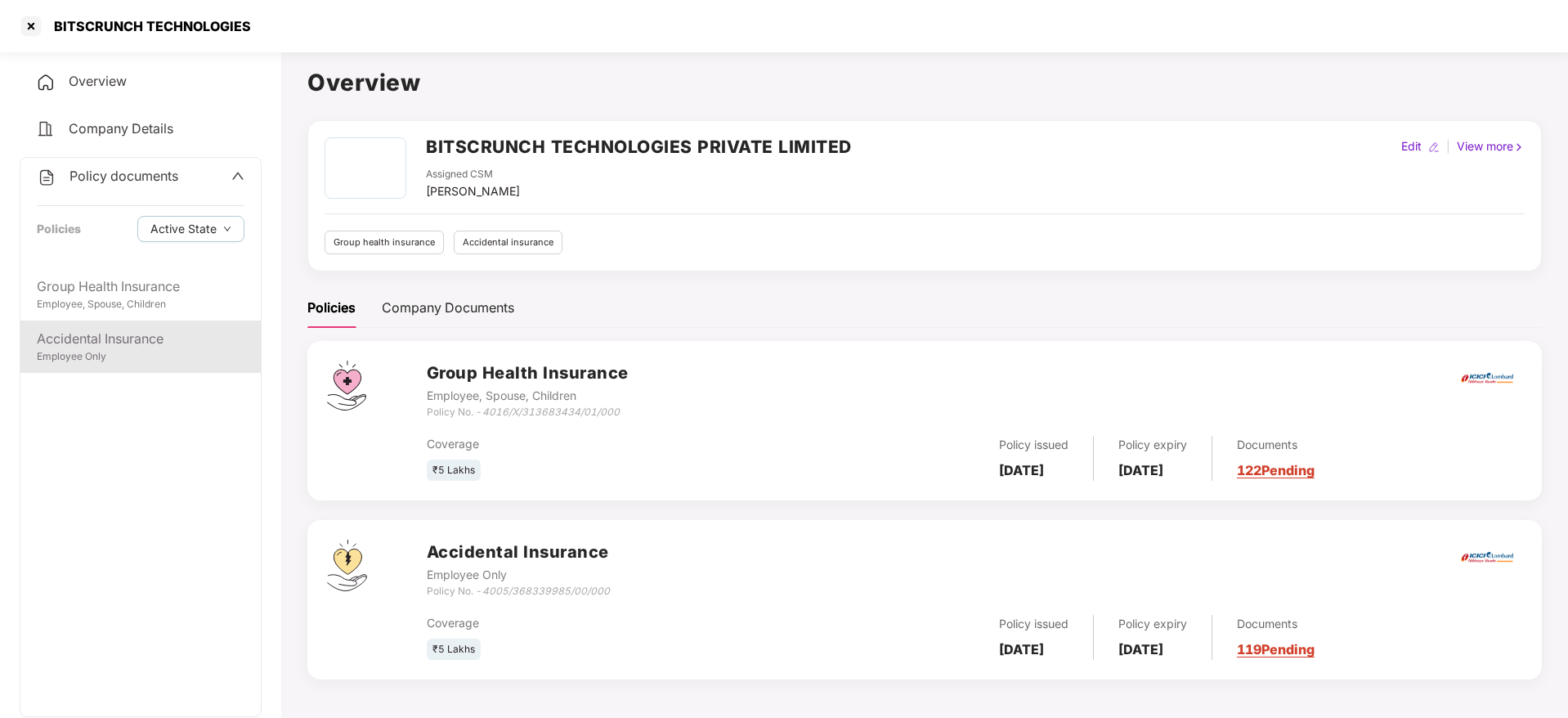
click at [161, 321] on div "Accidental Insurance Employee Only" at bounding box center [140, 347] width 241 height 53
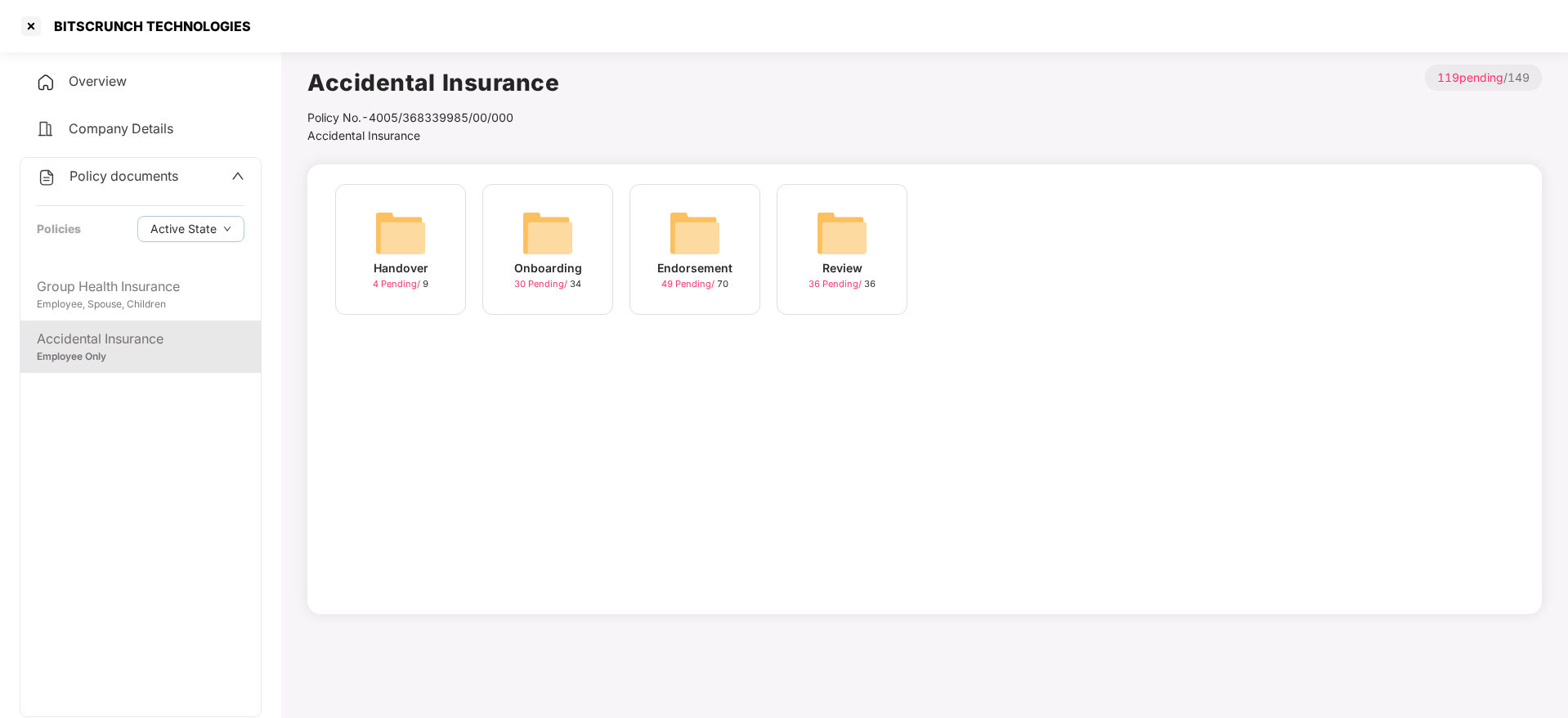
click at [560, 273] on div "Onboarding" at bounding box center [548, 268] width 68 height 18
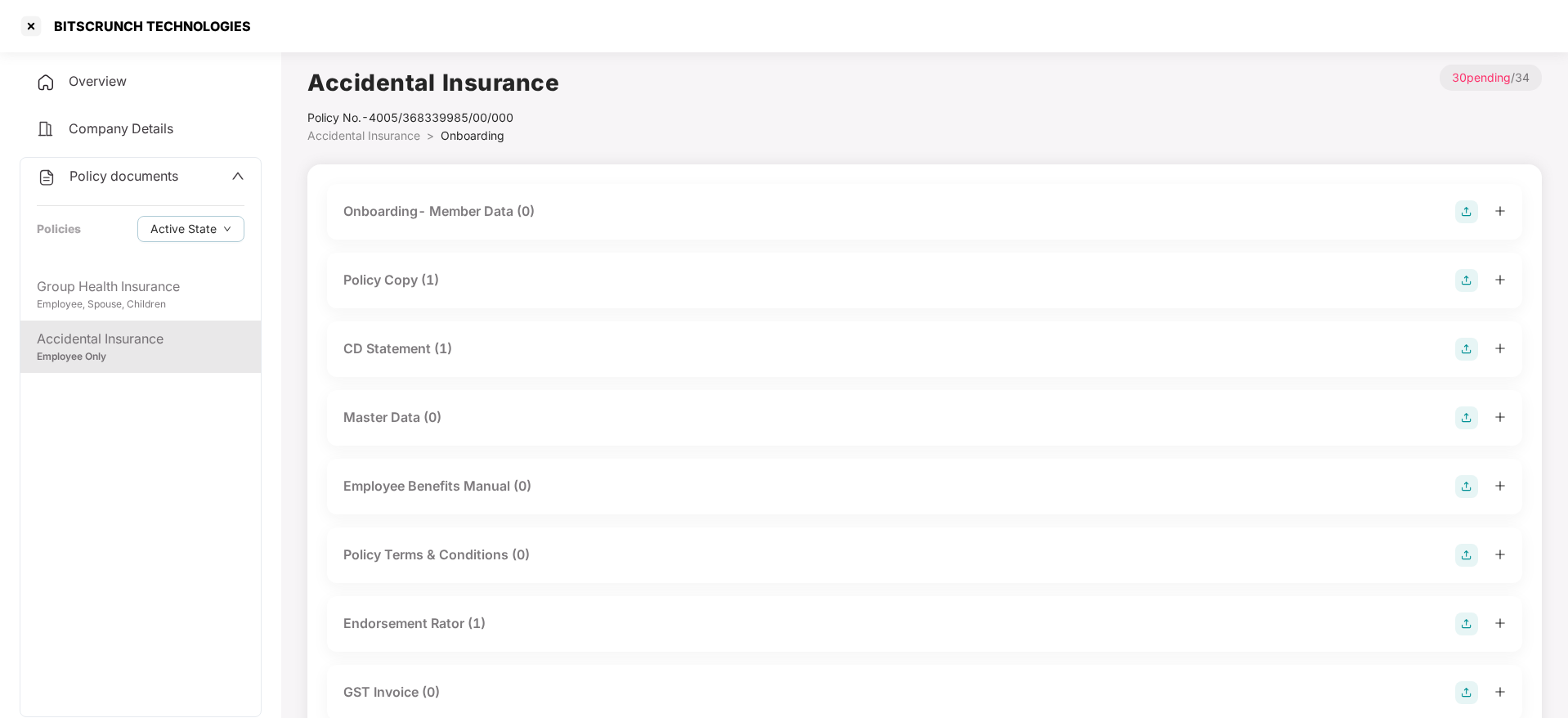
click at [418, 282] on div "Policy Copy (1)" at bounding box center [392, 280] width 95 height 20
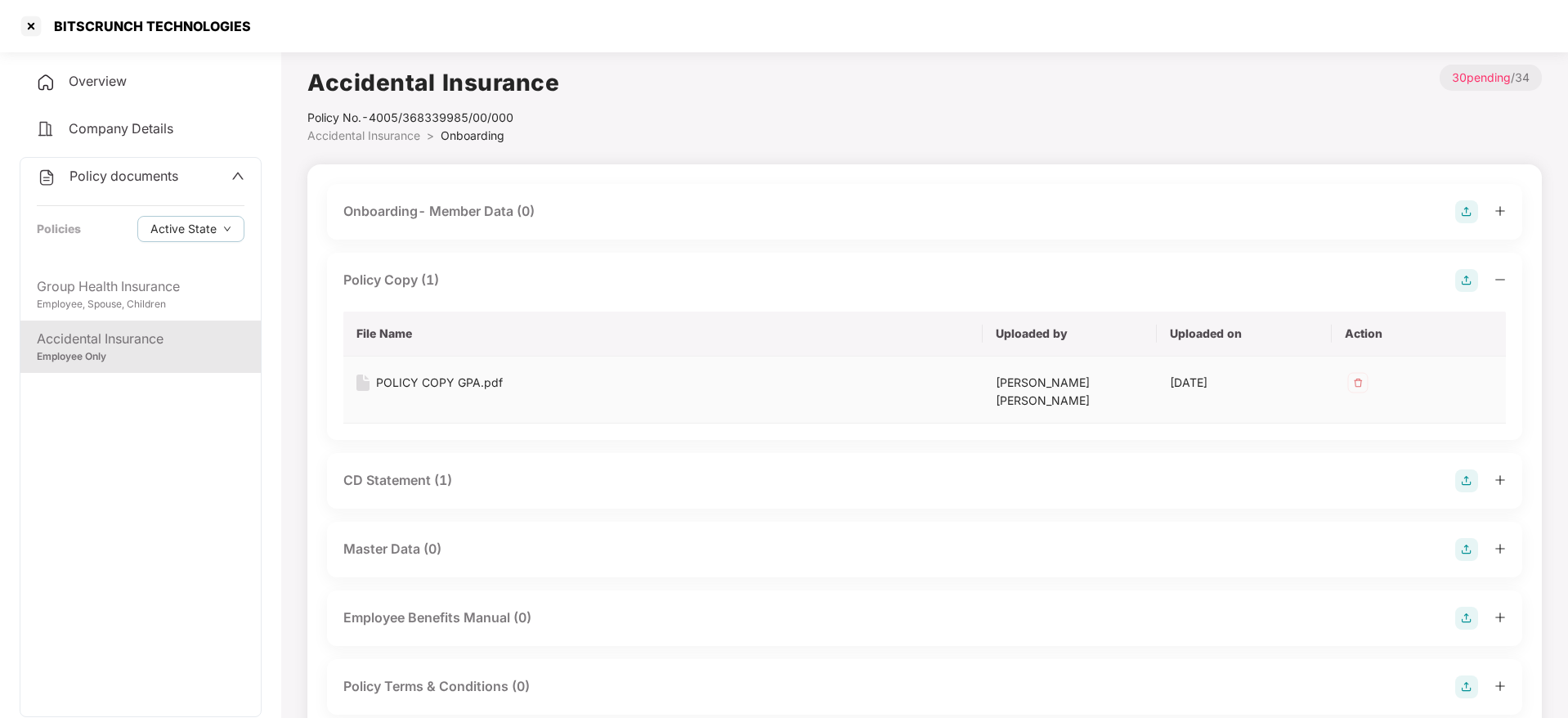
click at [461, 380] on div "POLICY COPY GPA.pdf" at bounding box center [439, 383] width 127 height 18
click at [86, 43] on div "BITSCRUNCH TECHNOLOGIES" at bounding box center [784, 26] width 1568 height 53
click at [26, 27] on div at bounding box center [30, 25] width 26 height 26
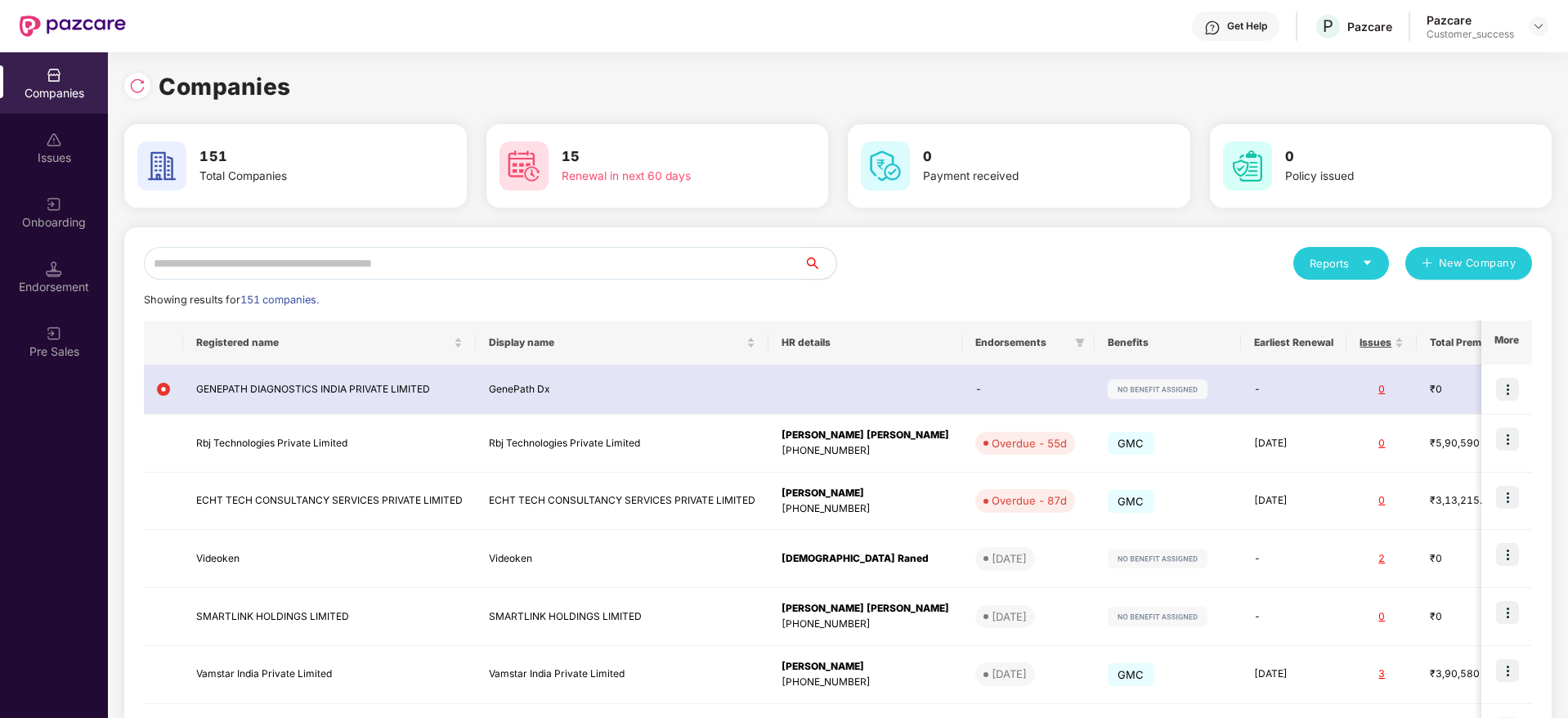
click at [382, 265] on input "text" at bounding box center [473, 264] width 659 height 33
paste input "**********"
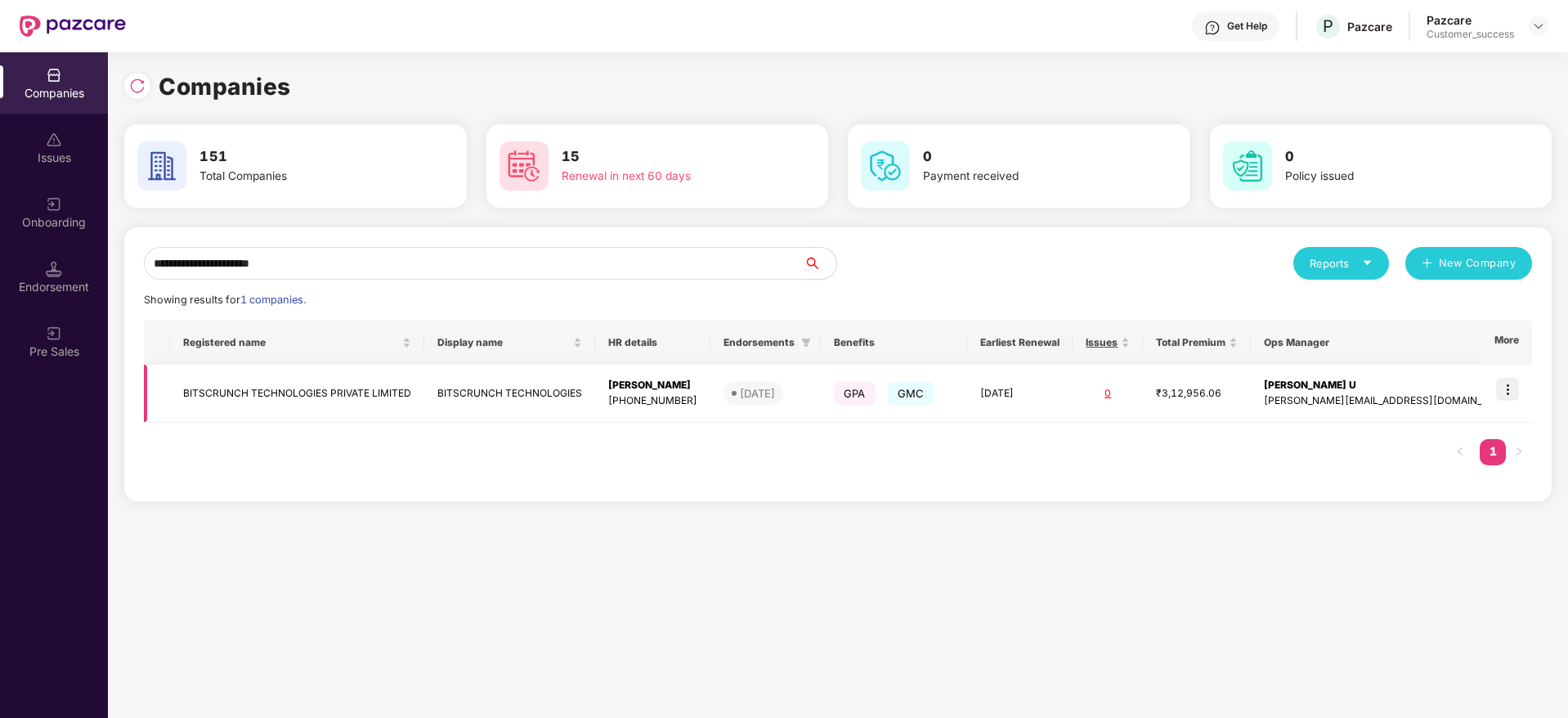
type input "**********"
drag, startPoint x: 724, startPoint y: 384, endPoint x: 617, endPoint y: 445, distance: 123.2
click at [617, 445] on div "Registered name Display name HR details Endorsements Benefits Earliest Renewal …" at bounding box center [839, 400] width 1389 height 161
click at [1004, 460] on div "Registered name Display name HR details Endorsements Benefits Earliest Renewal …" at bounding box center [839, 400] width 1389 height 161
click at [1513, 389] on img at bounding box center [1508, 390] width 23 height 23
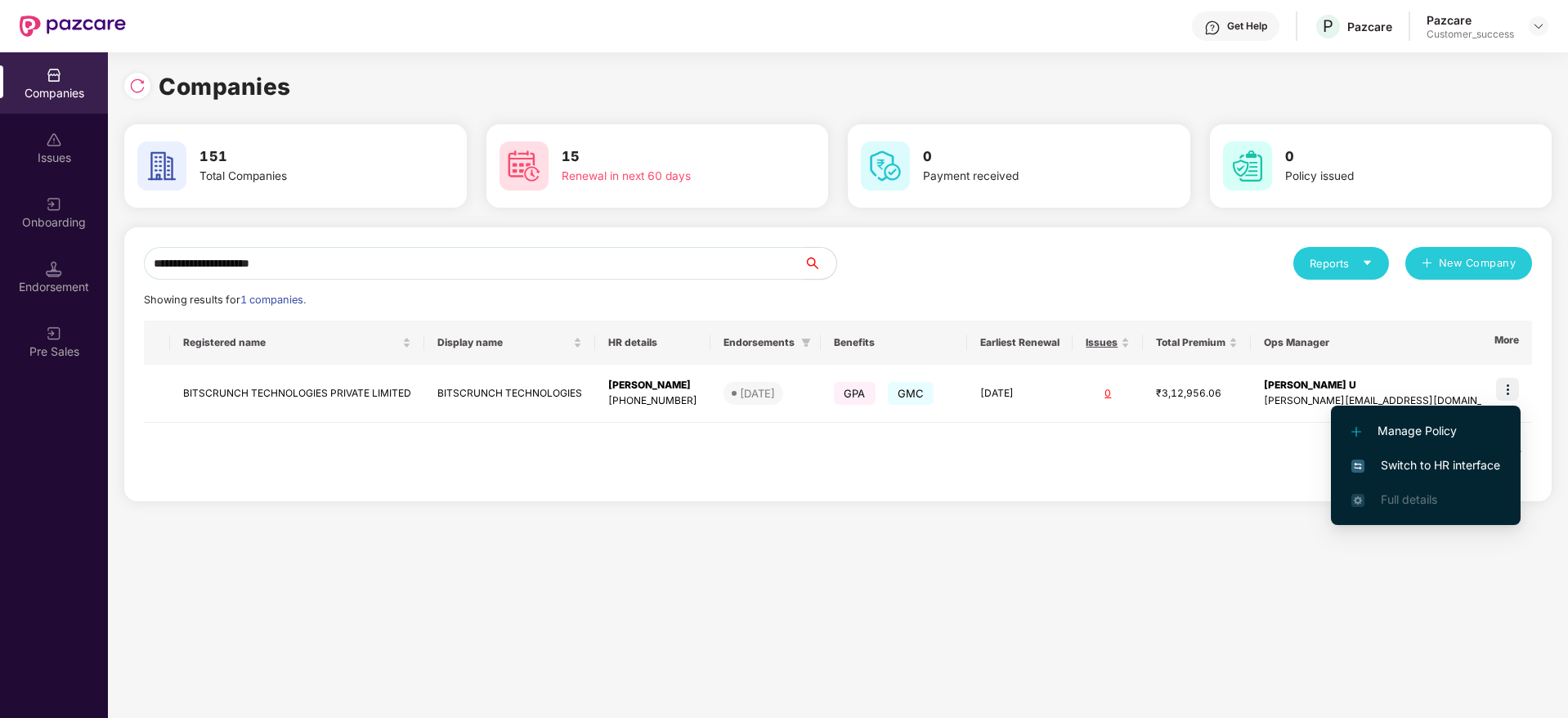
click at [1485, 461] on span "Switch to HR interface" at bounding box center [1426, 465] width 149 height 18
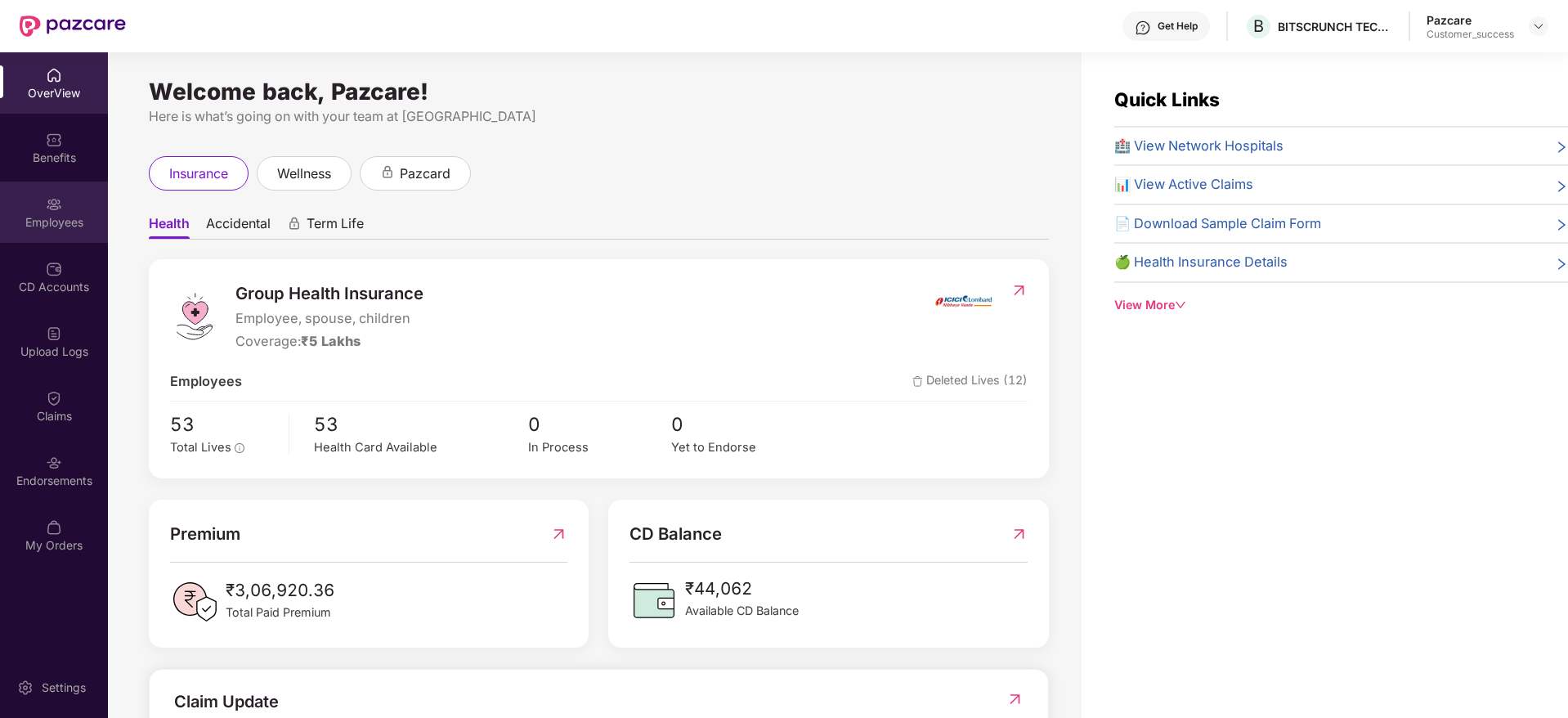
click at [0, 221] on div "Employees" at bounding box center [54, 222] width 108 height 17
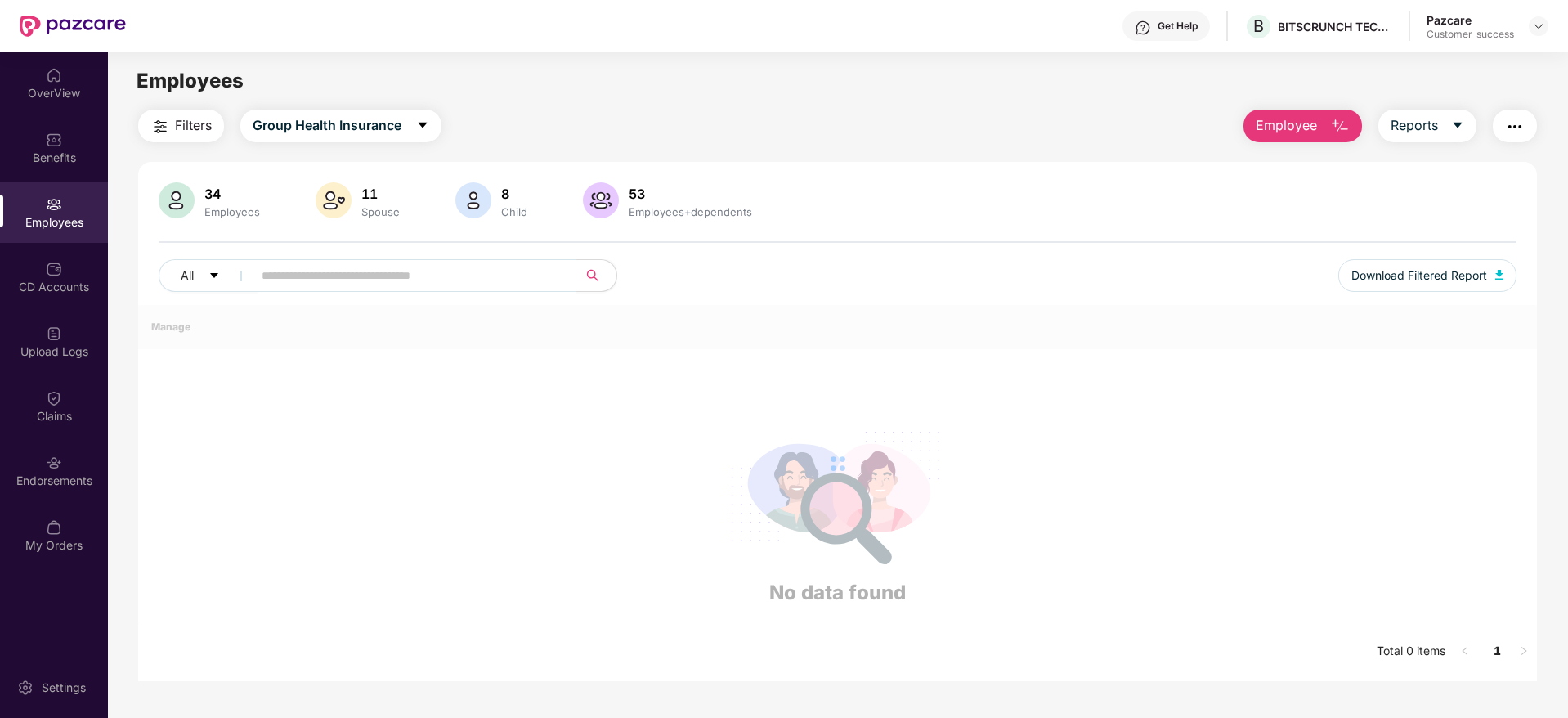
click at [476, 248] on div "34 Employees 11 Spouse 8 Child [DEMOGRAPHIC_DATA] Employees+dependents All Down…" at bounding box center [838, 244] width 1399 height 123
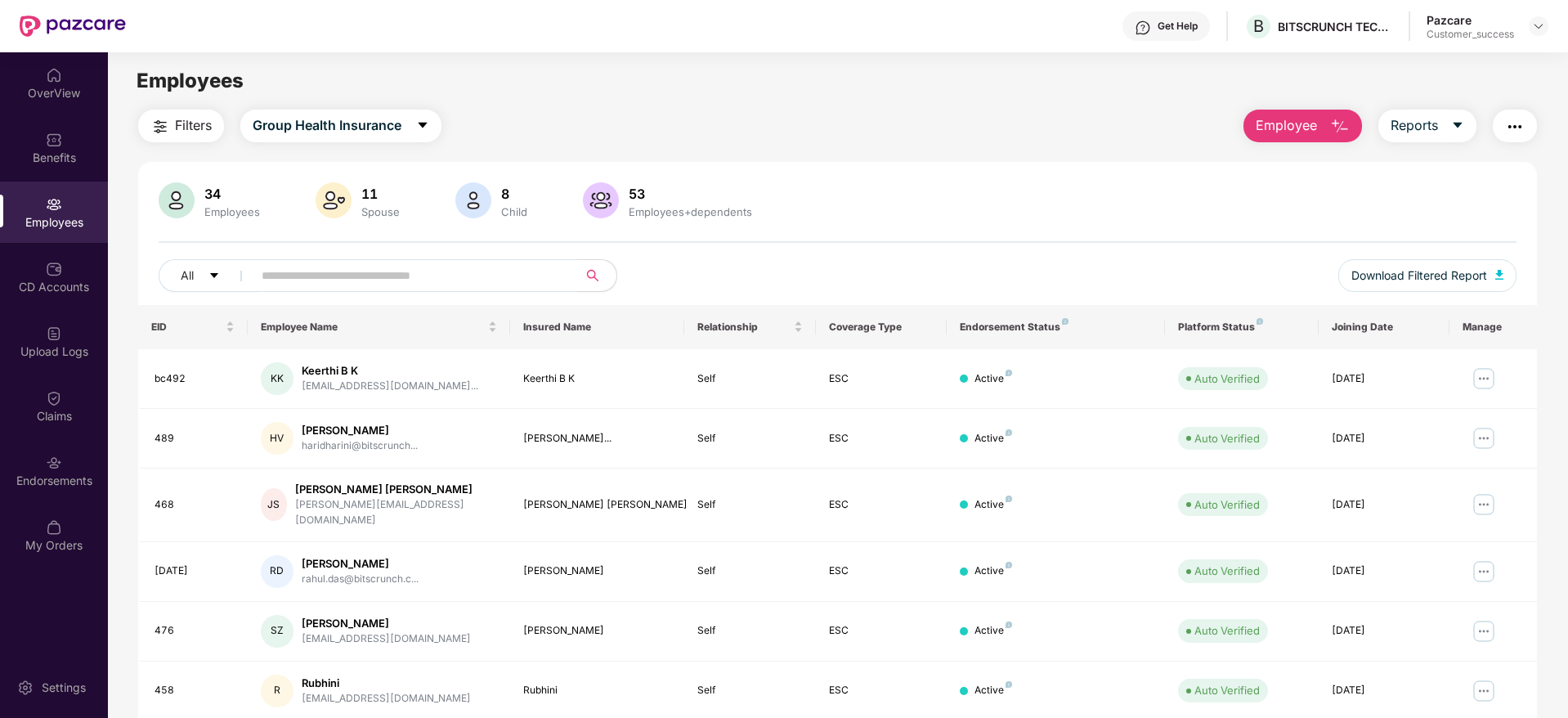
click at [482, 259] on span at bounding box center [409, 276] width 335 height 33
paste input "**********"
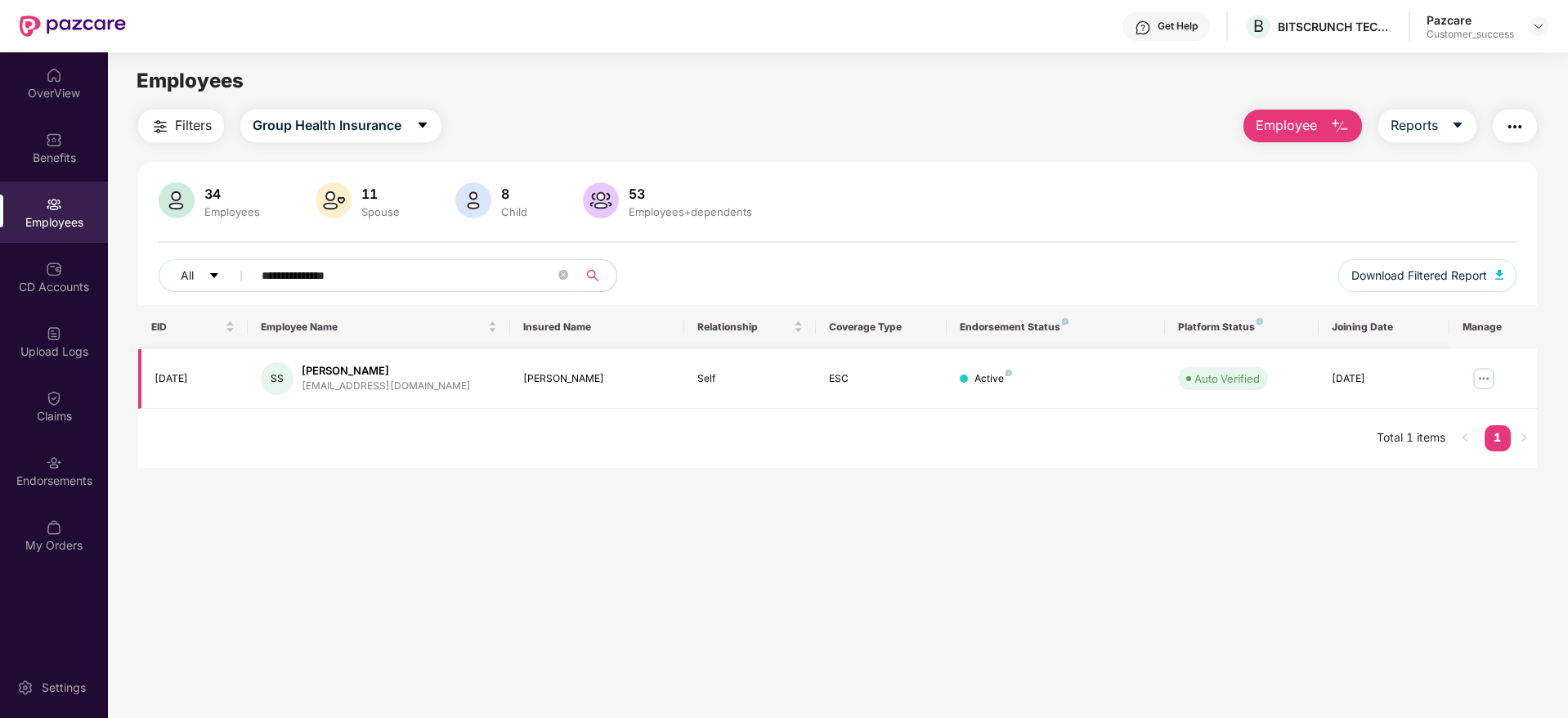
type input "**********"
click at [329, 388] on div "[EMAIL_ADDRESS][DOMAIN_NAME]" at bounding box center [387, 387] width 169 height 16
click at [1291, 44] on div "Get Help B BITSCRUNCH TECHNOLOGIES Pazcare Customer_success" at bounding box center [837, 26] width 1423 height 53
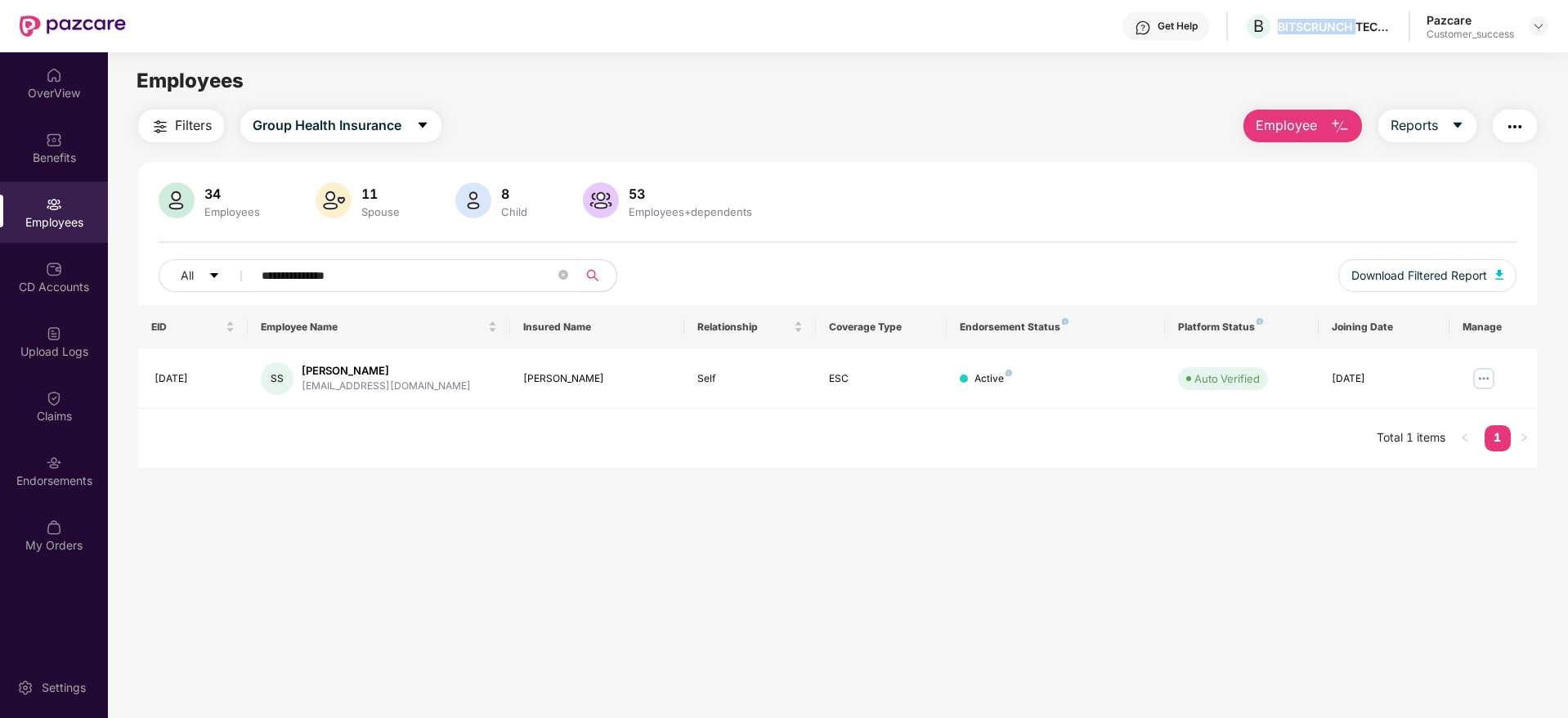
click at [1291, 44] on div "Get Help B BITSCRUNCH TECHNOLOGIES Pazcare Customer_success" at bounding box center [837, 26] width 1423 height 53
click at [1529, 27] on div at bounding box center [1539, 26] width 19 height 19
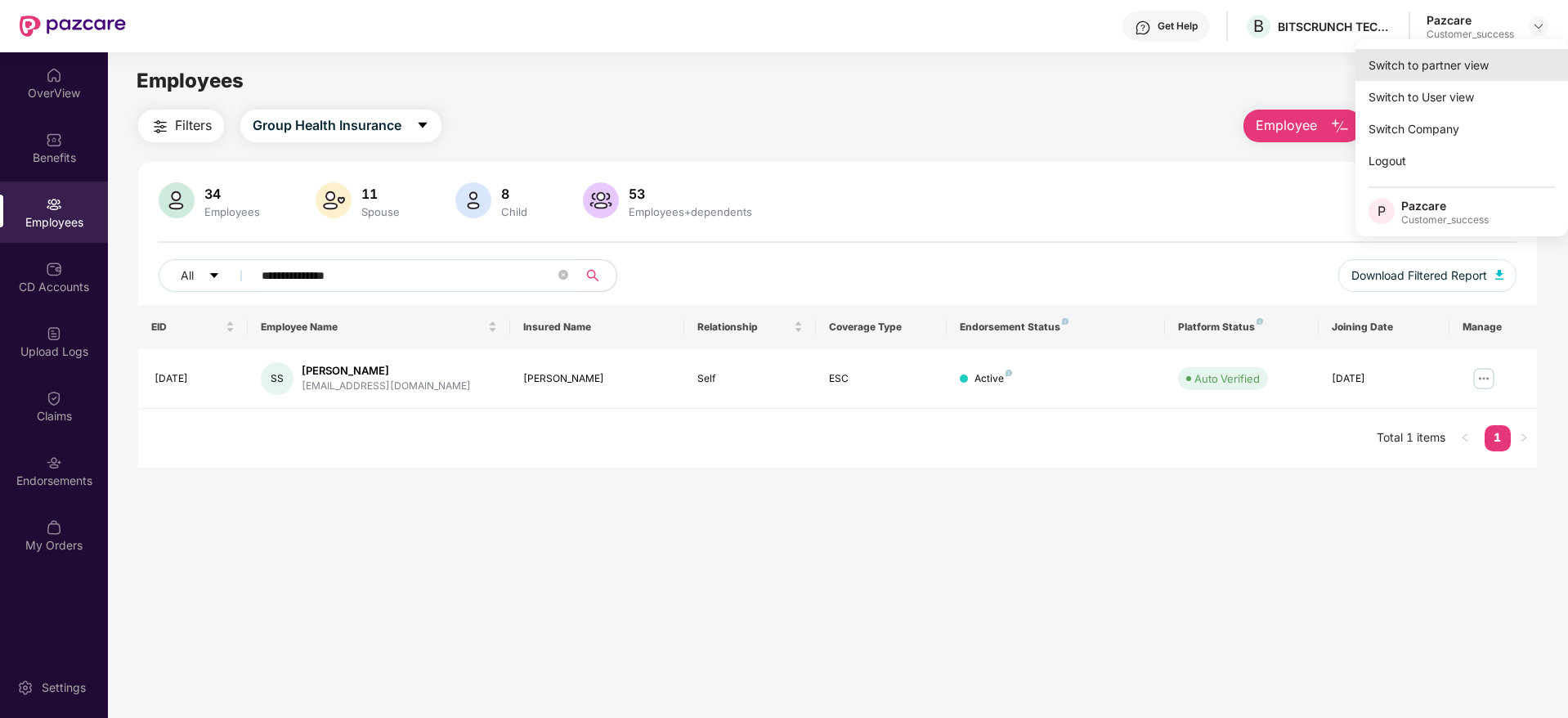
click at [1499, 58] on div "Switch to partner view" at bounding box center [1462, 64] width 212 height 32
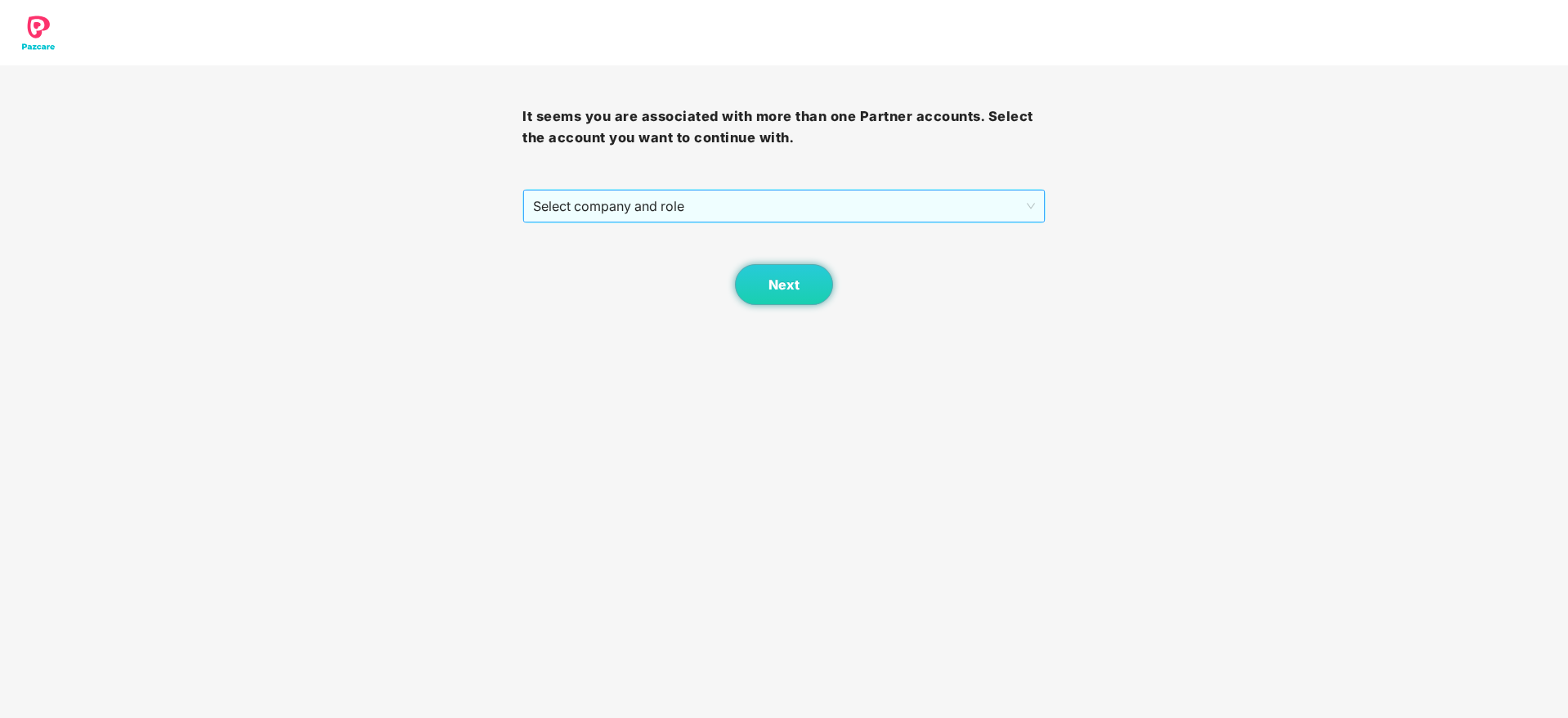
click at [927, 212] on span "Select company and role" at bounding box center [783, 207] width 502 height 31
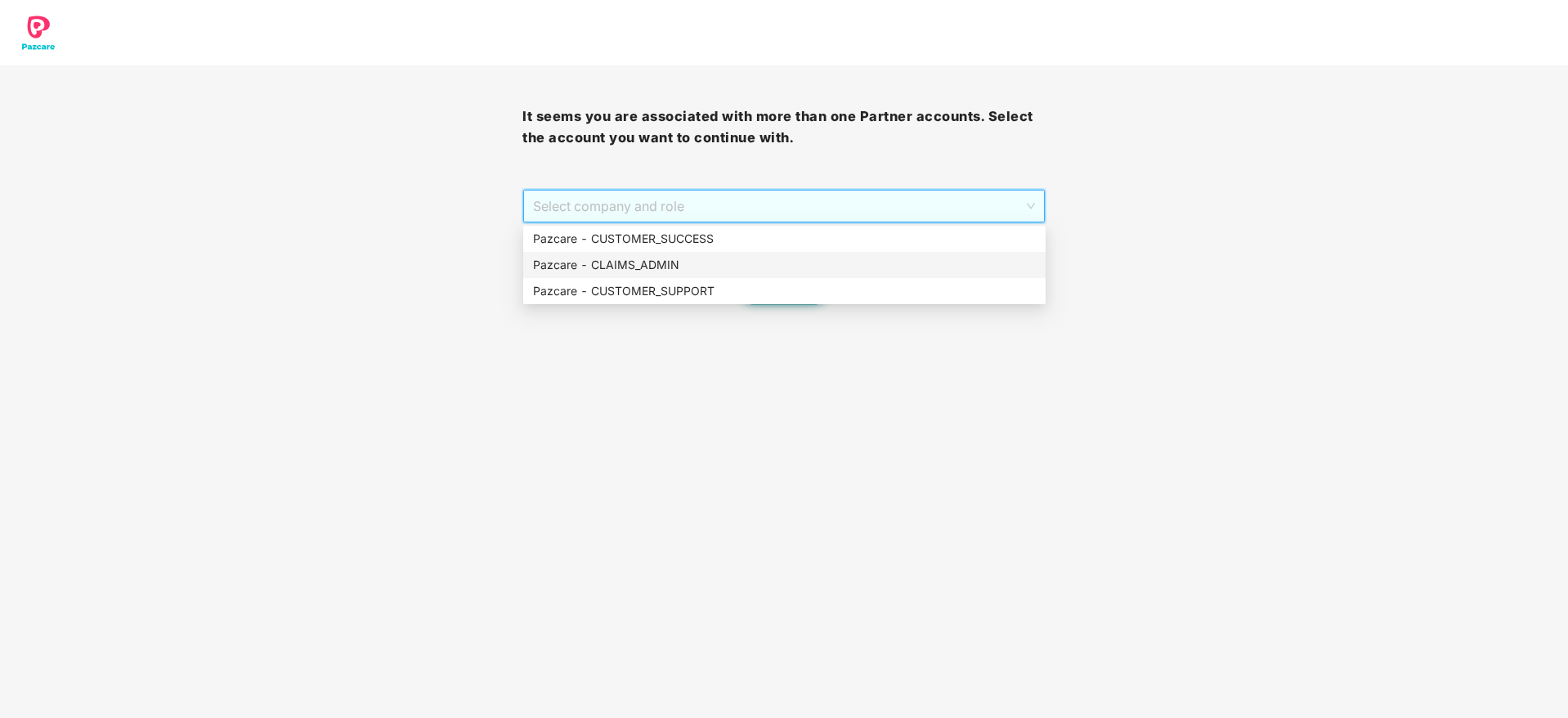
click at [849, 253] on div "Pazcare - CLAIMS_ADMIN" at bounding box center [784, 265] width 522 height 26
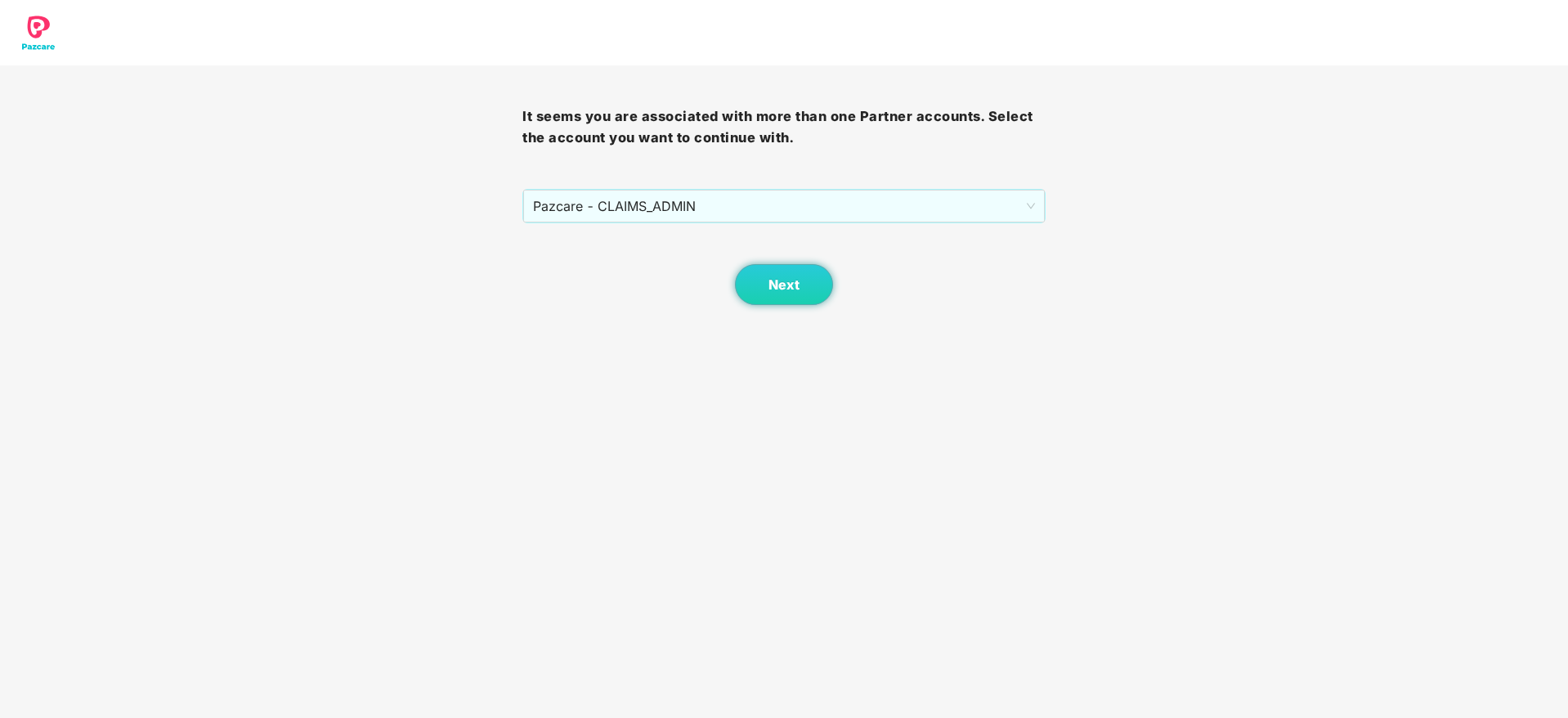
click at [801, 232] on div "Next" at bounding box center [783, 264] width 522 height 82
click at [754, 209] on span "Pazcare - CLAIMS_ADMIN" at bounding box center [783, 207] width 502 height 31
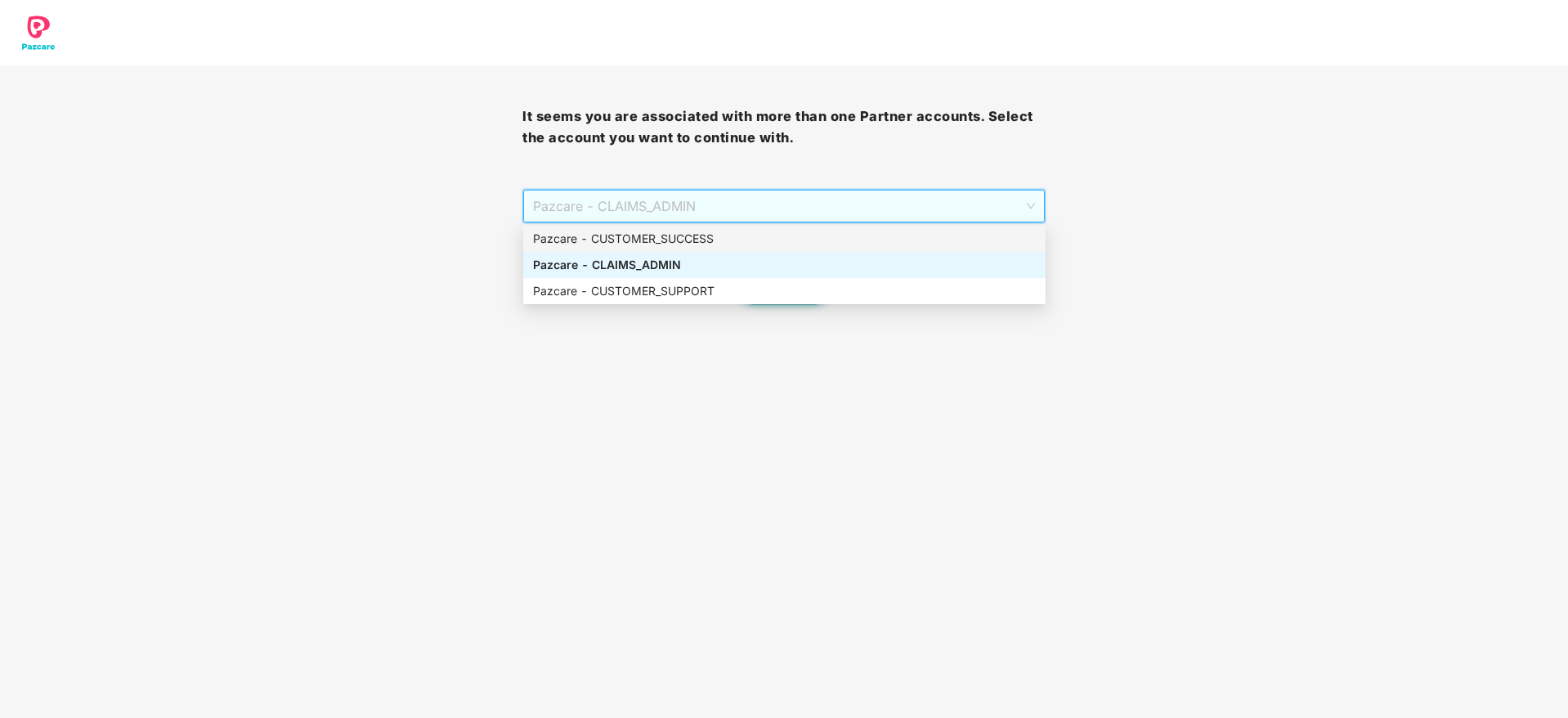
click at [735, 233] on div "Pazcare - CUSTOMER_SUCCESS" at bounding box center [784, 239] width 503 height 18
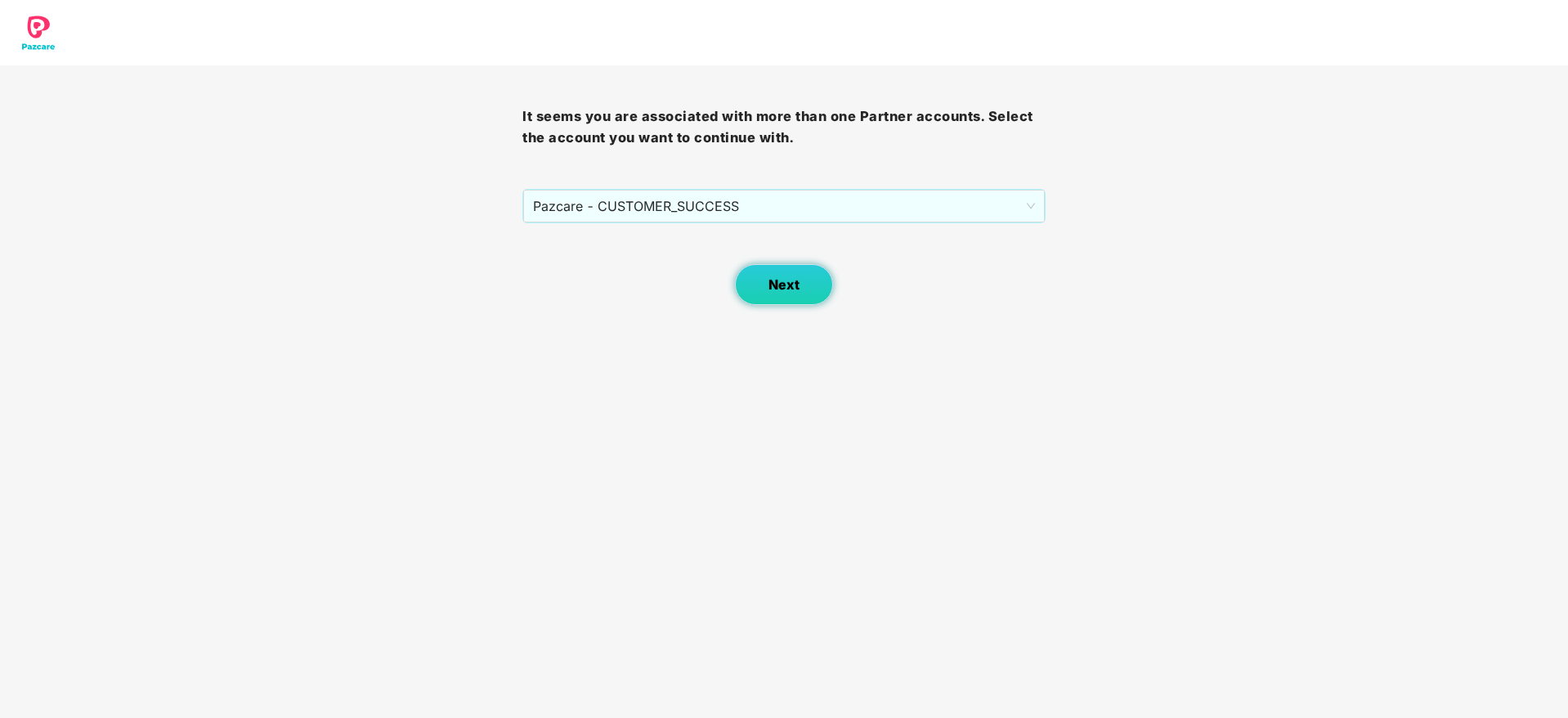
click at [777, 266] on button "Next" at bounding box center [784, 284] width 98 height 41
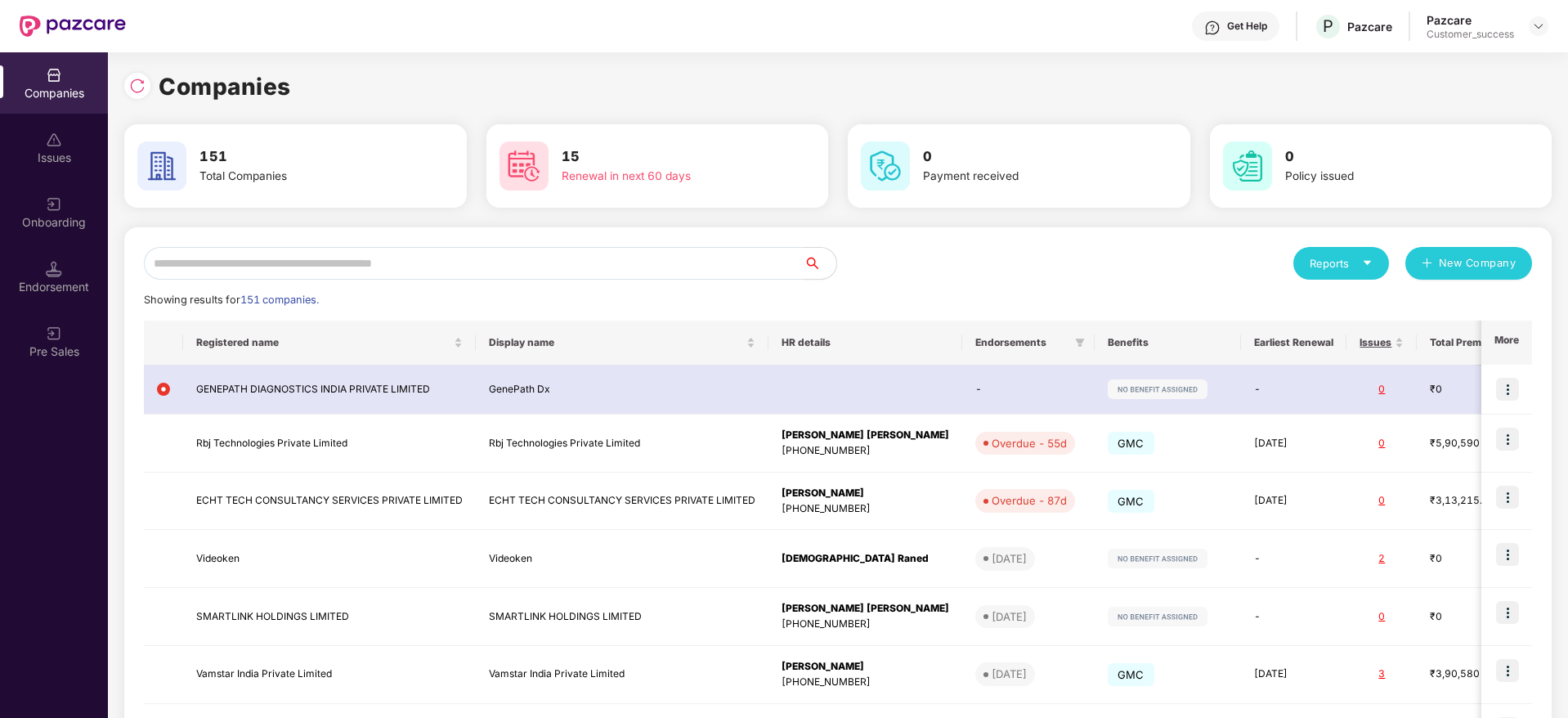
click at [538, 257] on input "text" at bounding box center [473, 264] width 659 height 33
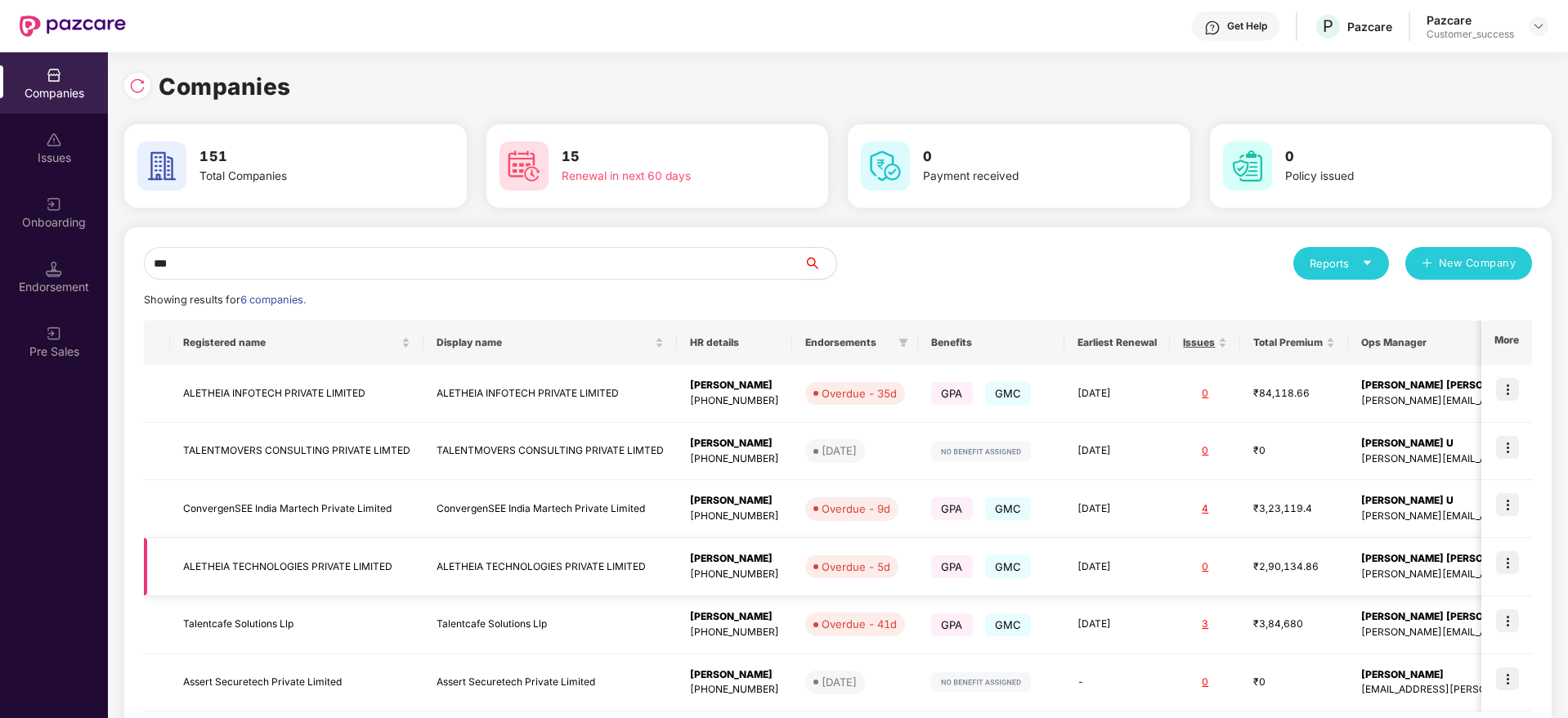
scroll to position [85, 0]
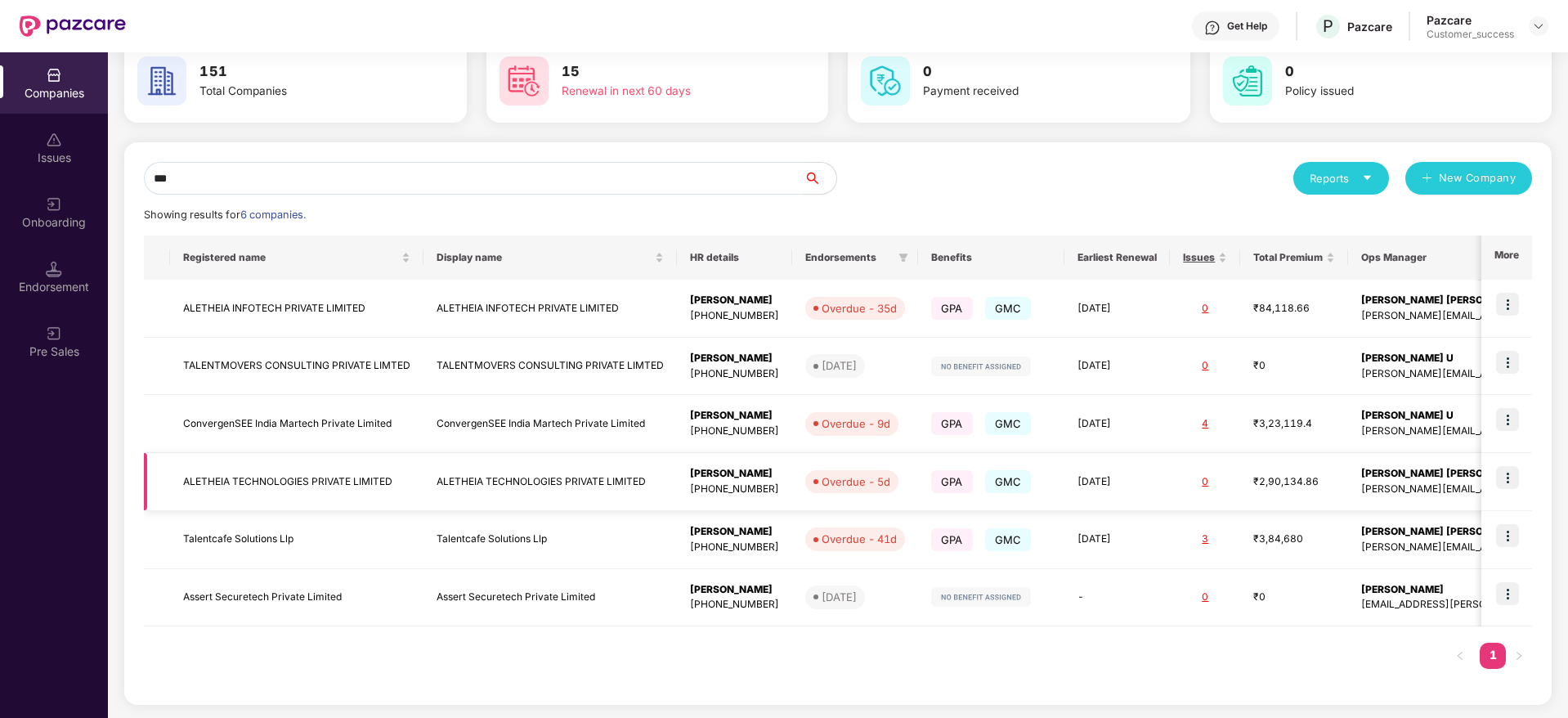
type input "***"
click at [344, 477] on td "ALETHEIA TECHNOLOGIES PRIVATE LIMITED" at bounding box center [297, 482] width 253 height 58
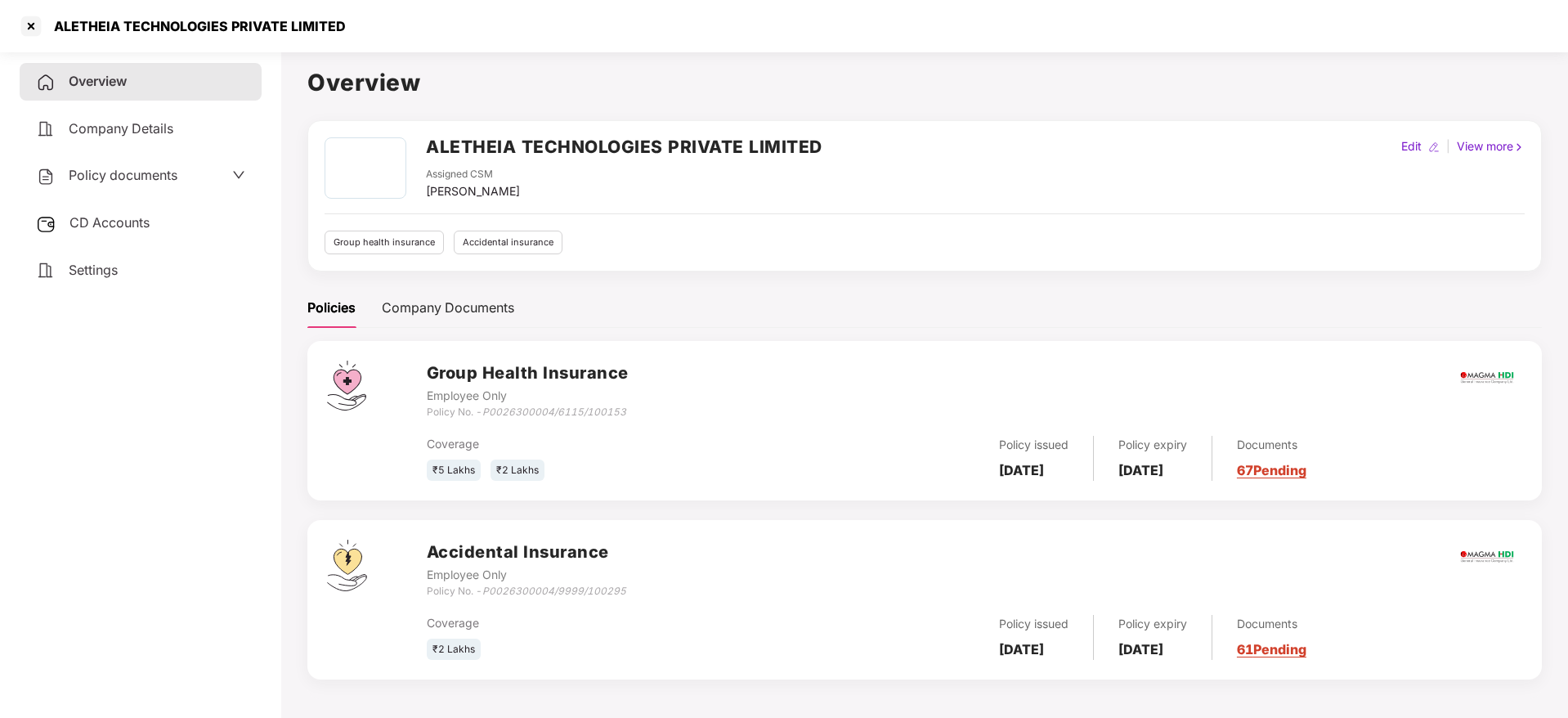
click at [160, 197] on div "Overview Company Details Policy documents CD Accounts Settings" at bounding box center [140, 176] width 242 height 226
click at [164, 162] on div "Policy documents" at bounding box center [140, 175] width 242 height 38
click at [158, 172] on span "Policy documents" at bounding box center [124, 174] width 109 height 17
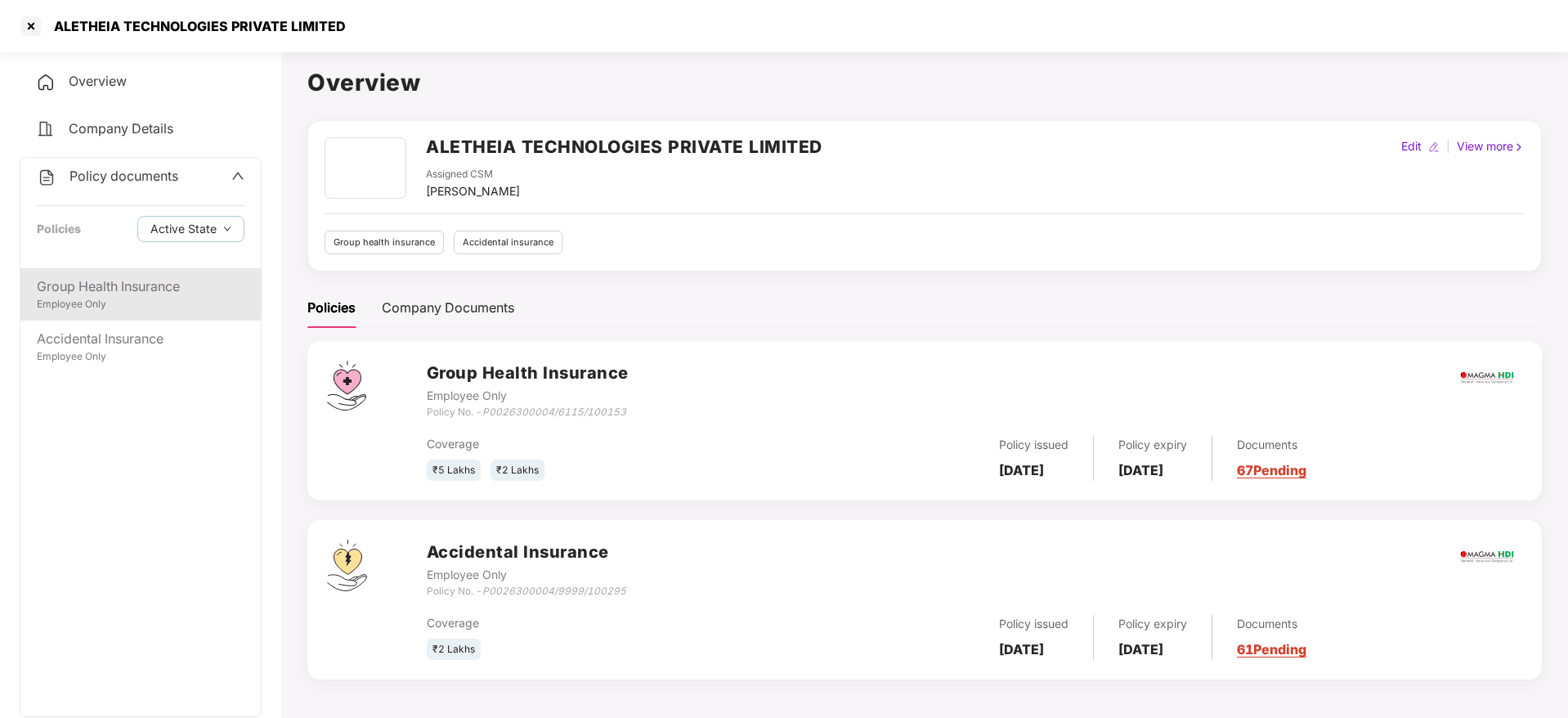
click at [141, 298] on div "Employee Only" at bounding box center [140, 305] width 207 height 16
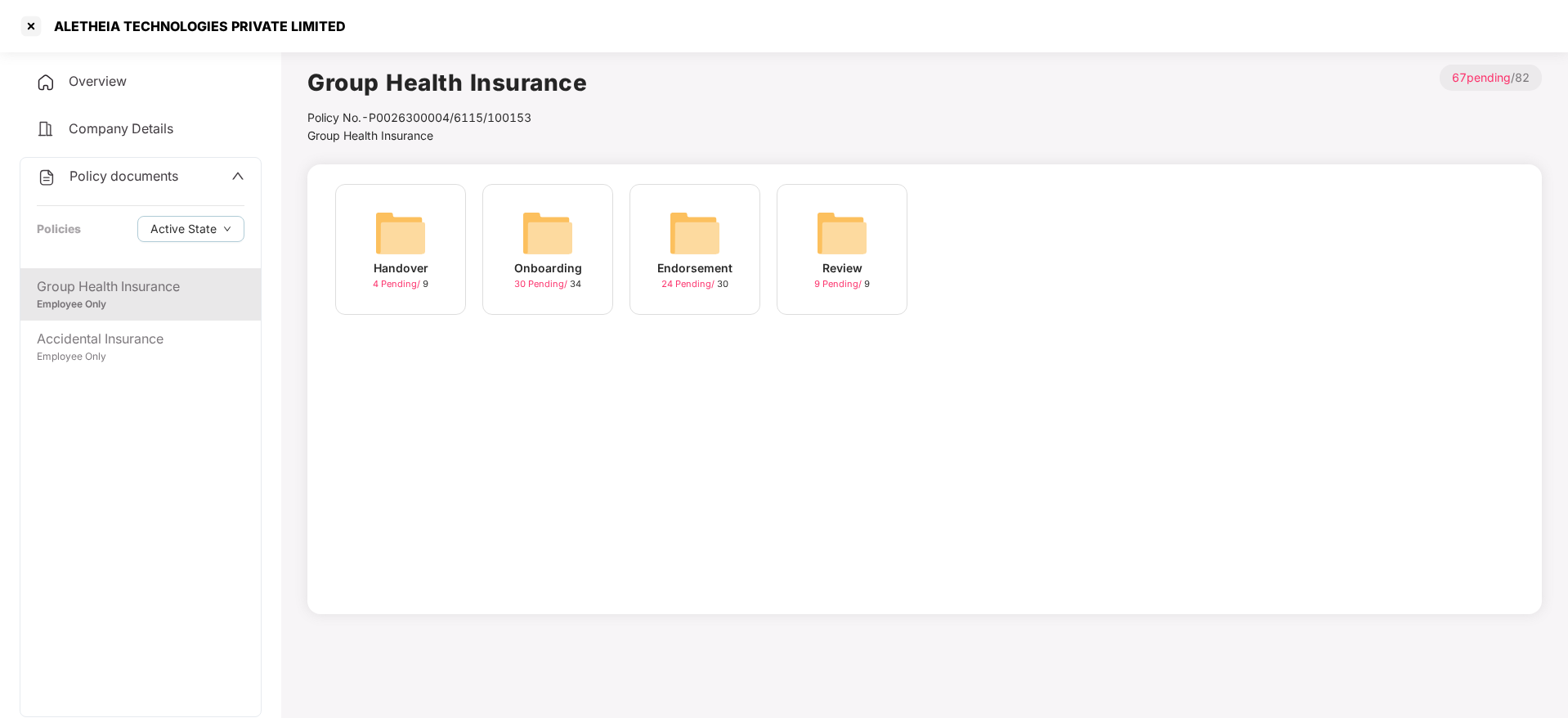
click at [560, 269] on div "Onboarding" at bounding box center [548, 268] width 68 height 18
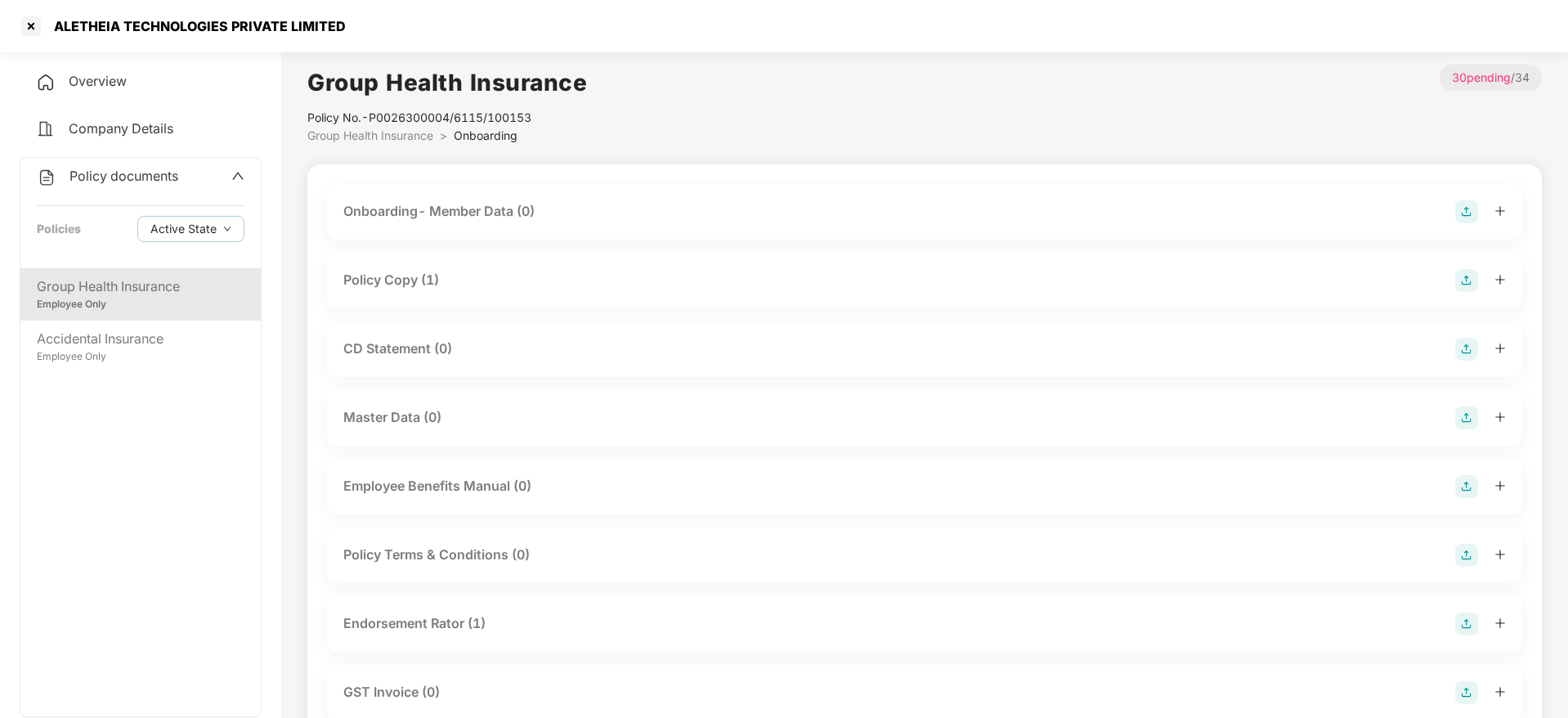
click at [450, 284] on div "Policy Copy (1)" at bounding box center [925, 281] width 1163 height 23
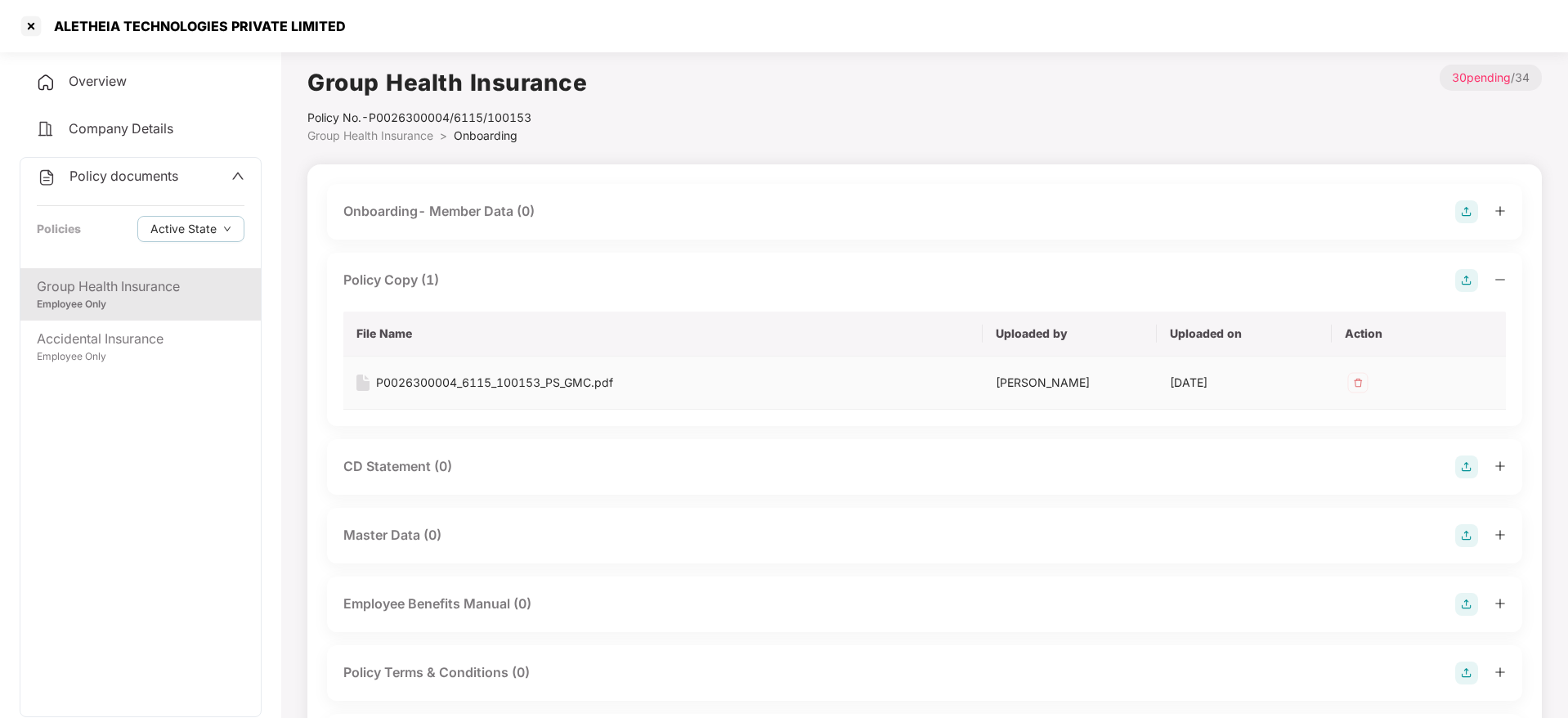
click at [470, 406] on td "P0026300004_6115_100153_PS_GMC.pdf" at bounding box center [663, 383] width 640 height 54
click at [468, 392] on td "P0026300004_6115_100153_PS_GMC.pdf" at bounding box center [663, 383] width 640 height 54
click at [472, 380] on div "P0026300004_6115_100153_PS_GMC.pdf" at bounding box center [494, 383] width 237 height 18
